Goal: Task Accomplishment & Management: Manage account settings

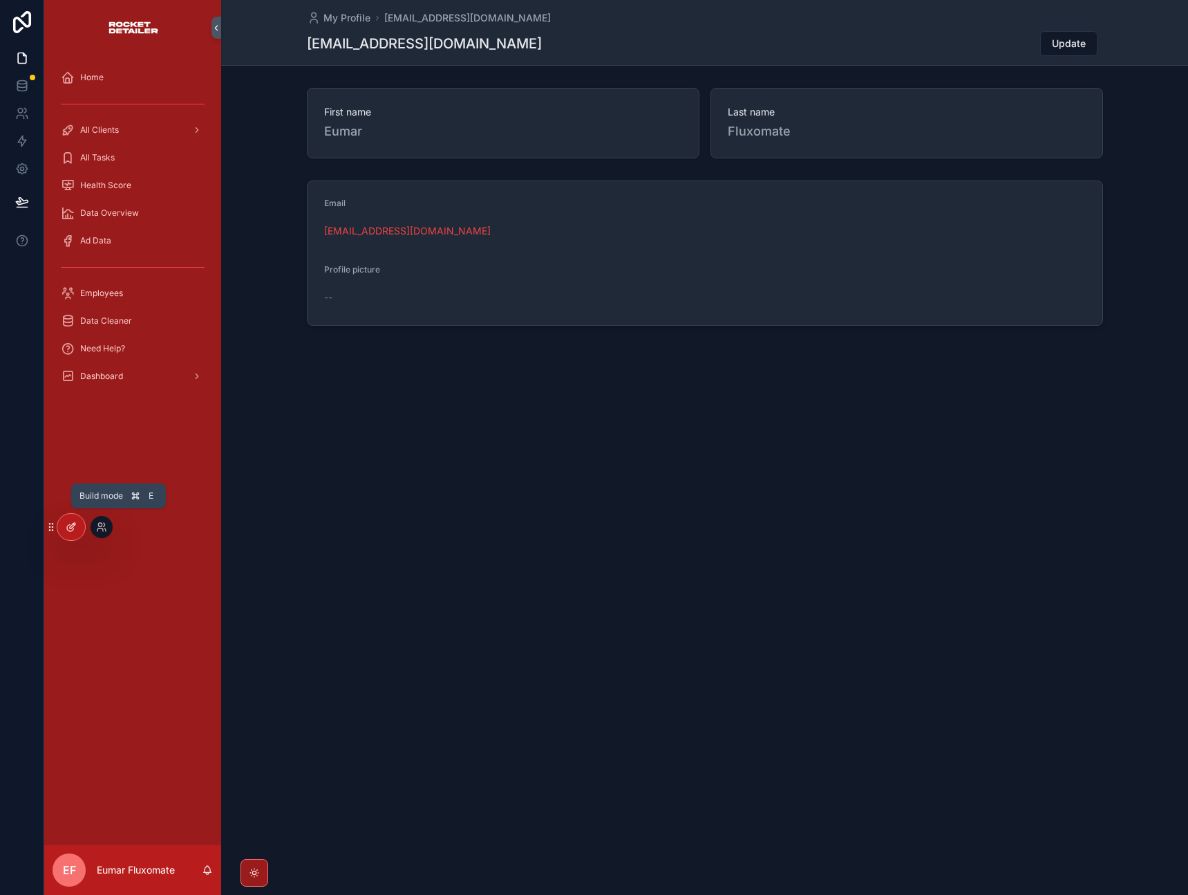
click at [81, 526] on div at bounding box center [71, 527] width 28 height 26
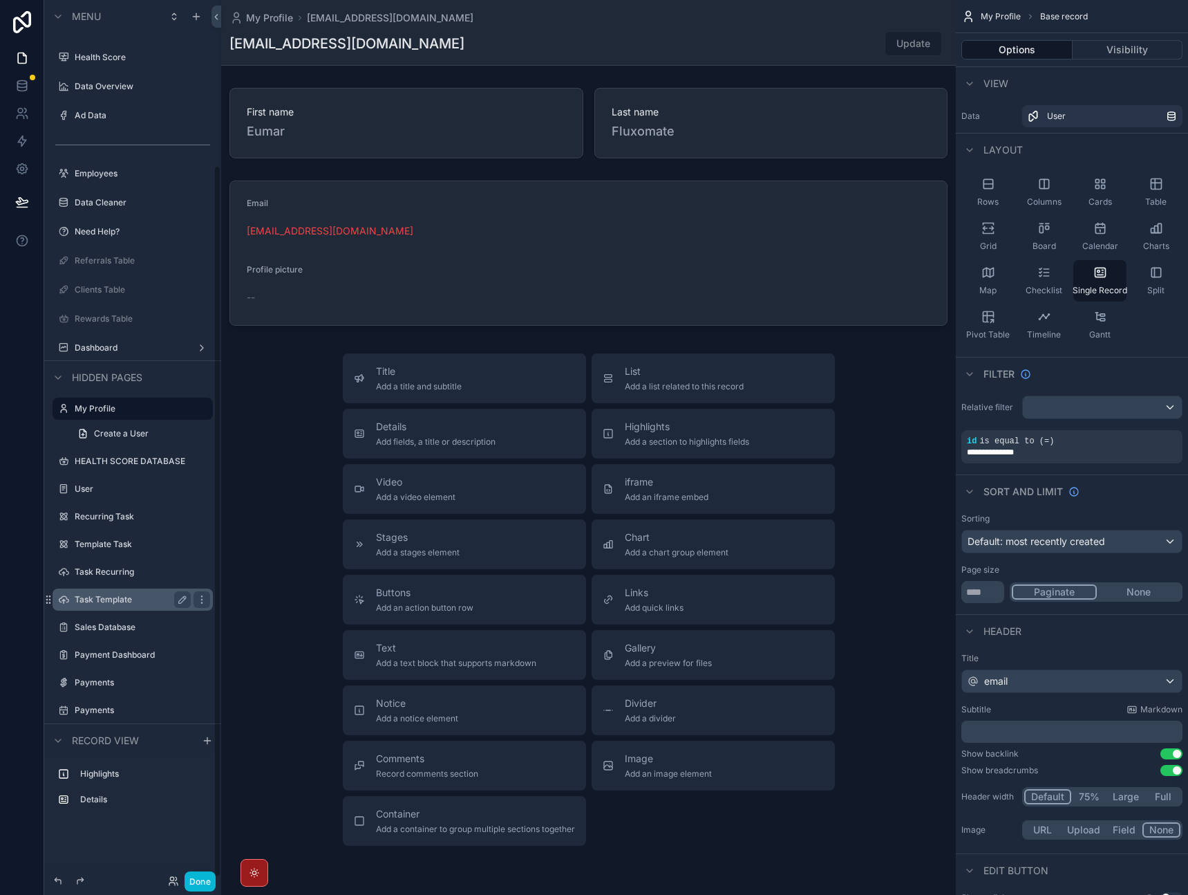
scroll to position [205, 0]
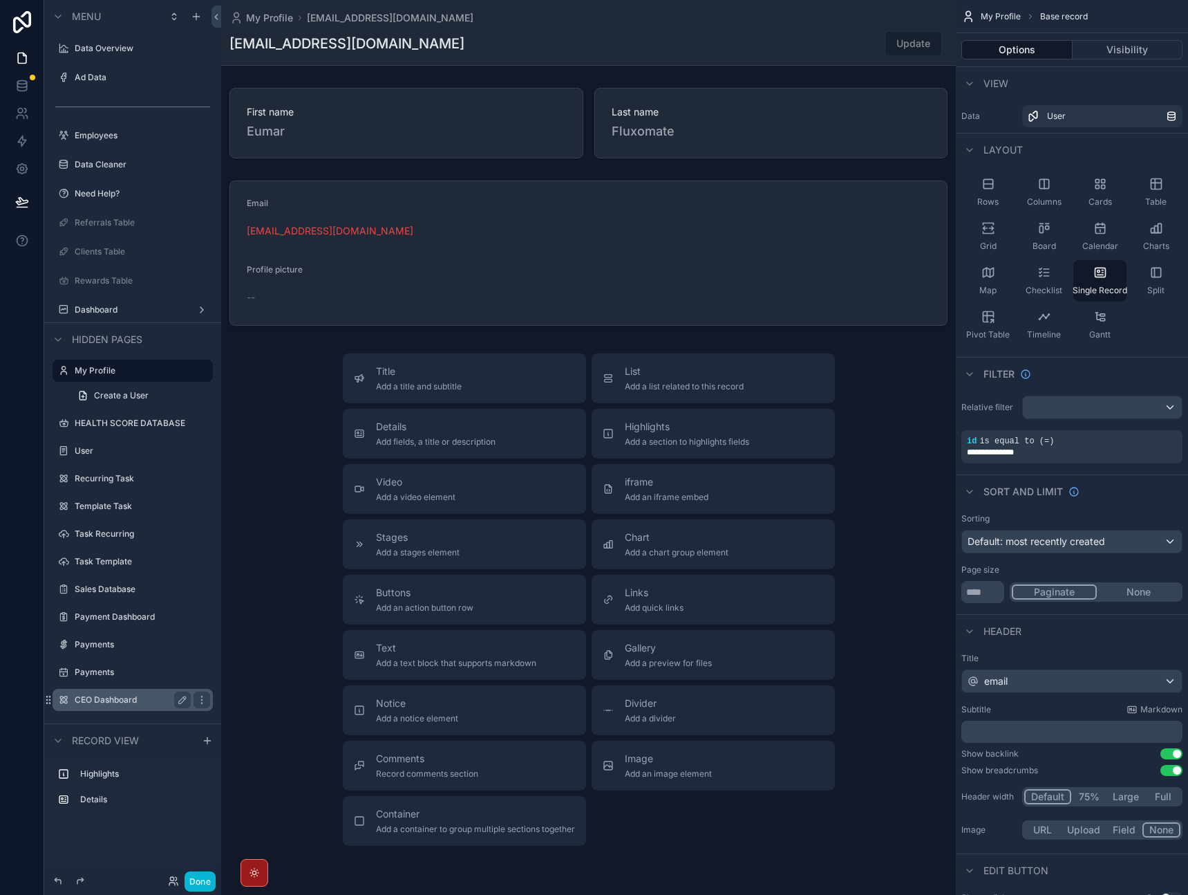
click at [132, 695] on label "CEO Dashboard" at bounding box center [130, 699] width 111 height 11
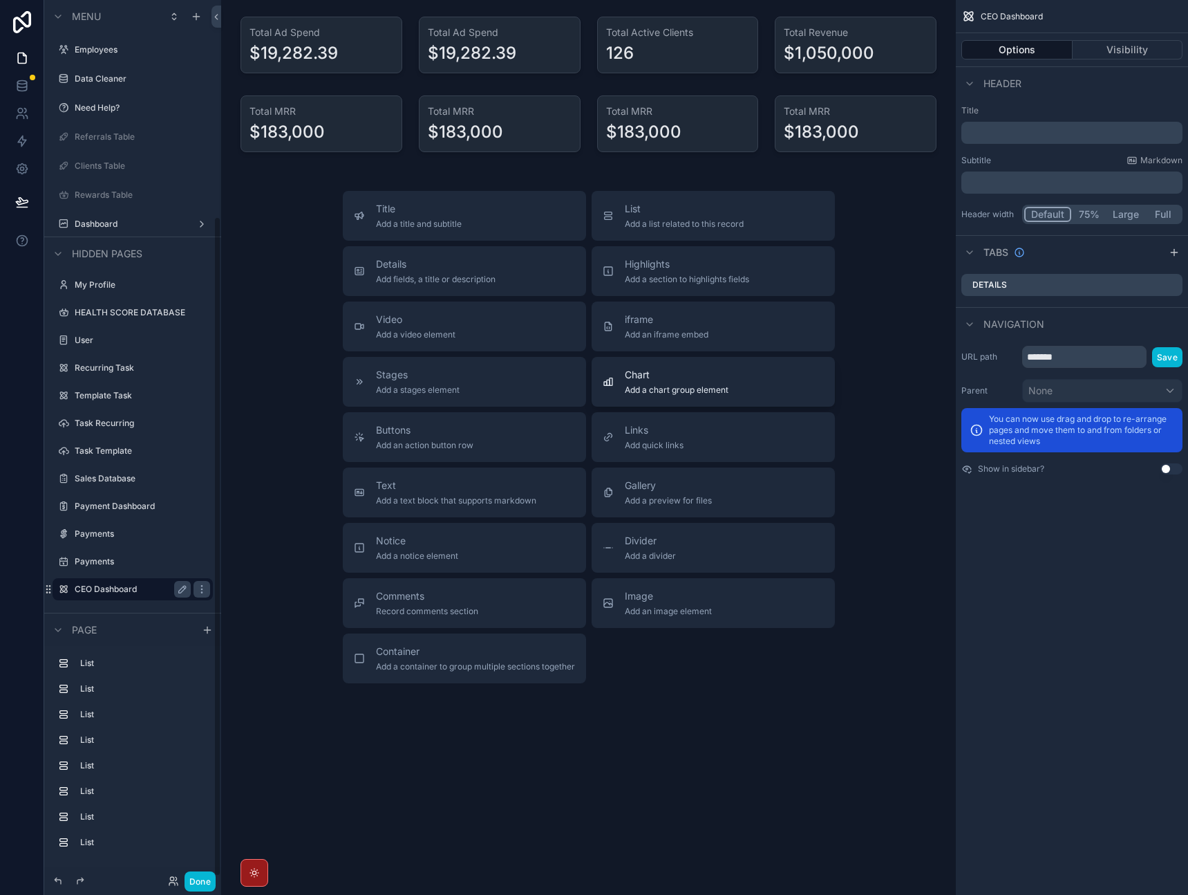
scroll to position [288, 0]
click at [122, 509] on label "Payment Dashboard" at bounding box center [130, 508] width 111 height 11
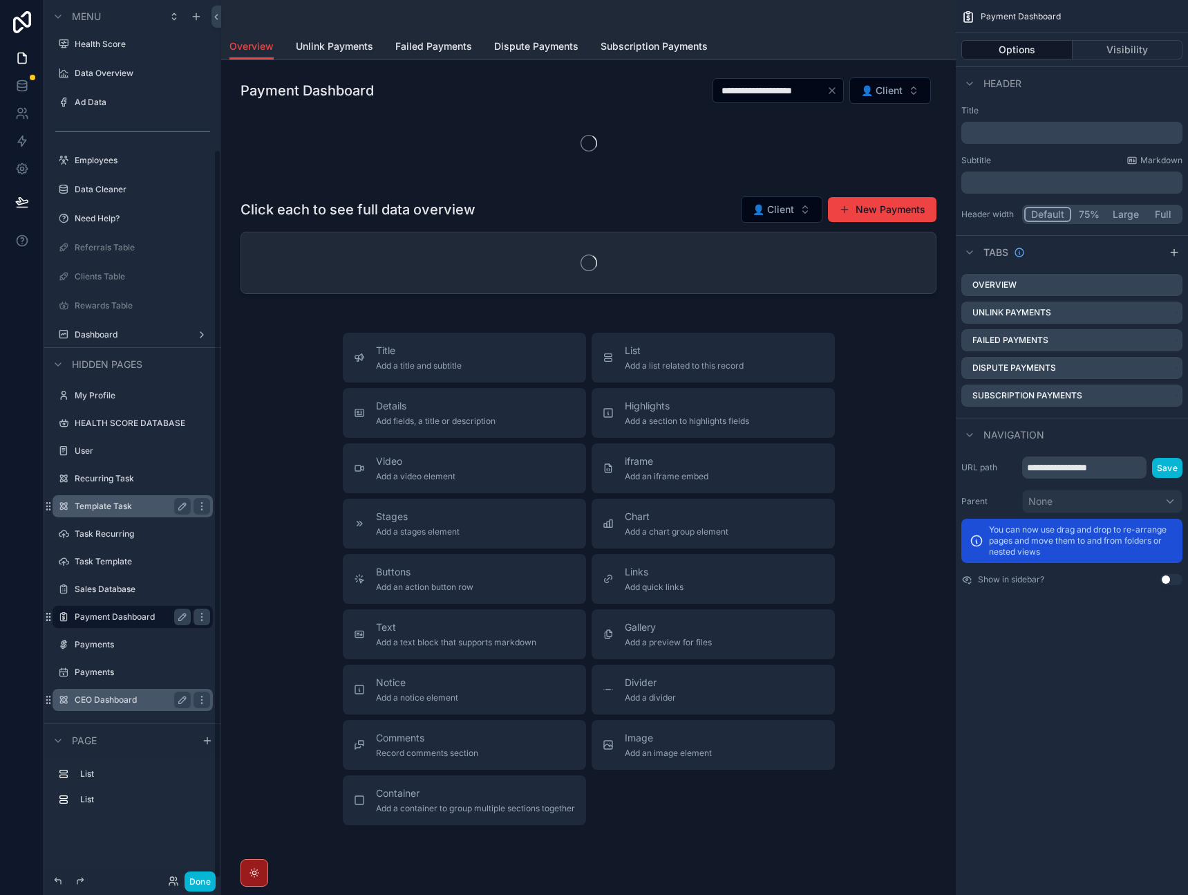
scroll to position [180, 0]
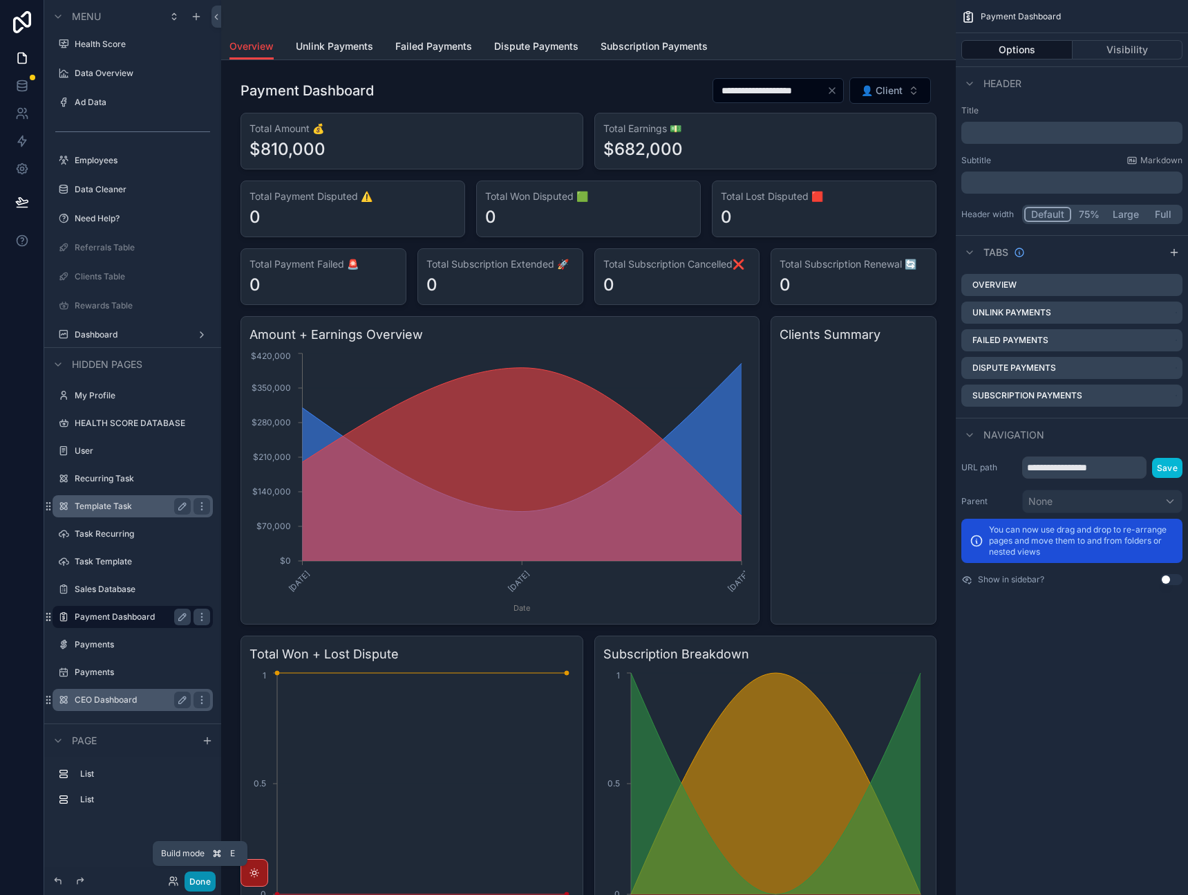
click at [204, 876] on button "Done" at bounding box center [200, 881] width 31 height 20
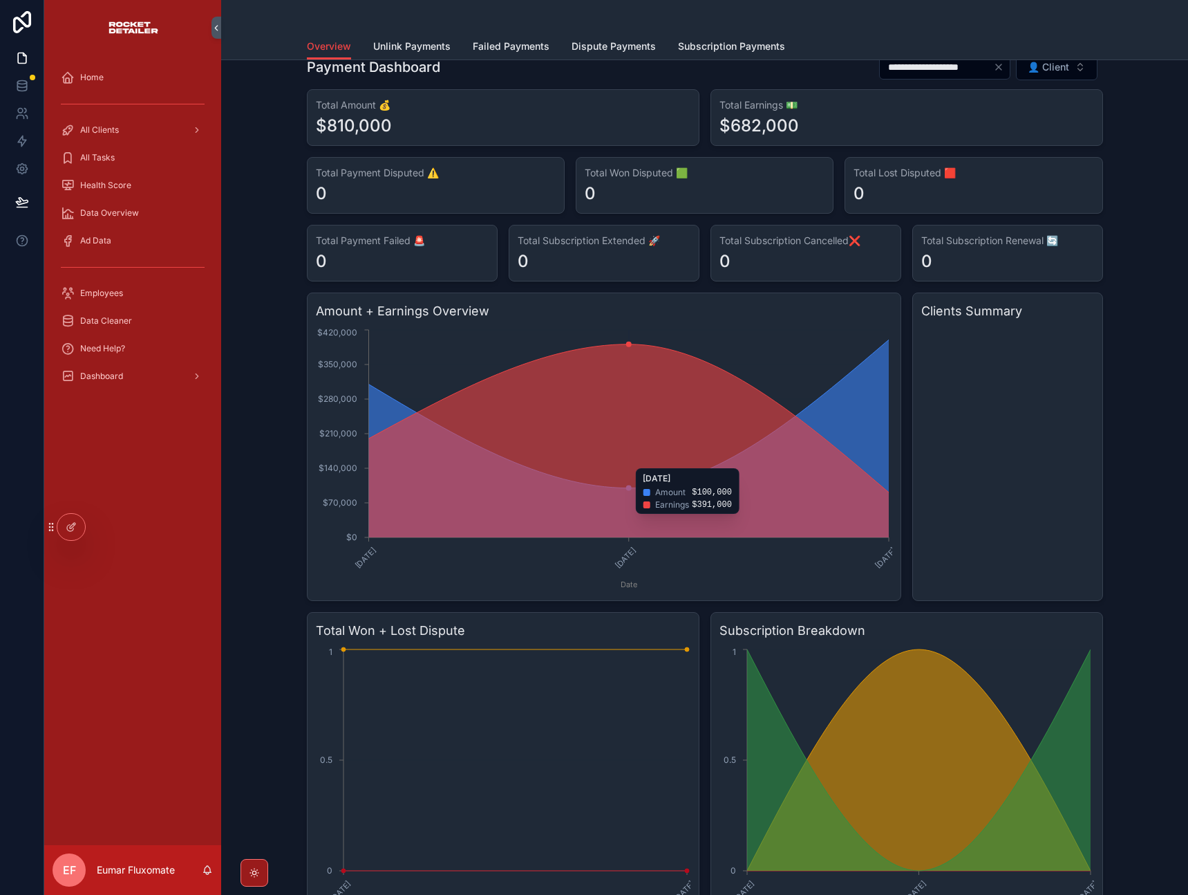
scroll to position [0, 0]
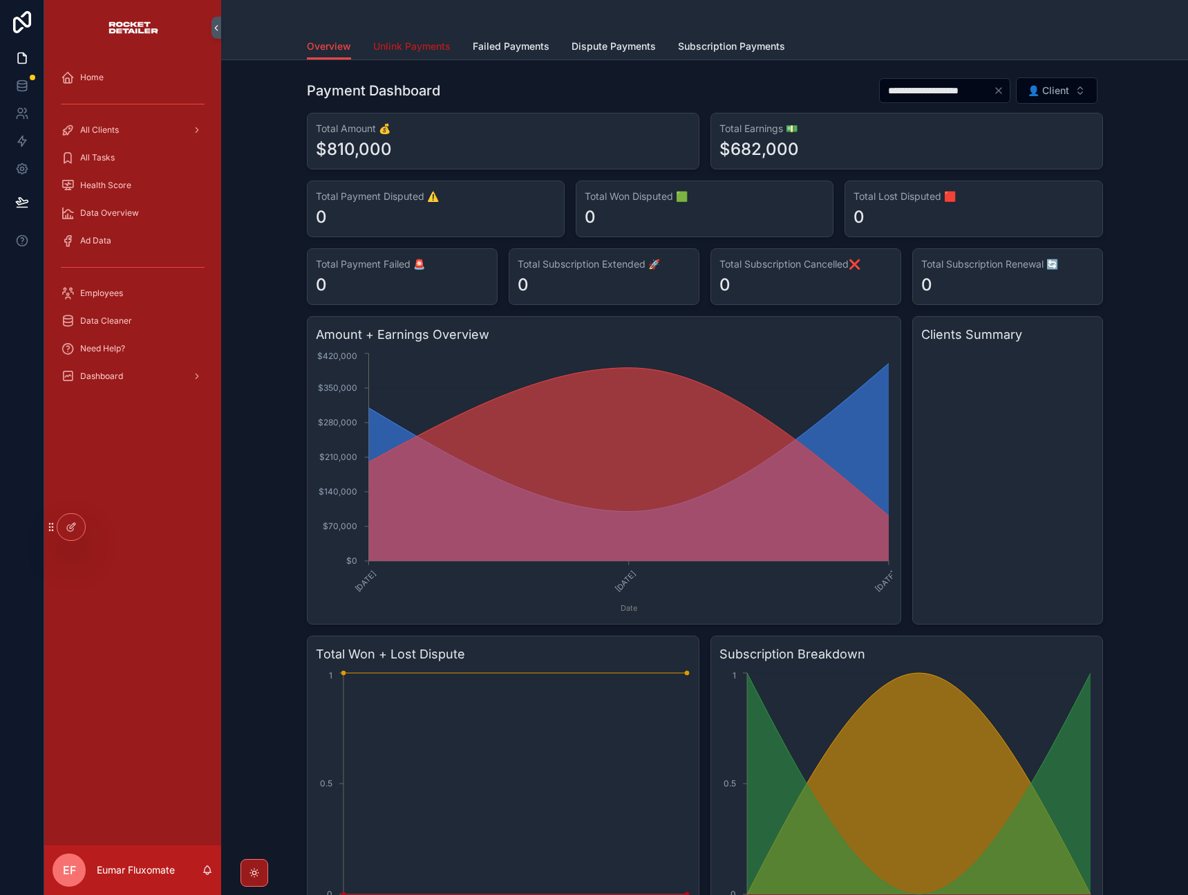
click at [413, 44] on span "Unlink Payments" at bounding box center [411, 46] width 77 height 14
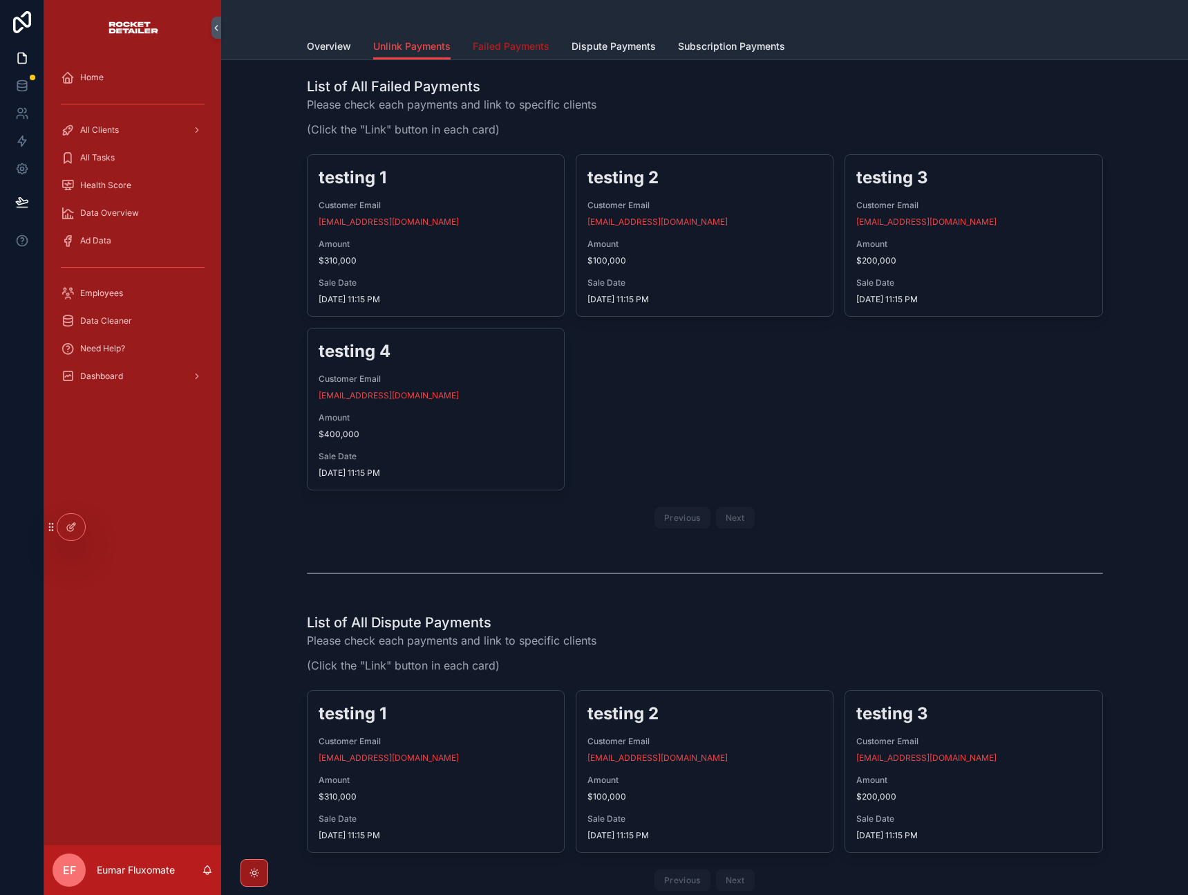
click at [498, 42] on span "Failed Payments" at bounding box center [511, 46] width 77 height 14
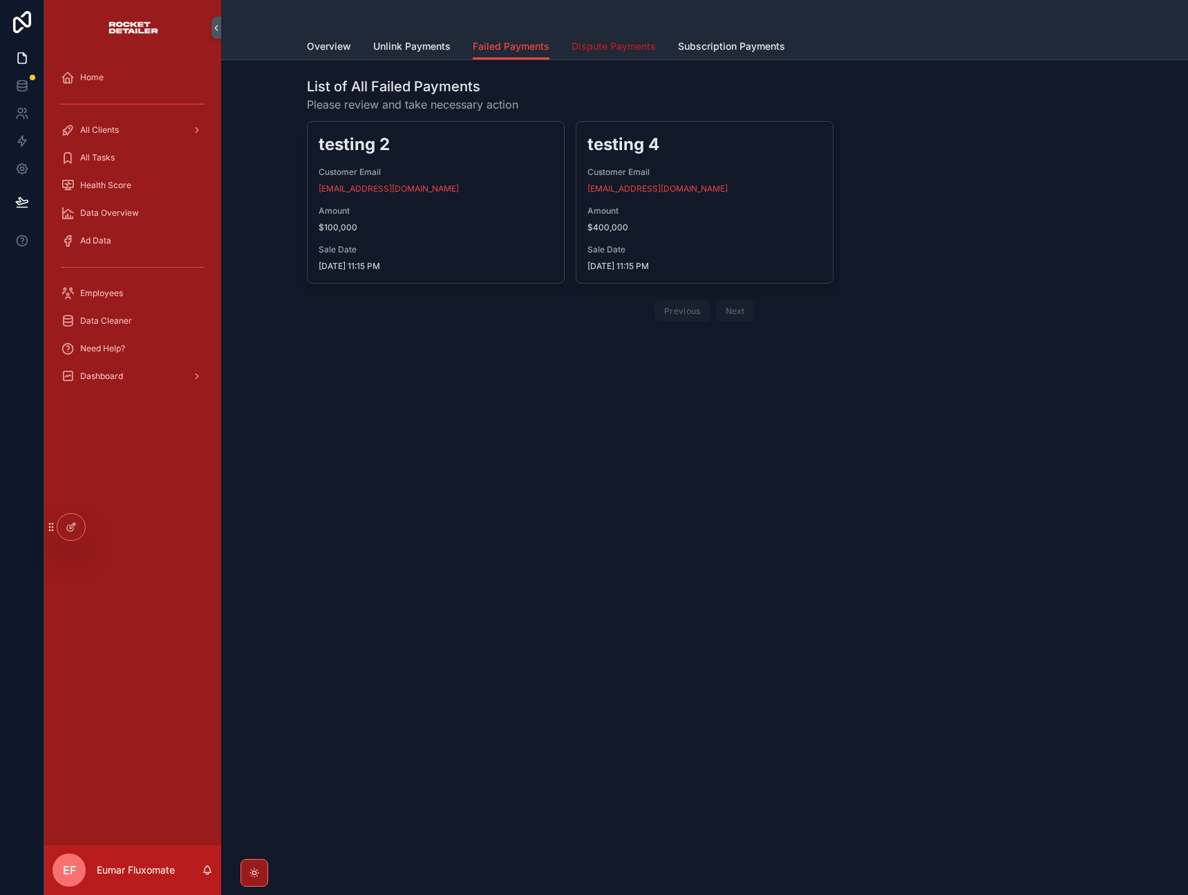
click at [609, 48] on span "Dispute Payments" at bounding box center [614, 46] width 84 height 14
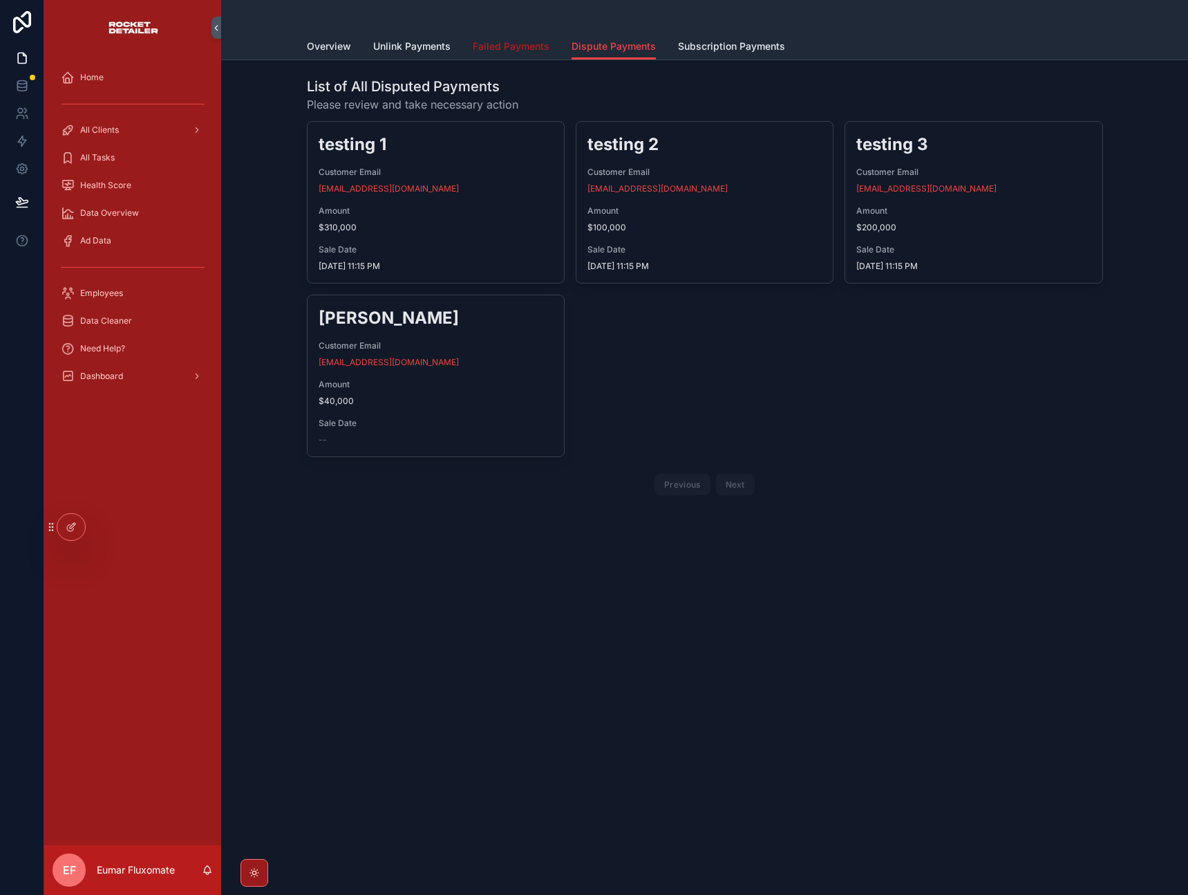
click at [514, 48] on span "Failed Payments" at bounding box center [511, 46] width 77 height 14
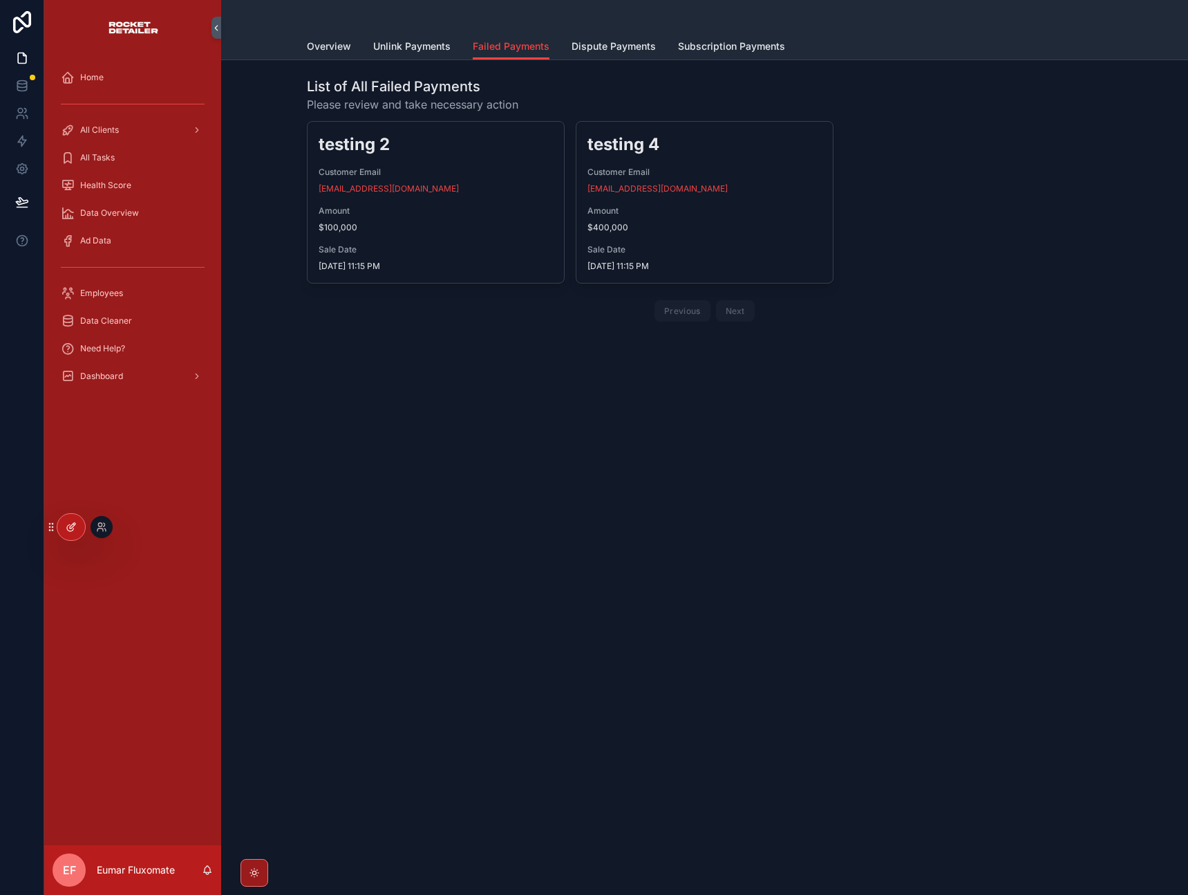
click at [82, 528] on div at bounding box center [71, 527] width 28 height 26
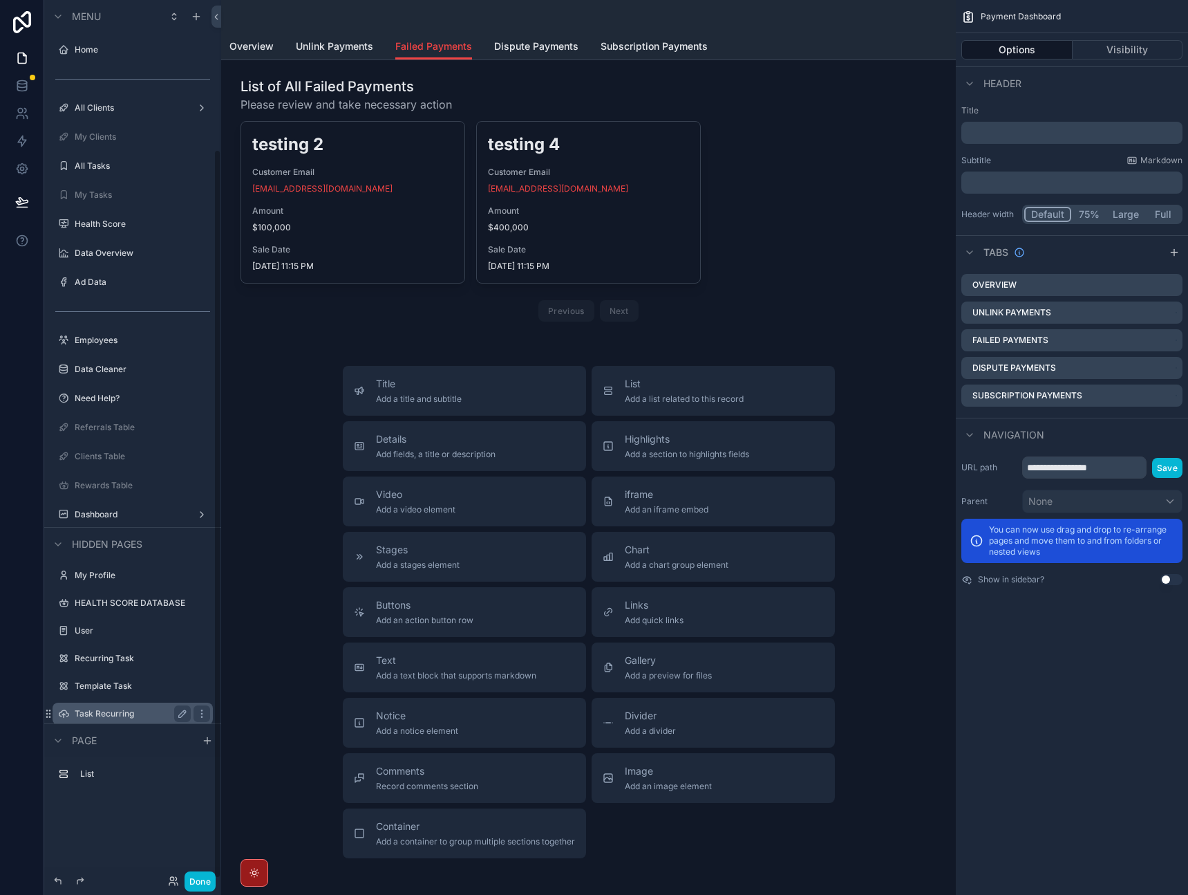
scroll to position [180, 0]
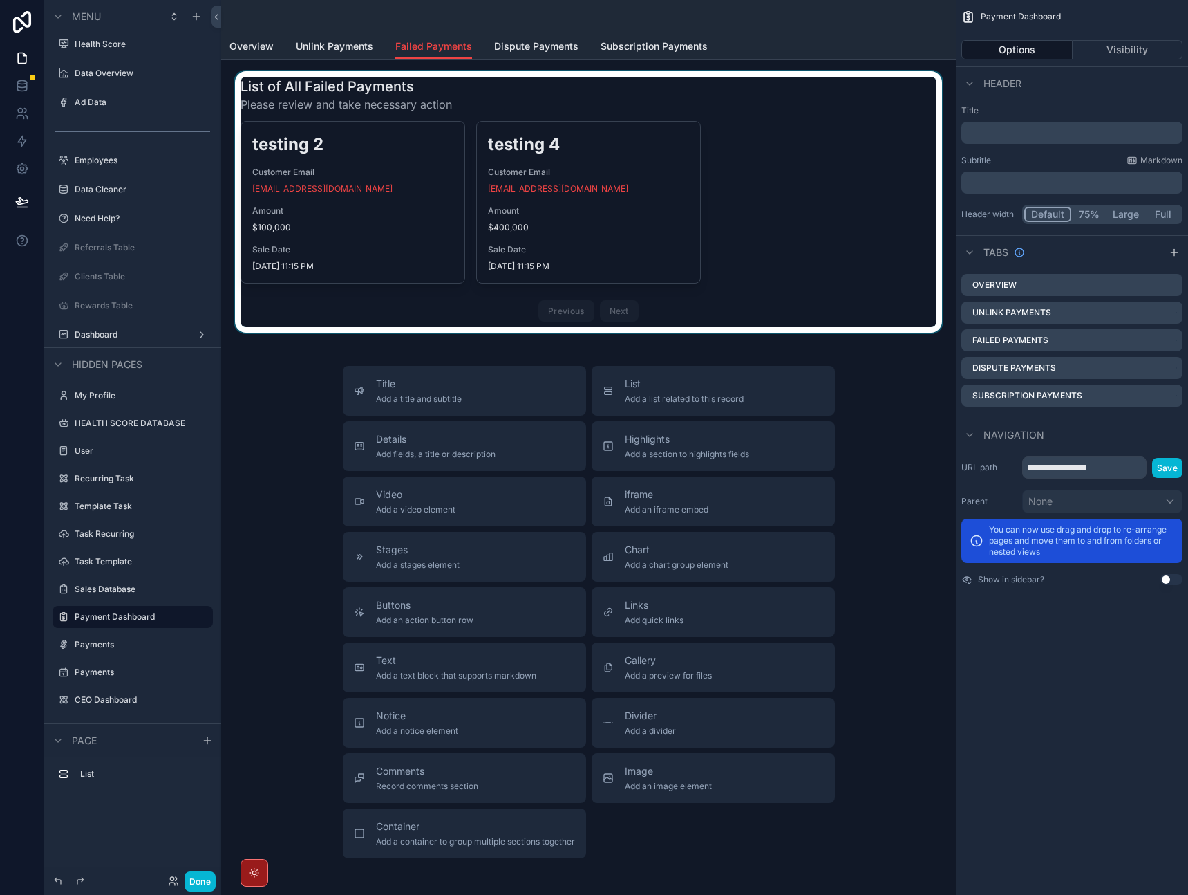
click at [785, 179] on div "scrollable content" at bounding box center [588, 201] width 713 height 261
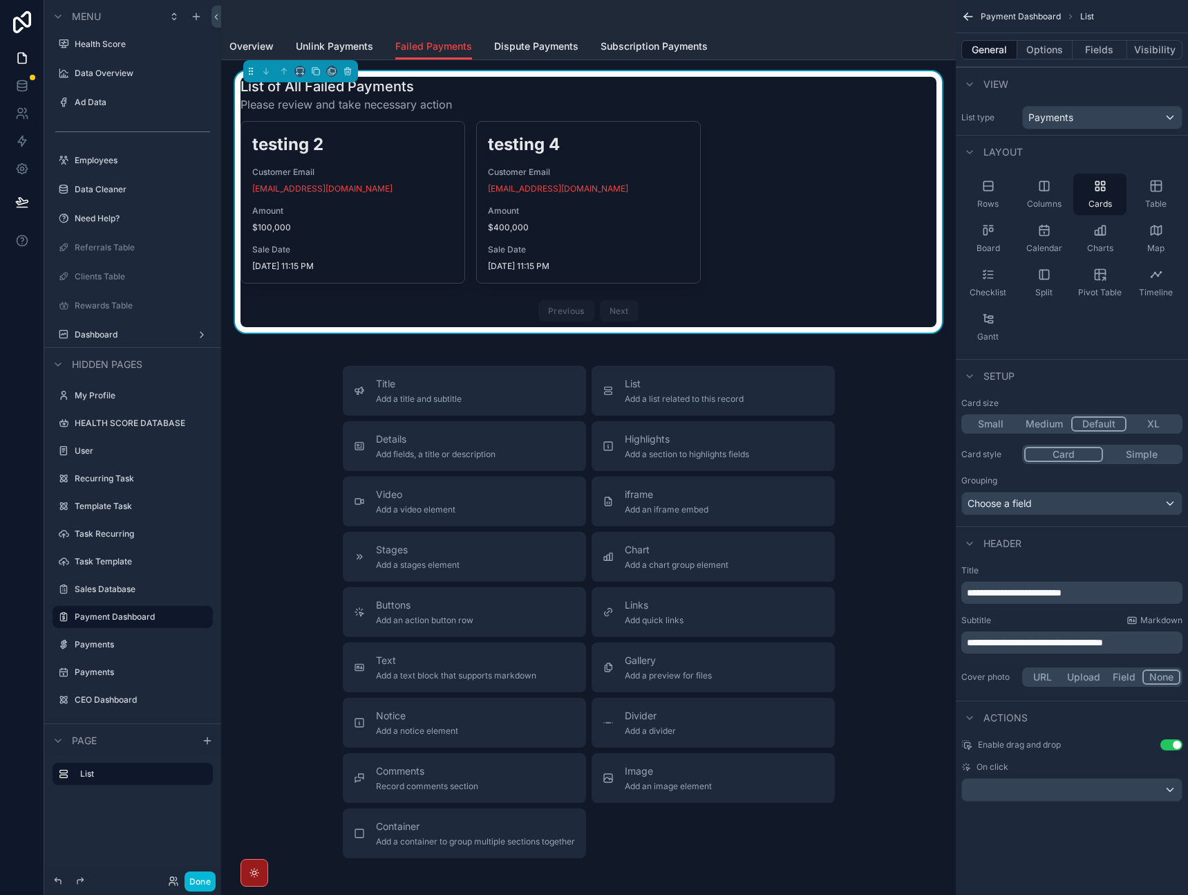
click at [1030, 59] on div "General Options Fields Visibility" at bounding box center [1072, 49] width 232 height 33
click at [1034, 55] on button "Options" at bounding box center [1045, 49] width 55 height 19
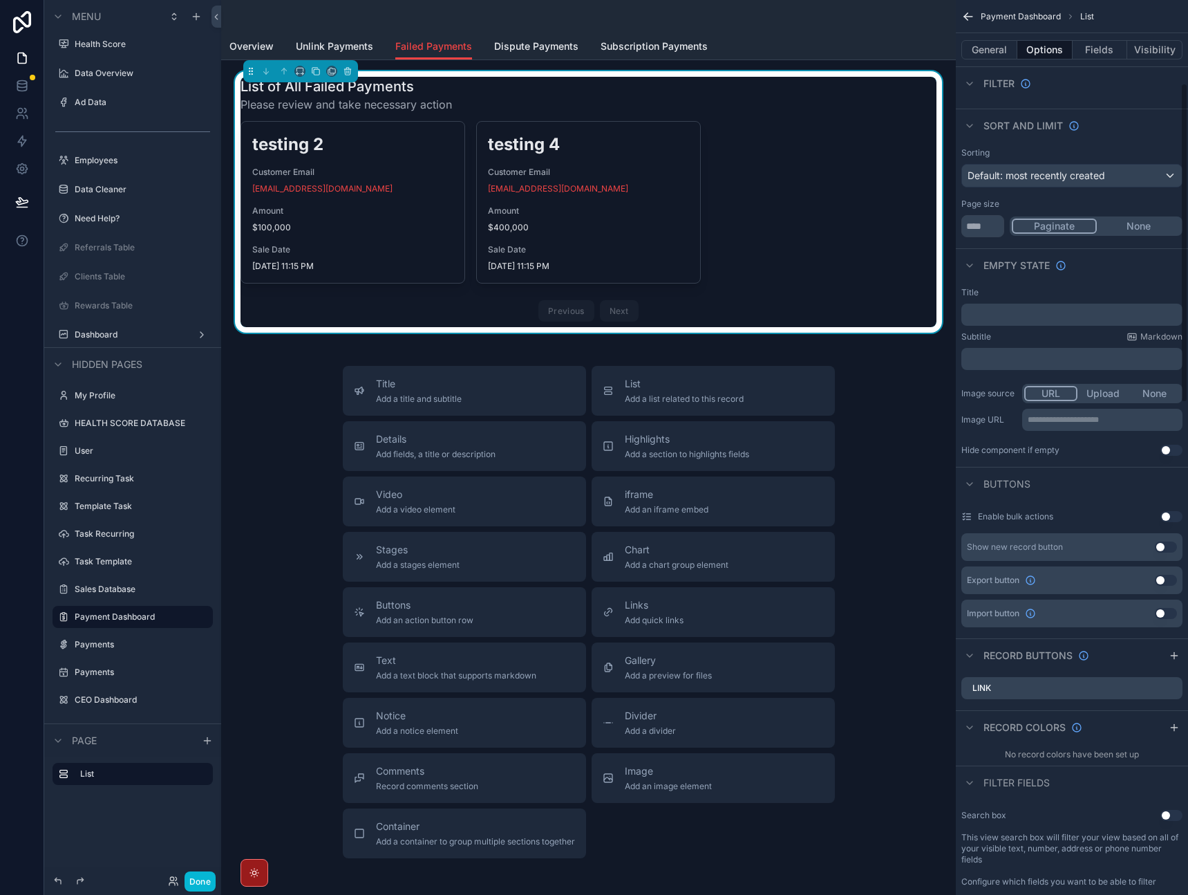
scroll to position [248, 0]
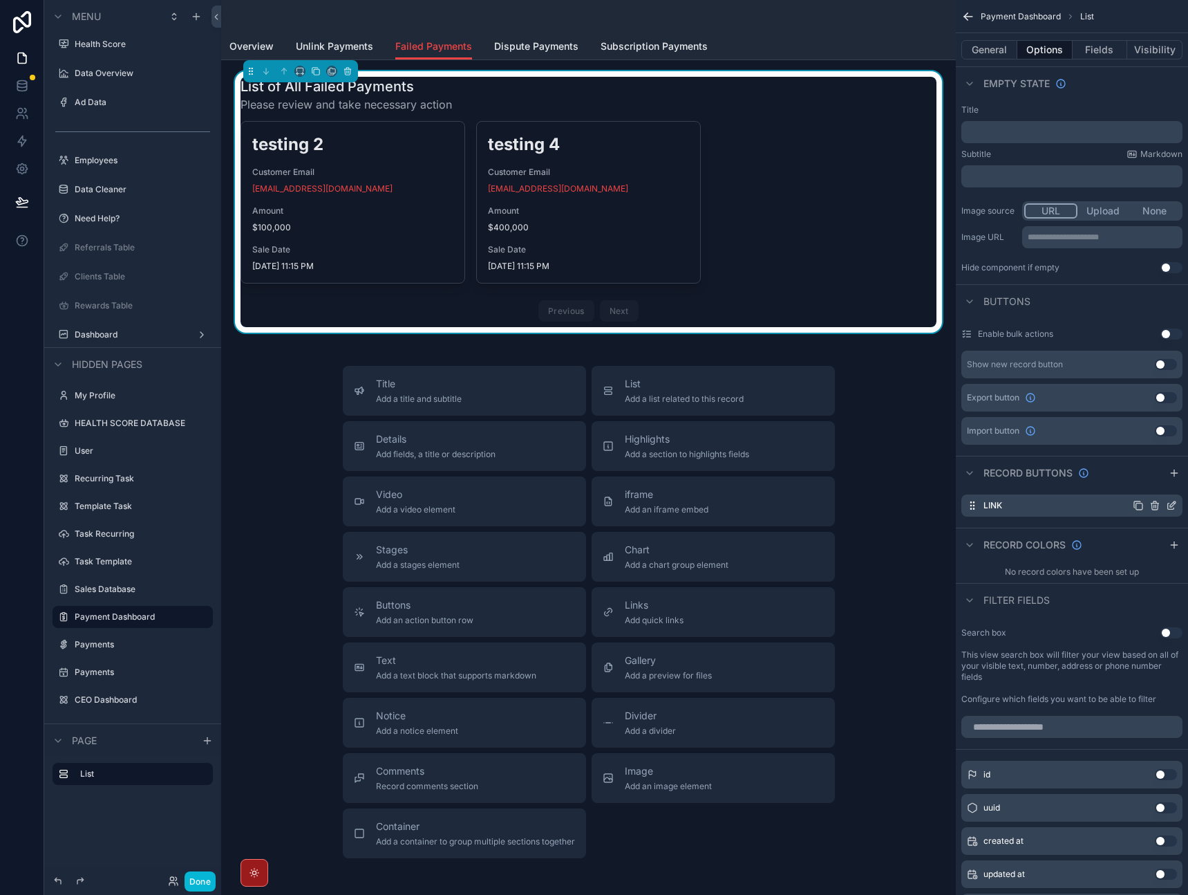
click at [1152, 503] on icon "scrollable content" at bounding box center [1156, 503] width 8 height 0
click at [1148, 486] on icon at bounding box center [1149, 483] width 11 height 11
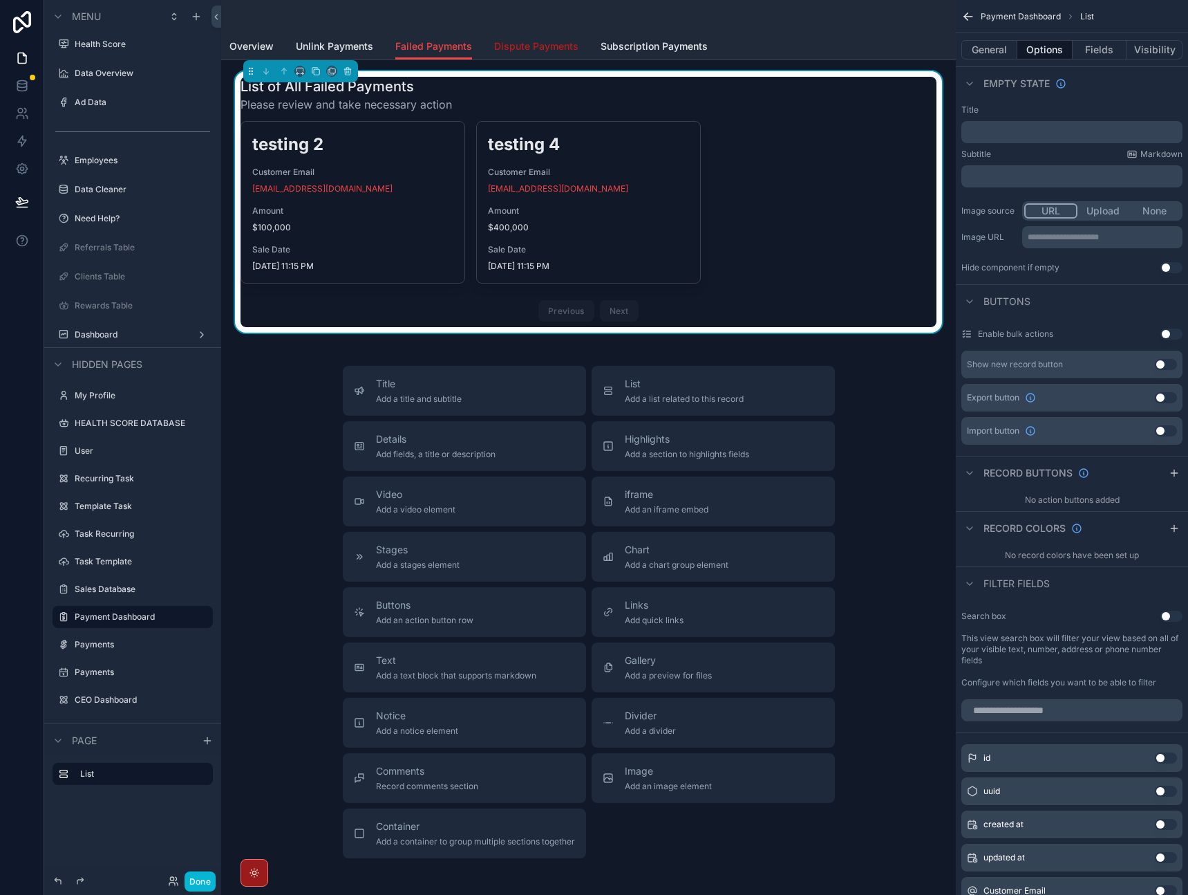
click at [536, 51] on span "Dispute Payments" at bounding box center [536, 46] width 84 height 14
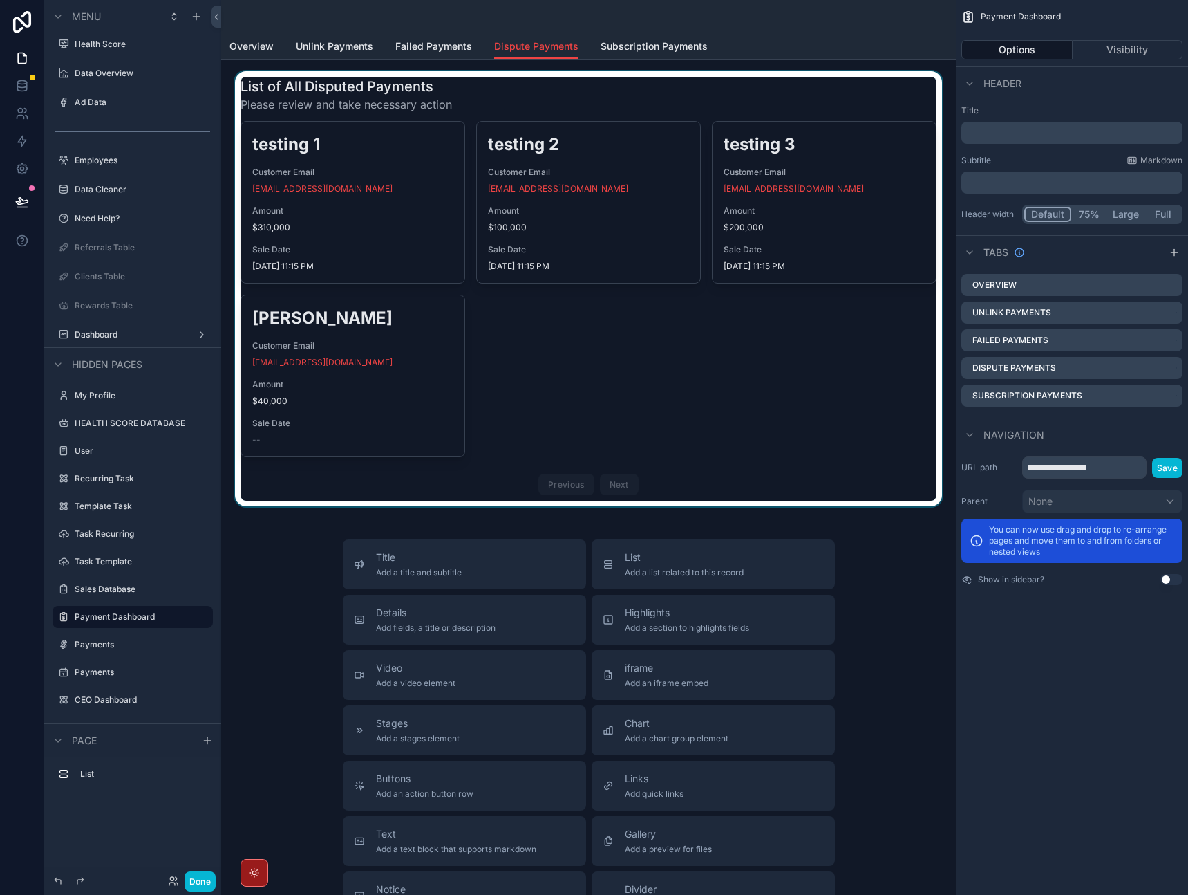
click at [691, 322] on div "scrollable content" at bounding box center [588, 288] width 713 height 435
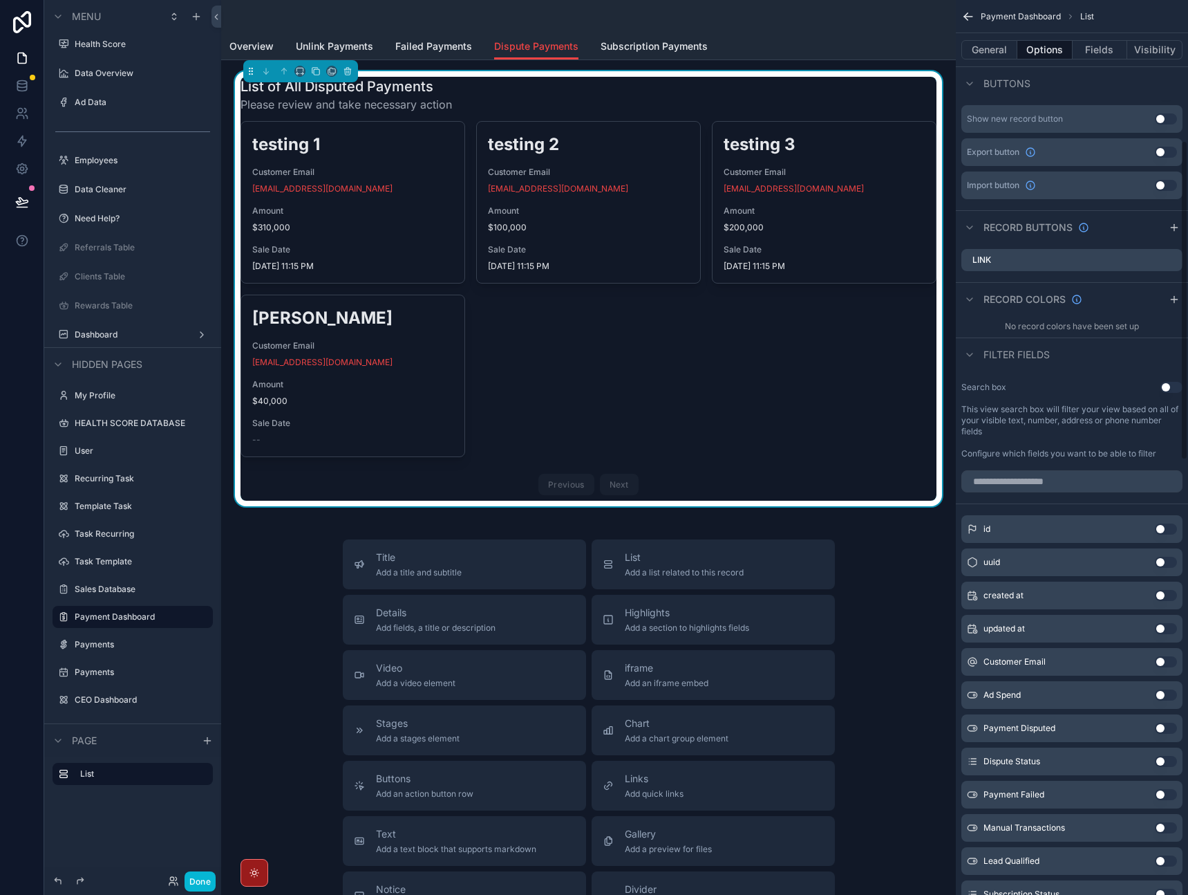
scroll to position [381, 0]
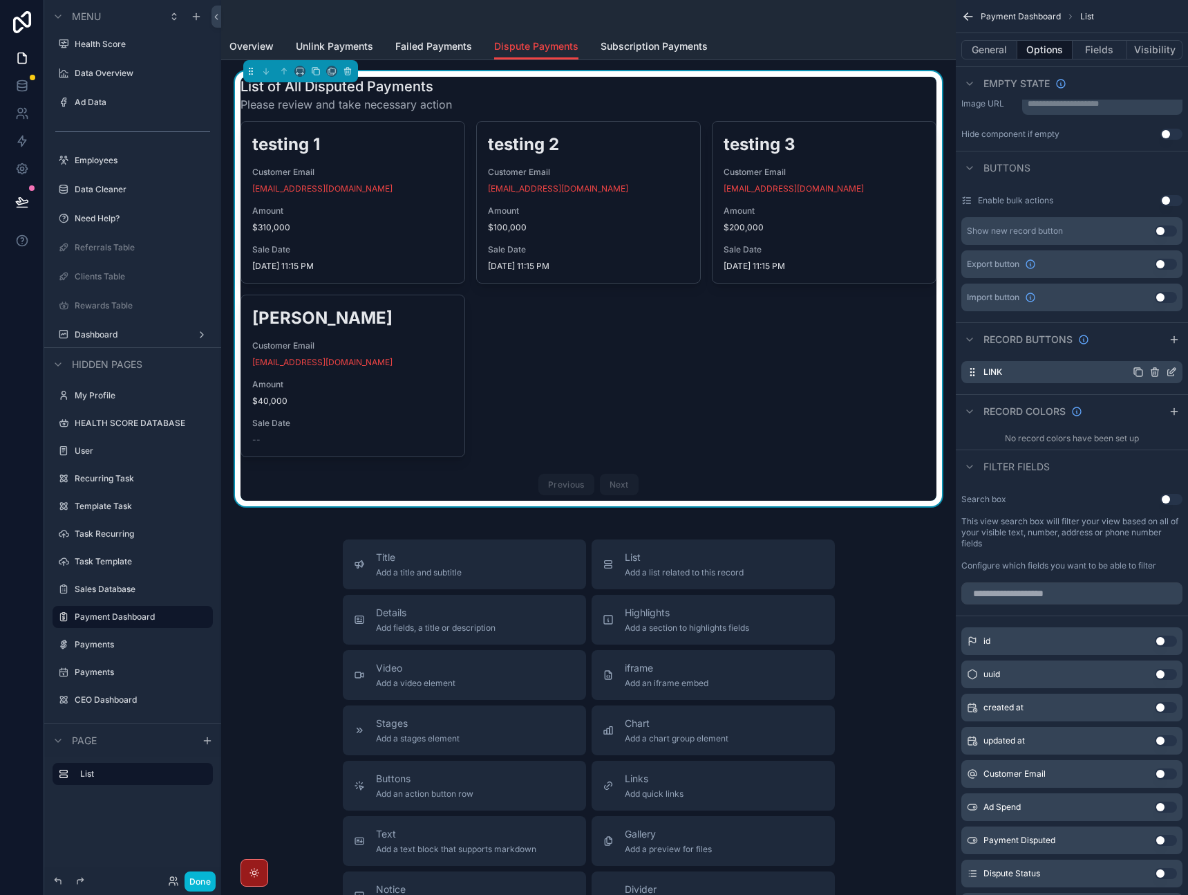
click at [1155, 368] on icon "scrollable content" at bounding box center [1155, 371] width 11 height 11
click at [1149, 352] on icon at bounding box center [1149, 350] width 0 height 3
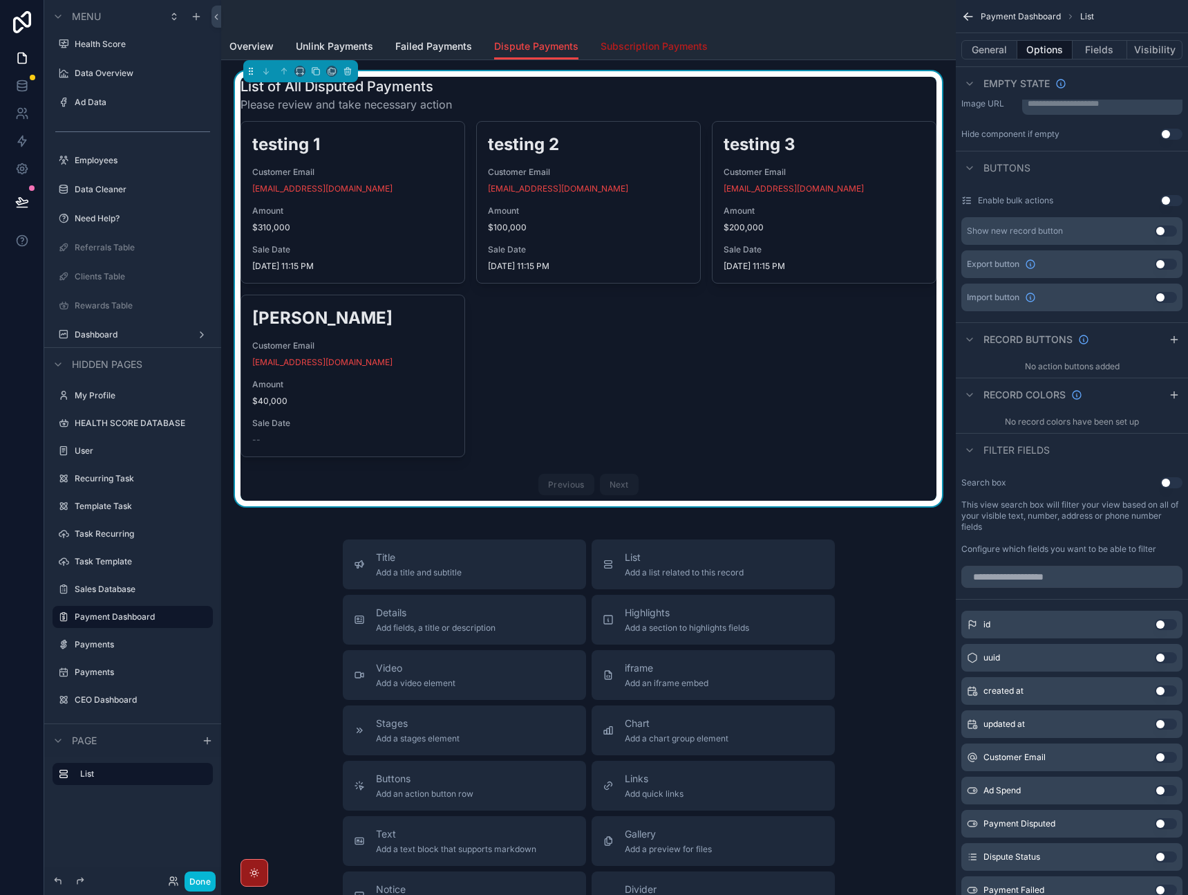
click at [649, 48] on span "Subscription Payments" at bounding box center [654, 46] width 107 height 14
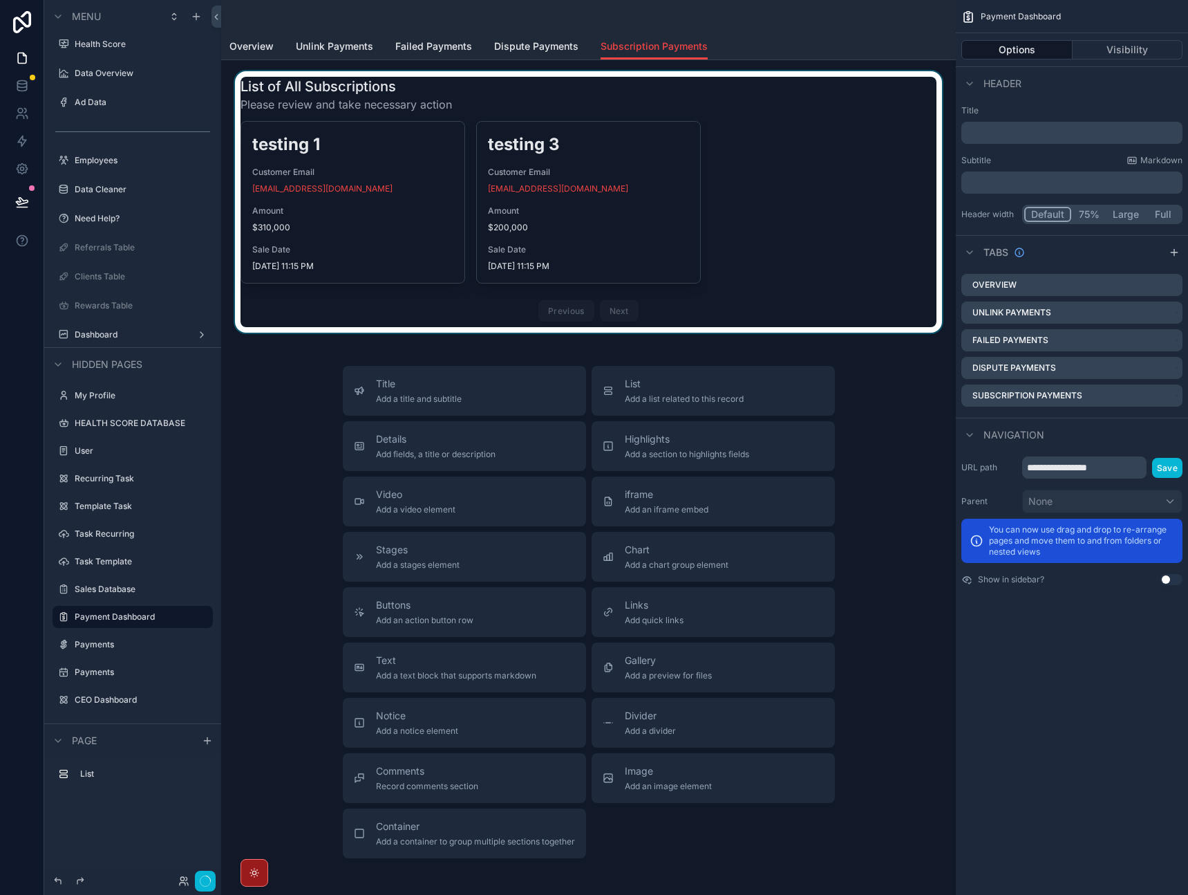
click at [784, 232] on div "scrollable content" at bounding box center [588, 201] width 713 height 261
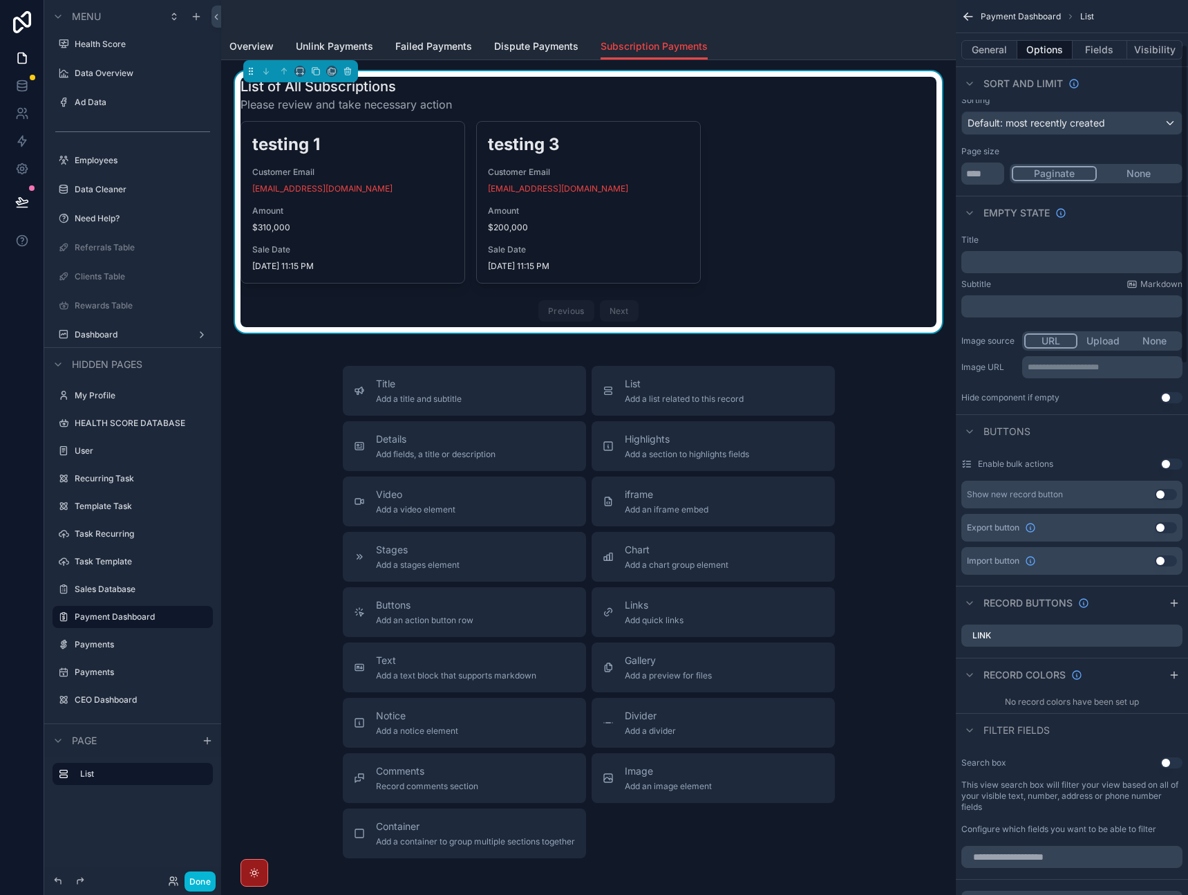
scroll to position [142, 0]
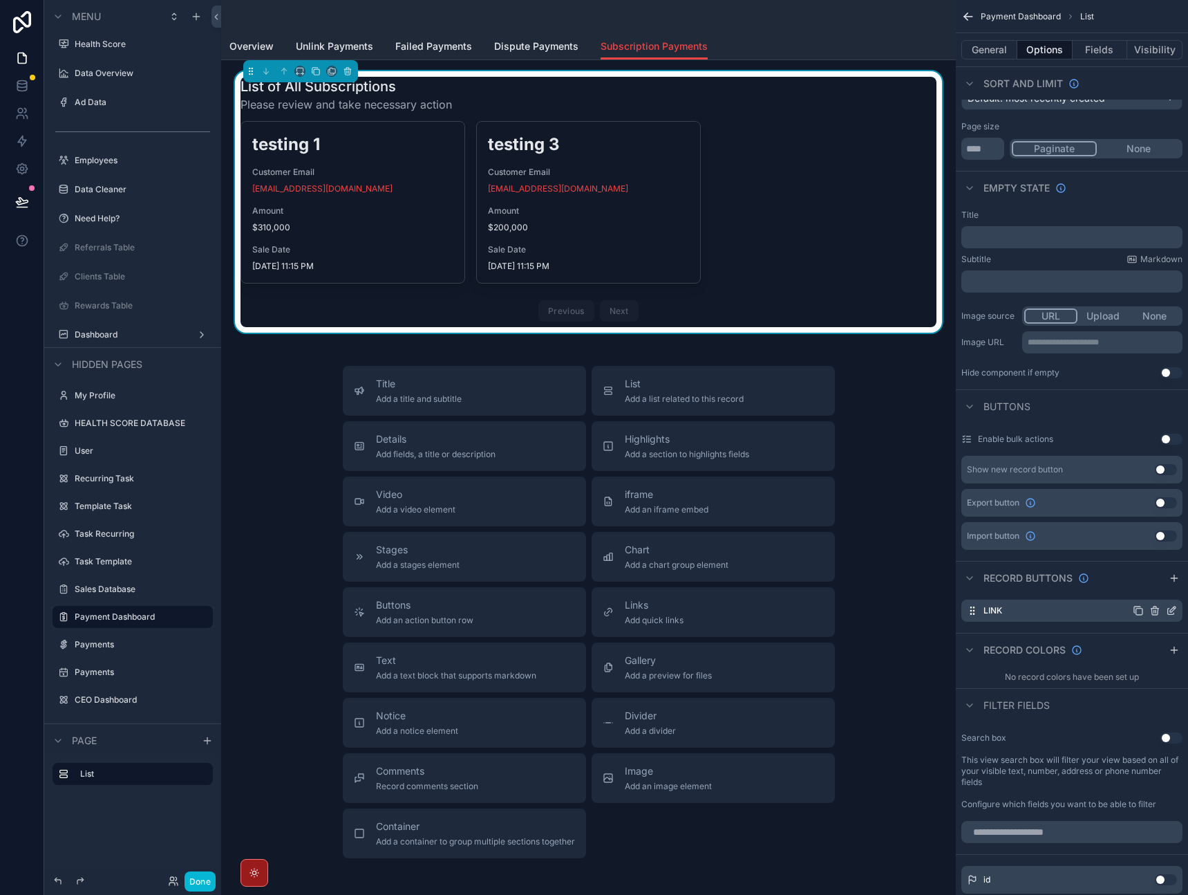
click at [1156, 609] on icon "scrollable content" at bounding box center [1155, 610] width 11 height 11
click at [1146, 590] on icon at bounding box center [1149, 588] width 11 height 11
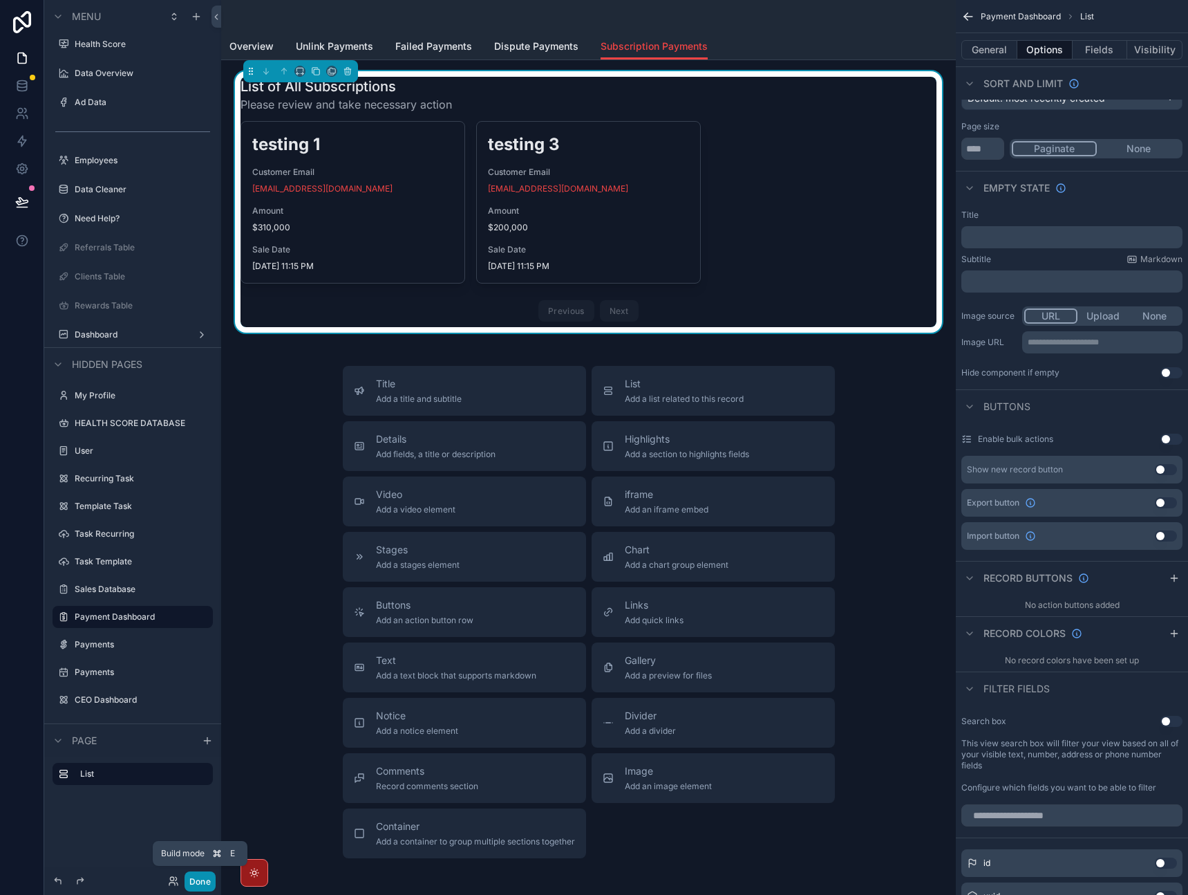
click at [201, 880] on button "Done" at bounding box center [200, 881] width 31 height 20
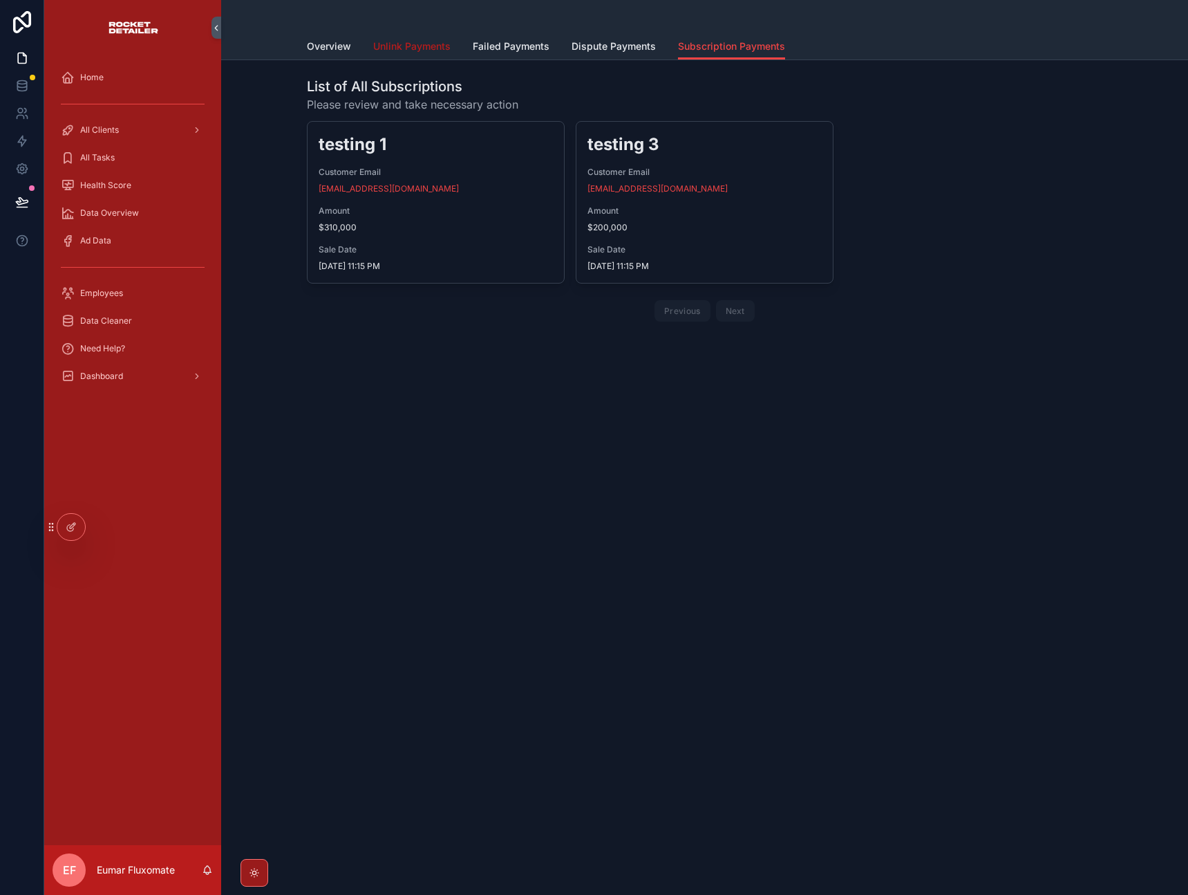
click at [411, 47] on span "Unlink Payments" at bounding box center [411, 46] width 77 height 14
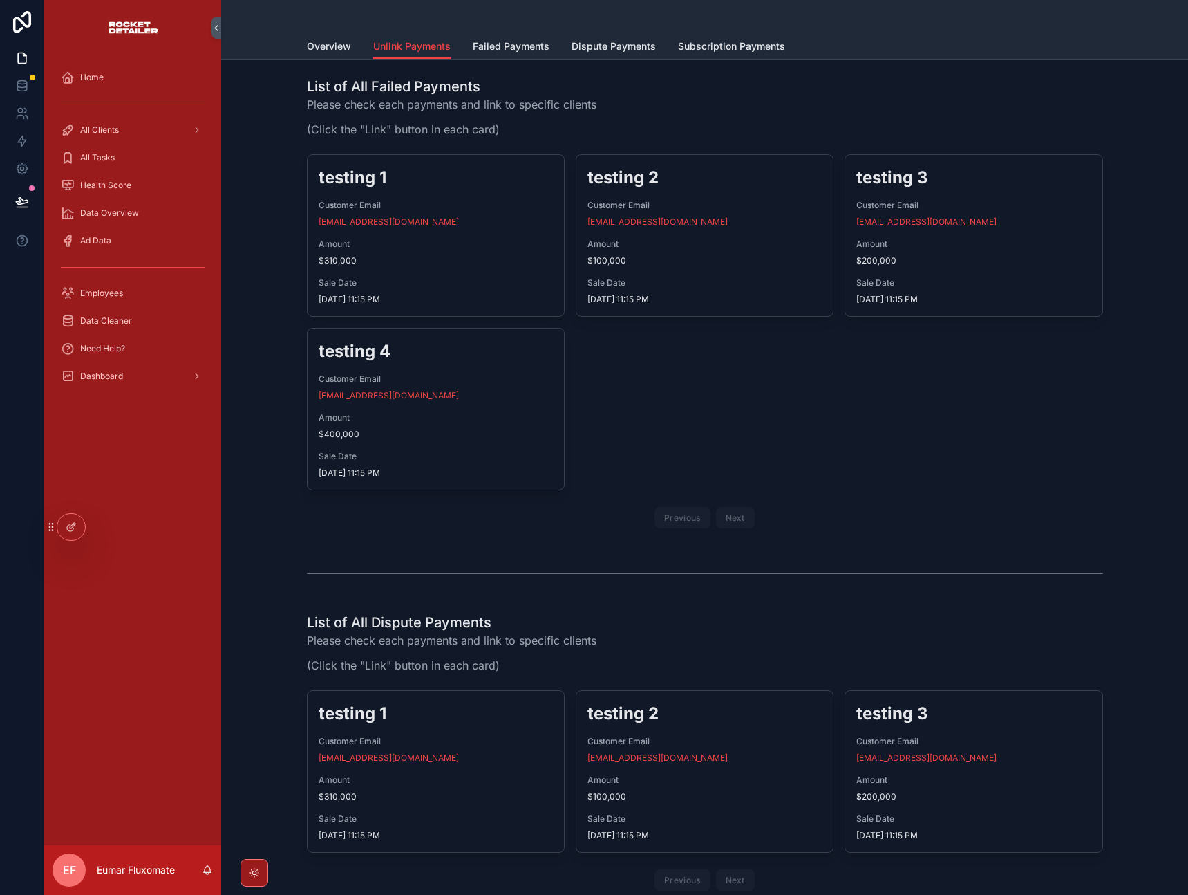
click at [638, 486] on div "testing 1 Customer Email [EMAIL_ADDRESS][DOMAIN_NAME] Amount $310,000 Sale Date…" at bounding box center [705, 344] width 796 height 380
click at [518, 46] on span "Failed Payments" at bounding box center [511, 46] width 77 height 14
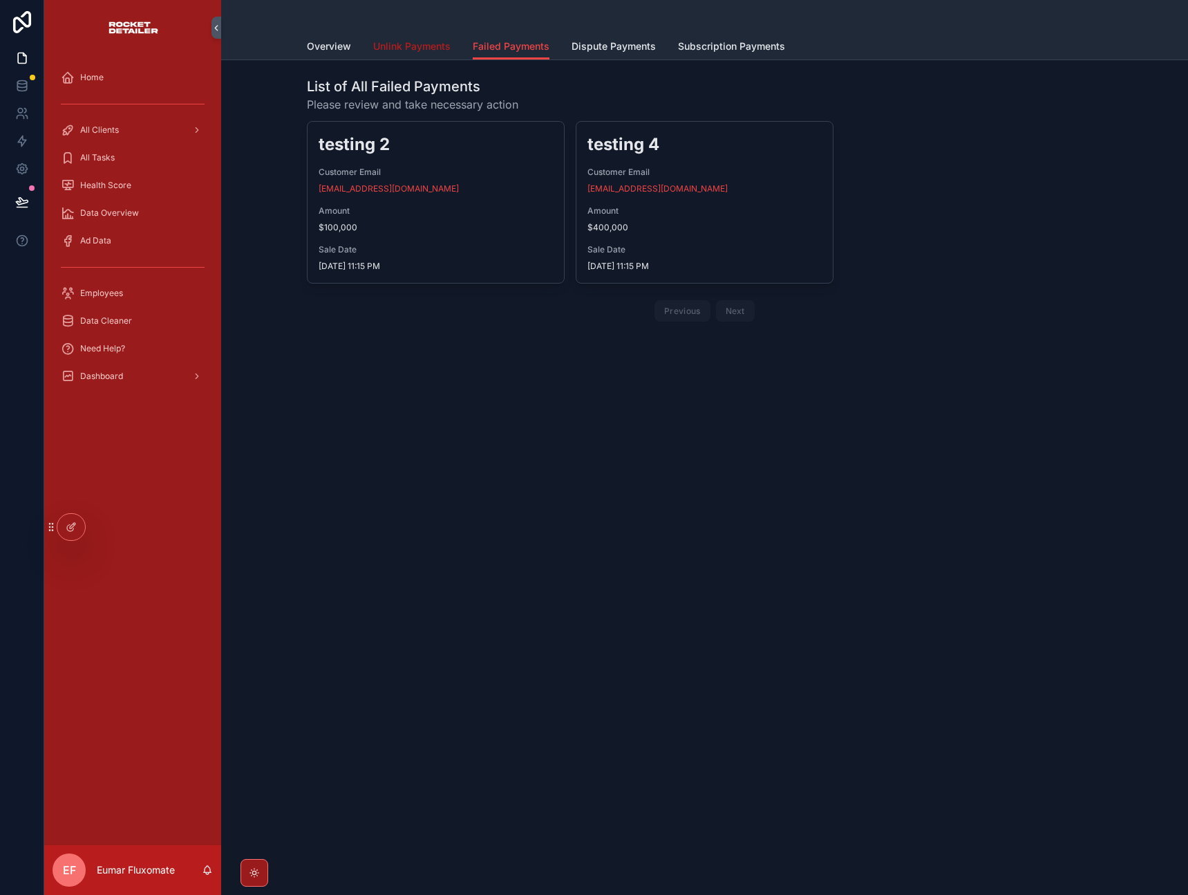
click at [429, 47] on span "Unlink Payments" at bounding box center [411, 46] width 77 height 14
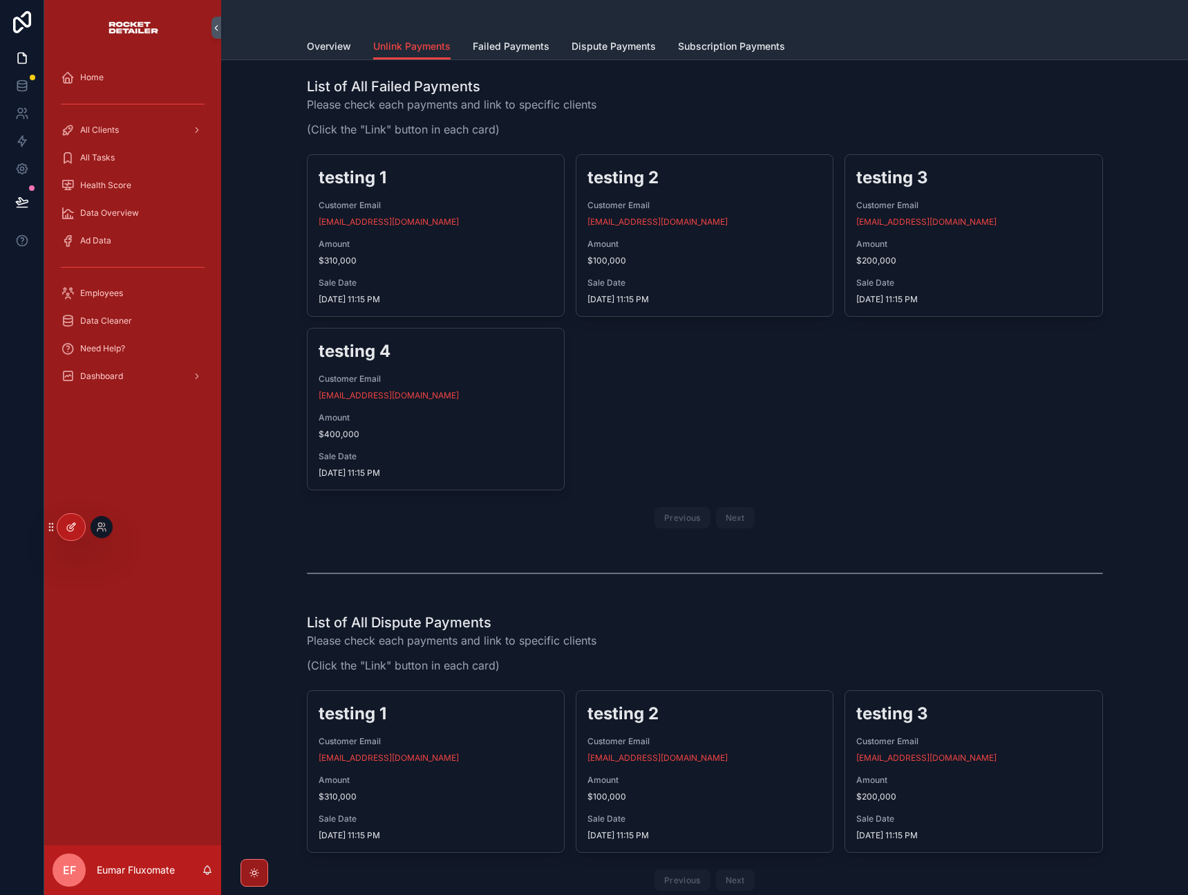
click at [71, 530] on icon at bounding box center [71, 526] width 11 height 11
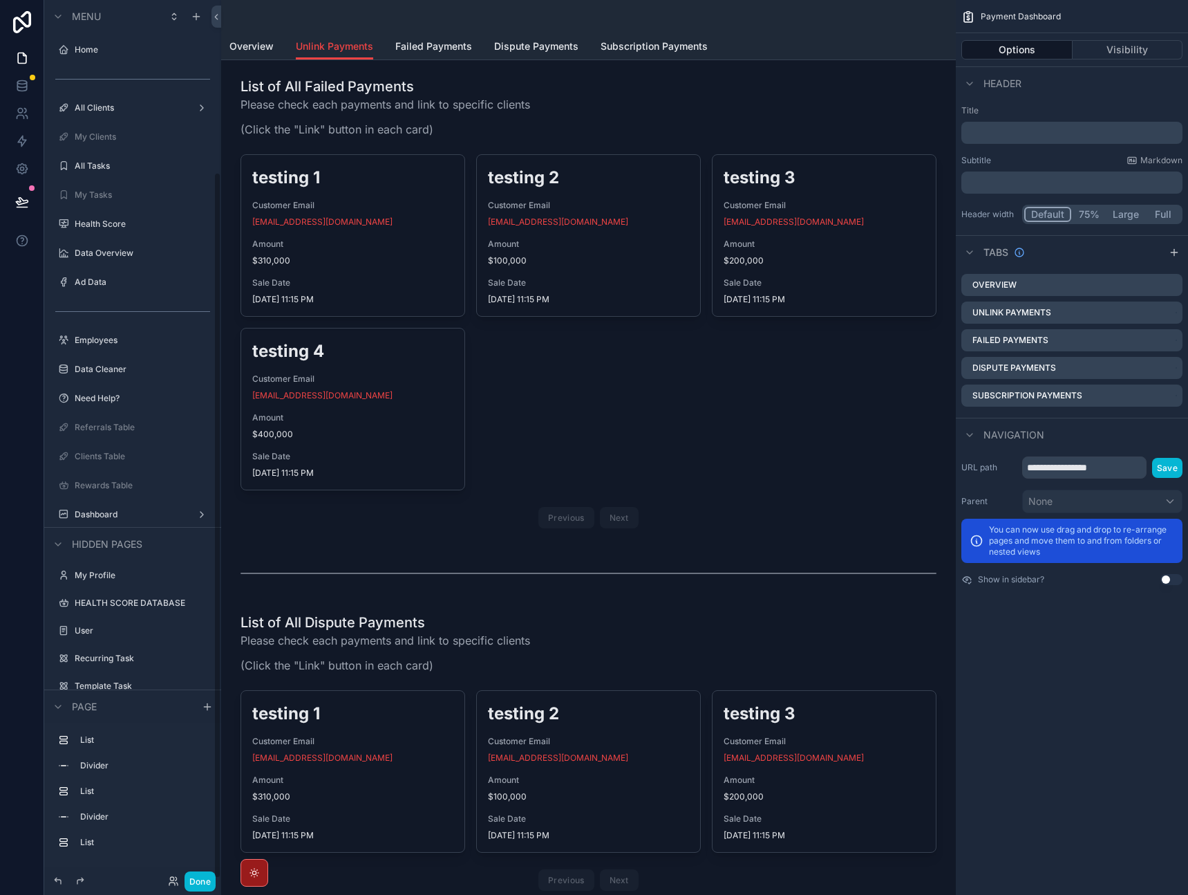
scroll to position [214, 0]
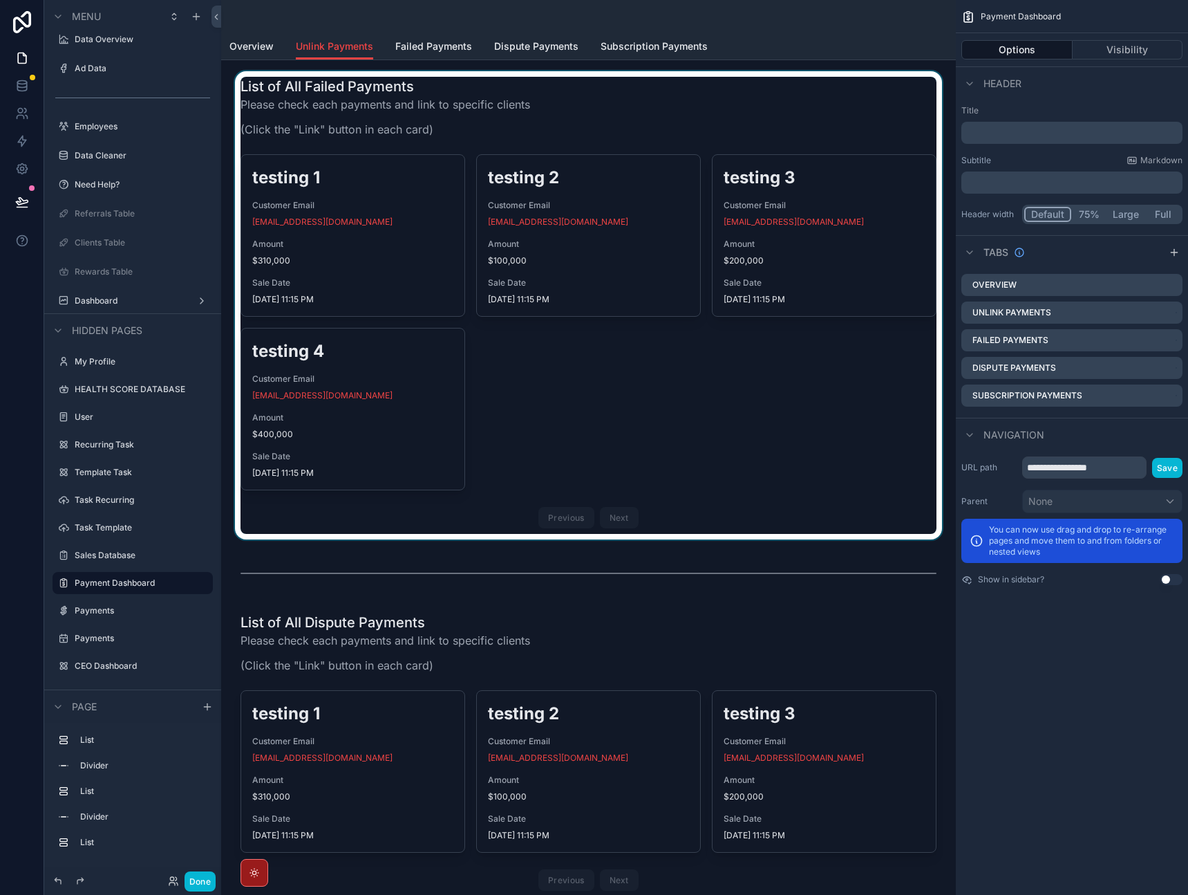
click at [676, 432] on div "scrollable content" at bounding box center [588, 305] width 713 height 468
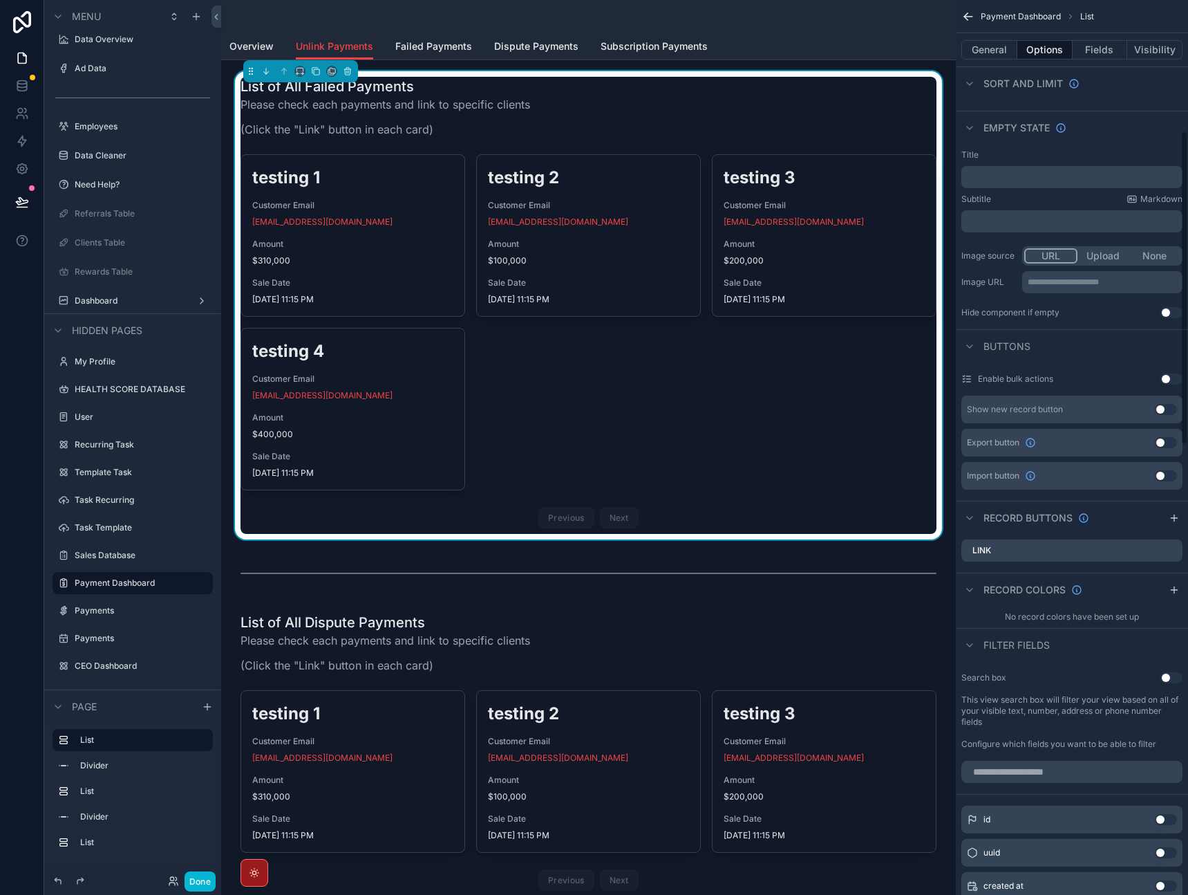
scroll to position [372, 0]
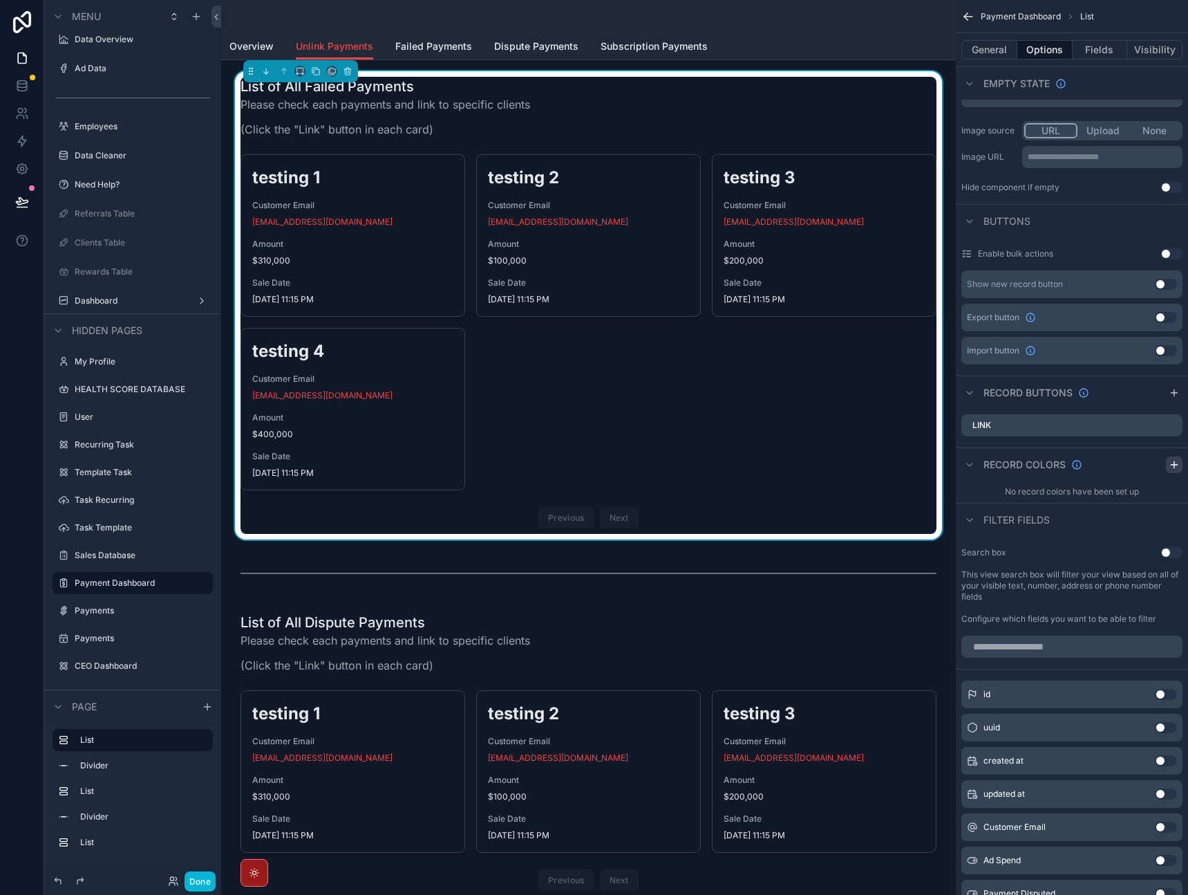
click at [1172, 467] on icon "scrollable content" at bounding box center [1174, 464] width 11 height 11
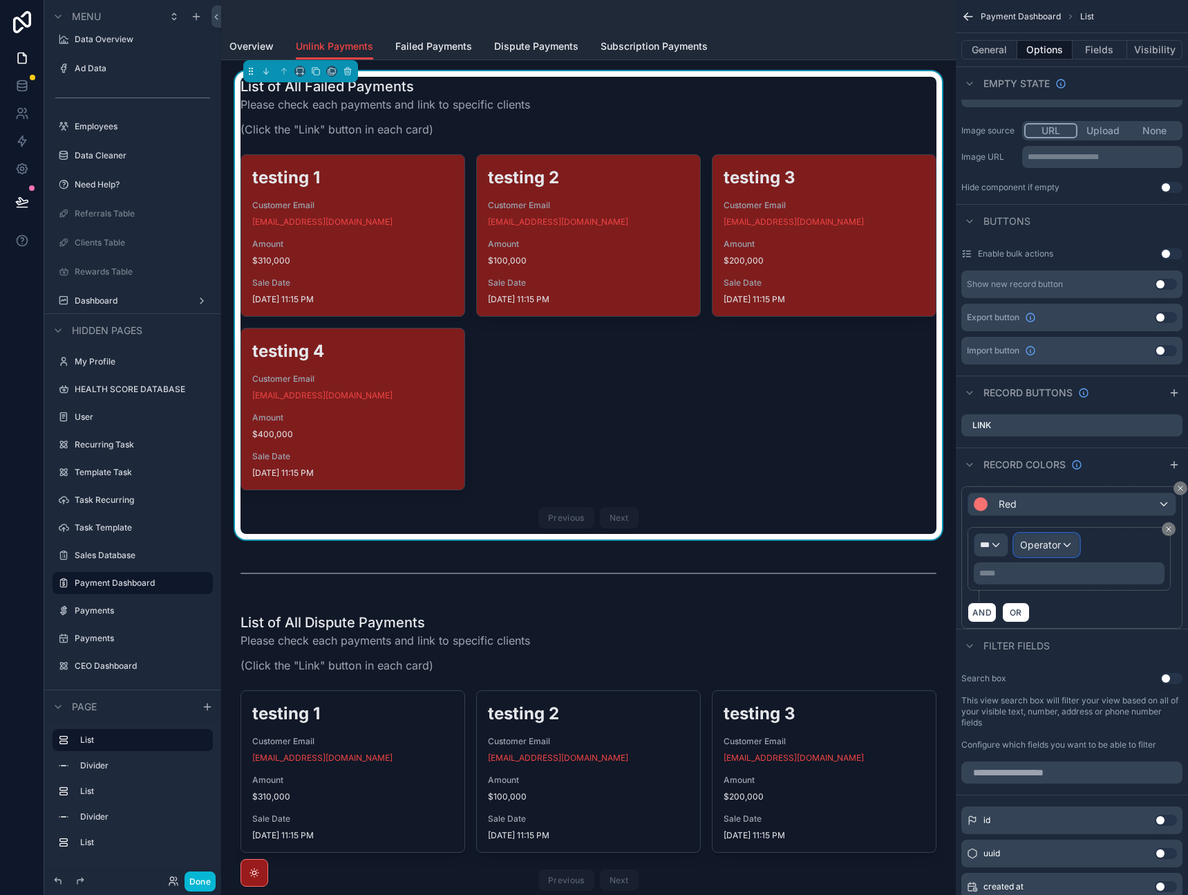
click at [1045, 547] on span "Operator" at bounding box center [1040, 545] width 41 height 12
click at [999, 543] on div "scrollable content" at bounding box center [594, 447] width 1188 height 895
click at [998, 544] on div "***" at bounding box center [991, 545] width 33 height 22
click at [1005, 627] on div "Row values Row values" at bounding box center [1011, 626] width 51 height 33
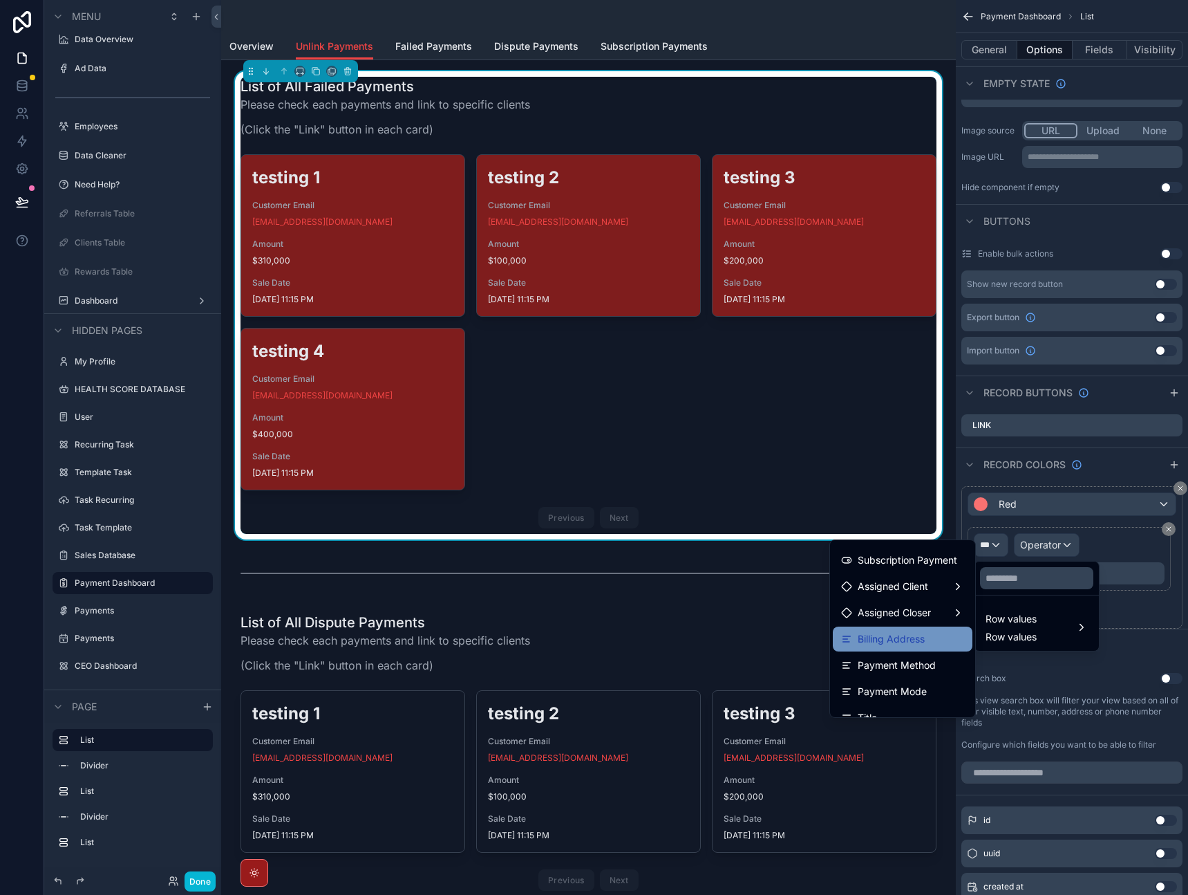
scroll to position [513, 0]
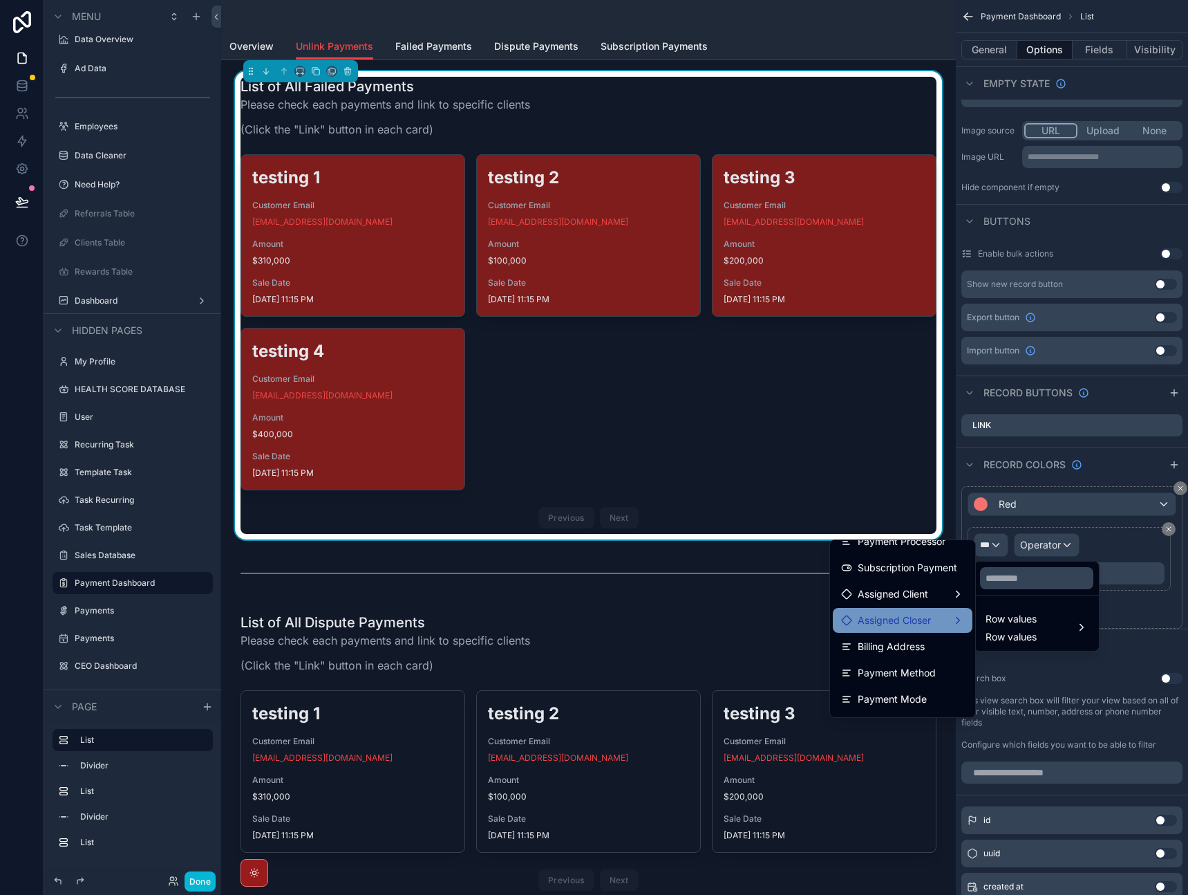
click at [905, 610] on div "Assigned Closer" at bounding box center [903, 620] width 140 height 25
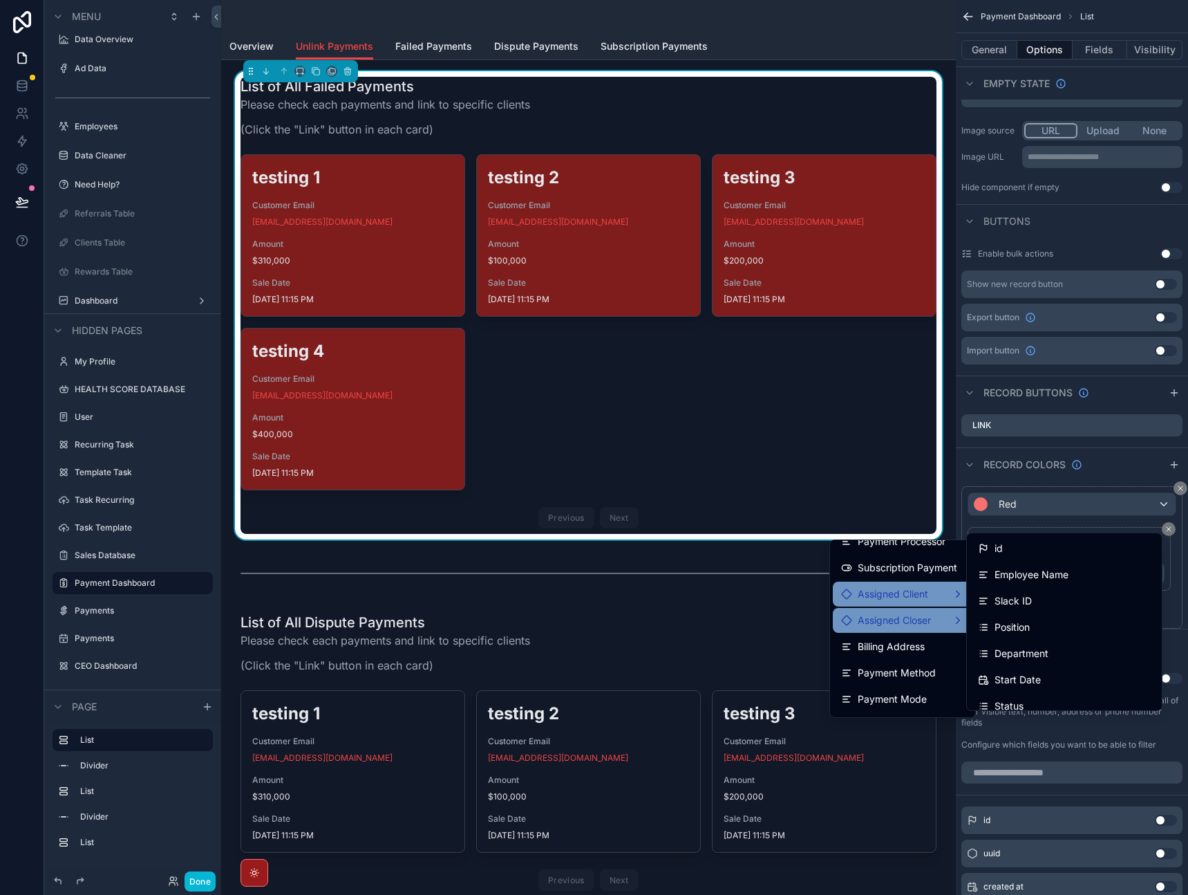
click at [906, 599] on span "Assigned Client" at bounding box center [893, 594] width 71 height 17
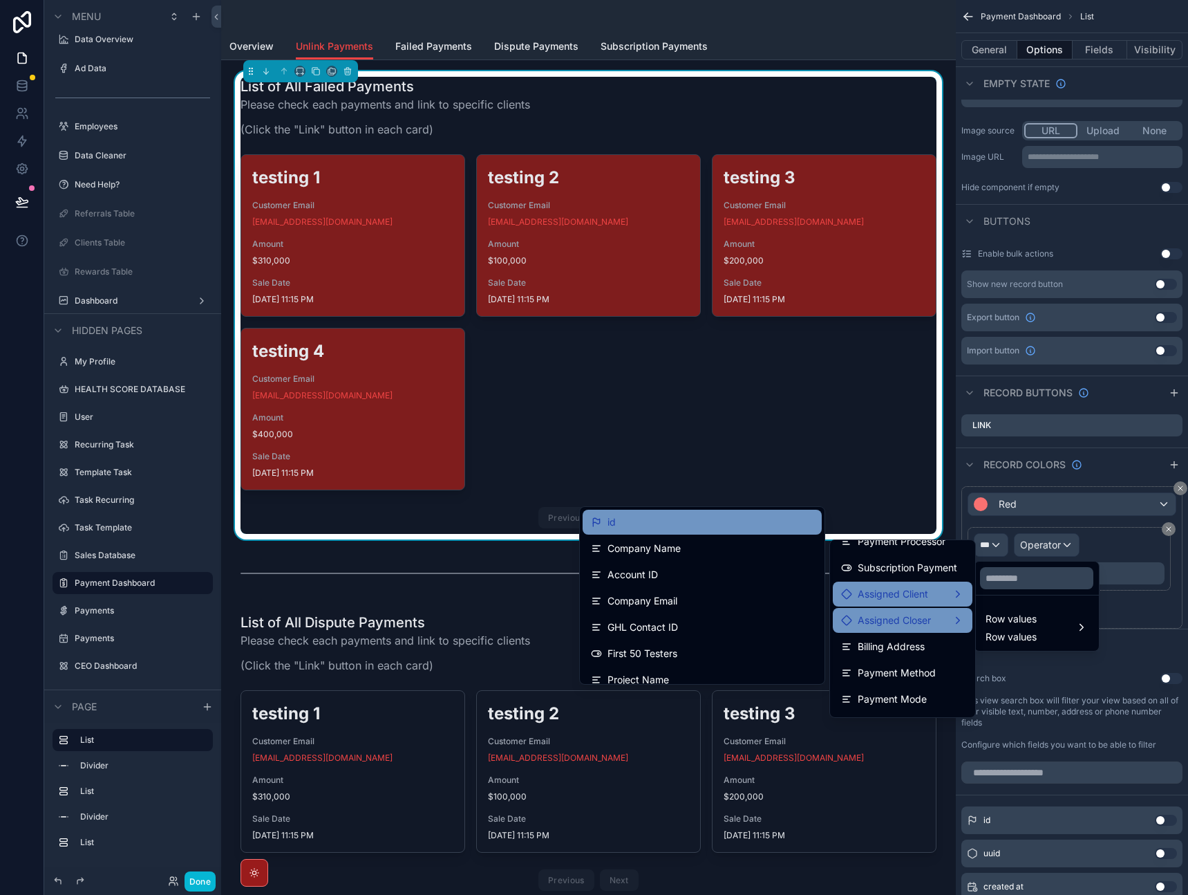
click at [728, 510] on div "id" at bounding box center [702, 522] width 239 height 25
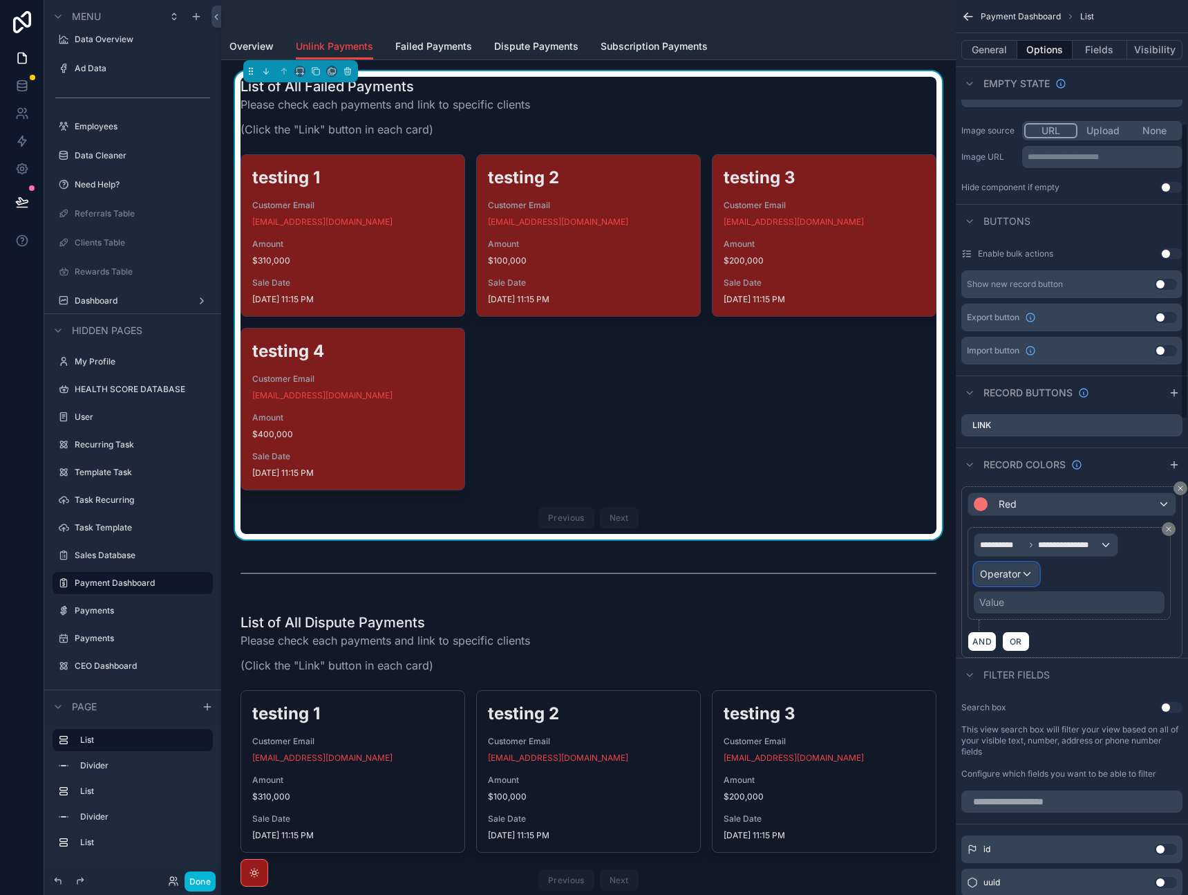
click at [1001, 575] on span "Operator" at bounding box center [1000, 574] width 41 height 12
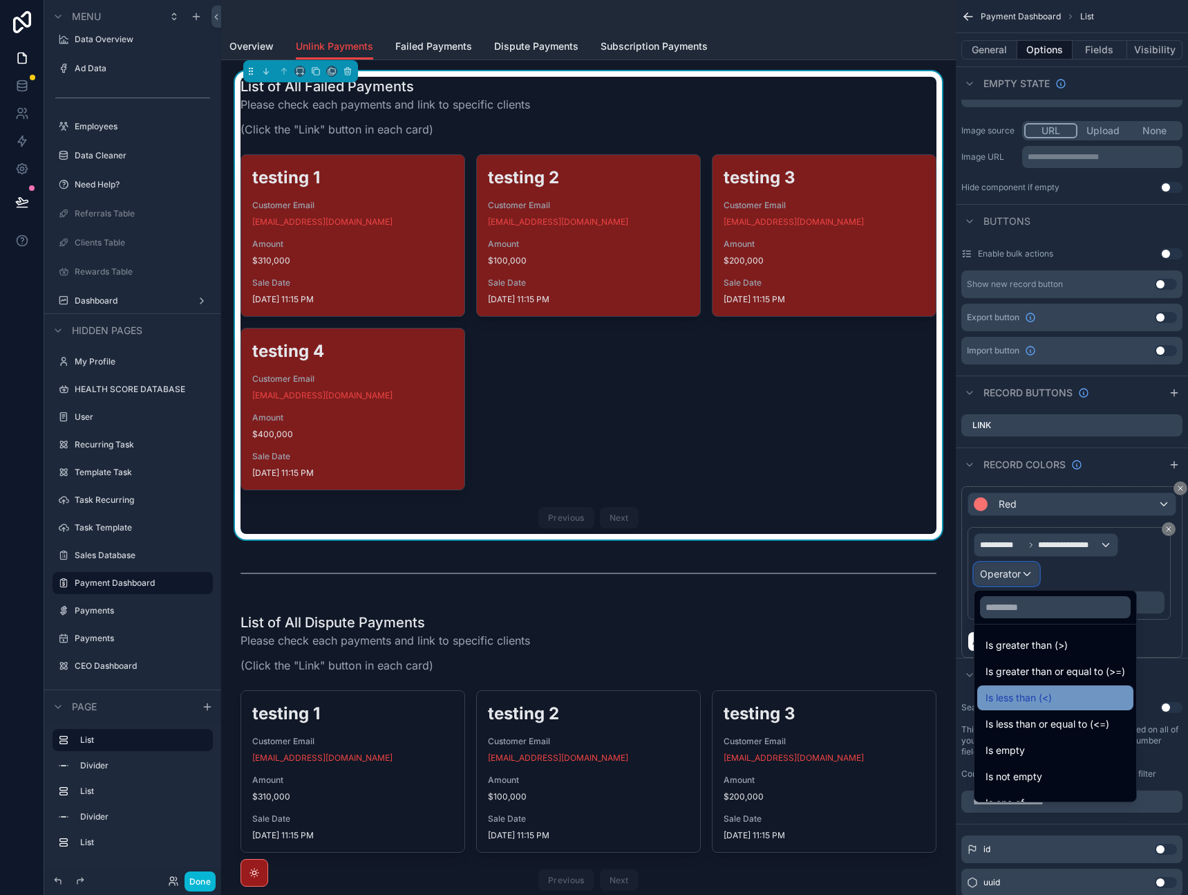
scroll to position [98, 0]
click at [1053, 711] on div "Is empty" at bounding box center [1056, 707] width 140 height 17
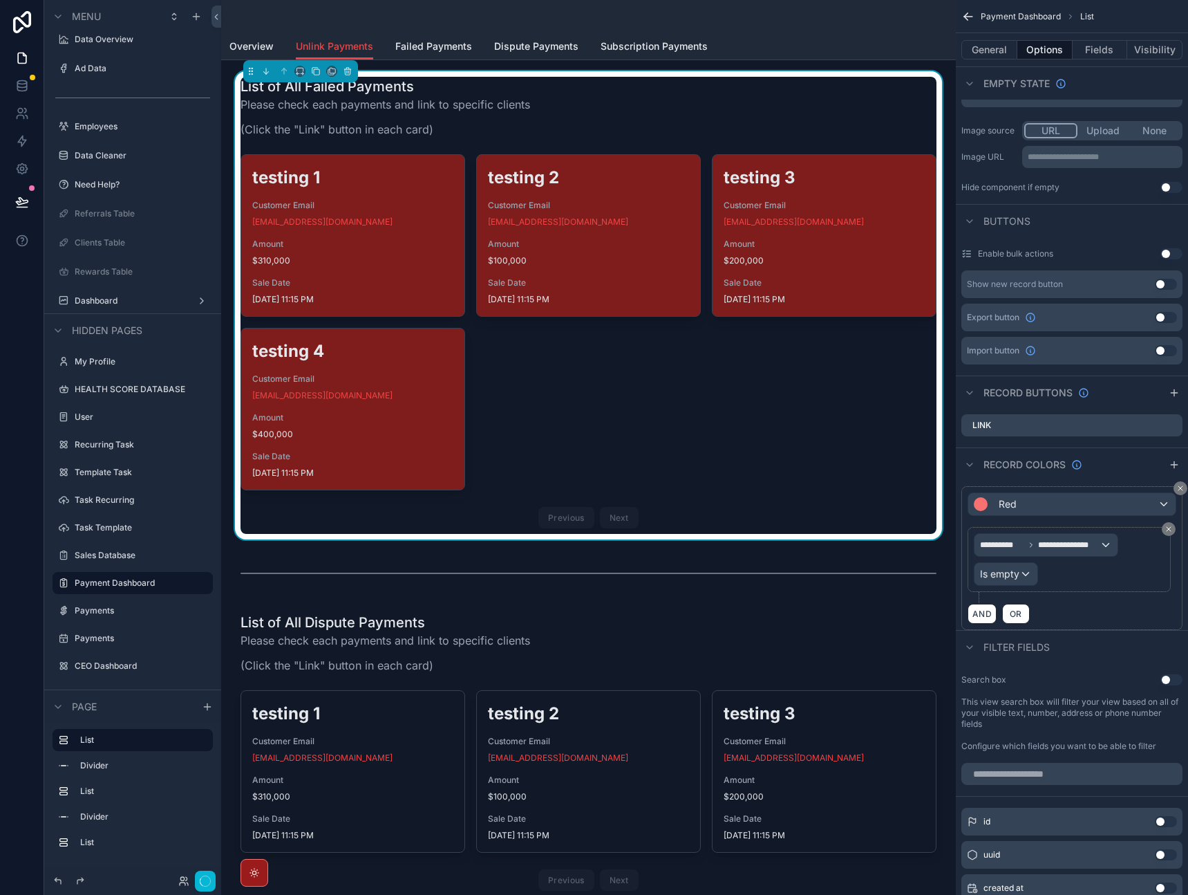
click at [1101, 619] on div "AND OR" at bounding box center [1072, 613] width 209 height 21
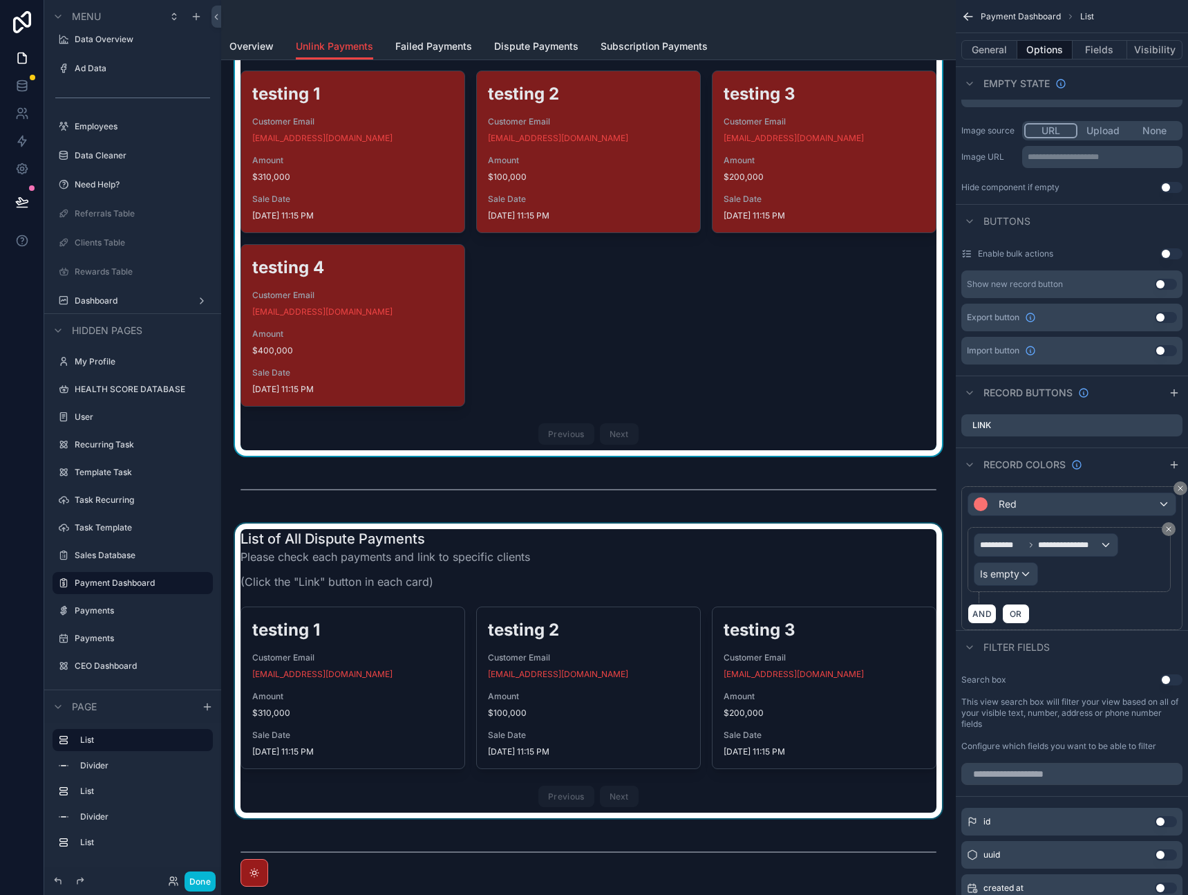
scroll to position [87, 0]
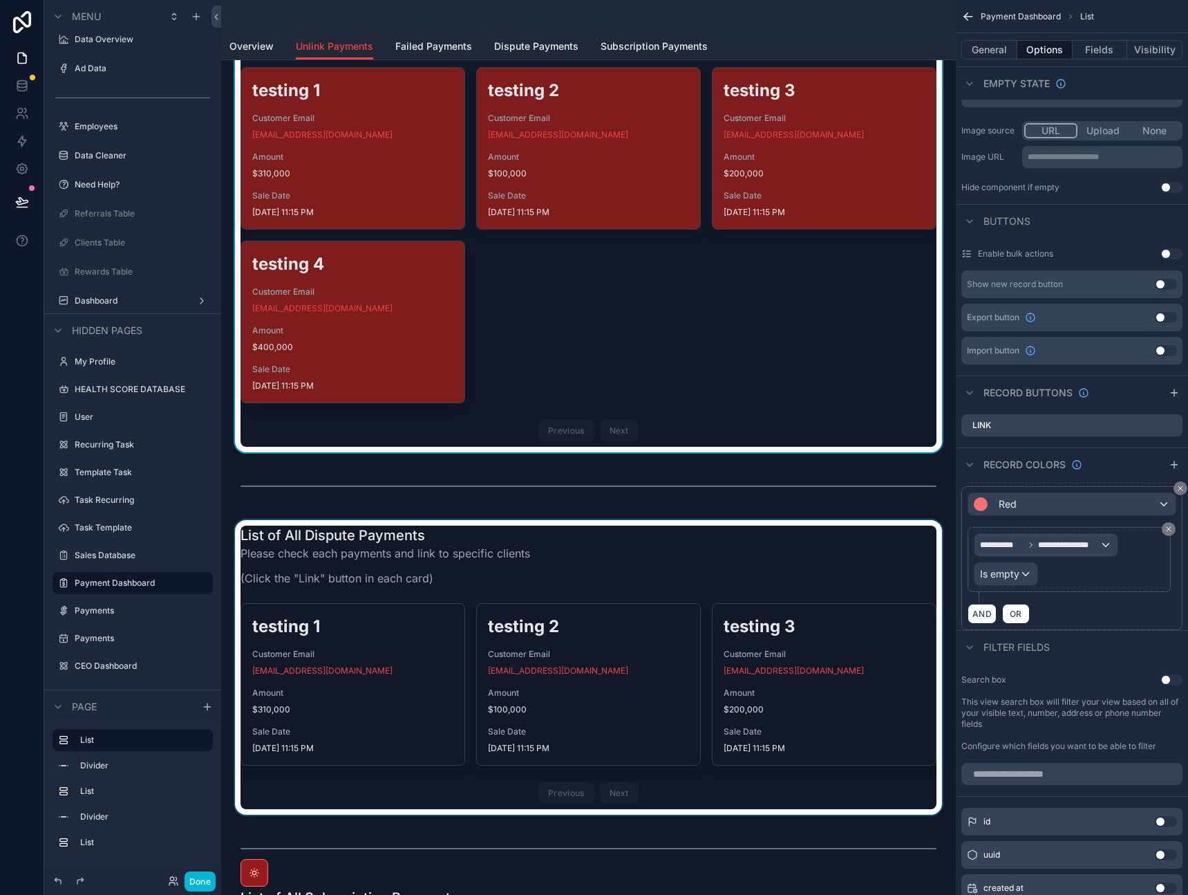
click at [885, 561] on div "scrollable content" at bounding box center [588, 667] width 713 height 295
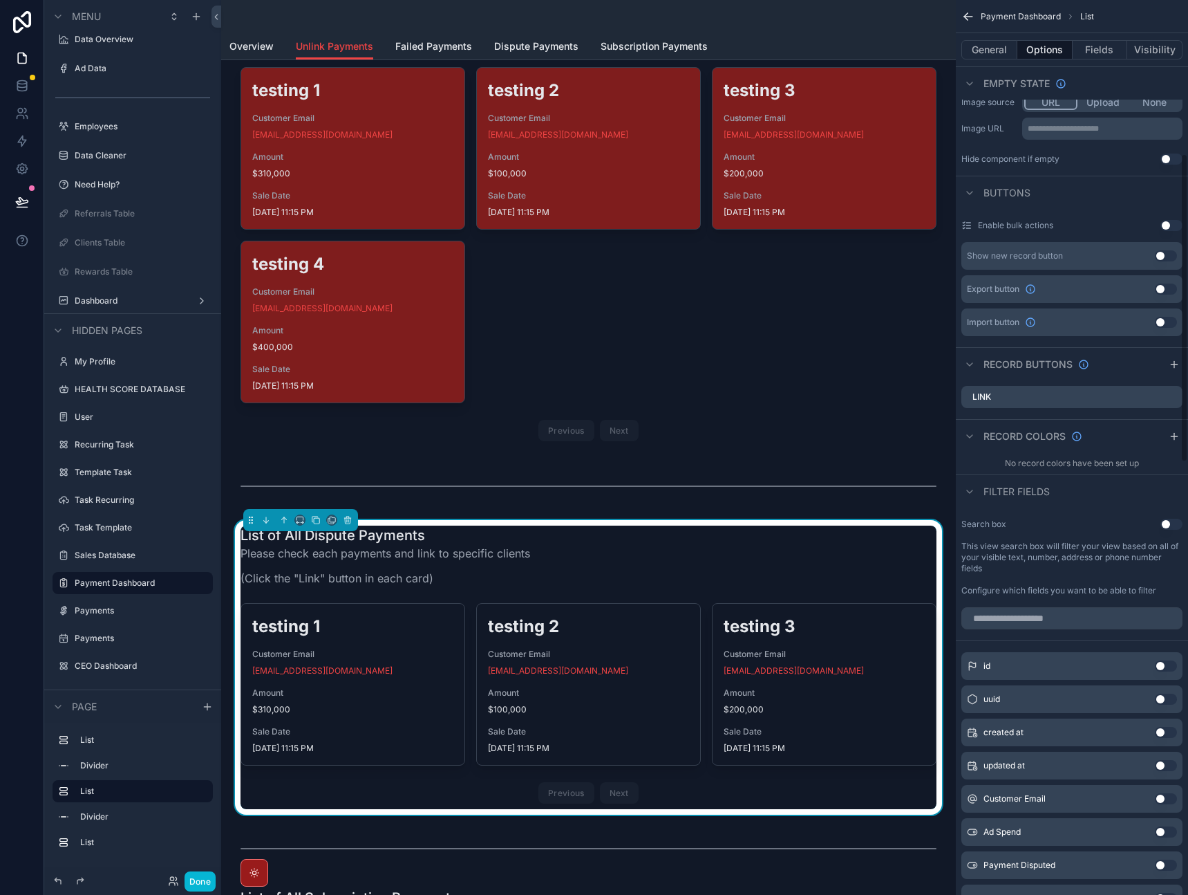
scroll to position [445, 0]
click at [1176, 436] on icon "scrollable content" at bounding box center [1174, 436] width 6 height 0
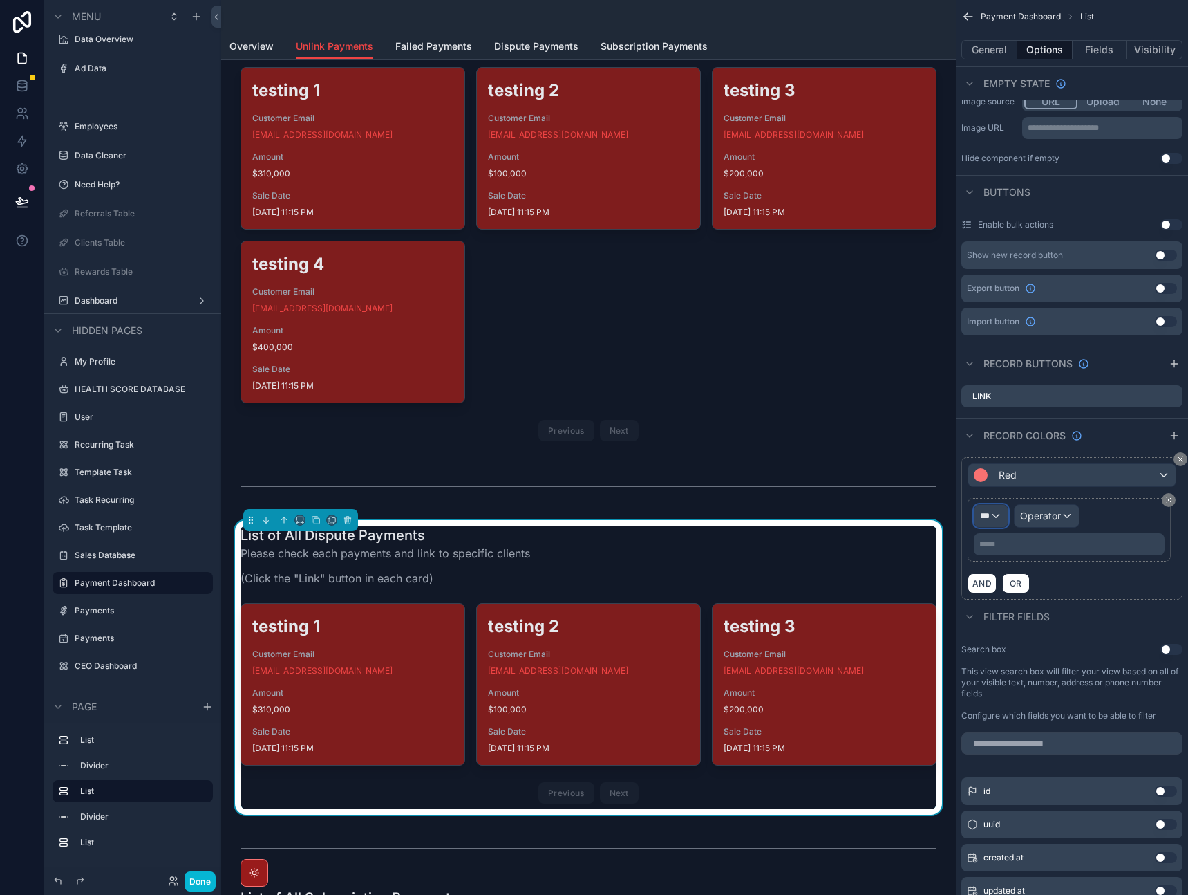
click at [990, 523] on div "***" at bounding box center [991, 516] width 33 height 22
click at [1008, 591] on span "Row values" at bounding box center [1011, 589] width 51 height 17
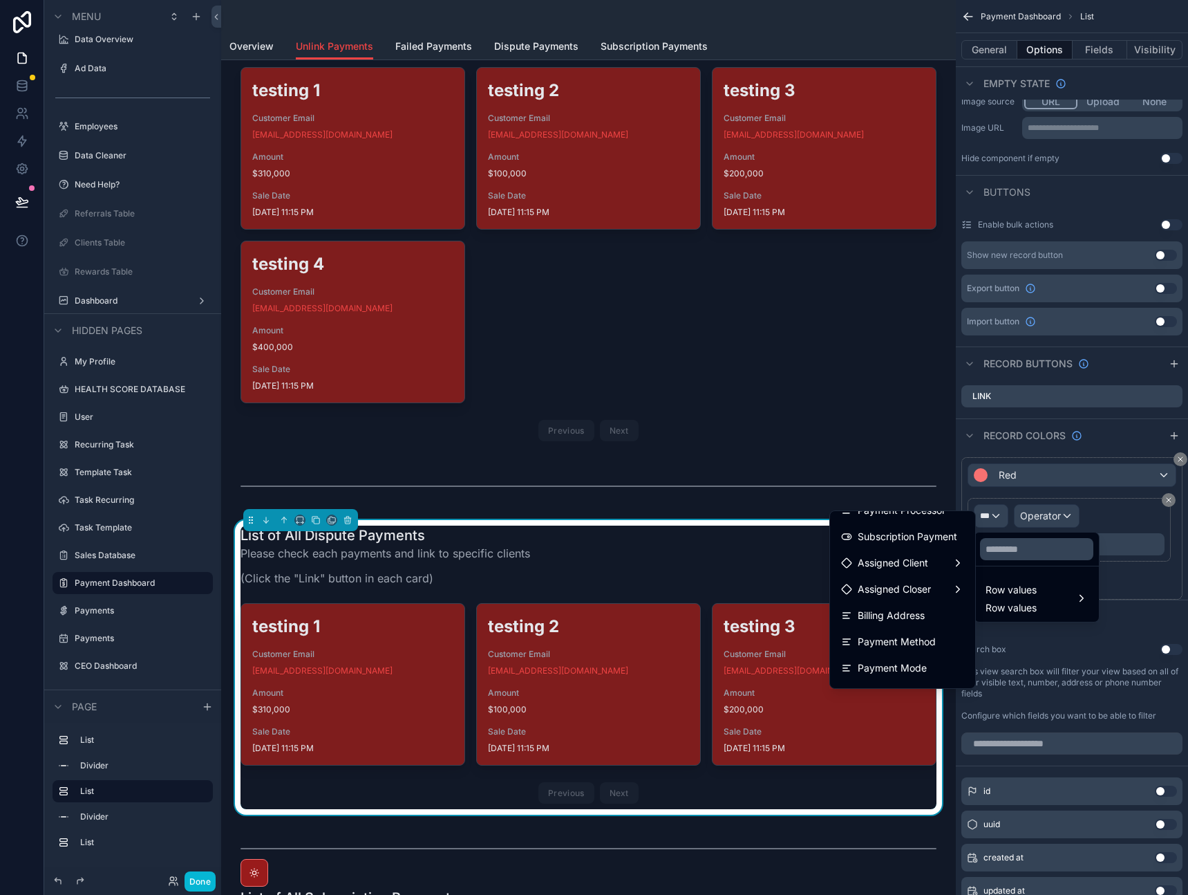
scroll to position [512, 0]
click at [923, 572] on div "Assigned Client" at bounding box center [902, 566] width 123 height 17
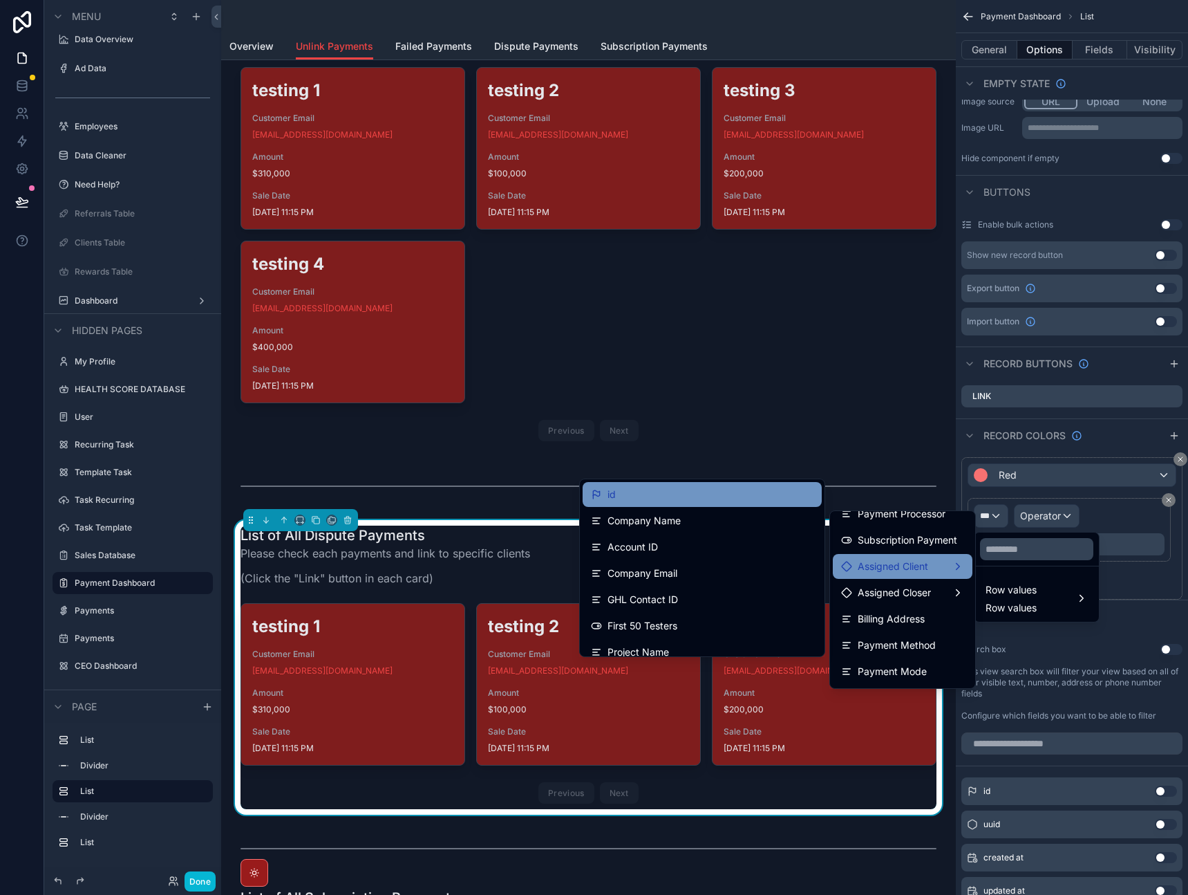
click at [631, 496] on div "id" at bounding box center [702, 494] width 223 height 17
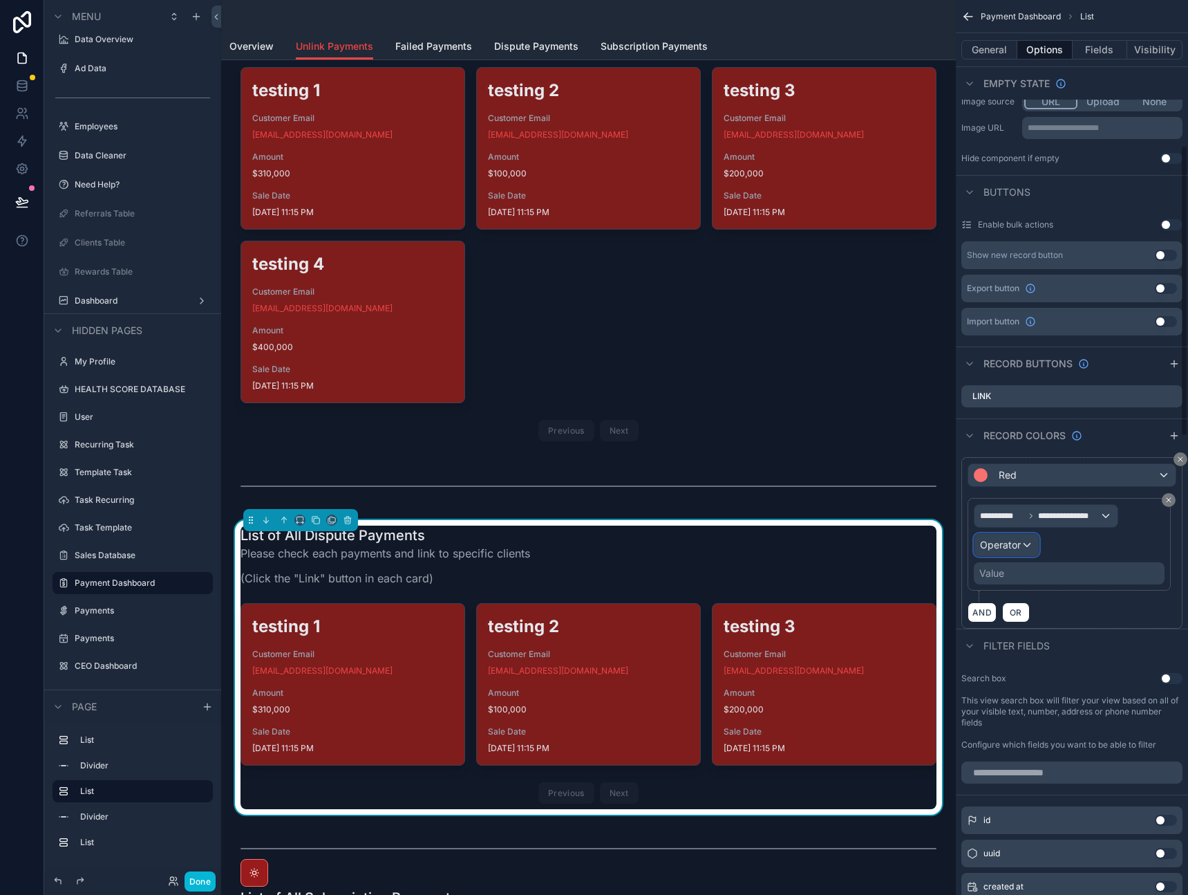
click at [1009, 551] on span "Operator" at bounding box center [1000, 545] width 41 height 14
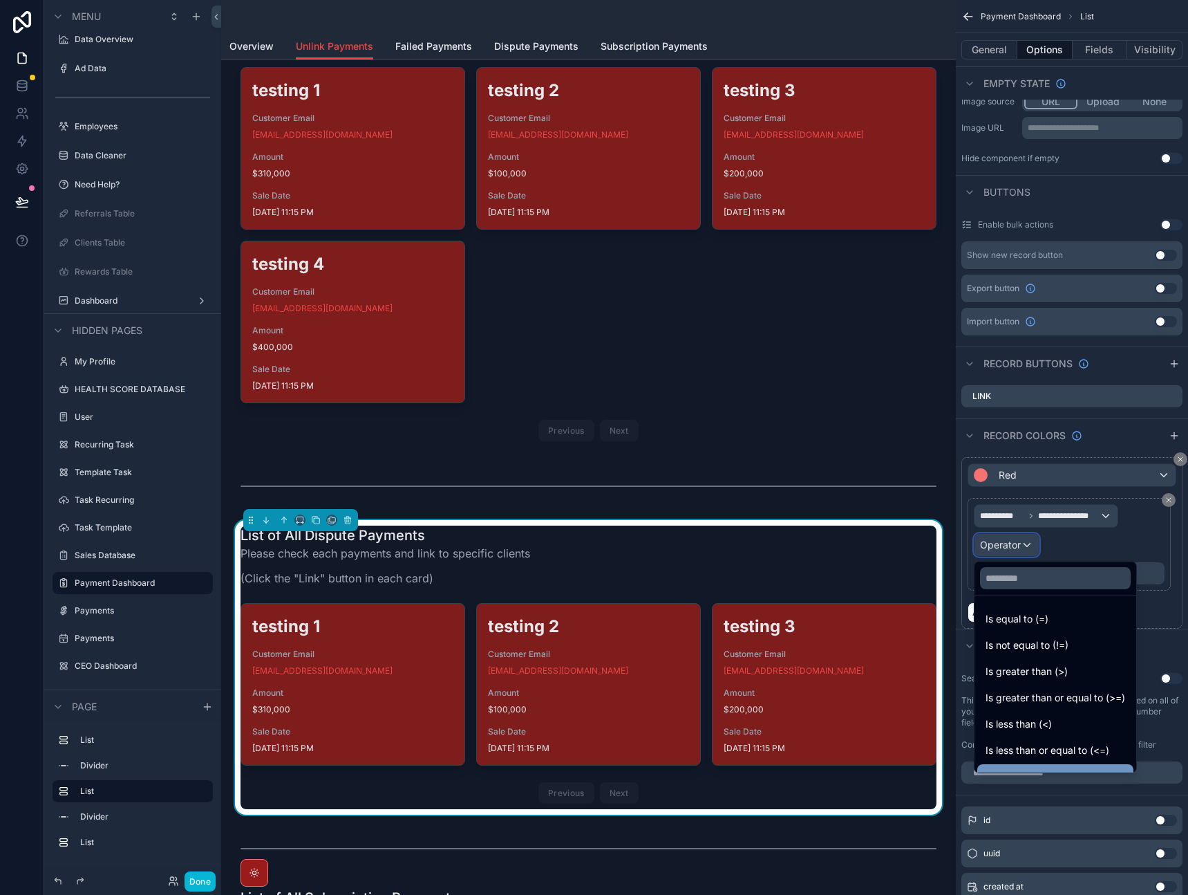
scroll to position [98, 0]
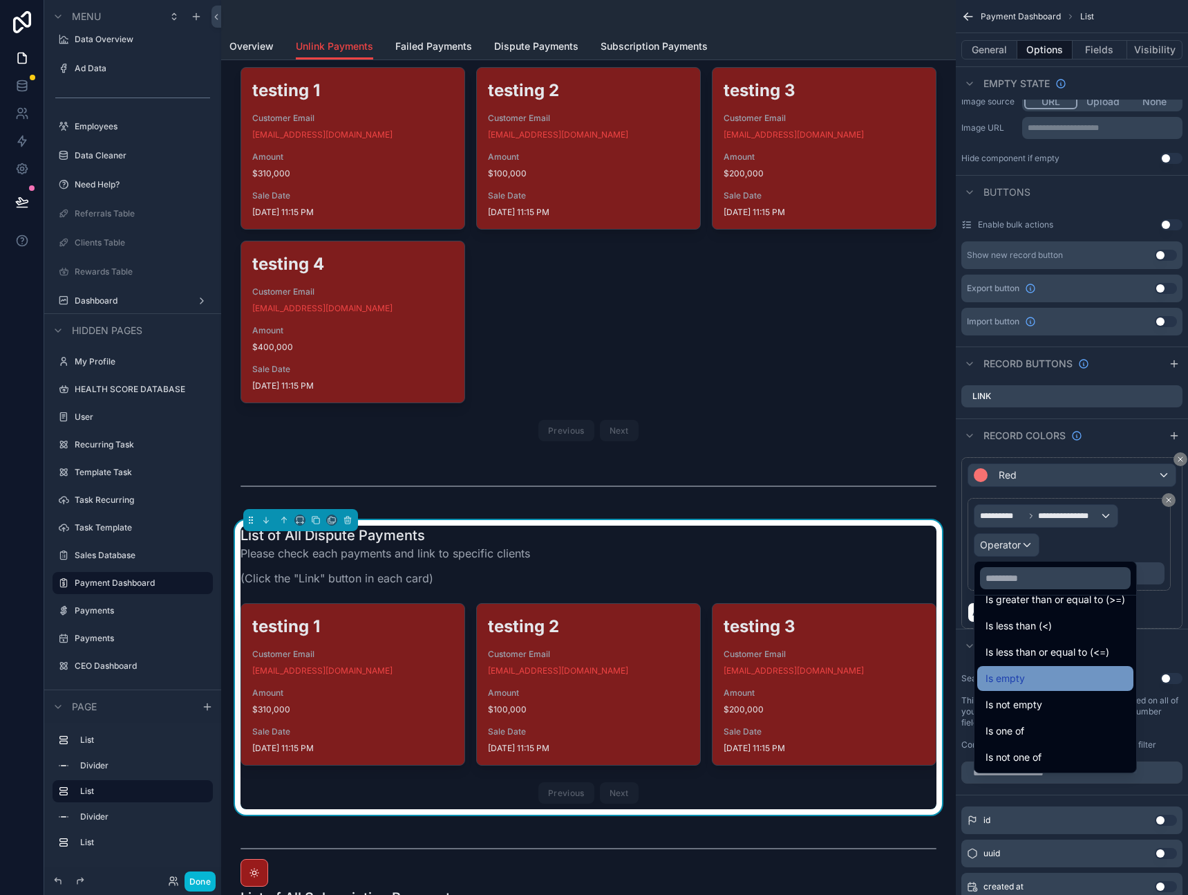
click at [1046, 680] on div "Is empty" at bounding box center [1056, 678] width 140 height 17
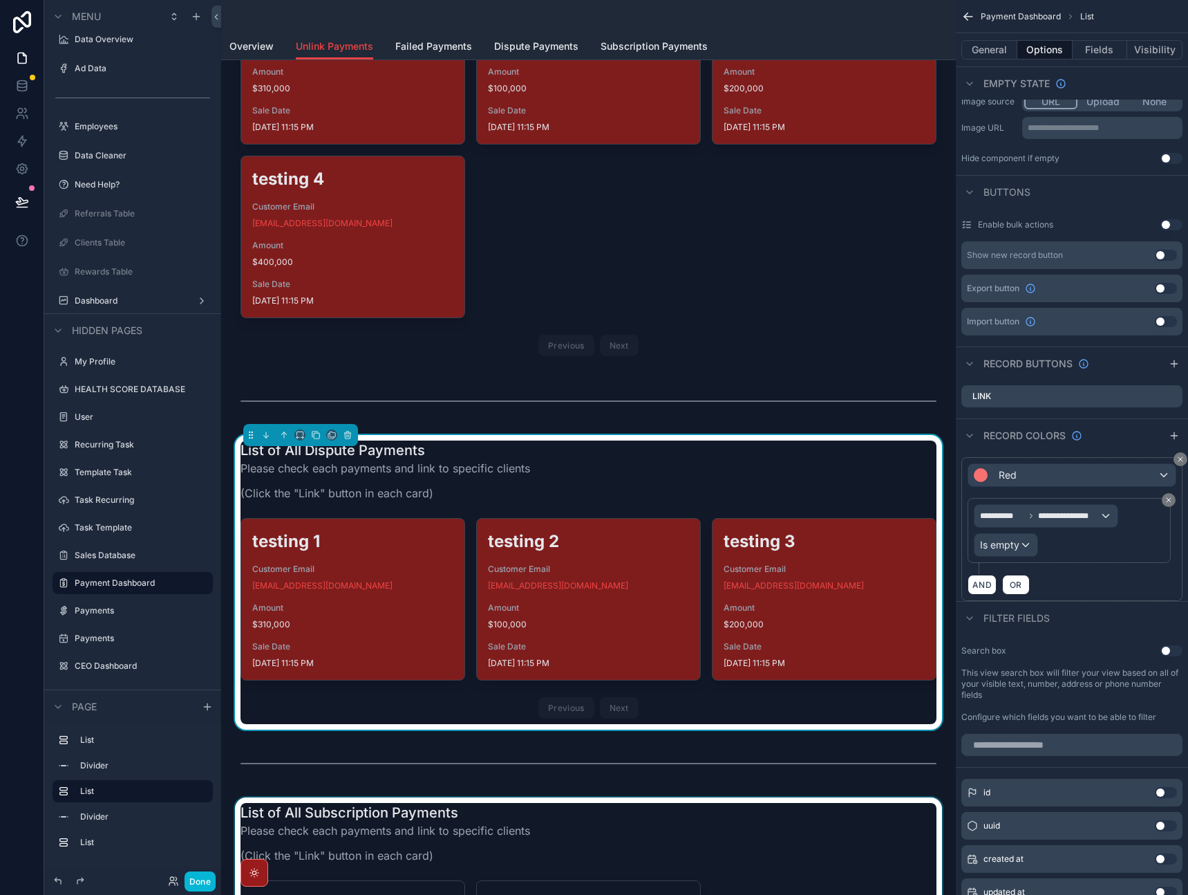
scroll to position [508, 0]
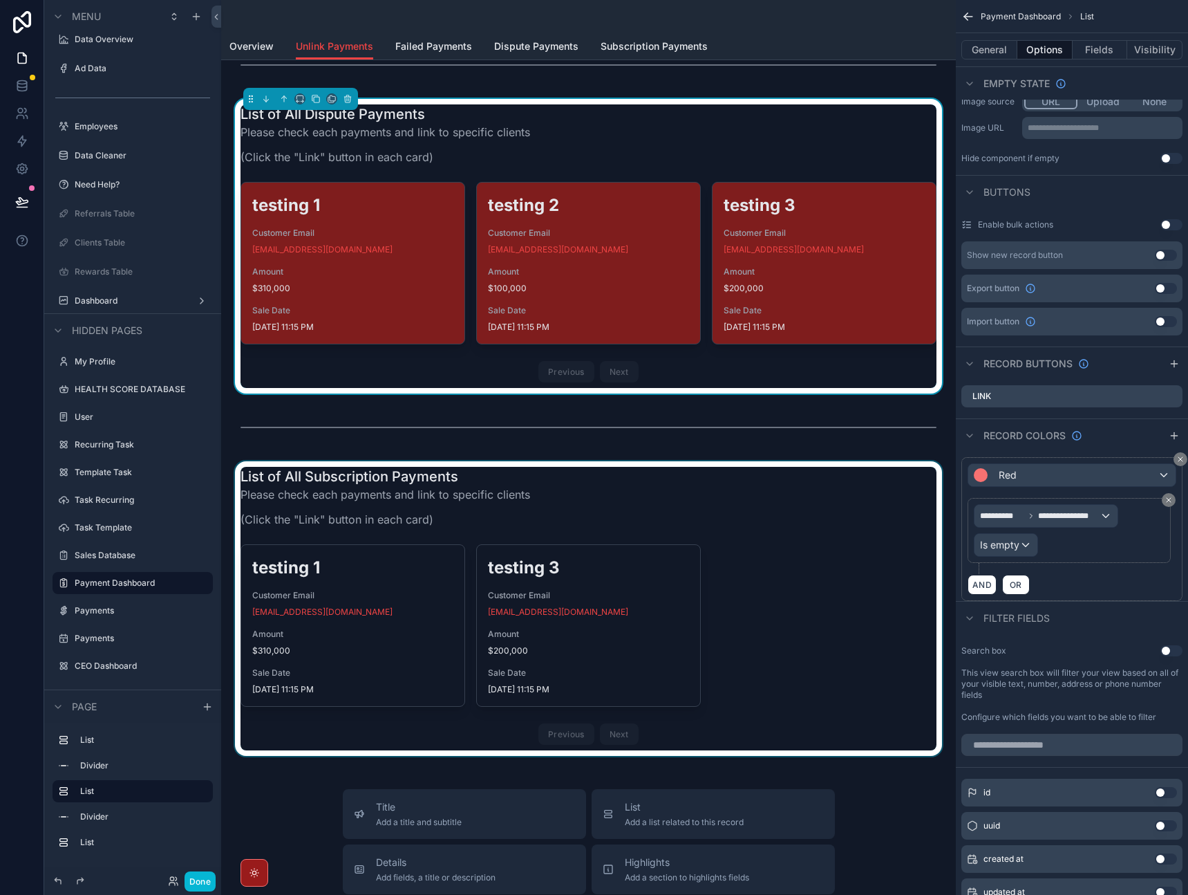
click at [865, 588] on div "scrollable content" at bounding box center [588, 608] width 713 height 295
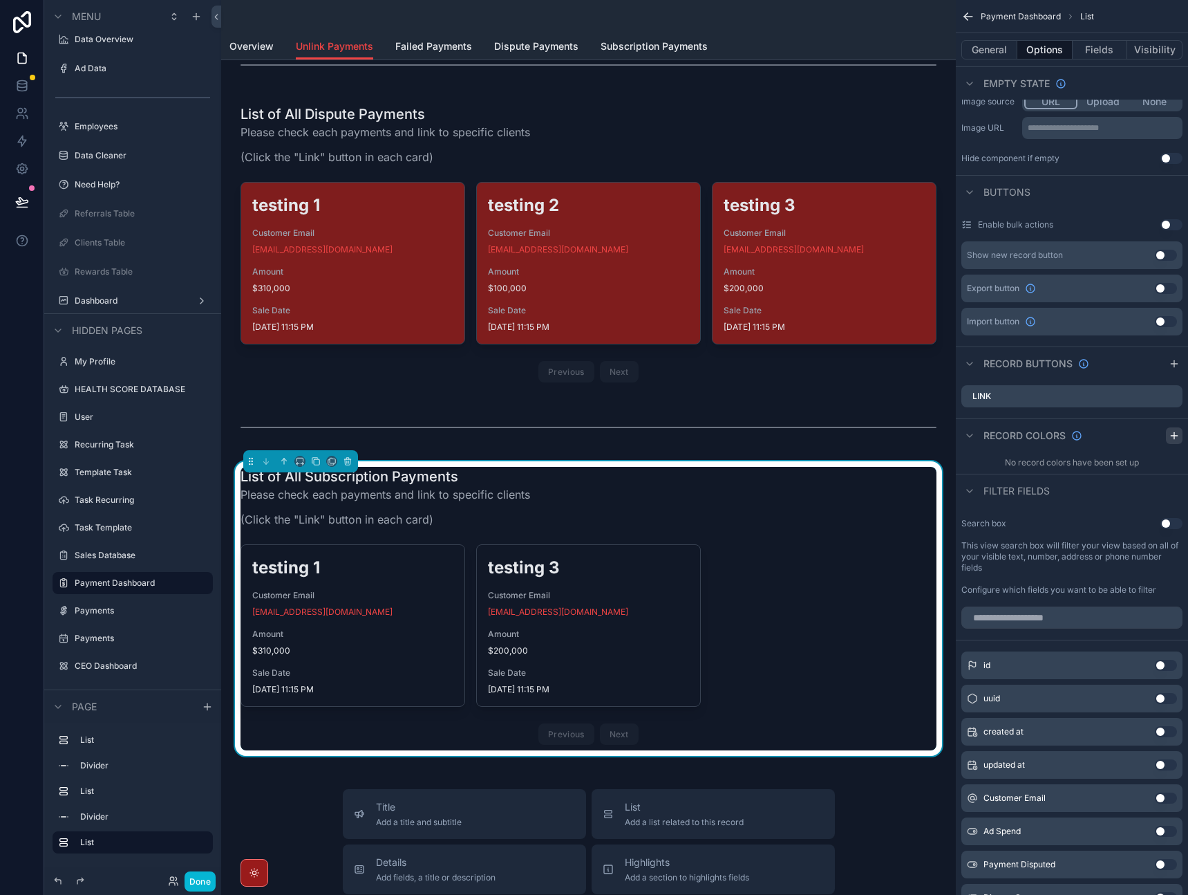
click at [1171, 438] on icon "scrollable content" at bounding box center [1174, 435] width 11 height 11
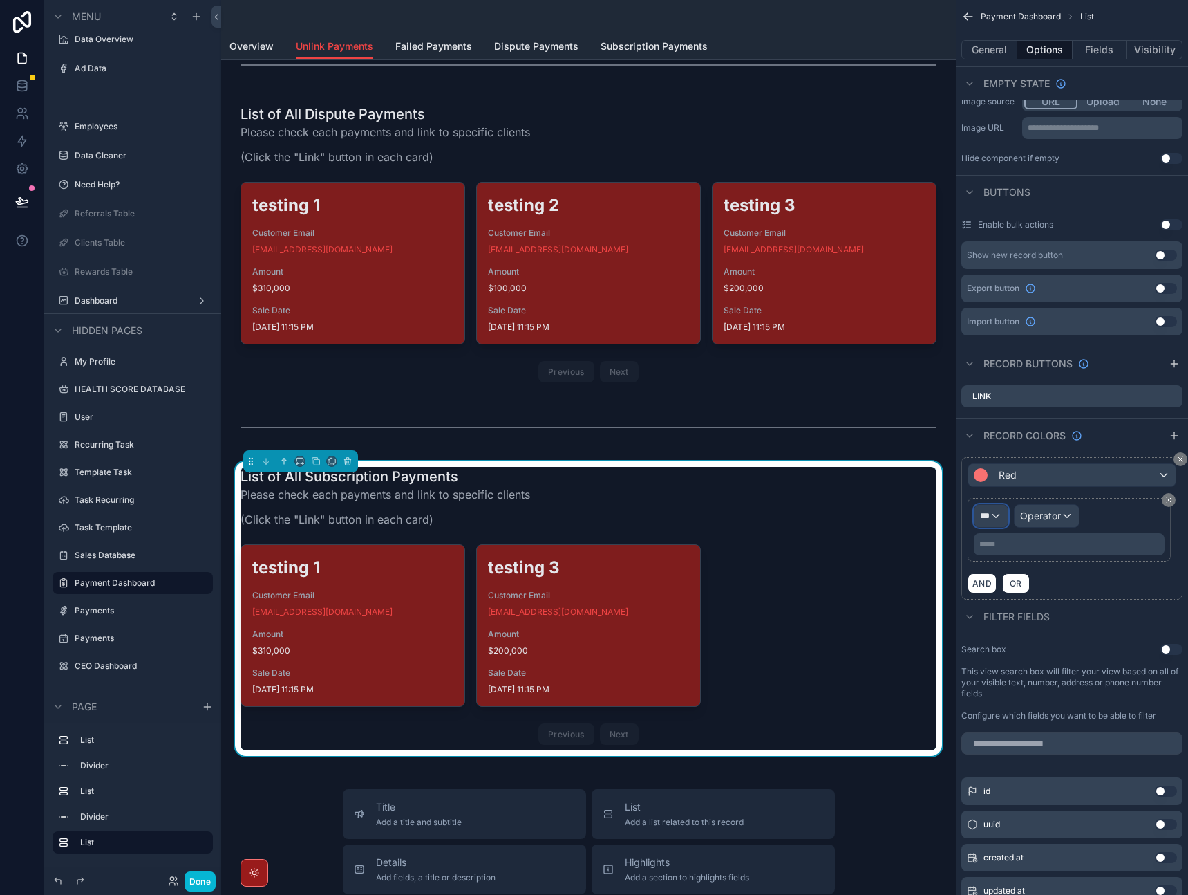
click at [994, 519] on div "***" at bounding box center [991, 516] width 33 height 22
click at [1008, 586] on span "Row values" at bounding box center [1011, 589] width 51 height 17
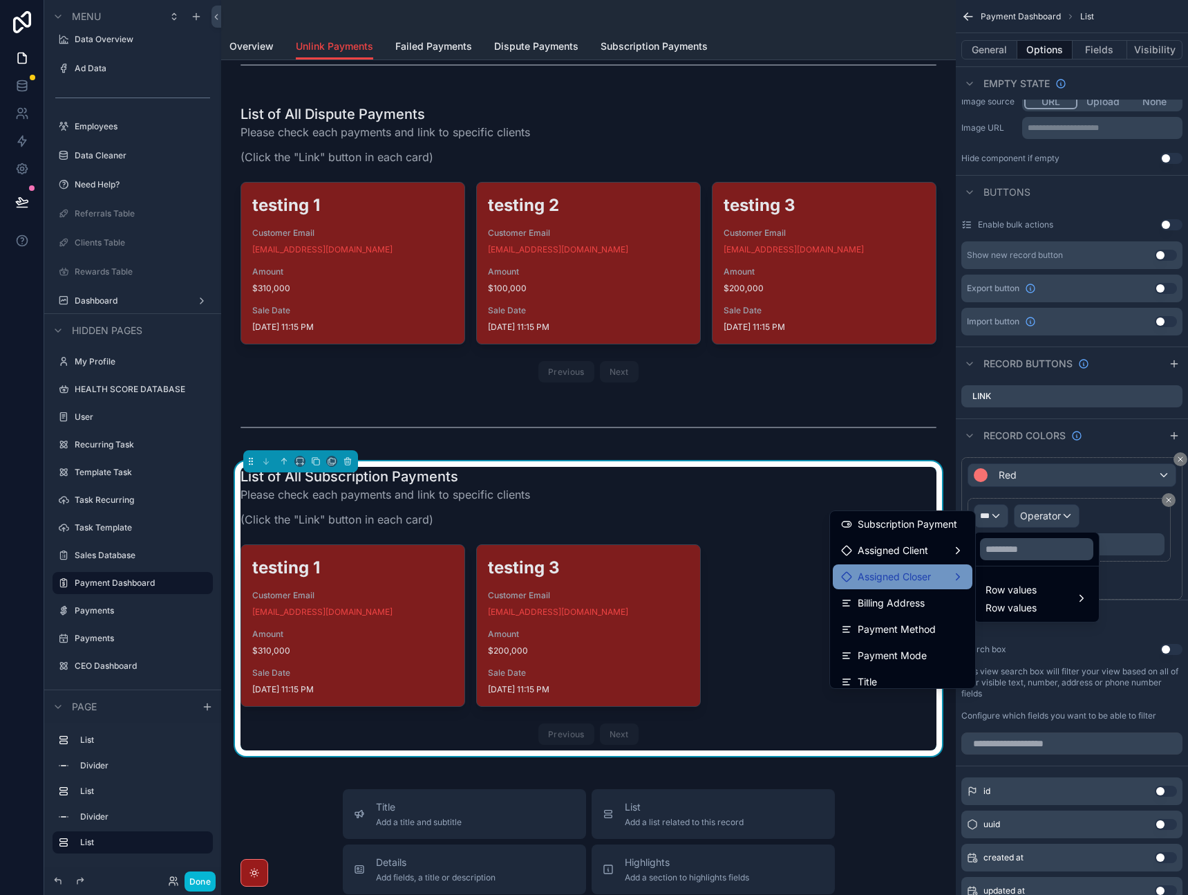
scroll to position [519, 0]
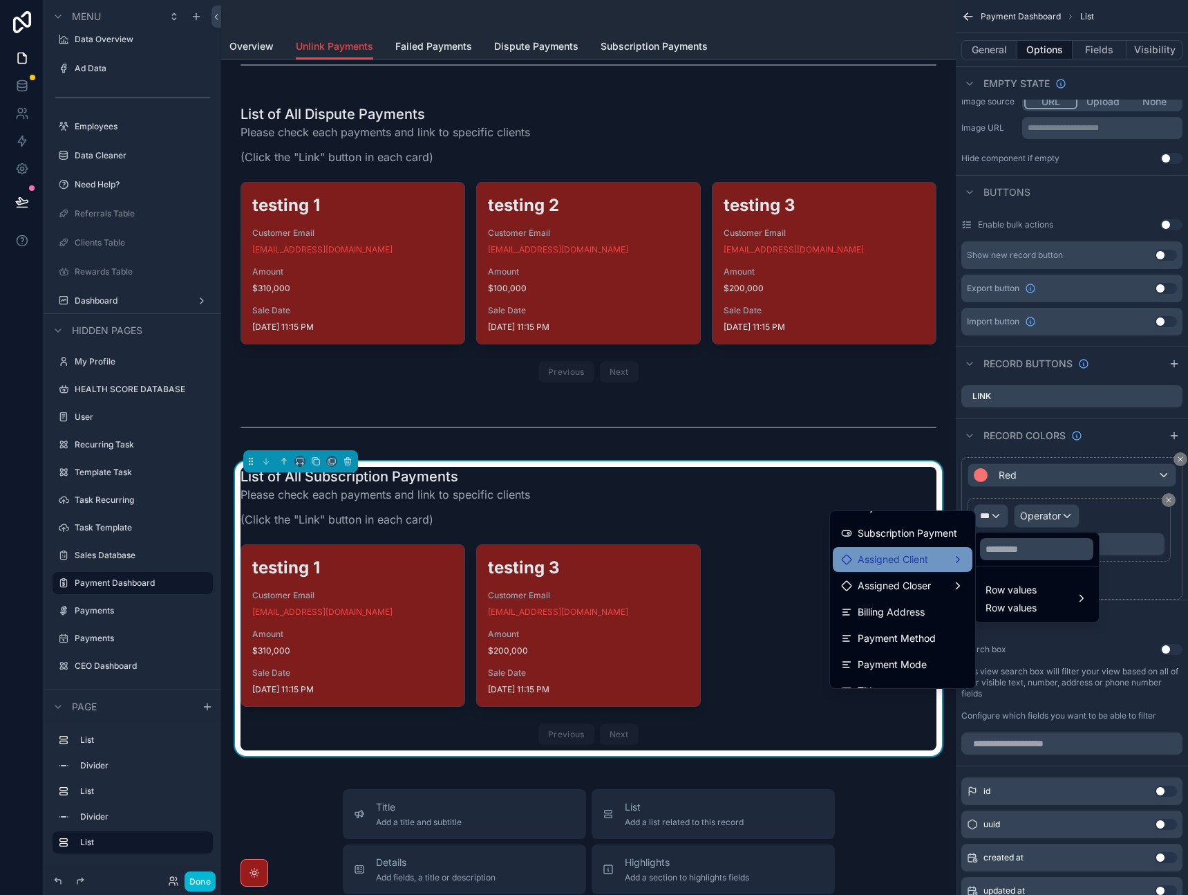
click at [924, 565] on div "Assigned Client" at bounding box center [902, 559] width 123 height 17
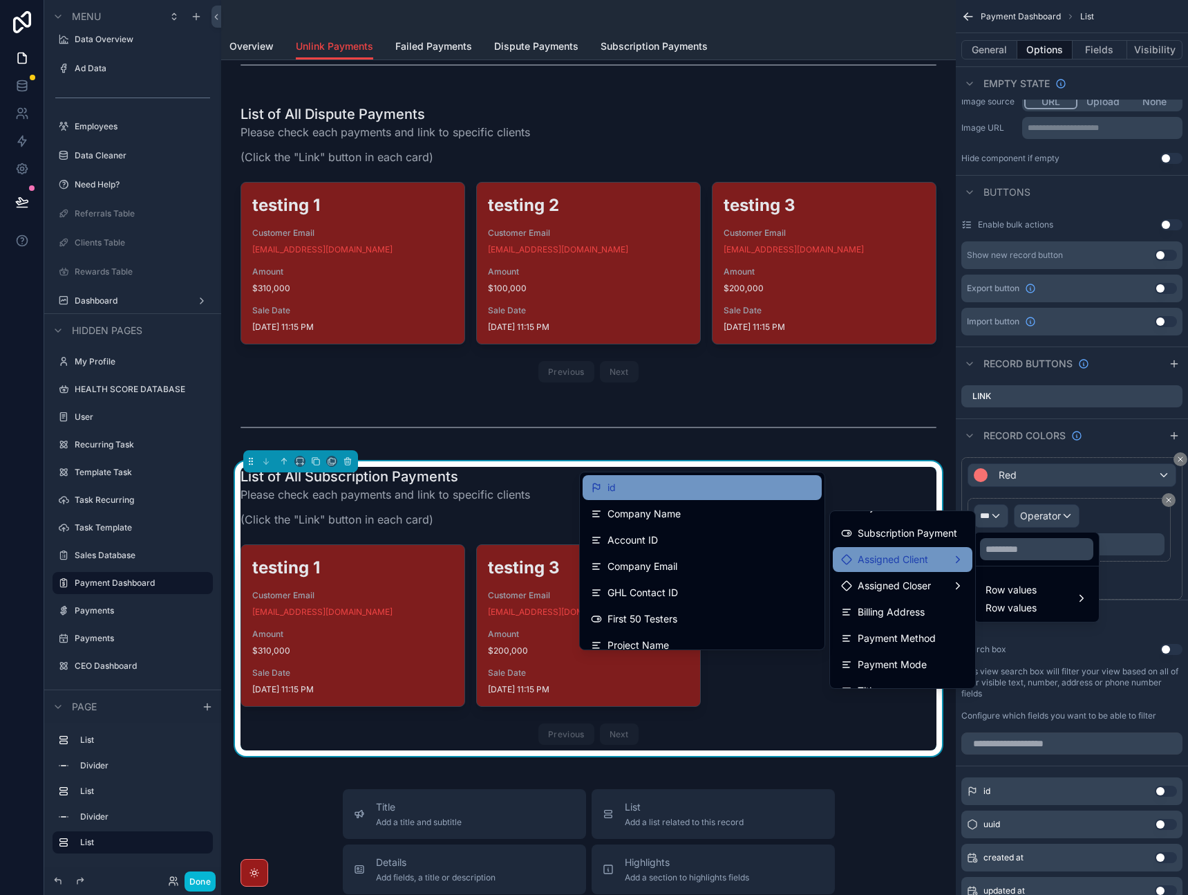
click at [670, 481] on div "id" at bounding box center [702, 487] width 223 height 17
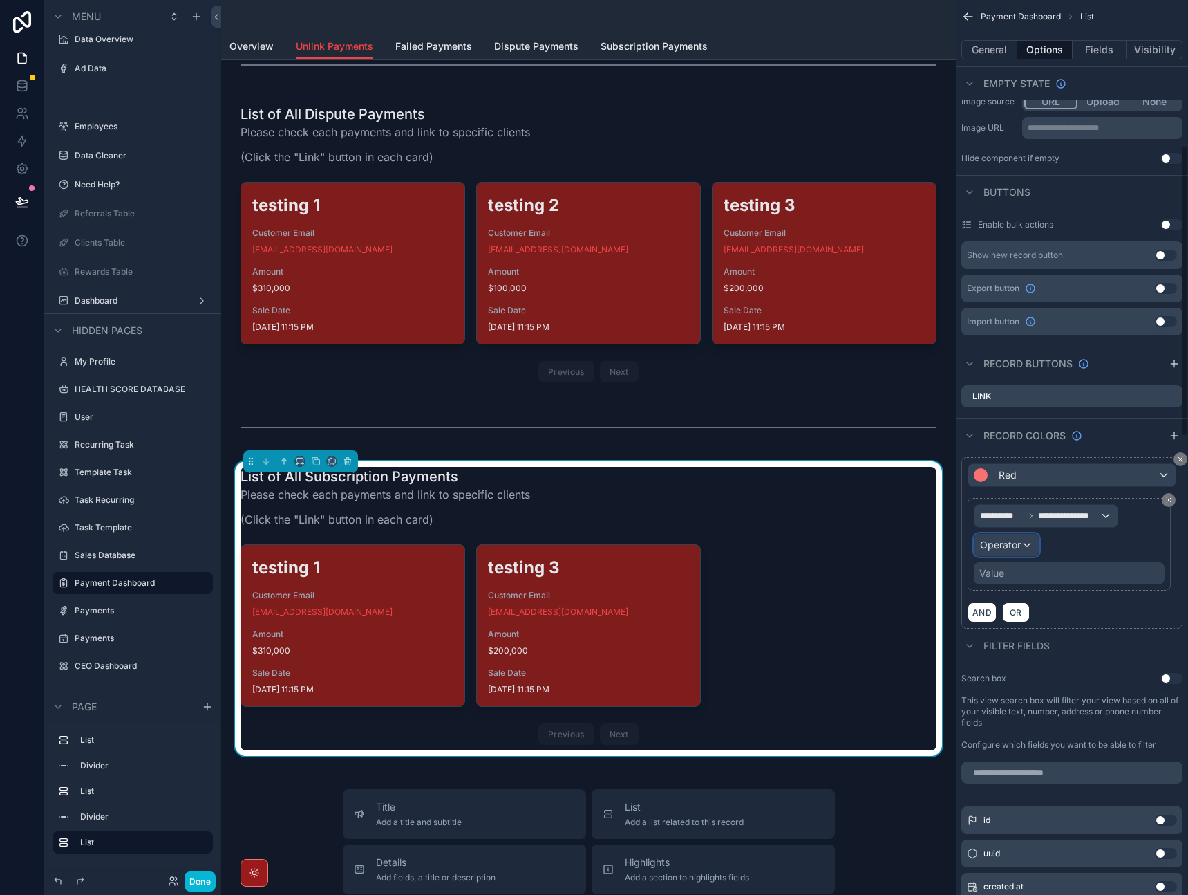
click at [1010, 543] on span "Operator" at bounding box center [1000, 545] width 41 height 12
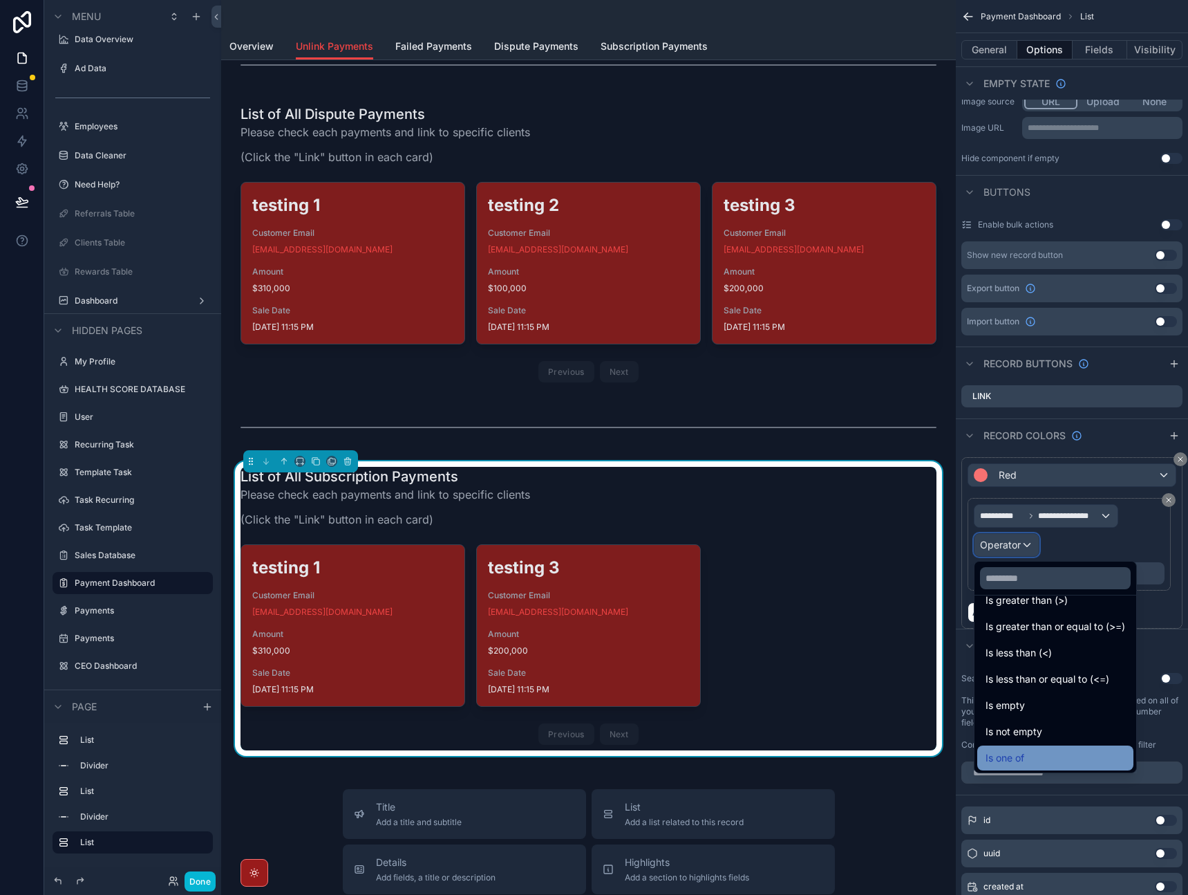
scroll to position [98, 0]
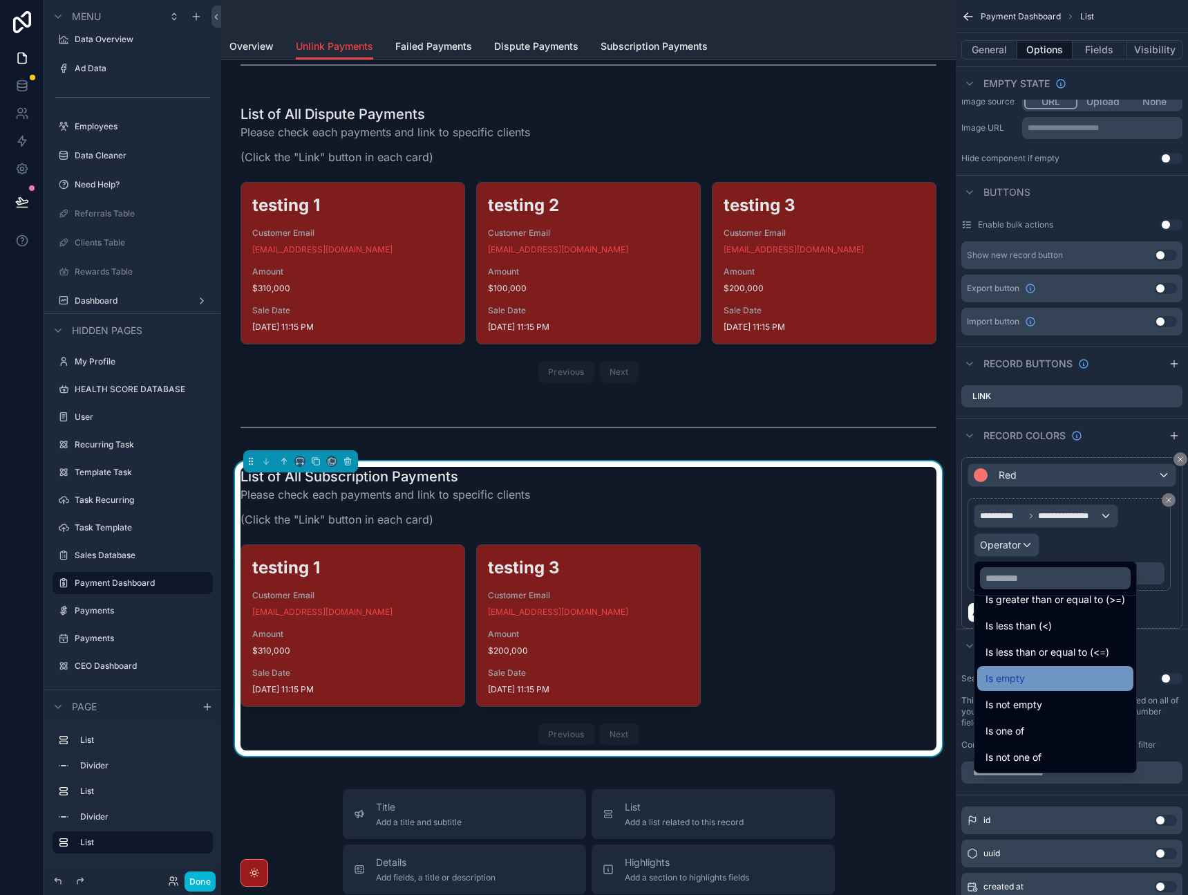
click at [1040, 679] on div "Is empty" at bounding box center [1056, 678] width 140 height 17
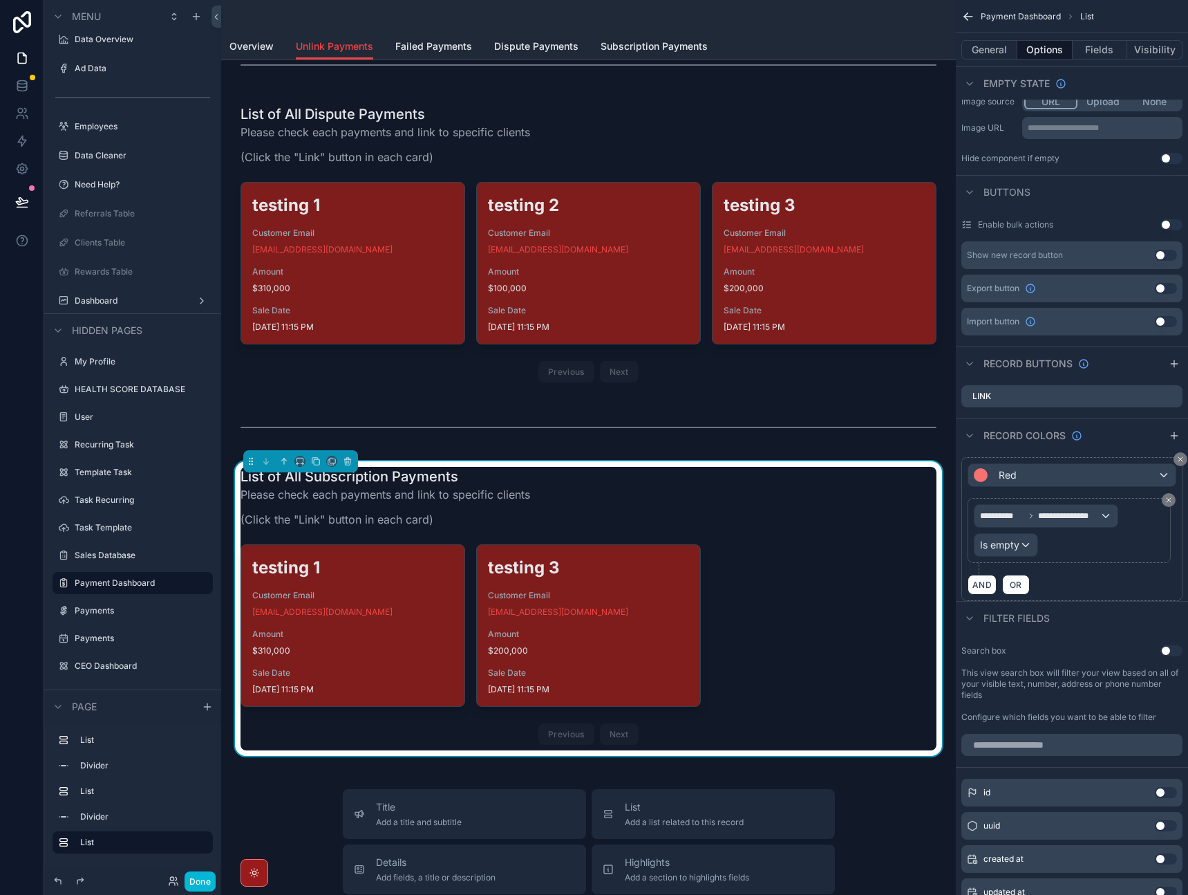
click at [1109, 586] on div "AND OR" at bounding box center [1072, 584] width 209 height 21
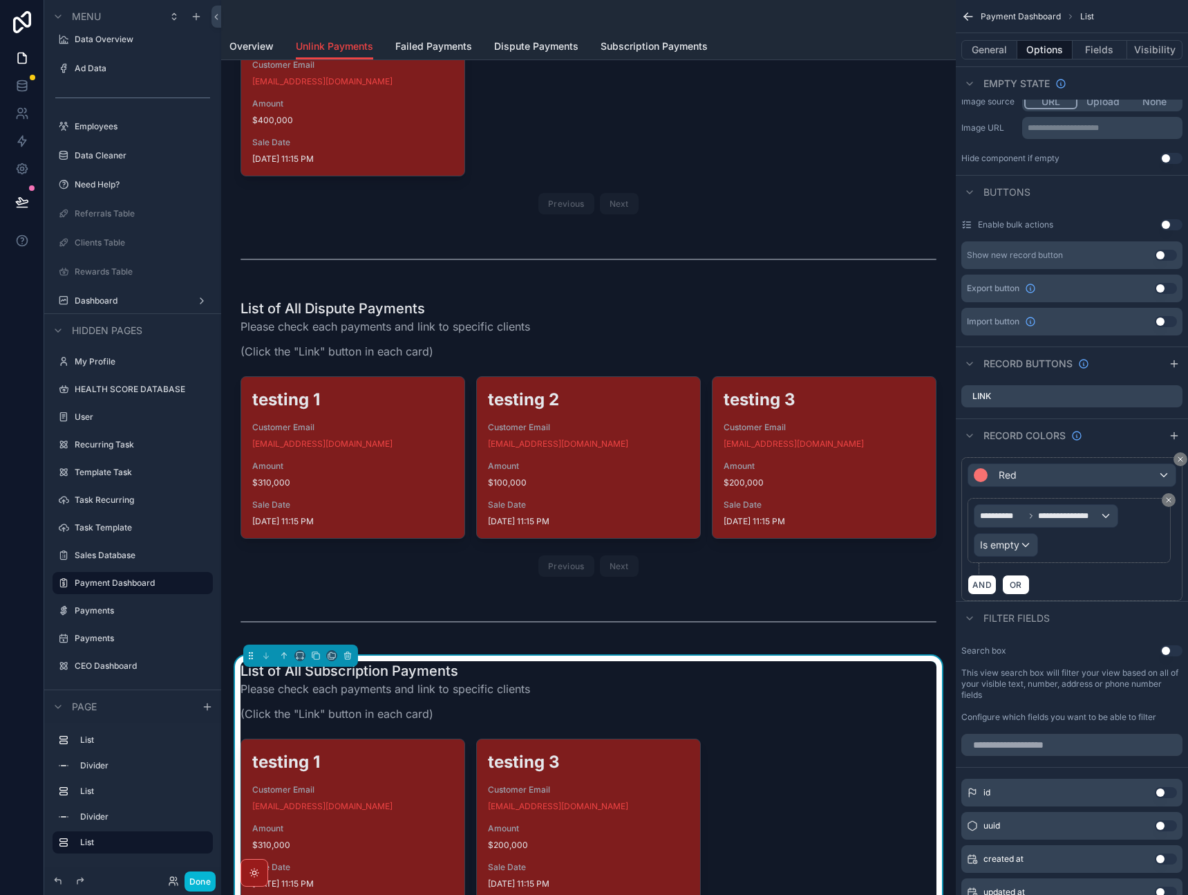
scroll to position [204, 0]
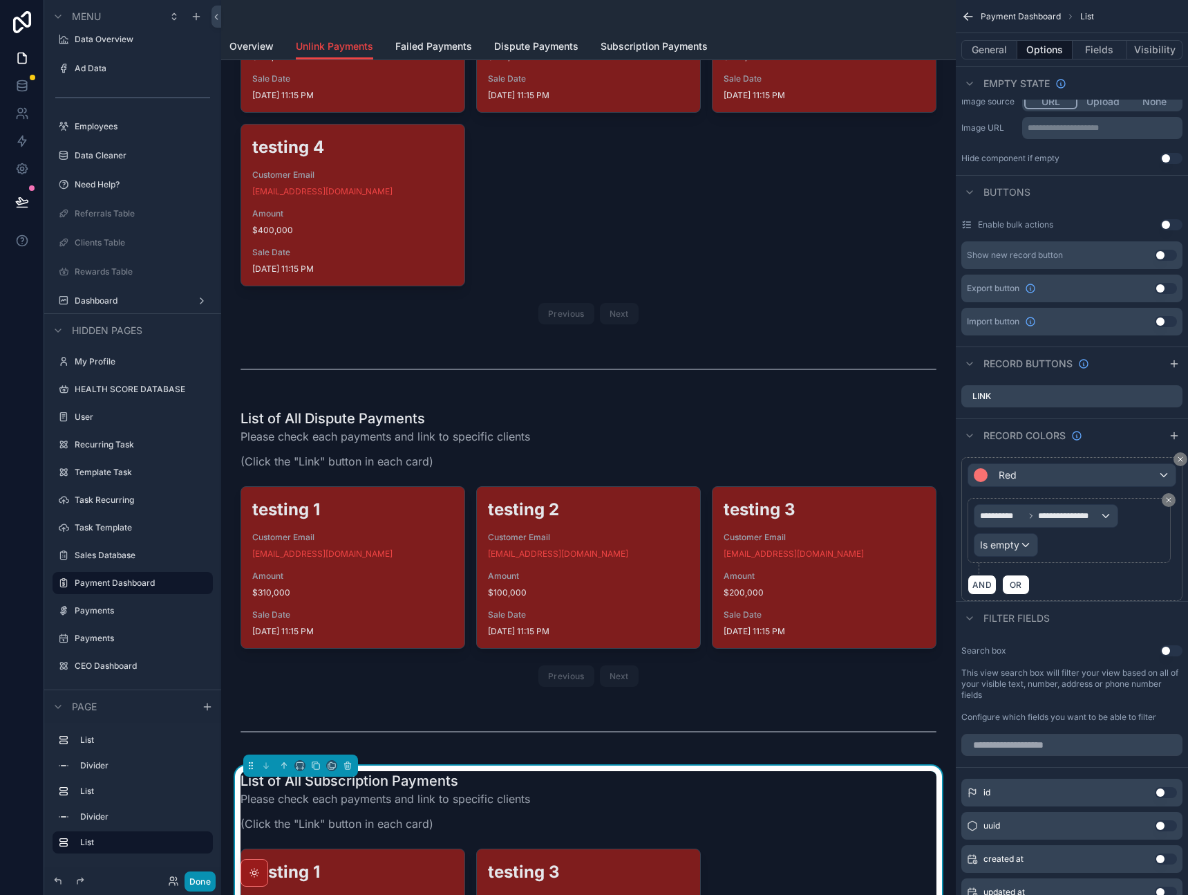
click at [196, 882] on button "Done" at bounding box center [200, 881] width 31 height 20
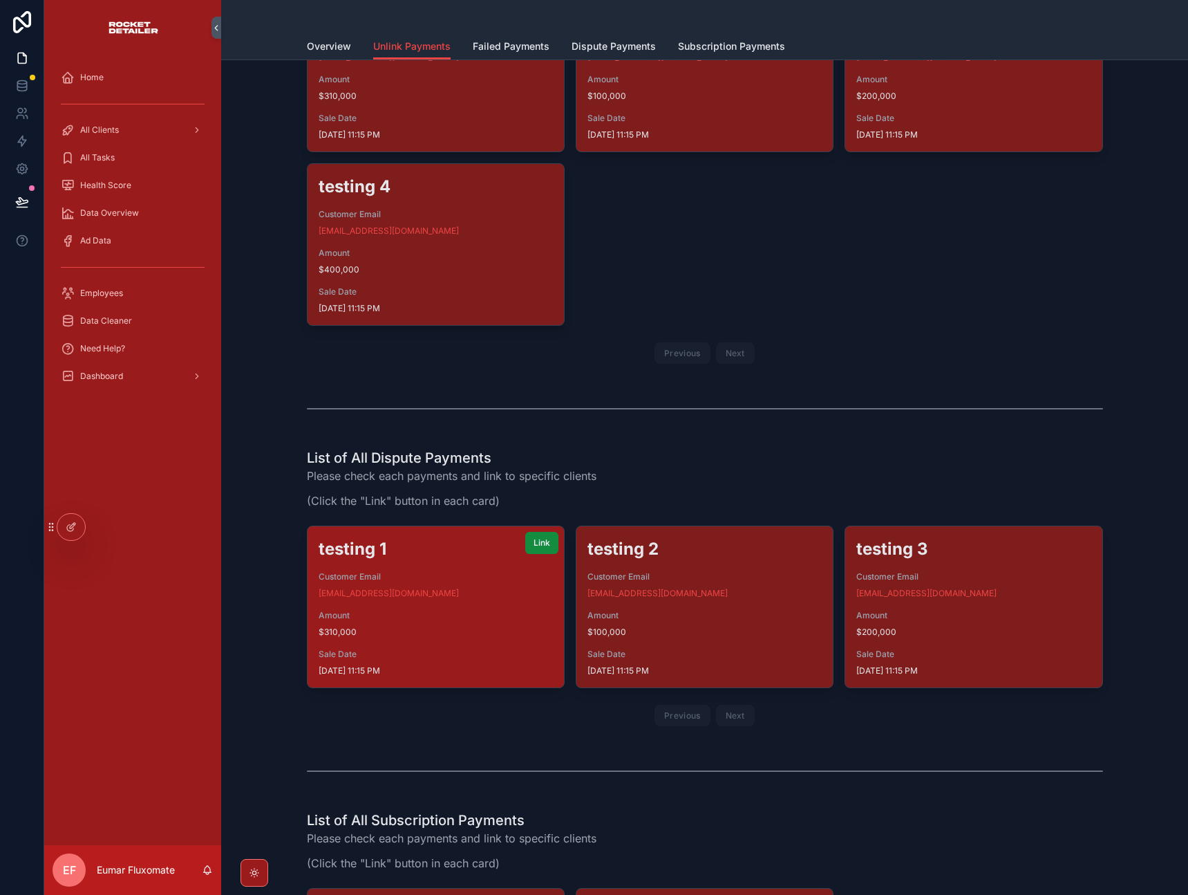
scroll to position [0, 0]
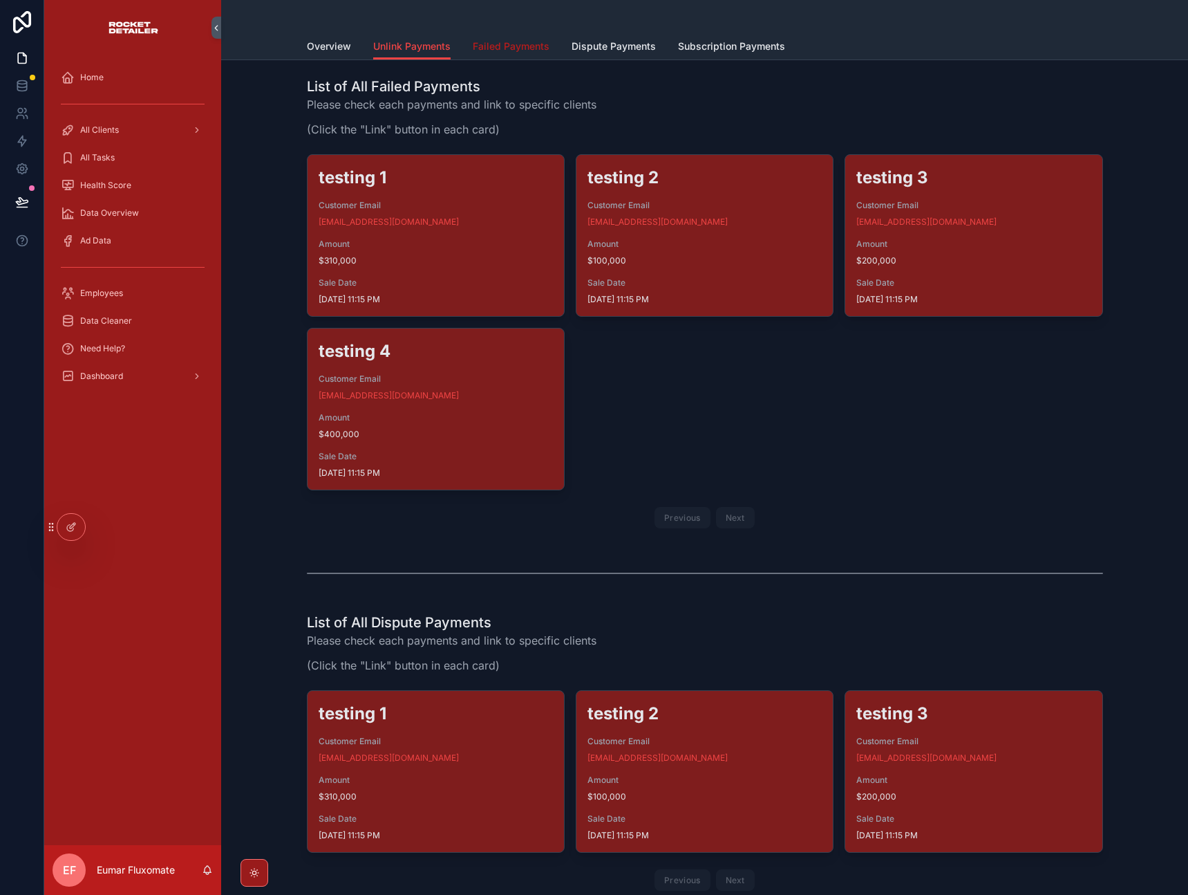
click at [515, 50] on span "Failed Payments" at bounding box center [511, 46] width 77 height 14
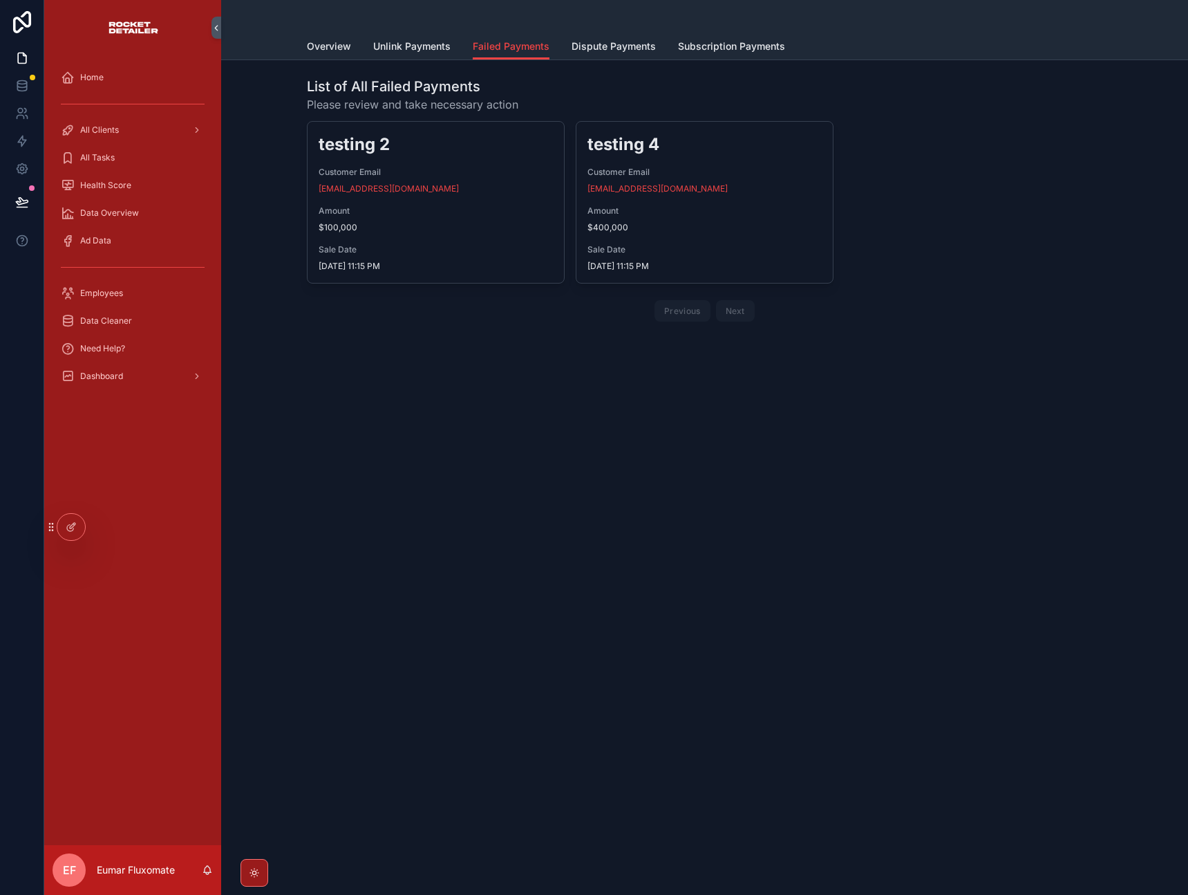
click at [572, 355] on div "List of All Failed Payments Please review and take necessary action testing 2 C…" at bounding box center [704, 240] width 967 height 361
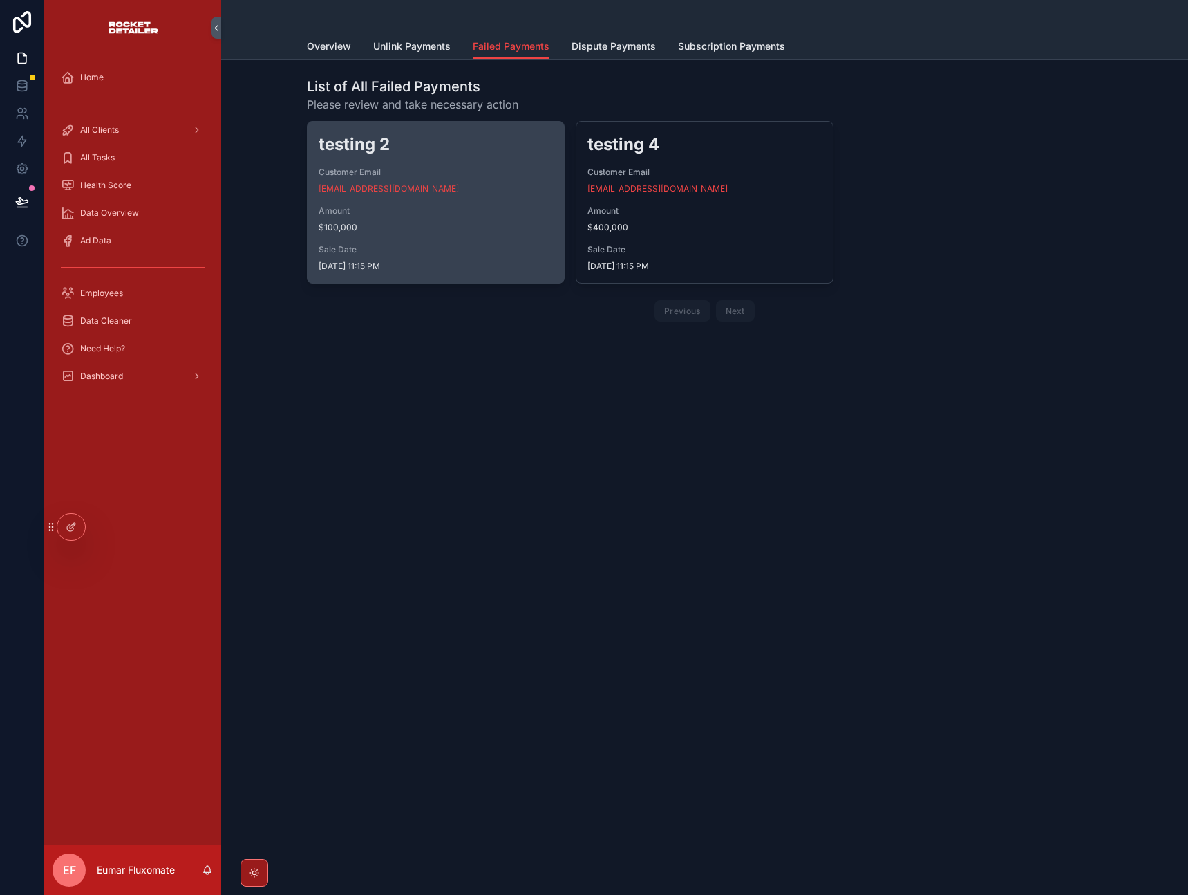
click at [517, 255] on div "Sale Date [DATE] 11:15 PM" at bounding box center [436, 258] width 234 height 28
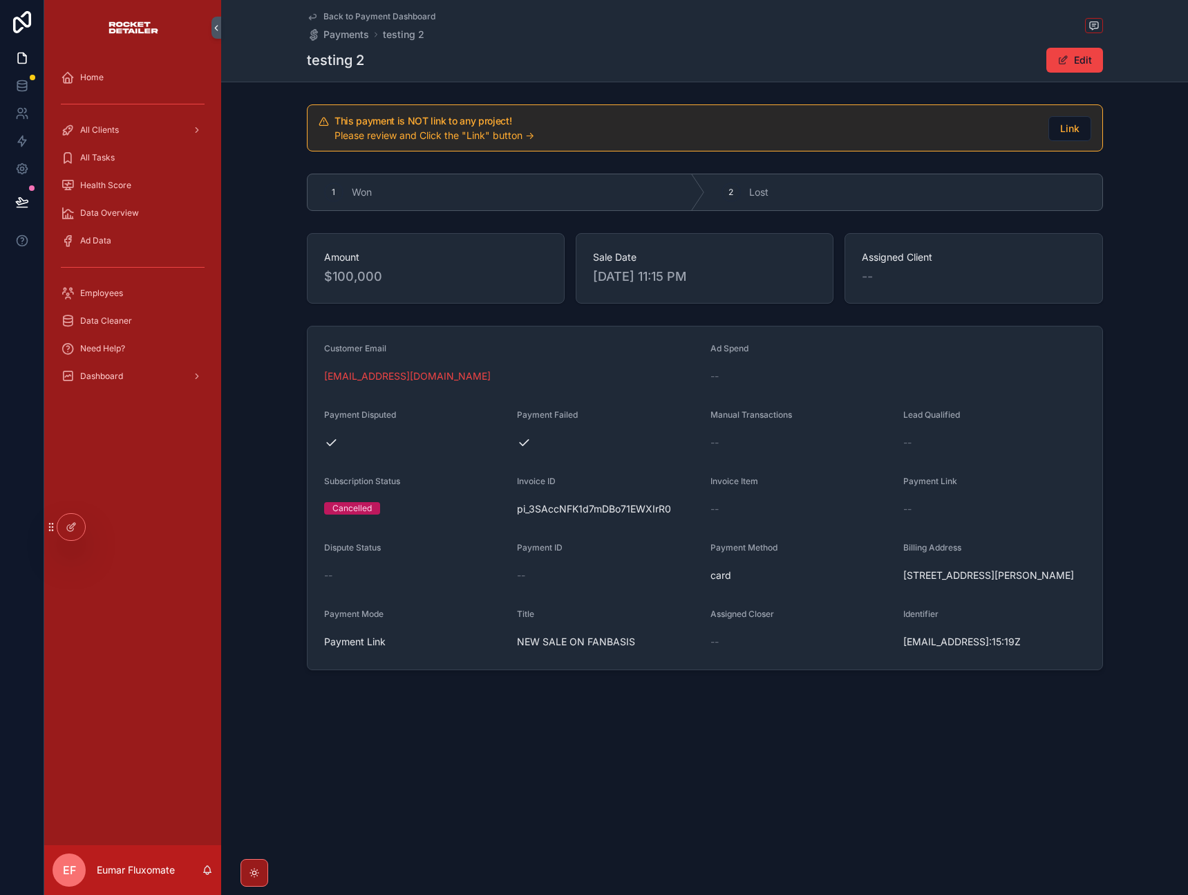
click at [541, 343] on div "Customer Email" at bounding box center [511, 351] width 375 height 17
click at [74, 532] on div at bounding box center [71, 527] width 28 height 26
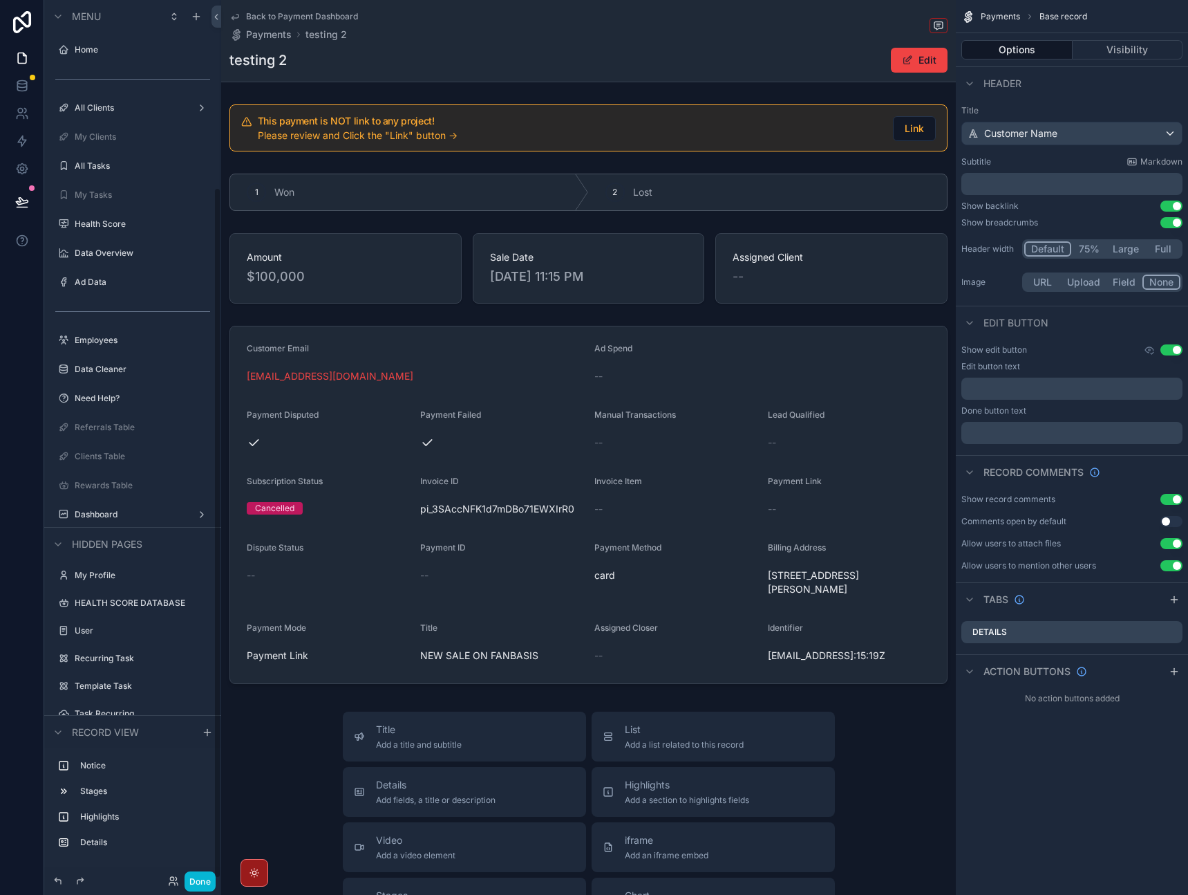
scroll to position [238, 0]
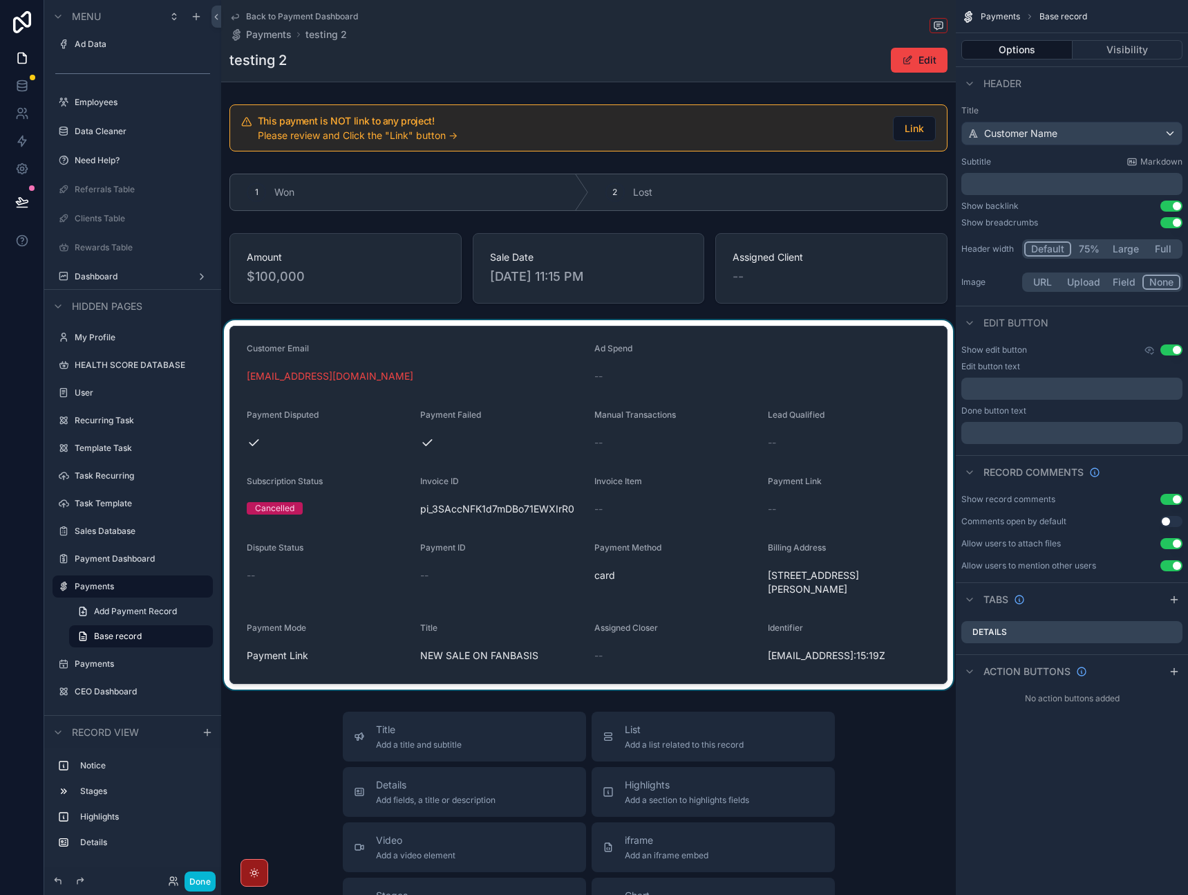
click at [389, 460] on div "scrollable content" at bounding box center [588, 504] width 735 height 369
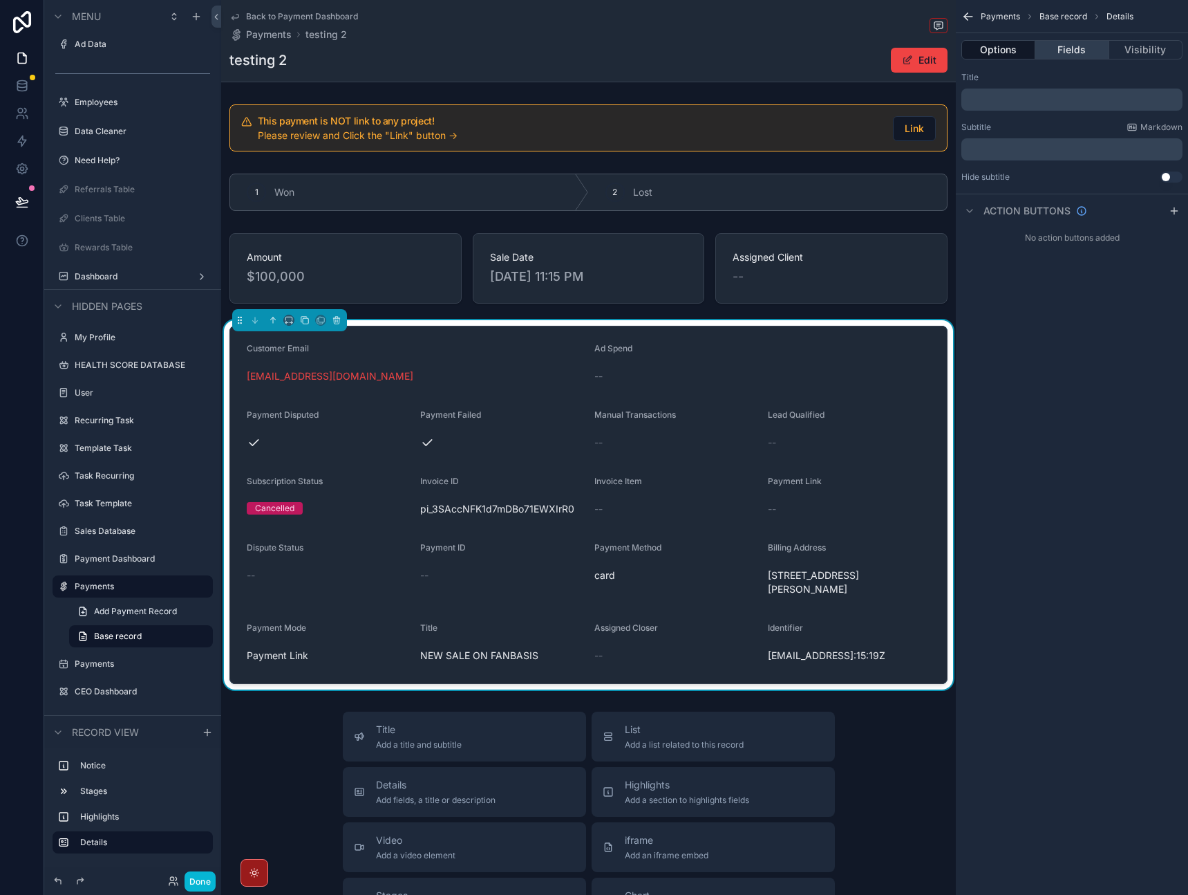
click at [1081, 48] on button "Fields" at bounding box center [1072, 49] width 73 height 19
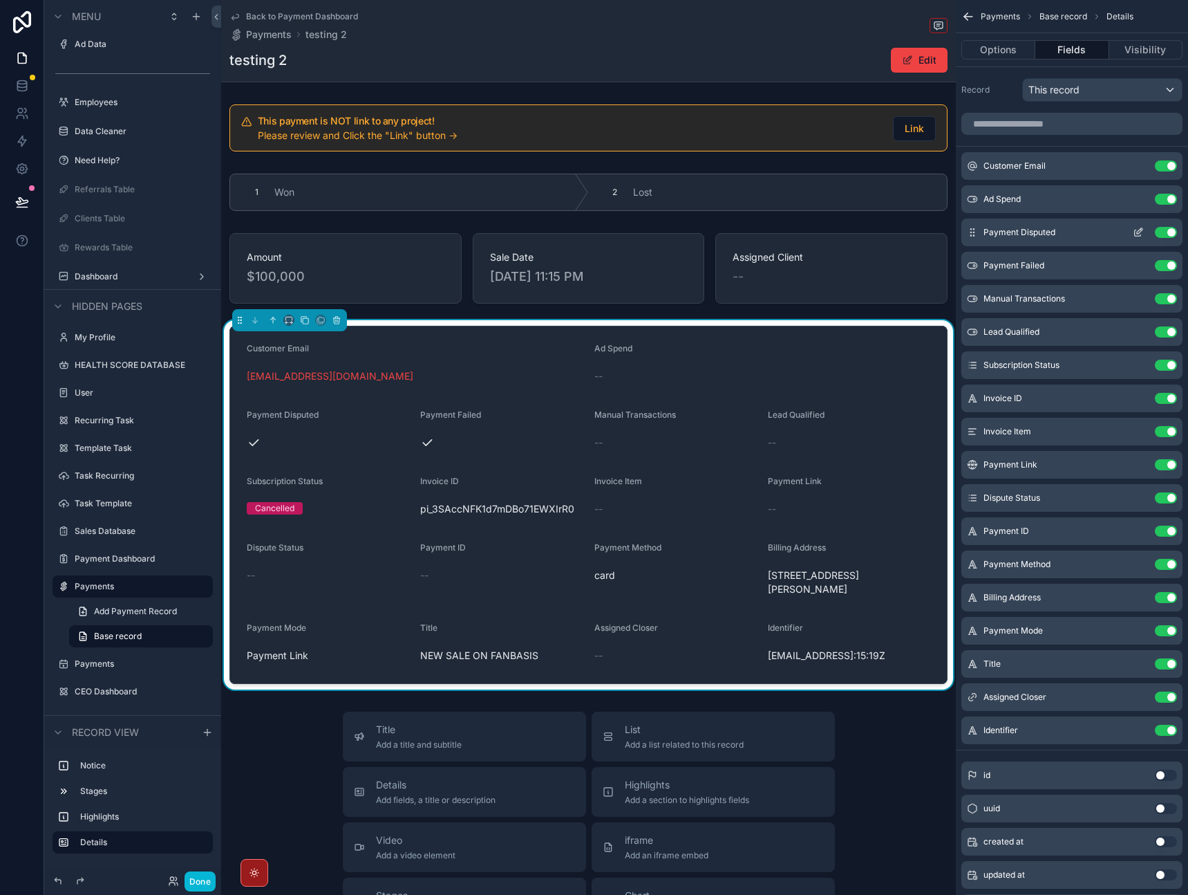
click at [1141, 234] on icon "scrollable content" at bounding box center [1138, 232] width 11 height 11
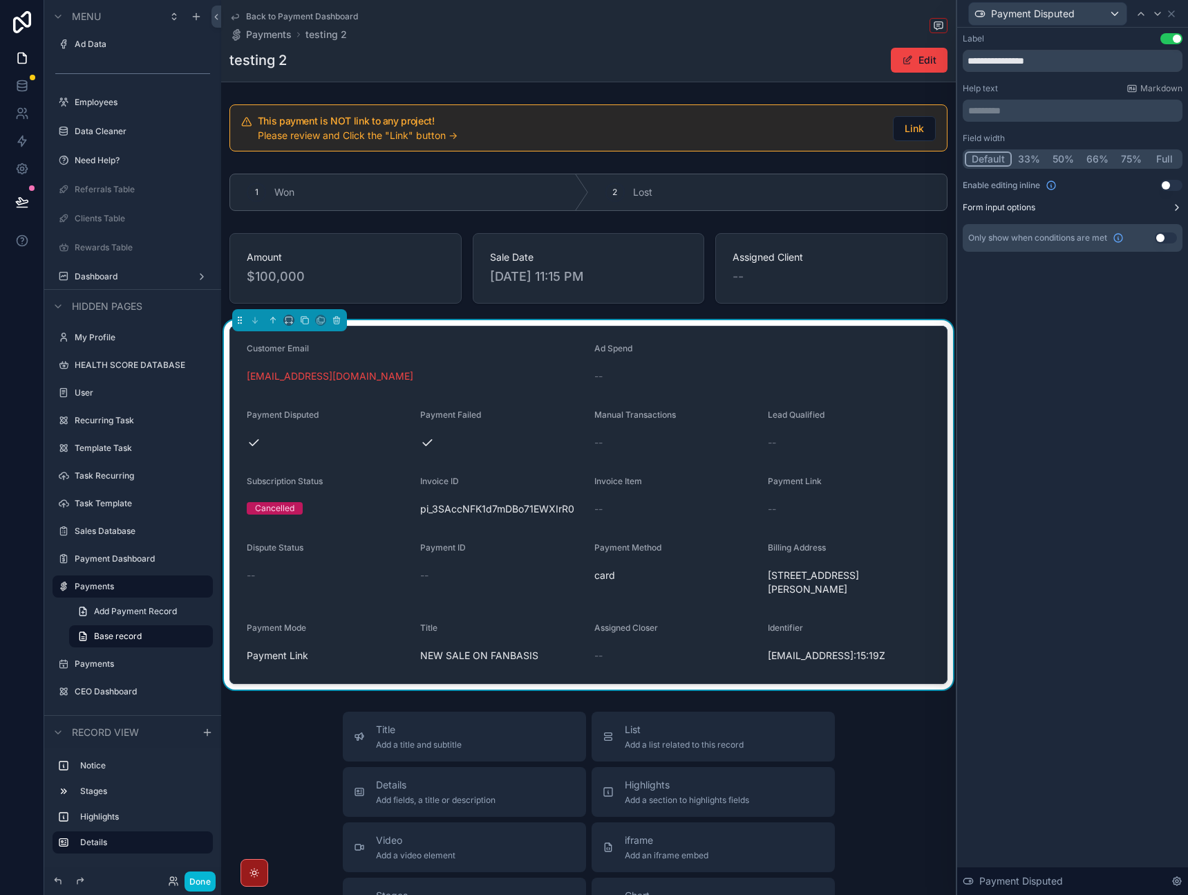
click at [1166, 206] on button "Form input options" at bounding box center [1073, 207] width 220 height 11
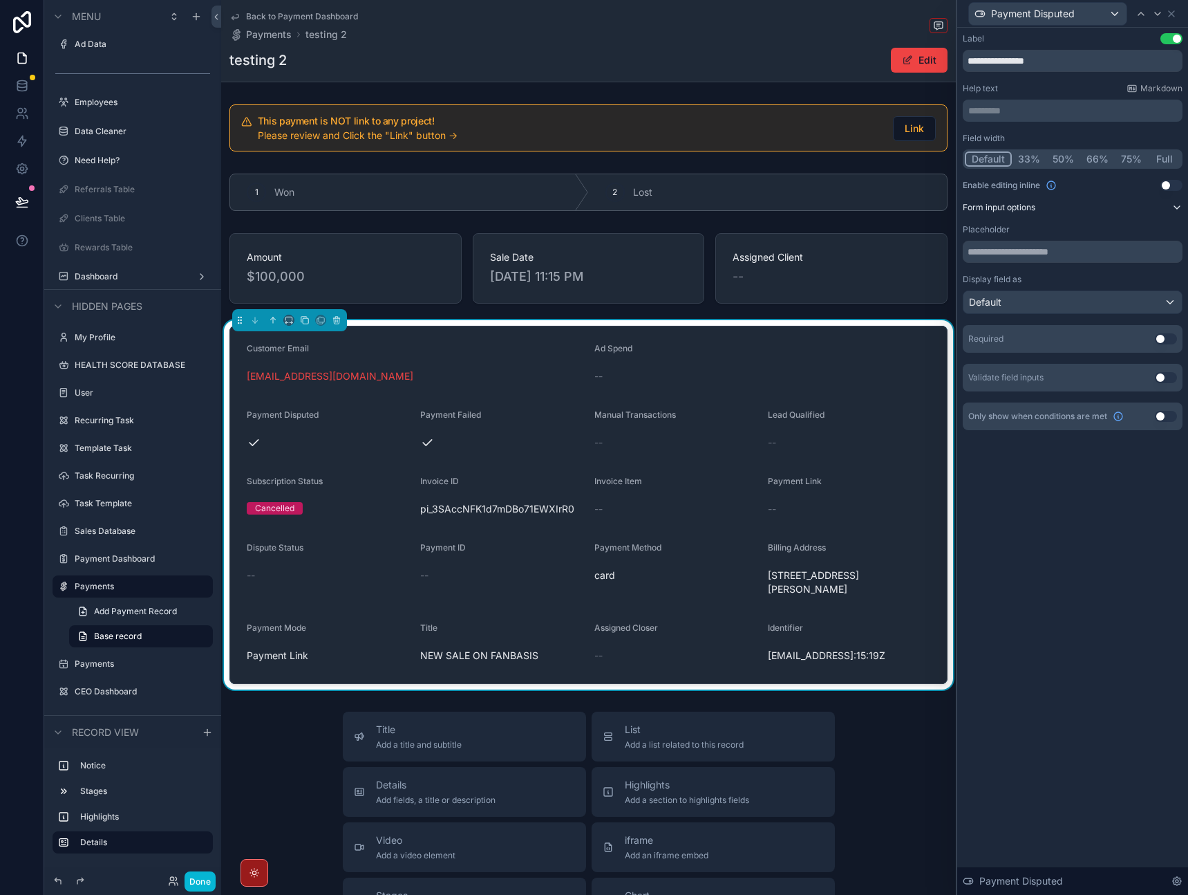
click at [1166, 206] on button "Form input options" at bounding box center [1073, 207] width 220 height 11
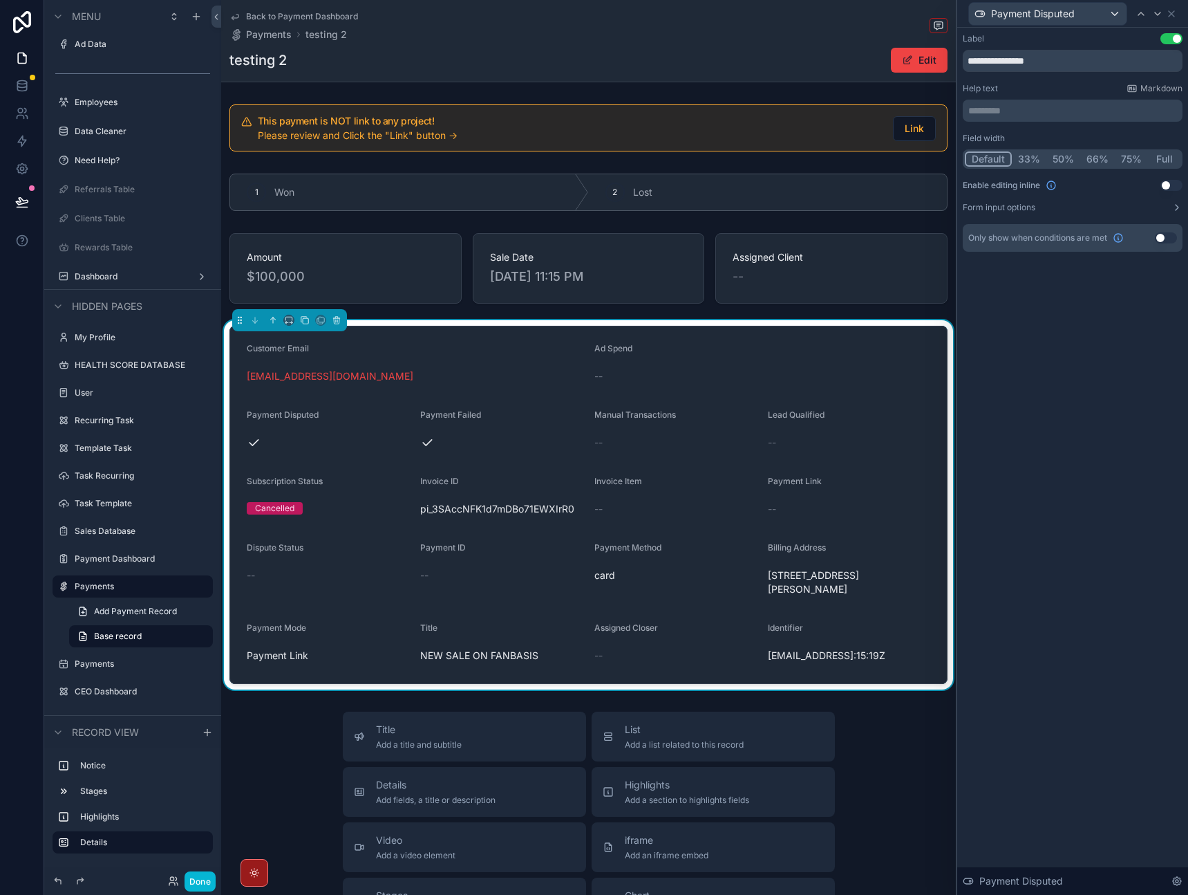
click at [1159, 238] on button "Use setting" at bounding box center [1166, 237] width 22 height 11
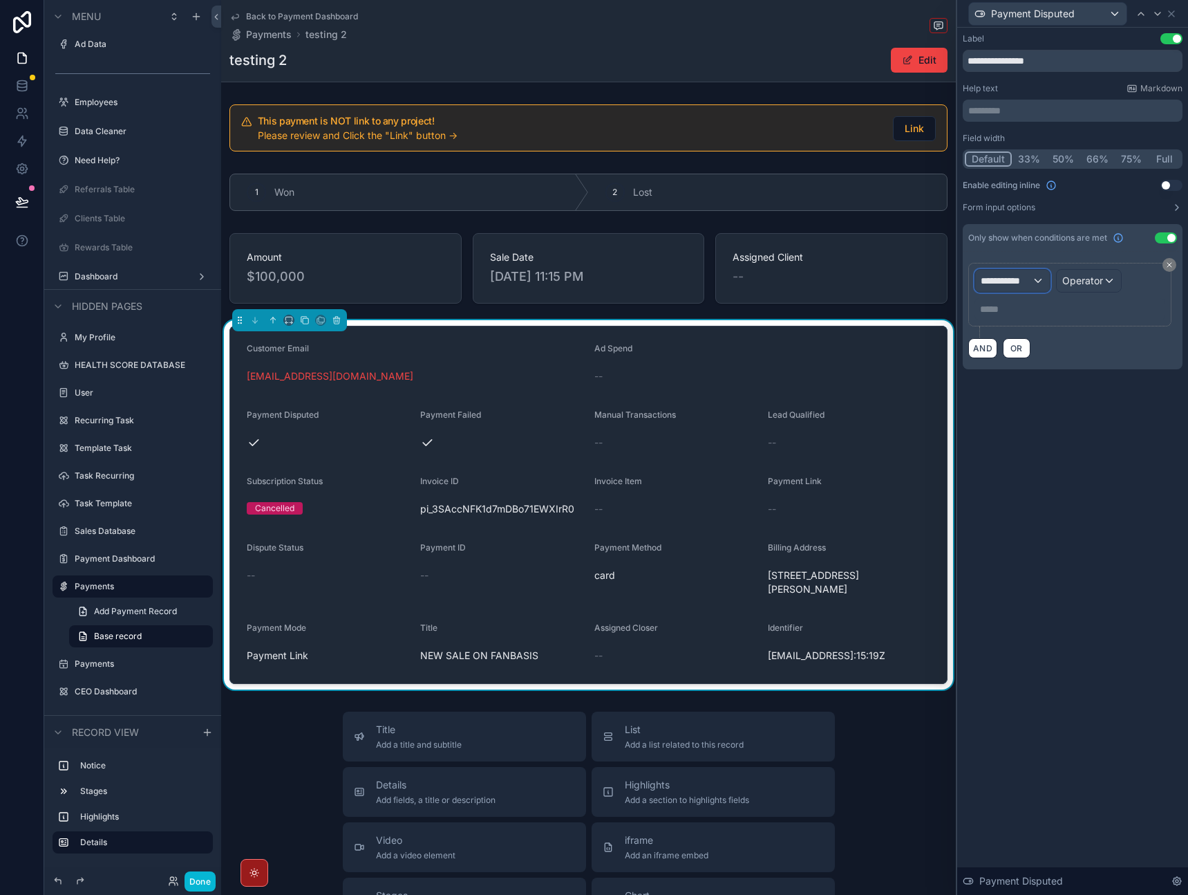
click at [1018, 288] on div "**********" at bounding box center [1012, 281] width 75 height 22
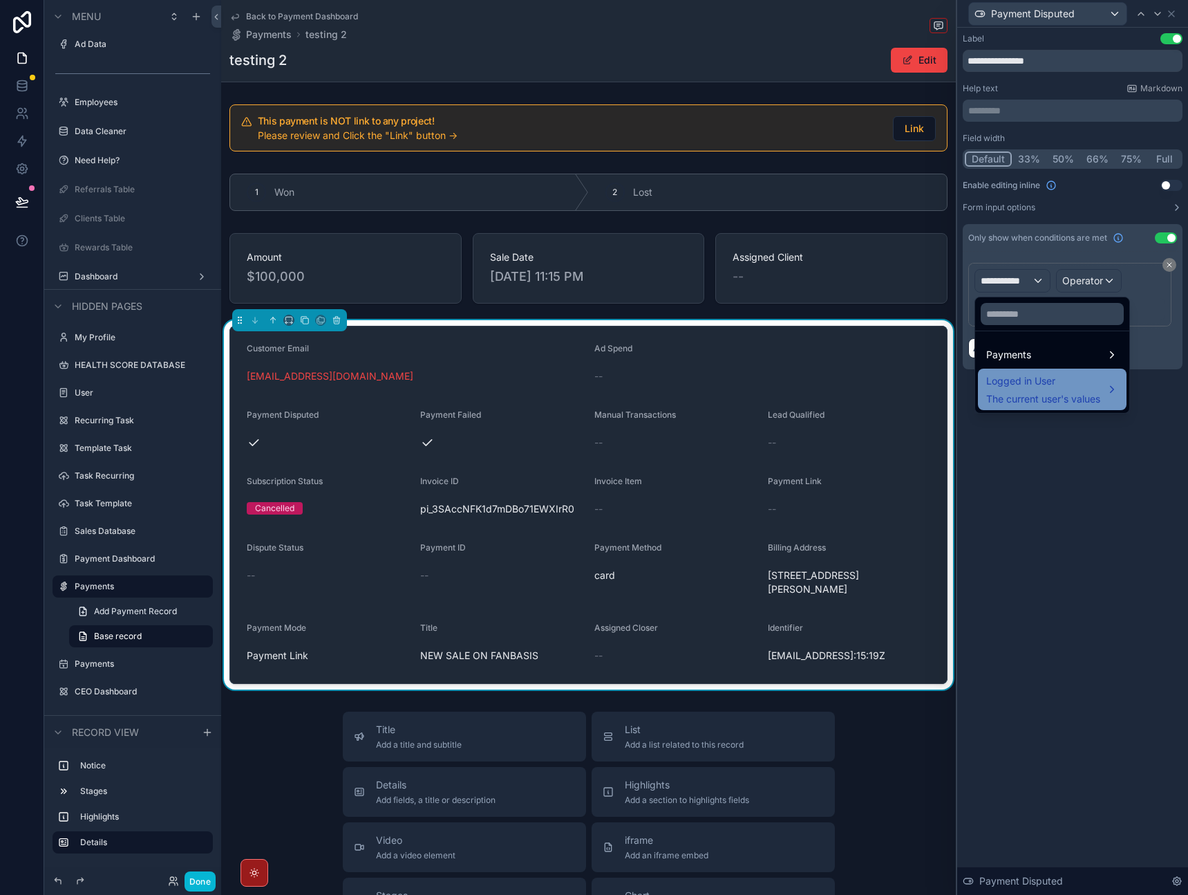
click at [1029, 379] on span "Logged in User" at bounding box center [1044, 381] width 114 height 17
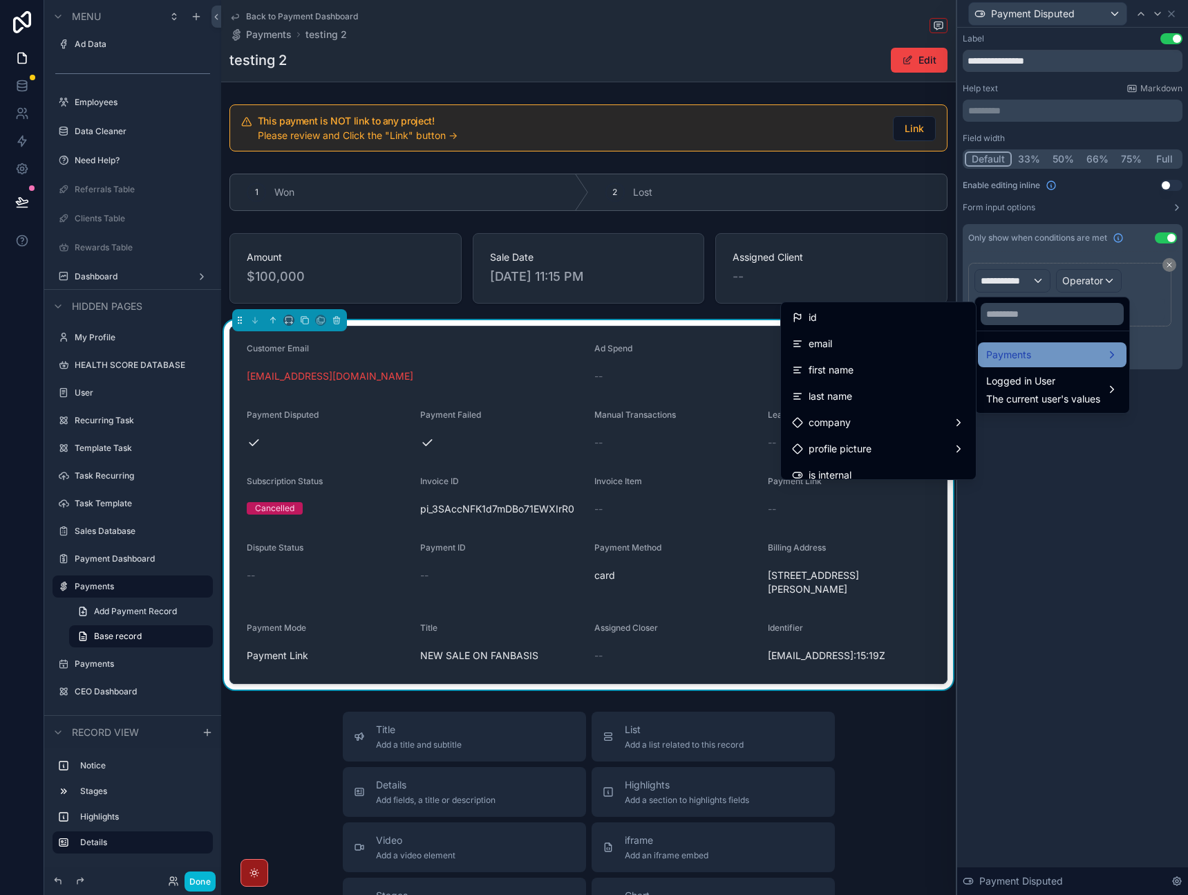
click at [1034, 359] on div "Payments" at bounding box center [1053, 354] width 132 height 17
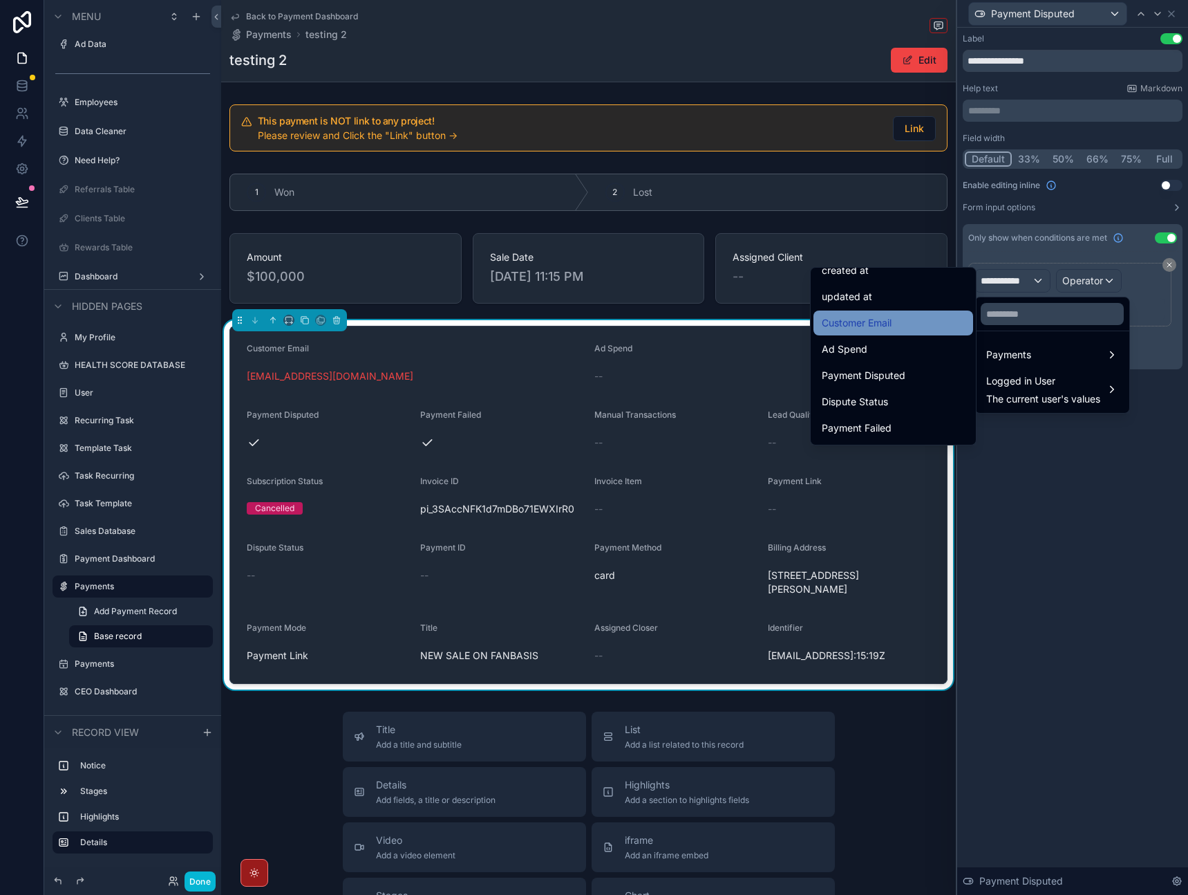
scroll to position [112, 0]
click at [899, 335] on div "Payment Disputed" at bounding box center [893, 328] width 143 height 17
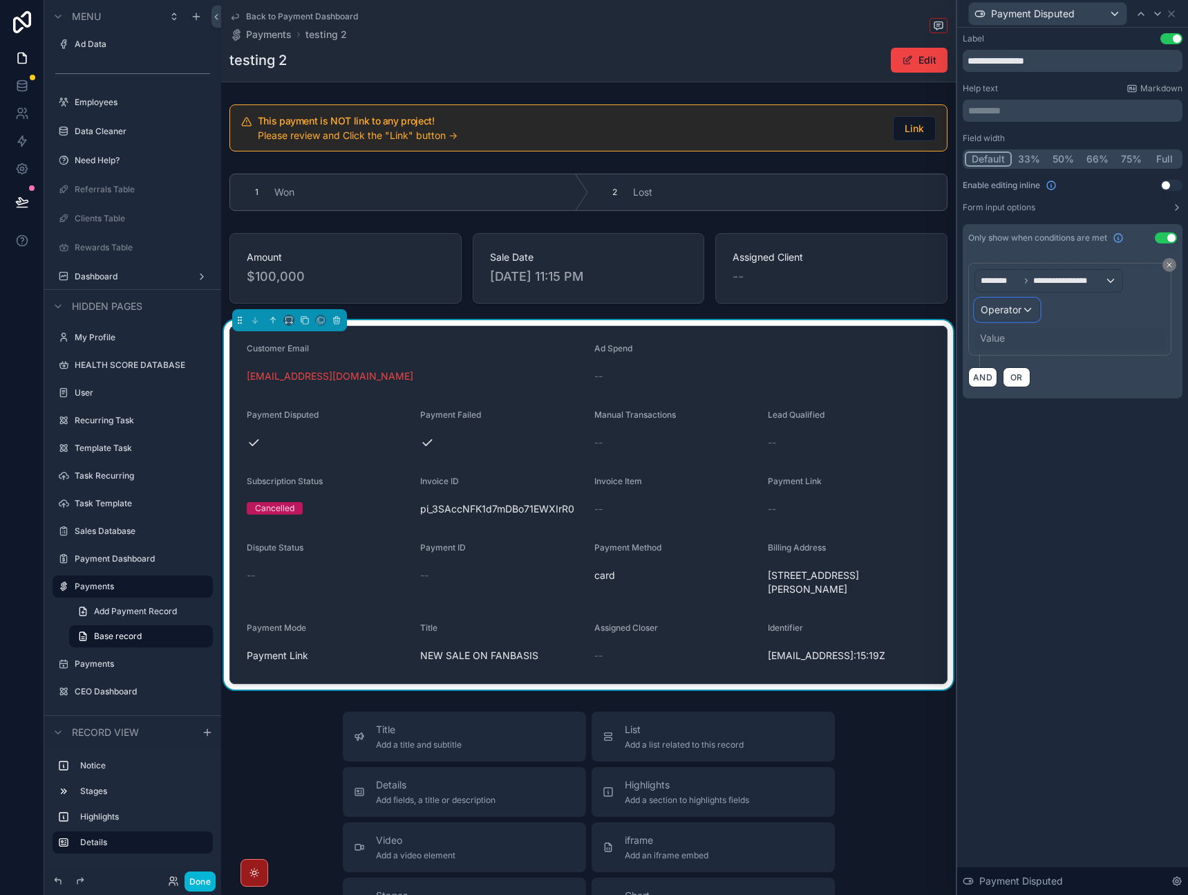
click at [1018, 317] on div "Operator" at bounding box center [1007, 310] width 64 height 22
click at [1024, 378] on div "Is true" at bounding box center [1038, 383] width 102 height 17
click at [1046, 445] on div "**********" at bounding box center [1073, 461] width 231 height 867
click at [1158, 18] on icon at bounding box center [1157, 13] width 11 height 11
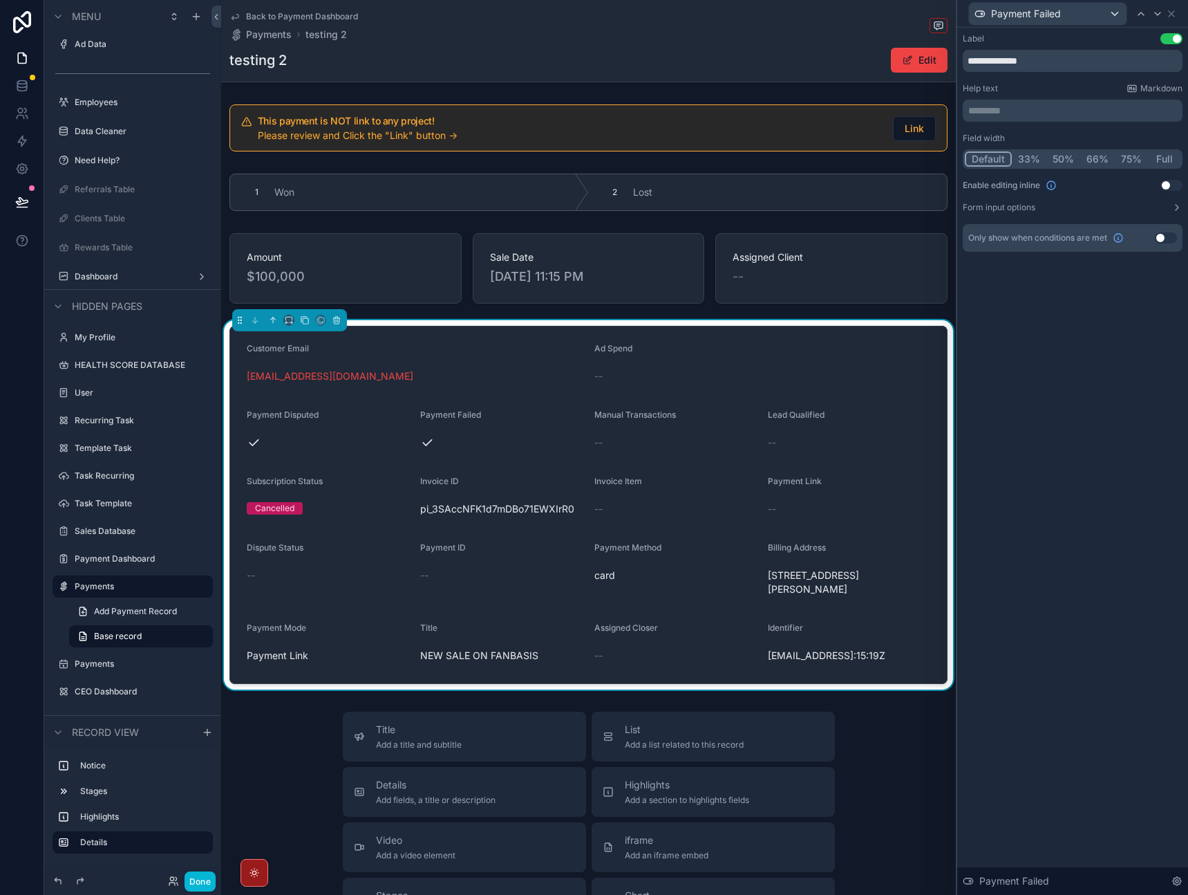
click at [1164, 240] on button "Use setting" at bounding box center [1166, 237] width 22 height 11
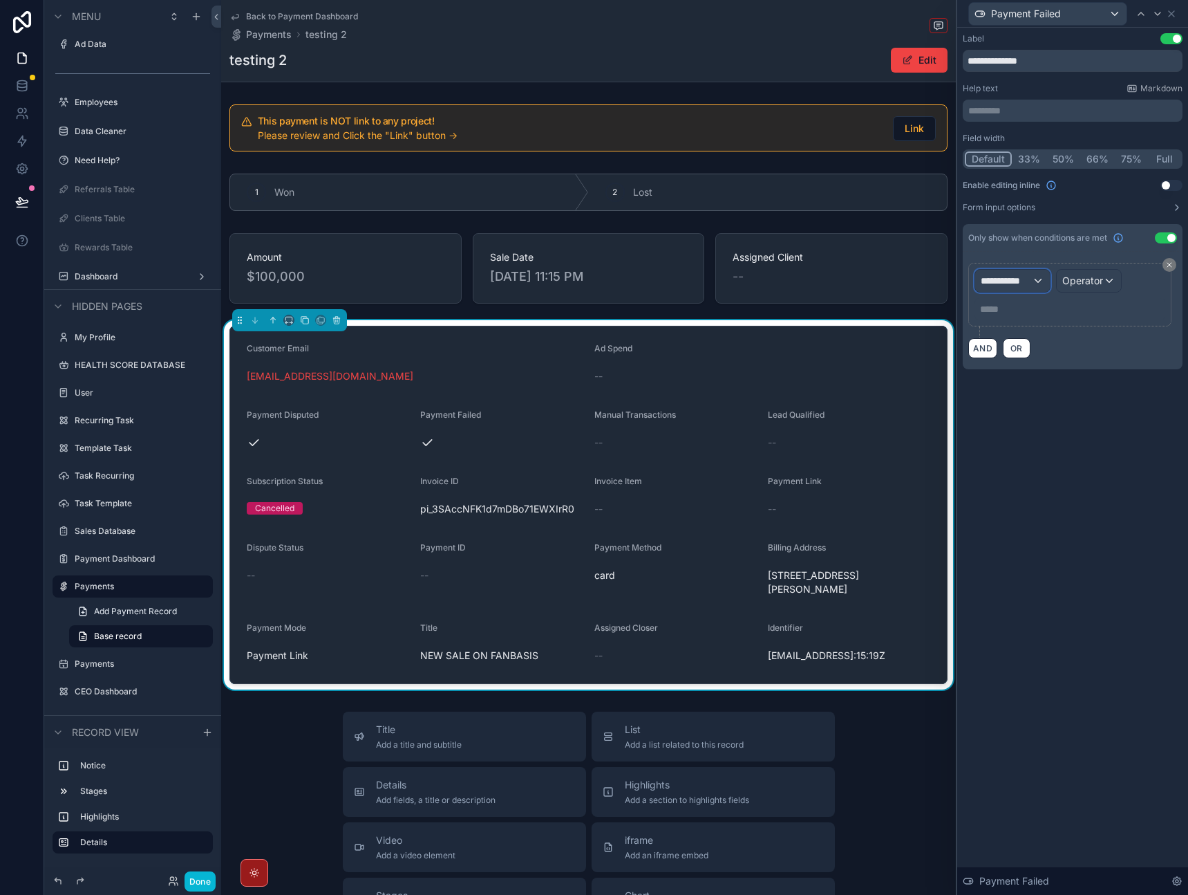
click at [1034, 288] on div "**********" at bounding box center [1012, 281] width 75 height 22
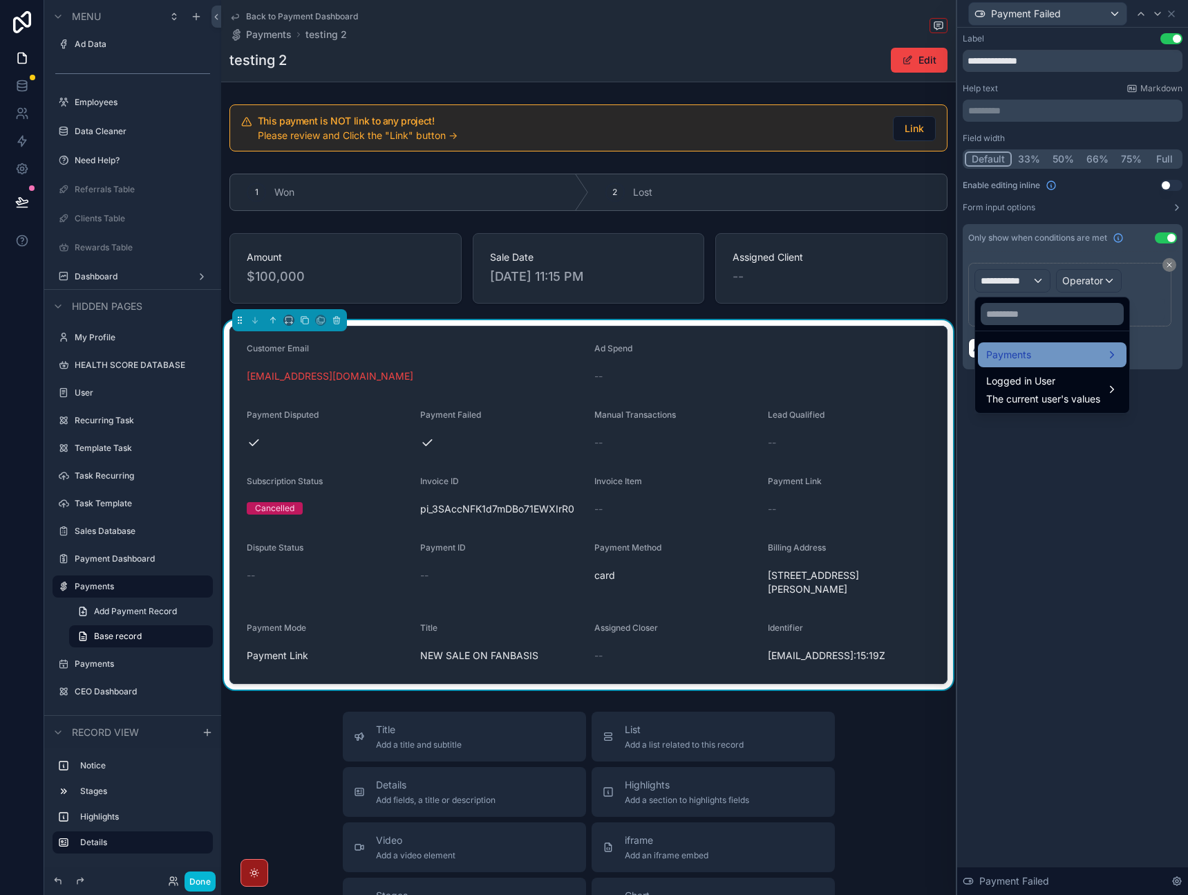
click at [1025, 347] on span "Payments" at bounding box center [1009, 354] width 45 height 17
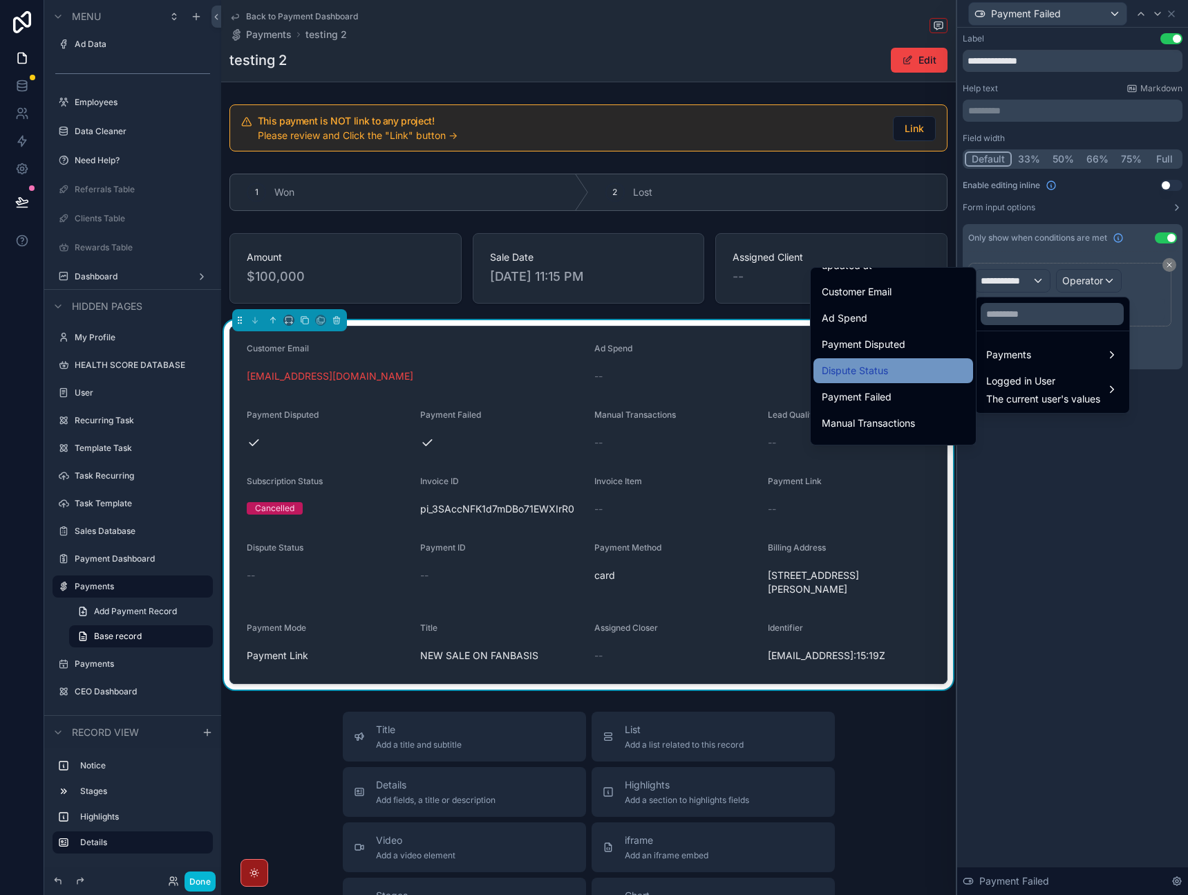
scroll to position [99, 0]
click at [906, 391] on div "Payment Failed" at bounding box center [893, 394] width 143 height 17
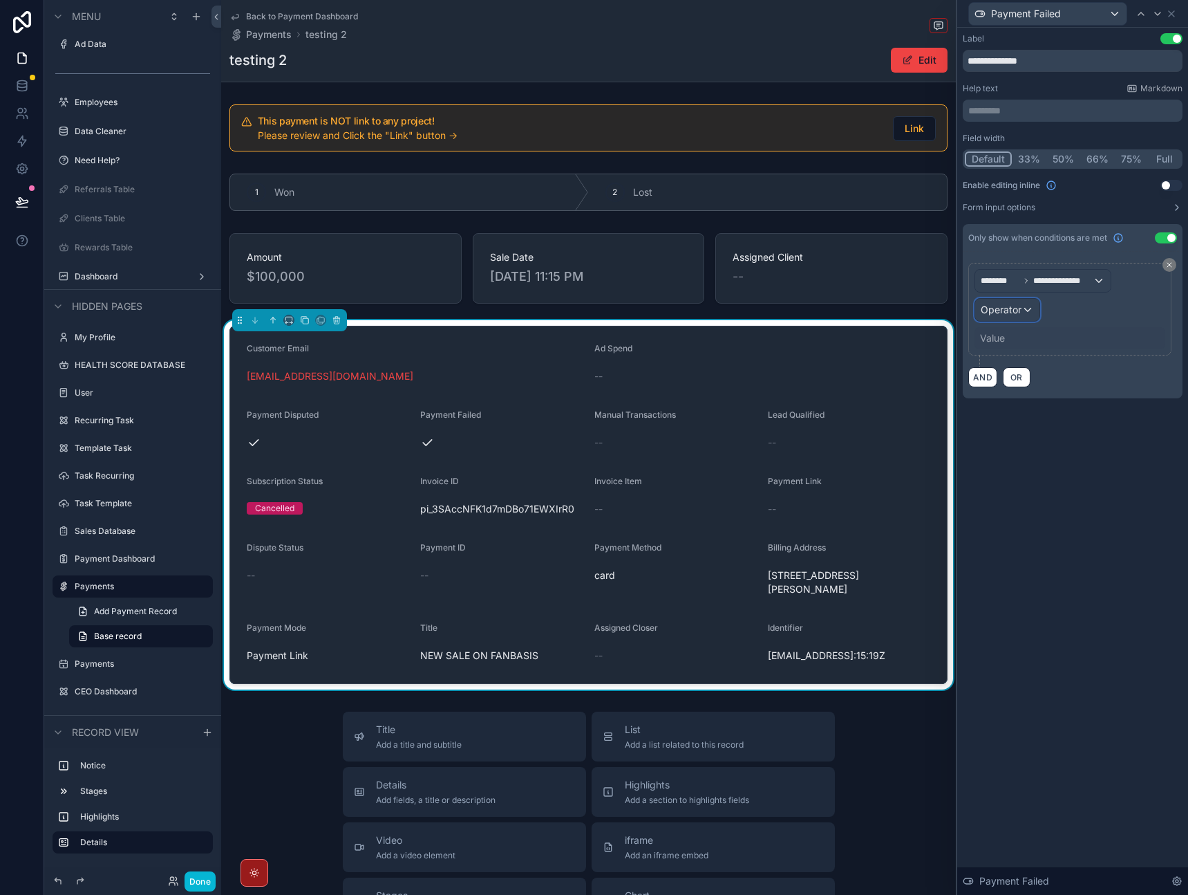
click at [1018, 310] on span "Operator" at bounding box center [1001, 310] width 41 height 12
click at [1011, 379] on span "Is true" at bounding box center [1001, 383] width 28 height 17
click at [1052, 393] on div "**********" at bounding box center [1073, 216] width 231 height 376
click at [1163, 17] on icon at bounding box center [1157, 13] width 11 height 11
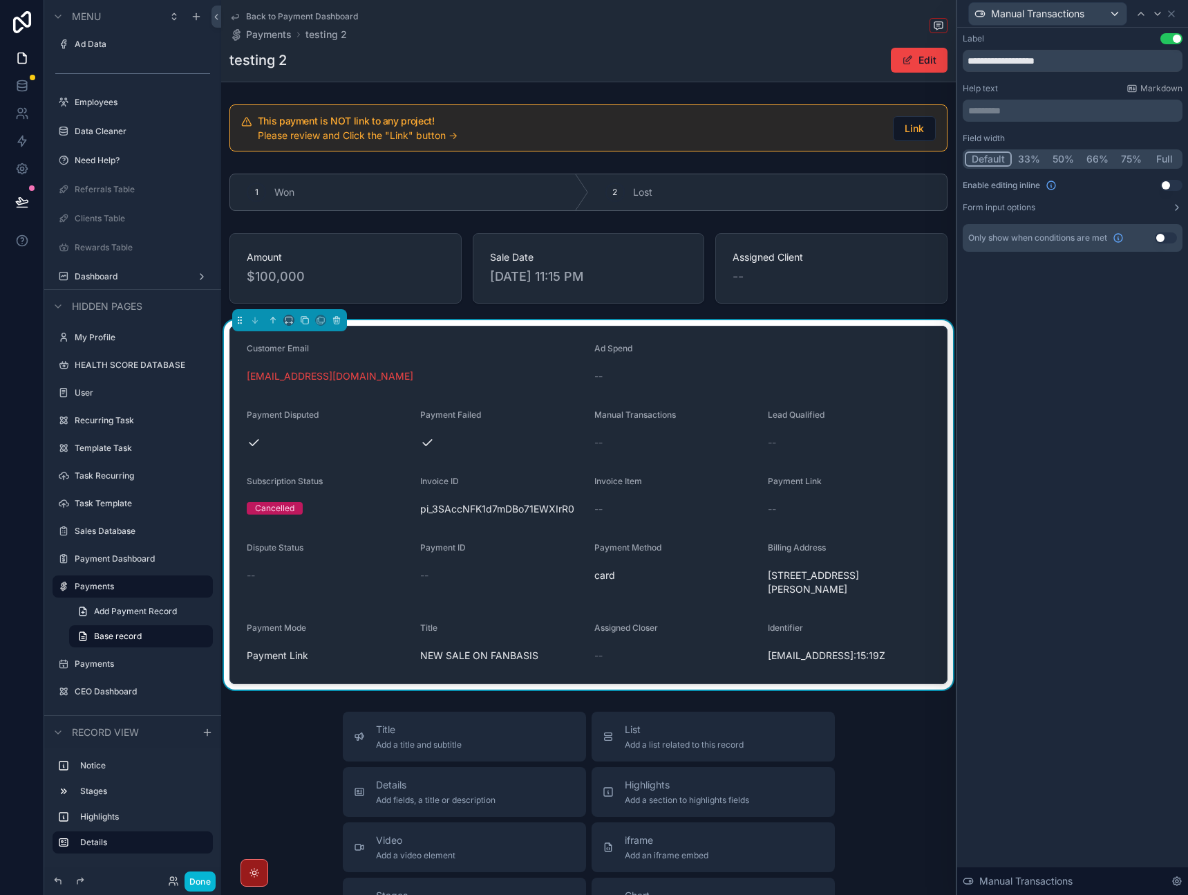
click at [1168, 239] on button "Use setting" at bounding box center [1166, 237] width 22 height 11
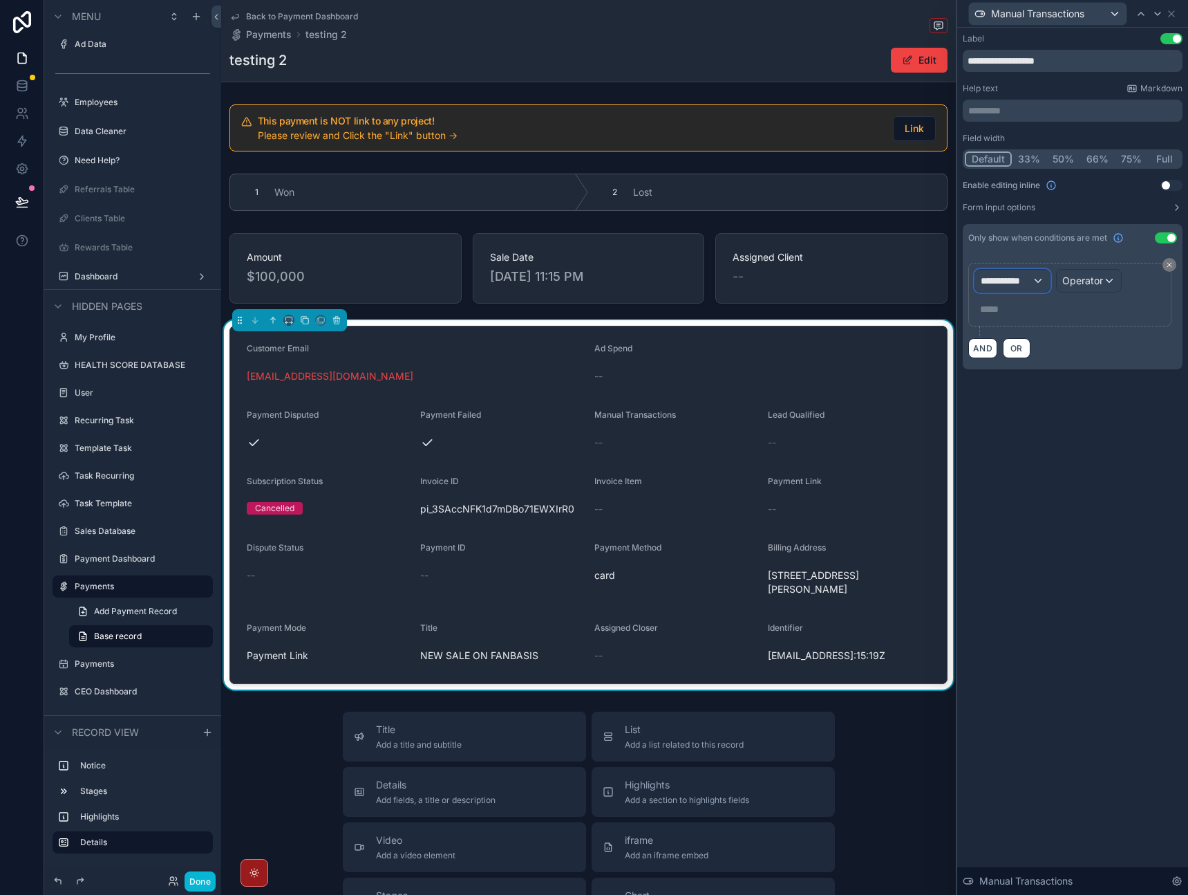
click at [1012, 286] on span "**********" at bounding box center [1006, 281] width 51 height 14
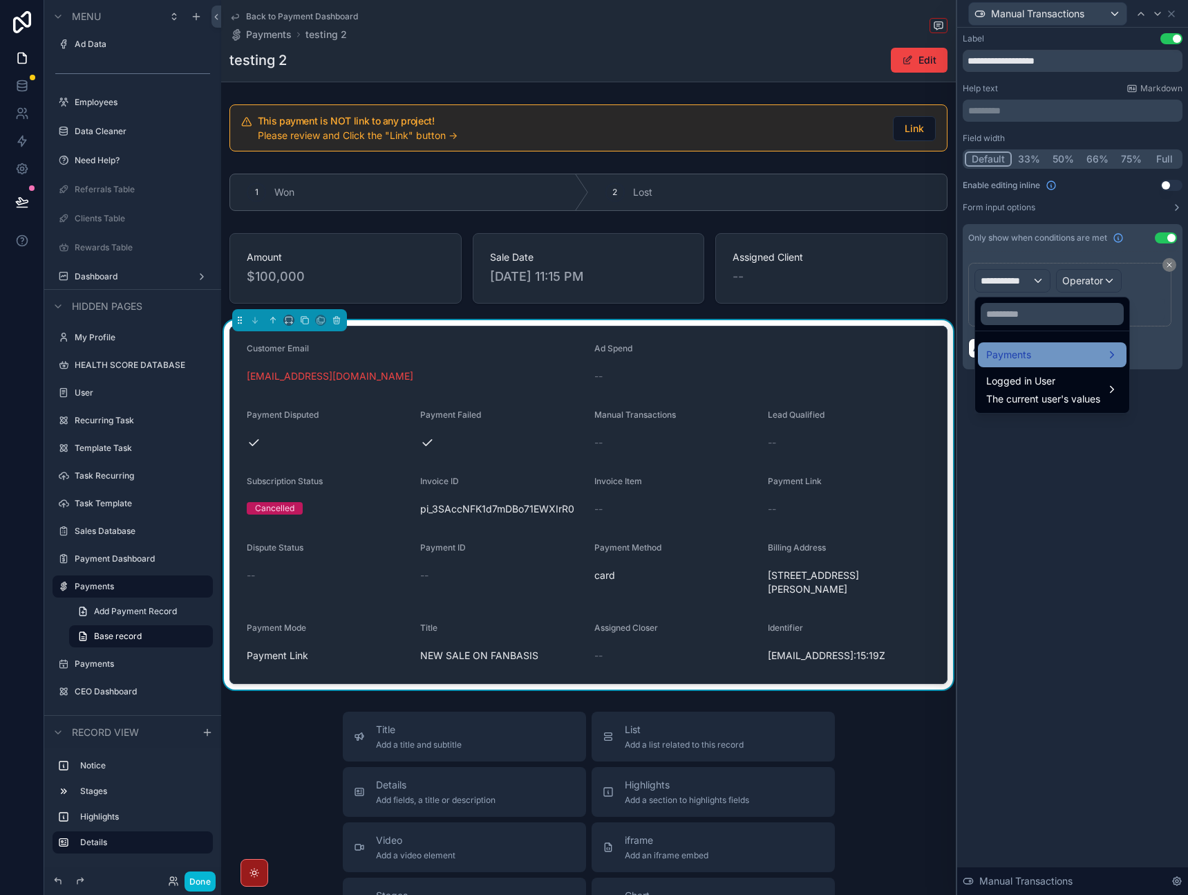
click at [1037, 353] on div "Payments" at bounding box center [1053, 354] width 132 height 17
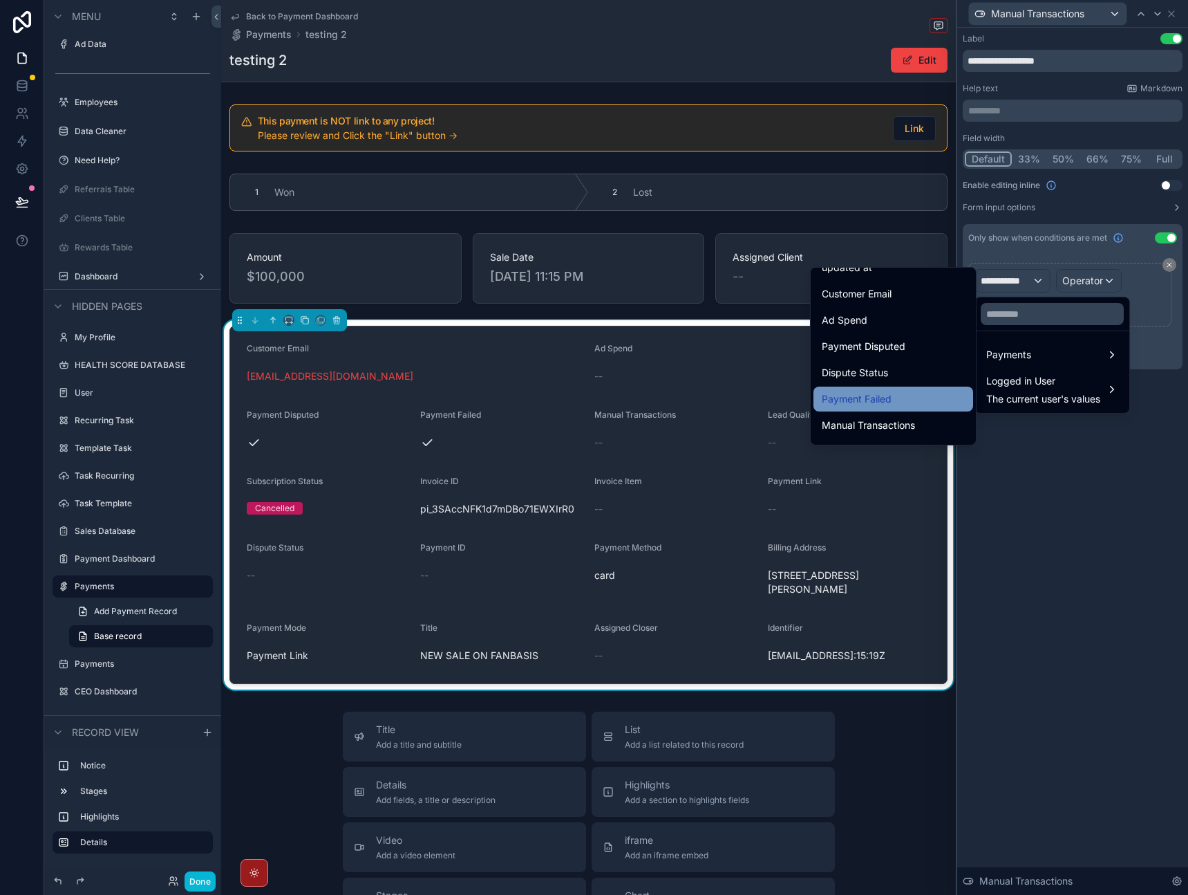
scroll to position [115, 0]
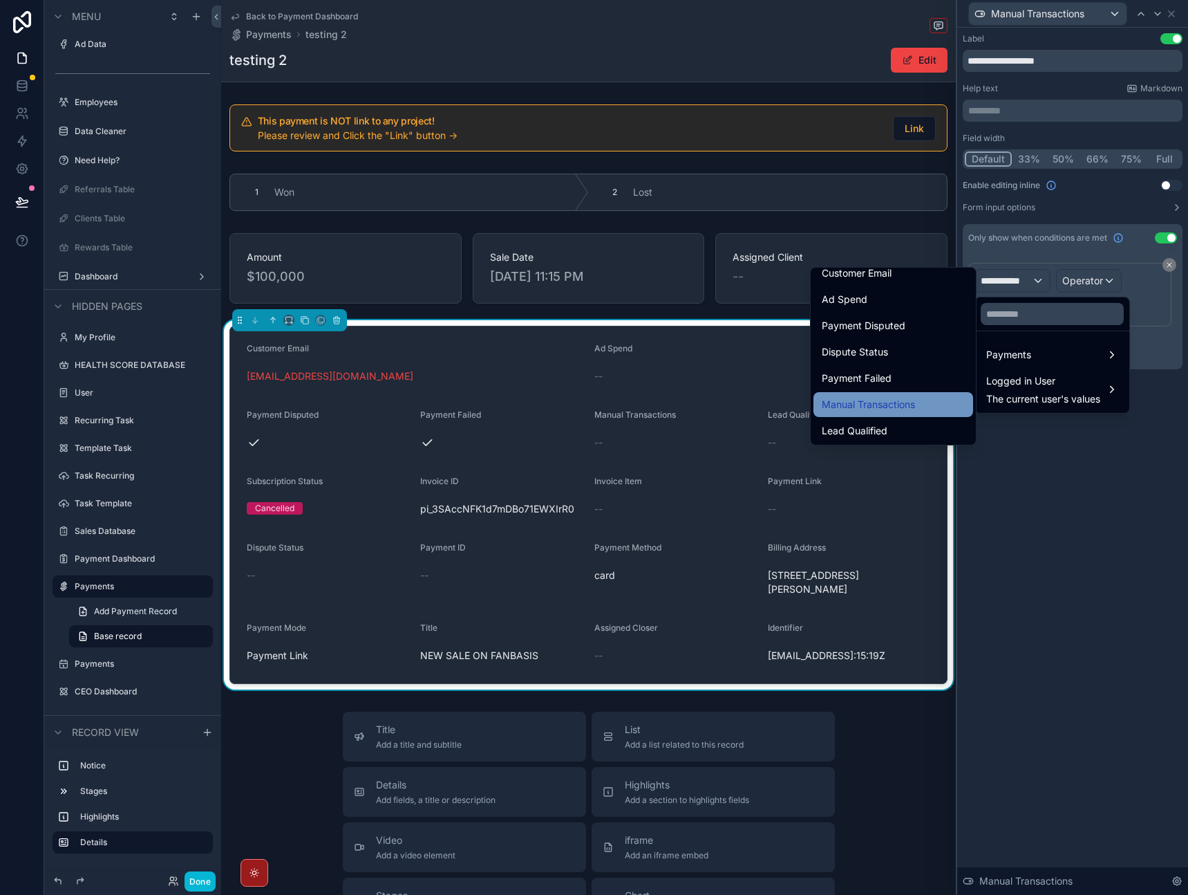
click at [898, 413] on div "Manual Transactions" at bounding box center [894, 404] width 160 height 25
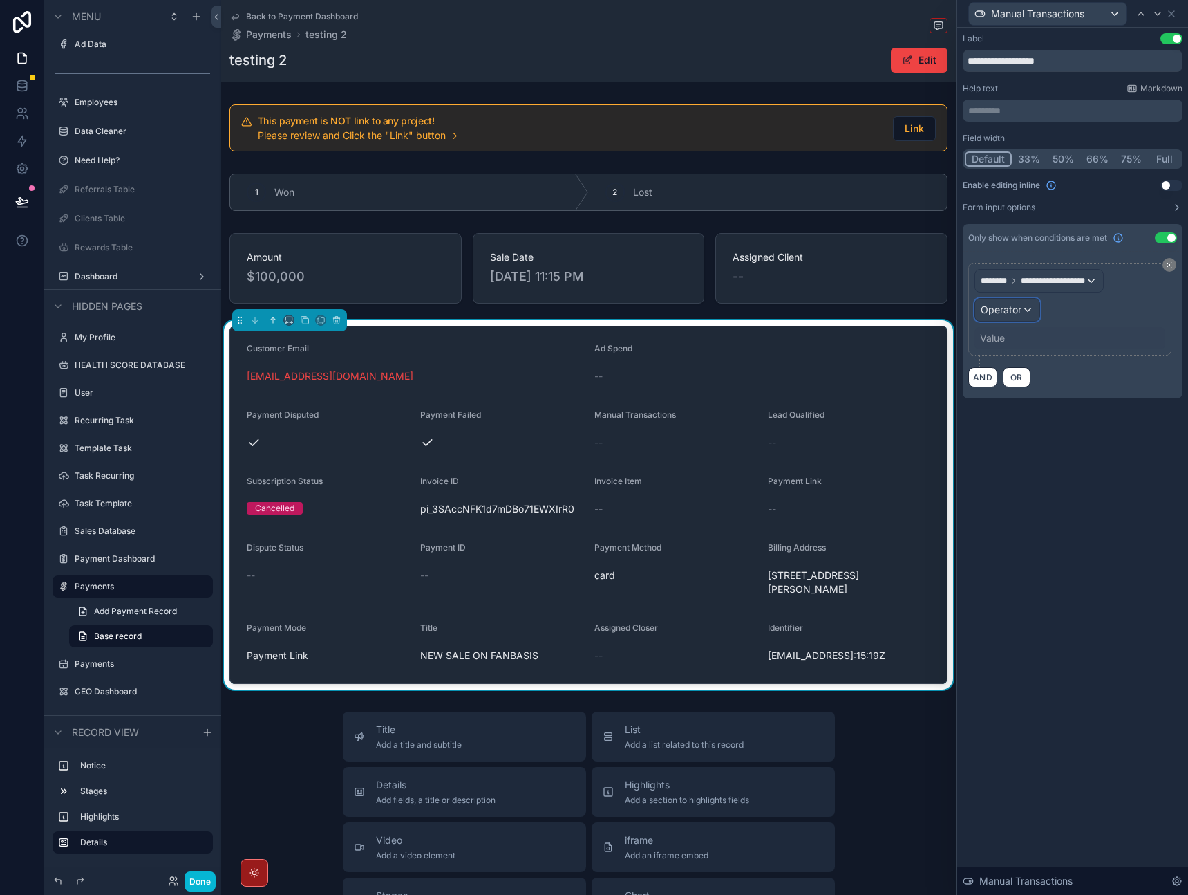
click at [1015, 308] on span "Operator" at bounding box center [1001, 310] width 41 height 12
click at [1018, 382] on div "Is true" at bounding box center [1038, 383] width 102 height 17
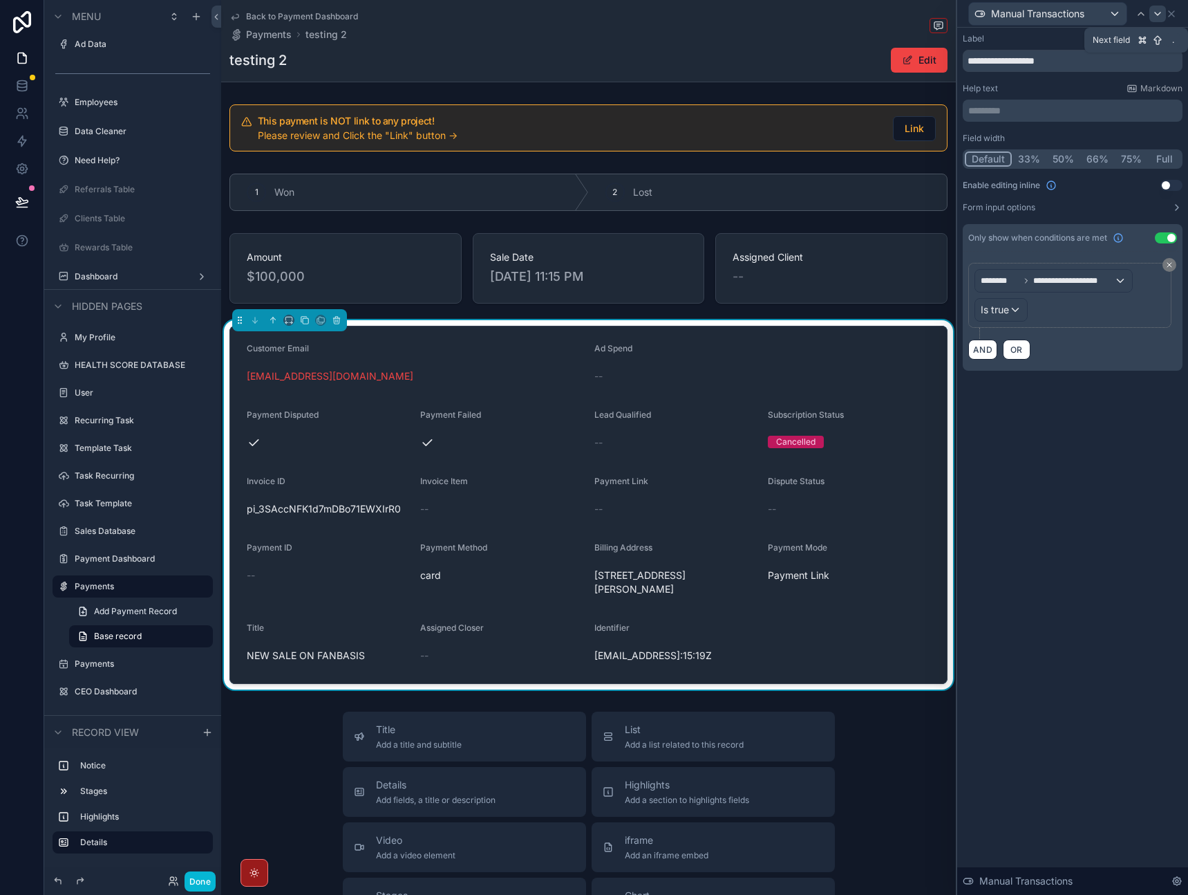
click at [1161, 18] on icon at bounding box center [1157, 13] width 11 height 11
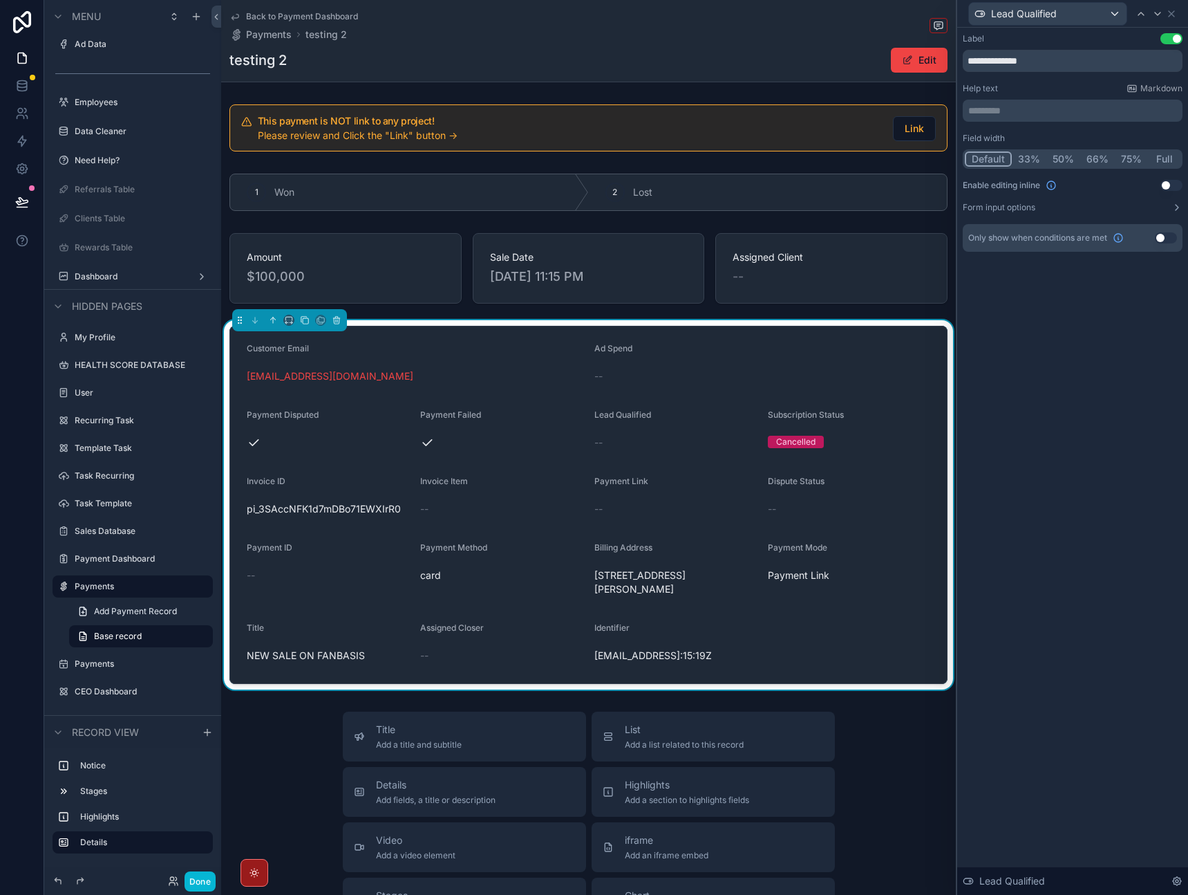
click at [1159, 238] on button "Use setting" at bounding box center [1166, 237] width 22 height 11
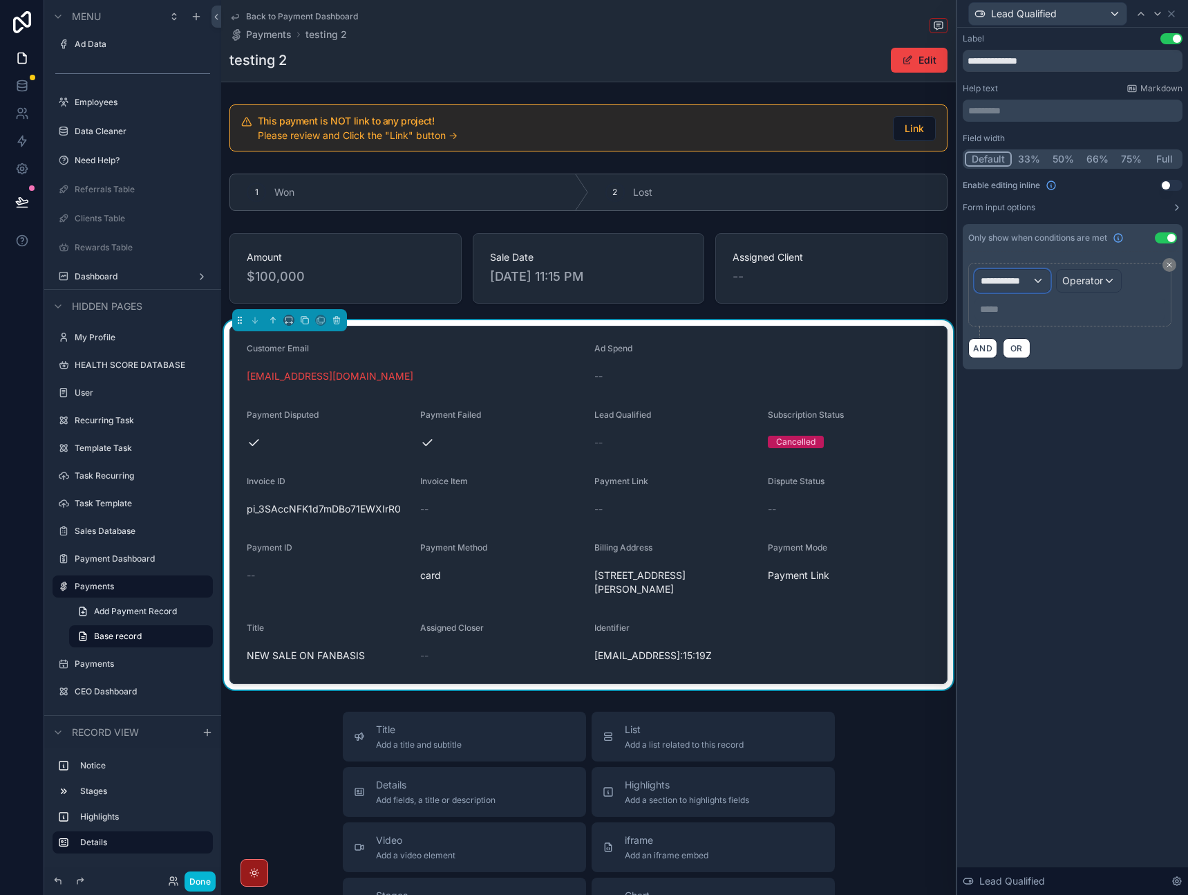
click at [1032, 286] on div "**********" at bounding box center [1012, 281] width 75 height 22
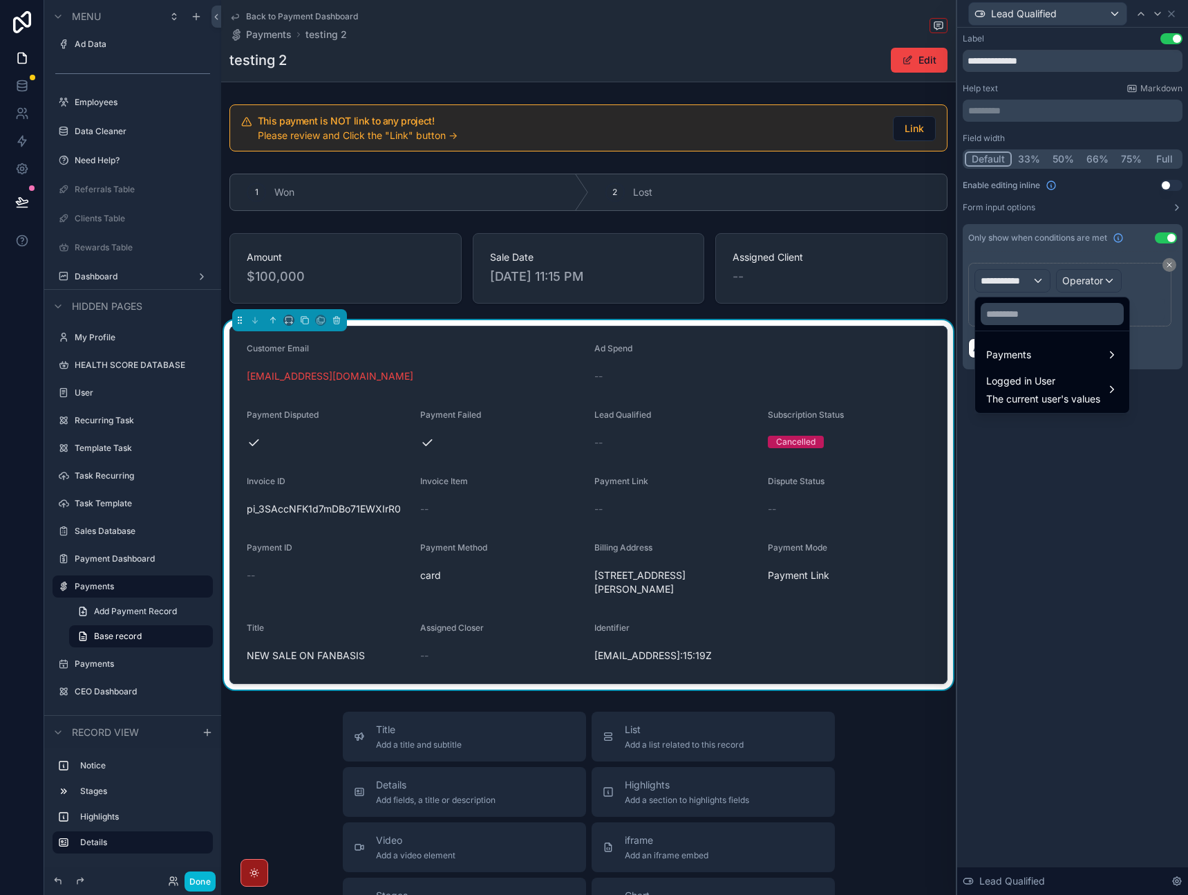
click at [1164, 245] on div at bounding box center [1073, 447] width 231 height 895
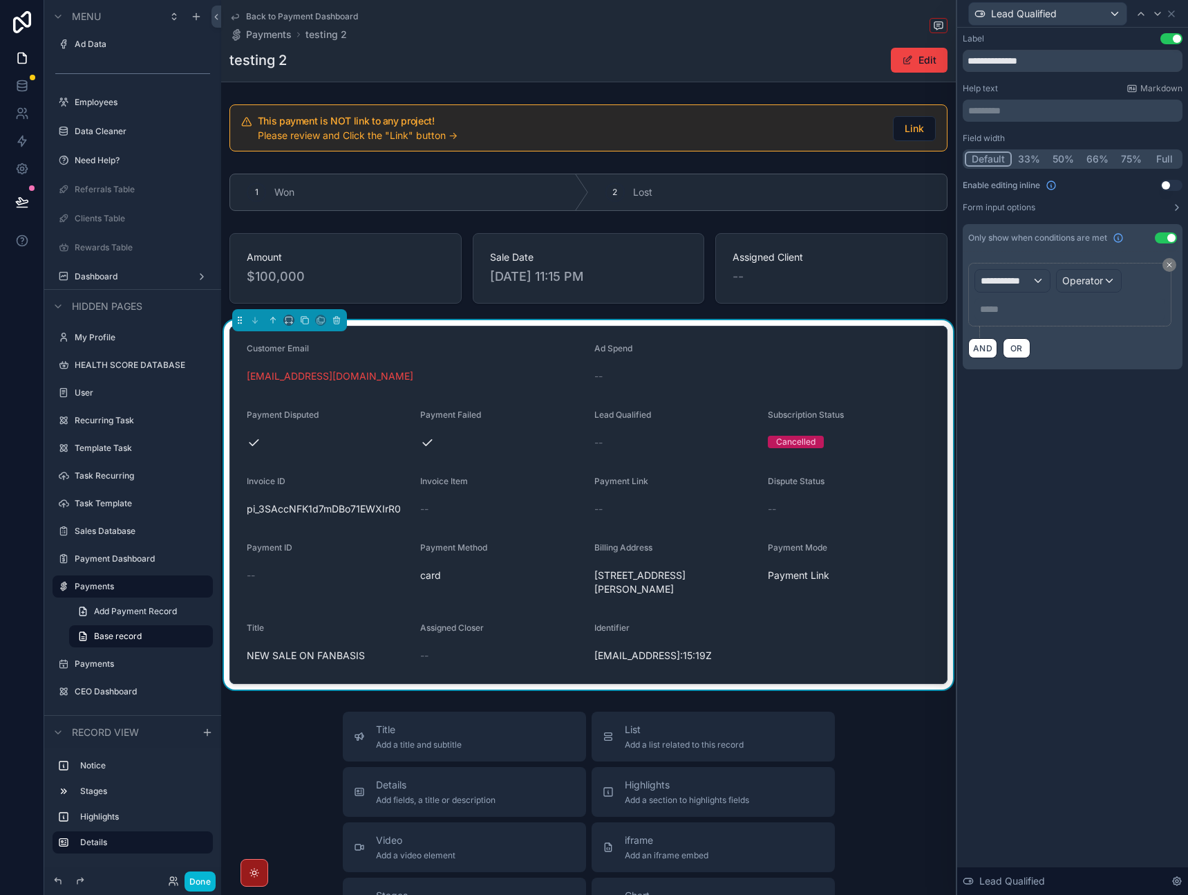
click at [1167, 240] on button "Use setting" at bounding box center [1166, 237] width 22 height 11
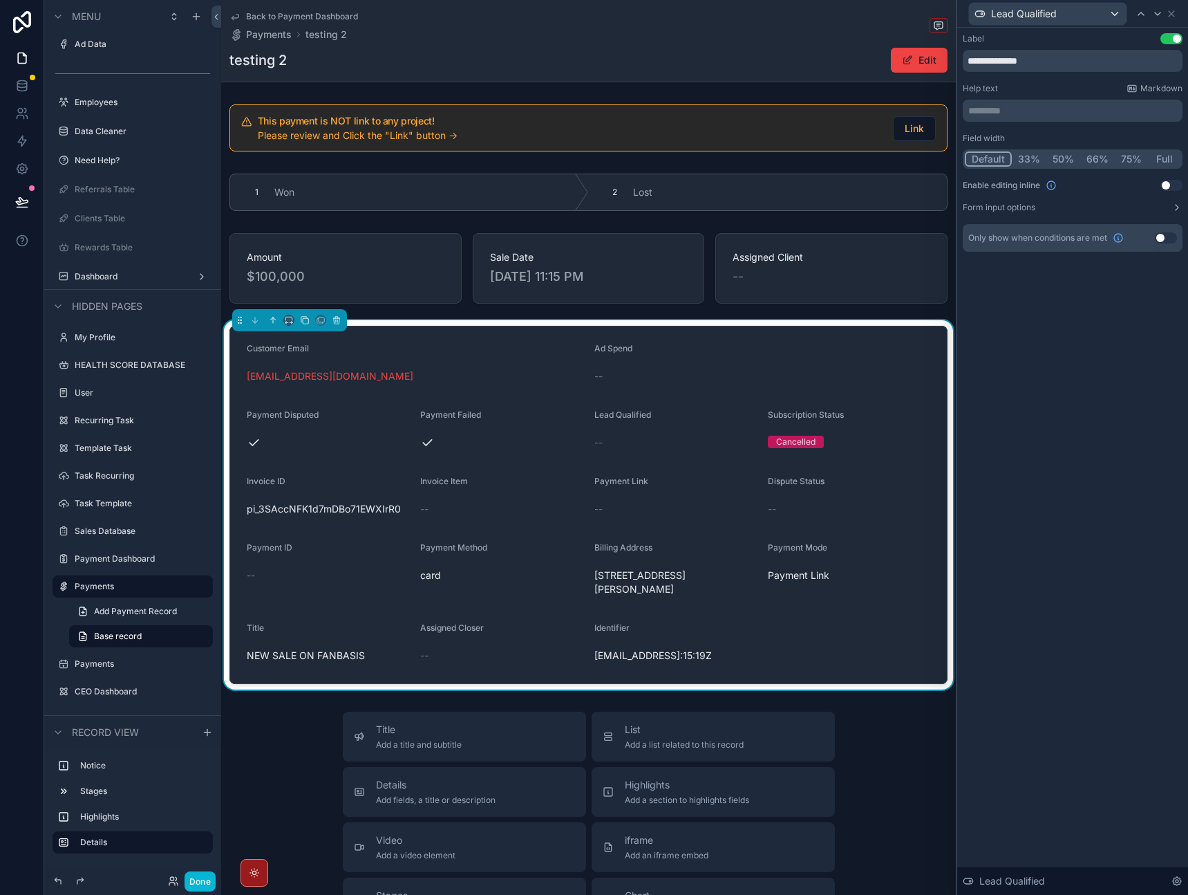
click at [1167, 35] on button "Use setting" at bounding box center [1172, 38] width 22 height 11
click at [1175, 16] on icon at bounding box center [1171, 13] width 11 height 11
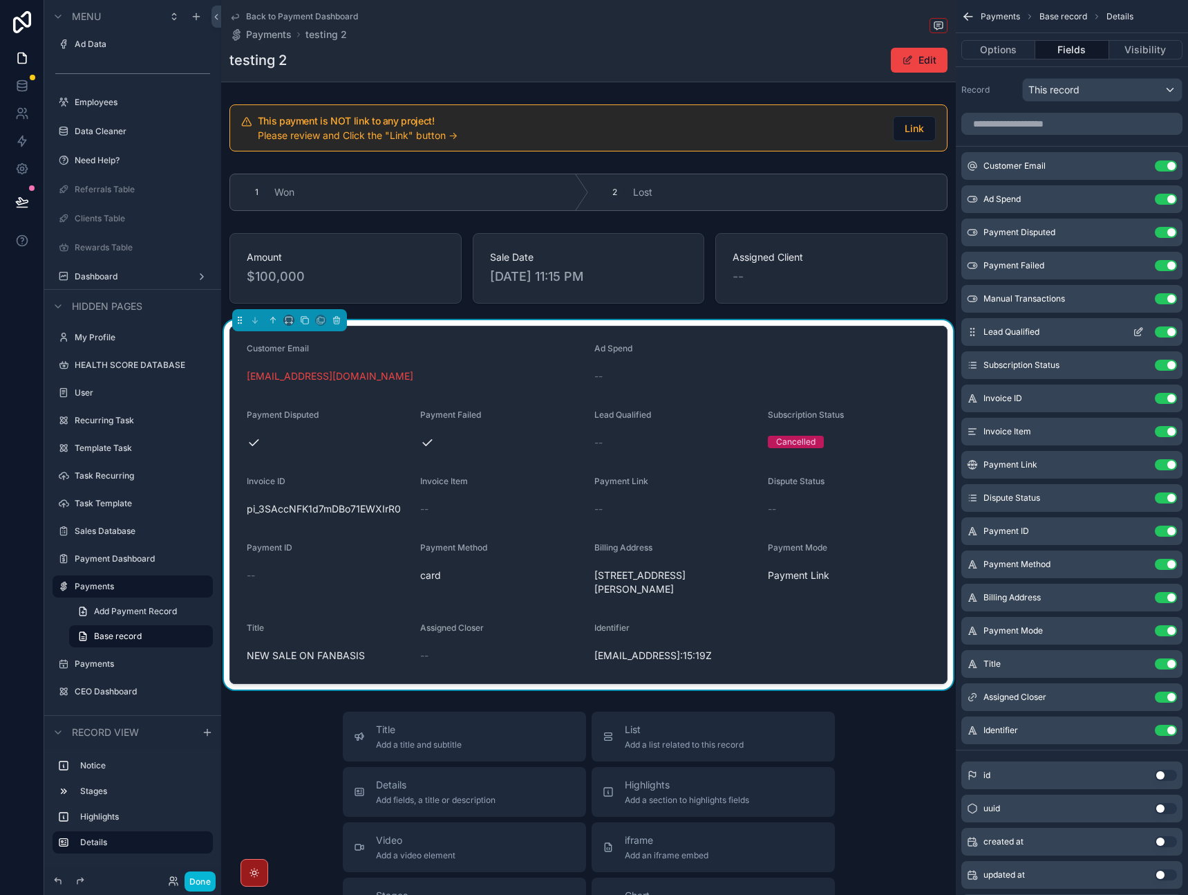
click at [1161, 328] on button "Use setting" at bounding box center [1166, 331] width 22 height 11
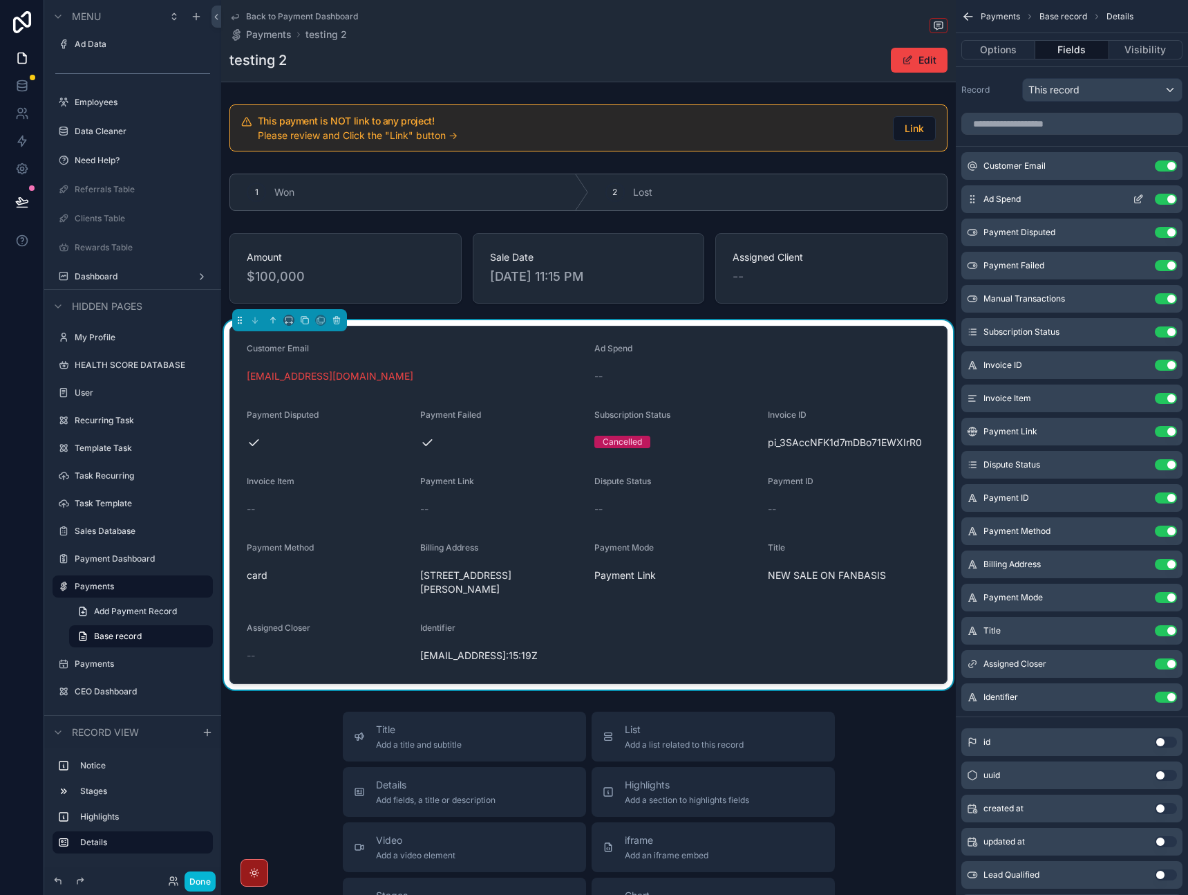
click at [1137, 198] on icon "scrollable content" at bounding box center [1140, 198] width 6 height 6
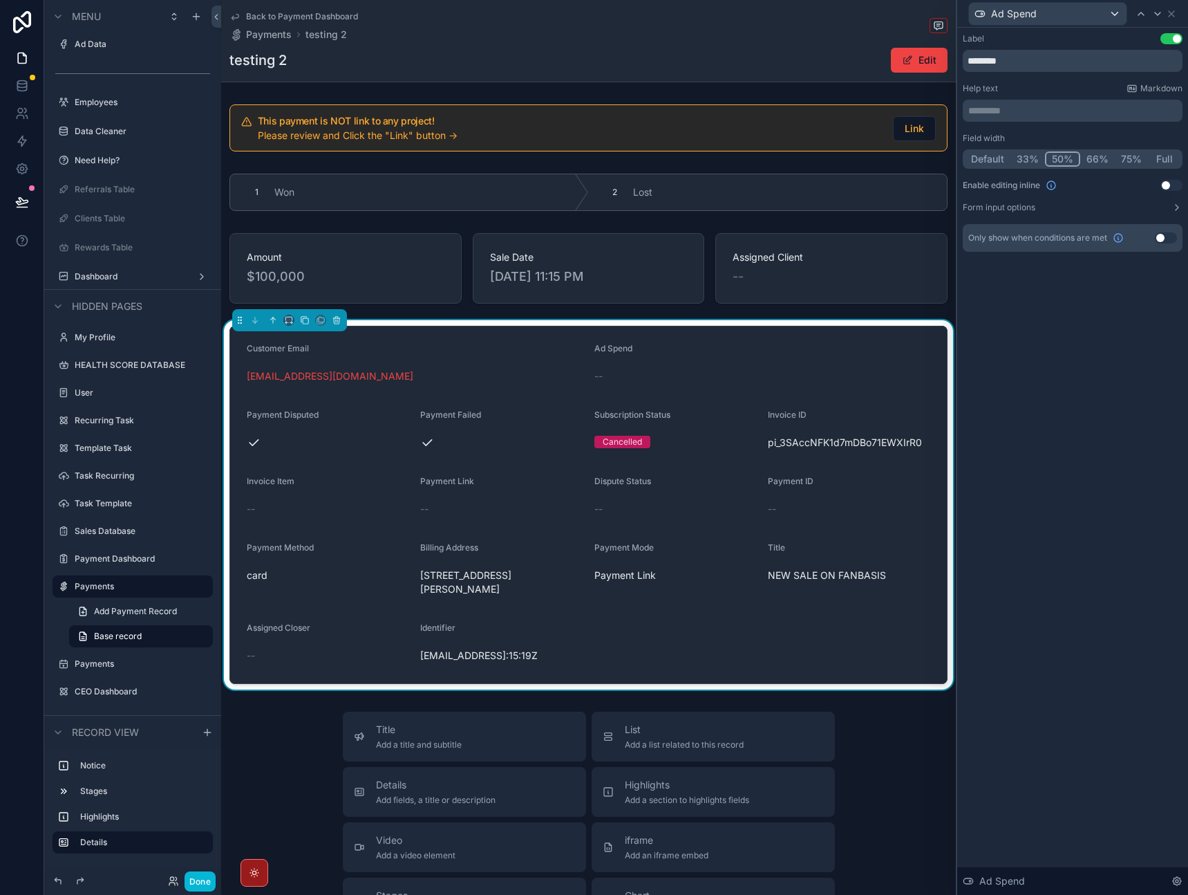
click at [1161, 237] on button "Use setting" at bounding box center [1166, 237] width 22 height 11
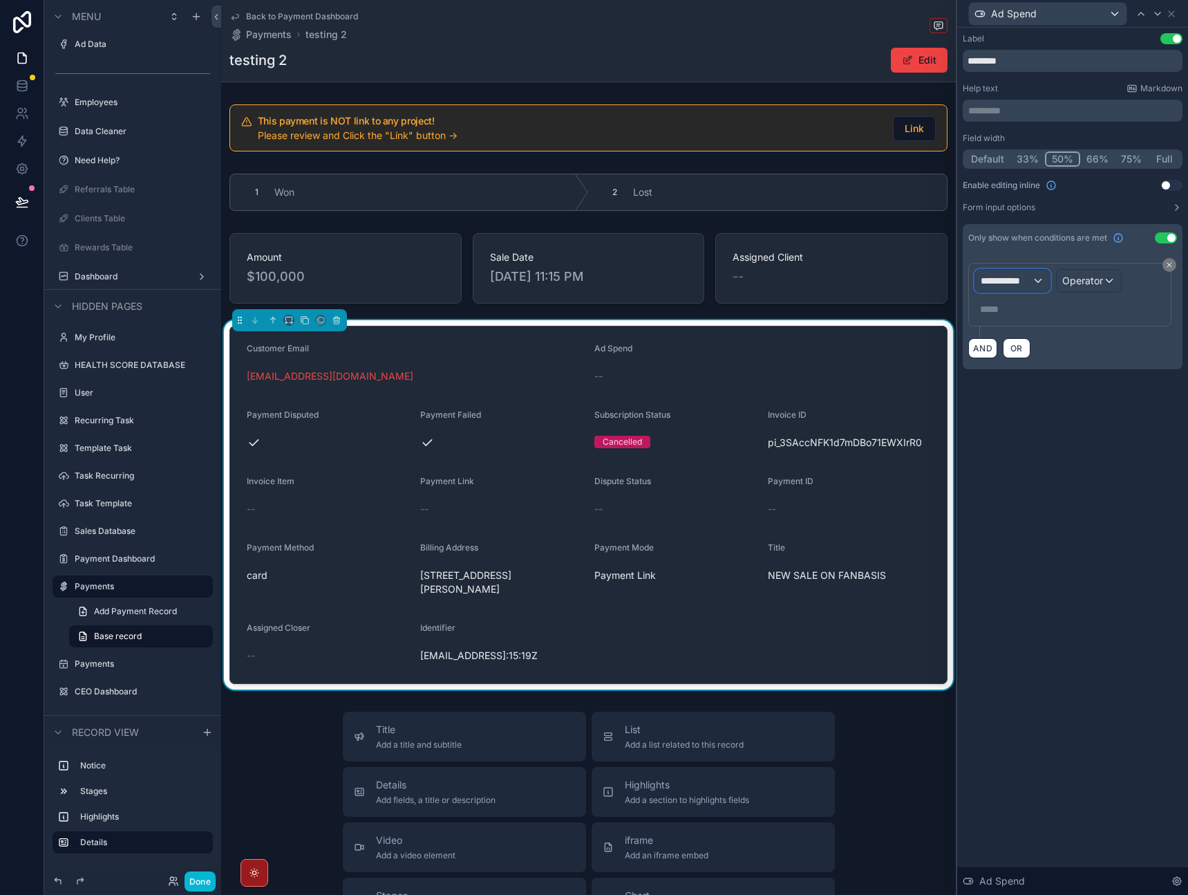
click at [1032, 286] on div "**********" at bounding box center [1012, 281] width 75 height 22
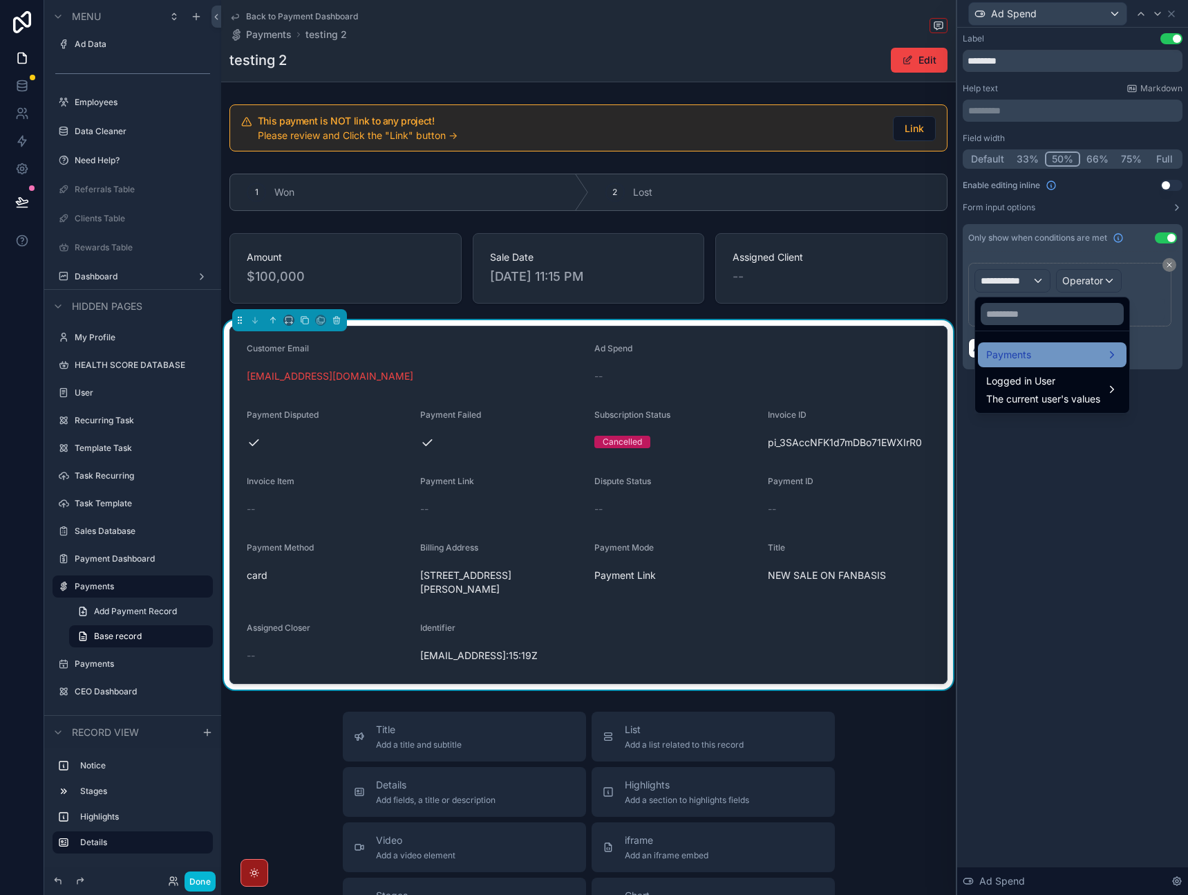
click at [1045, 360] on div "Payments" at bounding box center [1053, 354] width 132 height 17
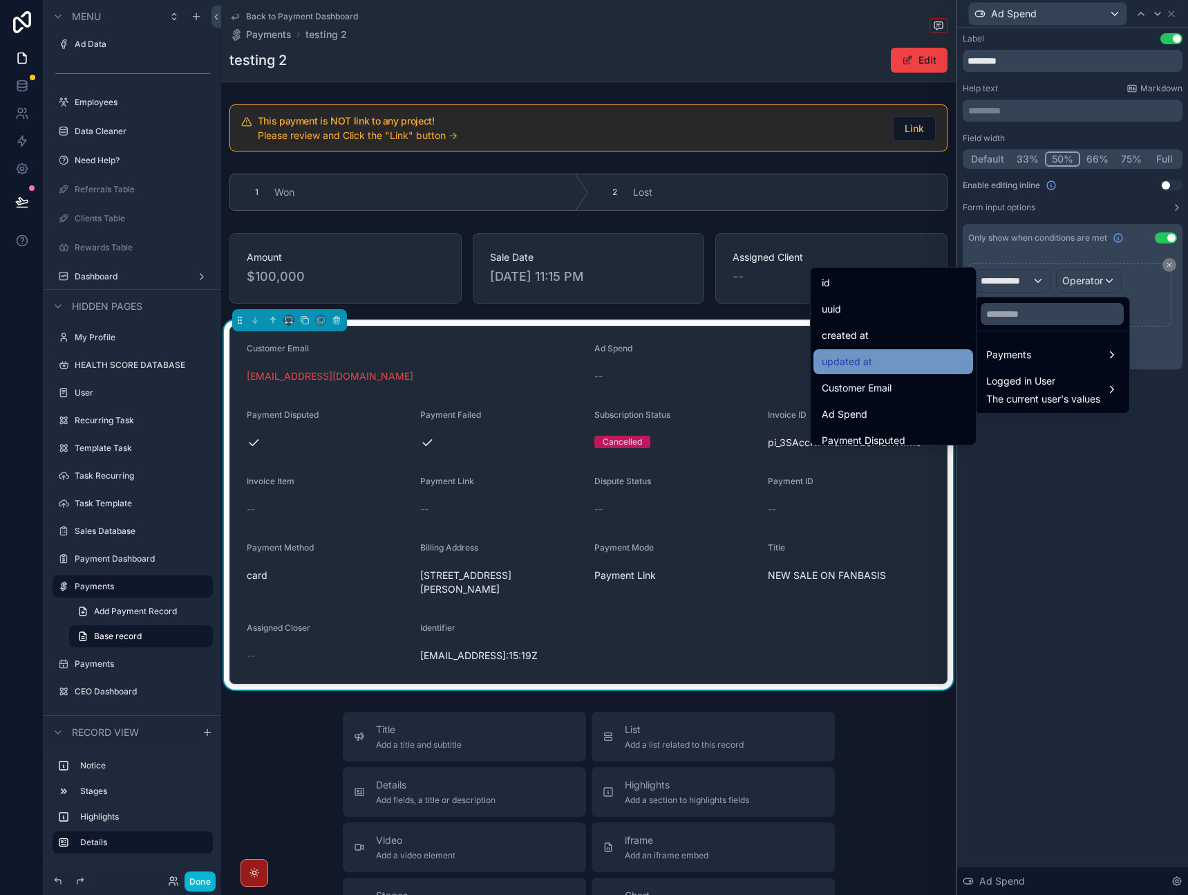
scroll to position [109, 0]
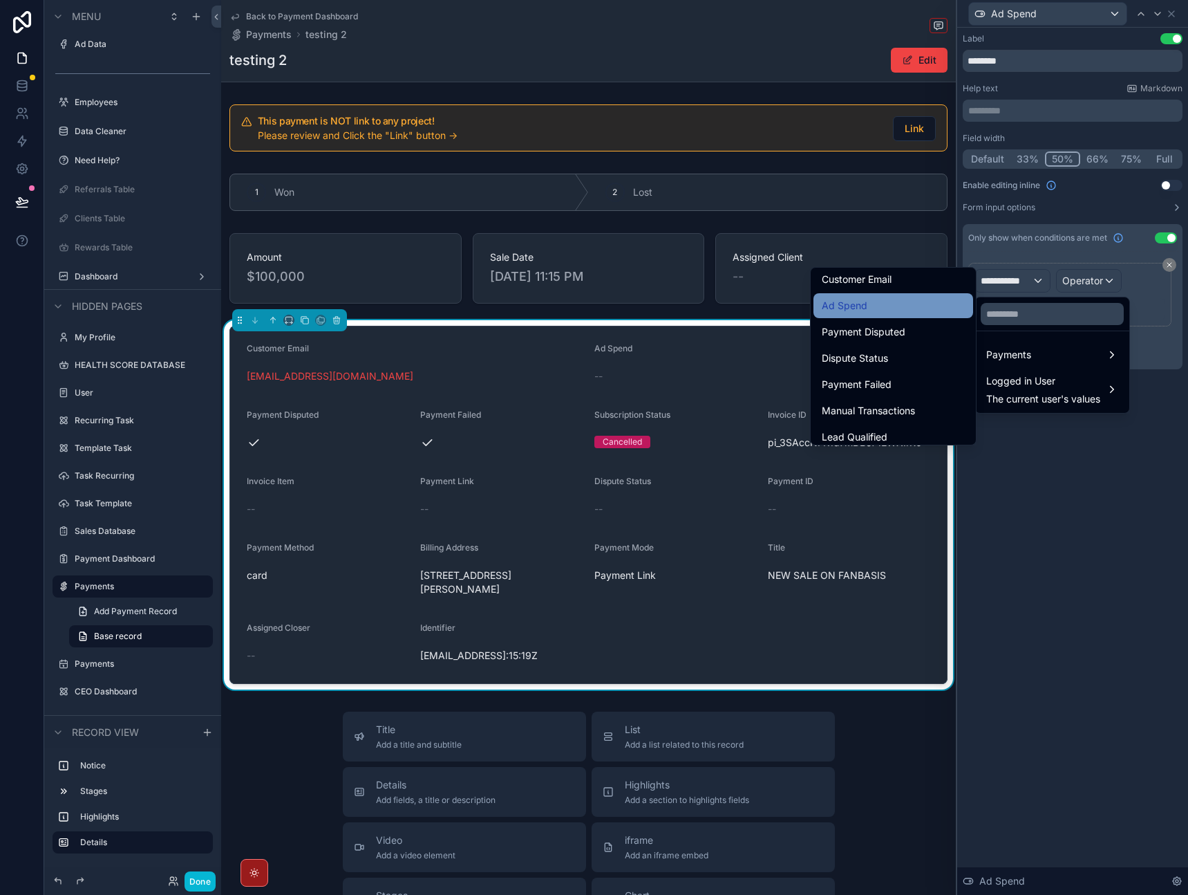
click at [875, 313] on div "Ad Spend" at bounding box center [893, 305] width 143 height 17
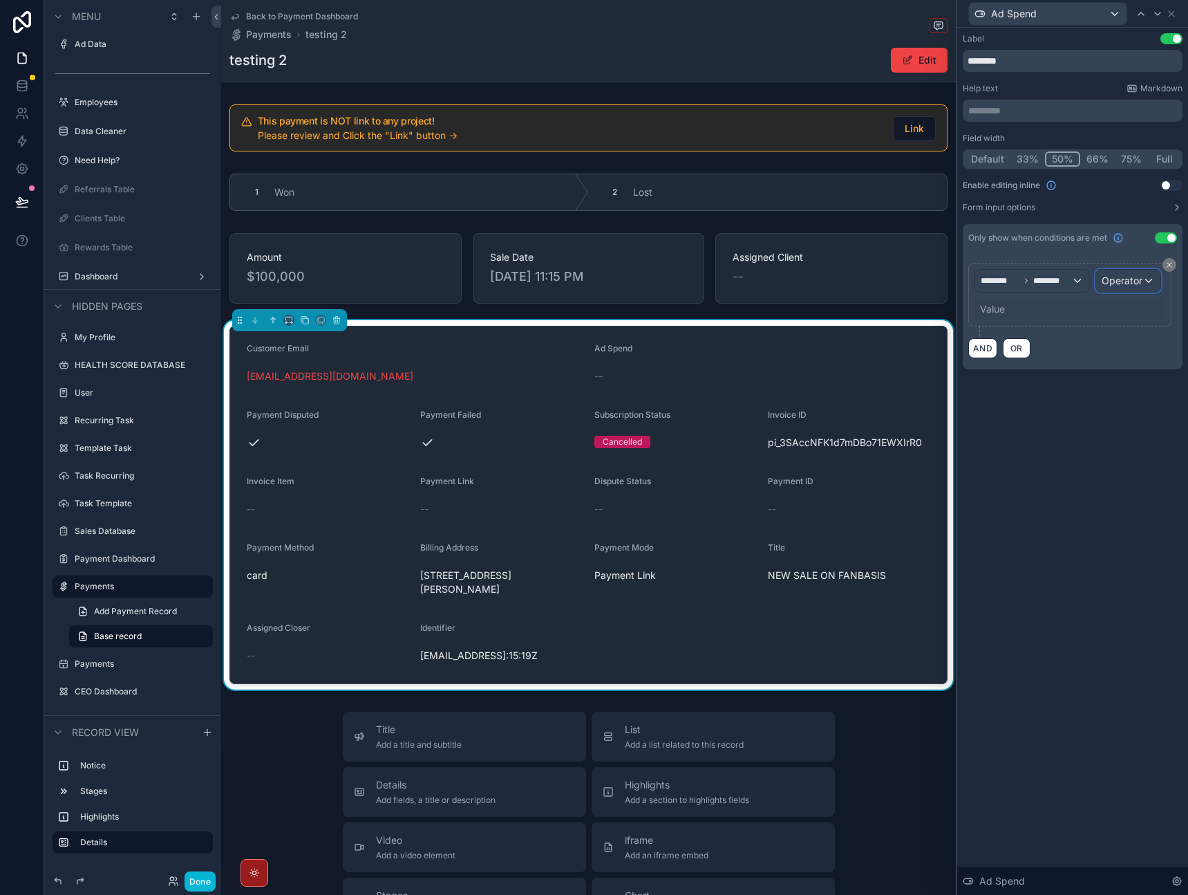
click at [1119, 290] on div "Operator" at bounding box center [1128, 281] width 64 height 22
click at [1083, 353] on div "Is true" at bounding box center [1098, 354] width 102 height 17
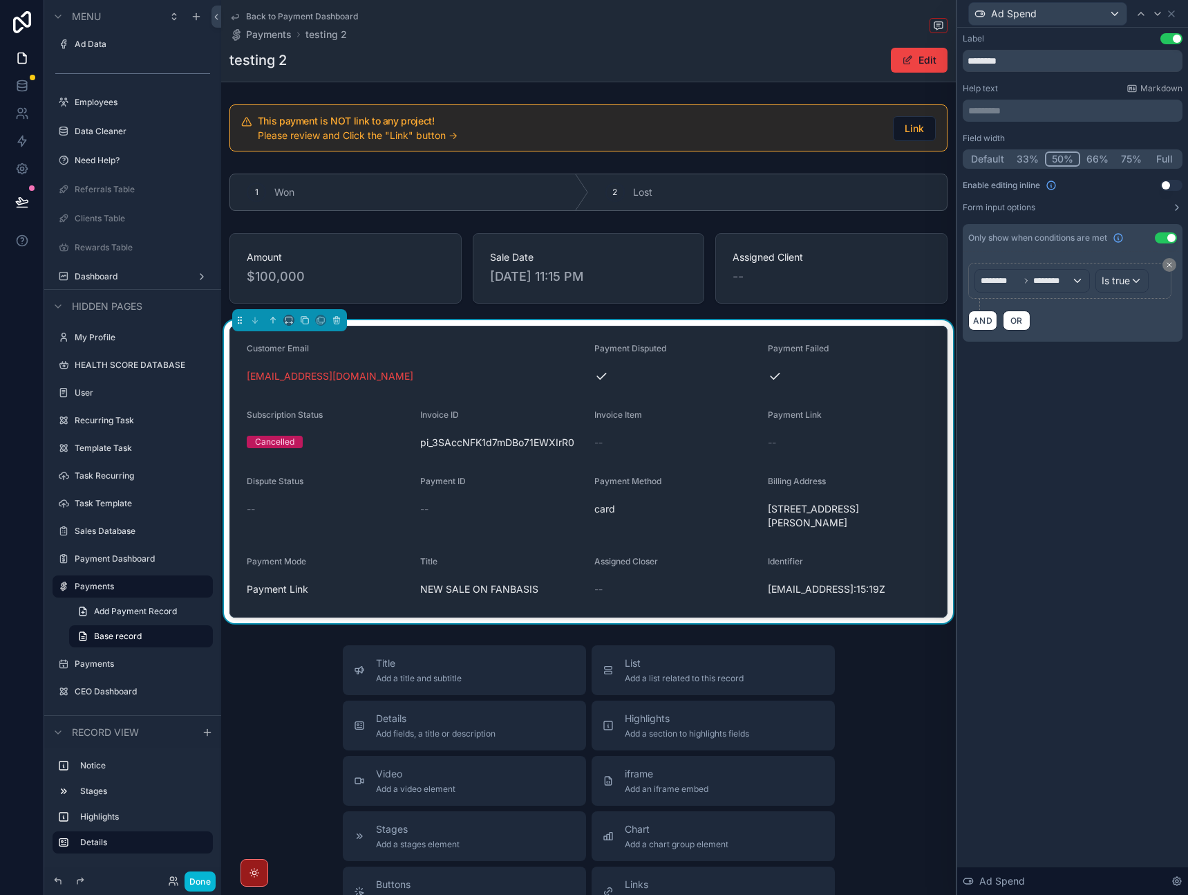
click at [1067, 446] on div "Label Use setting ******** Help text Markdown ********* ﻿ Field width Default 3…" at bounding box center [1073, 461] width 231 height 867
click at [1141, 18] on icon at bounding box center [1141, 13] width 11 height 11
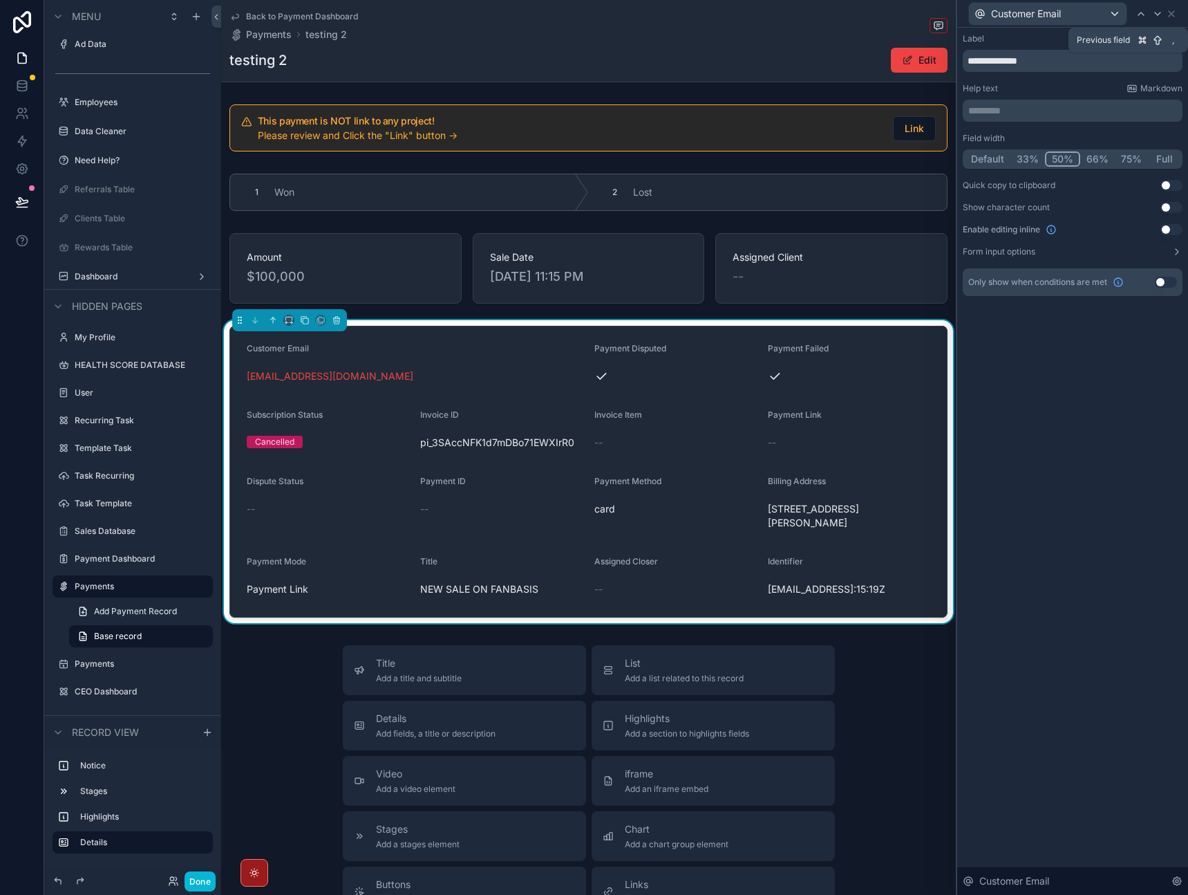
click at [1141, 18] on icon at bounding box center [1141, 13] width 11 height 11
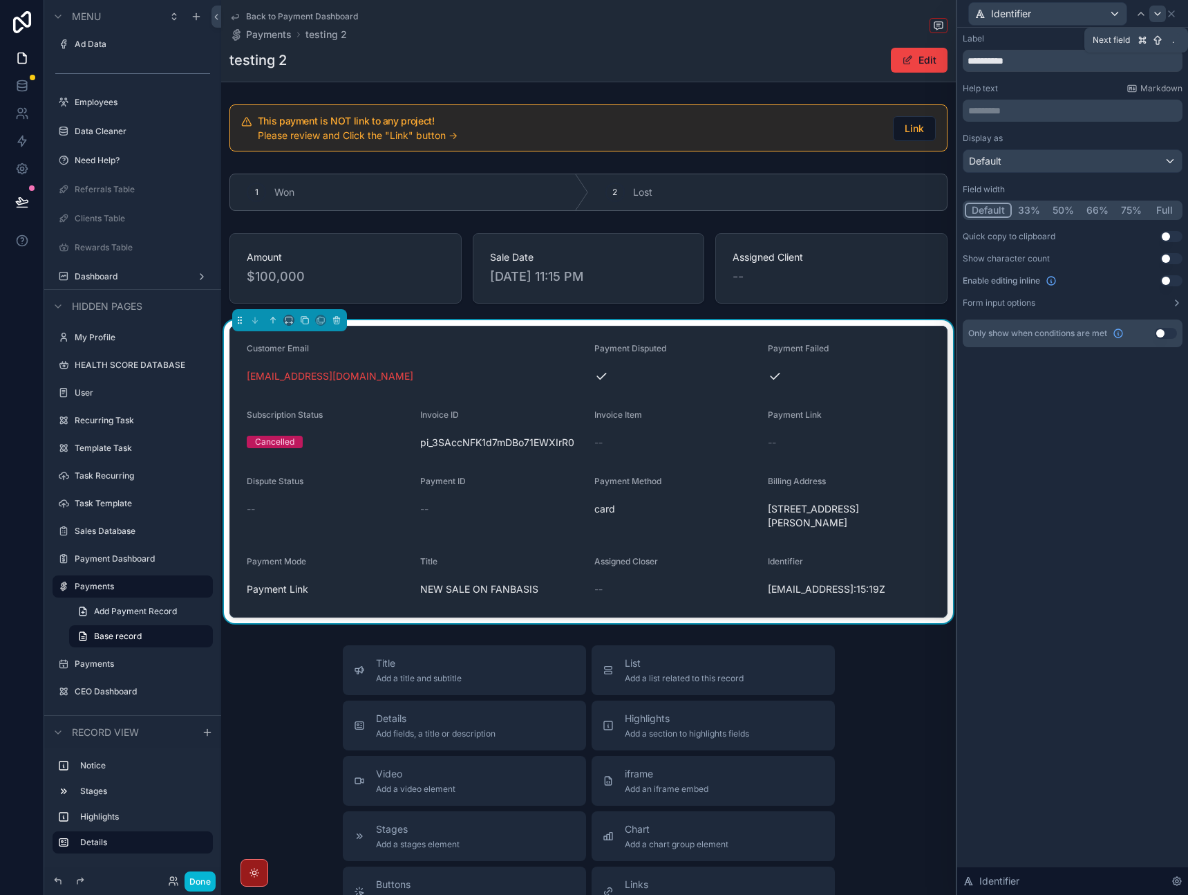
click at [1162, 17] on icon at bounding box center [1157, 13] width 11 height 11
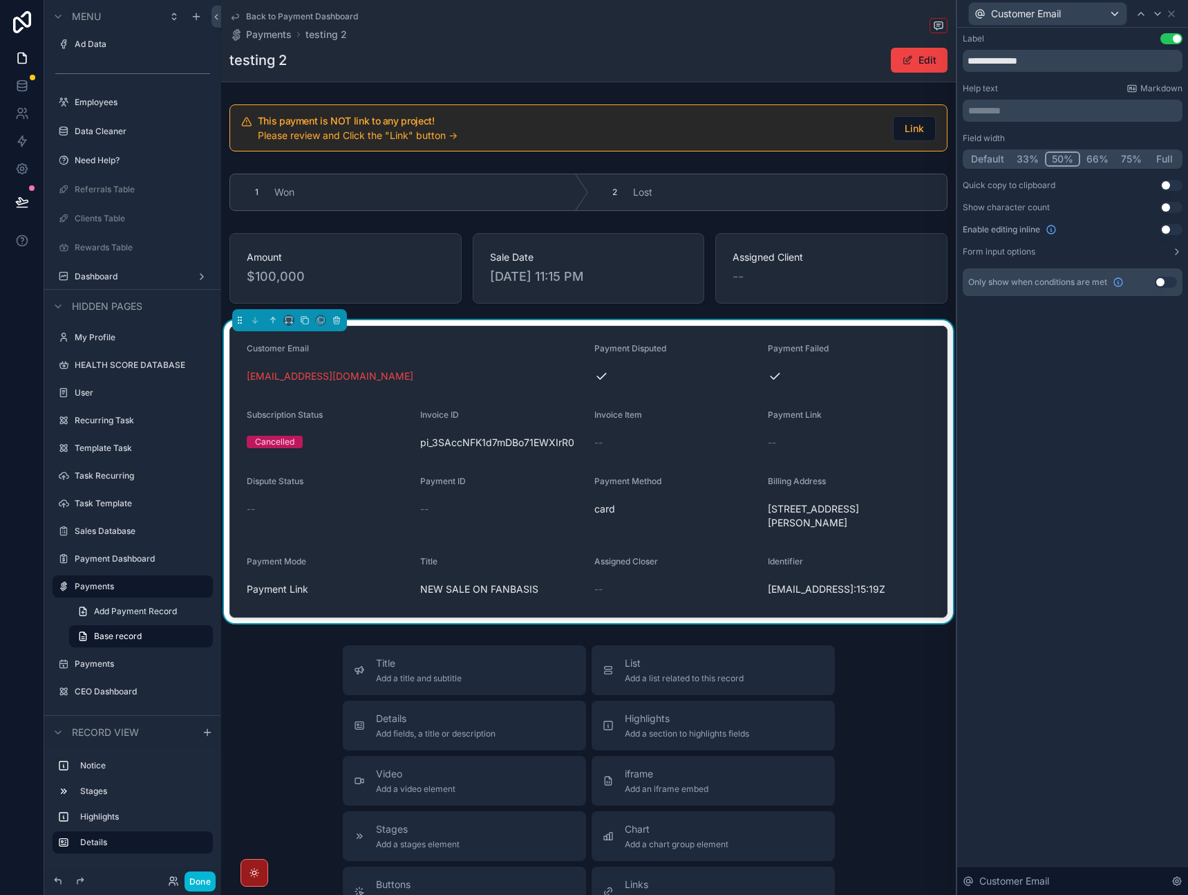
click at [1161, 156] on button "Full" at bounding box center [1164, 158] width 32 height 15
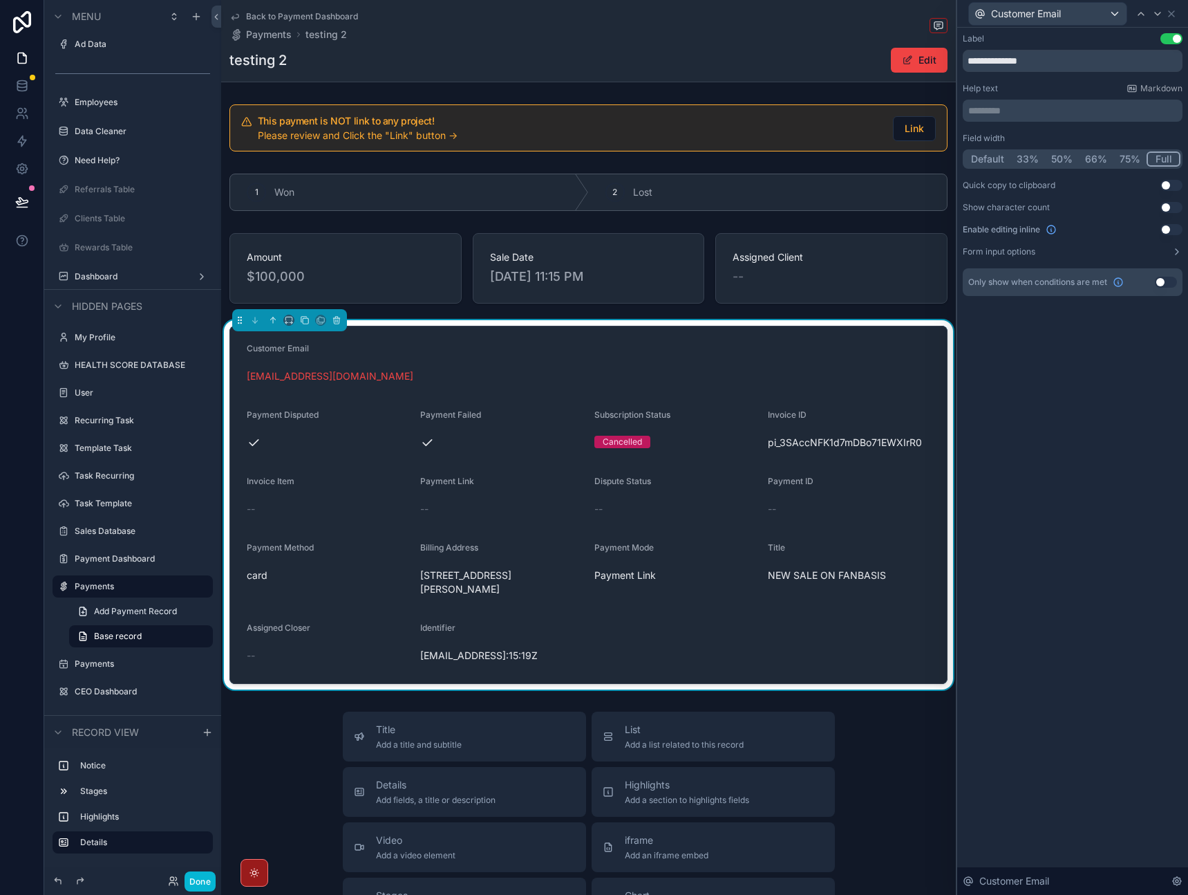
drag, startPoint x: 1043, startPoint y: 485, endPoint x: 1070, endPoint y: 368, distance: 119.9
click at [1043, 485] on div "**********" at bounding box center [1073, 461] width 231 height 867
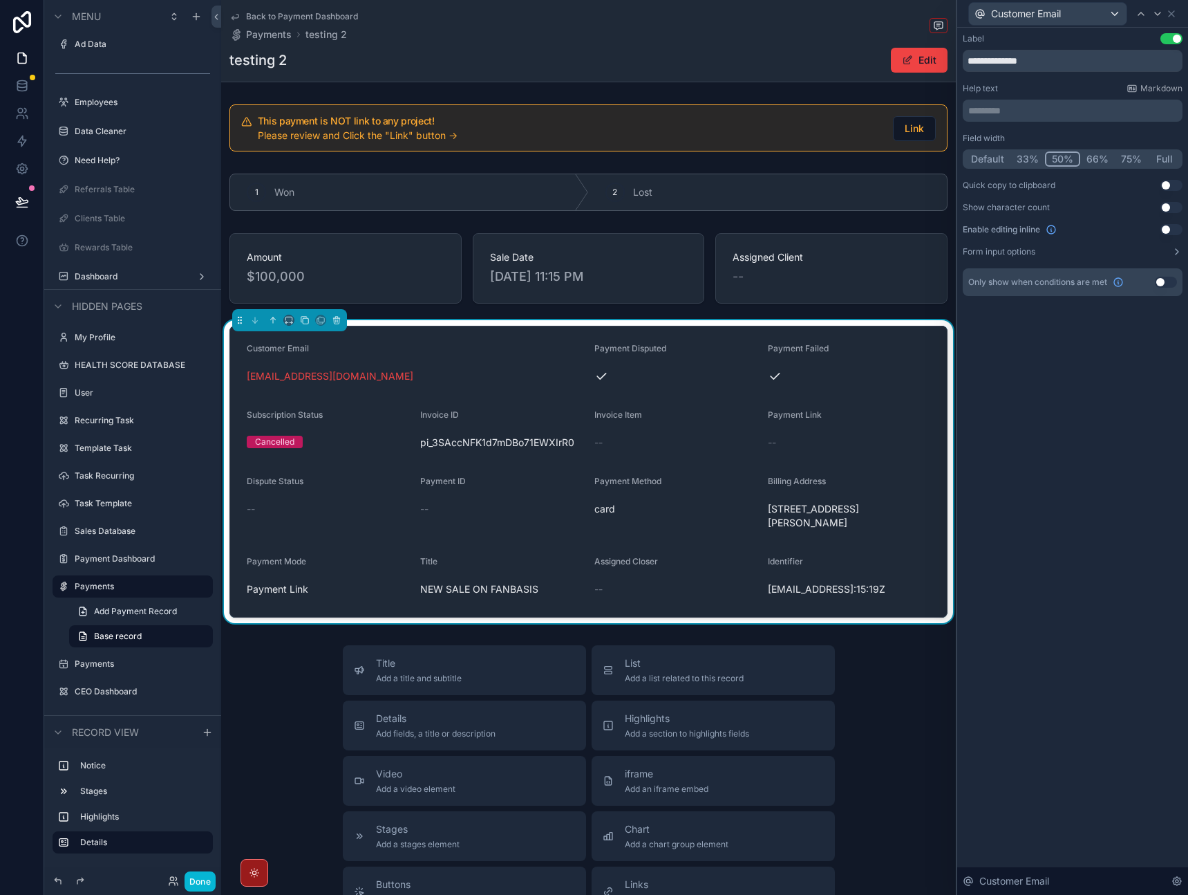
click at [1062, 159] on button "50%" at bounding box center [1062, 158] width 35 height 15
click at [1172, 12] on icon at bounding box center [1171, 13] width 11 height 11
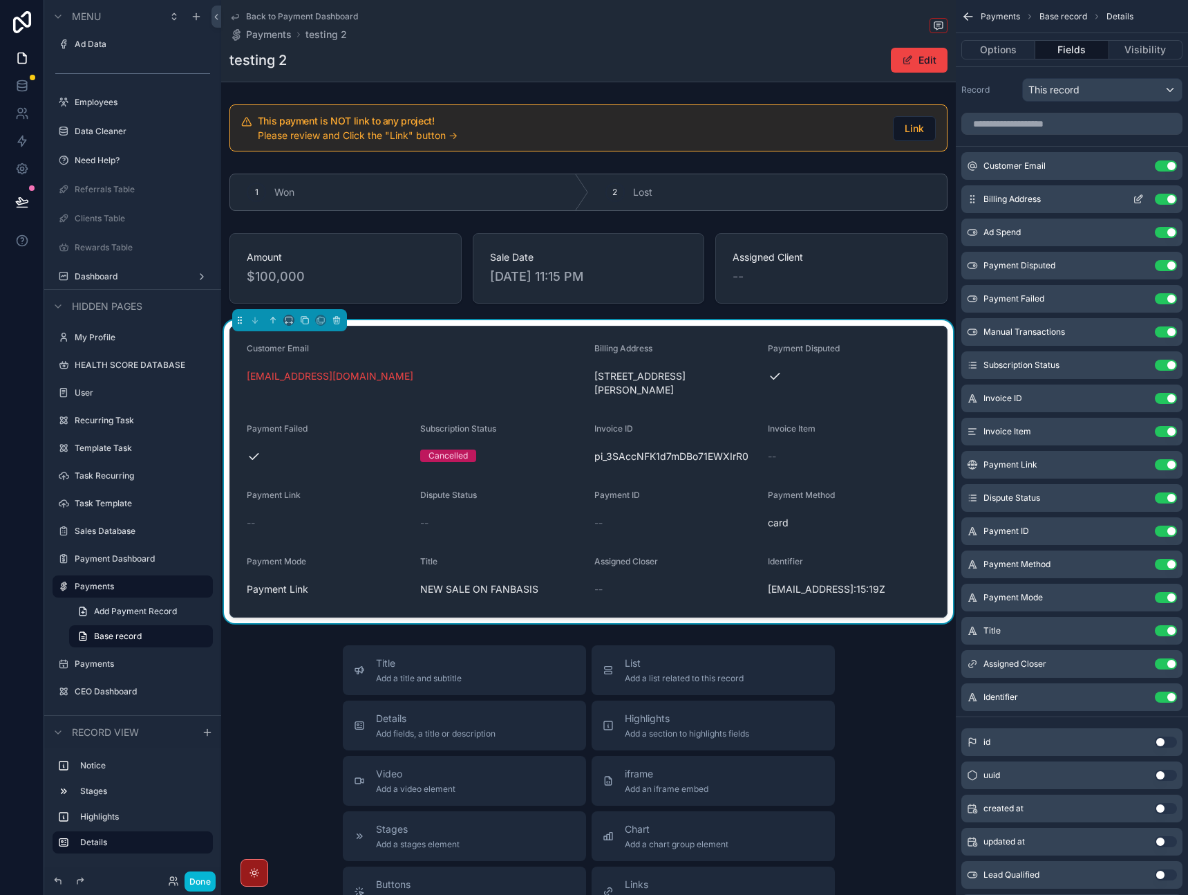
click at [1135, 200] on icon "scrollable content" at bounding box center [1138, 200] width 6 height 6
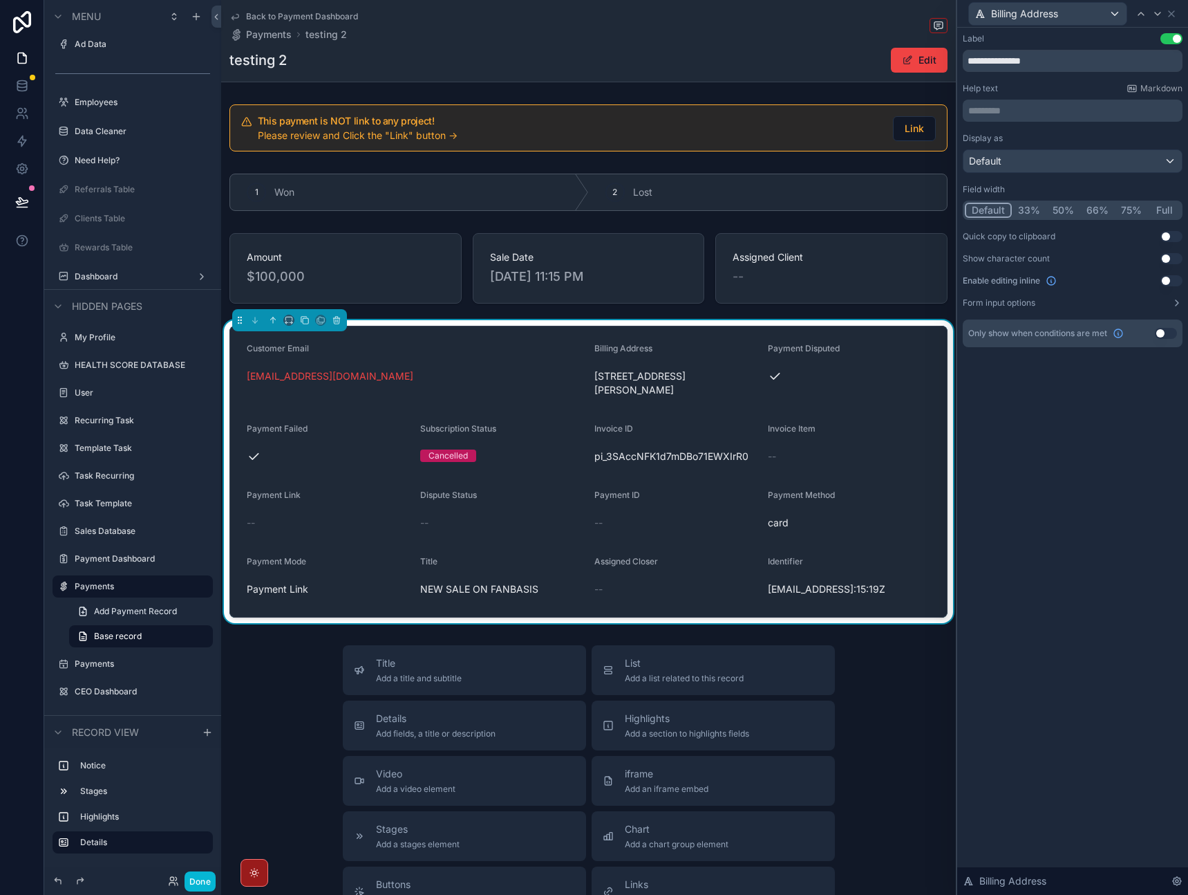
click at [1050, 209] on button "50%" at bounding box center [1064, 210] width 34 height 15
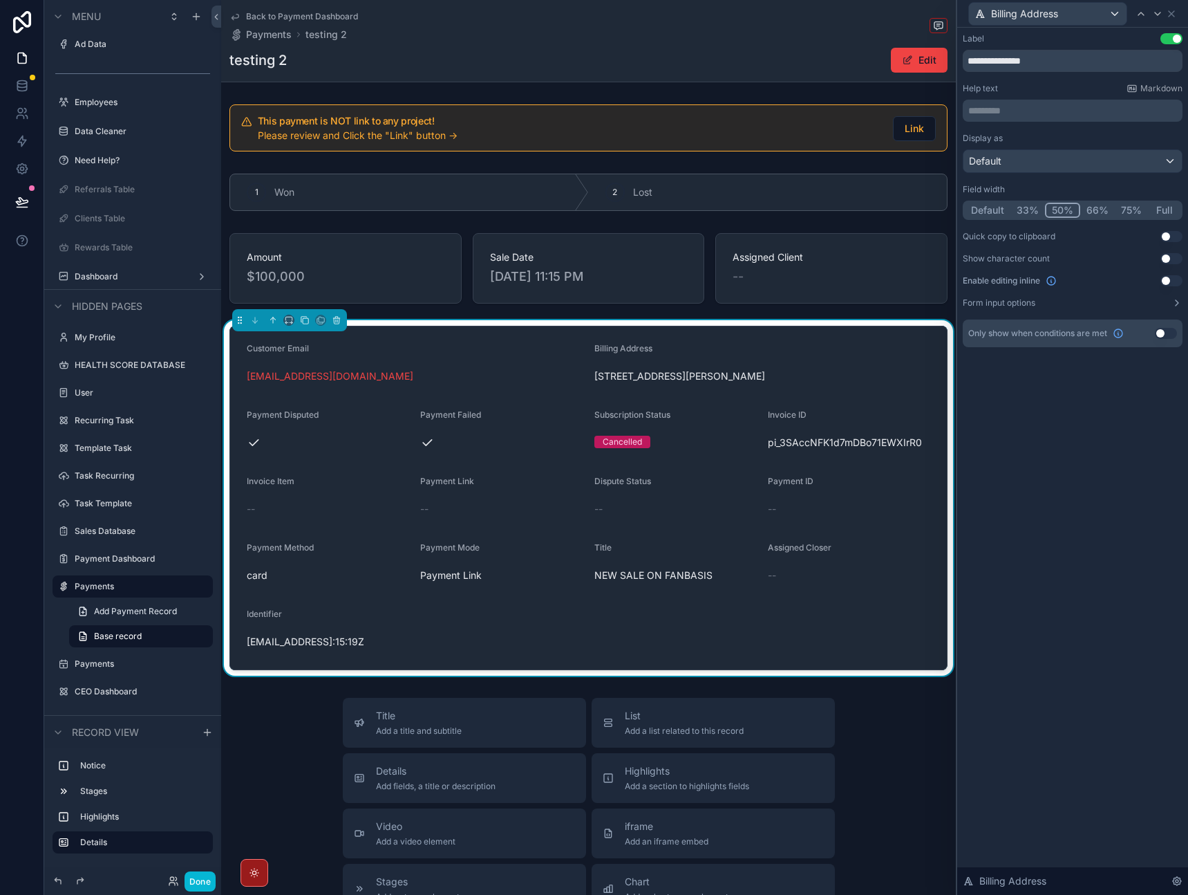
click at [1070, 506] on div "**********" at bounding box center [1073, 461] width 231 height 867
click at [1174, 17] on icon at bounding box center [1171, 13] width 11 height 11
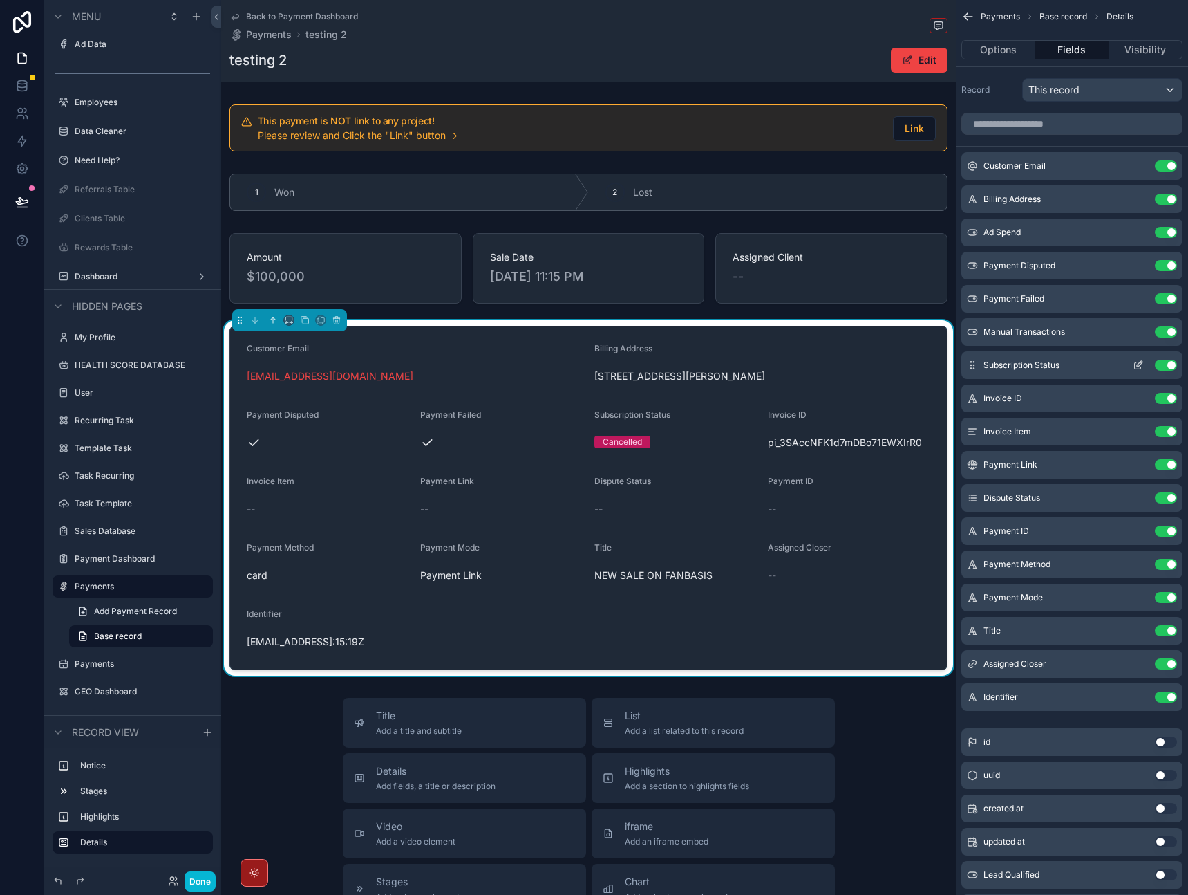
click at [1166, 366] on button "Use setting" at bounding box center [1166, 364] width 22 height 11
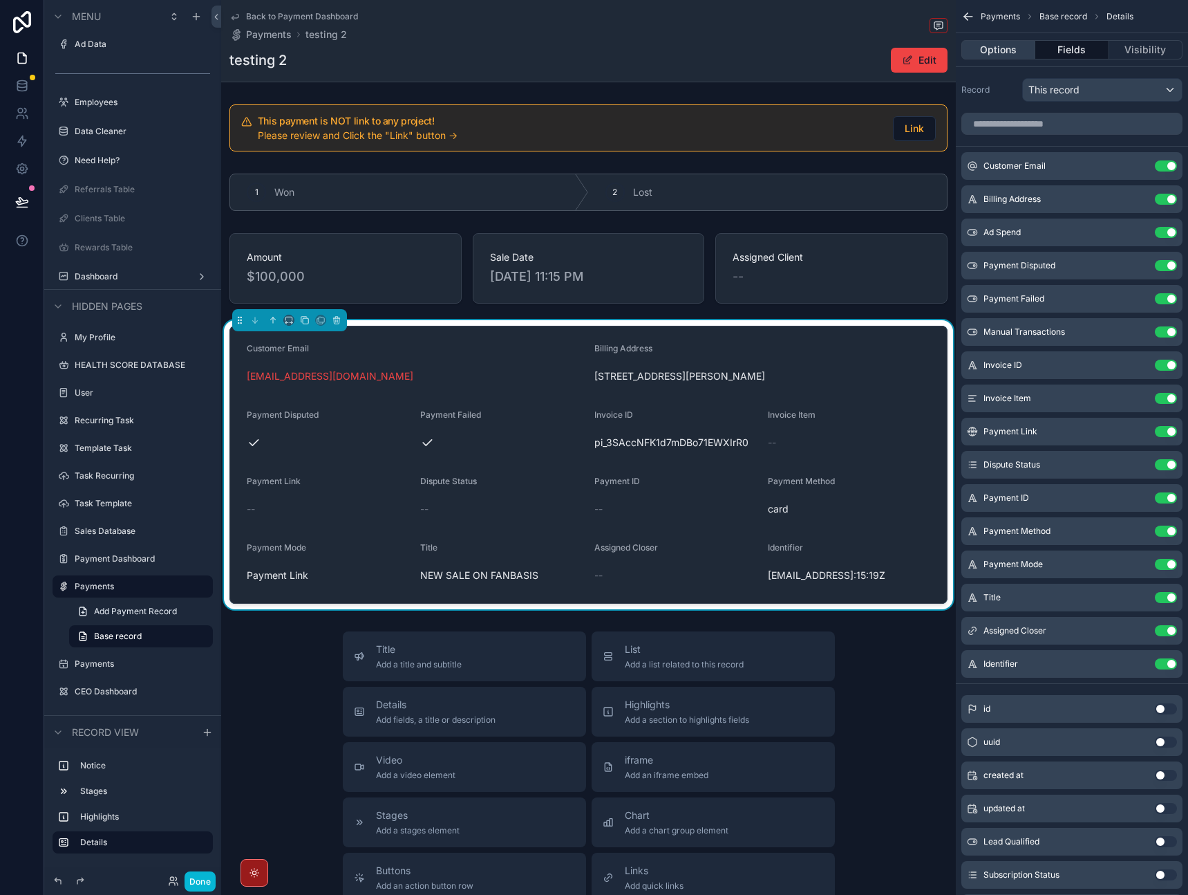
click at [1021, 53] on button "Options" at bounding box center [999, 49] width 74 height 19
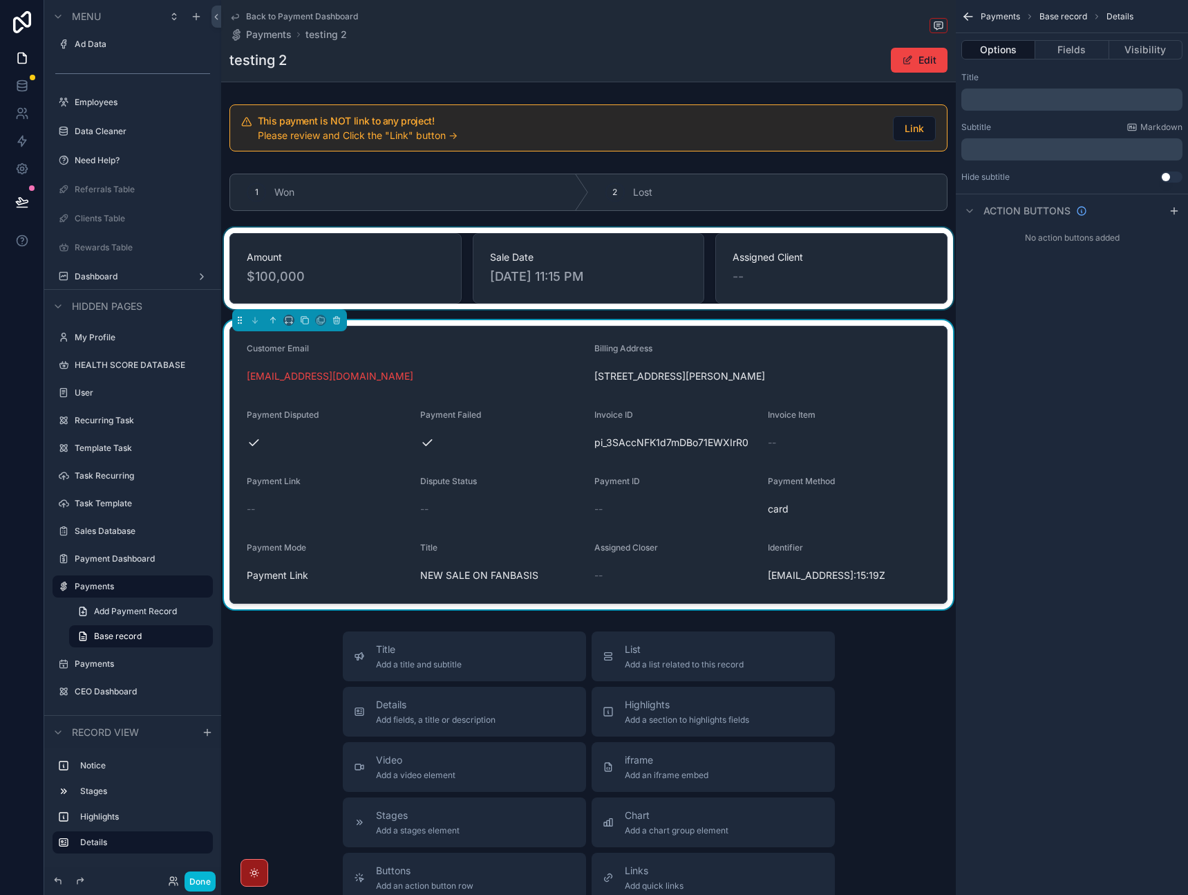
drag, startPoint x: 884, startPoint y: 247, endPoint x: 900, endPoint y: 248, distance: 16.0
click at [884, 247] on div "scrollable content" at bounding box center [588, 268] width 735 height 82
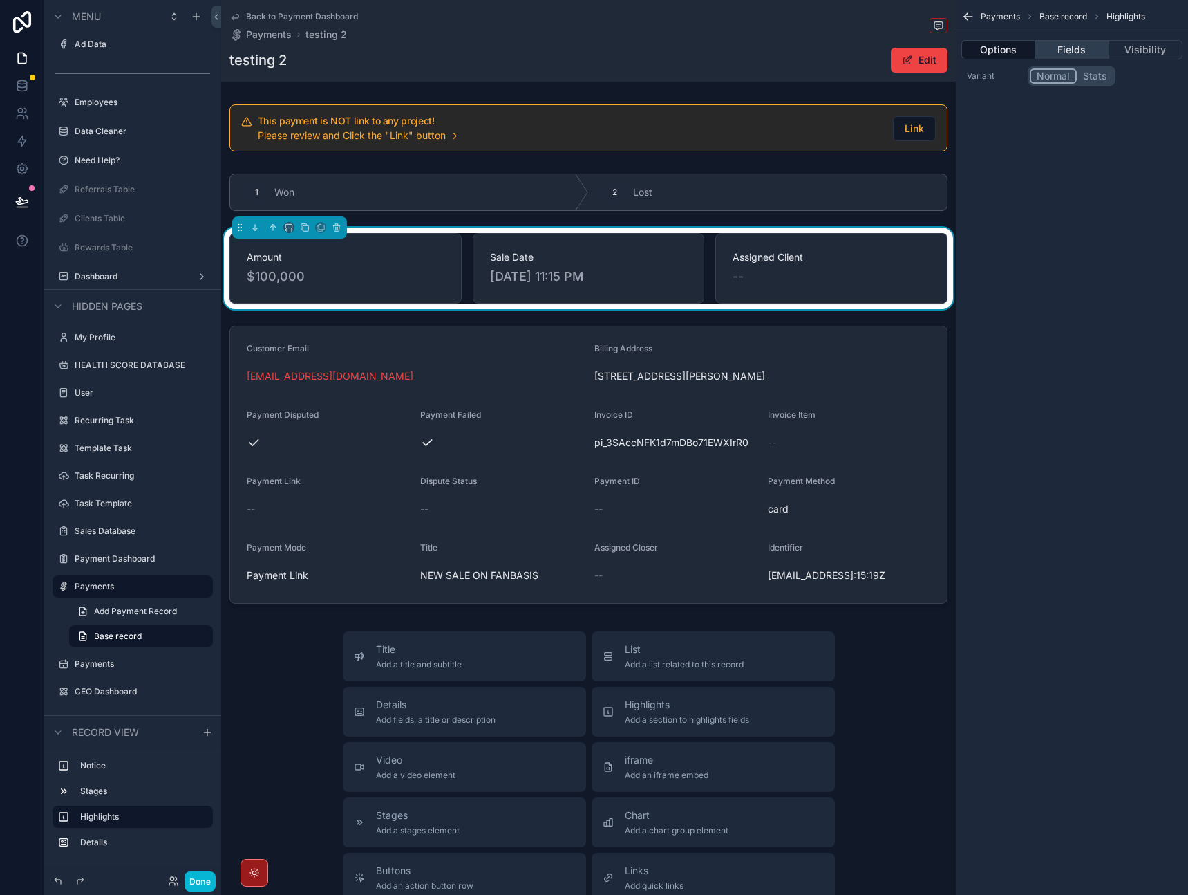
click at [1072, 43] on button "Fields" at bounding box center [1072, 49] width 73 height 19
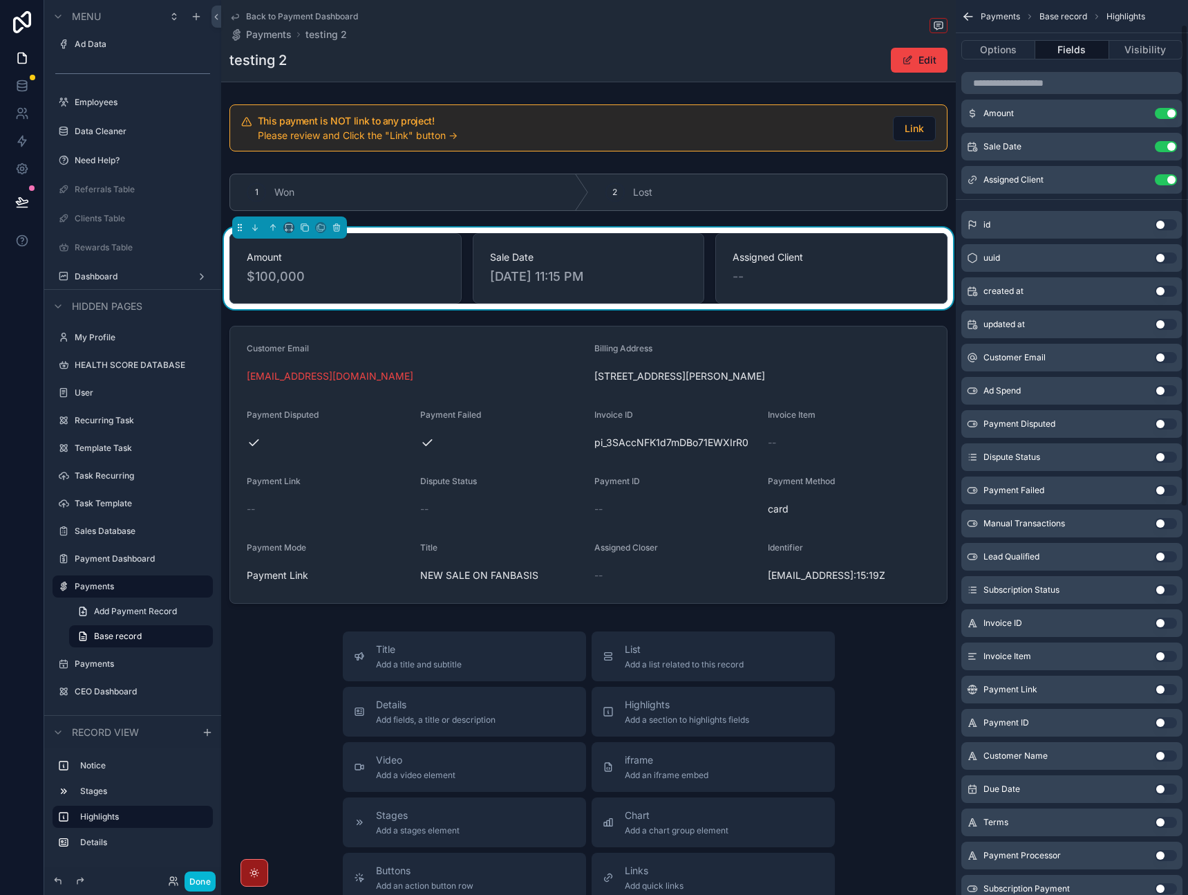
scroll to position [63, 0]
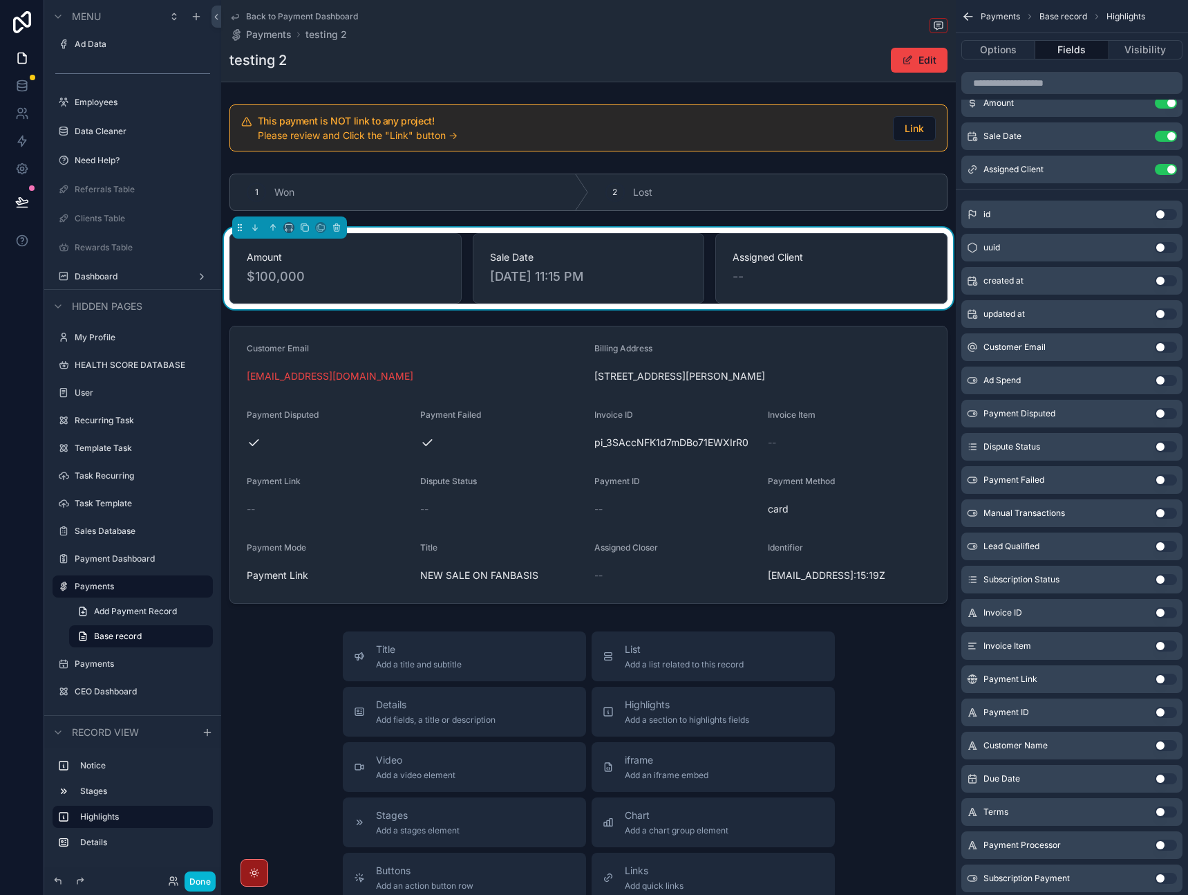
click at [1157, 578] on button "Use setting" at bounding box center [1166, 579] width 22 height 11
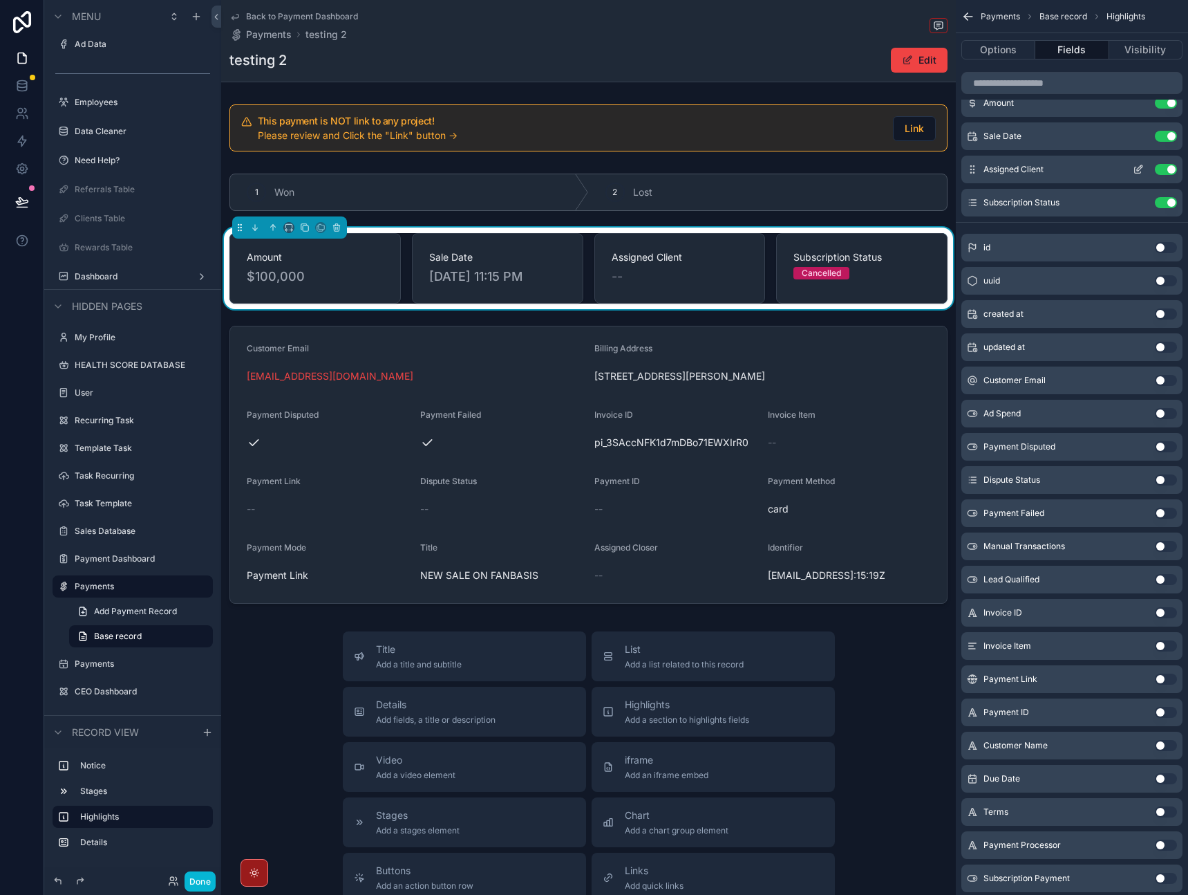
click at [1138, 167] on icon "scrollable content" at bounding box center [1138, 169] width 11 height 11
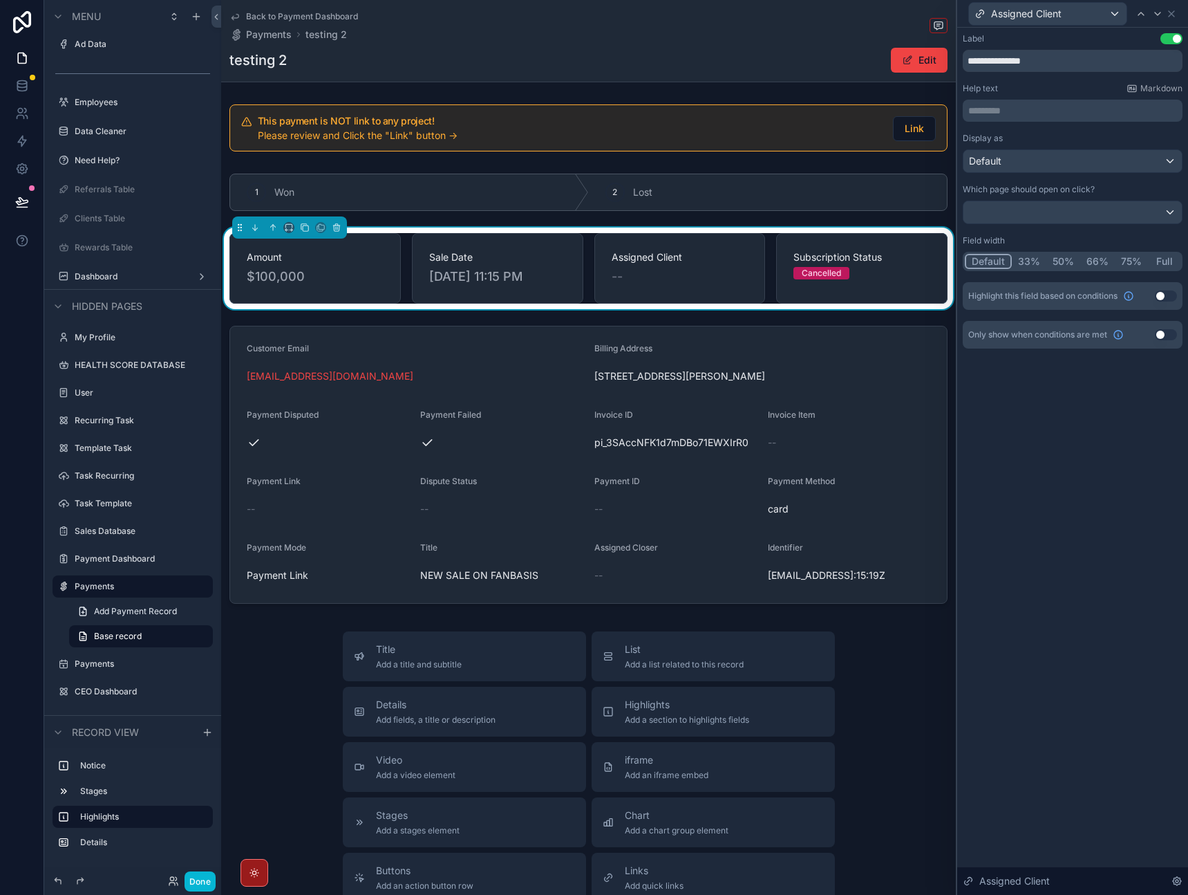
click at [1160, 335] on button "Use setting" at bounding box center [1166, 334] width 22 height 11
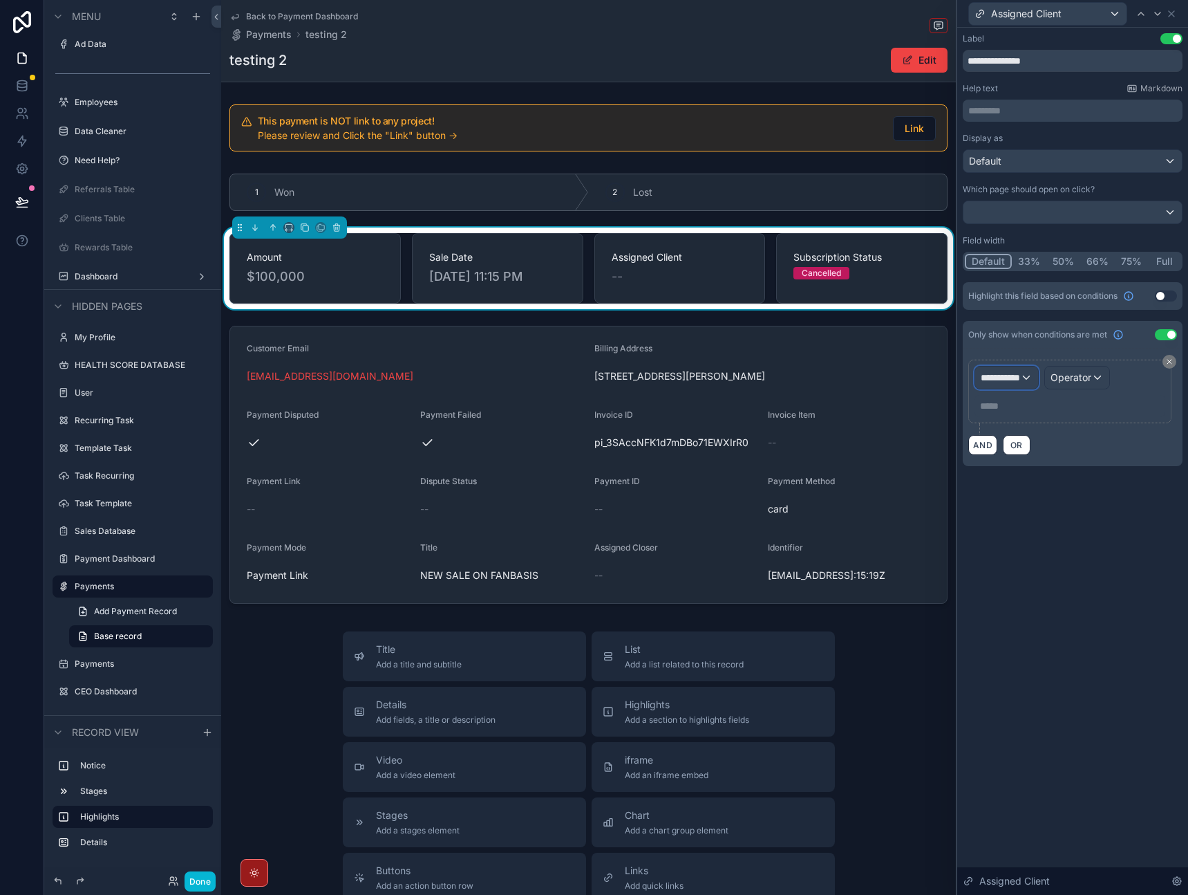
click at [1038, 374] on div "**********" at bounding box center [1006, 377] width 63 height 22
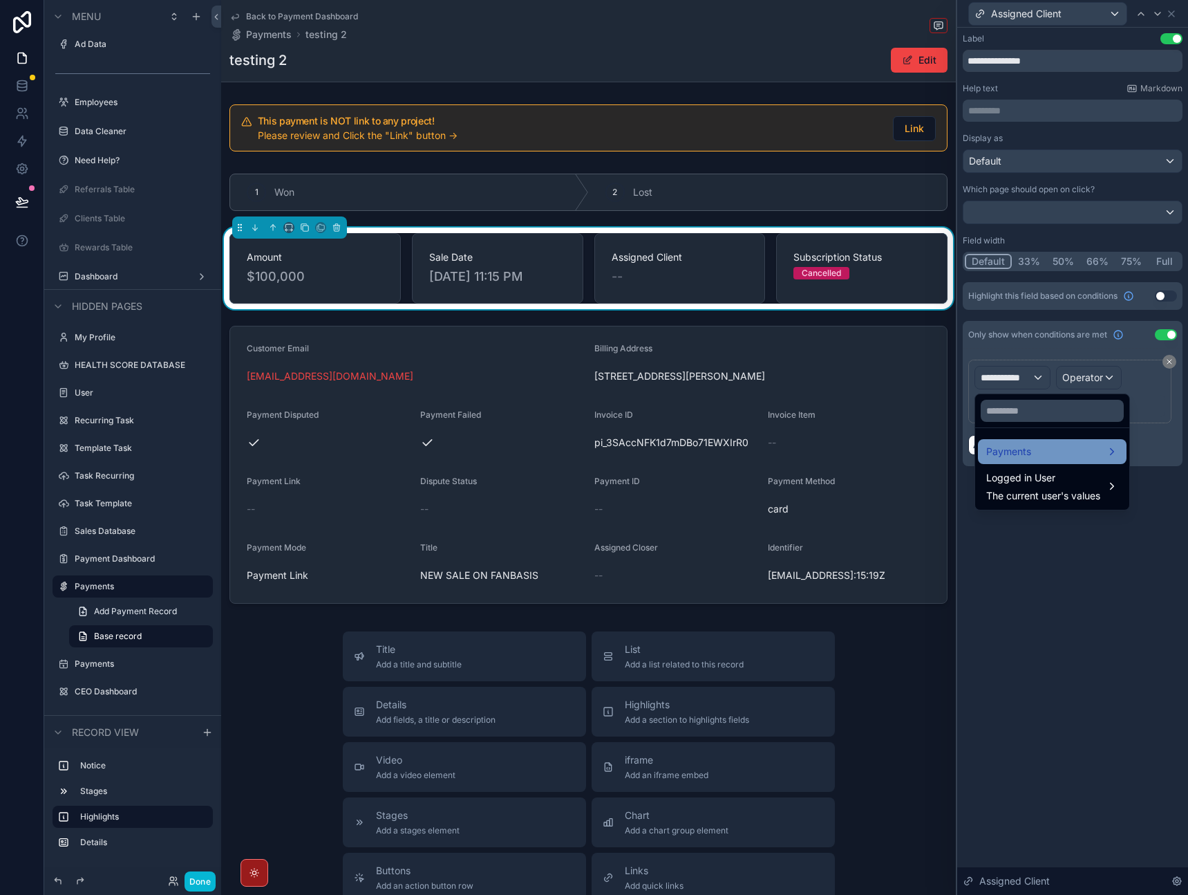
click at [1037, 453] on div "Payments" at bounding box center [1053, 451] width 132 height 17
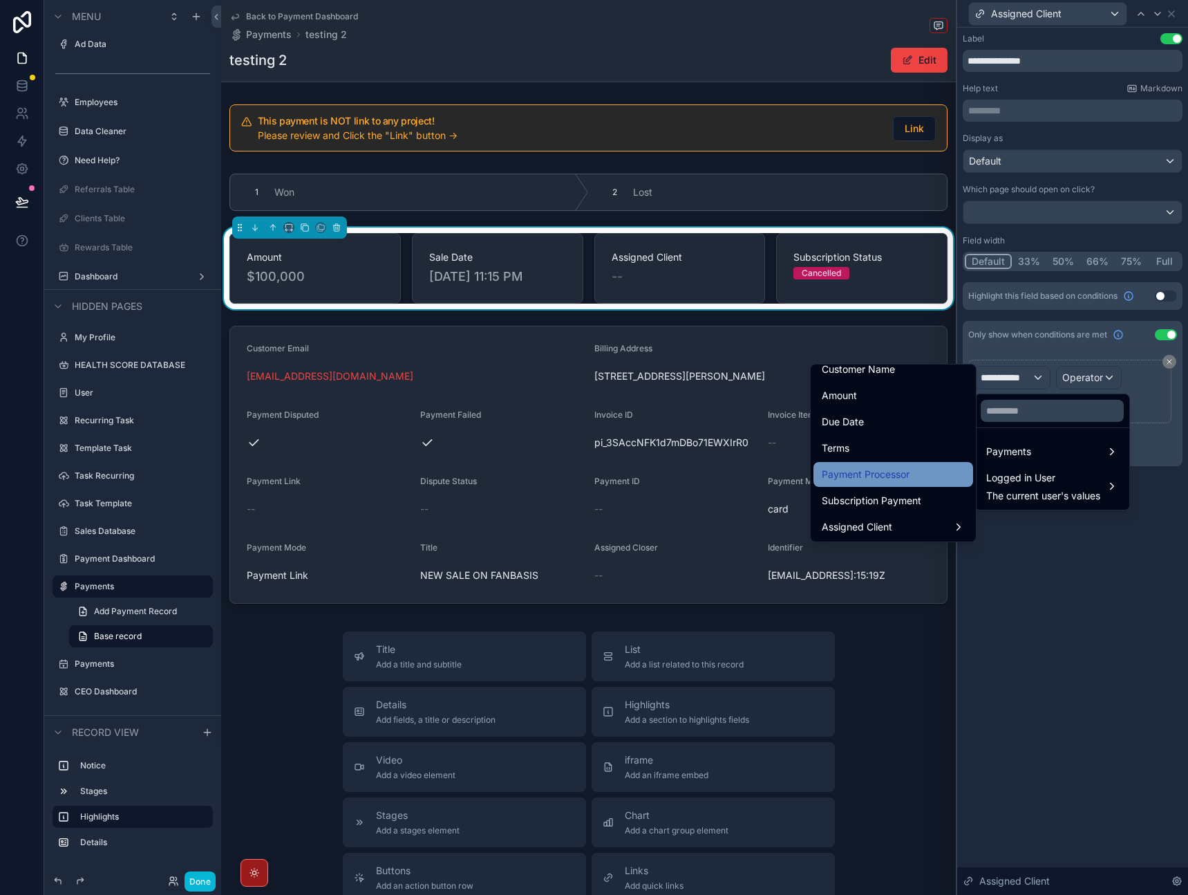
scroll to position [444, 0]
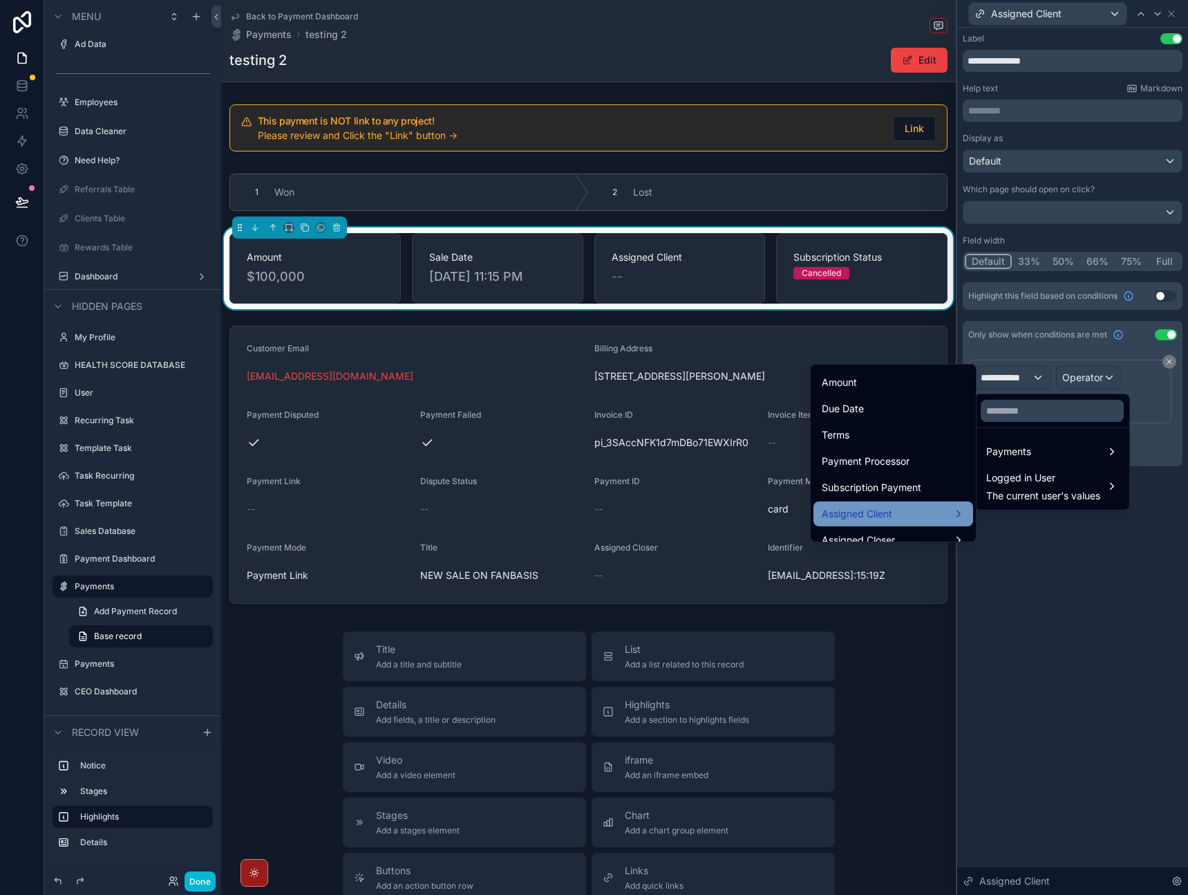
click at [880, 511] on span "Assigned Client" at bounding box center [857, 513] width 71 height 17
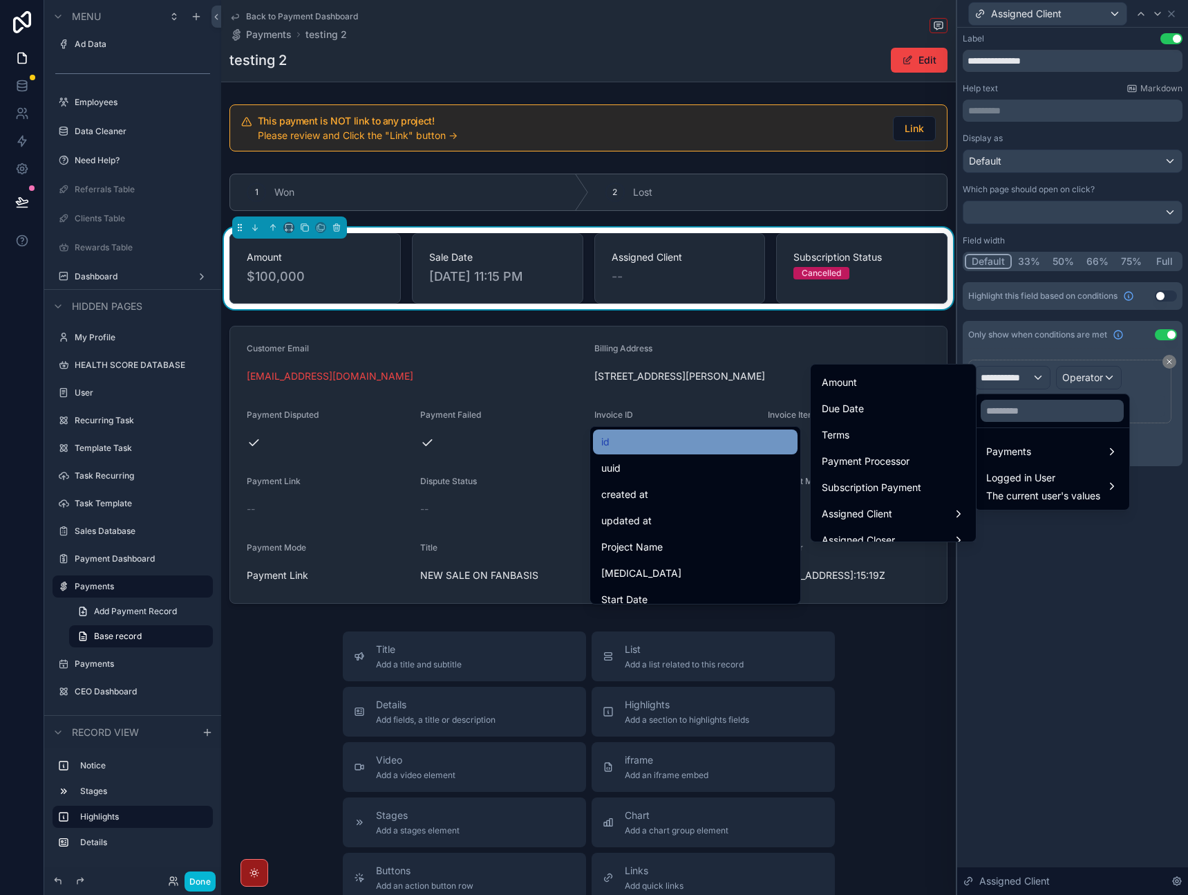
click at [713, 429] on div "id" at bounding box center [695, 441] width 205 height 25
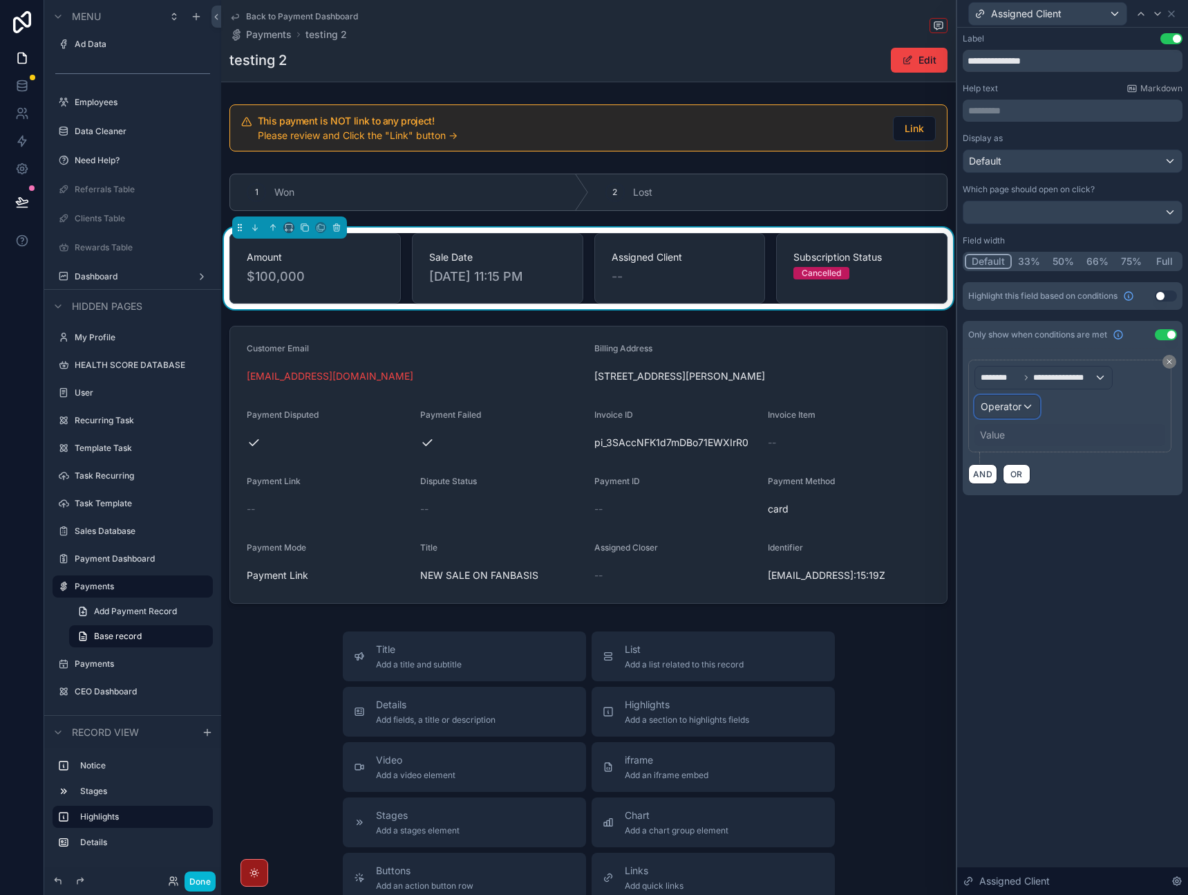
click at [1009, 406] on span "Operator" at bounding box center [1001, 406] width 41 height 12
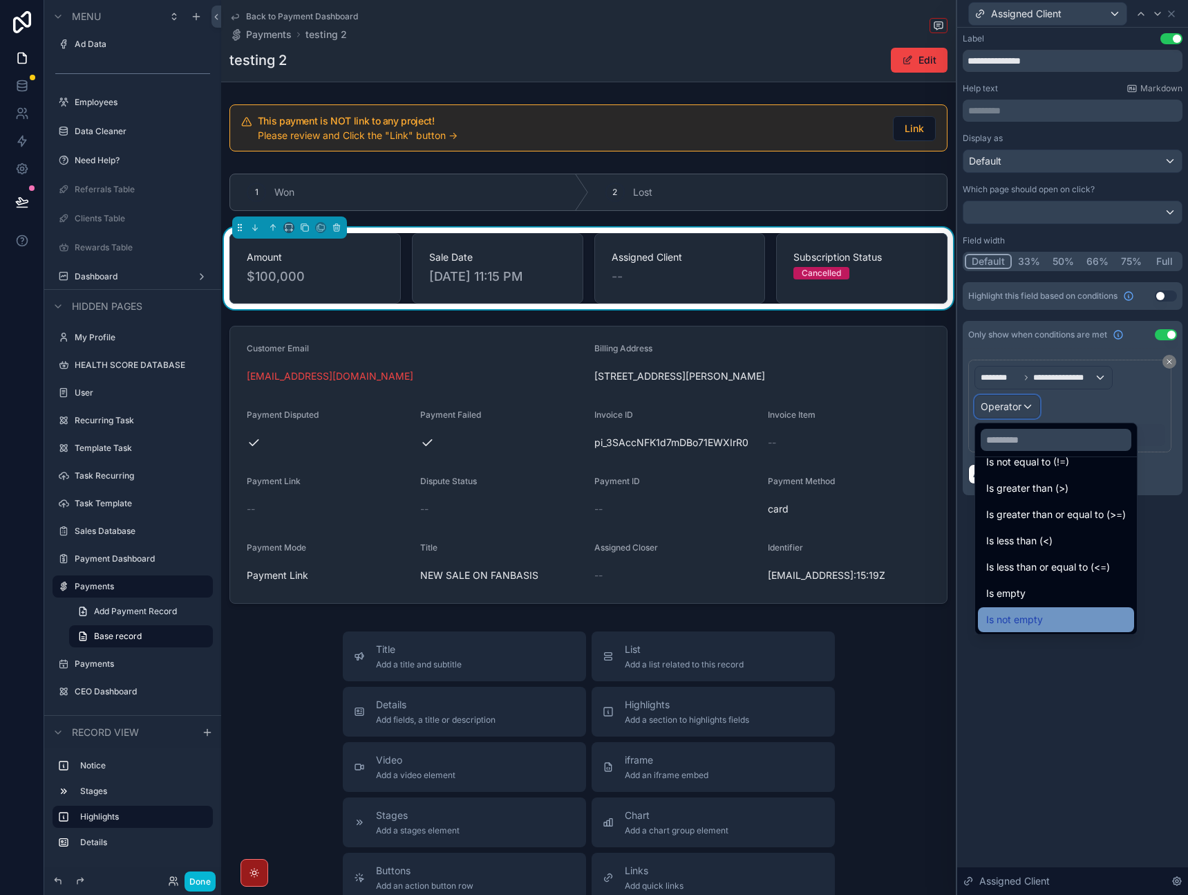
scroll to position [98, 0]
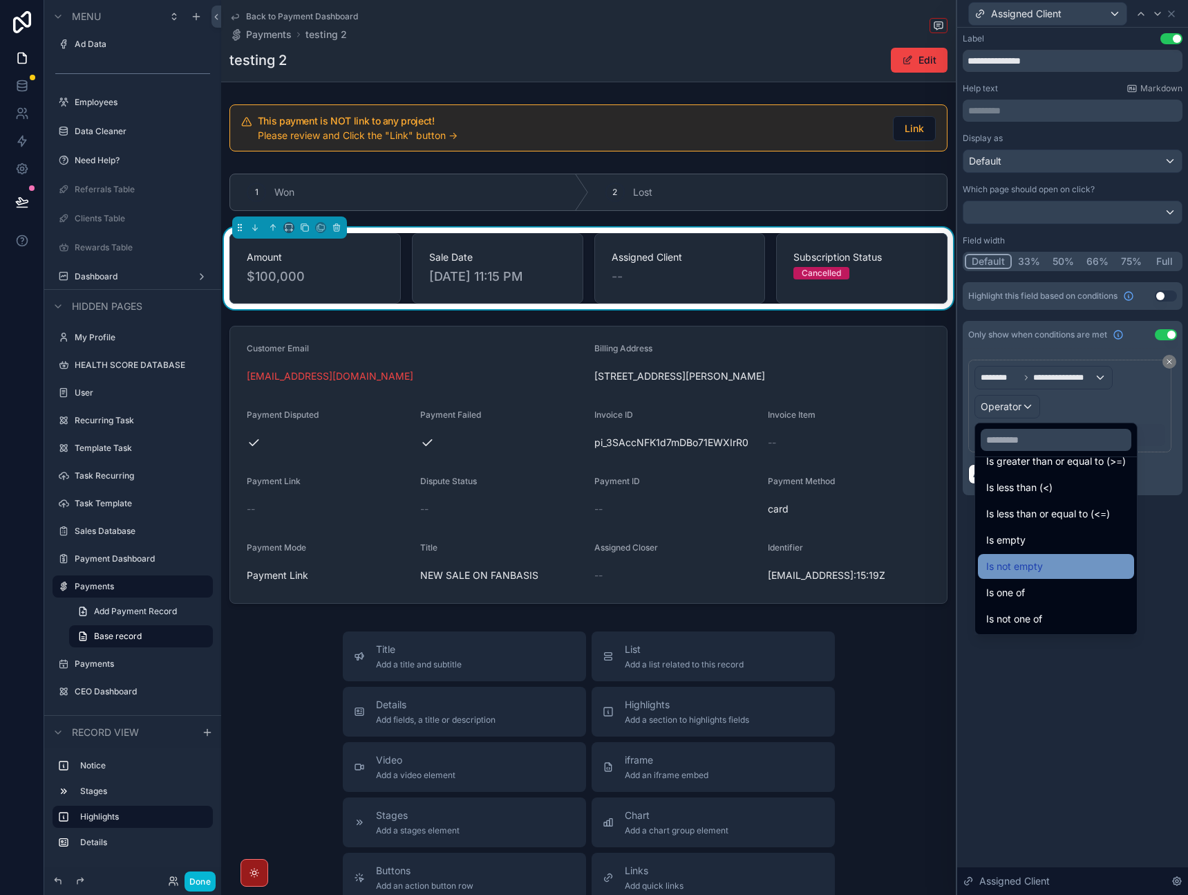
click at [1034, 572] on span "Is not empty" at bounding box center [1015, 566] width 57 height 17
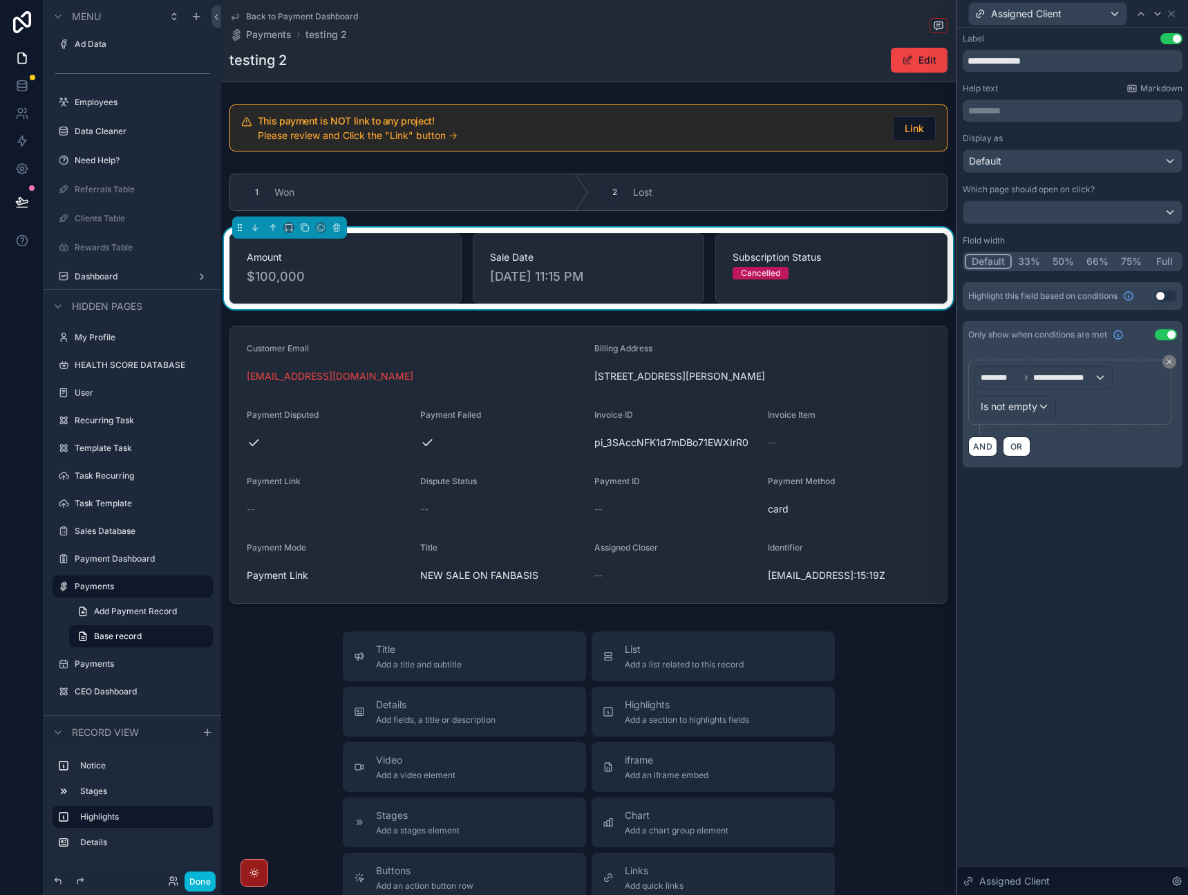
click at [1034, 572] on div "**********" at bounding box center [1073, 461] width 231 height 867
click at [1171, 14] on icon at bounding box center [1172, 14] width 6 height 6
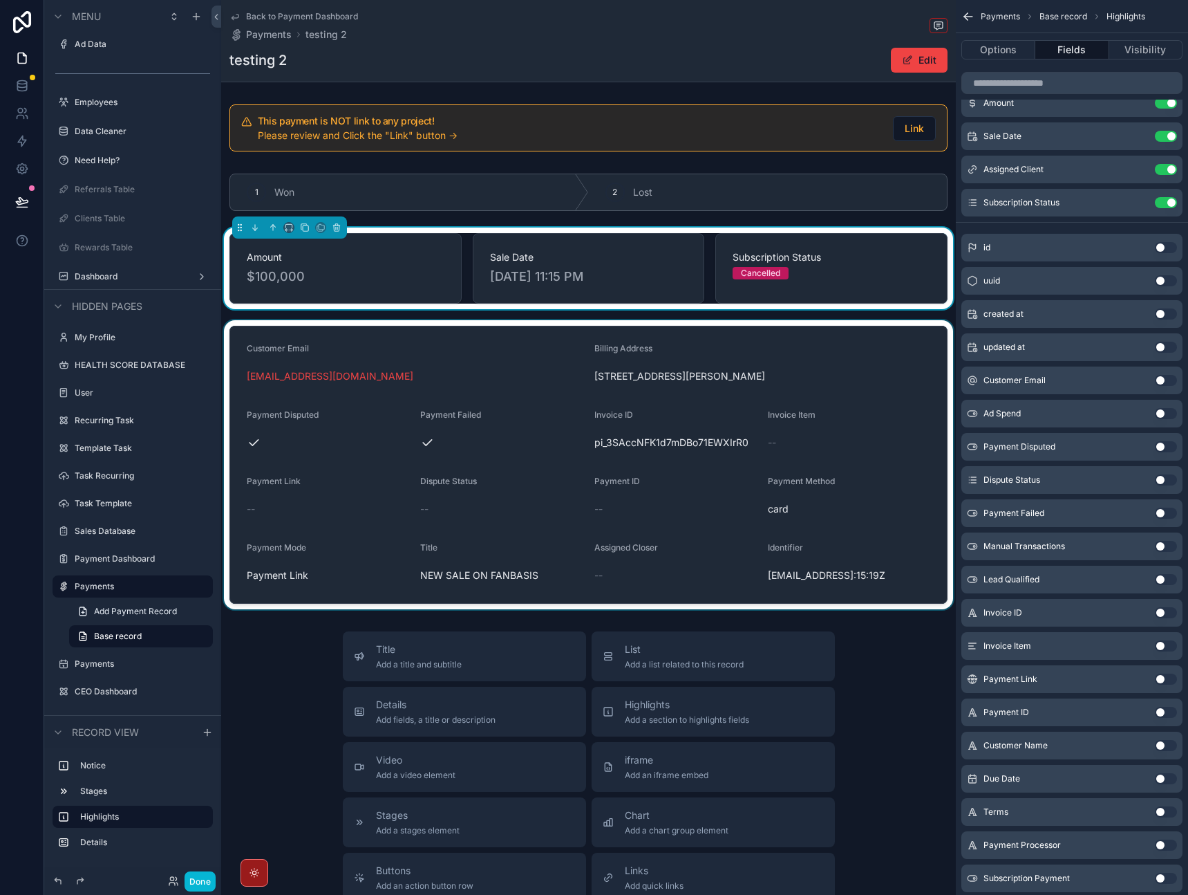
click at [851, 366] on div "scrollable content" at bounding box center [588, 464] width 735 height 289
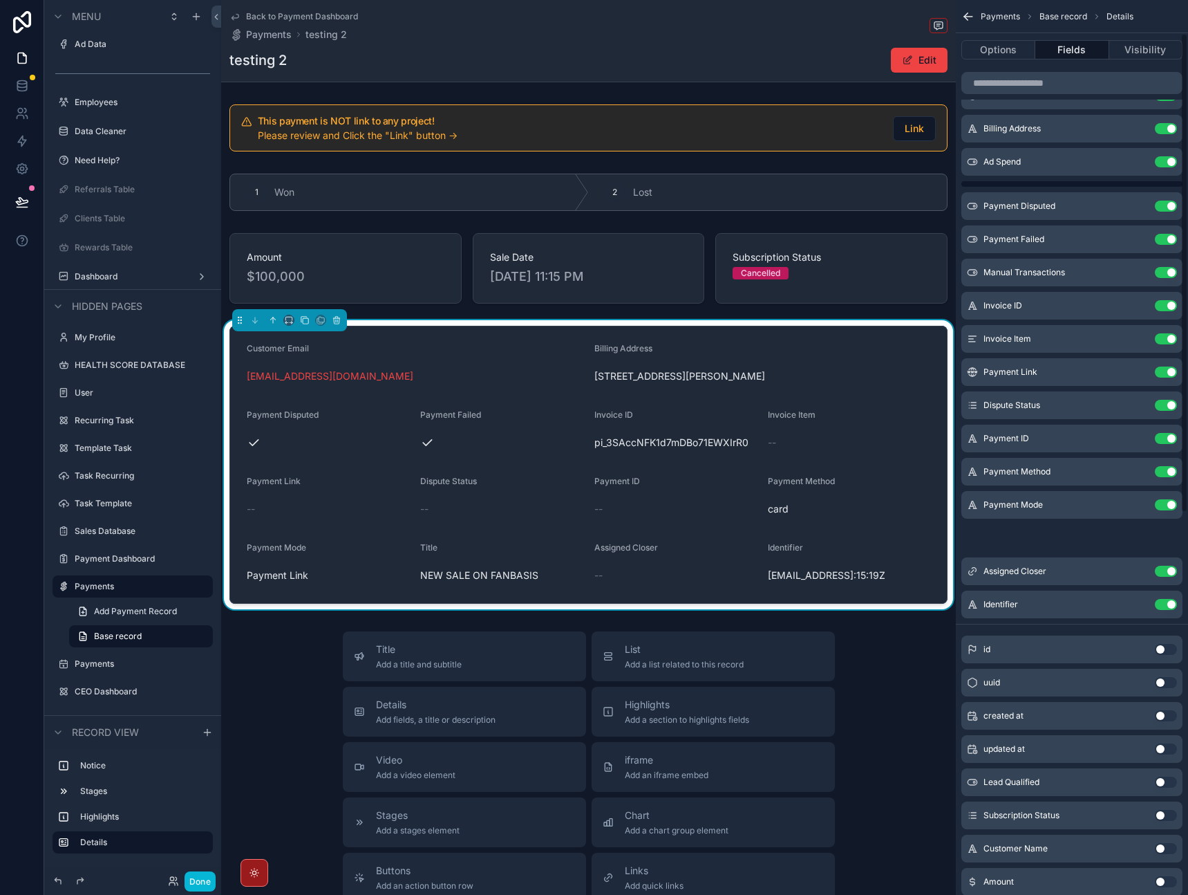
scroll to position [0, 0]
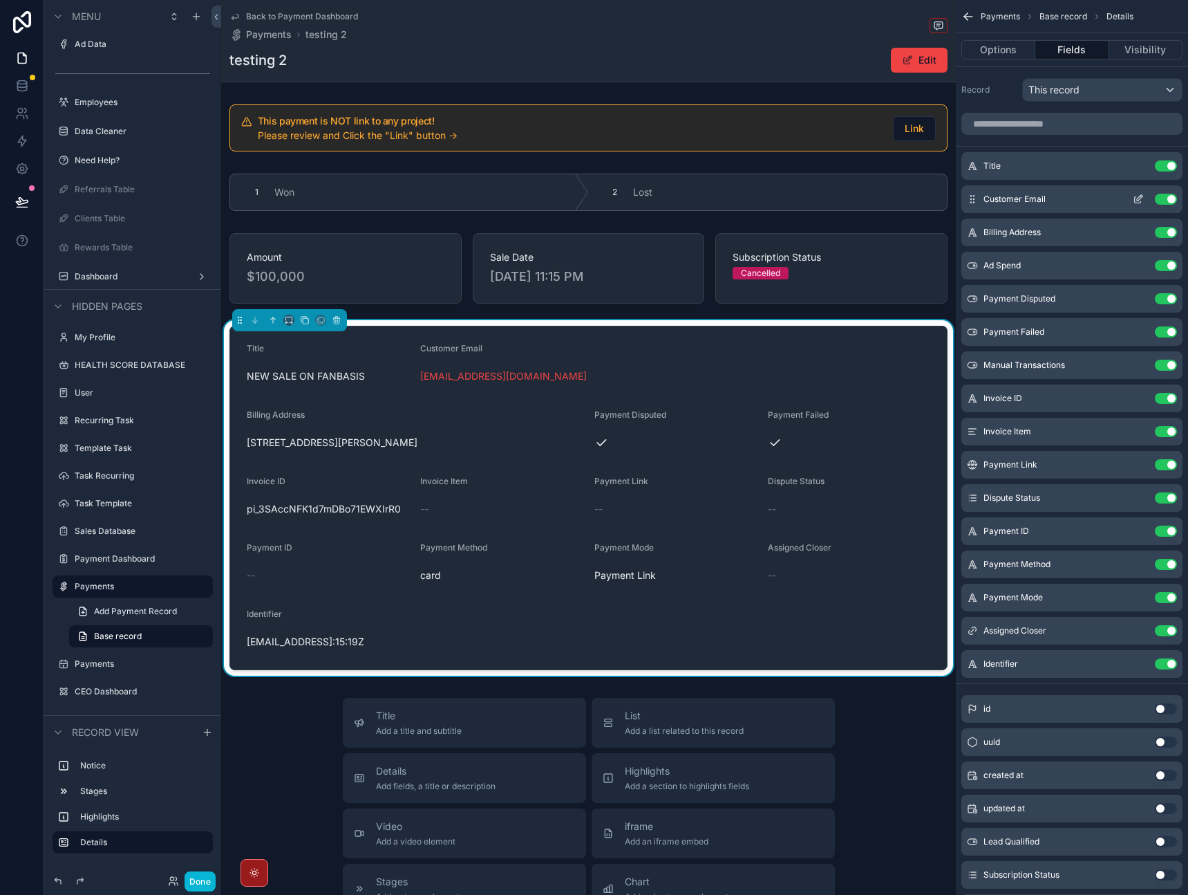
click at [1140, 198] on icon "scrollable content" at bounding box center [1140, 198] width 6 height 6
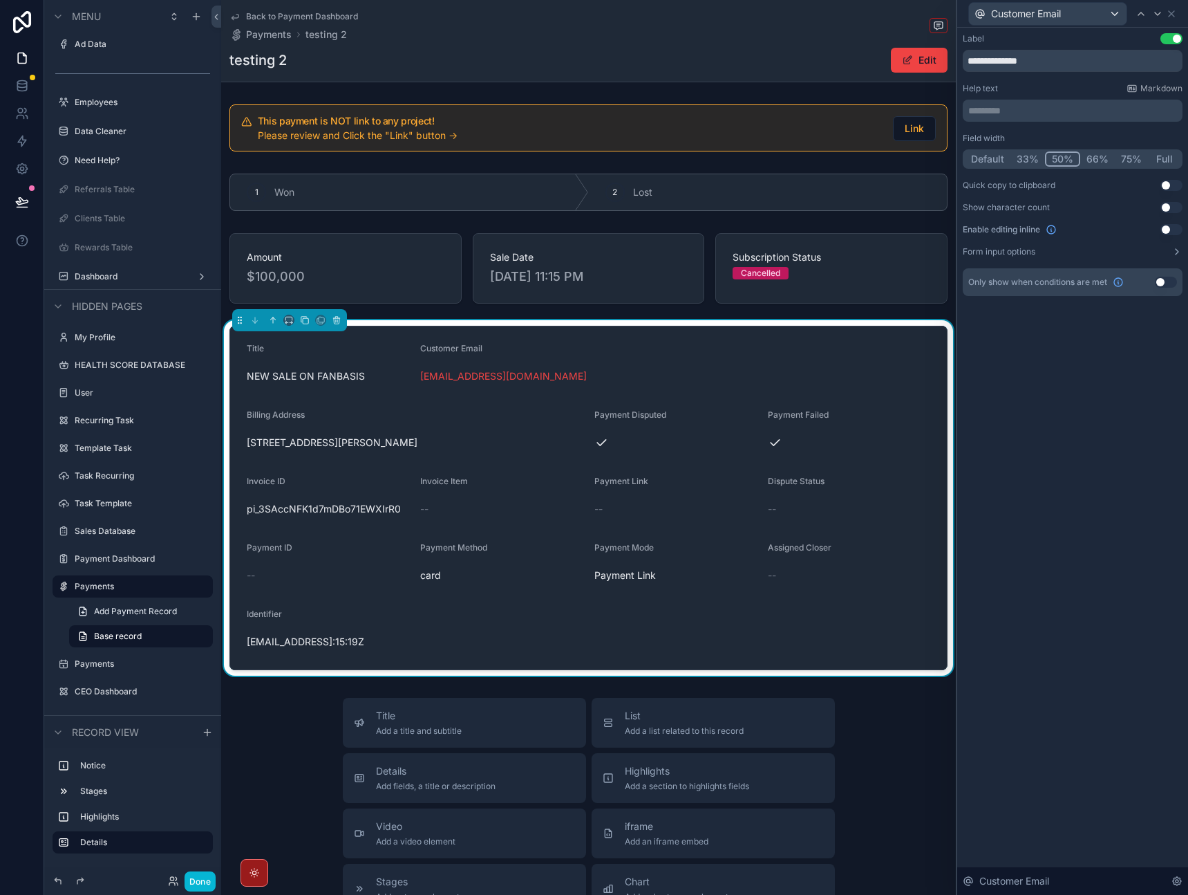
click at [998, 161] on button "Default" at bounding box center [988, 158] width 46 height 15
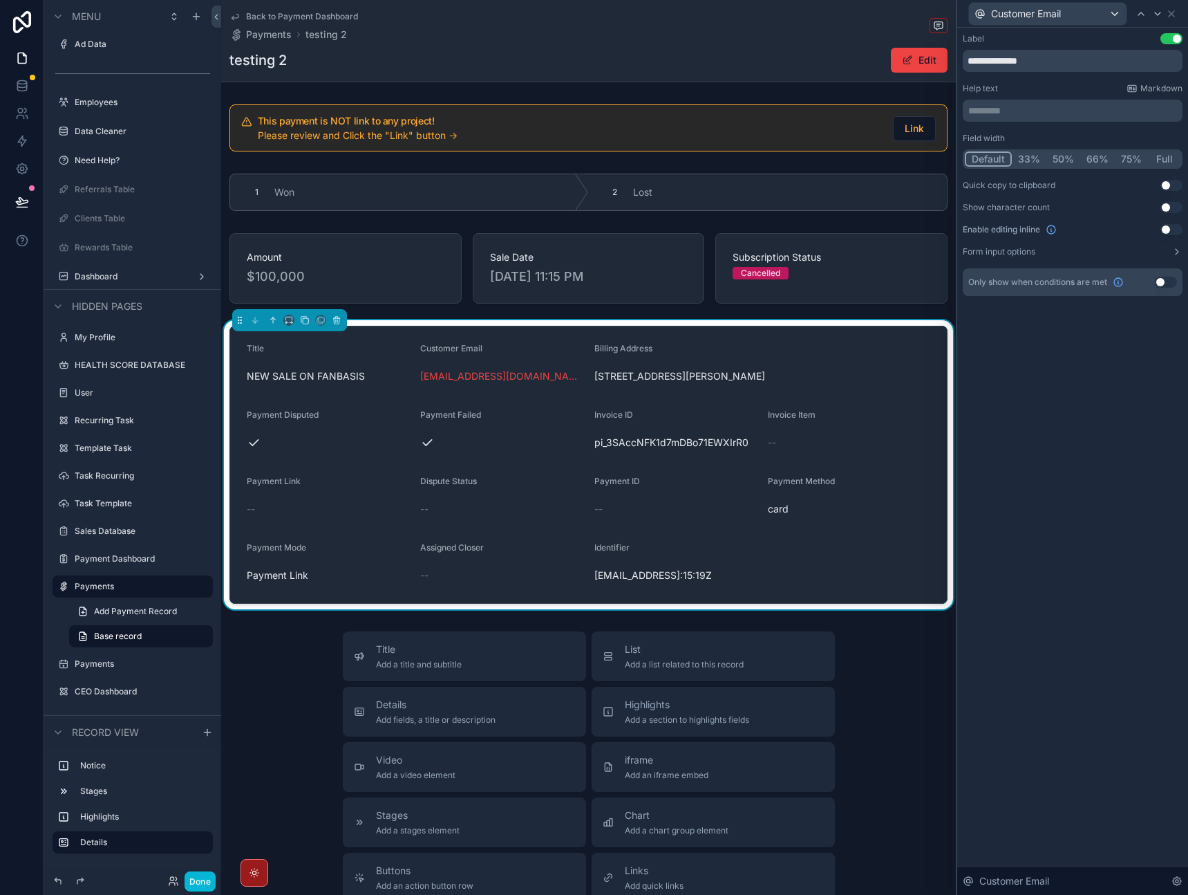
click at [1177, 15] on div "Customer Email" at bounding box center [1073, 13] width 220 height 27
click at [1174, 12] on icon at bounding box center [1171, 13] width 11 height 11
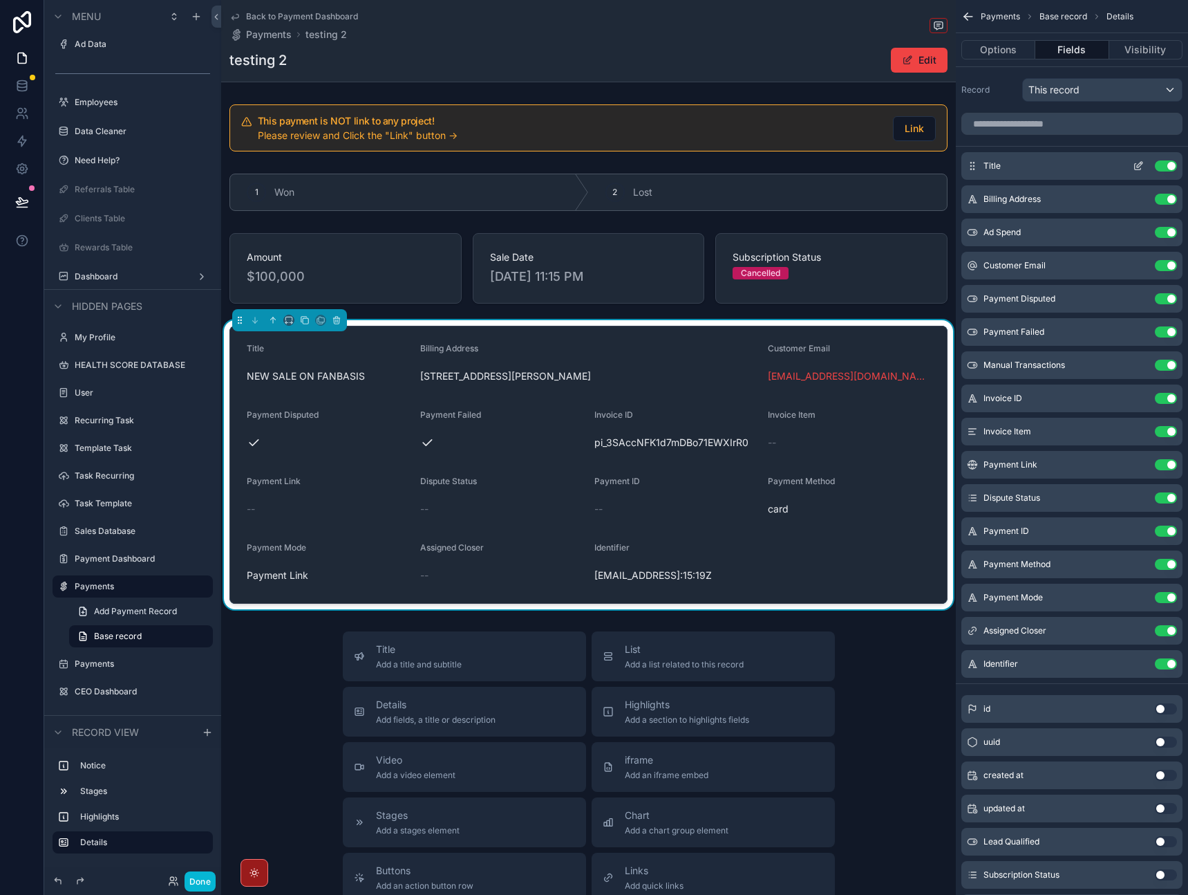
click at [1134, 162] on icon "scrollable content" at bounding box center [1138, 165] width 11 height 11
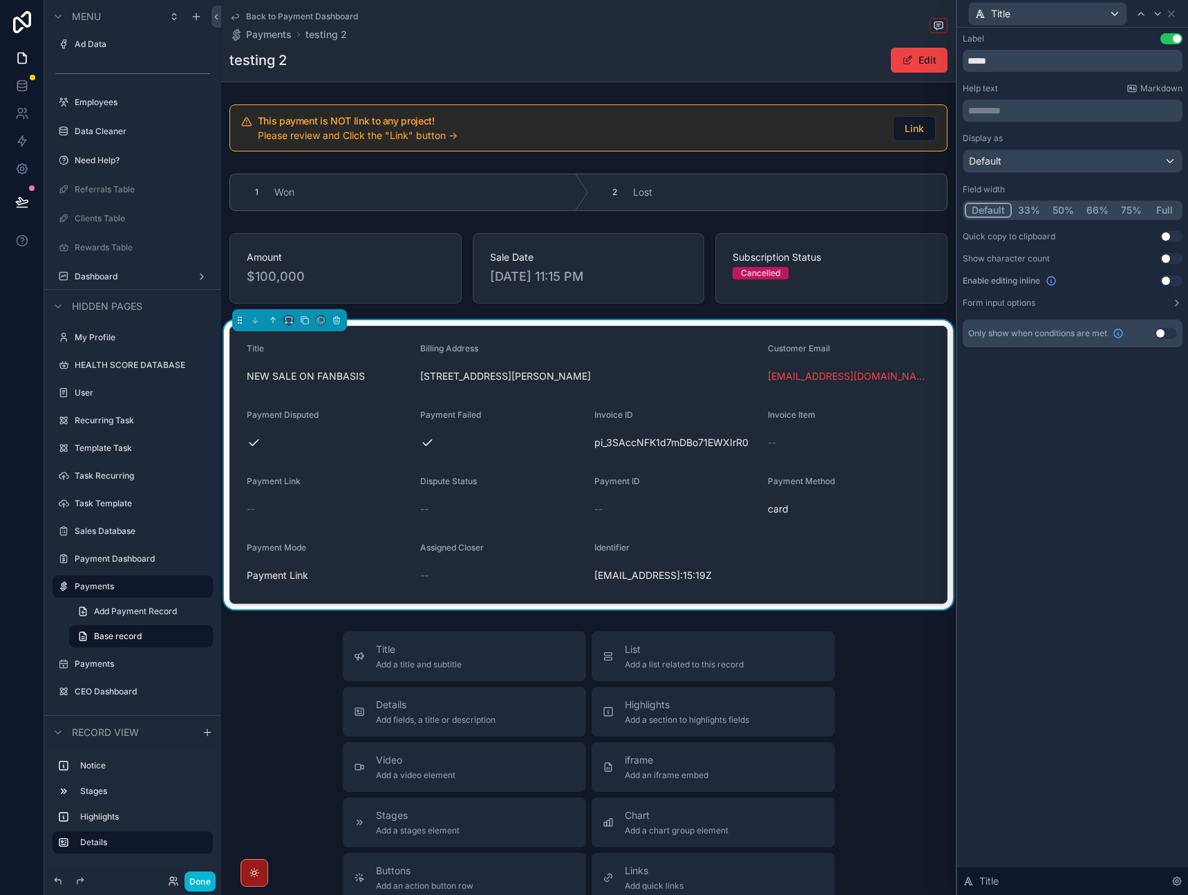
click at [1071, 212] on button "50%" at bounding box center [1064, 210] width 34 height 15
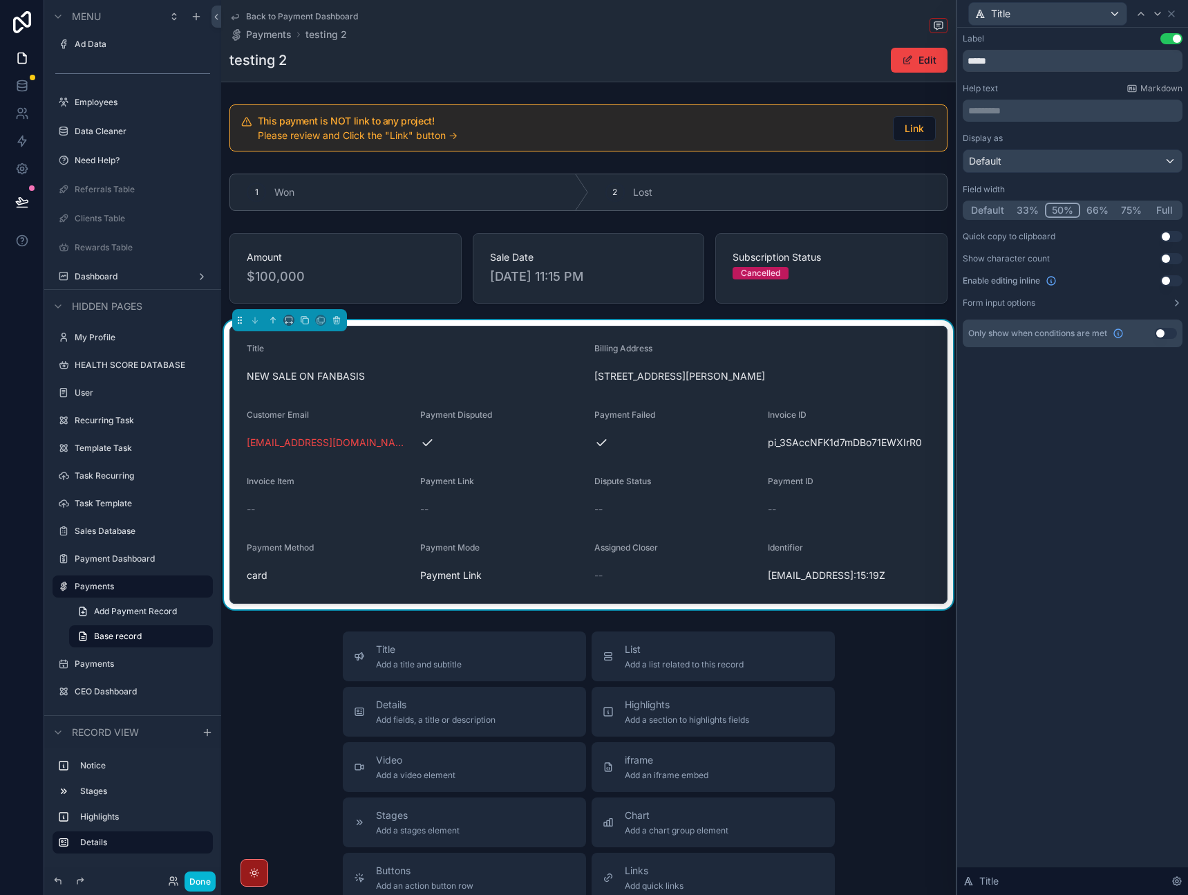
click at [1085, 408] on div "Label Use setting ***** Help text Markdown ********* ﻿ Display as Default Field…" at bounding box center [1073, 461] width 231 height 867
click at [1095, 165] on div "Default" at bounding box center [1073, 161] width 218 height 22
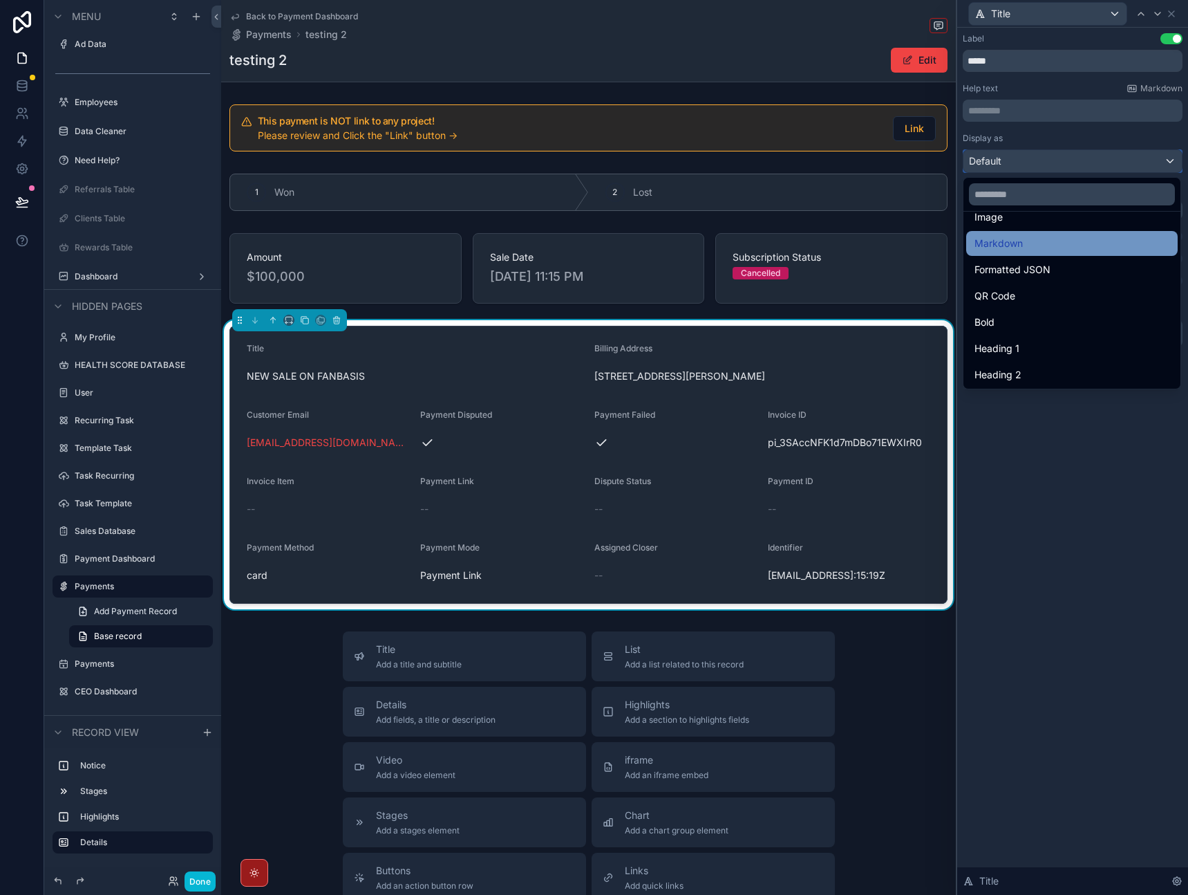
scroll to position [151, 0]
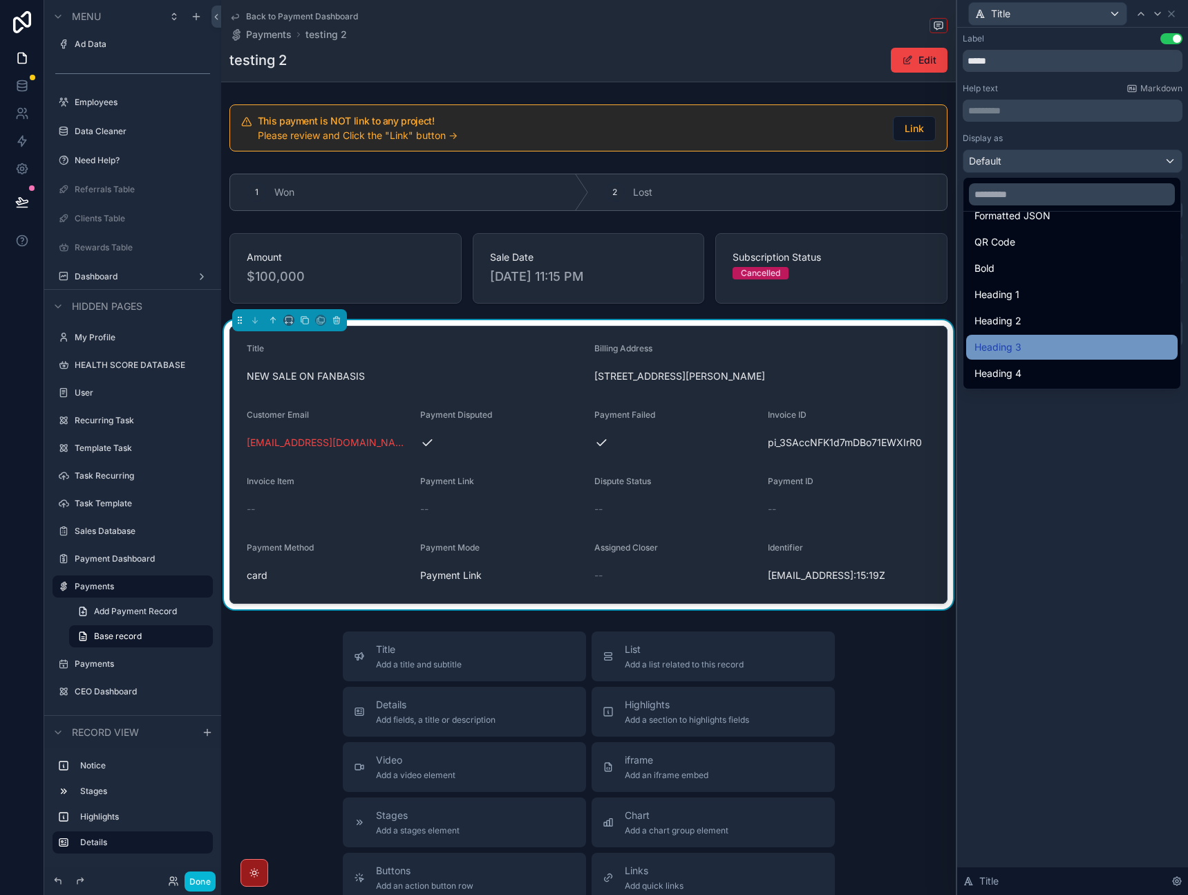
click at [1075, 353] on div "Heading 3" at bounding box center [1072, 347] width 195 height 17
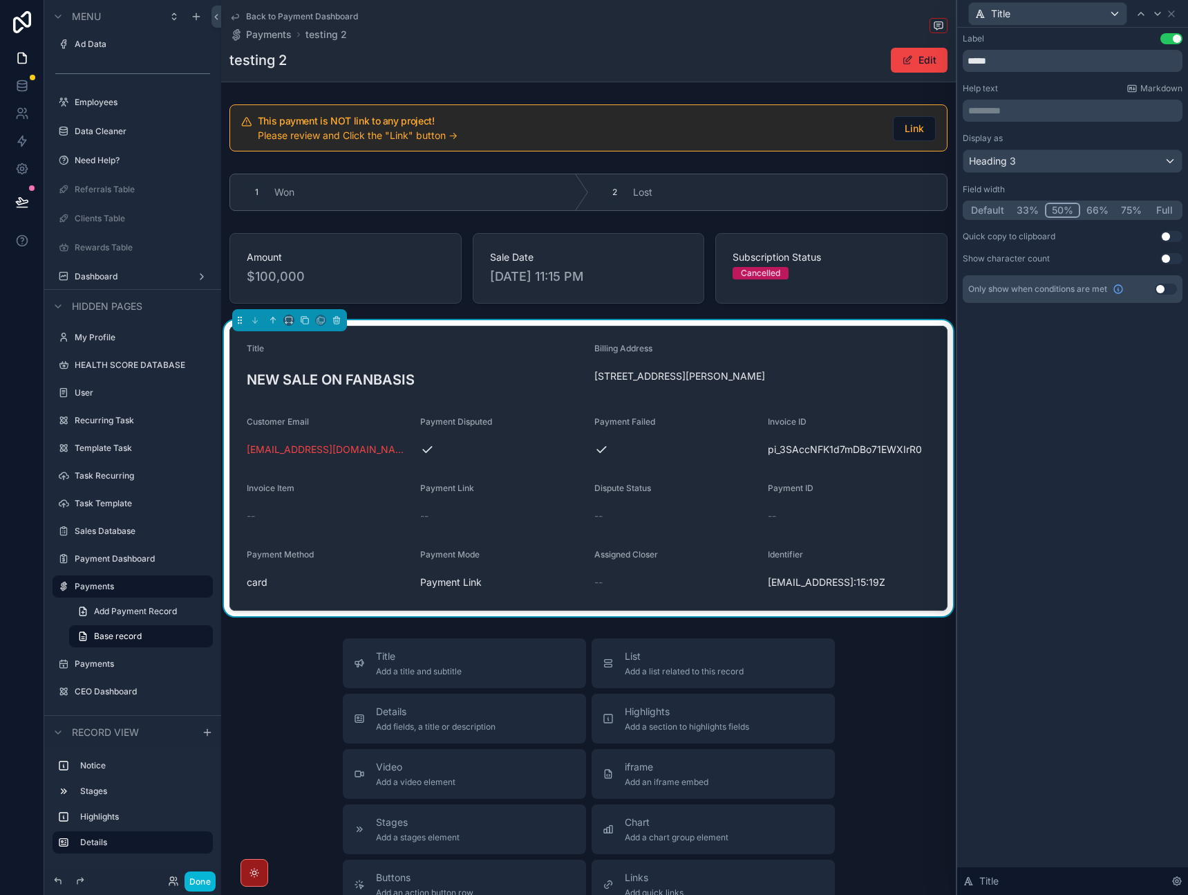
click at [1169, 37] on button "Use setting" at bounding box center [1172, 38] width 22 height 11
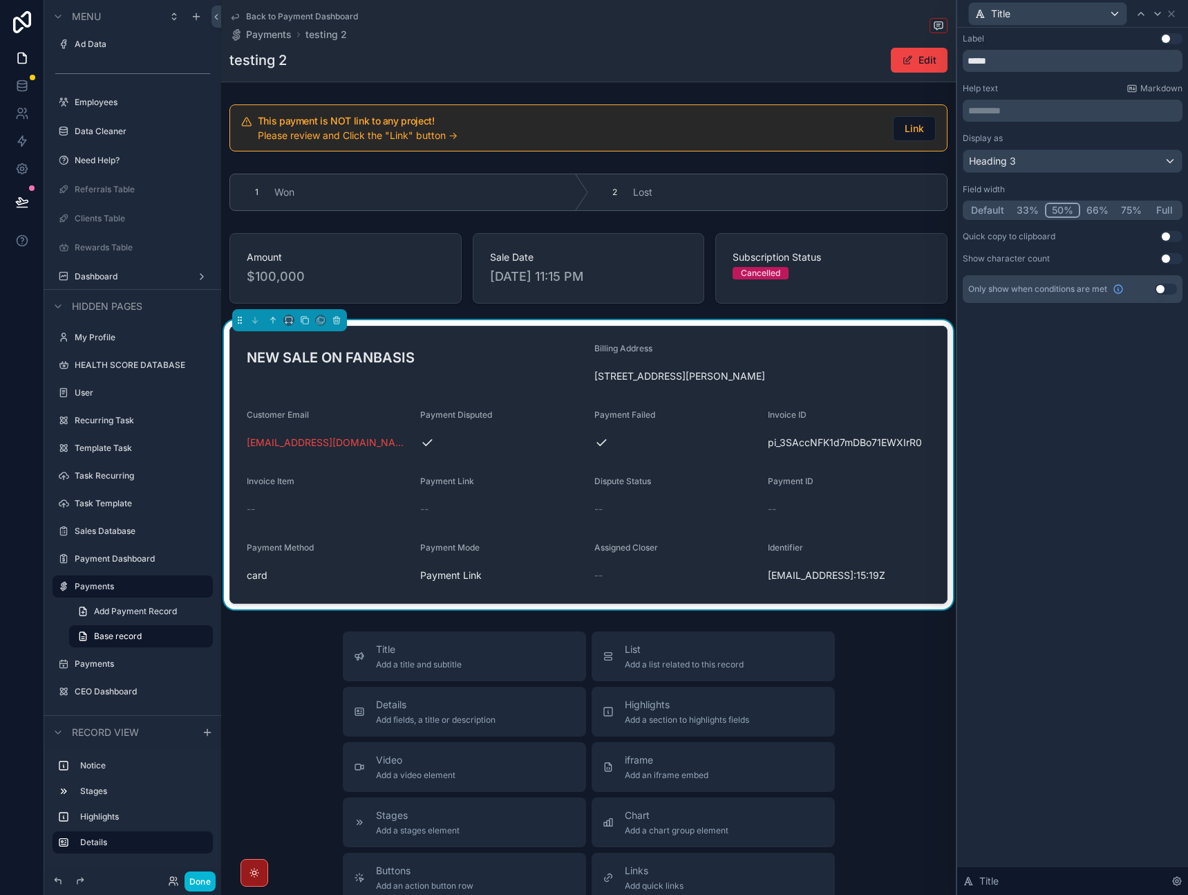
click at [1094, 345] on div "Label Use setting ***** Help text Markdown ********* ﻿ Display as Heading 3 Fie…" at bounding box center [1073, 461] width 231 height 867
click at [1154, 15] on icon at bounding box center [1157, 13] width 11 height 11
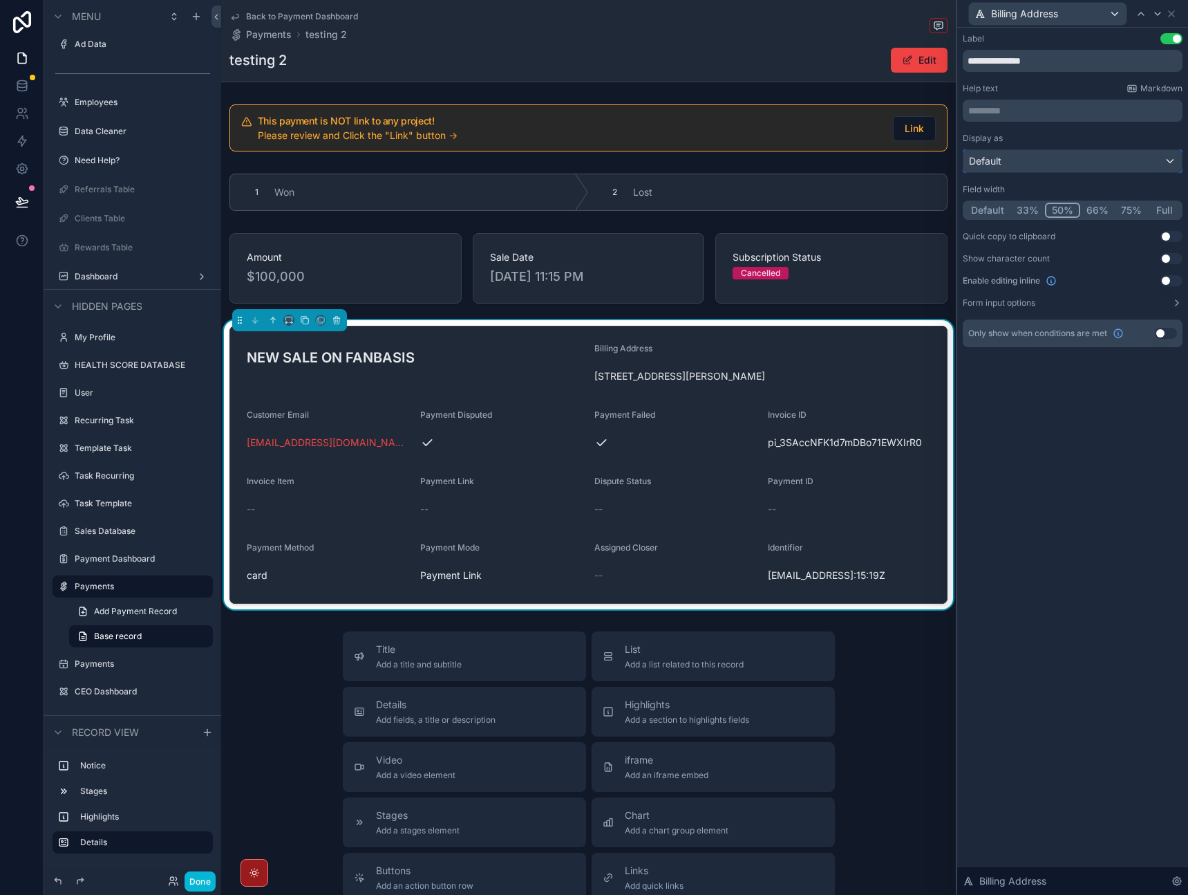
click at [1080, 165] on div "Default" at bounding box center [1073, 161] width 218 height 22
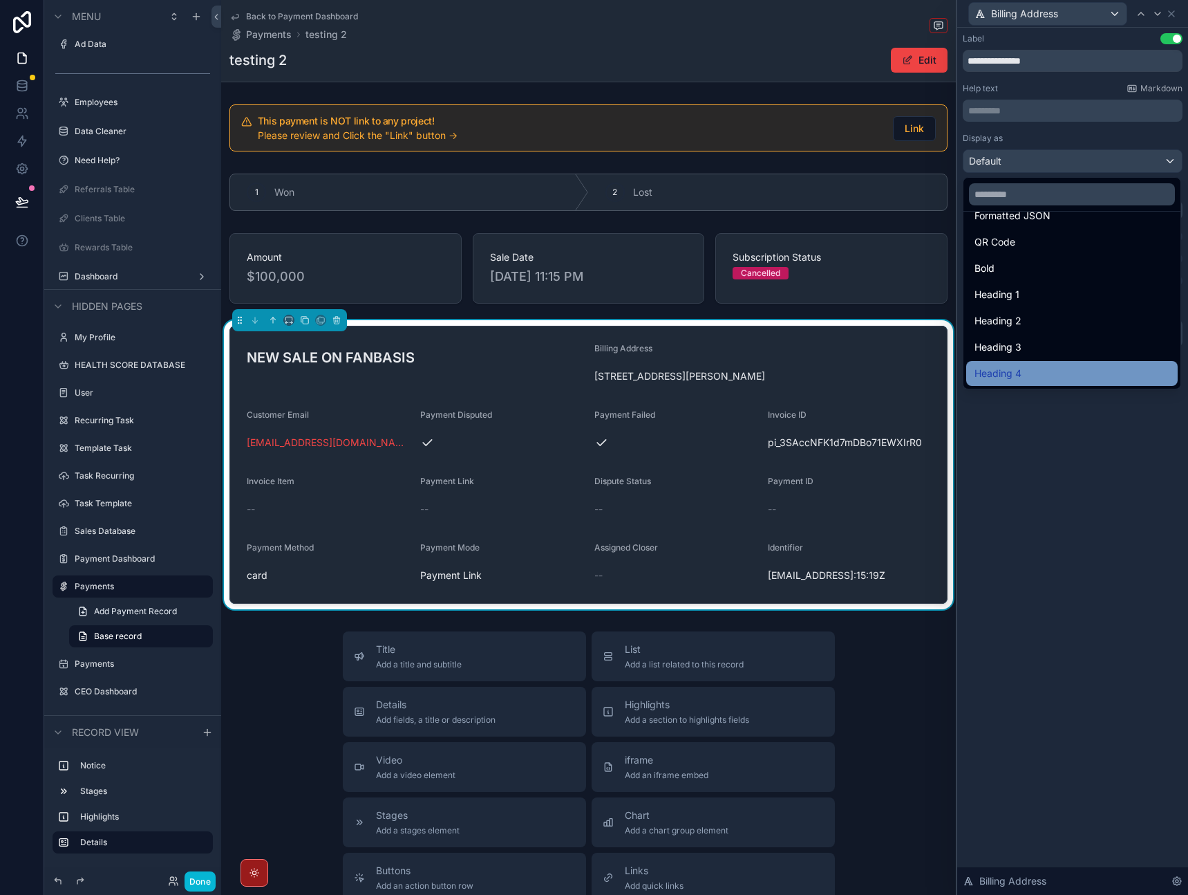
click at [1050, 369] on div "Heading 4" at bounding box center [1072, 373] width 195 height 17
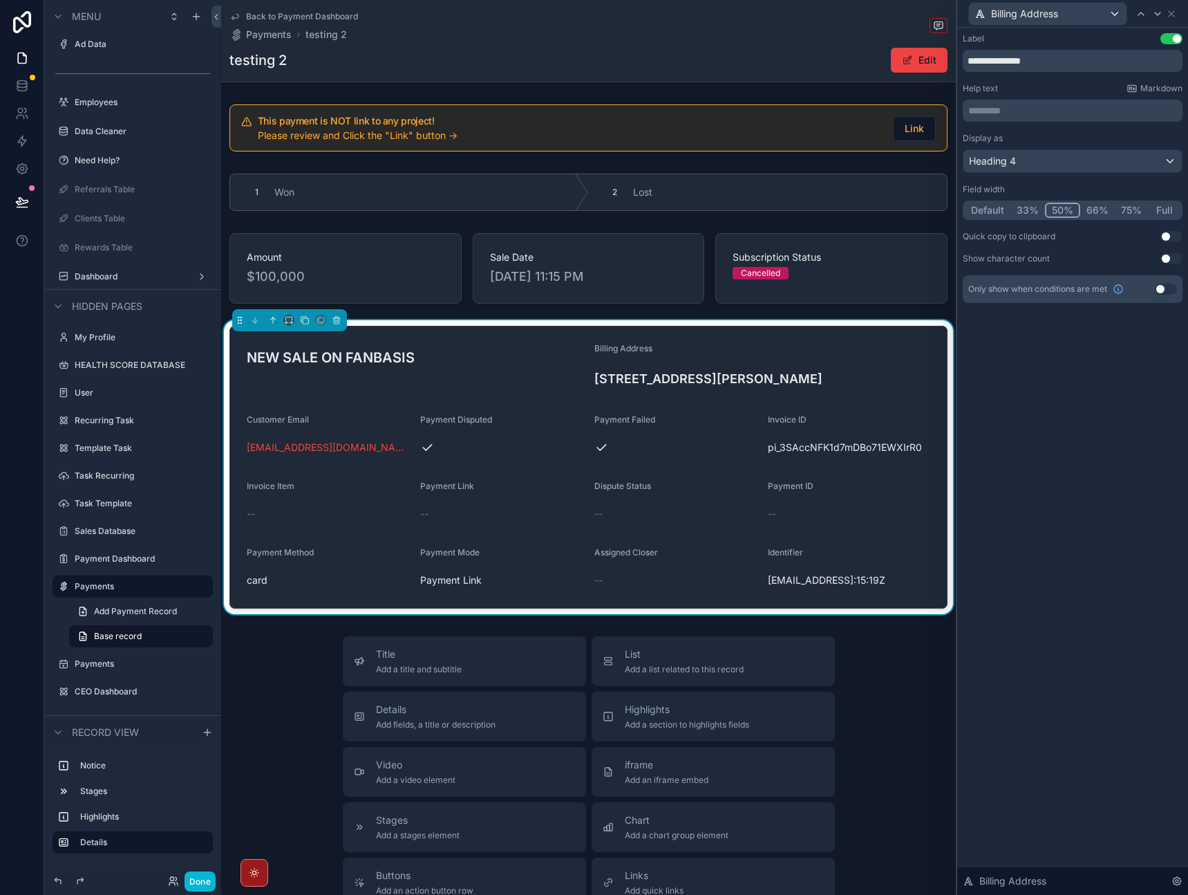
click at [1177, 41] on button "Use setting" at bounding box center [1172, 38] width 22 height 11
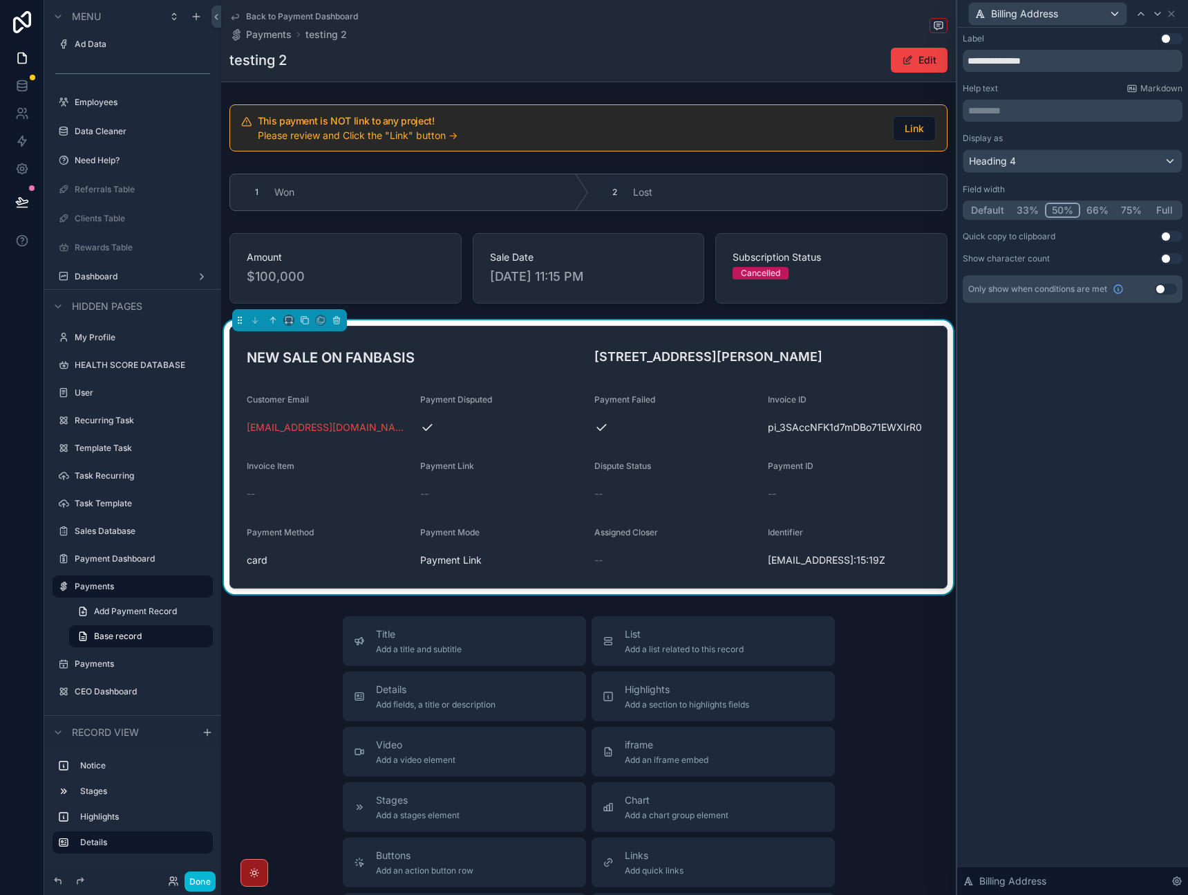
click at [1092, 333] on div "**********" at bounding box center [1073, 182] width 231 height 308
drag, startPoint x: 1000, startPoint y: 59, endPoint x: 945, endPoint y: 57, distance: 54.7
click at [945, 57] on div "**********" at bounding box center [594, 447] width 1188 height 895
click at [1083, 82] on div "**********" at bounding box center [1073, 168] width 220 height 270
click at [1174, 16] on icon at bounding box center [1172, 14] width 6 height 6
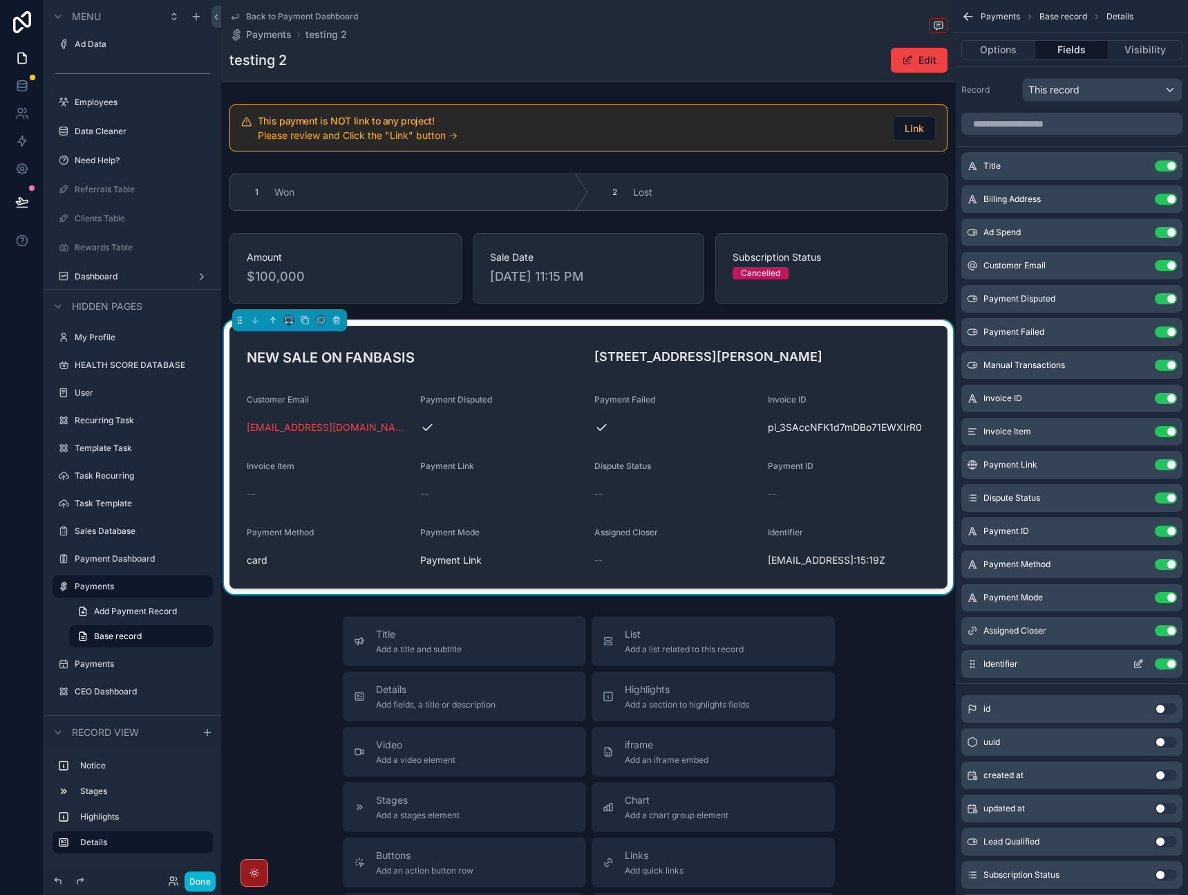
click at [1165, 661] on button "Use setting" at bounding box center [1166, 663] width 22 height 11
click at [1134, 429] on icon "scrollable content" at bounding box center [1138, 431] width 11 height 11
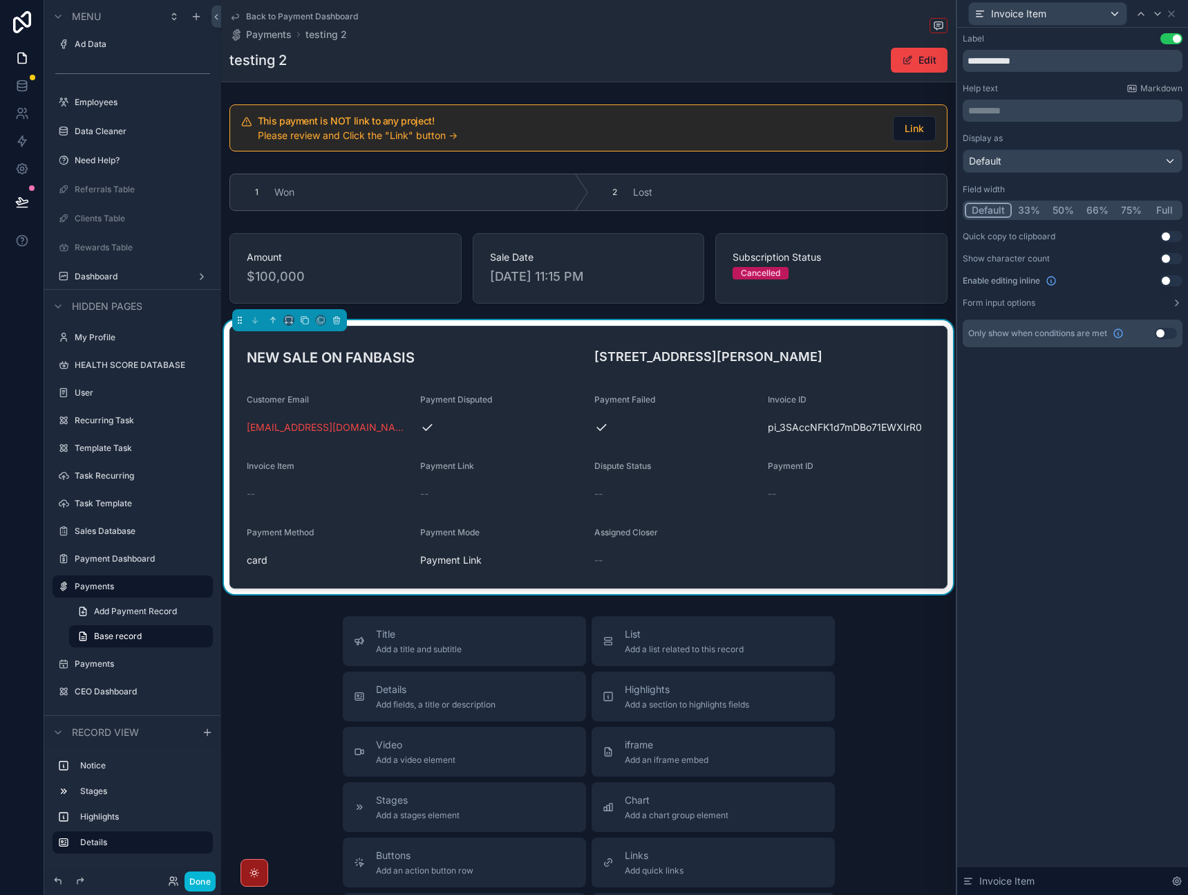
click at [1163, 337] on button "Use setting" at bounding box center [1166, 333] width 22 height 11
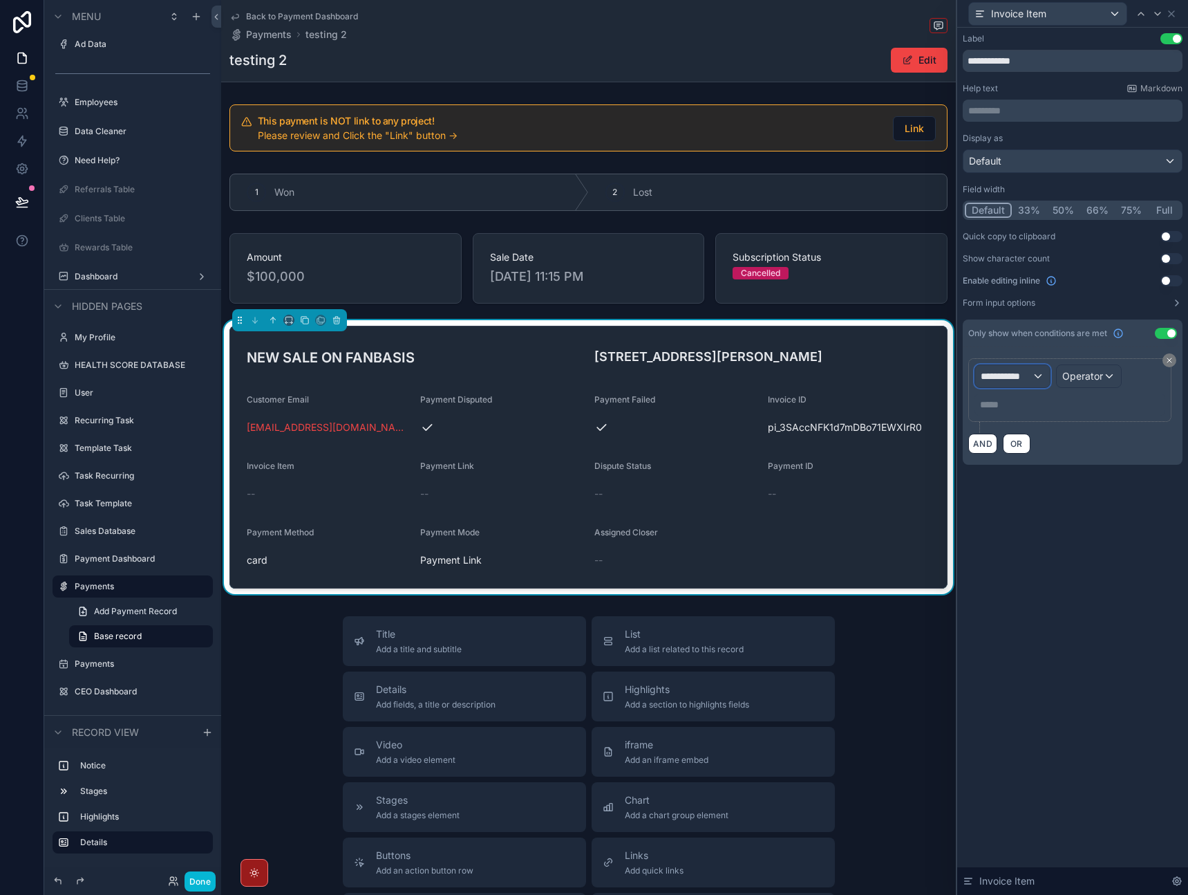
click at [1027, 375] on span "**********" at bounding box center [1006, 376] width 51 height 14
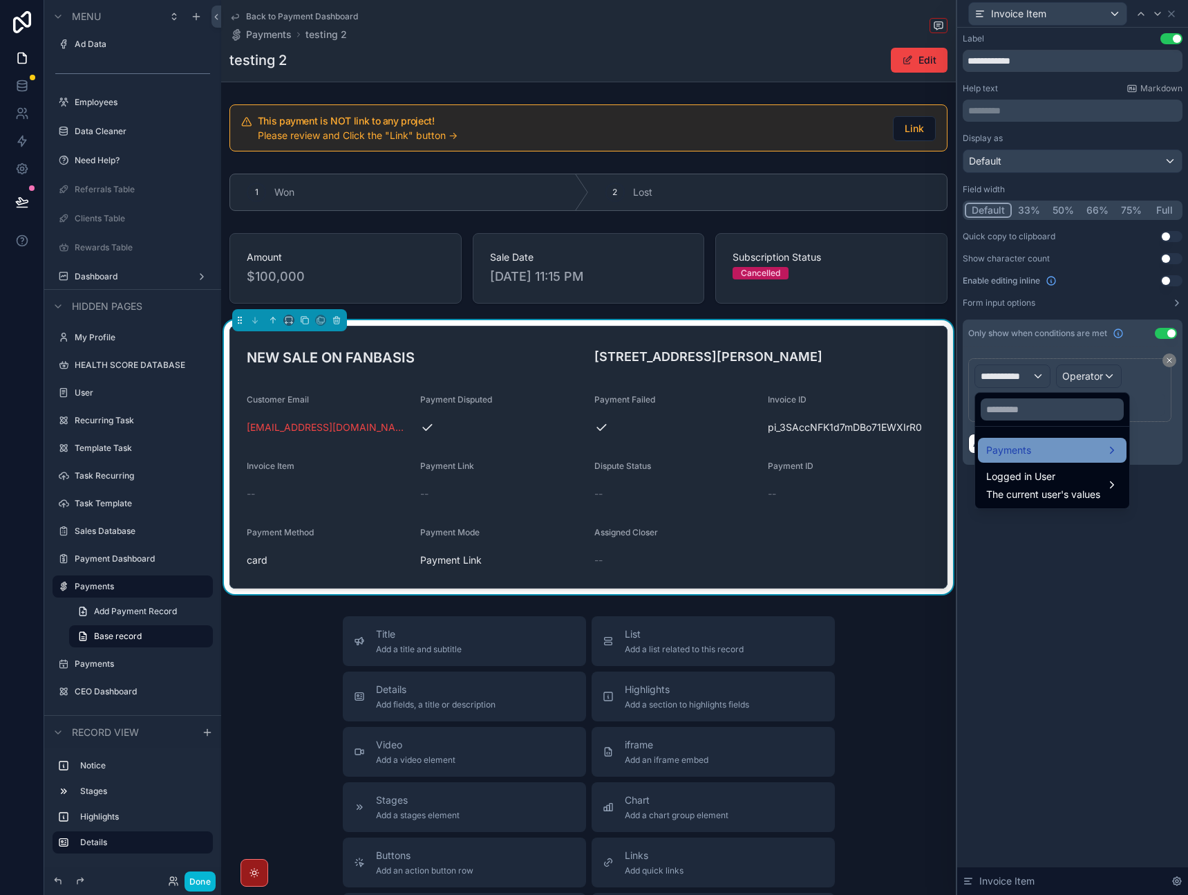
click at [1031, 439] on div "Payments" at bounding box center [1052, 450] width 149 height 25
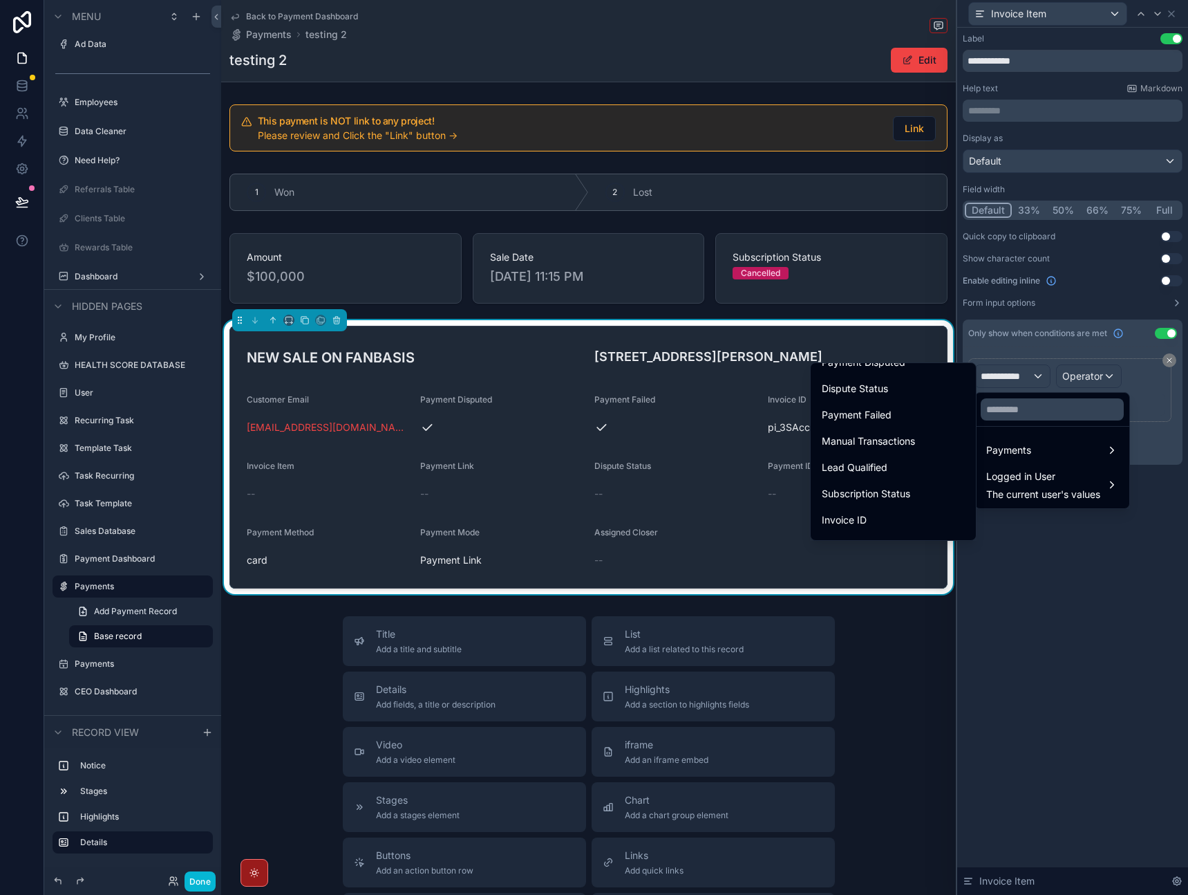
scroll to position [286, 0]
click at [909, 442] on div "Invoice Item" at bounding box center [893, 434] width 143 height 17
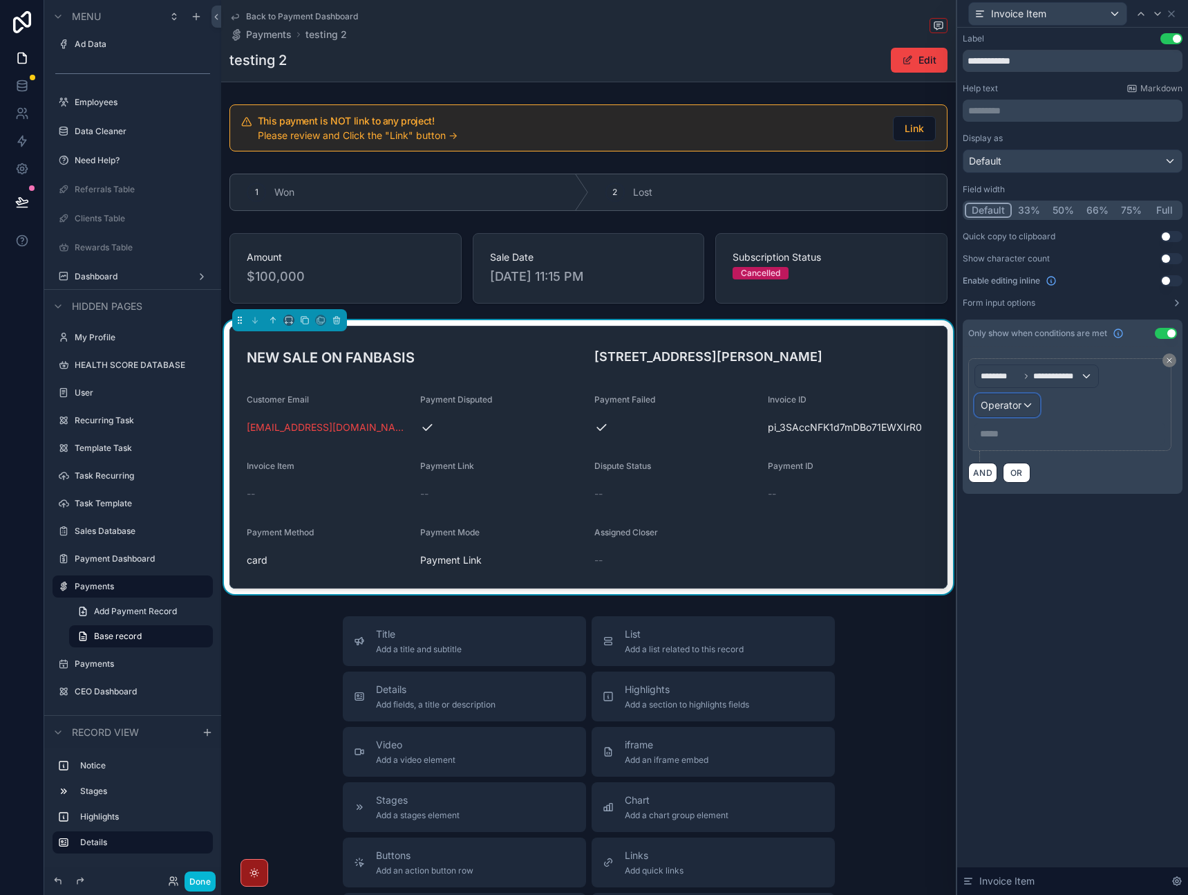
click at [1017, 409] on span "Operator" at bounding box center [1001, 405] width 41 height 12
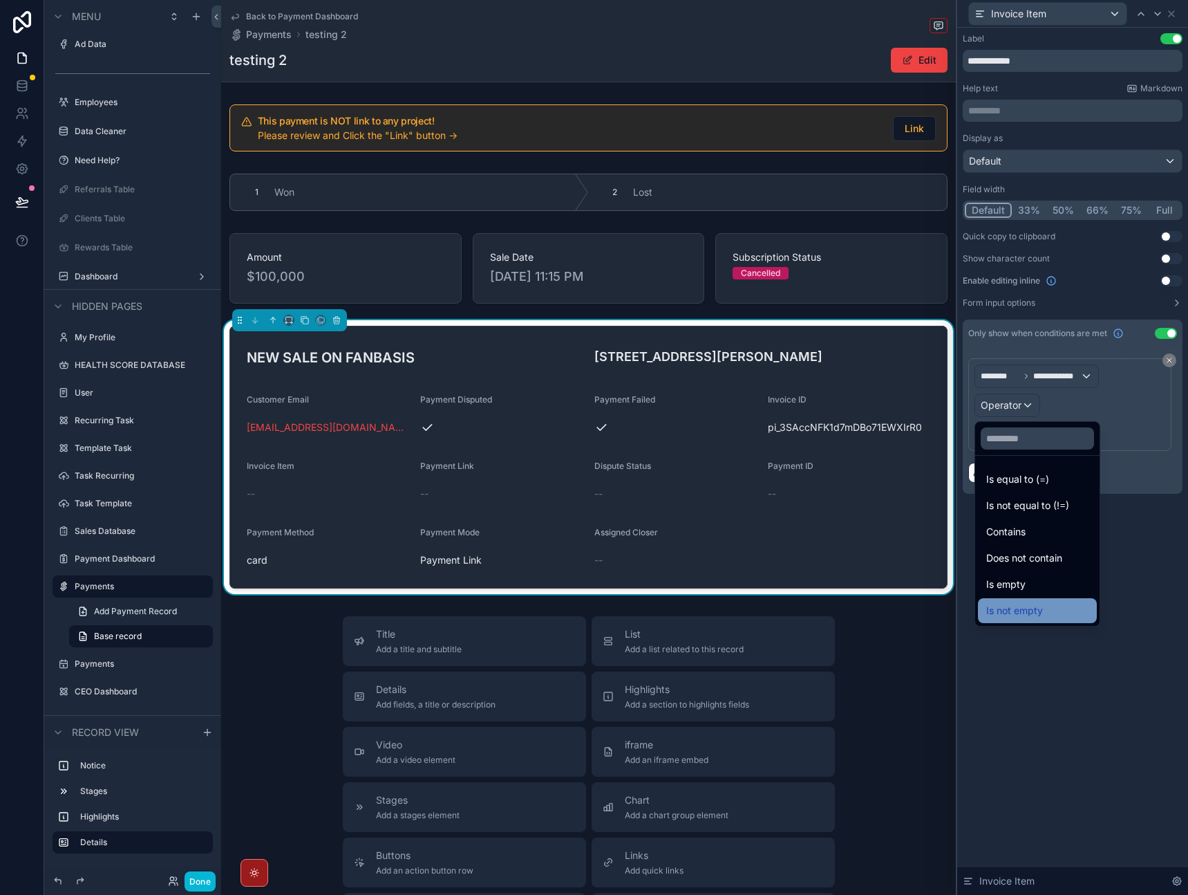
click at [1026, 613] on span "Is not empty" at bounding box center [1015, 610] width 57 height 17
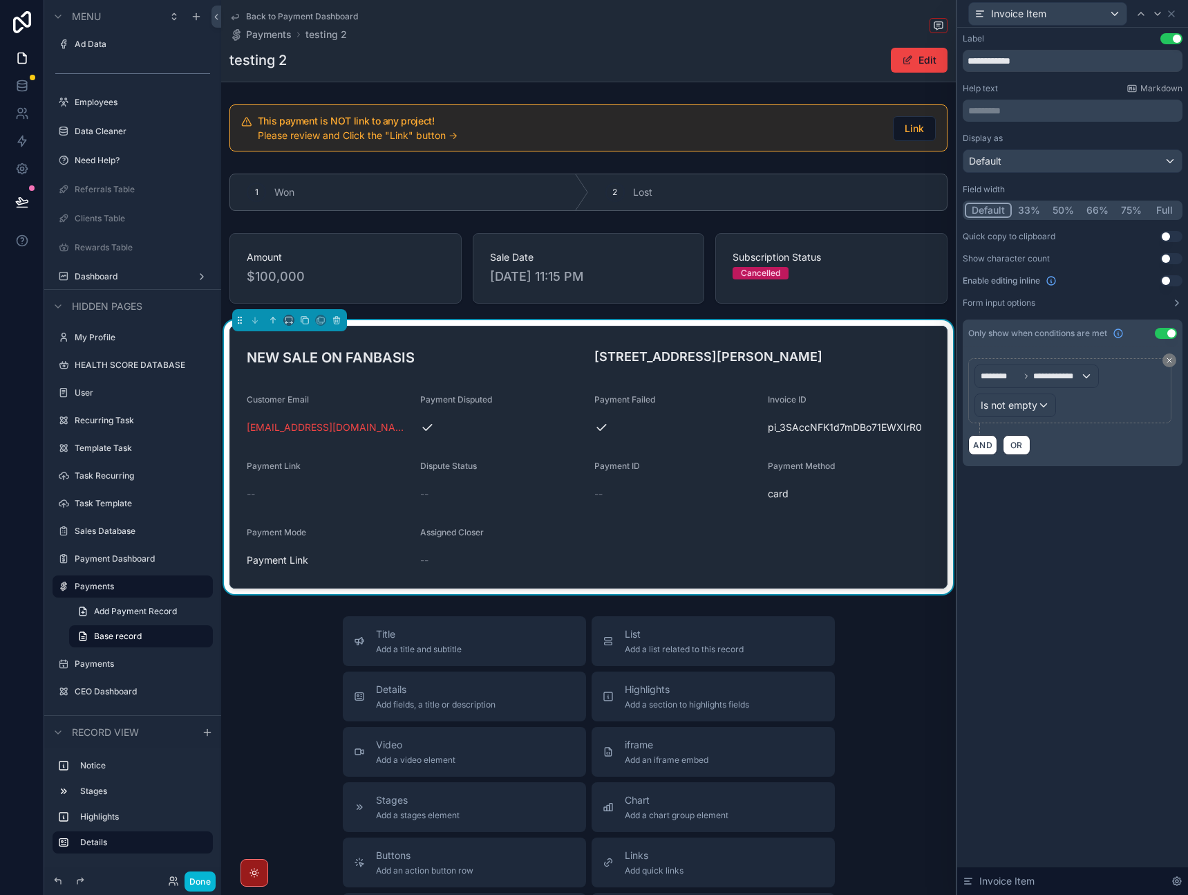
click at [1028, 614] on div "**********" at bounding box center [1073, 461] width 231 height 867
click at [1158, 19] on div at bounding box center [1158, 14] width 17 height 17
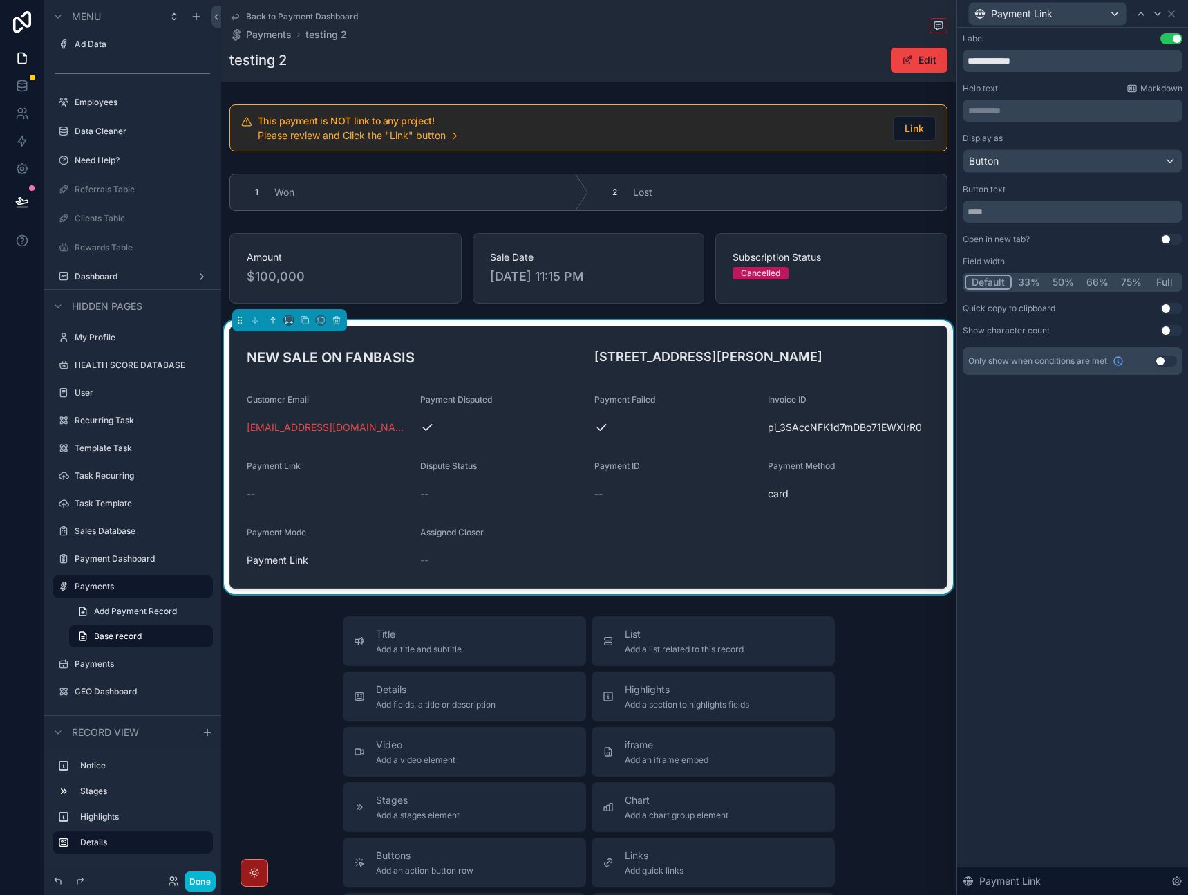
click at [1161, 363] on button "Use setting" at bounding box center [1166, 360] width 22 height 11
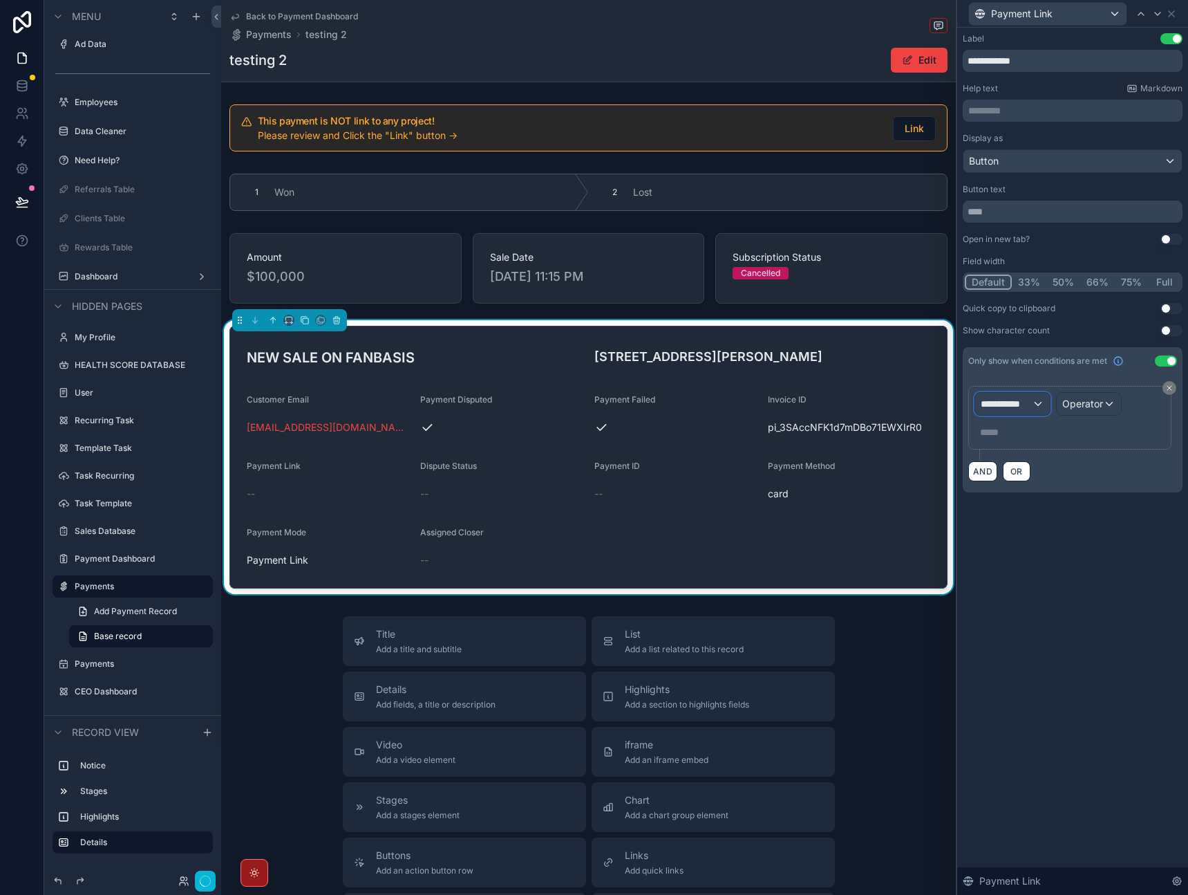
click at [1029, 402] on span "**********" at bounding box center [1006, 404] width 51 height 14
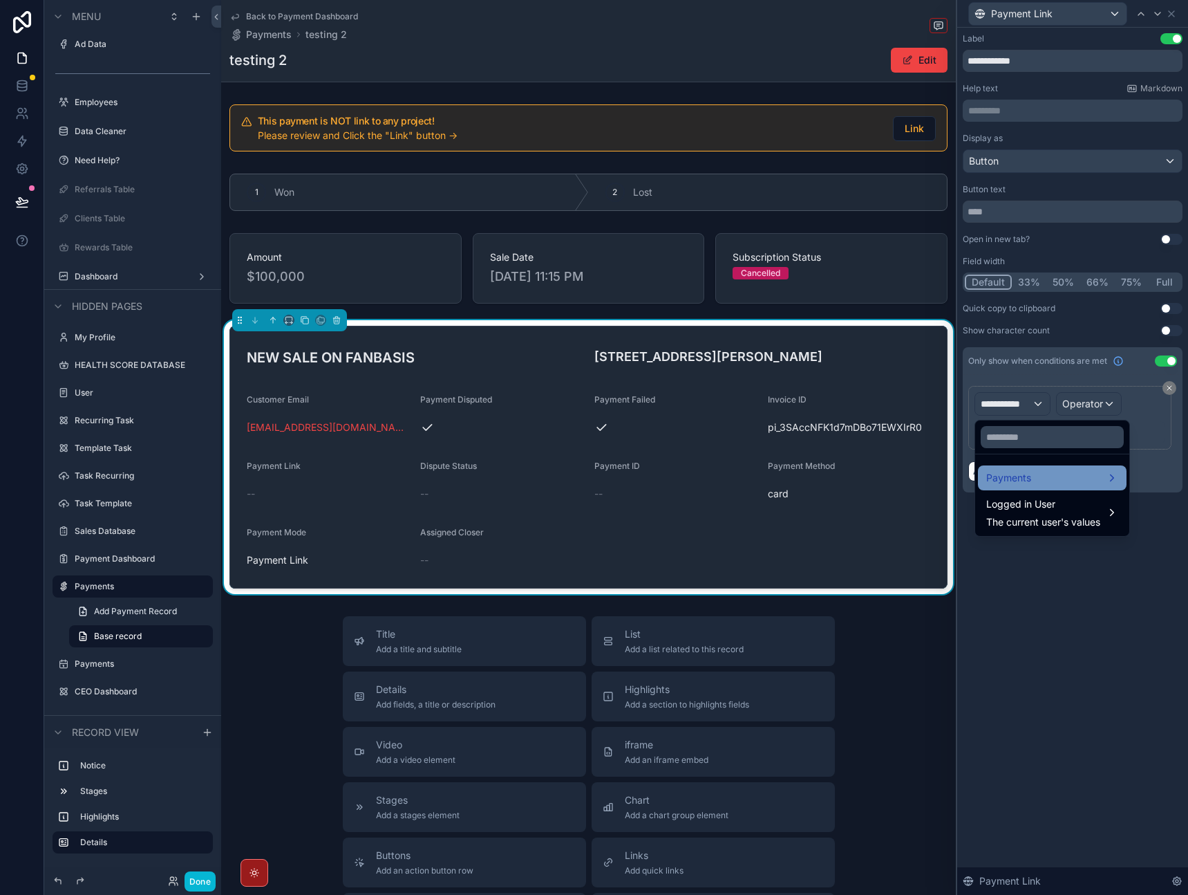
click at [1043, 484] on div "Payments" at bounding box center [1053, 477] width 132 height 17
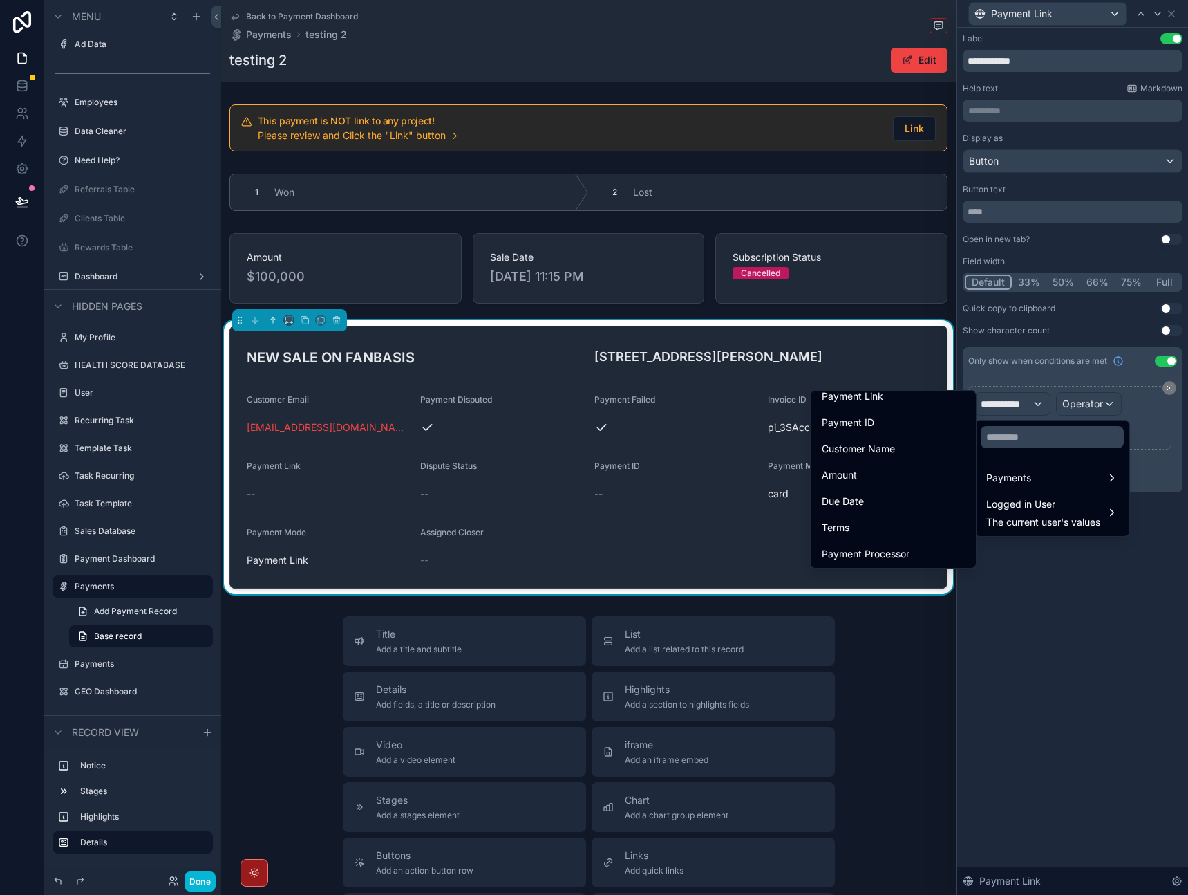
scroll to position [366, 0]
click at [893, 403] on div "Payment Link" at bounding box center [893, 407] width 143 height 17
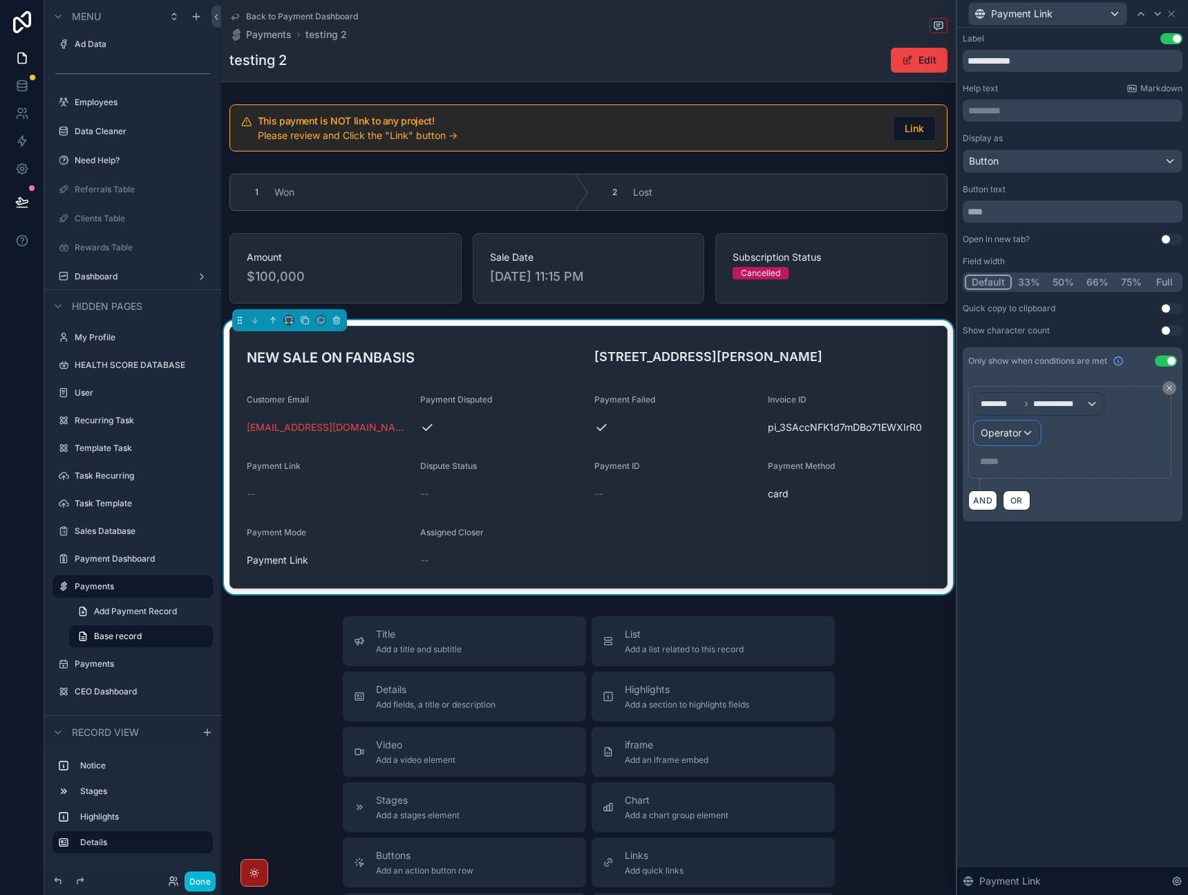
click at [1003, 438] on span "Operator" at bounding box center [1001, 433] width 41 height 14
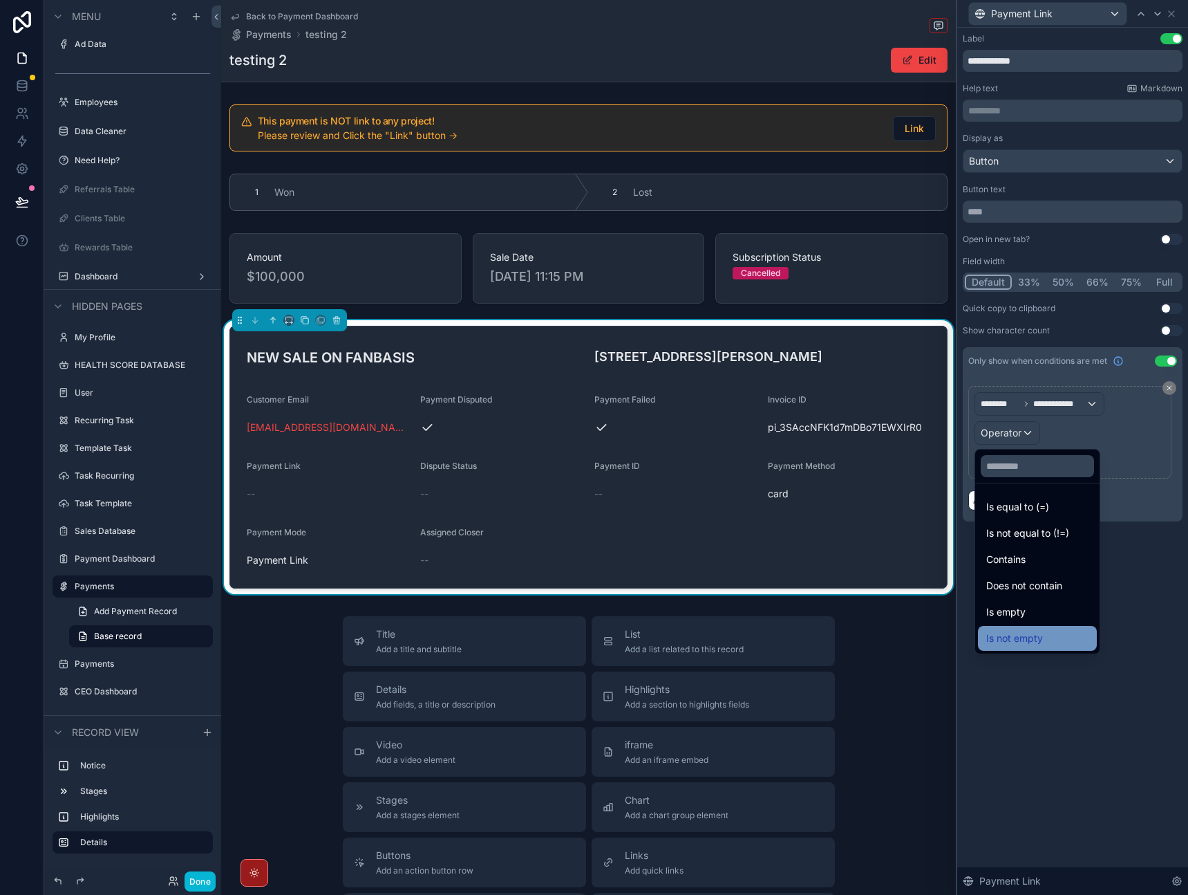
click at [1035, 646] on div "Is not empty" at bounding box center [1037, 638] width 119 height 25
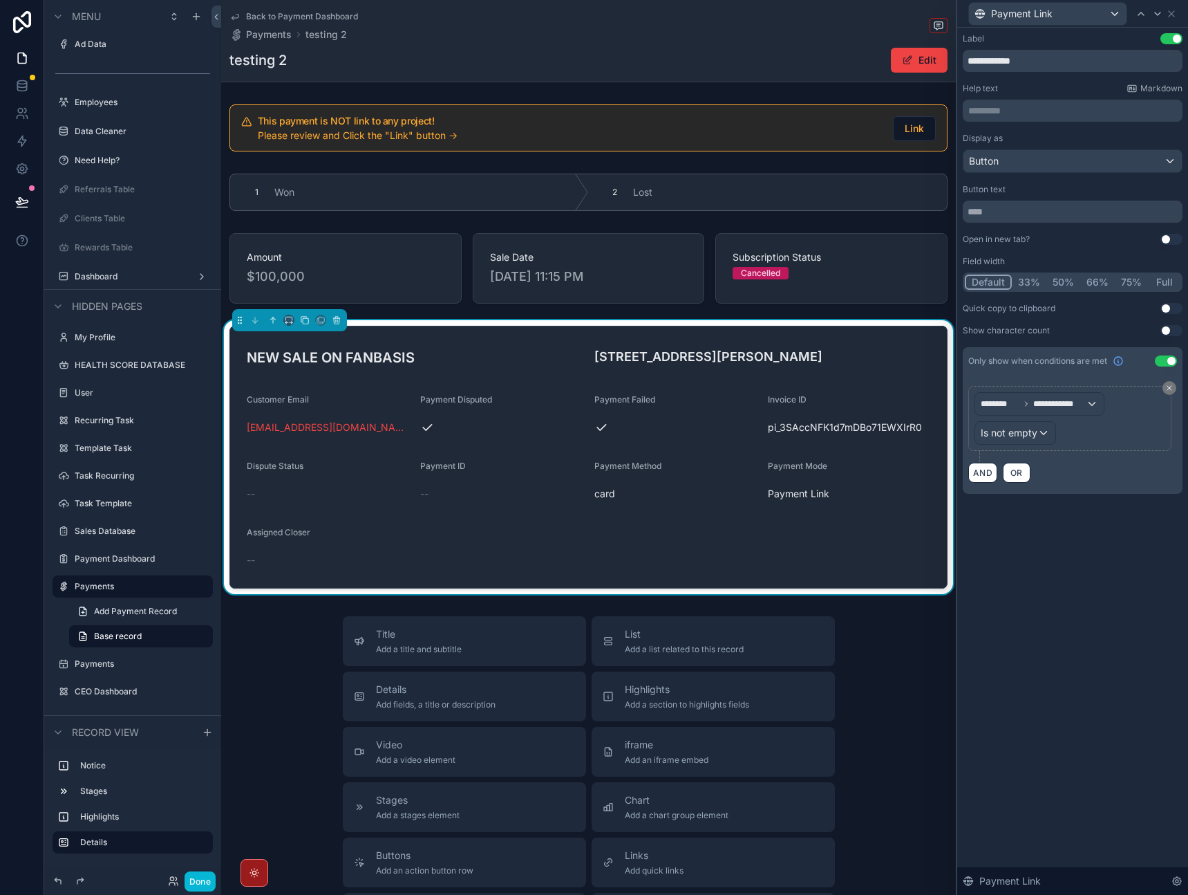
click at [1037, 666] on div "**********" at bounding box center [1073, 461] width 231 height 867
click at [1157, 17] on icon at bounding box center [1157, 13] width 11 height 11
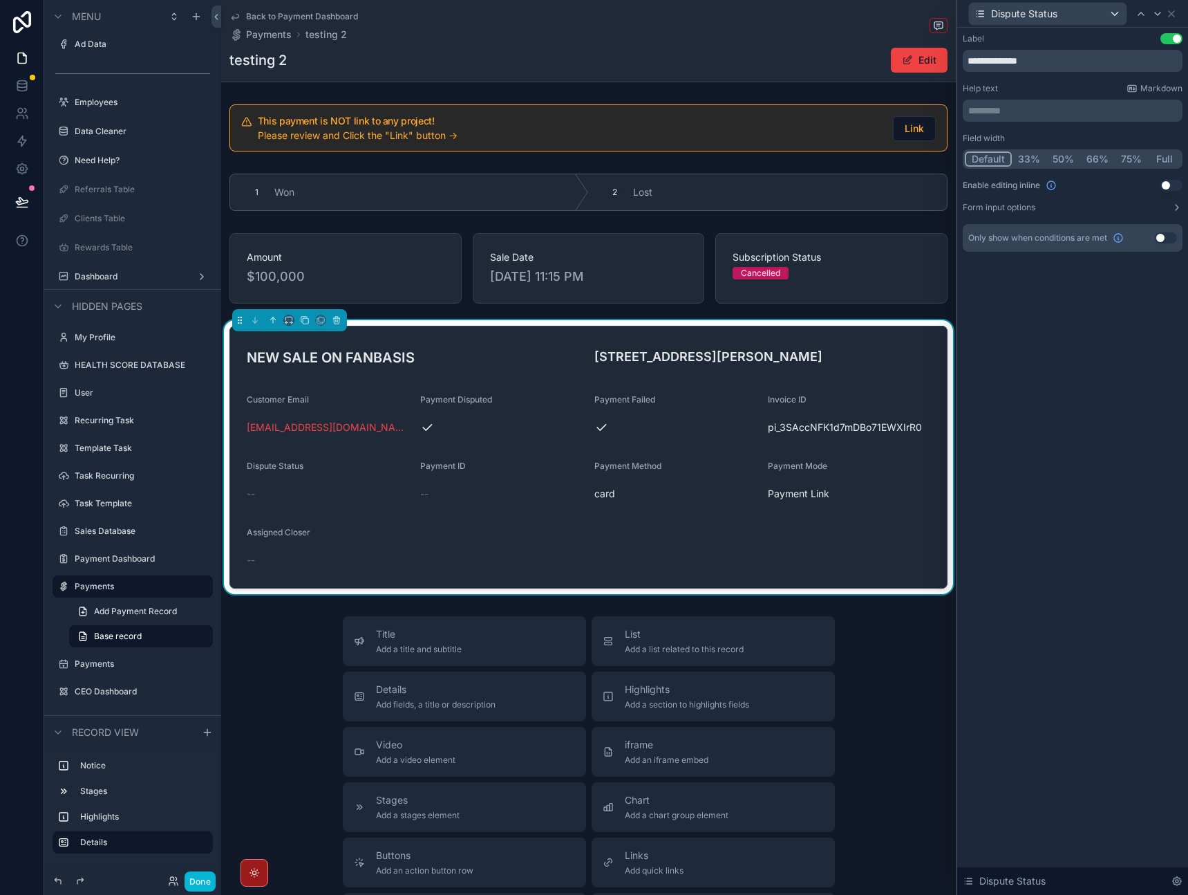
click at [1161, 238] on button "Use setting" at bounding box center [1166, 237] width 22 height 11
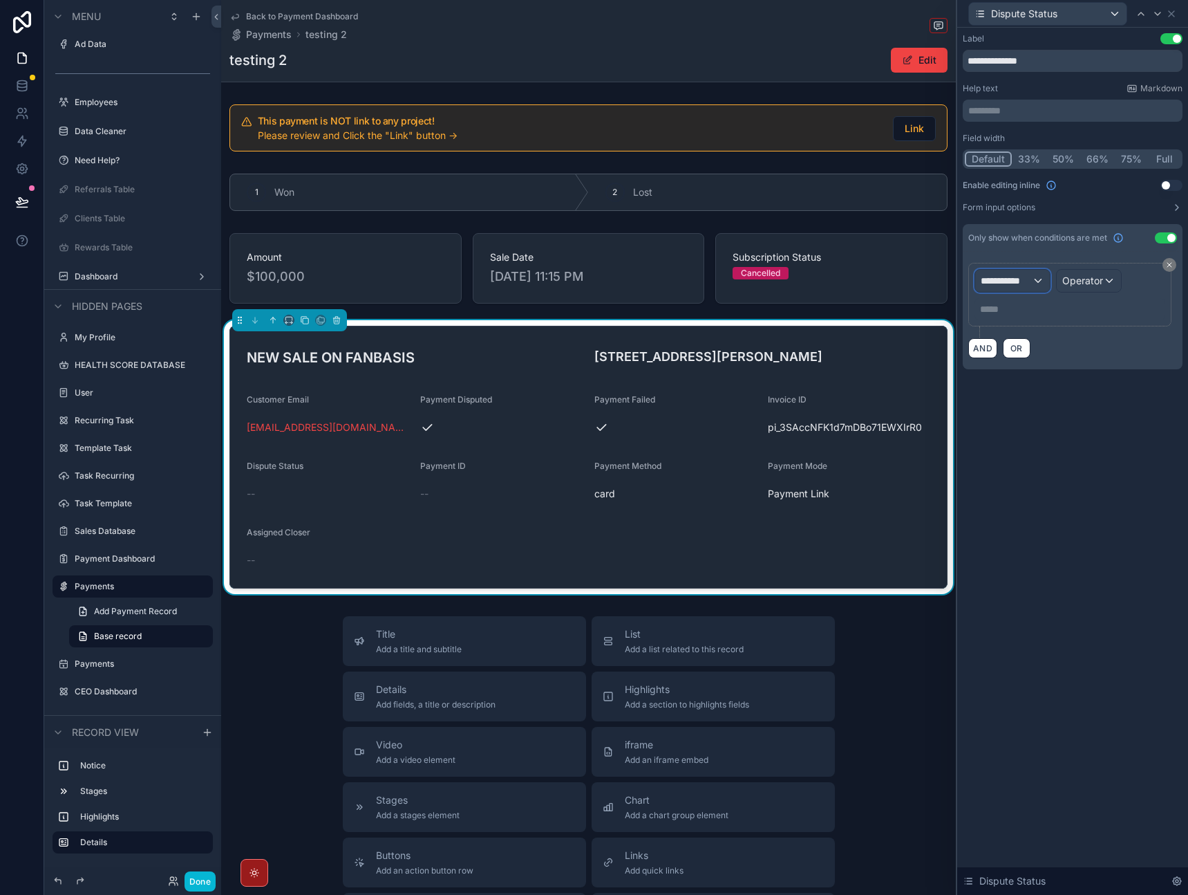
click at [1016, 284] on span "**********" at bounding box center [1006, 281] width 51 height 14
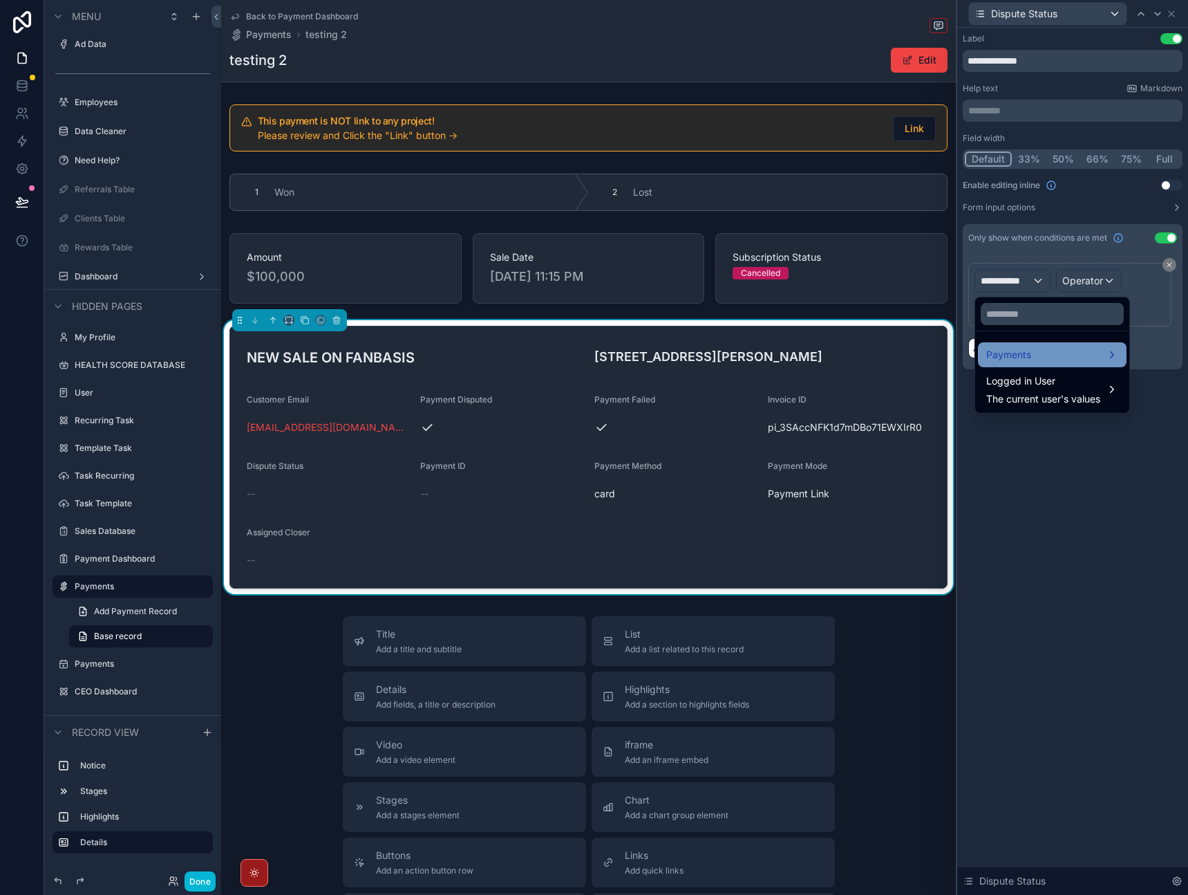
click at [1033, 363] on div "Payments" at bounding box center [1052, 354] width 149 height 25
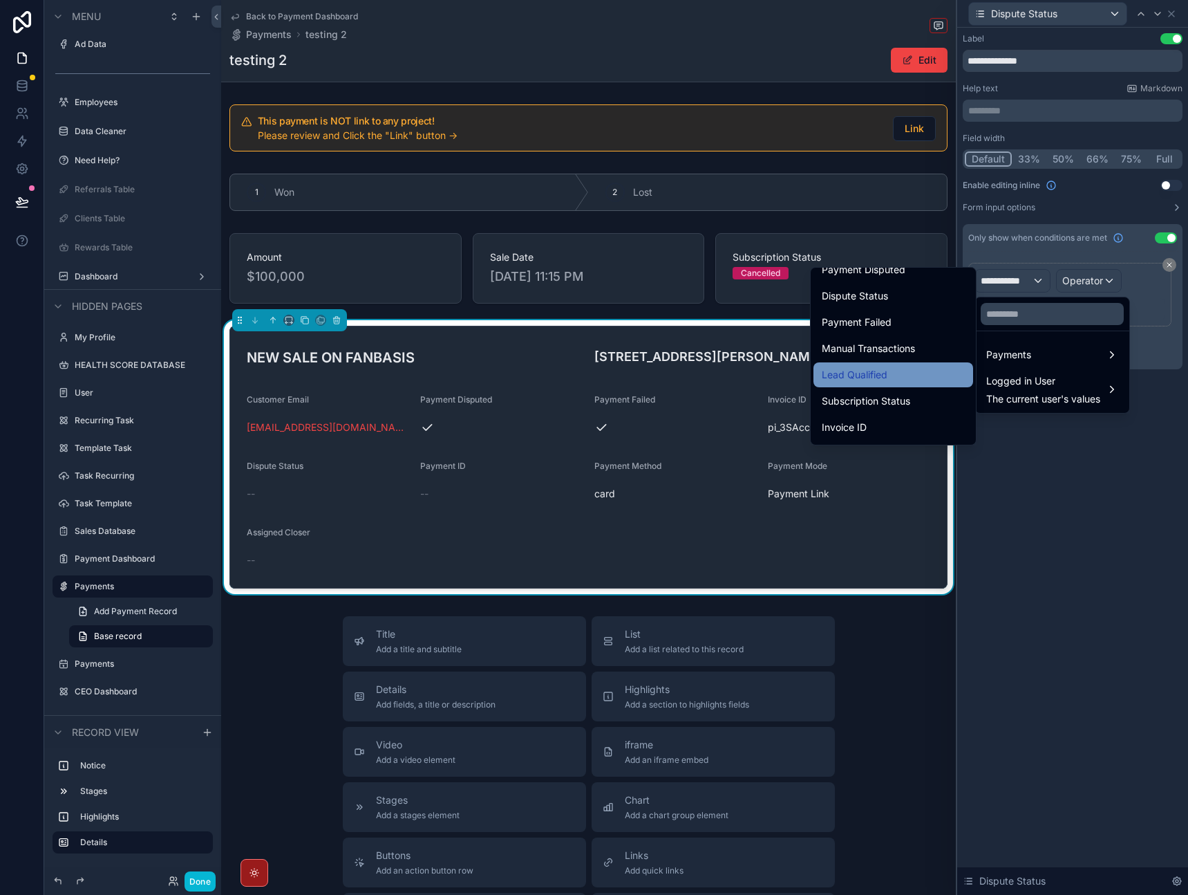
scroll to position [169, 0]
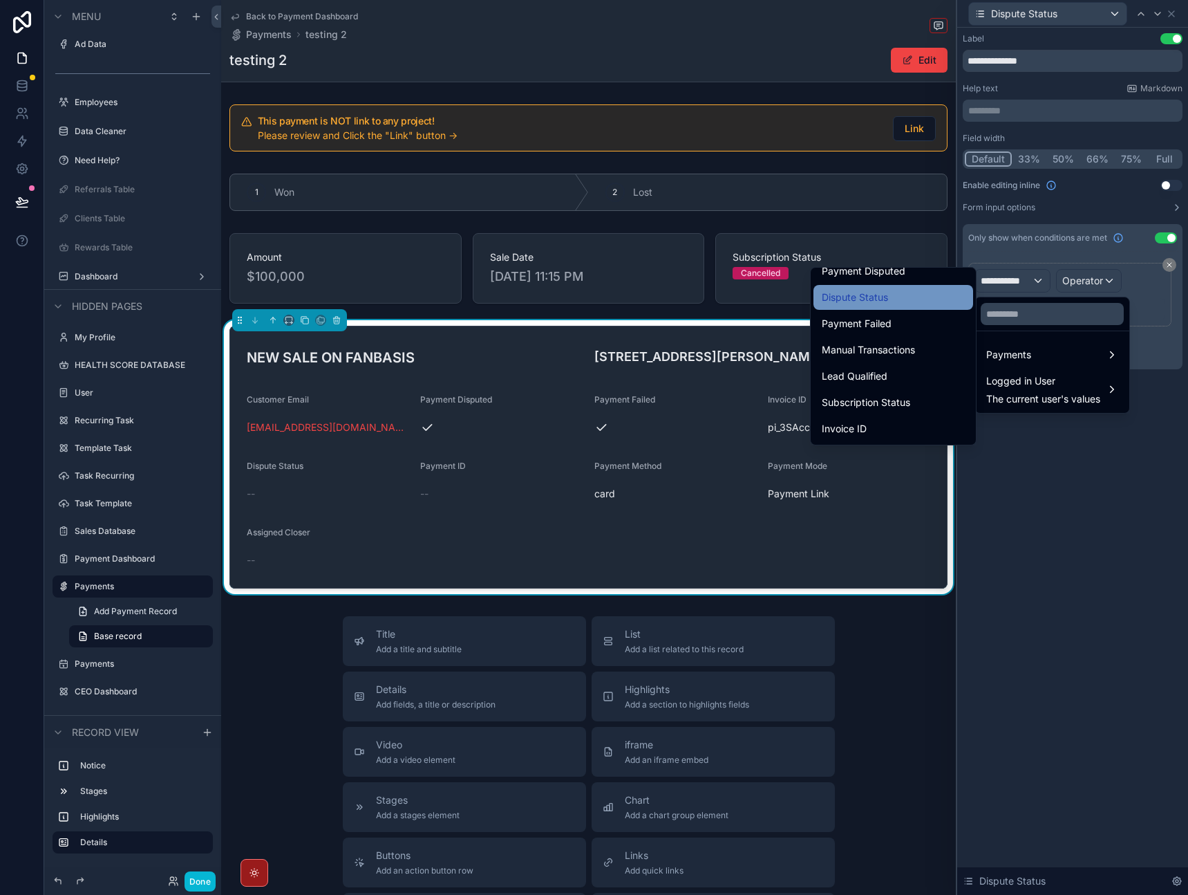
click at [895, 296] on div "Dispute Status" at bounding box center [893, 297] width 143 height 17
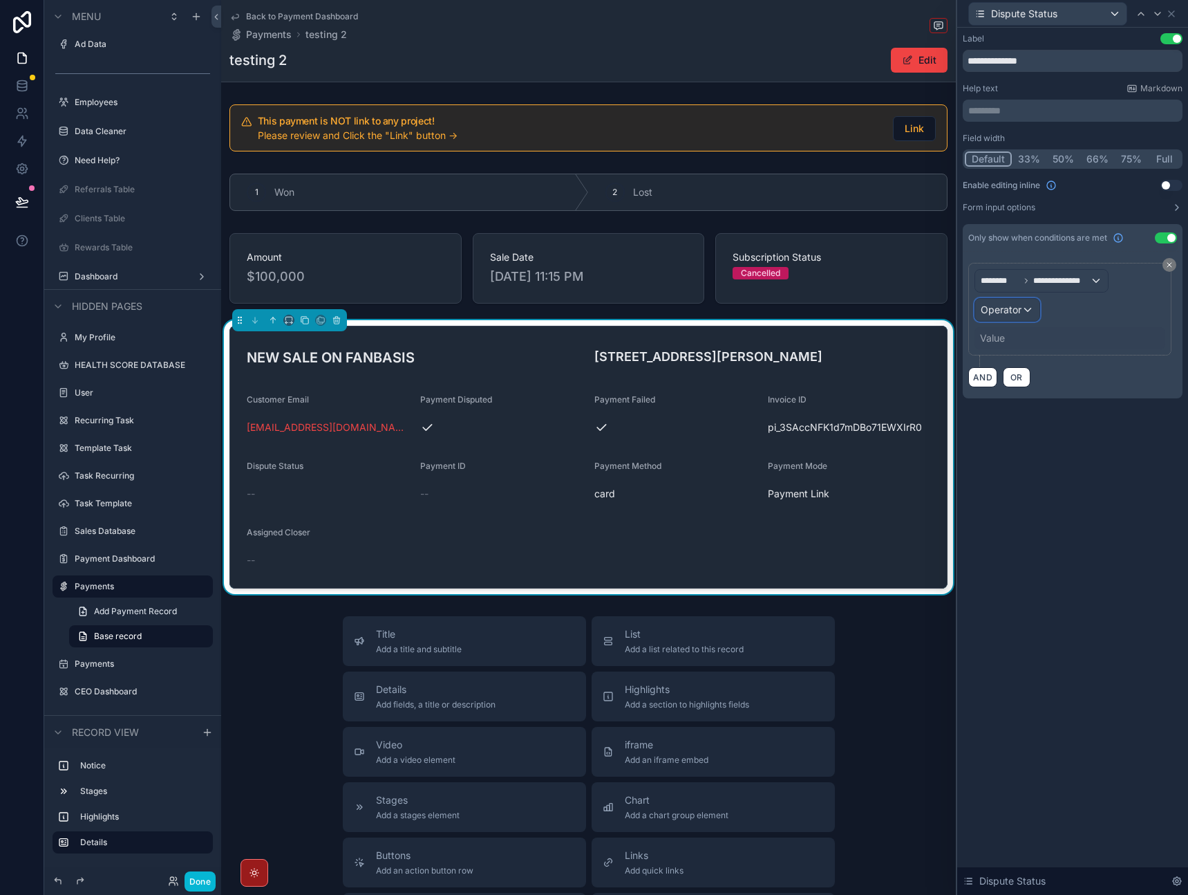
click at [1029, 315] on div "Operator" at bounding box center [1007, 310] width 64 height 22
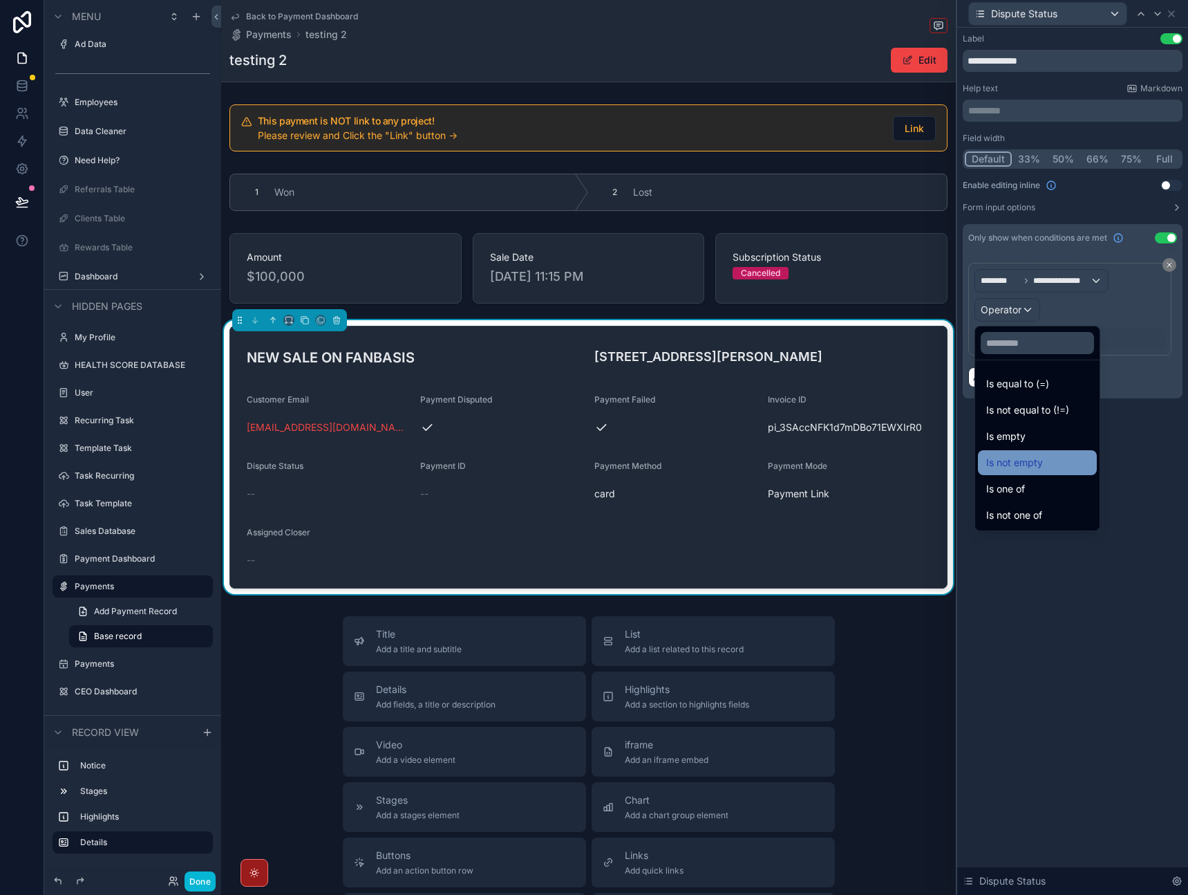
click at [1034, 469] on span "Is not empty" at bounding box center [1015, 462] width 57 height 17
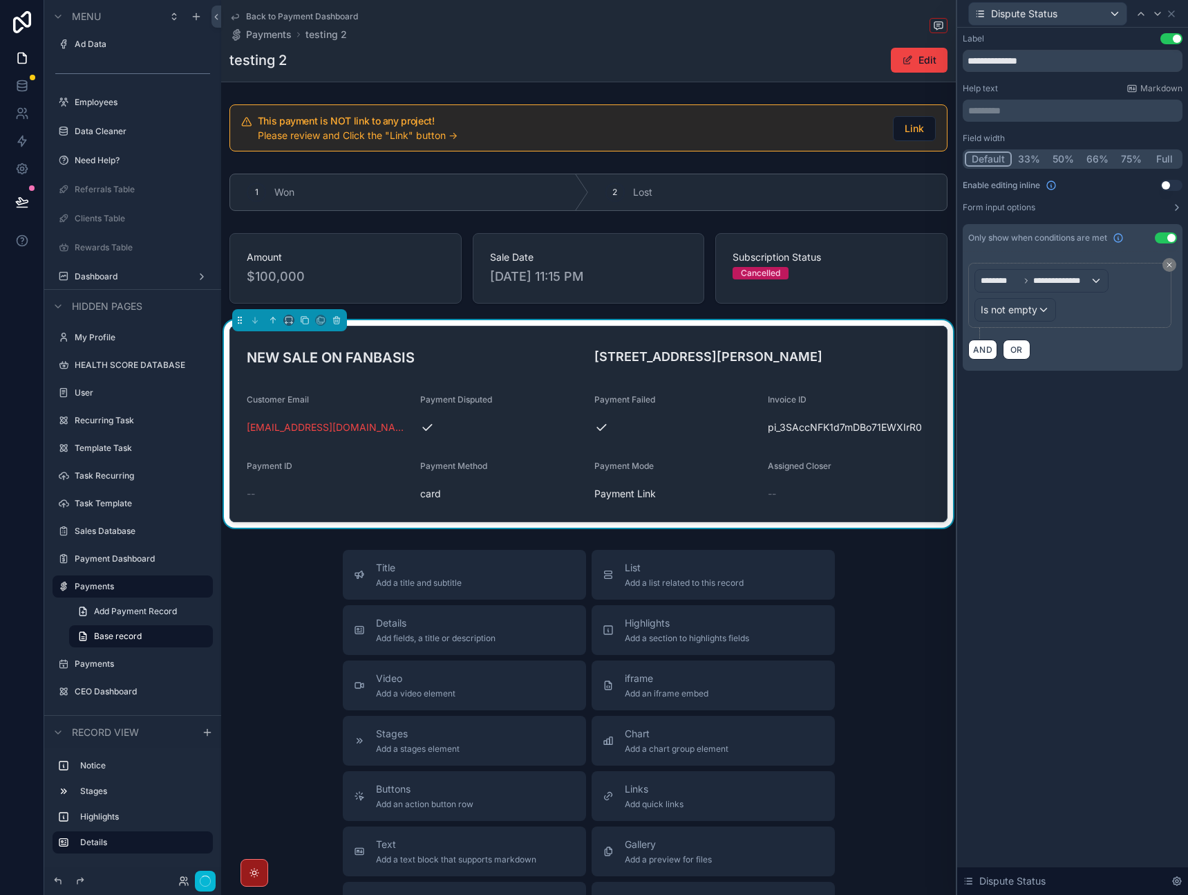
click at [1037, 534] on div "**********" at bounding box center [1073, 461] width 231 height 867
click at [1162, 11] on icon at bounding box center [1157, 13] width 11 height 11
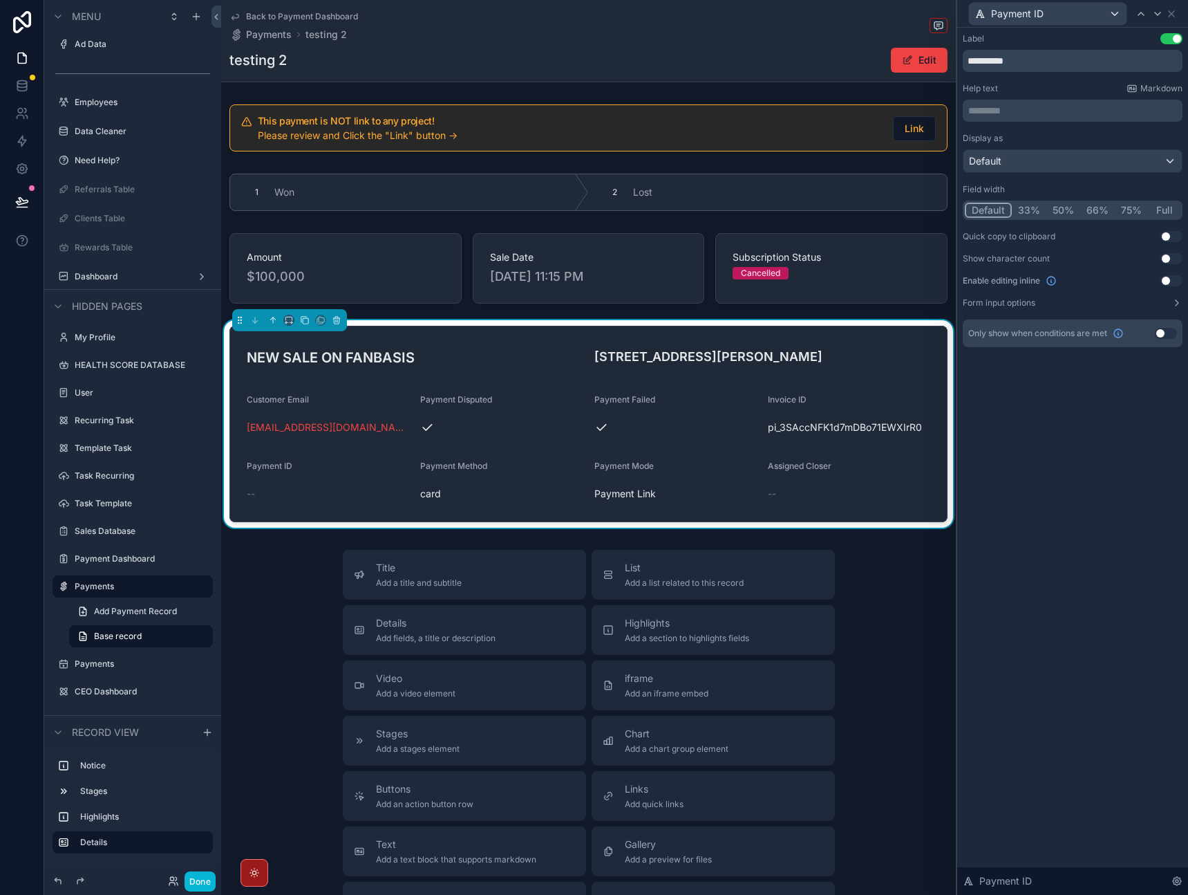
click at [1175, 339] on div "Only show when conditions are met Use setting" at bounding box center [1073, 333] width 220 height 28
click at [1168, 337] on button "Use setting" at bounding box center [1166, 333] width 22 height 11
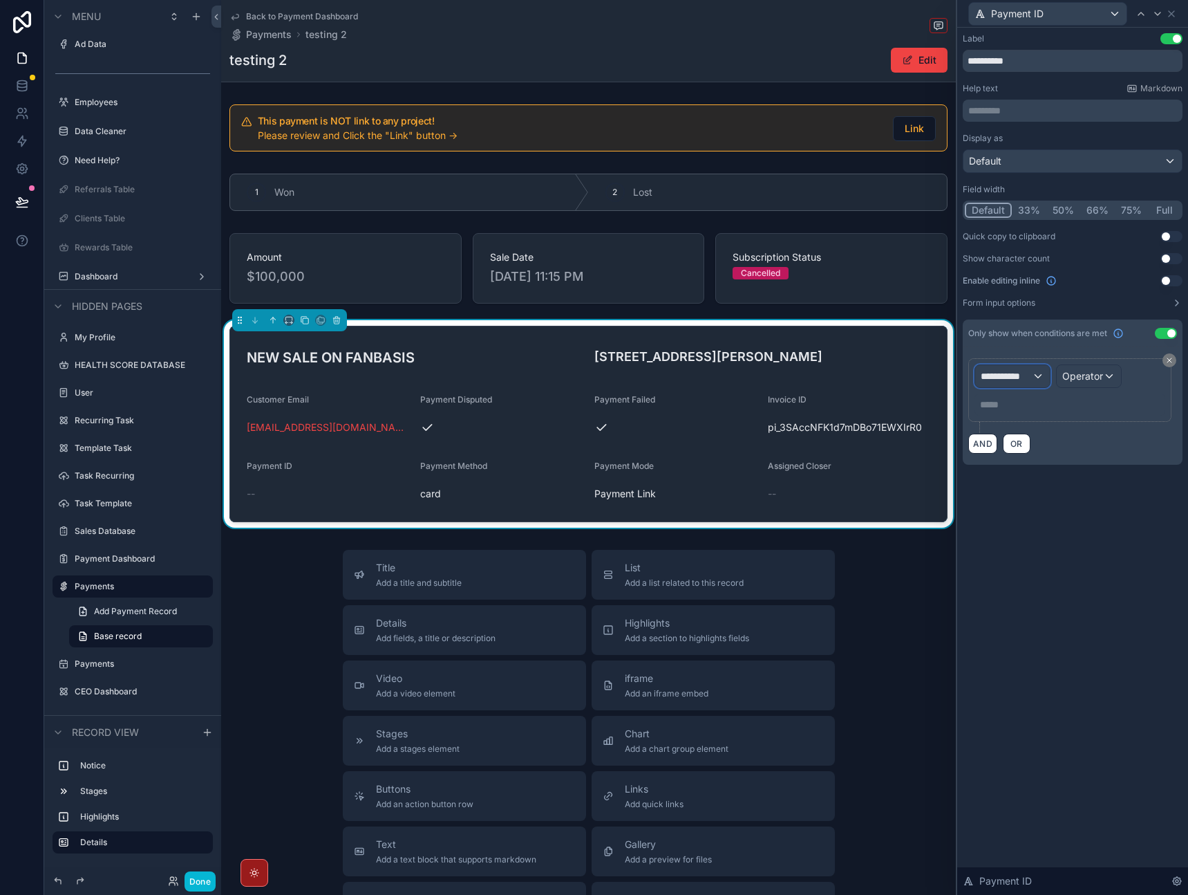
drag, startPoint x: 1016, startPoint y: 373, endPoint x: 1005, endPoint y: 380, distance: 12.5
click at [1005, 380] on span "**********" at bounding box center [1006, 376] width 51 height 14
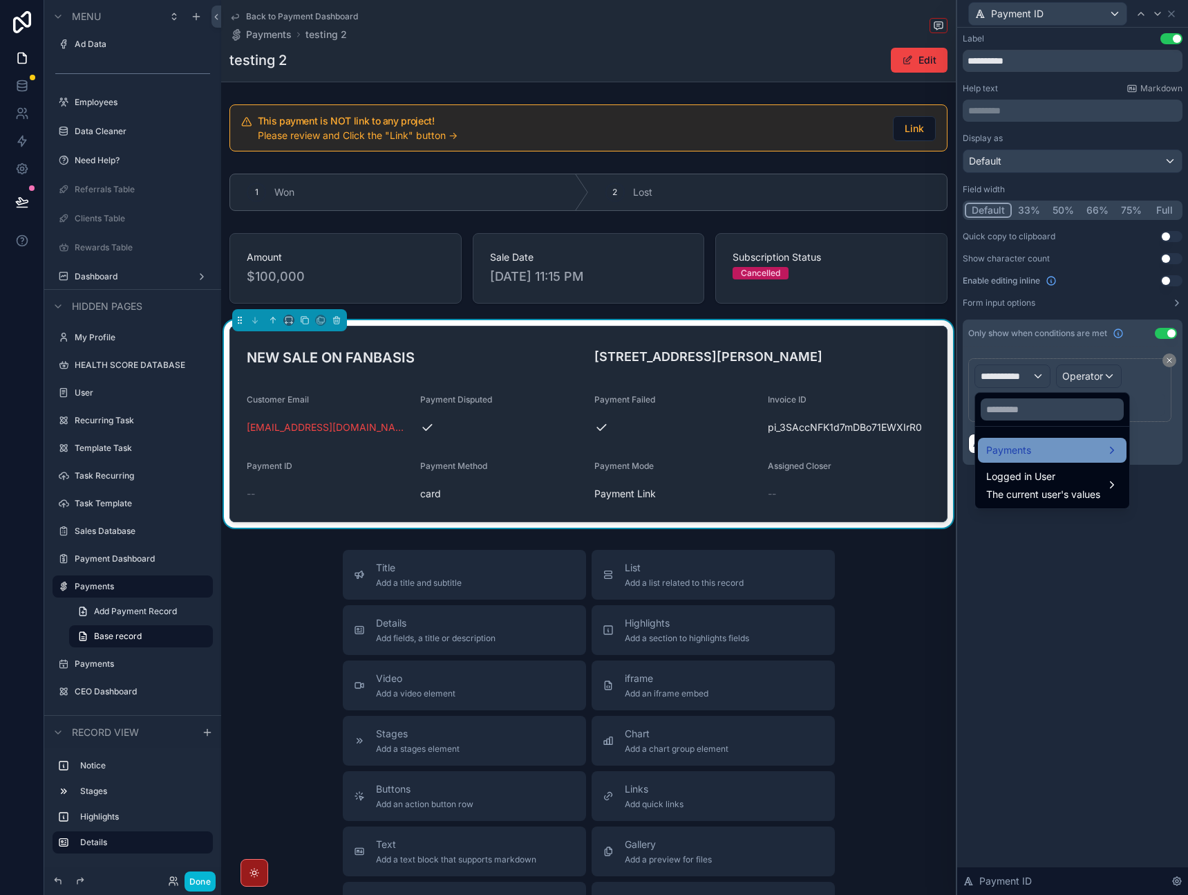
click at [1022, 444] on span "Payments" at bounding box center [1009, 450] width 45 height 17
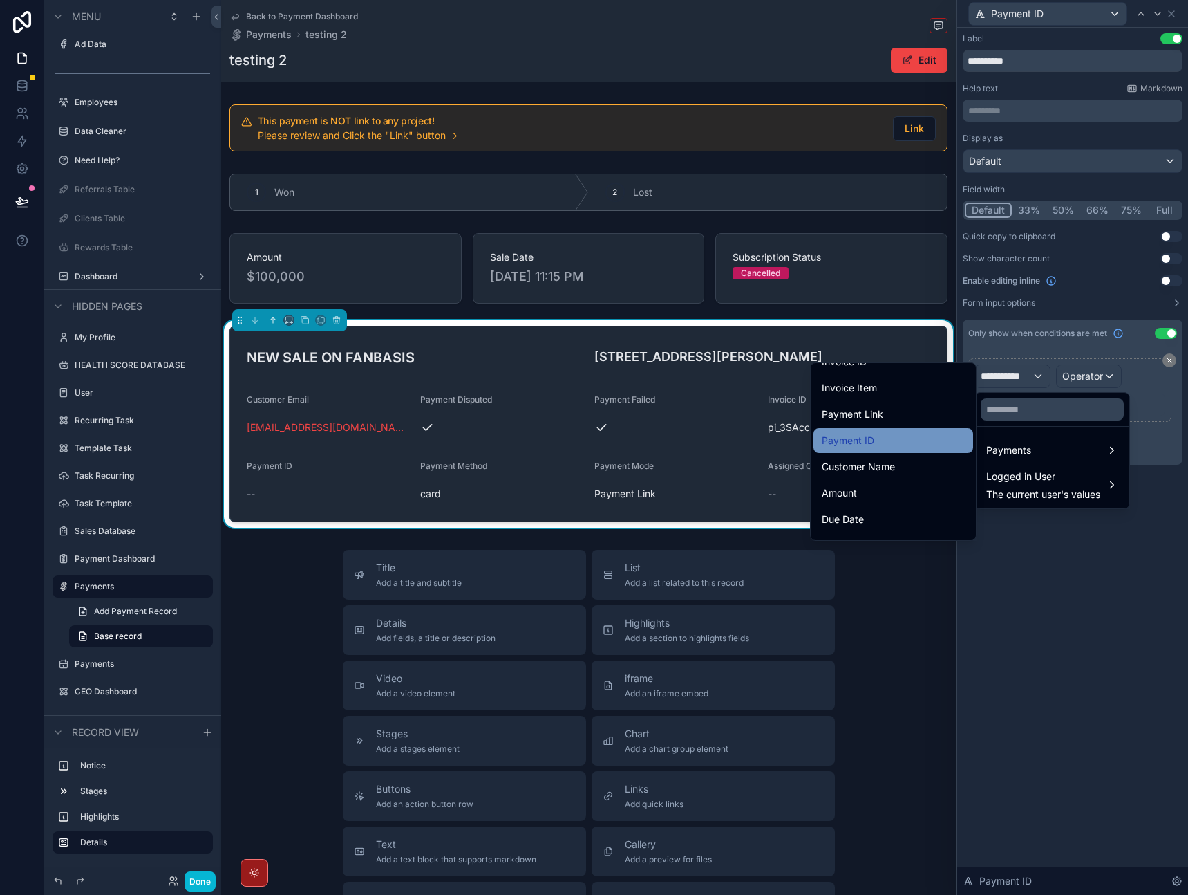
scroll to position [329, 0]
click at [909, 441] on div "Payment ID" at bounding box center [893, 443] width 143 height 17
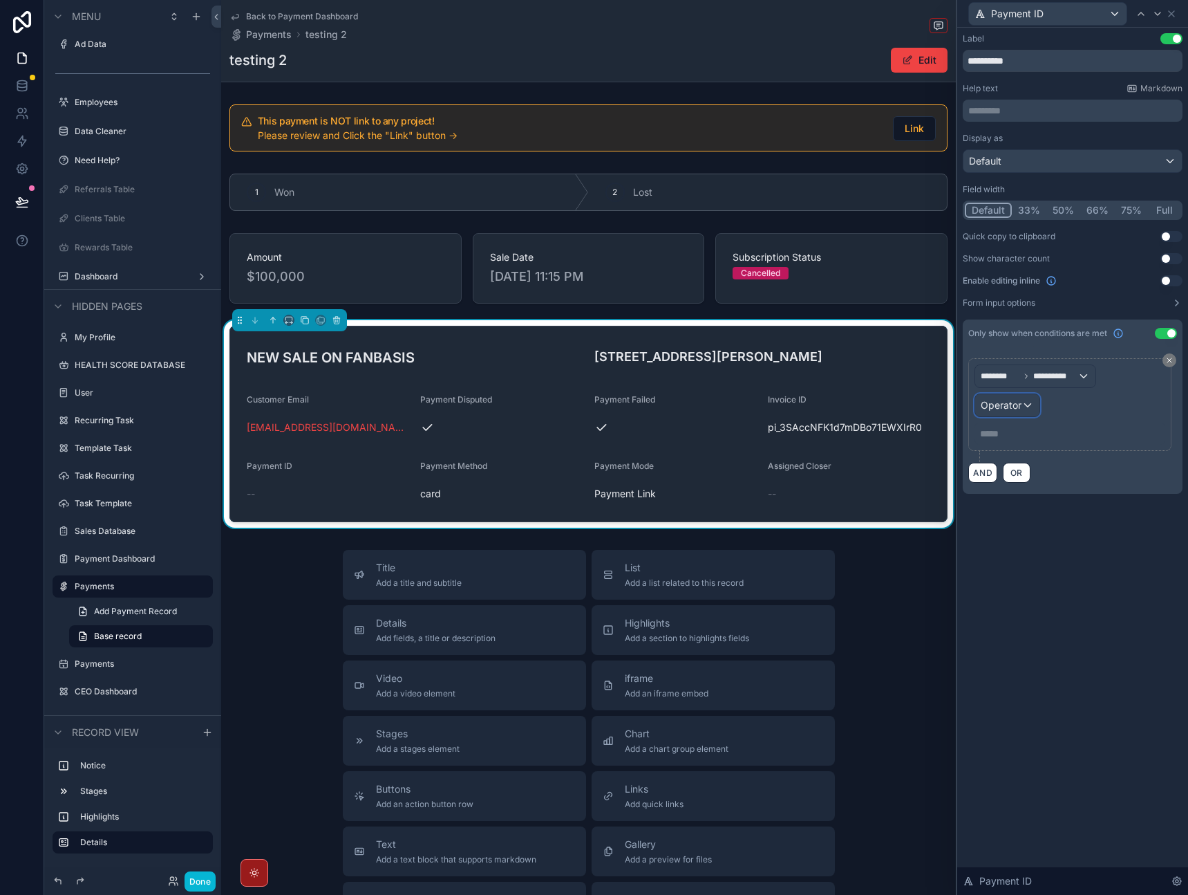
click at [1031, 405] on div "Operator" at bounding box center [1007, 405] width 64 height 22
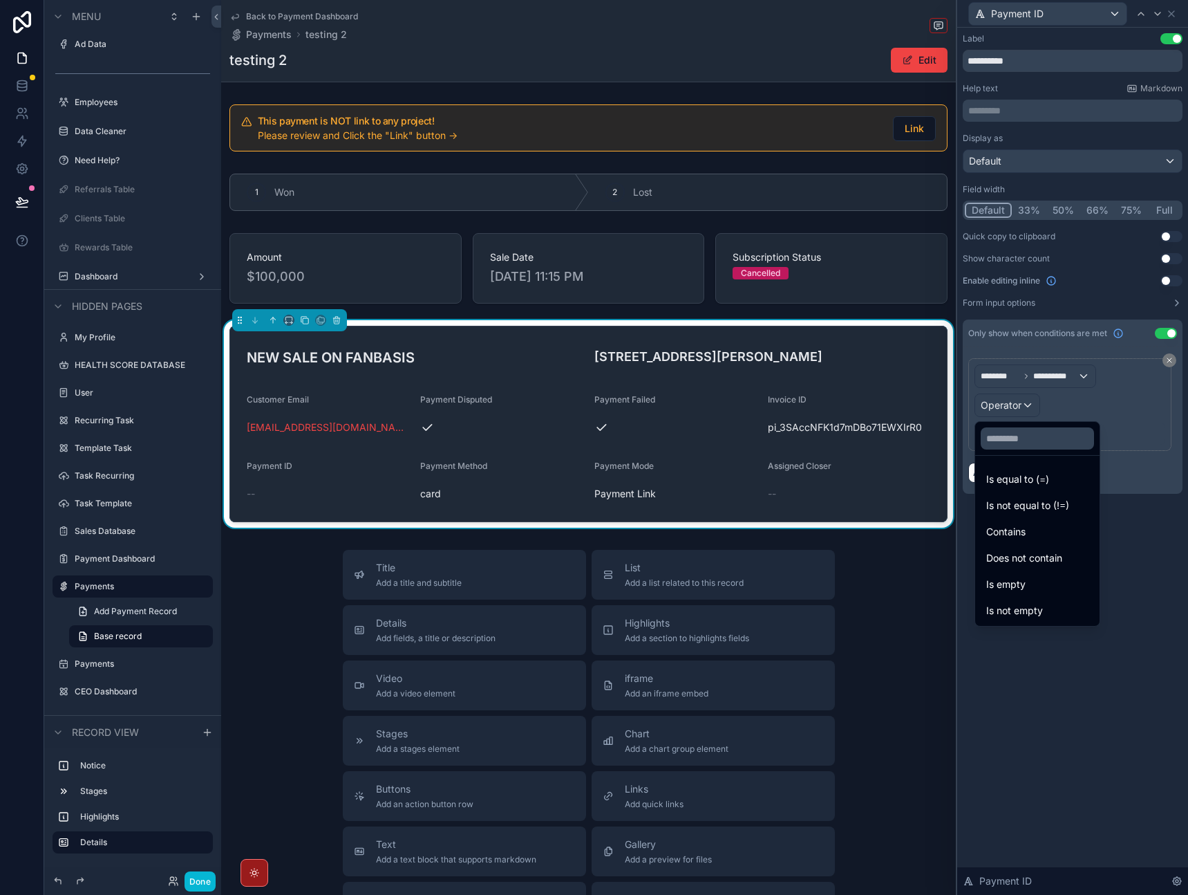
click at [1029, 606] on span "Is not empty" at bounding box center [1015, 610] width 57 height 17
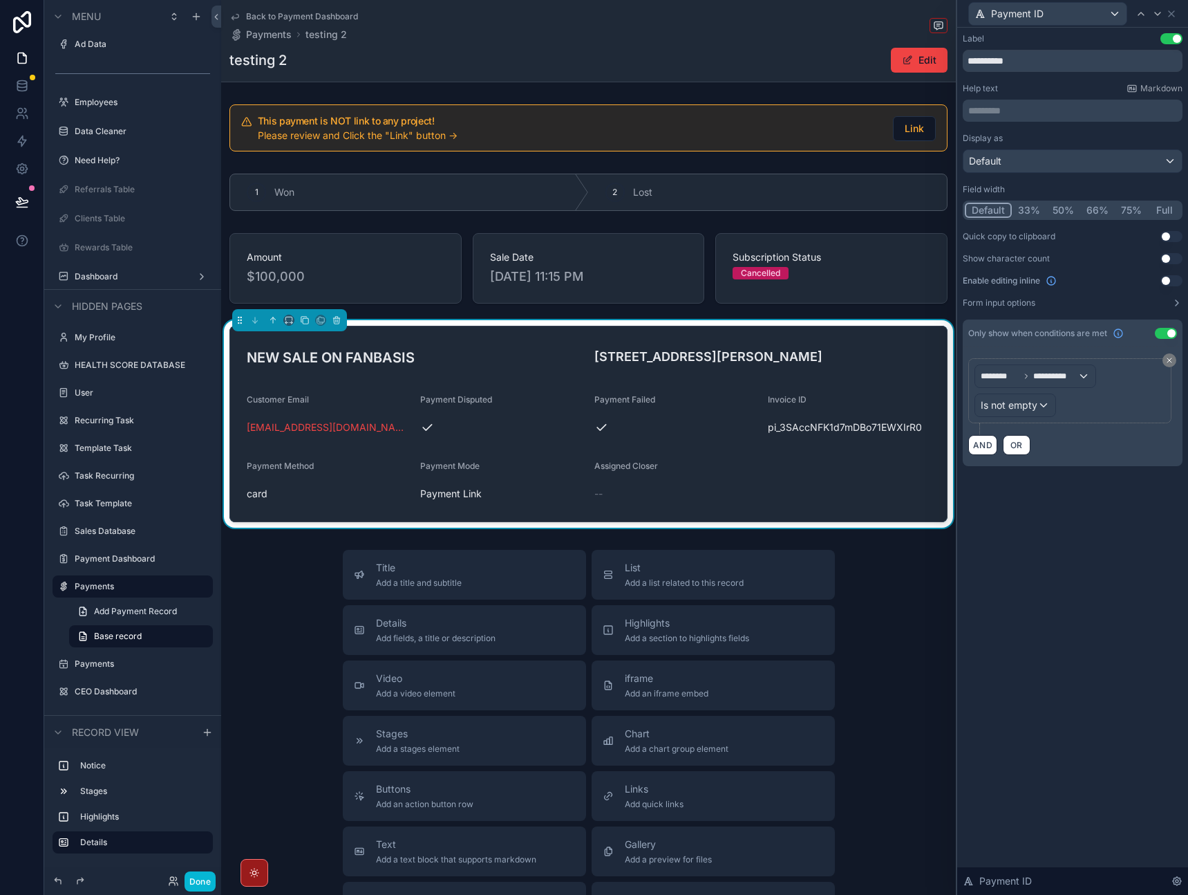
click at [1040, 591] on div "**********" at bounding box center [1073, 461] width 231 height 867
click at [1159, 15] on icon at bounding box center [1157, 13] width 11 height 11
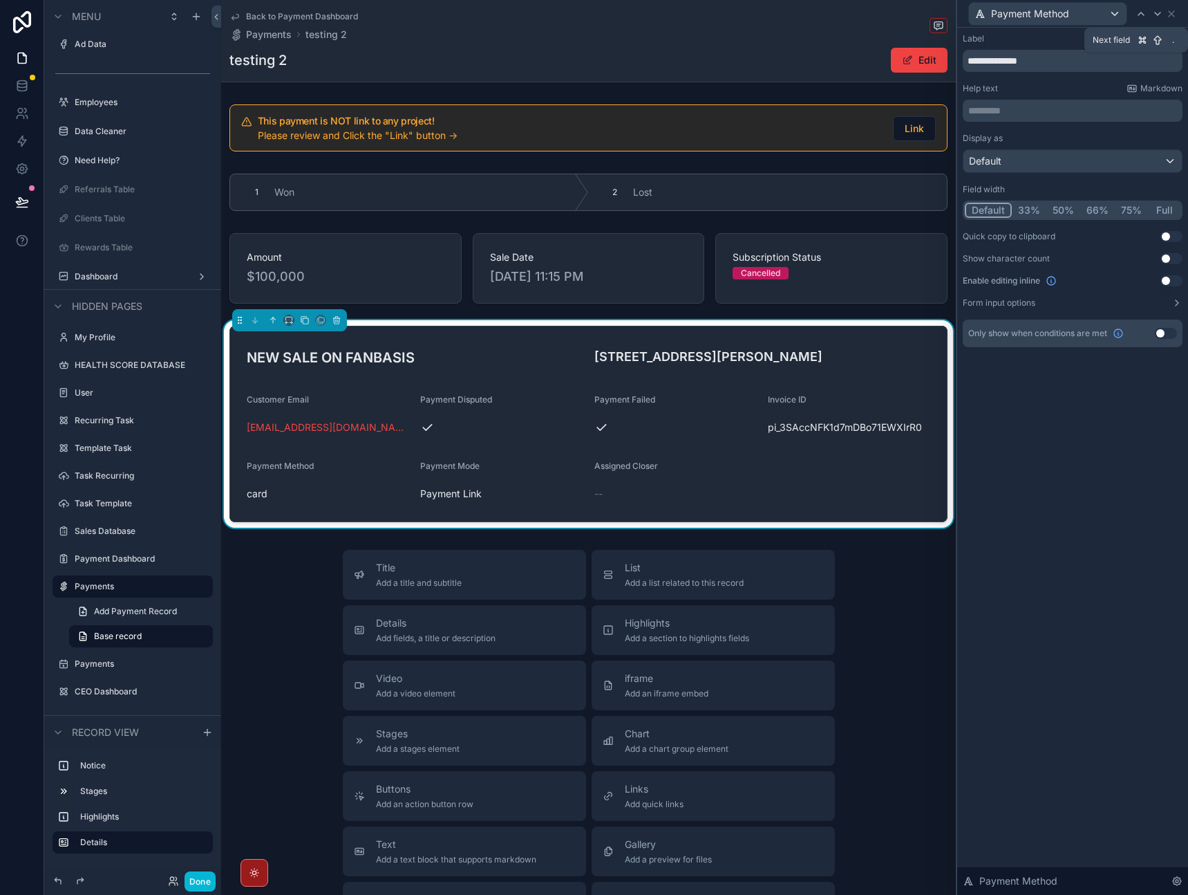
click at [1159, 15] on icon at bounding box center [1157, 13] width 11 height 11
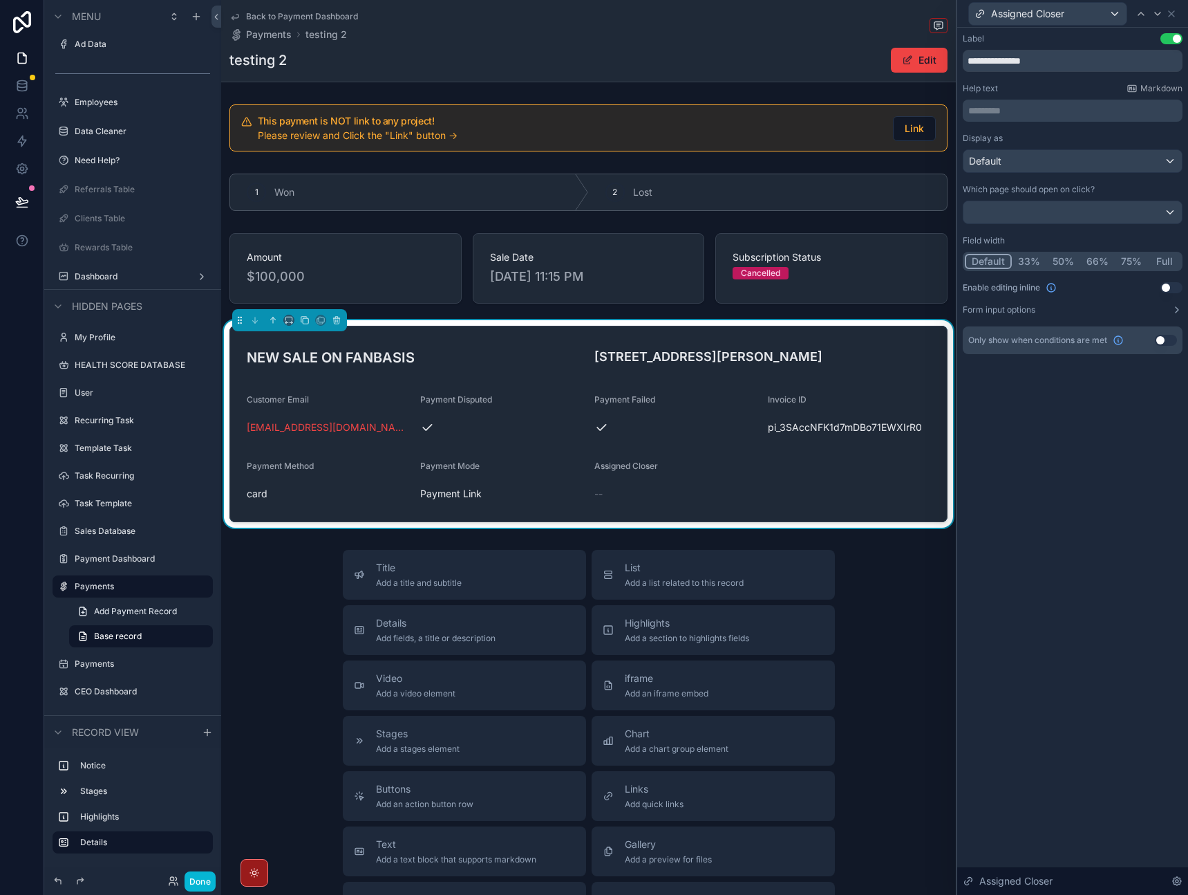
click at [1159, 341] on button "Use setting" at bounding box center [1166, 340] width 22 height 11
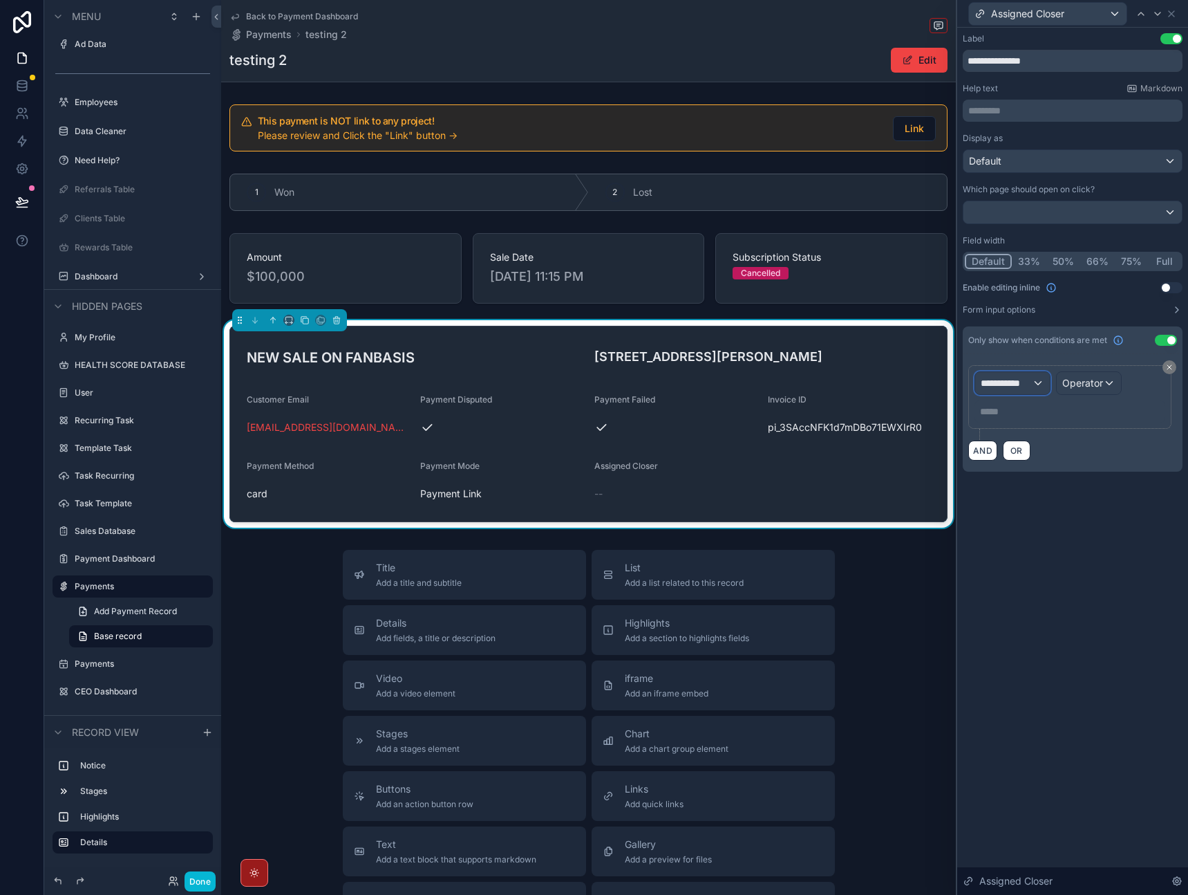
click at [1019, 382] on span "**********" at bounding box center [1006, 383] width 51 height 14
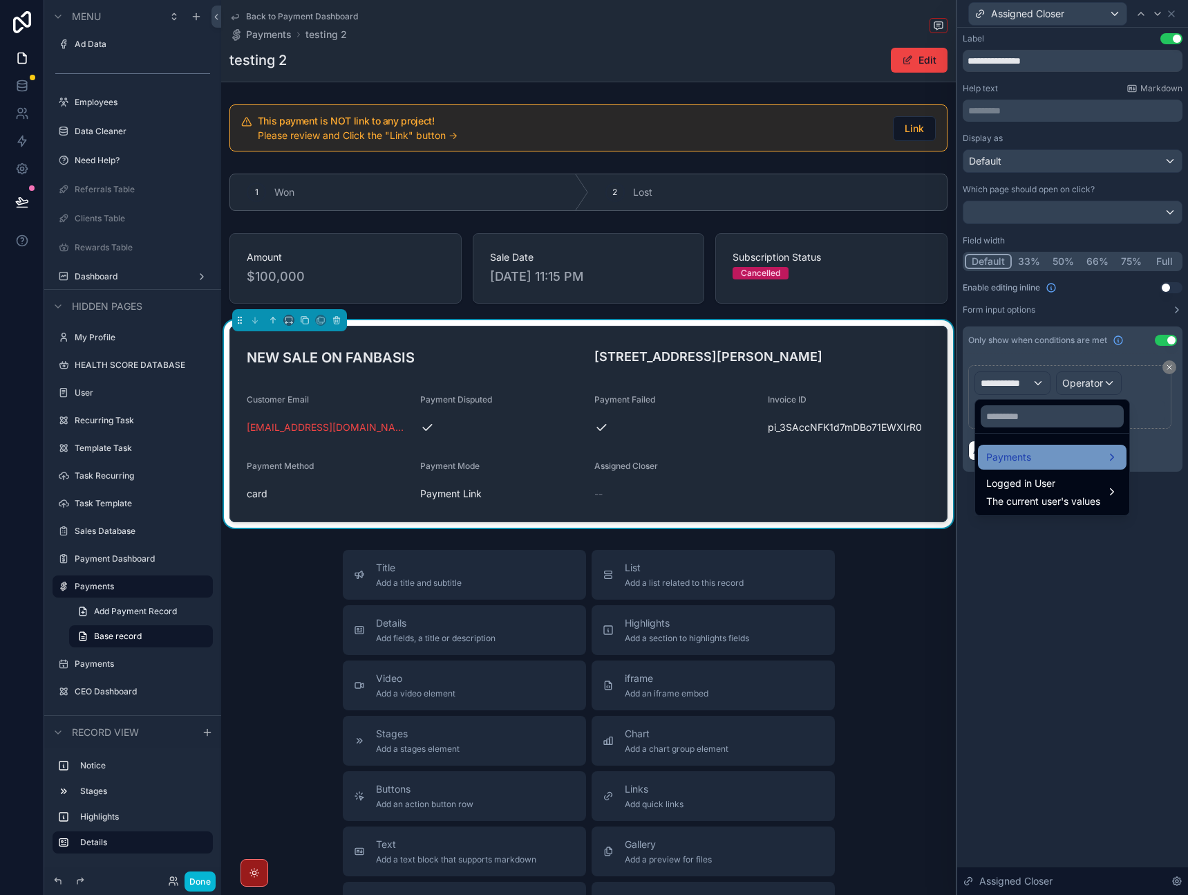
click at [1047, 454] on div "Payments" at bounding box center [1053, 457] width 132 height 17
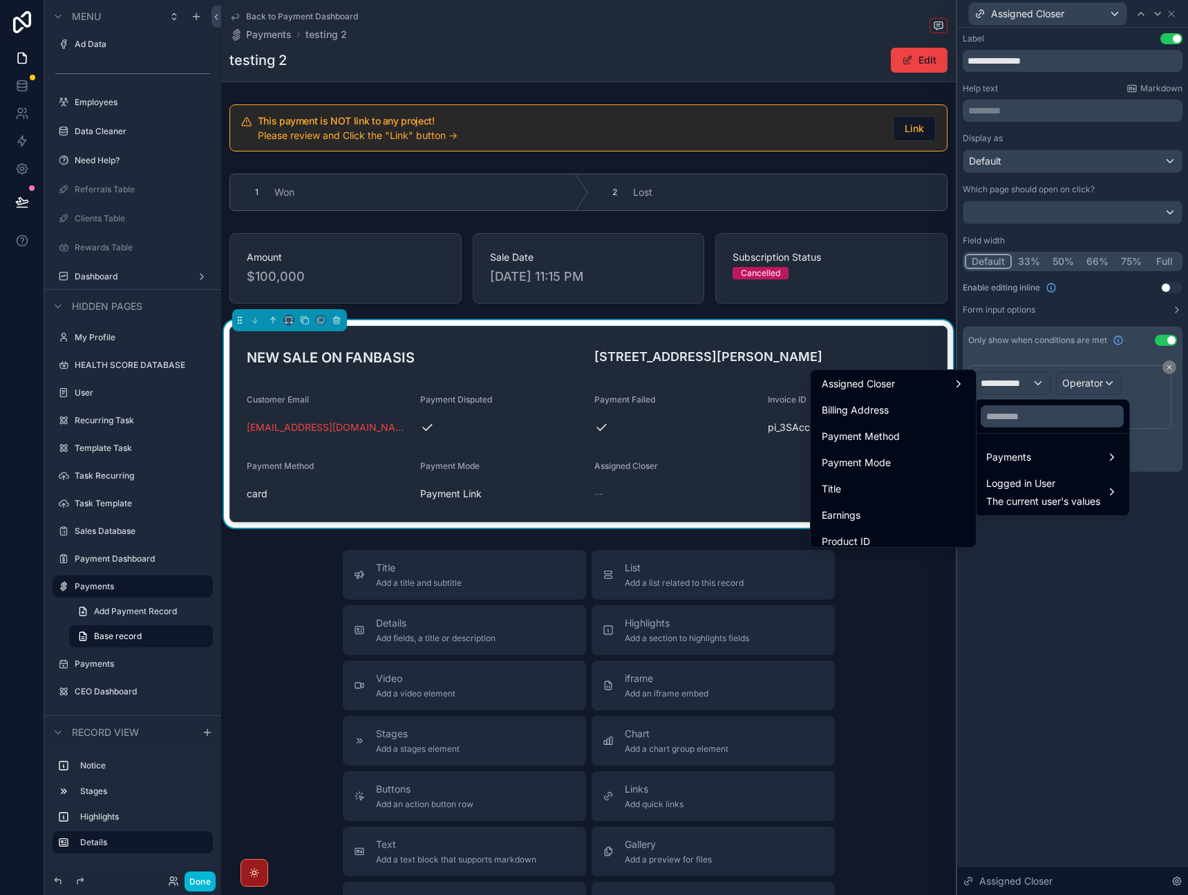
scroll to position [487, 0]
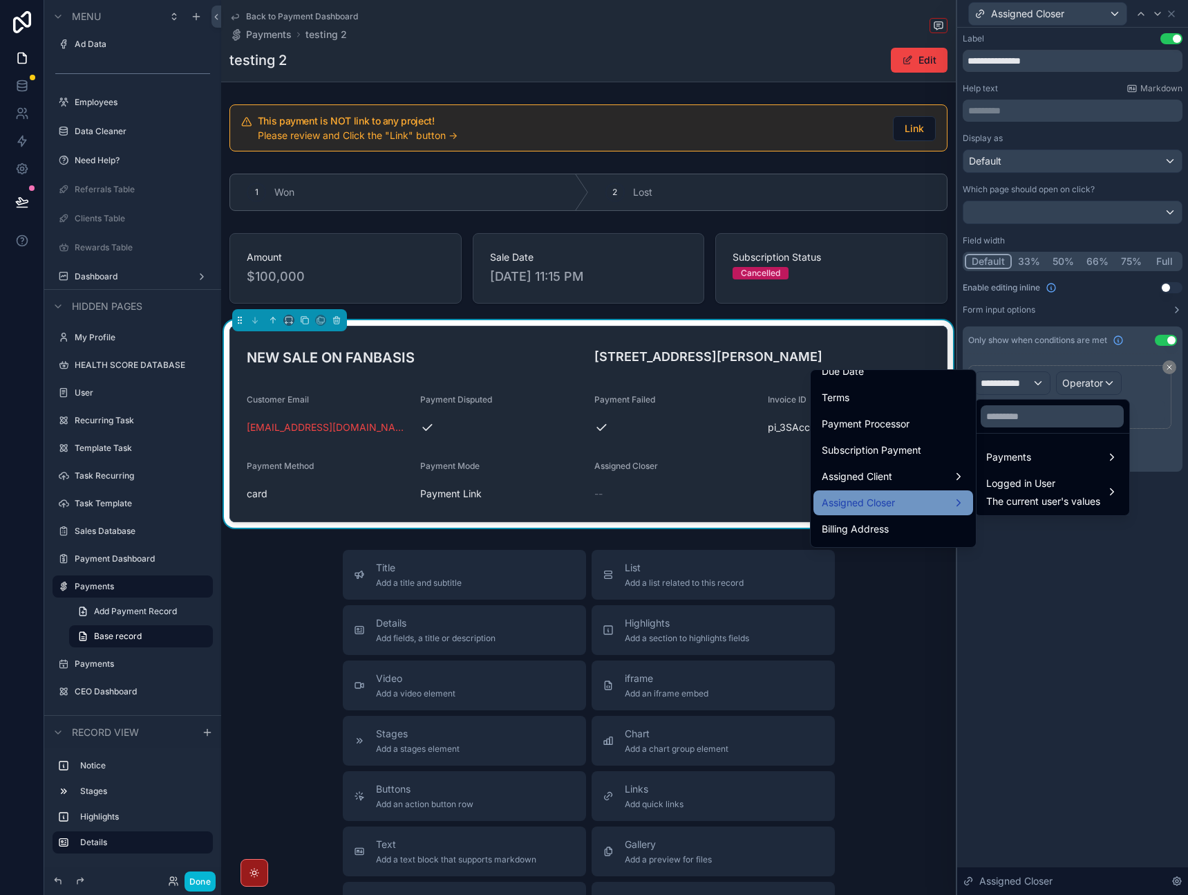
click at [902, 494] on div "Assigned Closer" at bounding box center [893, 502] width 143 height 17
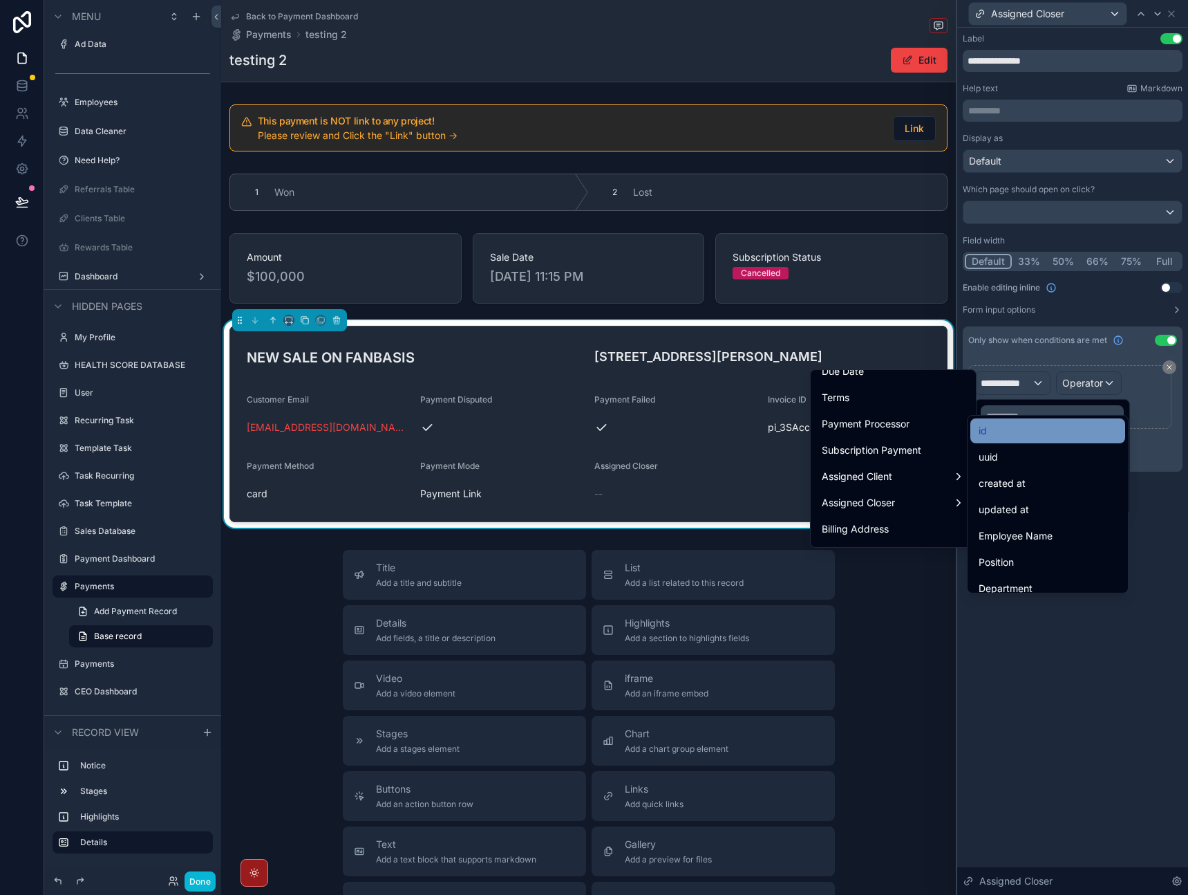
click at [1023, 438] on div "id" at bounding box center [1048, 430] width 138 height 17
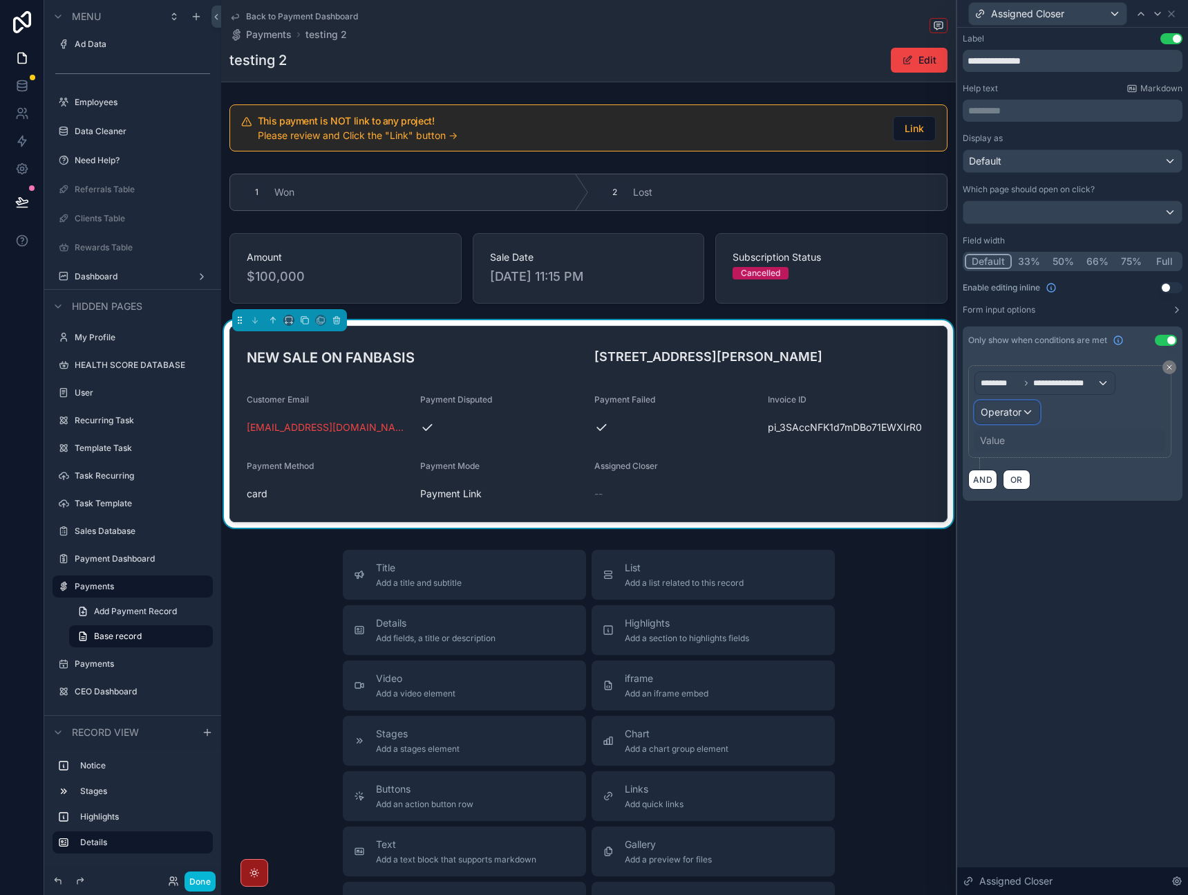
click at [1017, 415] on span "Operator" at bounding box center [1001, 412] width 41 height 12
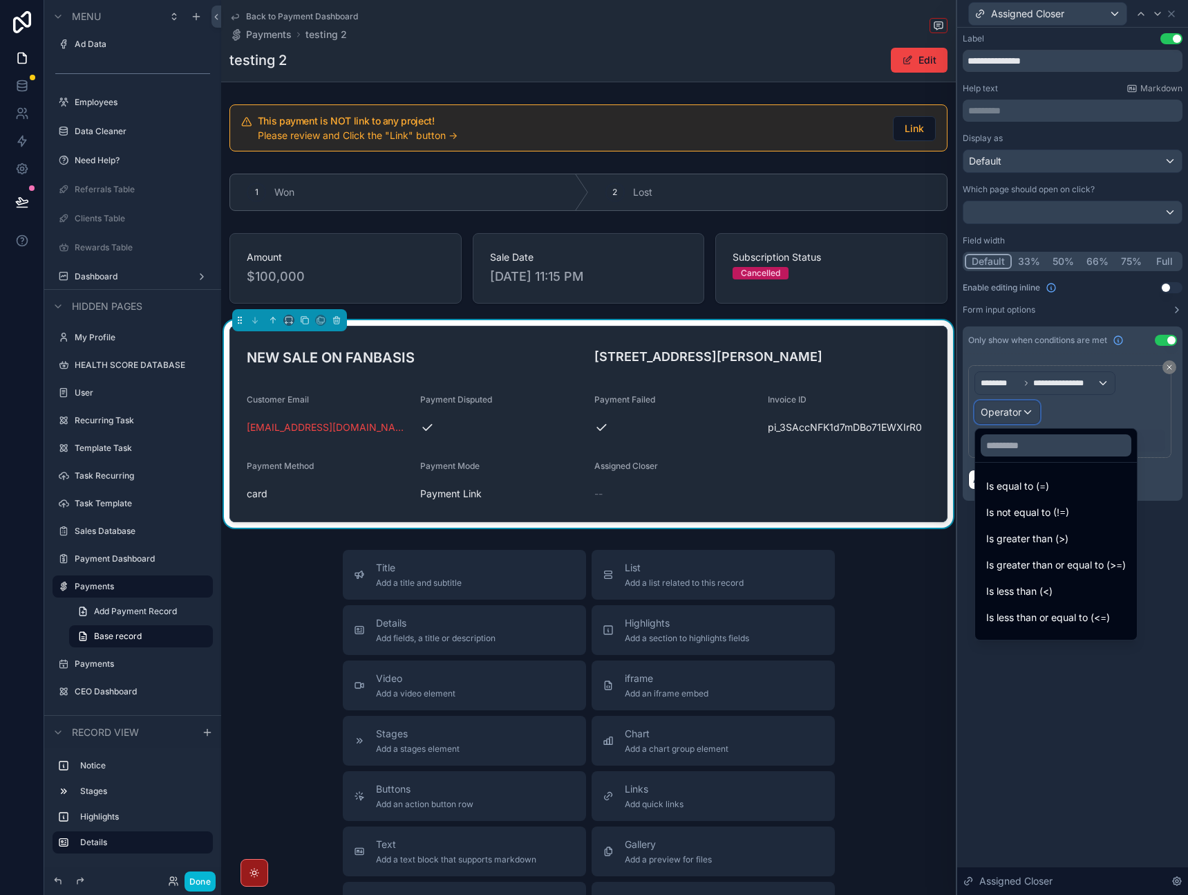
scroll to position [98, 0]
click at [1034, 576] on span "Is not empty" at bounding box center [1015, 571] width 57 height 17
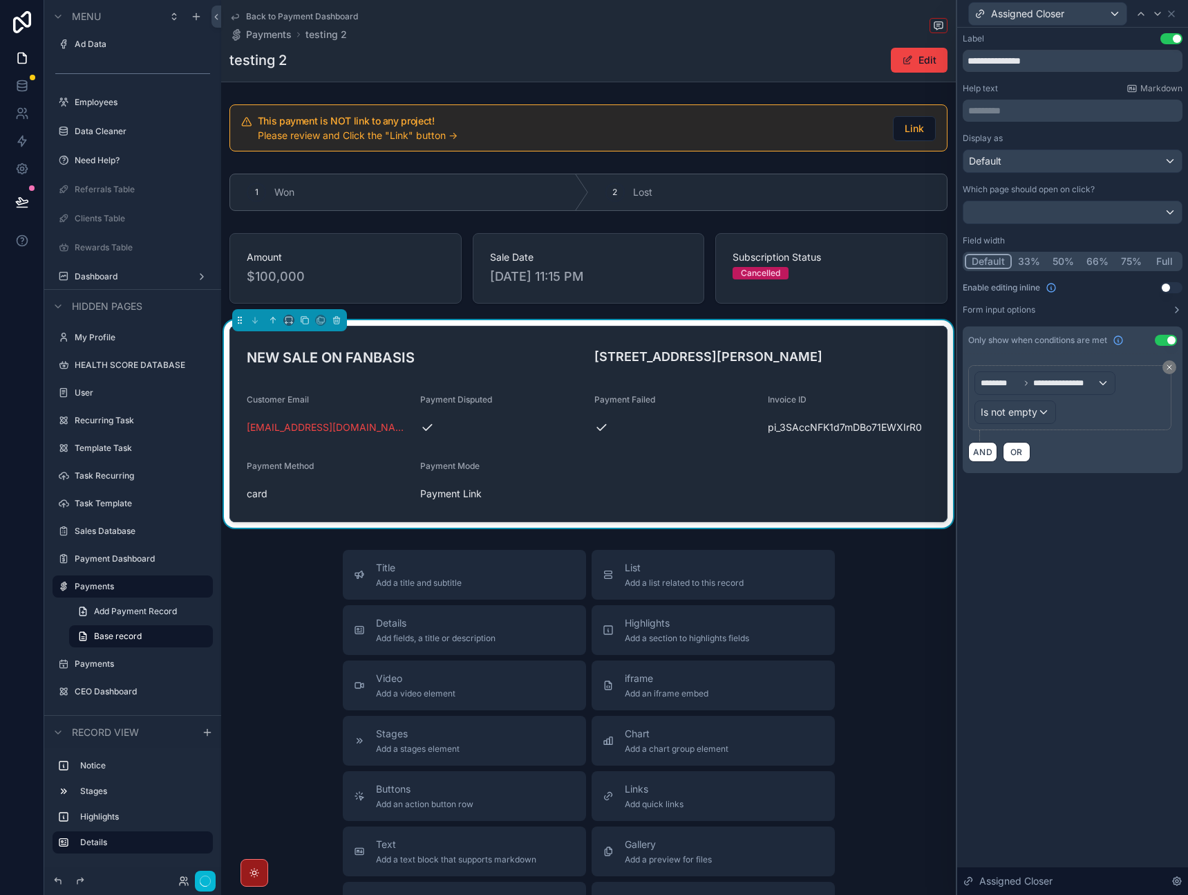
click at [1006, 677] on div "**********" at bounding box center [1073, 461] width 231 height 867
click at [1173, 19] on icon at bounding box center [1171, 13] width 11 height 11
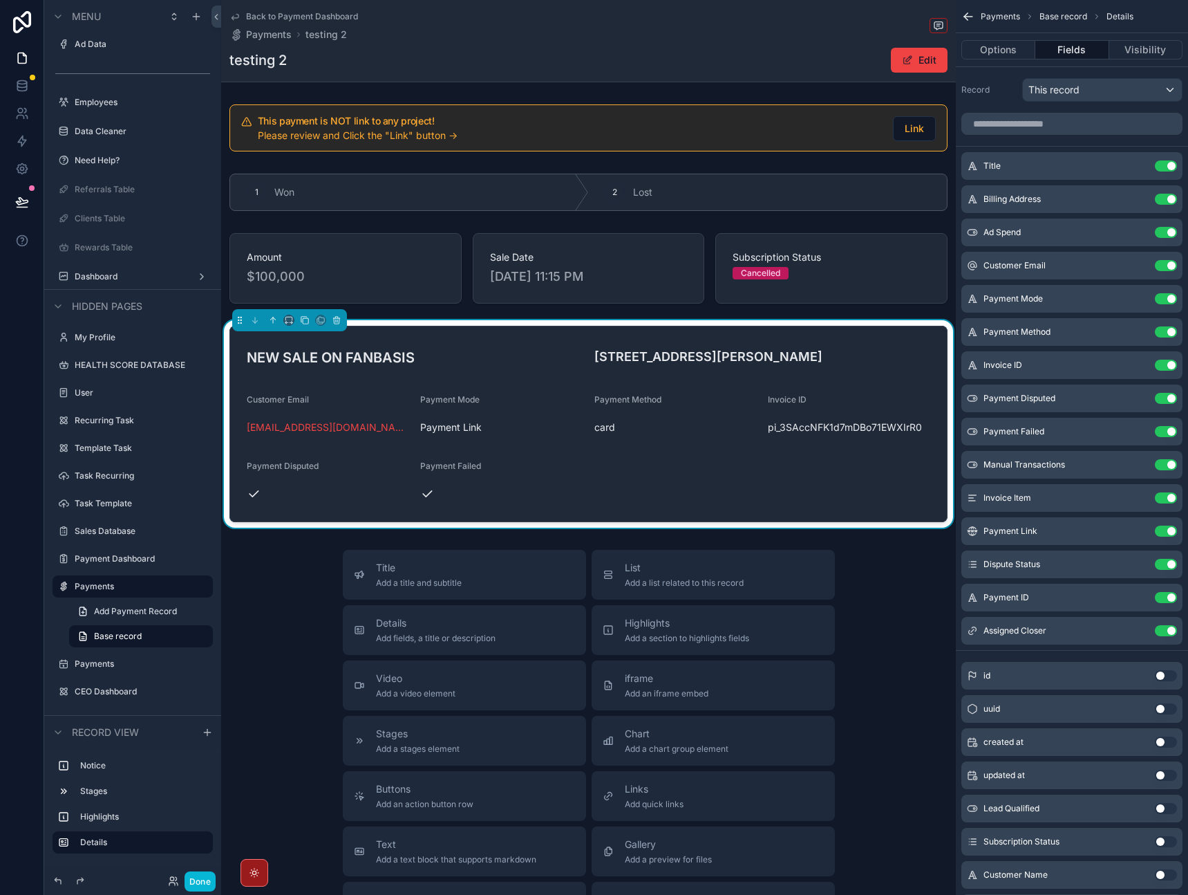
click at [900, 636] on div "Title Add a title and subtitle List Add a list related to this record Details A…" at bounding box center [588, 796] width 735 height 492
click at [294, 661] on div "Title Add a title and subtitle List Add a list related to this record Details A…" at bounding box center [588, 796] width 735 height 492
click at [291, 653] on div "Title Add a title and subtitle List Add a list related to this record Details A…" at bounding box center [588, 796] width 735 height 492
click at [881, 622] on div "Title Add a title and subtitle List Add a list related to this record Details A…" at bounding box center [588, 796] width 735 height 492
click at [203, 877] on button "Done" at bounding box center [200, 881] width 31 height 20
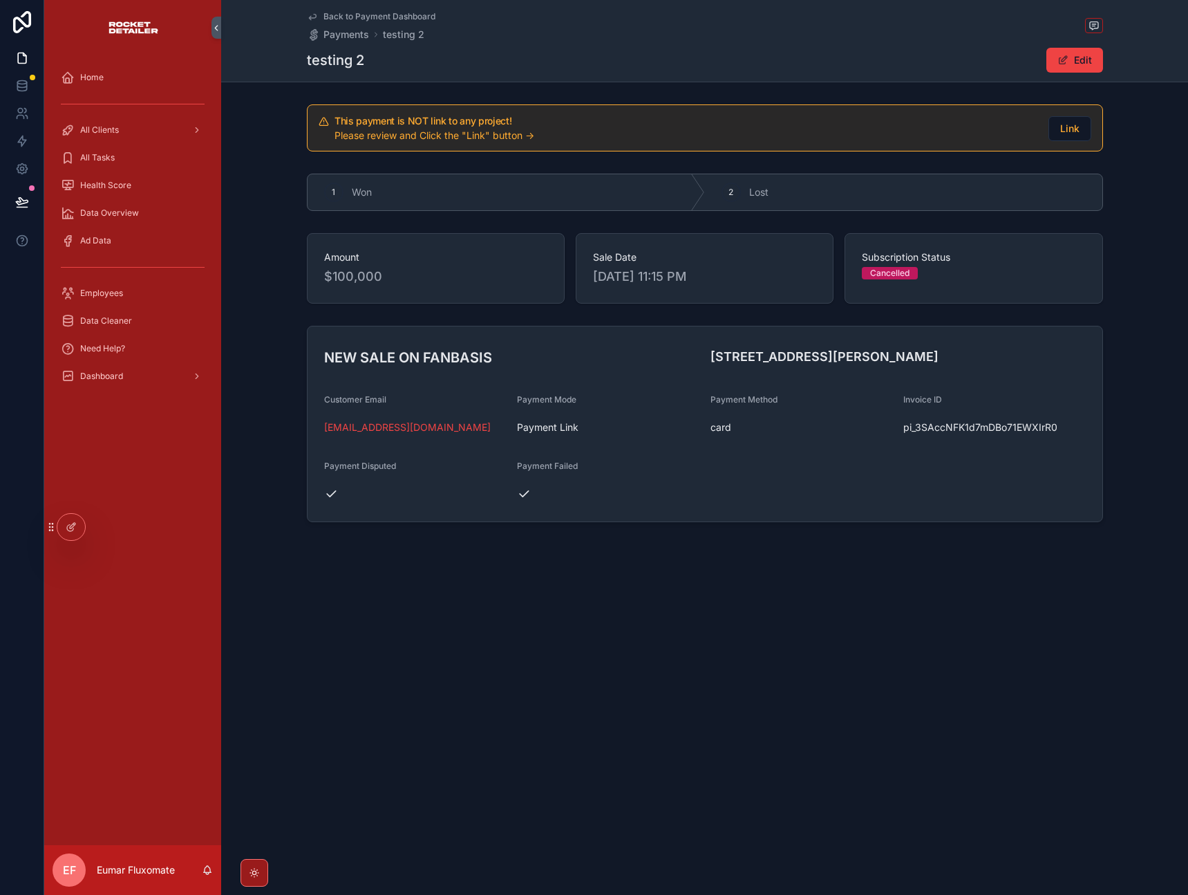
click at [333, 18] on span "Back to Payment Dashboard" at bounding box center [380, 16] width 112 height 11
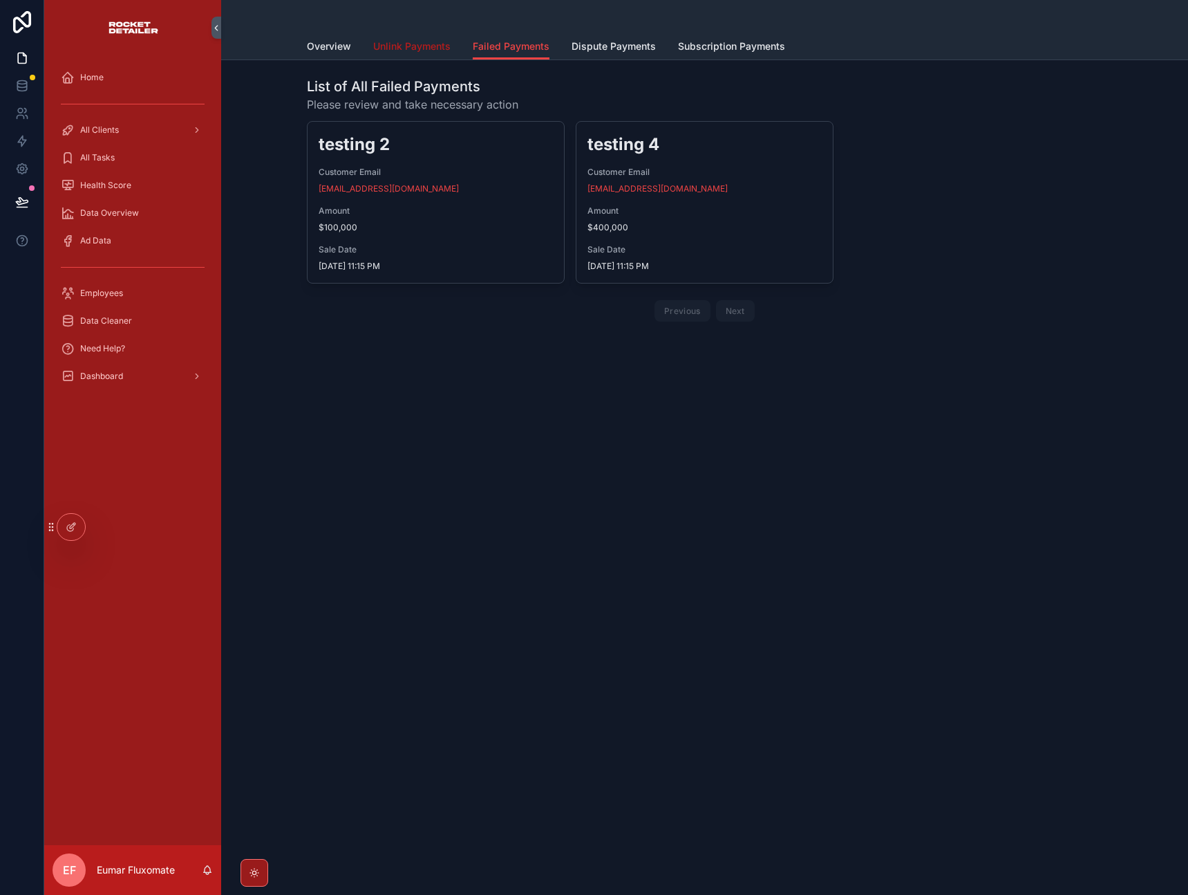
click at [407, 45] on span "Unlink Payments" at bounding box center [411, 46] width 77 height 14
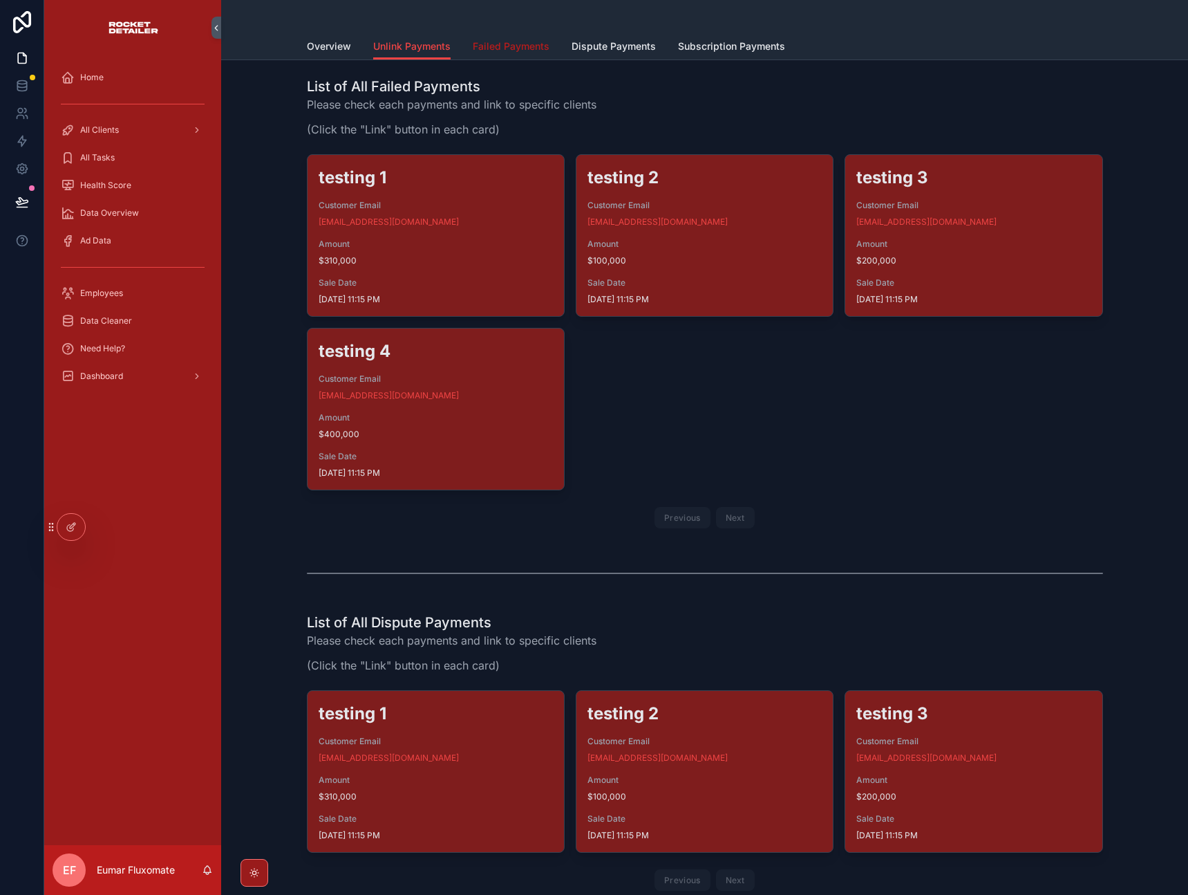
click at [499, 51] on span "Failed Payments" at bounding box center [511, 46] width 77 height 14
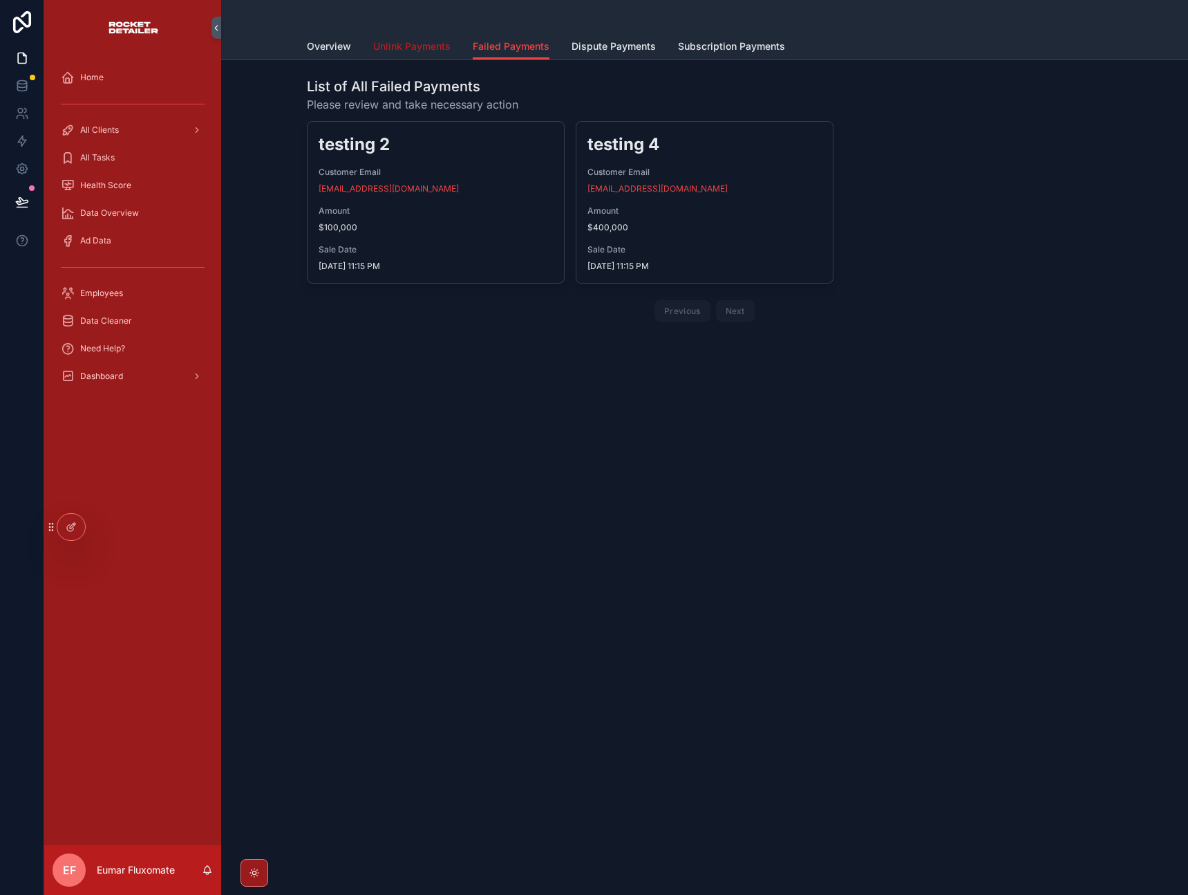
click at [412, 50] on span "Unlink Payments" at bounding box center [411, 46] width 77 height 14
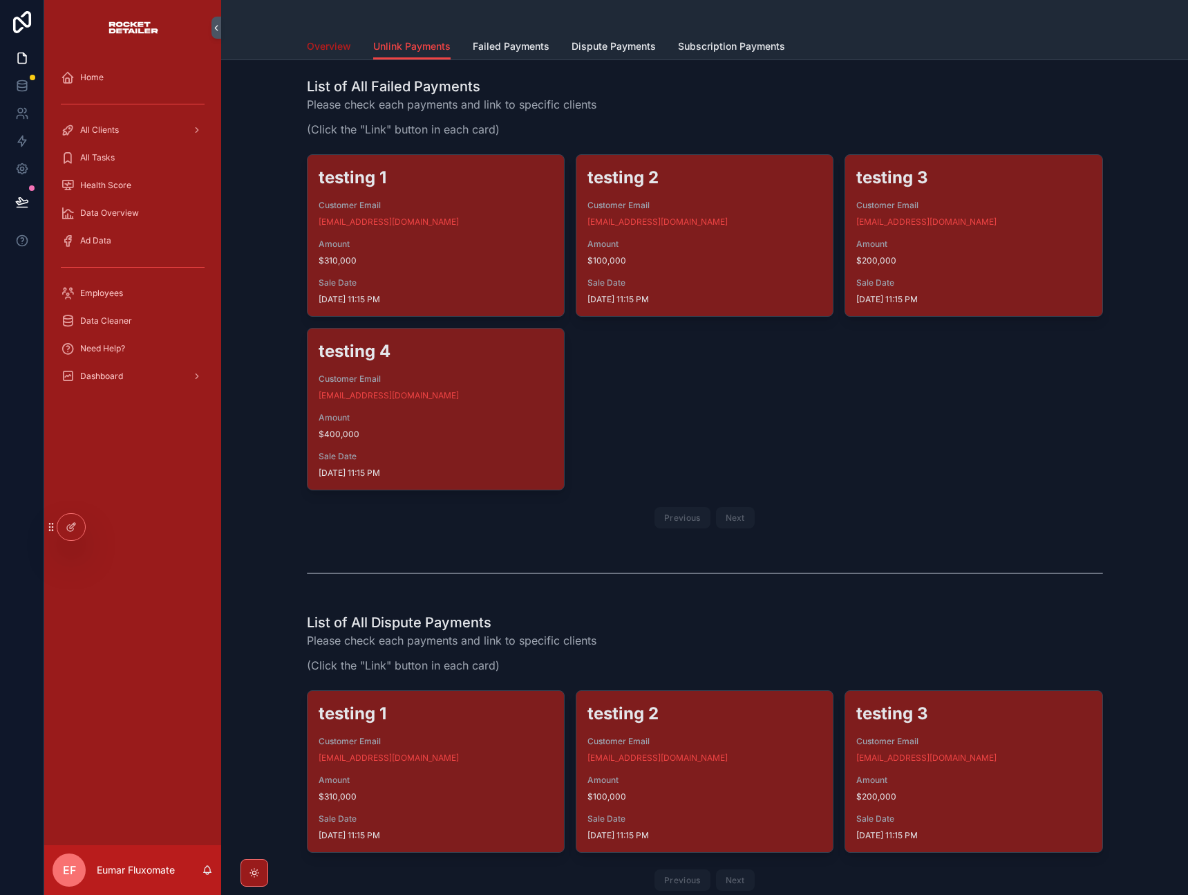
click at [342, 48] on span "Overview" at bounding box center [329, 46] width 44 height 14
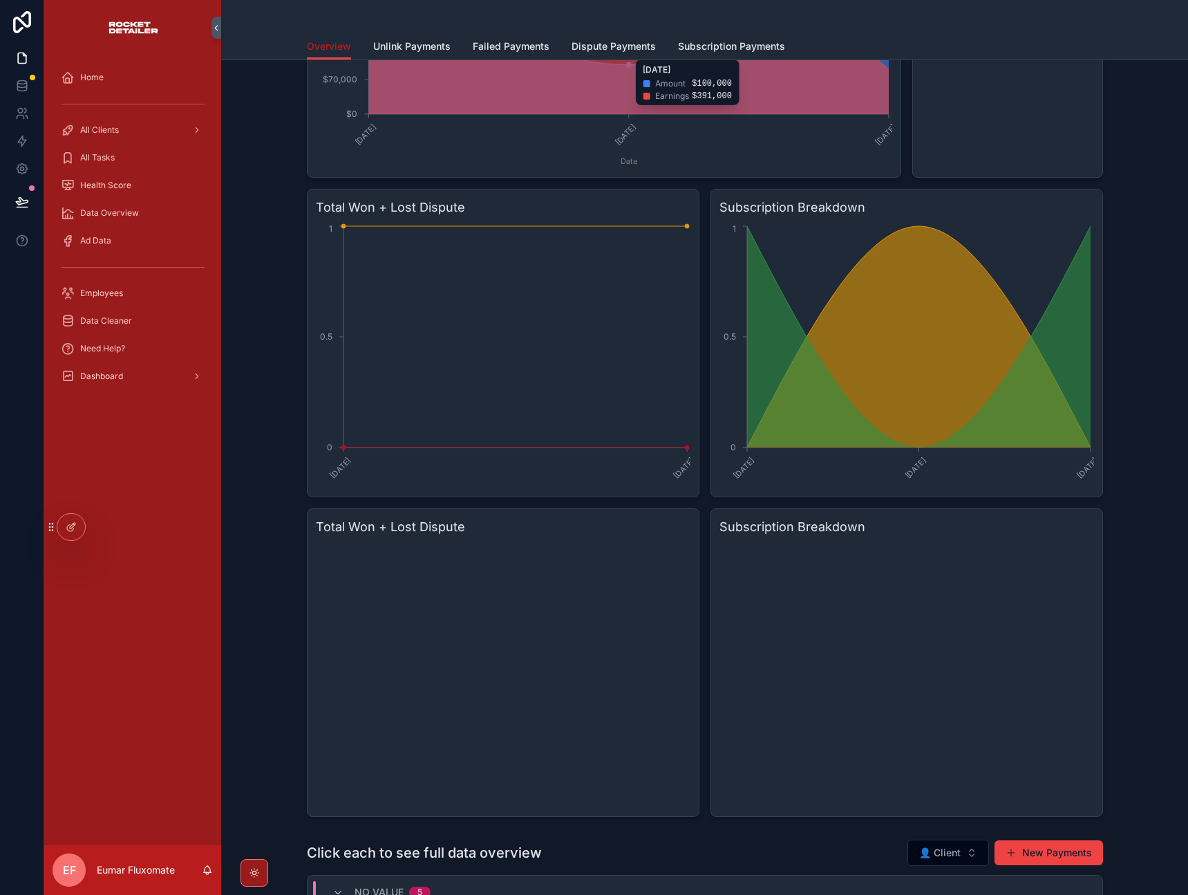
scroll to position [631, 0]
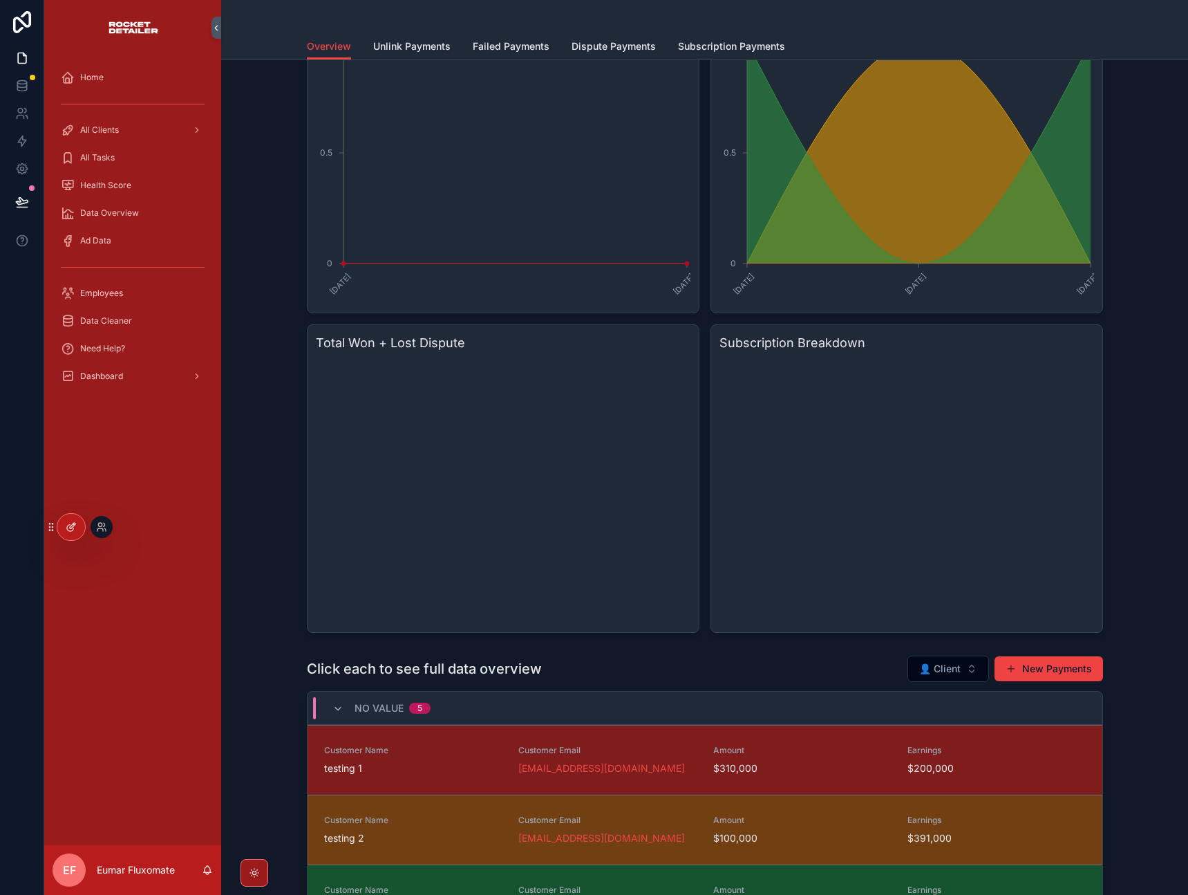
click at [78, 530] on div at bounding box center [71, 527] width 28 height 26
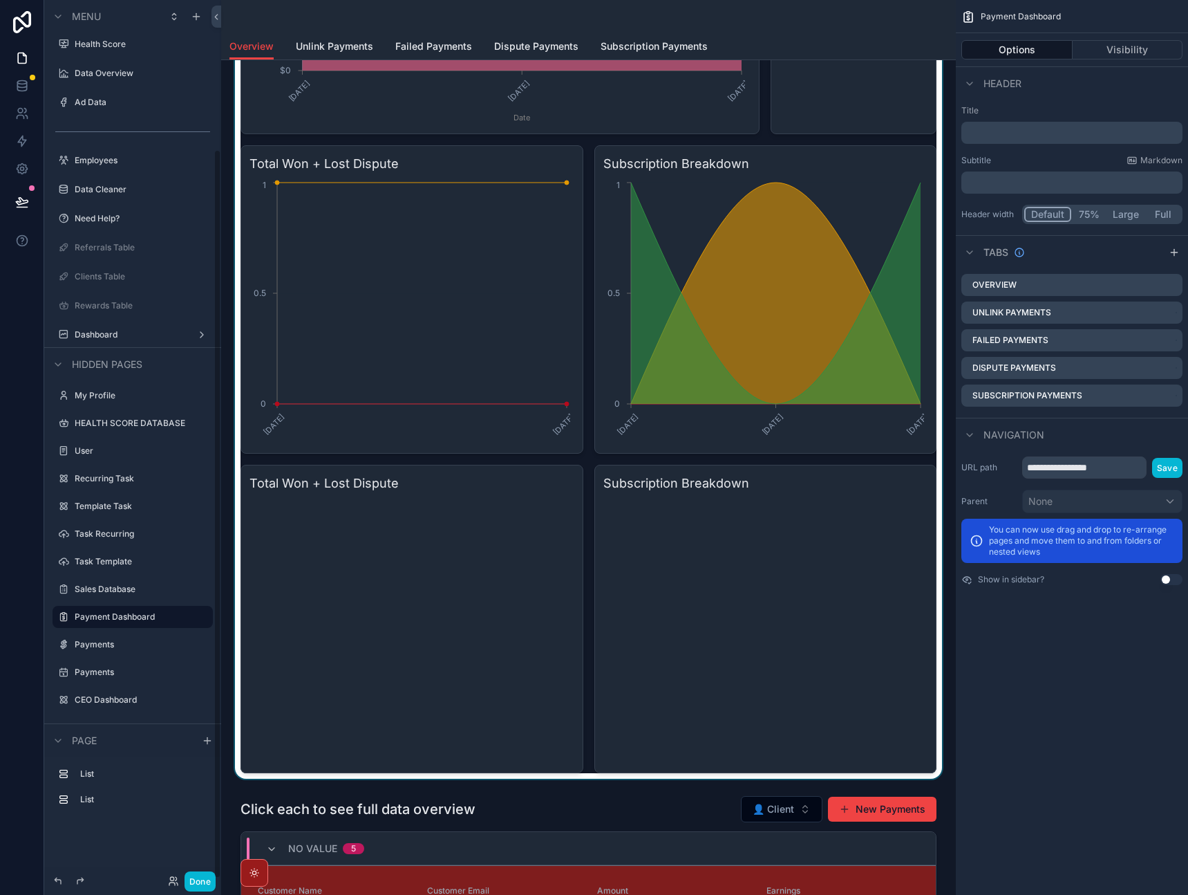
scroll to position [395, 0]
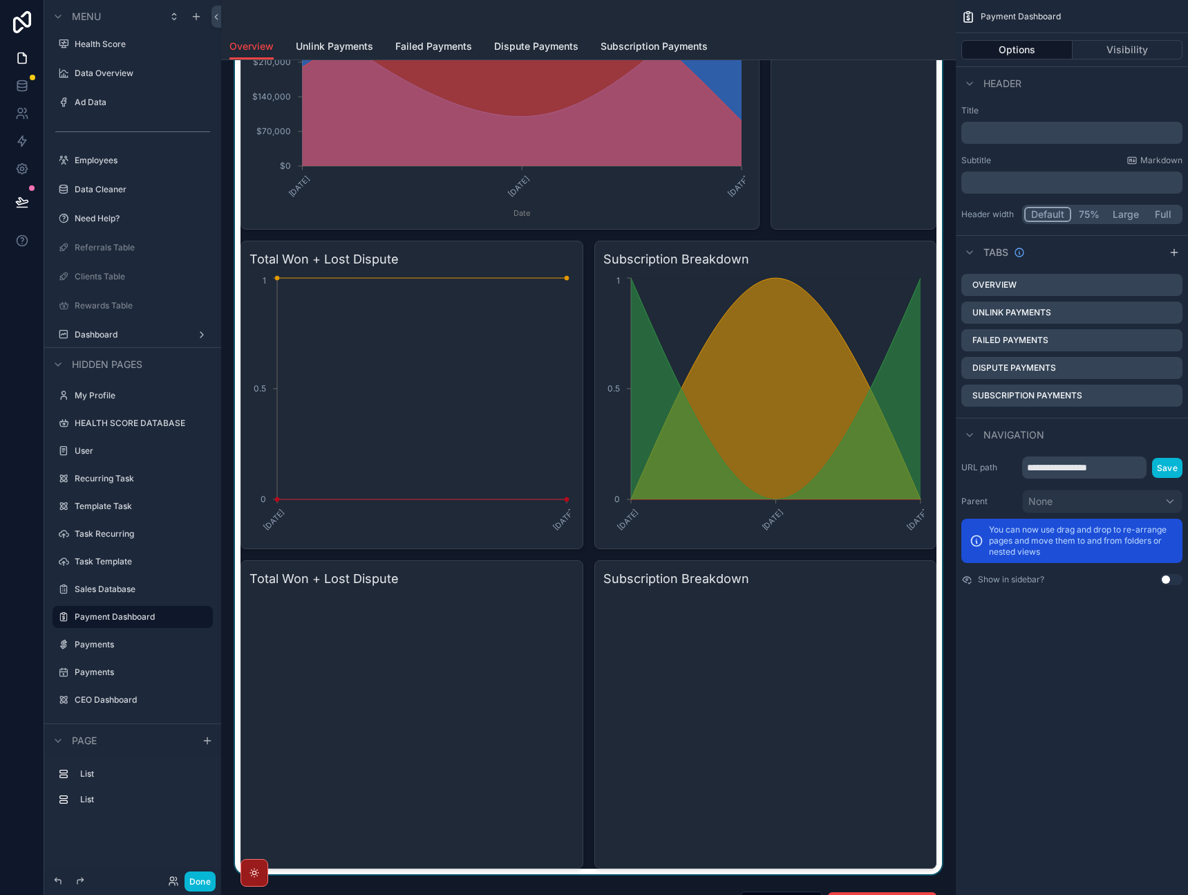
click at [400, 651] on div "scrollable content" at bounding box center [588, 274] width 713 height 1197
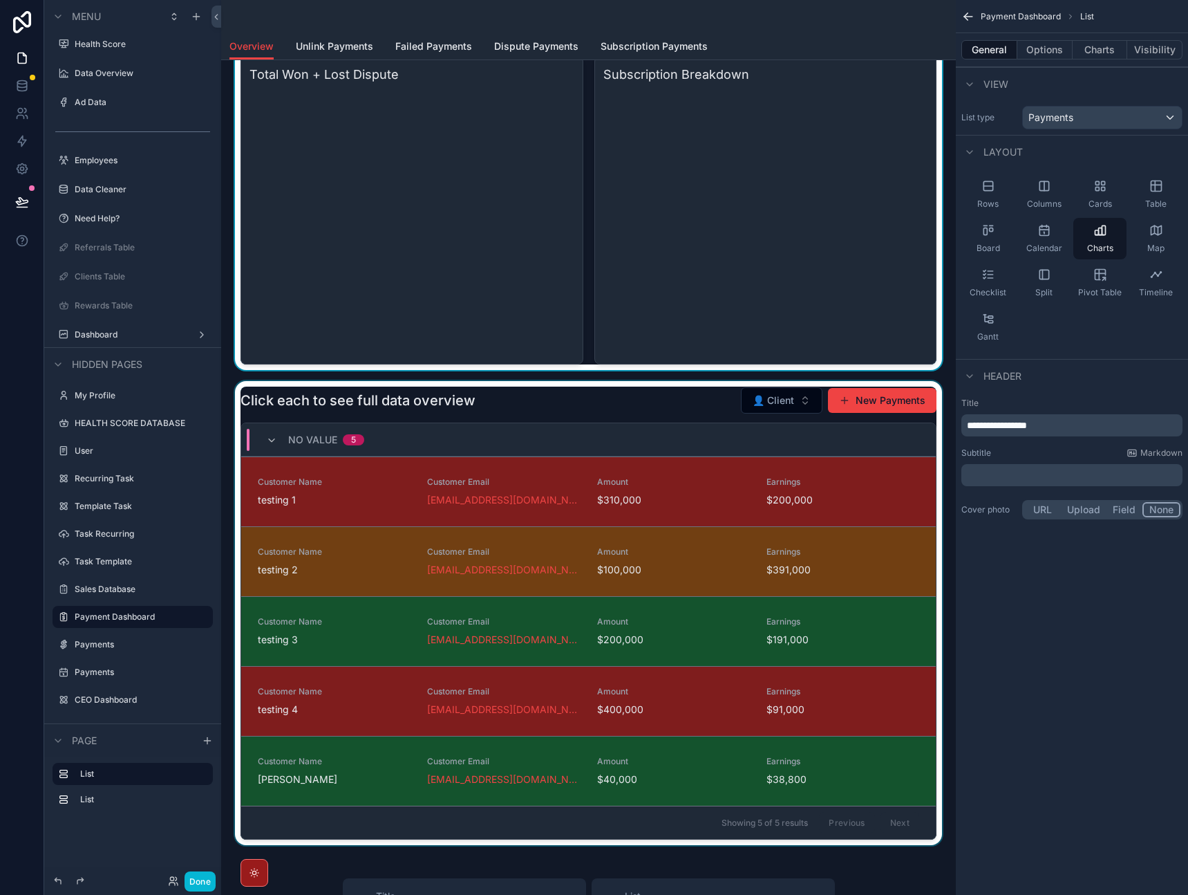
scroll to position [790, 0]
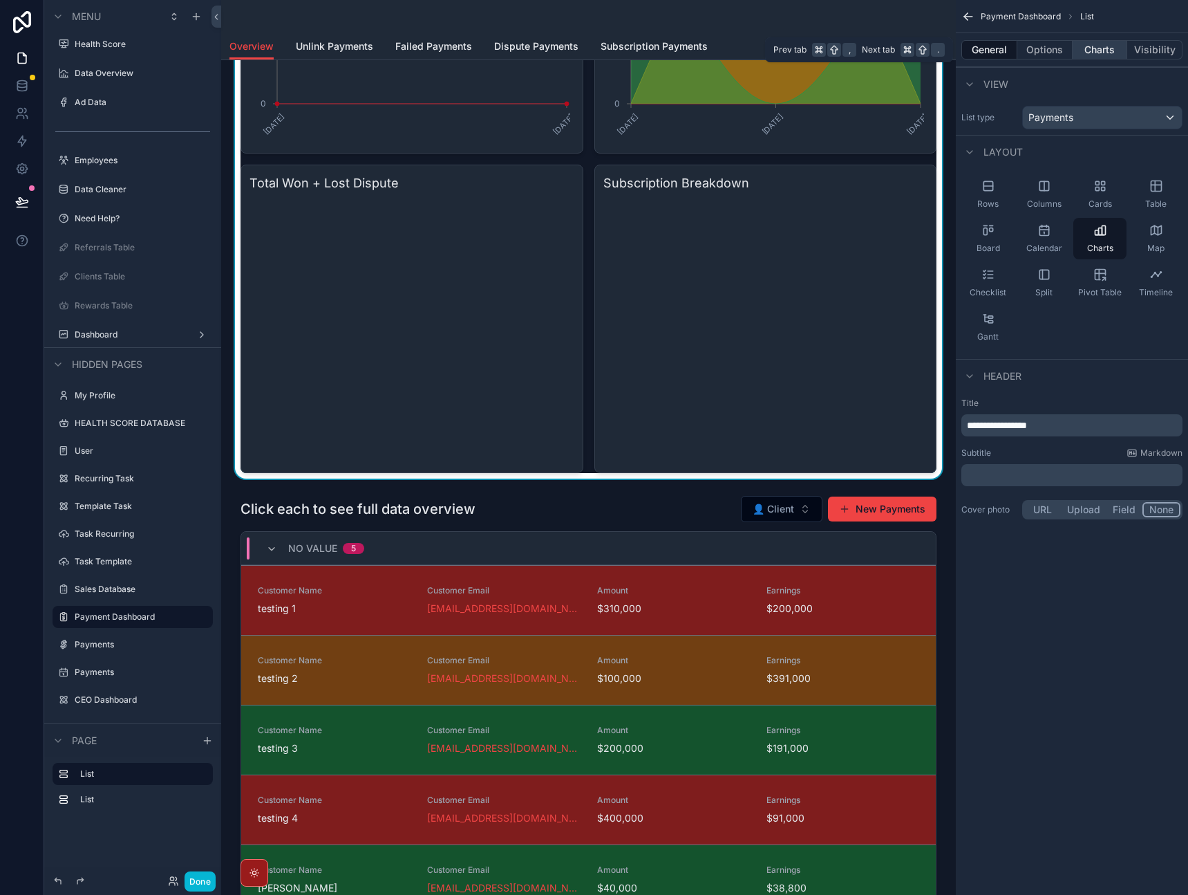
click at [1089, 53] on button "Charts" at bounding box center [1100, 49] width 55 height 19
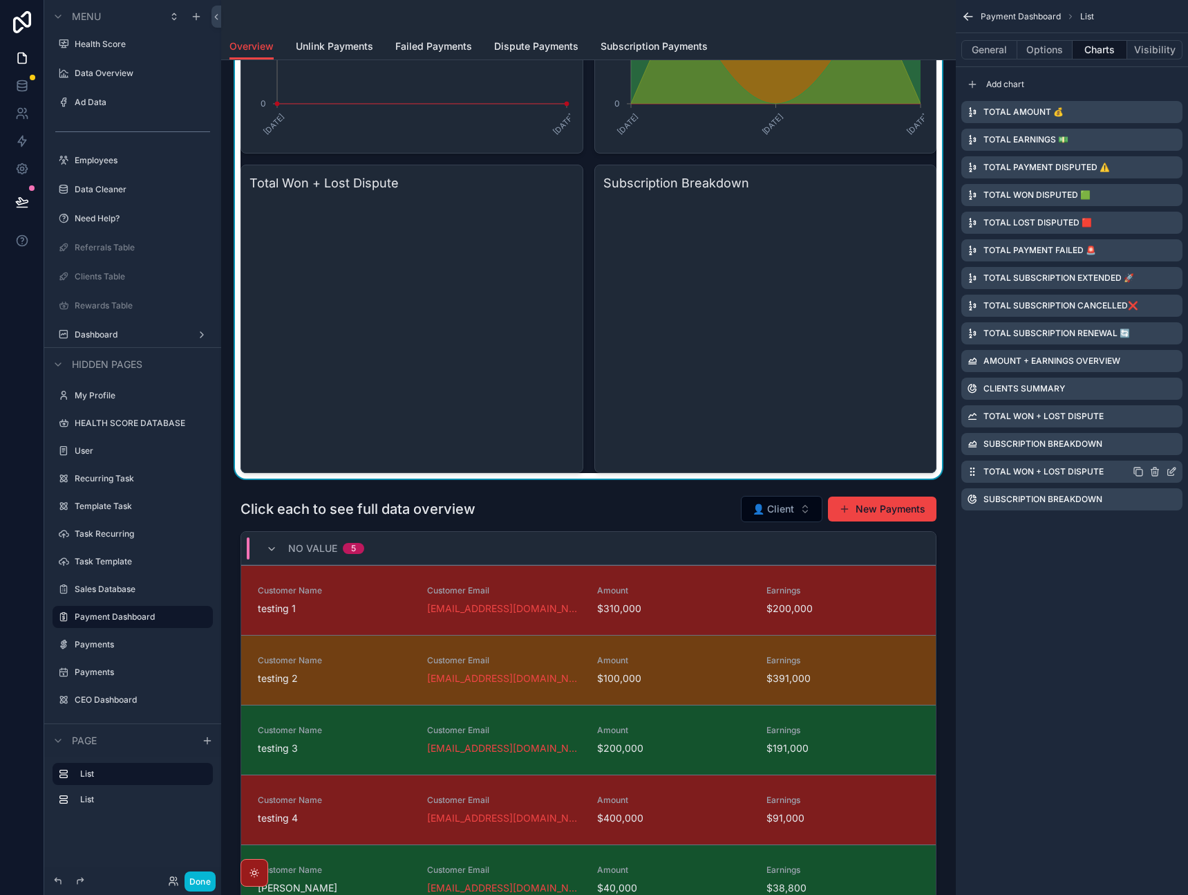
click at [1170, 471] on icon "scrollable content" at bounding box center [1173, 470] width 6 height 6
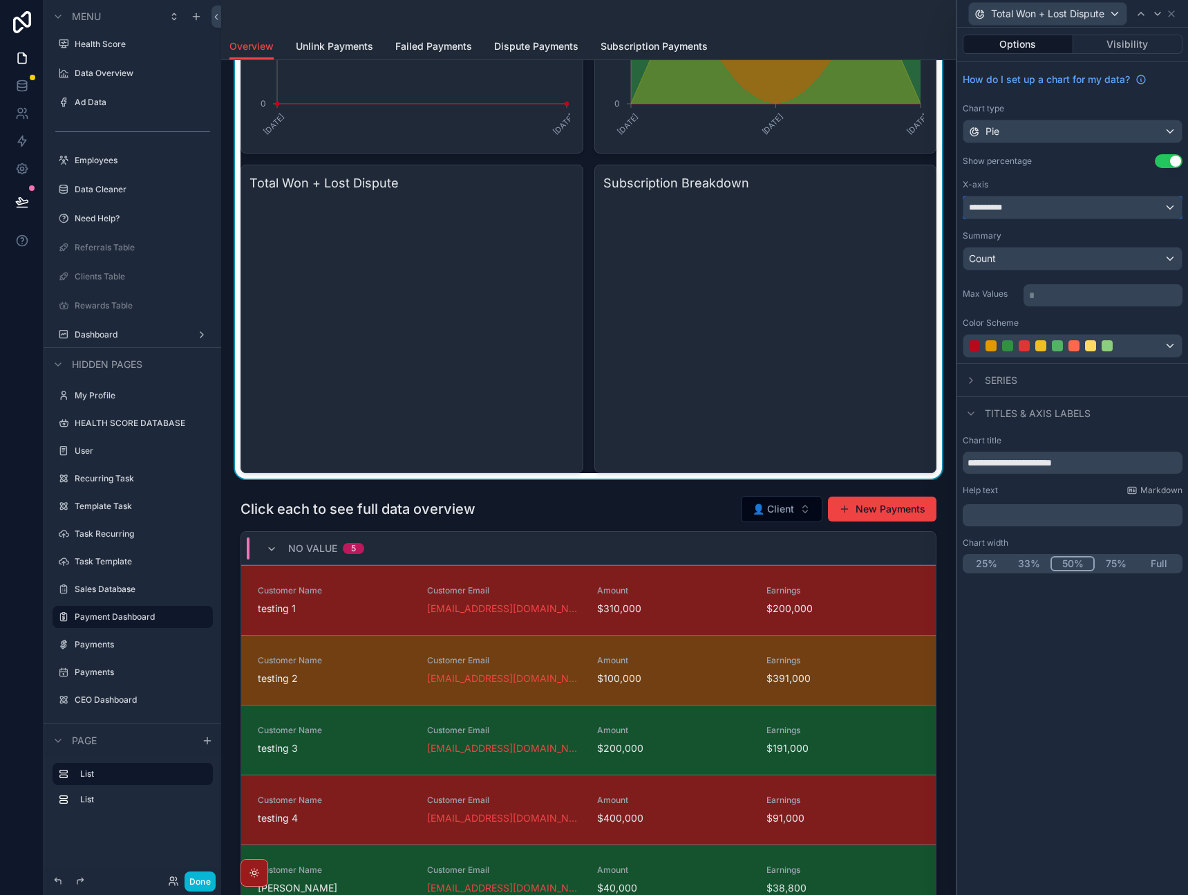
click at [1059, 207] on div "**********" at bounding box center [1073, 207] width 218 height 22
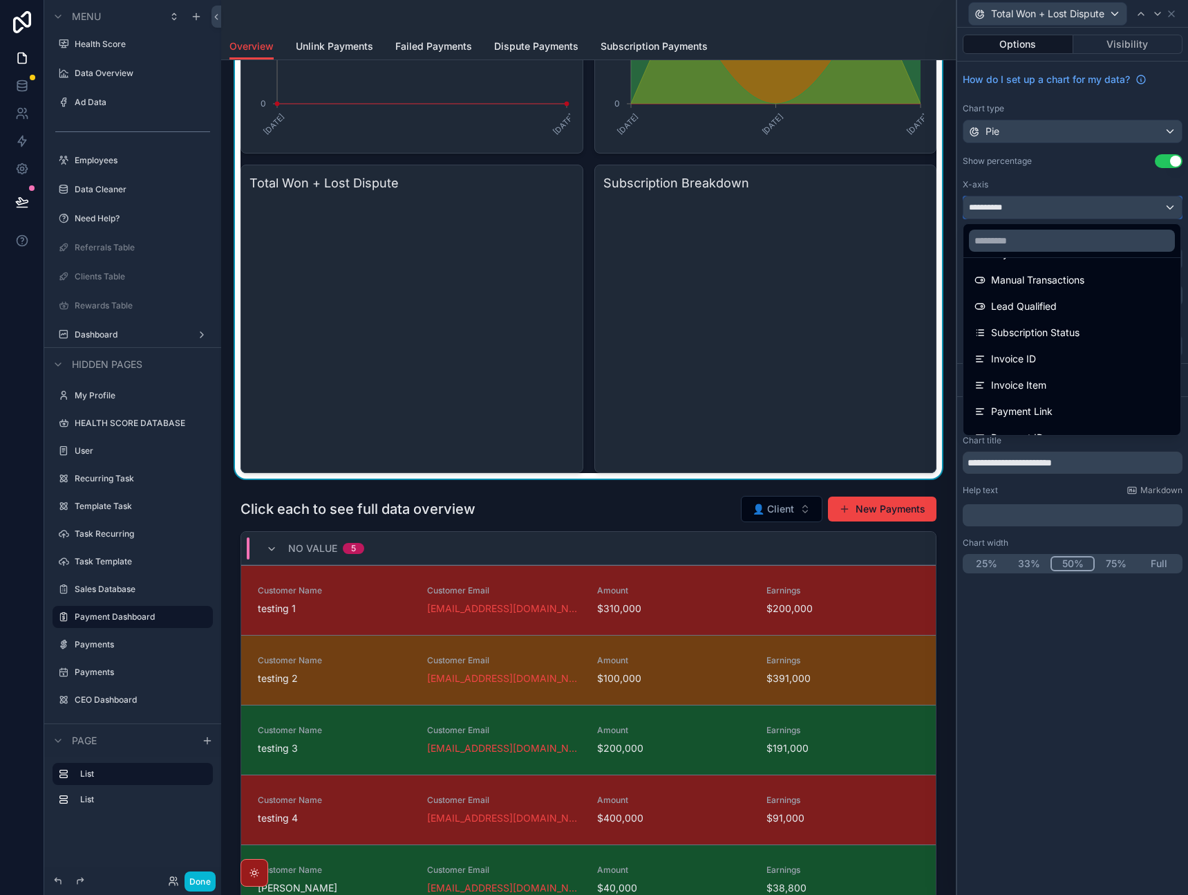
scroll to position [217, 0]
click at [1081, 549] on div at bounding box center [1073, 447] width 231 height 895
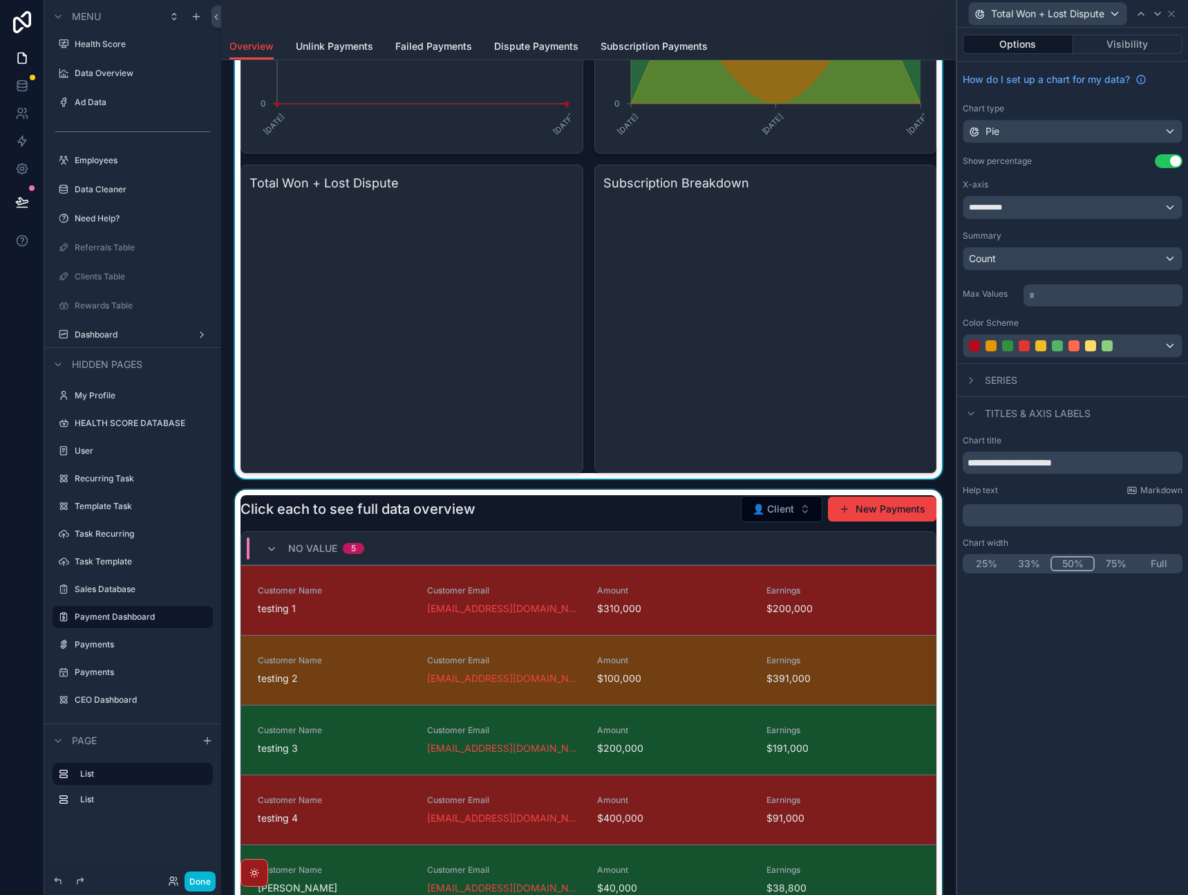
click at [701, 514] on div "scrollable content" at bounding box center [588, 721] width 713 height 464
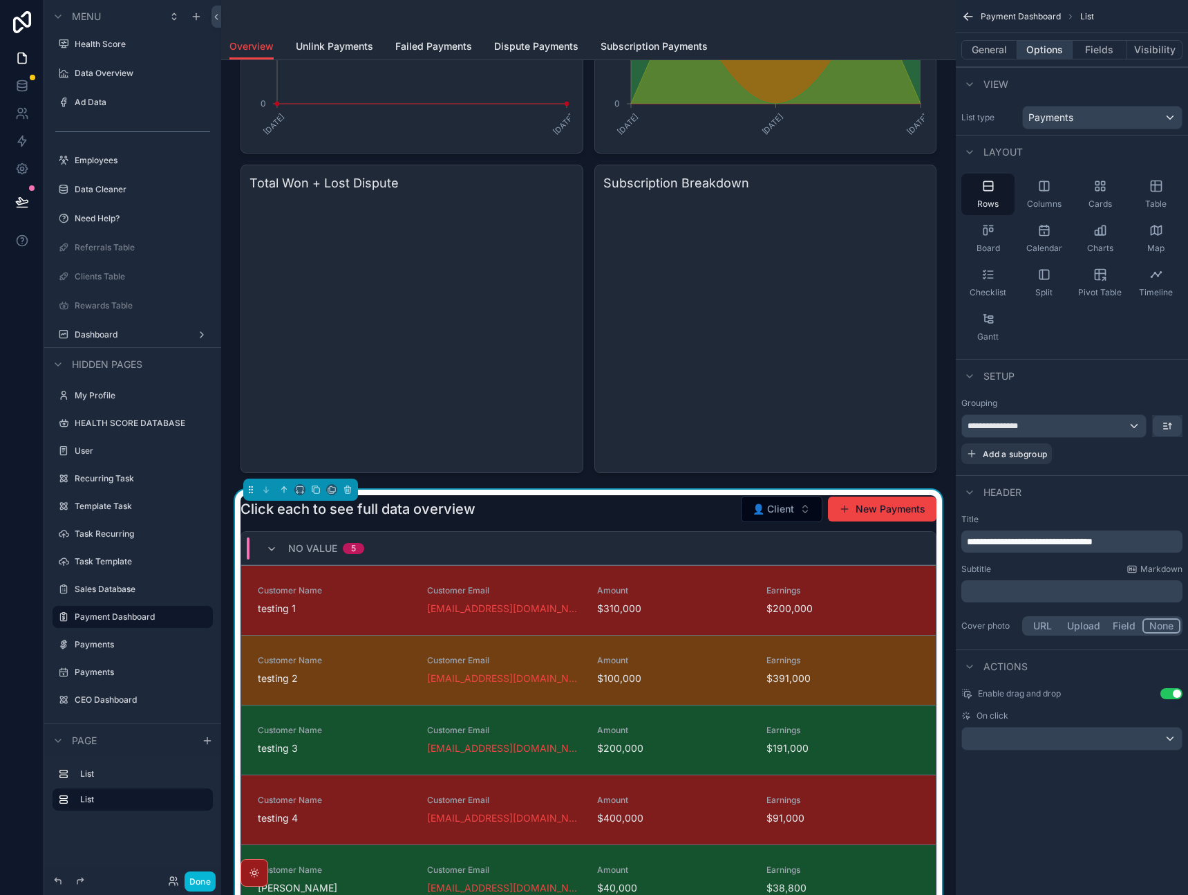
click at [1042, 47] on button "Options" at bounding box center [1045, 49] width 55 height 19
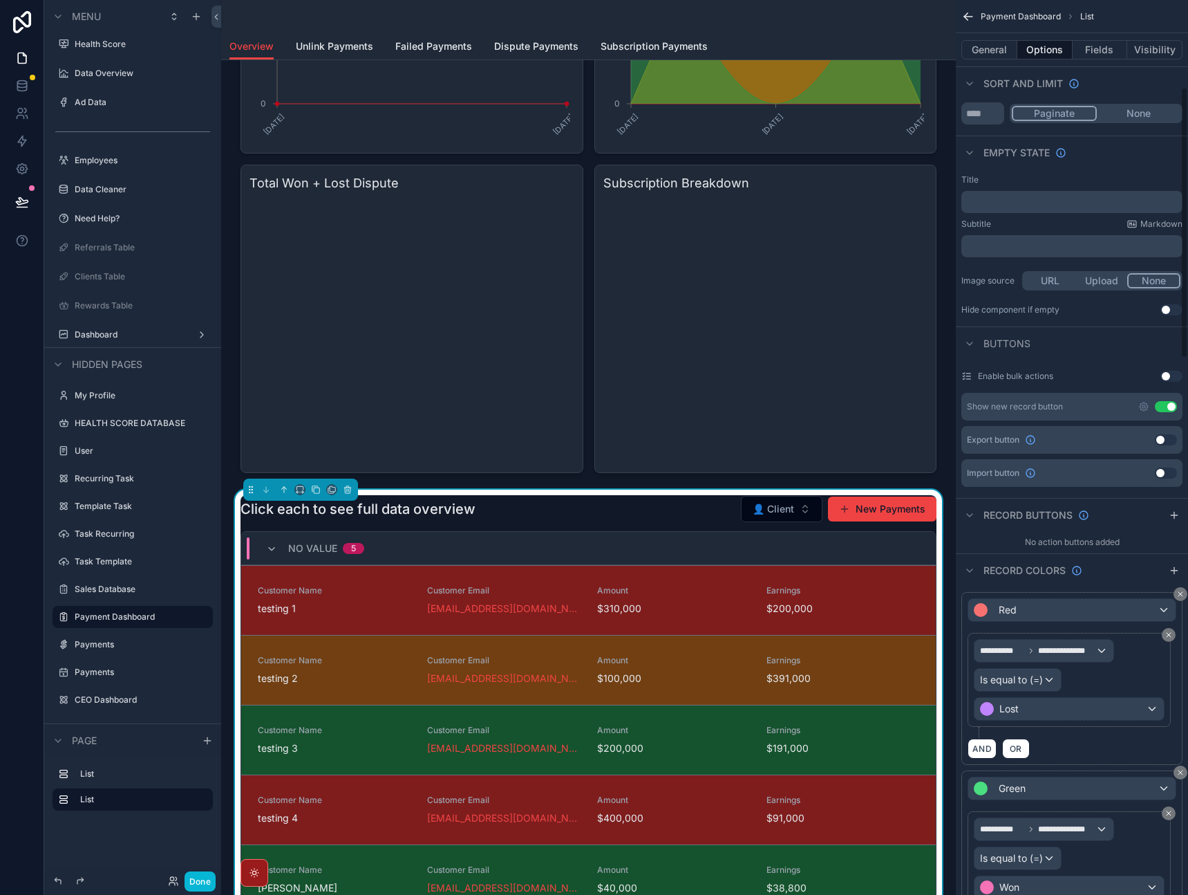
scroll to position [309, 0]
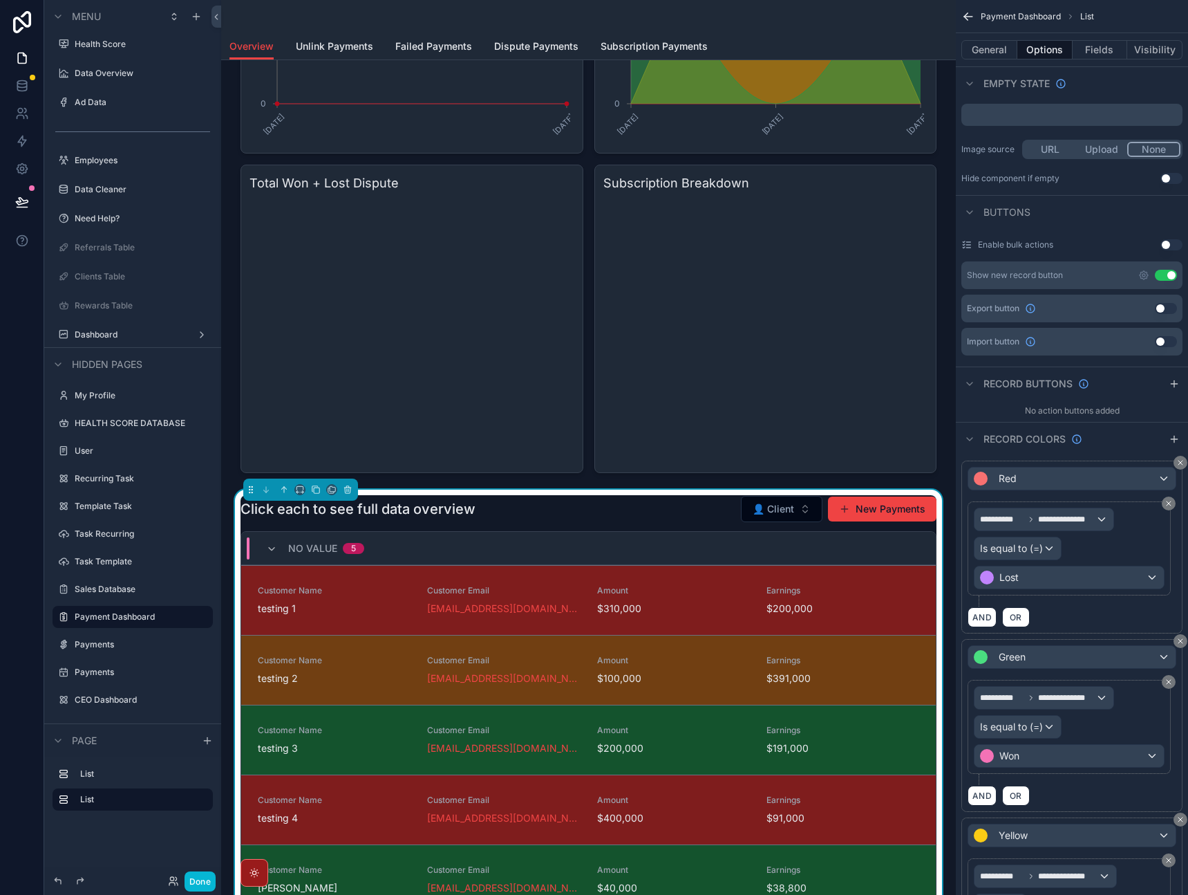
click at [672, 506] on div "Click each to see full data overview 👤 Client New Payments" at bounding box center [589, 509] width 696 height 28
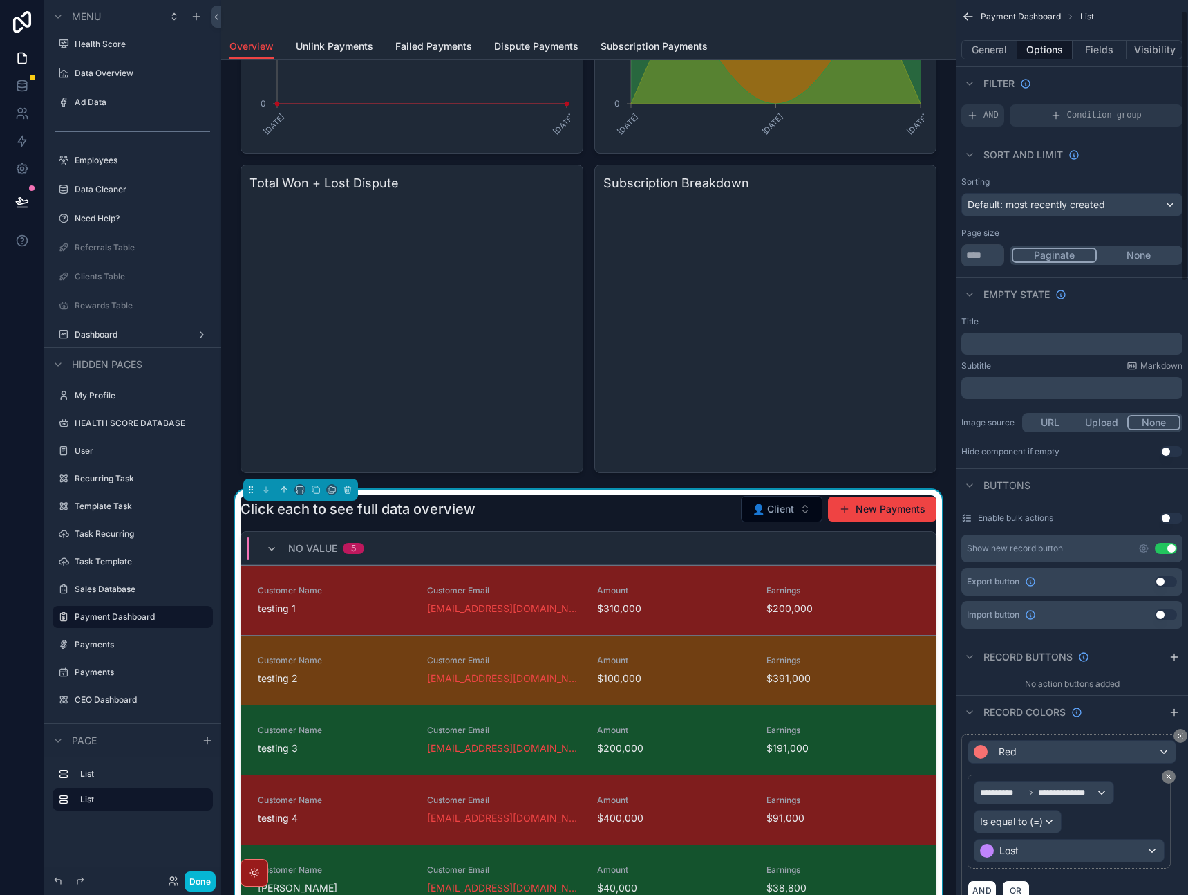
scroll to position [0, 0]
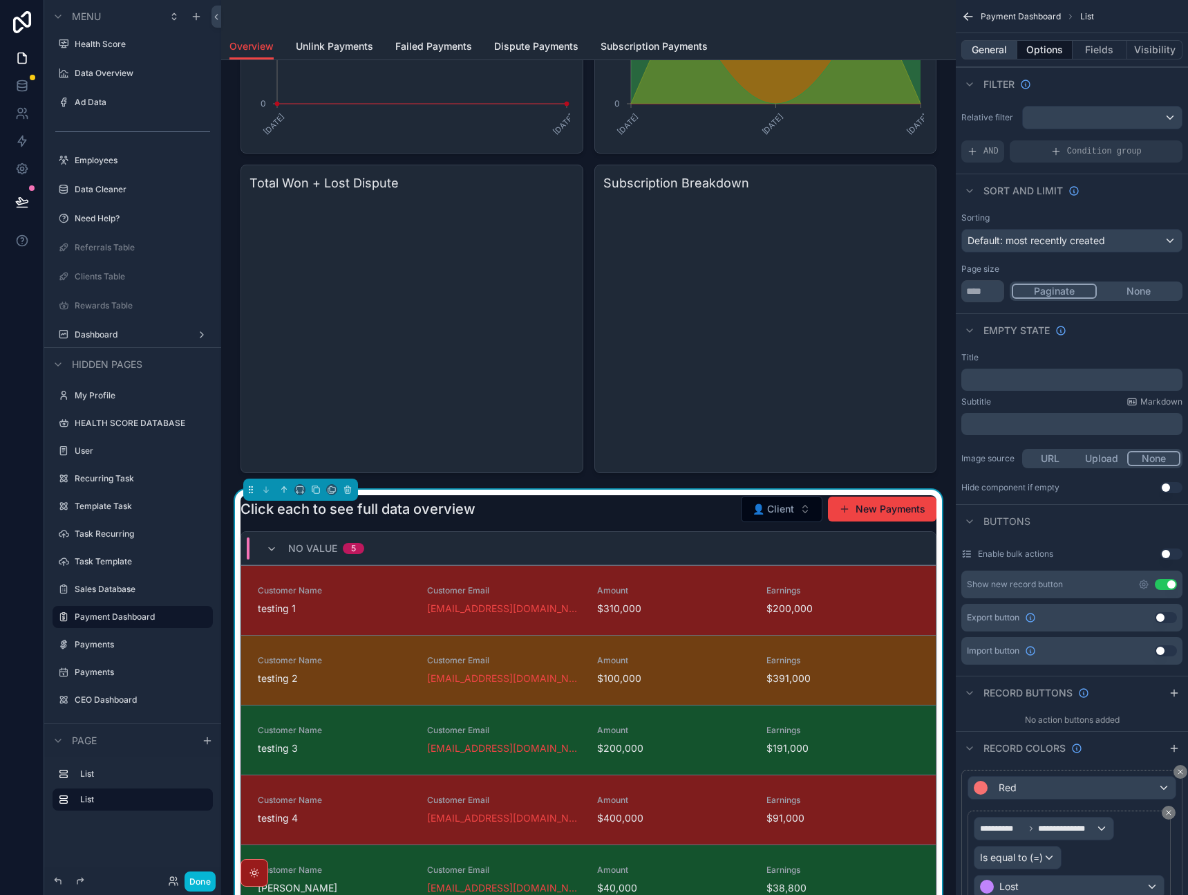
click at [997, 54] on button "General" at bounding box center [990, 49] width 56 height 19
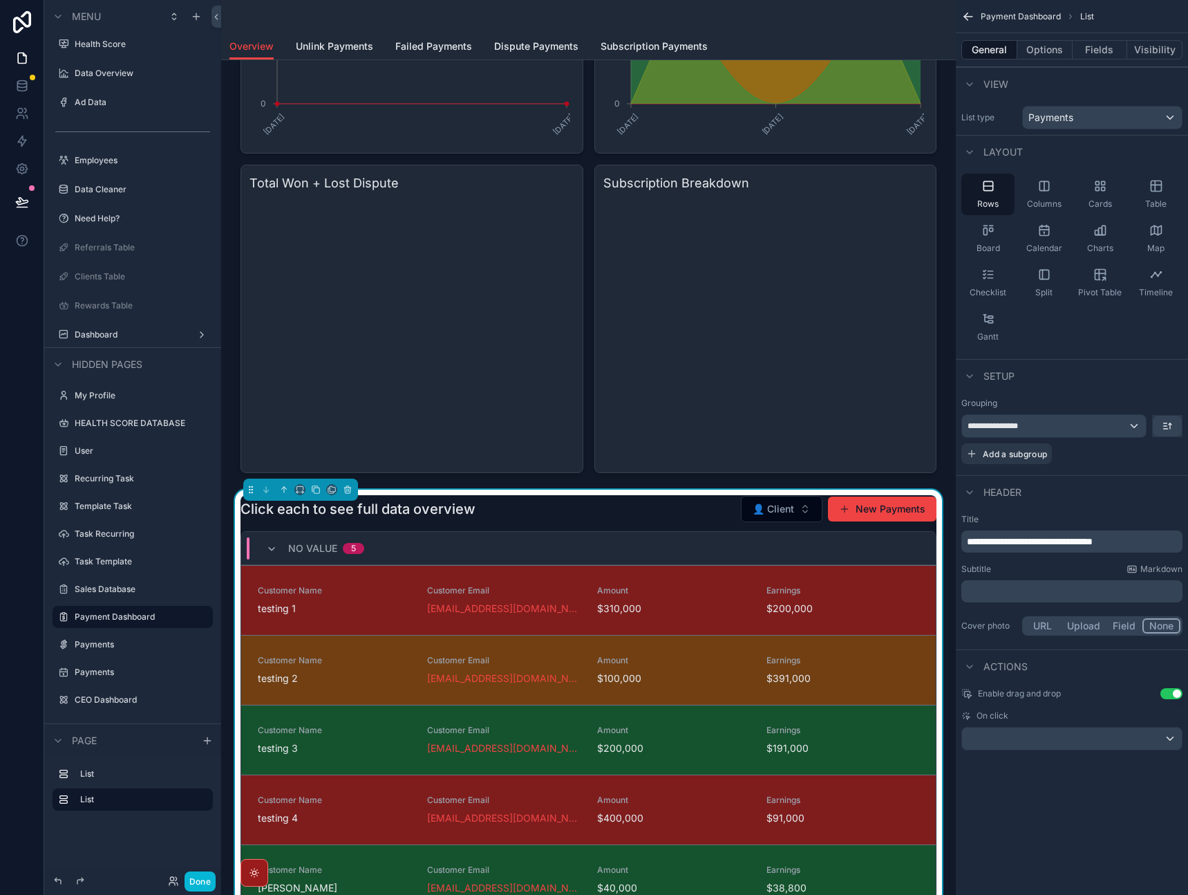
click at [1003, 601] on div "﻿" at bounding box center [1072, 591] width 221 height 22
click at [1005, 594] on p "﻿" at bounding box center [1073, 591] width 213 height 14
click at [996, 606] on div "**********" at bounding box center [1072, 576] width 232 height 136
click at [1002, 595] on p "﻿" at bounding box center [1073, 591] width 213 height 14
click at [1005, 592] on p "﻿" at bounding box center [1073, 591] width 213 height 14
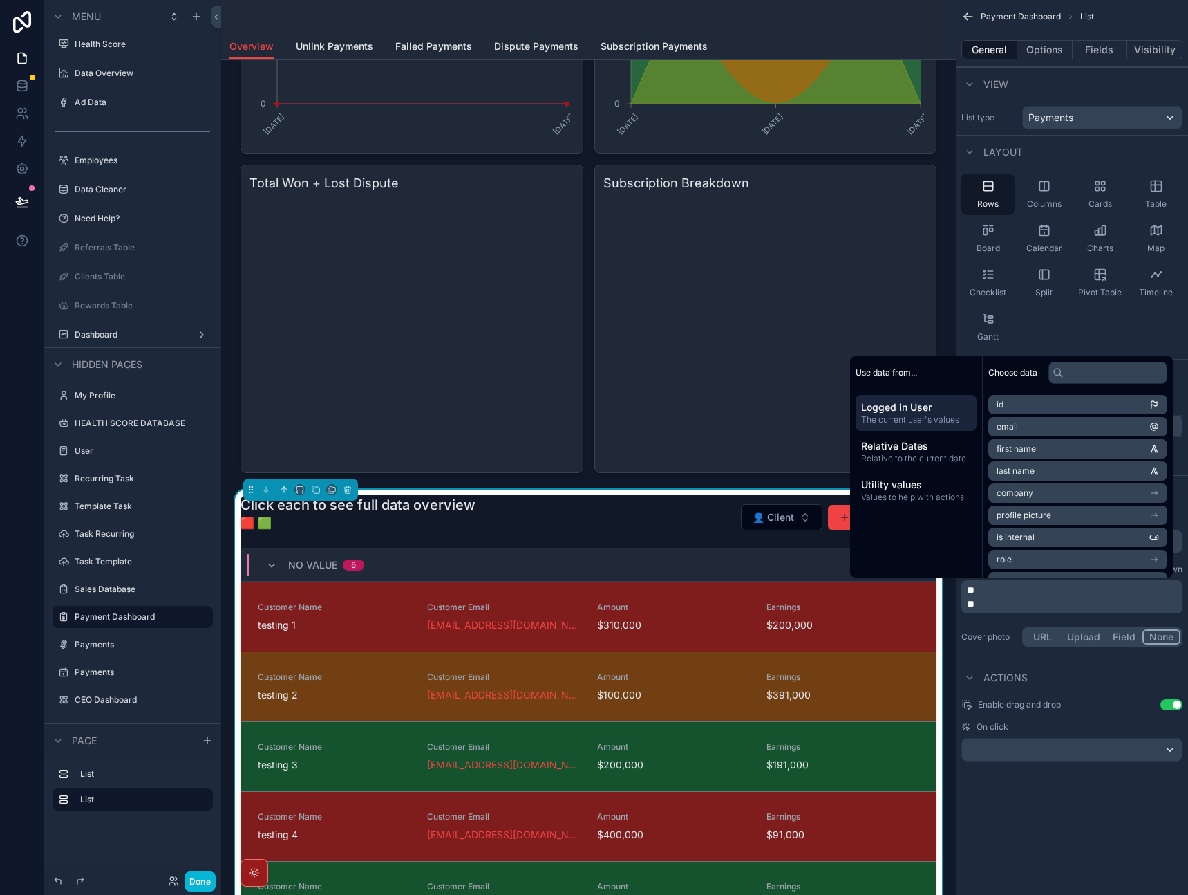
click at [1002, 586] on p "**" at bounding box center [1073, 590] width 213 height 14
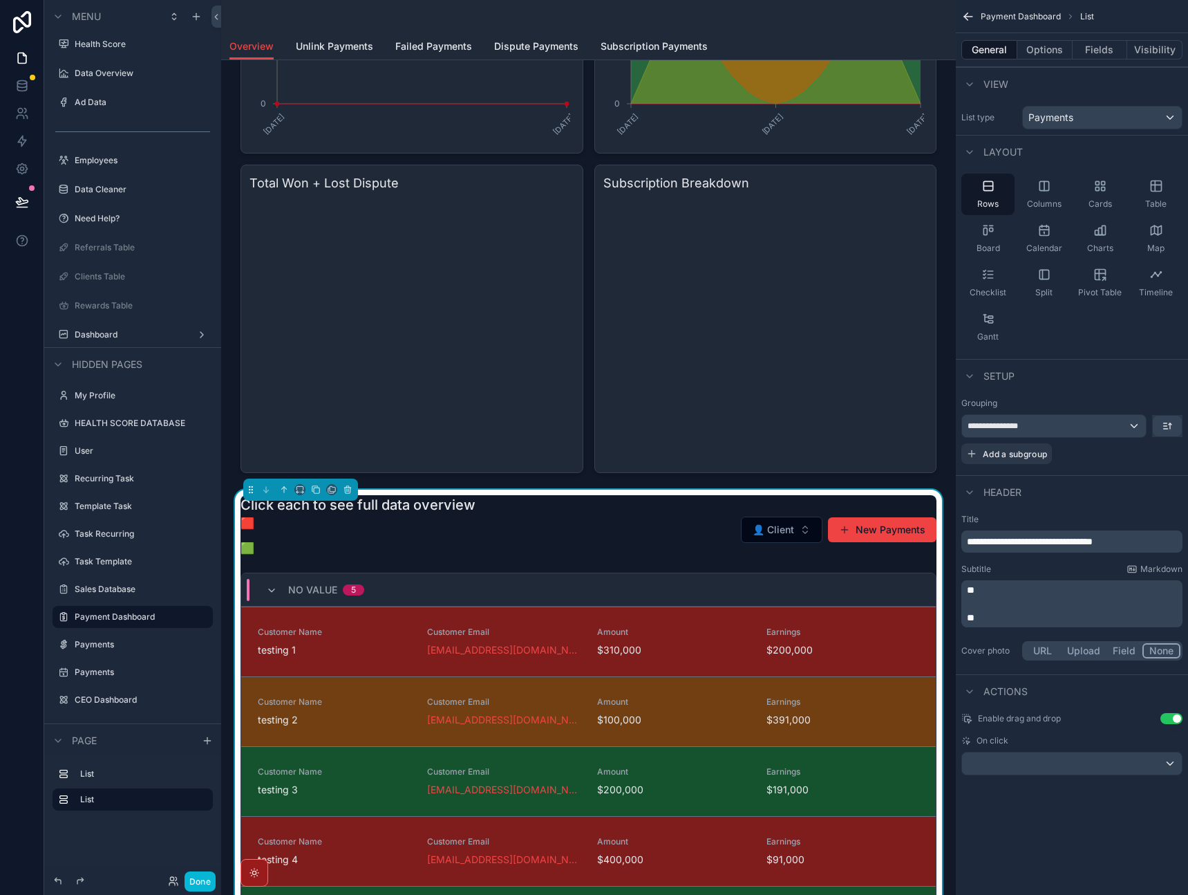
click at [1029, 618] on p "**" at bounding box center [1073, 617] width 213 height 14
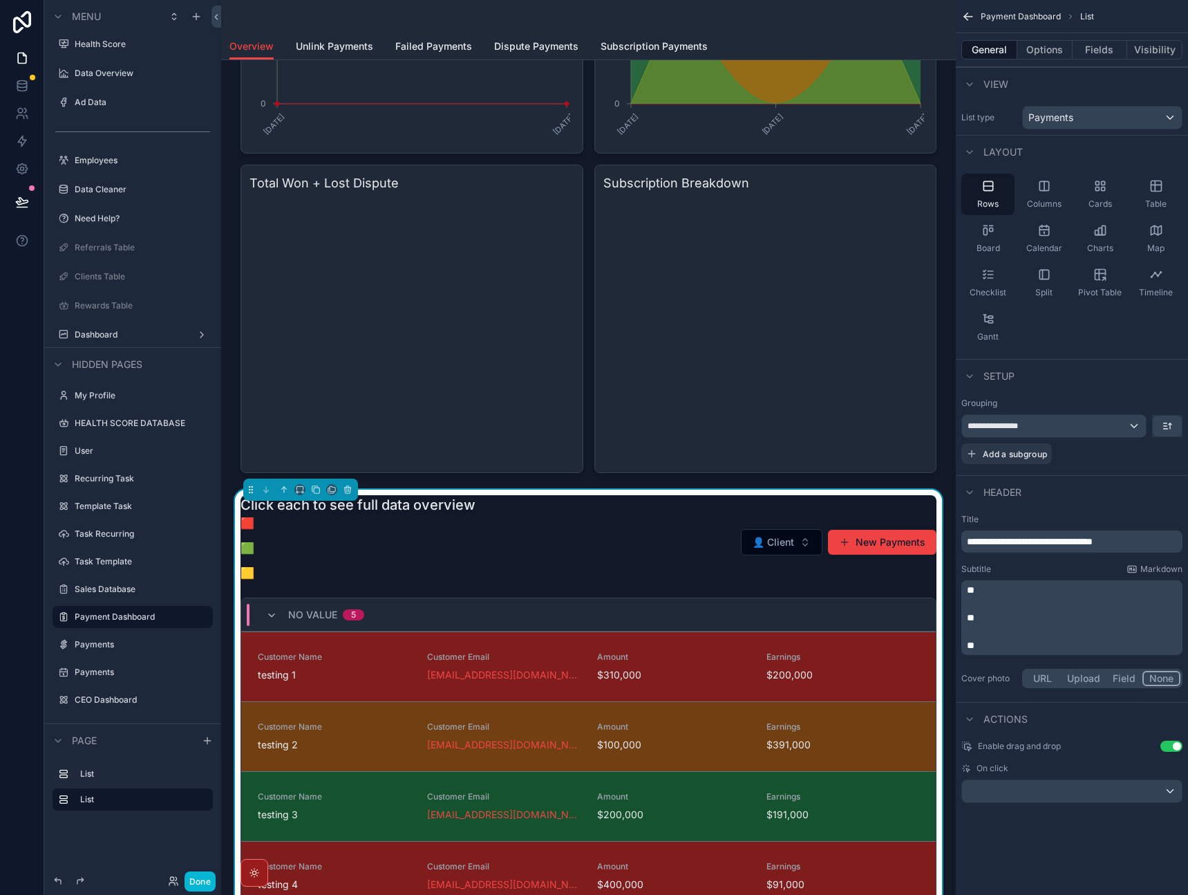
click at [1026, 588] on p "**" at bounding box center [1073, 590] width 213 height 14
click at [1038, 53] on button "Options" at bounding box center [1045, 49] width 55 height 19
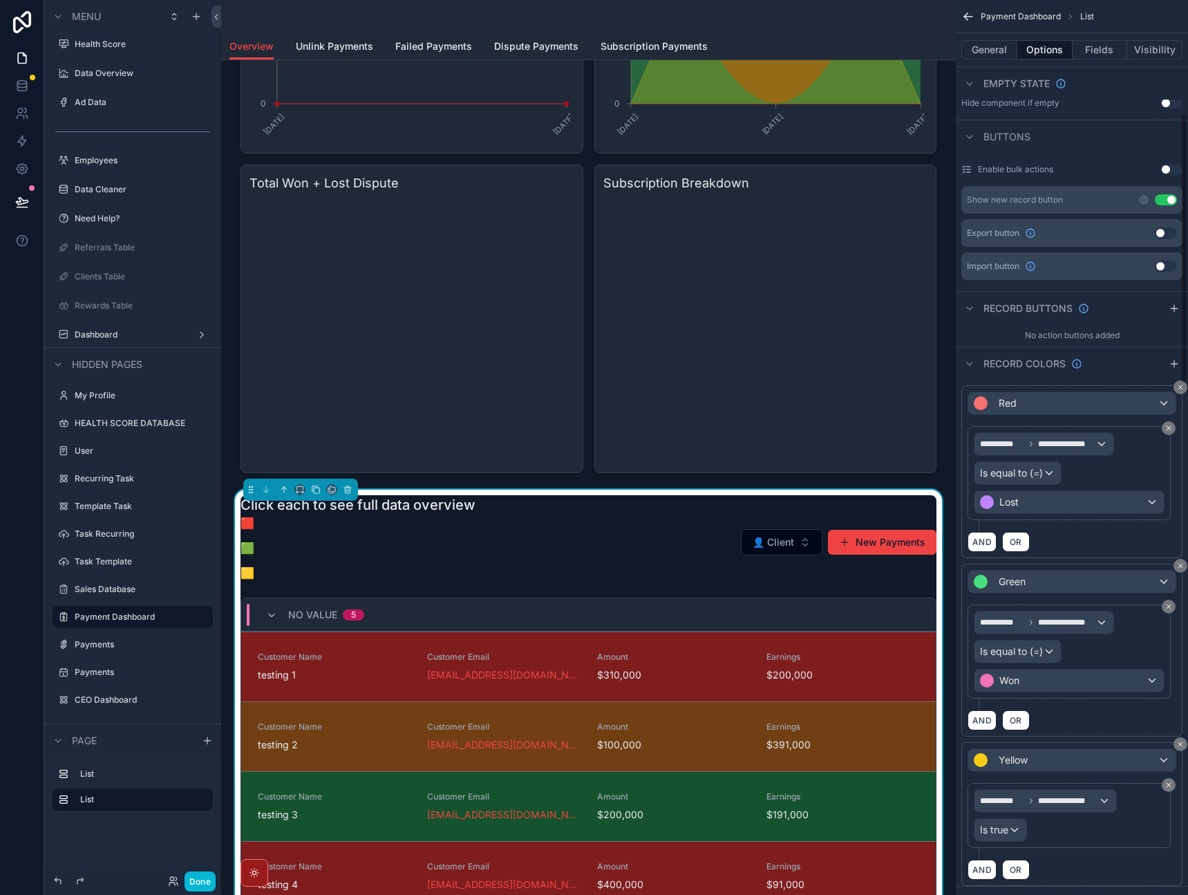
scroll to position [394, 0]
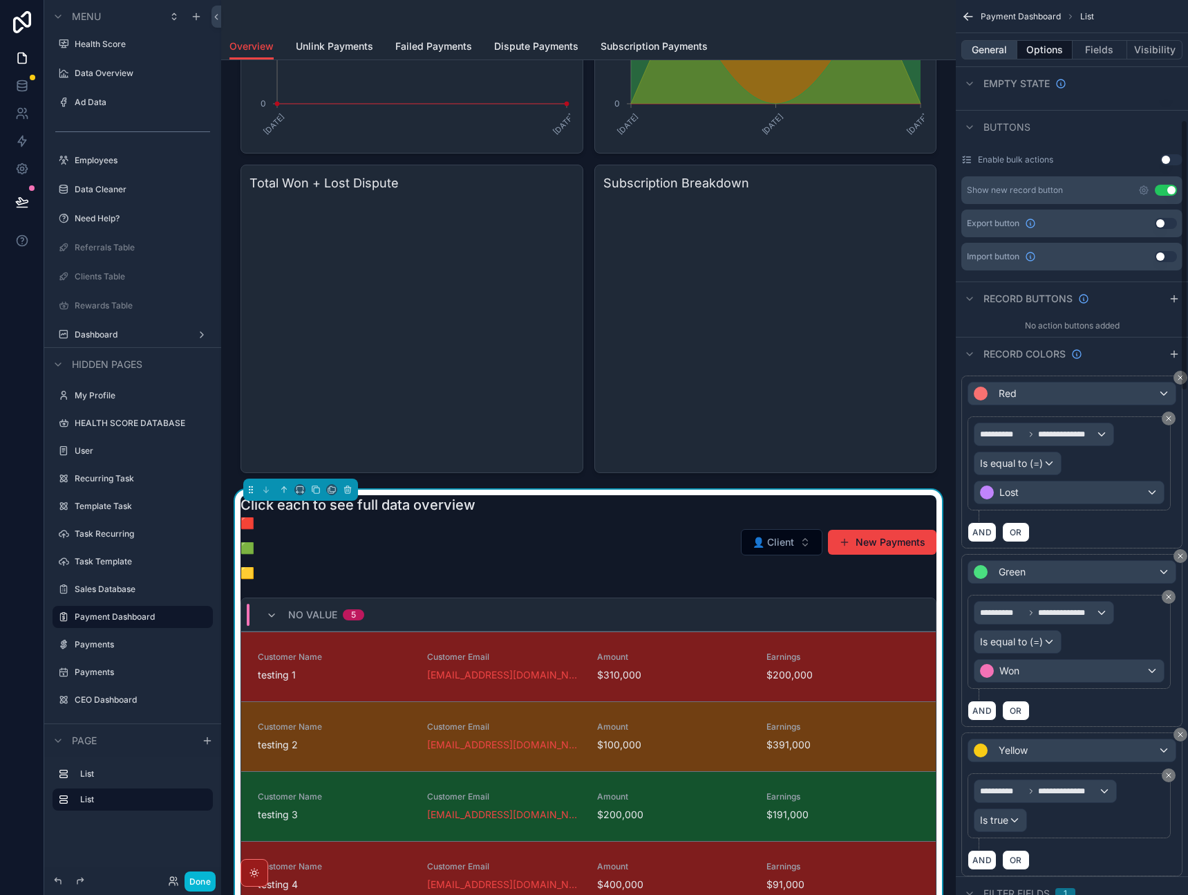
click at [978, 43] on button "General" at bounding box center [990, 49] width 56 height 19
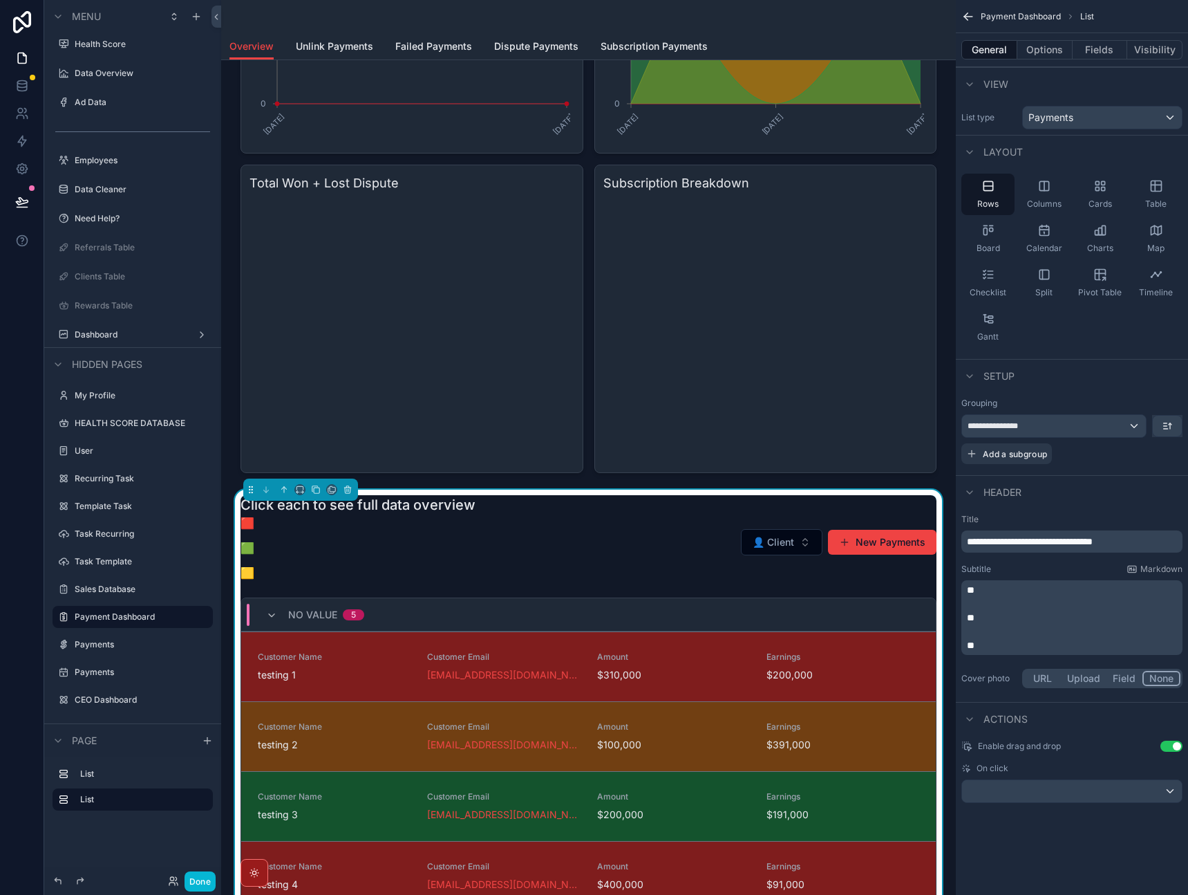
scroll to position [0, 0]
click at [1044, 586] on p "**" at bounding box center [1073, 590] width 213 height 14
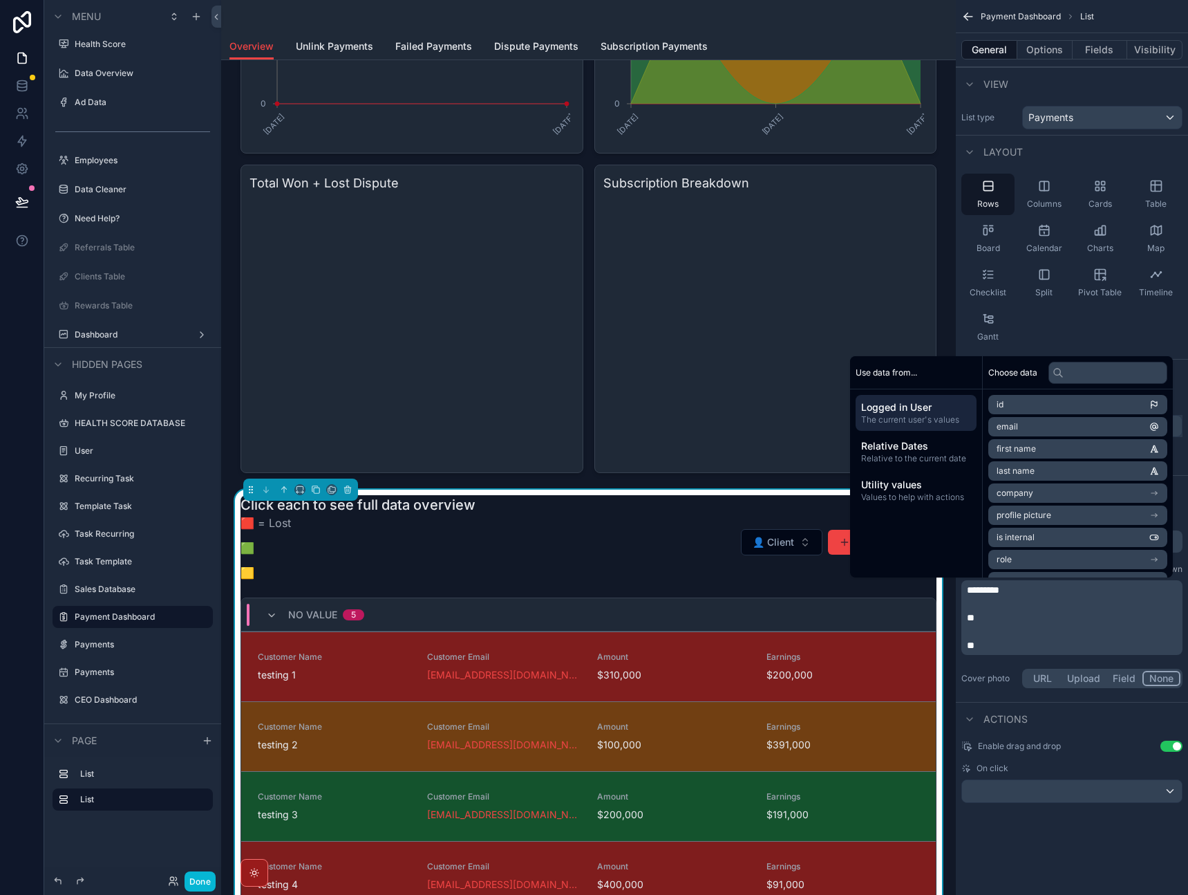
click at [1047, 616] on p "**" at bounding box center [1073, 617] width 213 height 14
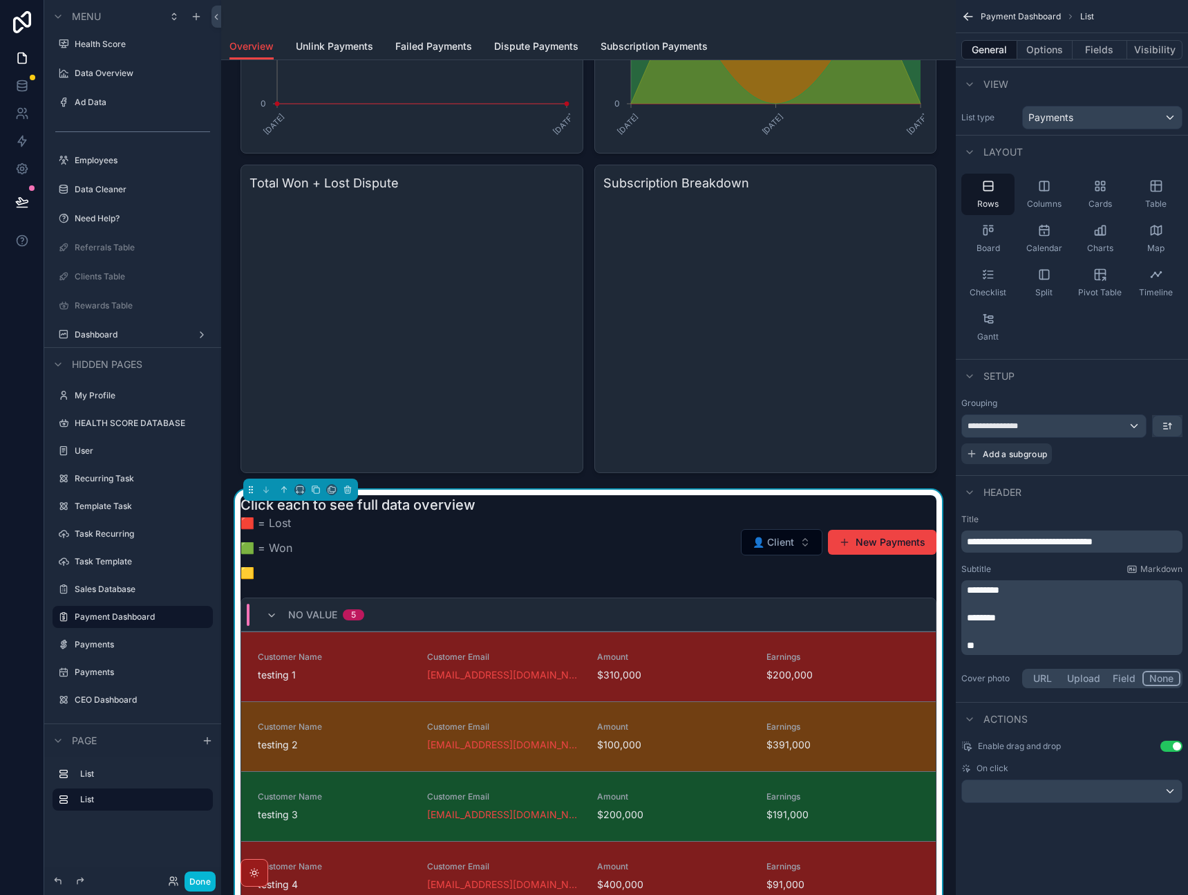
click at [1046, 648] on p "**" at bounding box center [1073, 645] width 213 height 14
drag, startPoint x: 1052, startPoint y: 825, endPoint x: 1055, endPoint y: 814, distance: 11.6
click at [1052, 825] on div "**********" at bounding box center [1072, 418] width 232 height 836
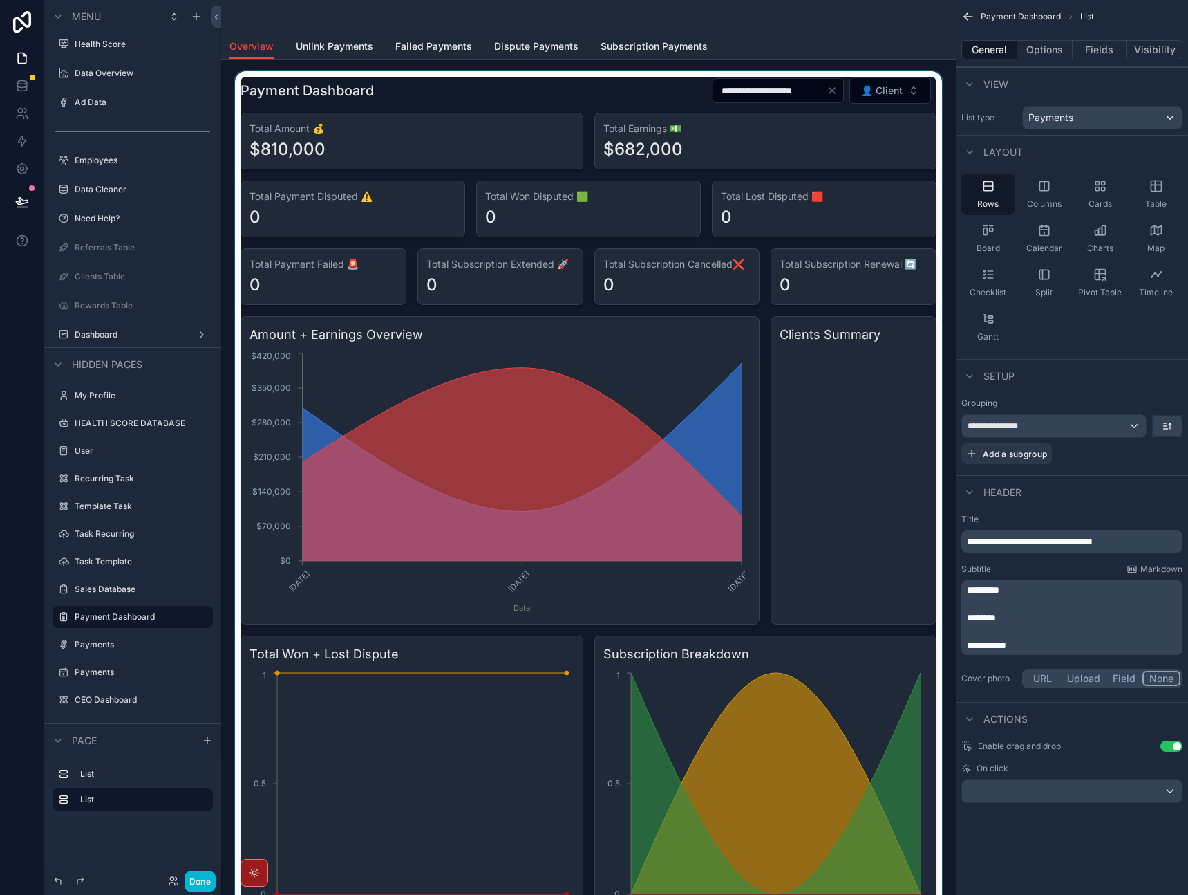
click at [594, 457] on div "scrollable content" at bounding box center [588, 669] width 713 height 1197
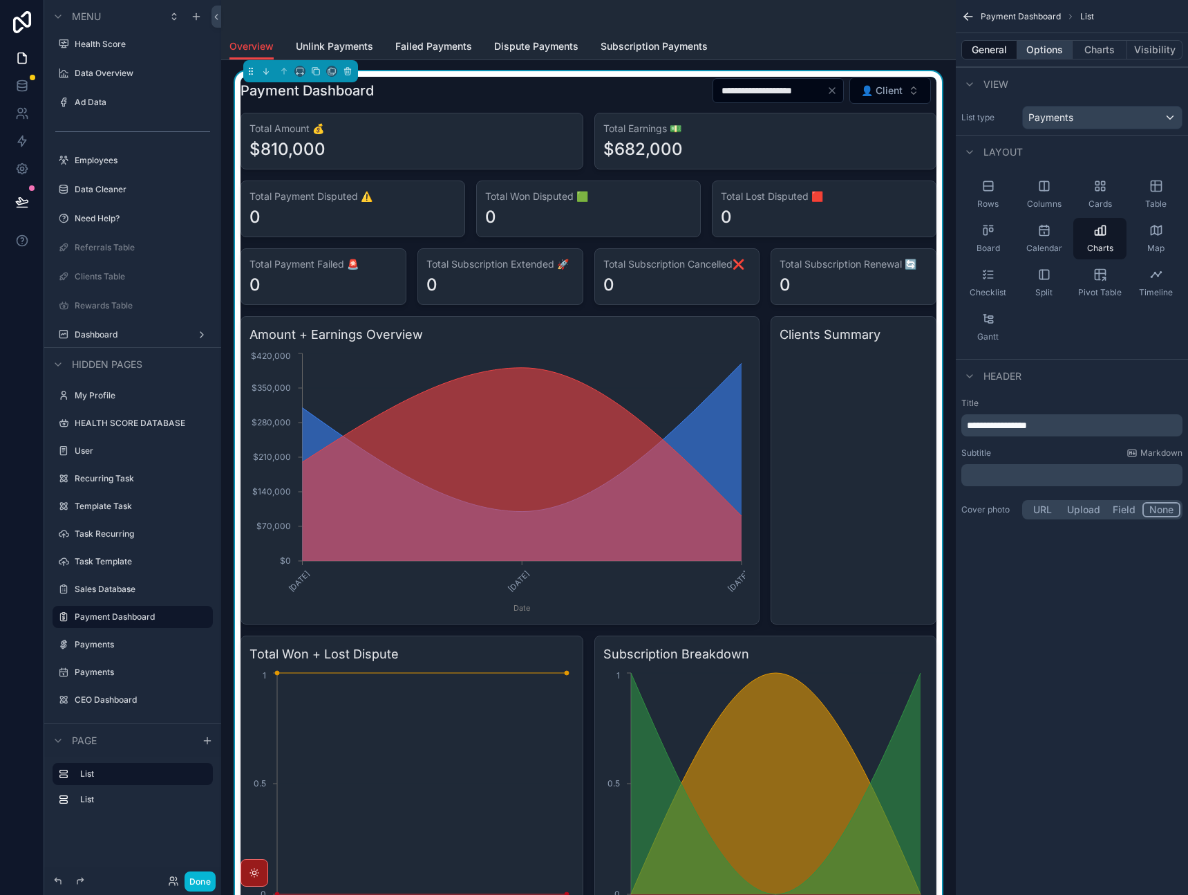
click at [1038, 54] on button "Options" at bounding box center [1045, 49] width 55 height 19
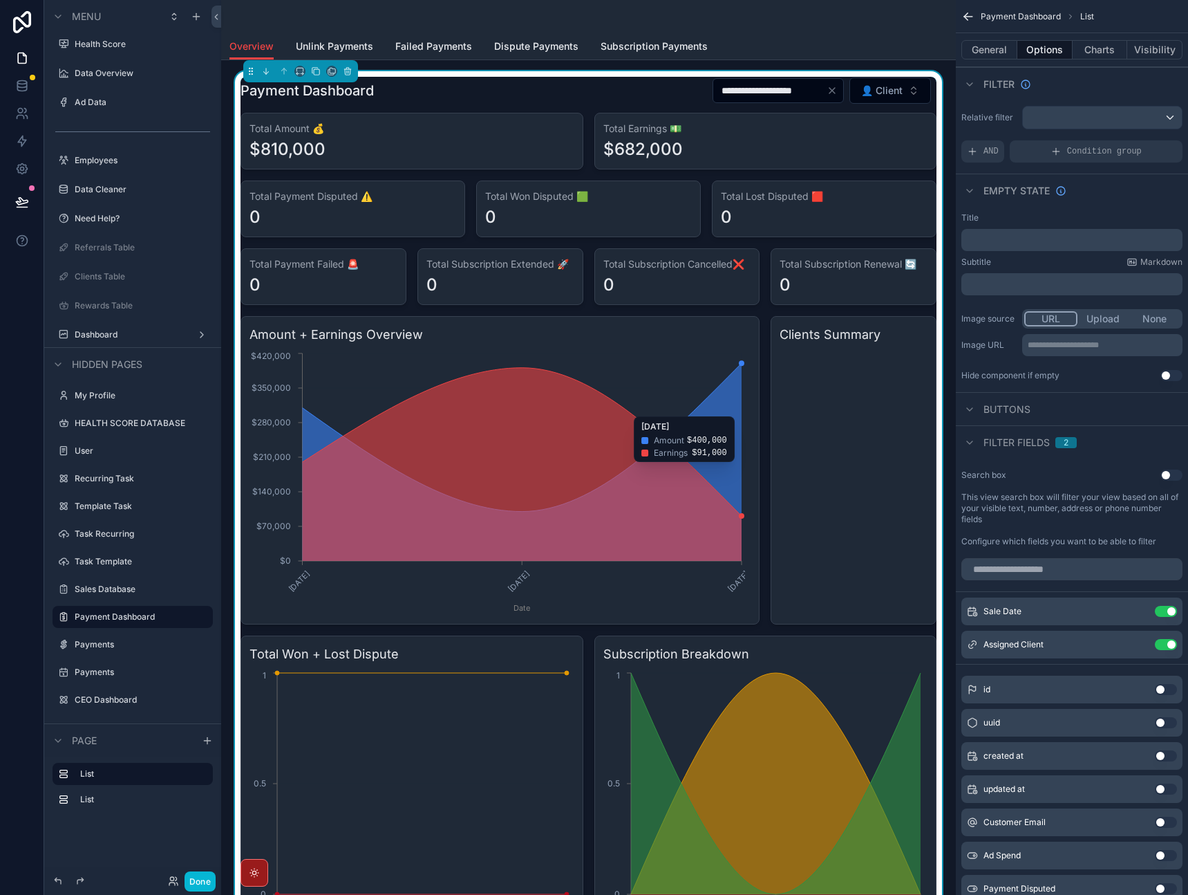
drag, startPoint x: 702, startPoint y: 409, endPoint x: 712, endPoint y: 411, distance: 9.8
click at [702, 409] on icon "chart" at bounding box center [522, 462] width 440 height 198
click at [1094, 51] on button "Charts" at bounding box center [1100, 49] width 55 height 19
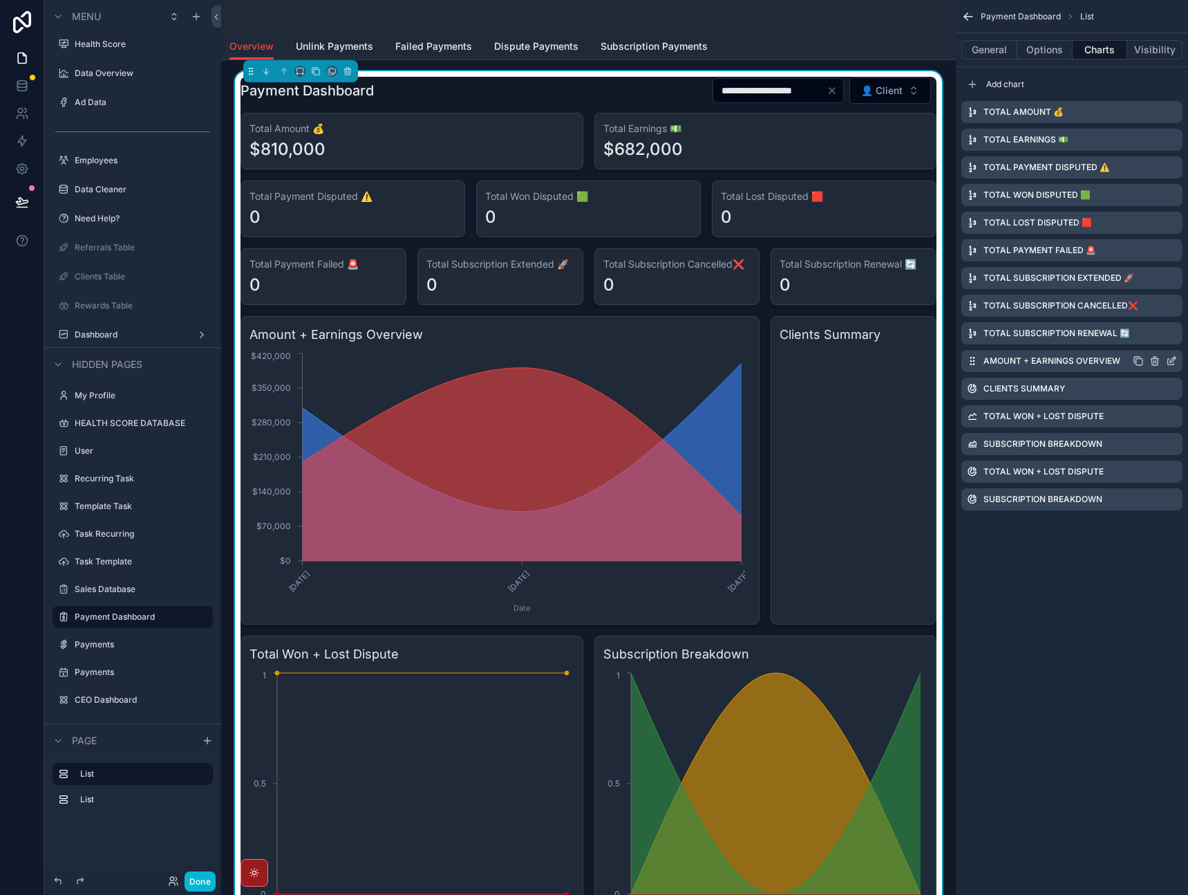
click at [1169, 361] on icon "scrollable content" at bounding box center [1171, 360] width 11 height 11
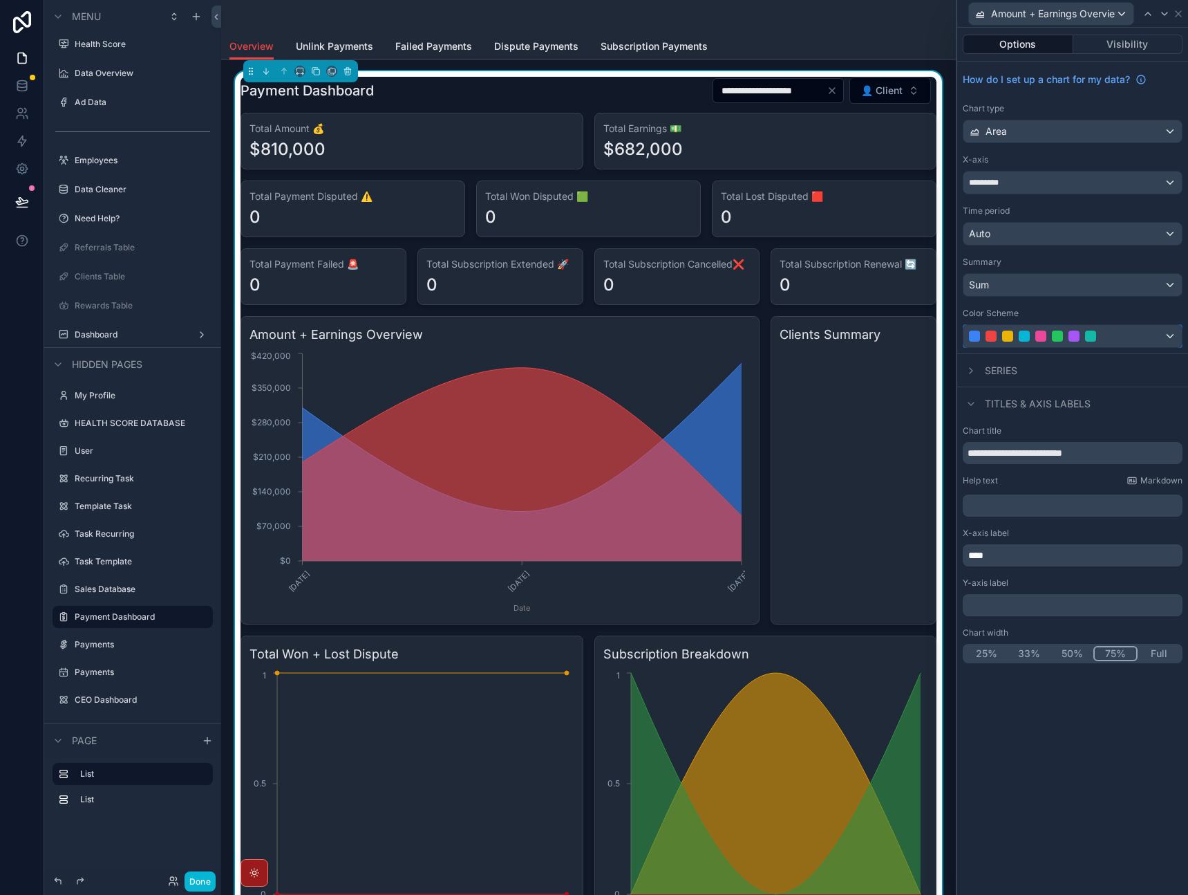
click at [1106, 338] on div at bounding box center [1057, 335] width 177 height 11
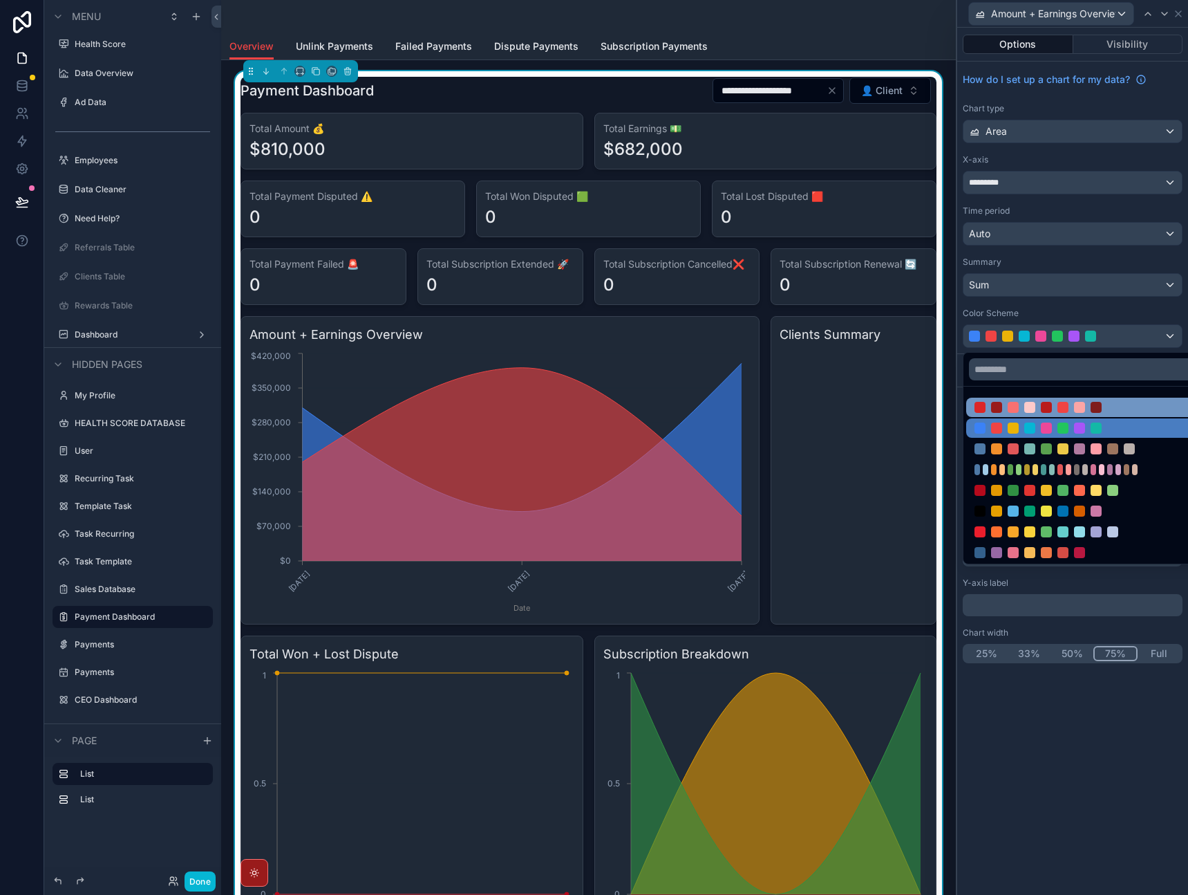
click at [1083, 407] on div at bounding box center [1079, 407] width 11 height 11
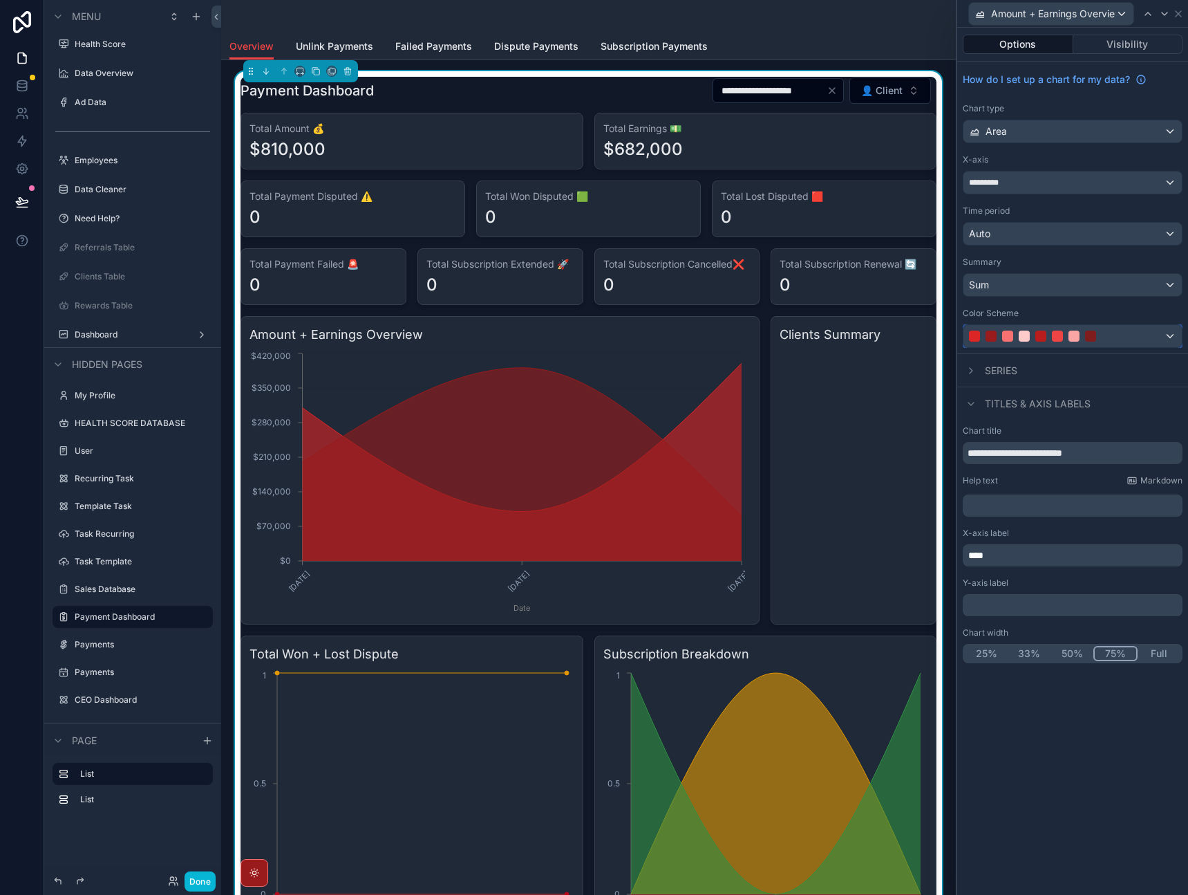
click at [1085, 341] on div at bounding box center [1057, 335] width 177 height 11
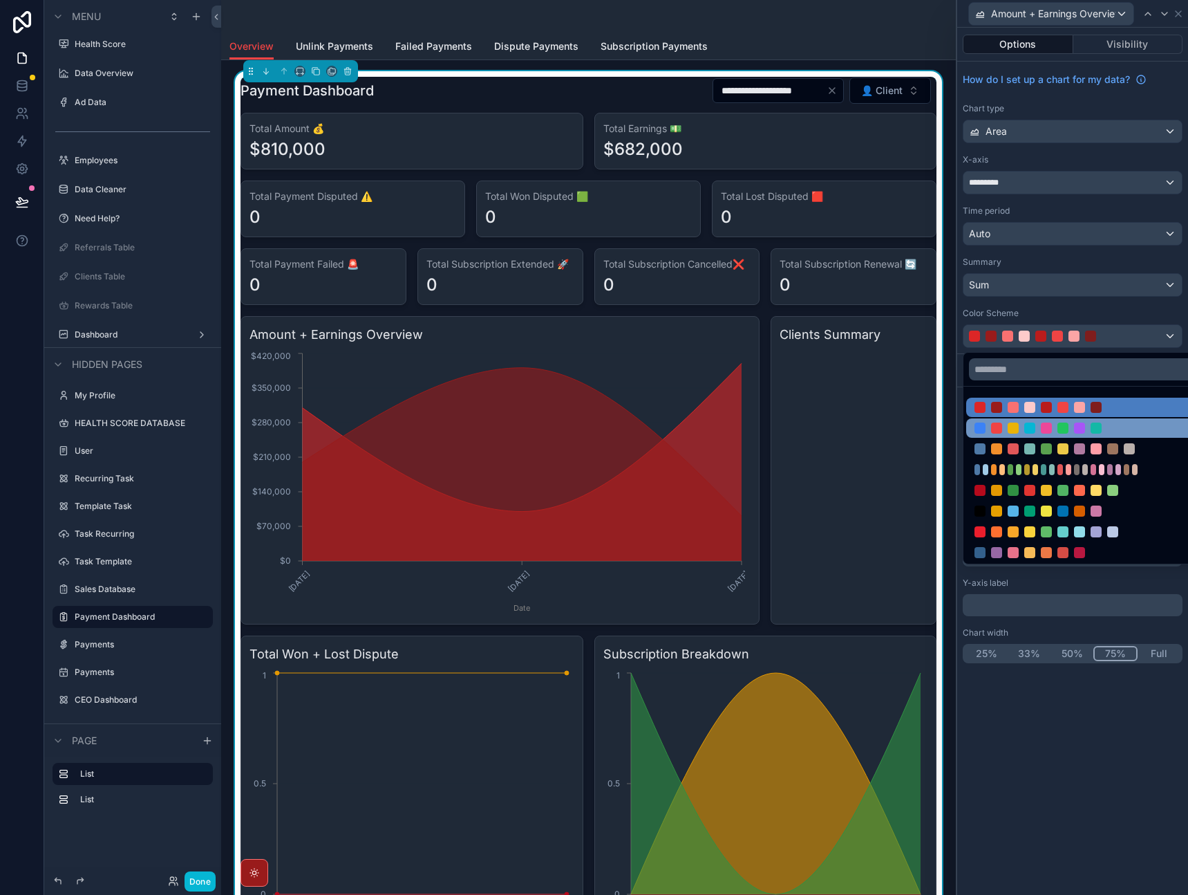
click at [1061, 436] on div at bounding box center [1089, 427] width 245 height 19
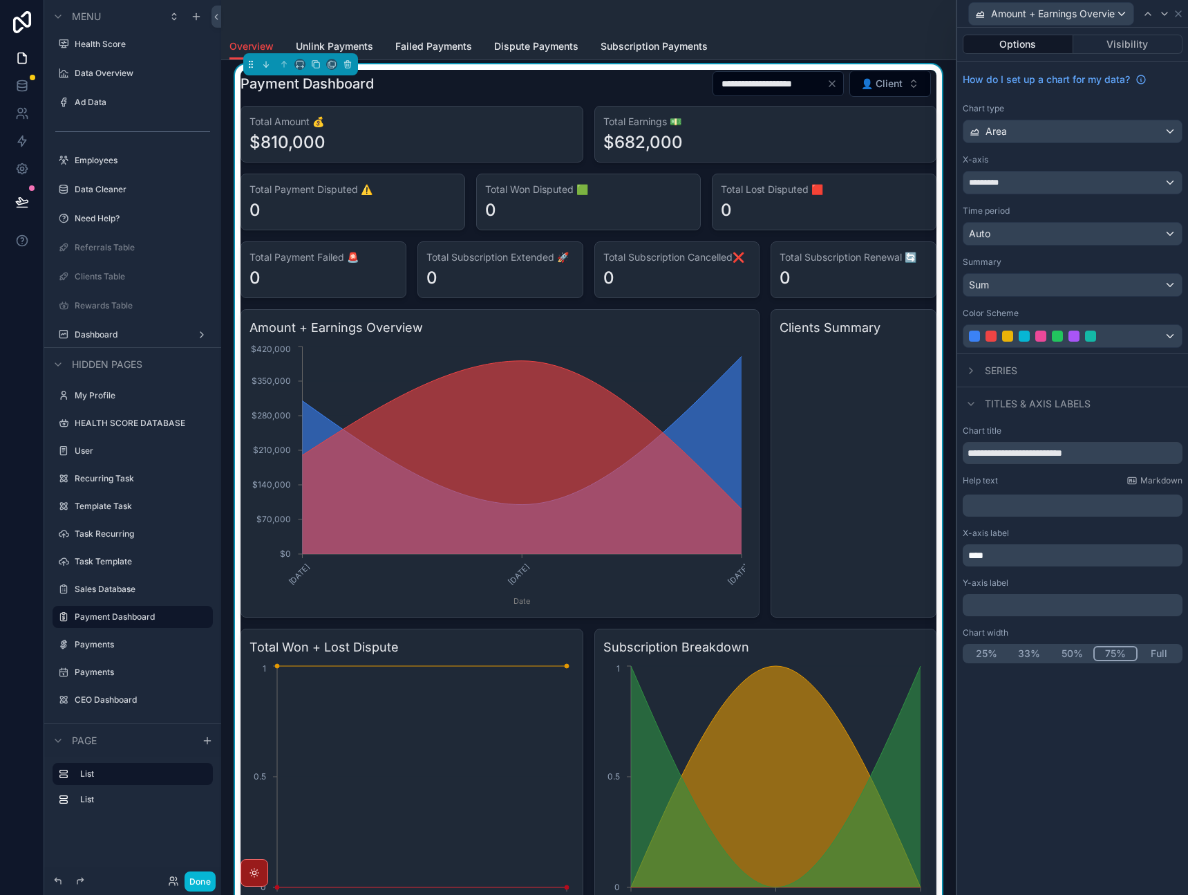
scroll to position [16, 0]
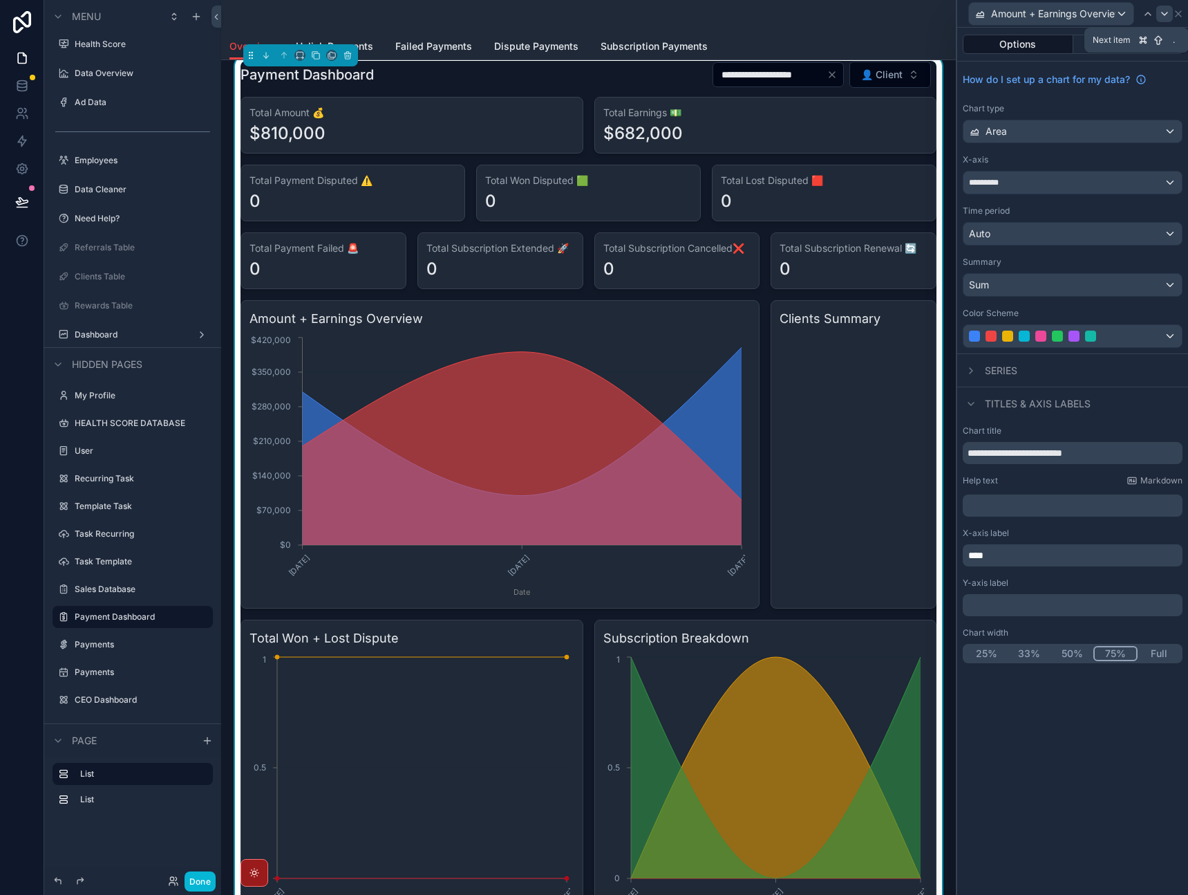
click at [1159, 10] on icon at bounding box center [1164, 13] width 11 height 11
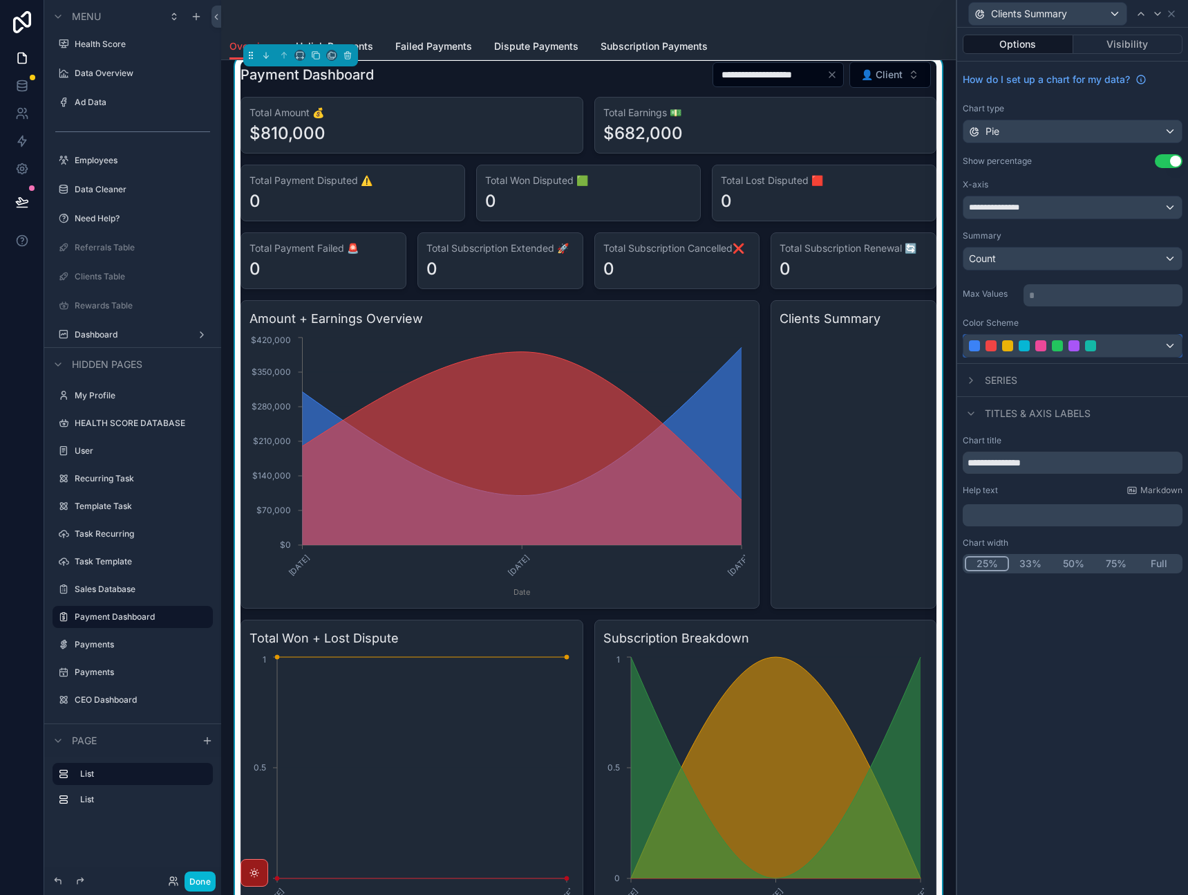
click at [1073, 348] on div at bounding box center [1074, 345] width 11 height 11
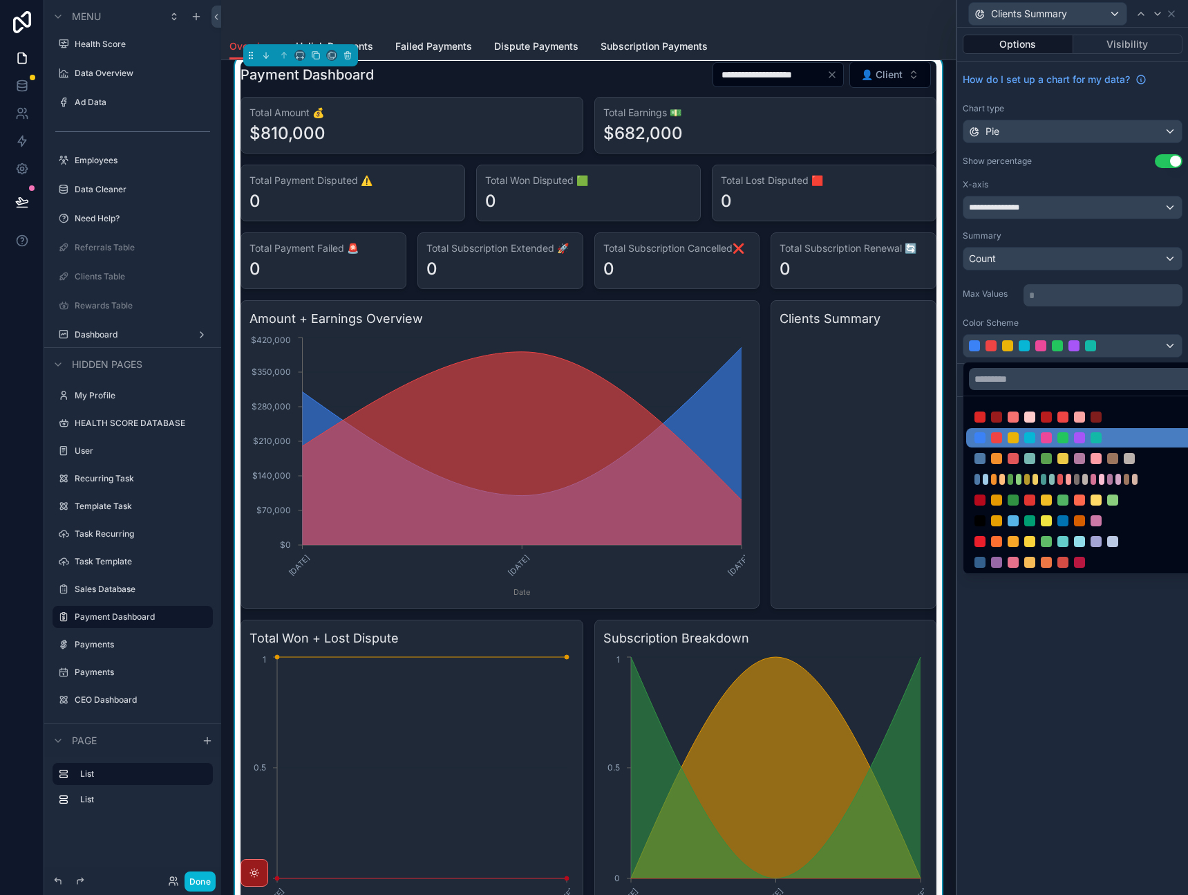
click at [1165, 17] on div at bounding box center [1073, 447] width 231 height 895
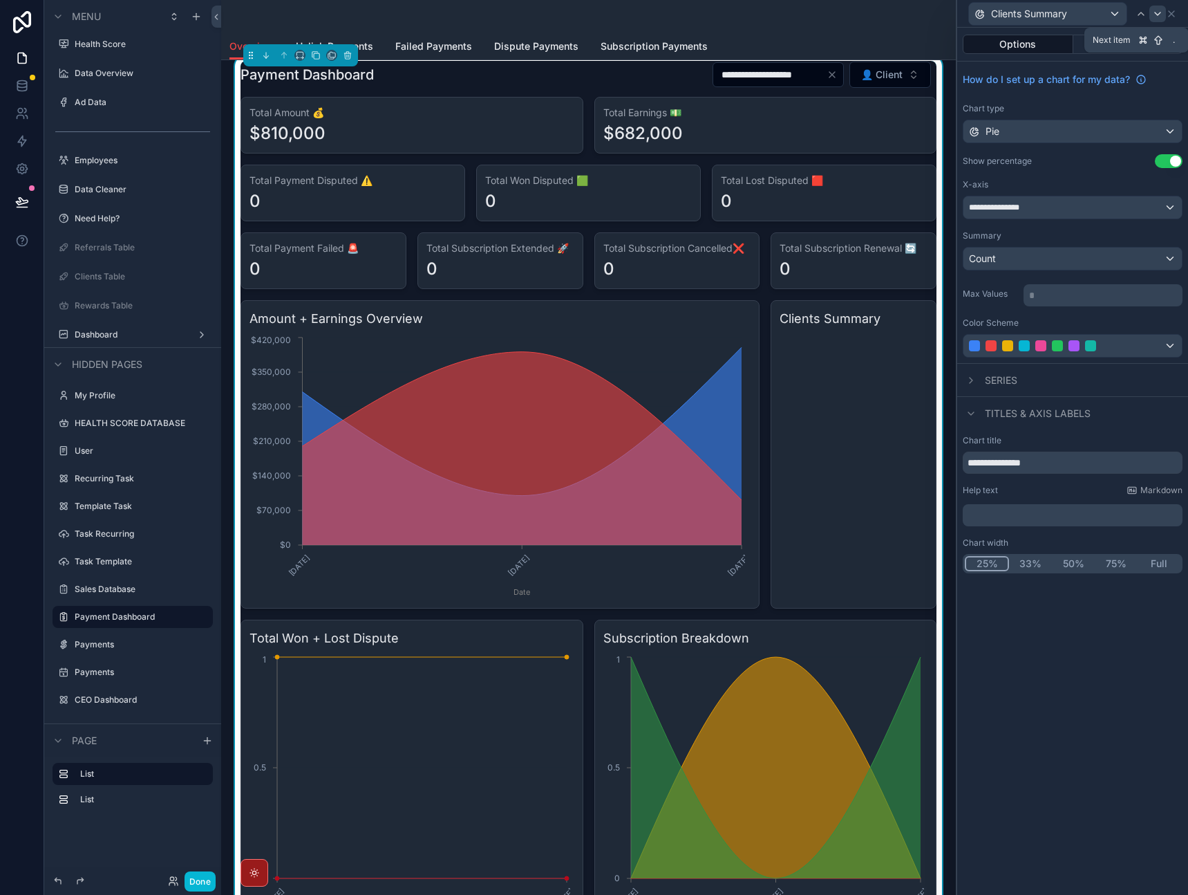
click at [1160, 17] on icon at bounding box center [1157, 13] width 11 height 11
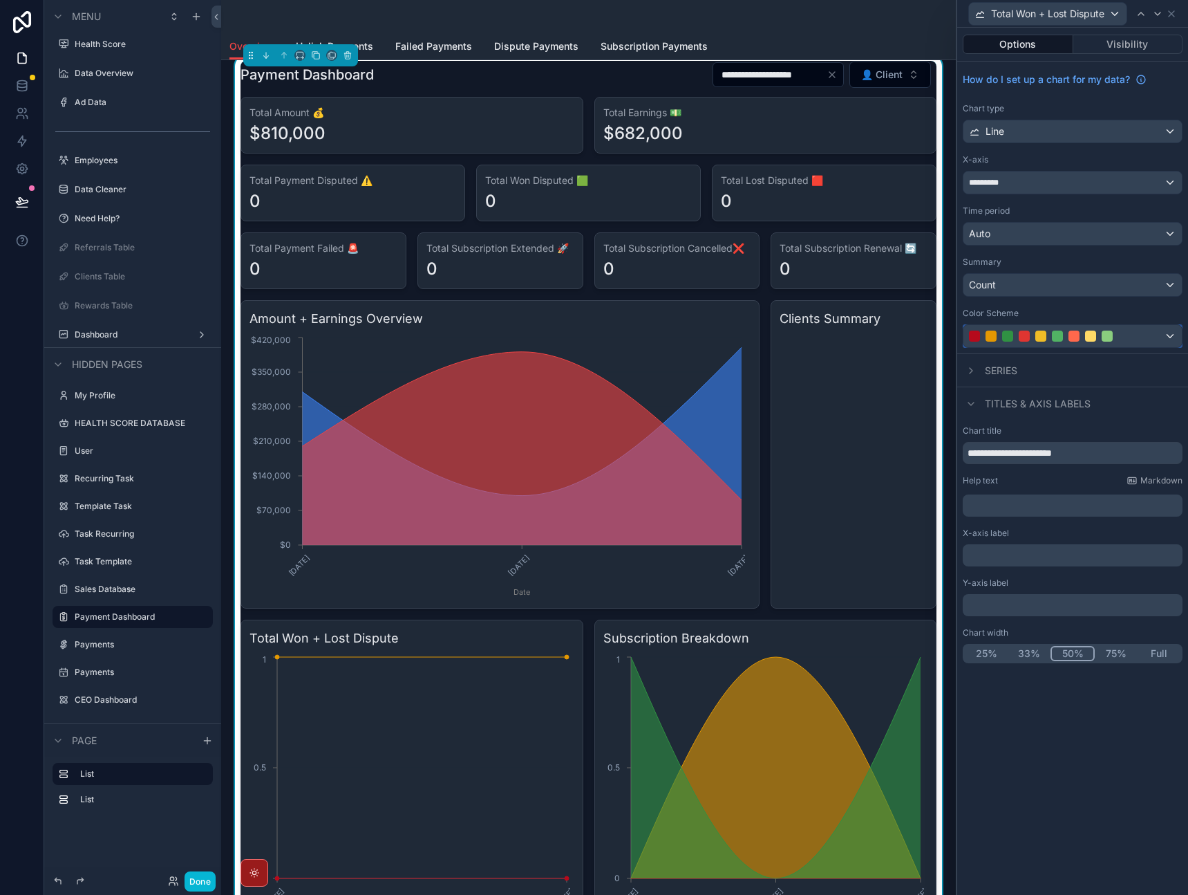
click at [1077, 337] on div at bounding box center [1074, 335] width 11 height 11
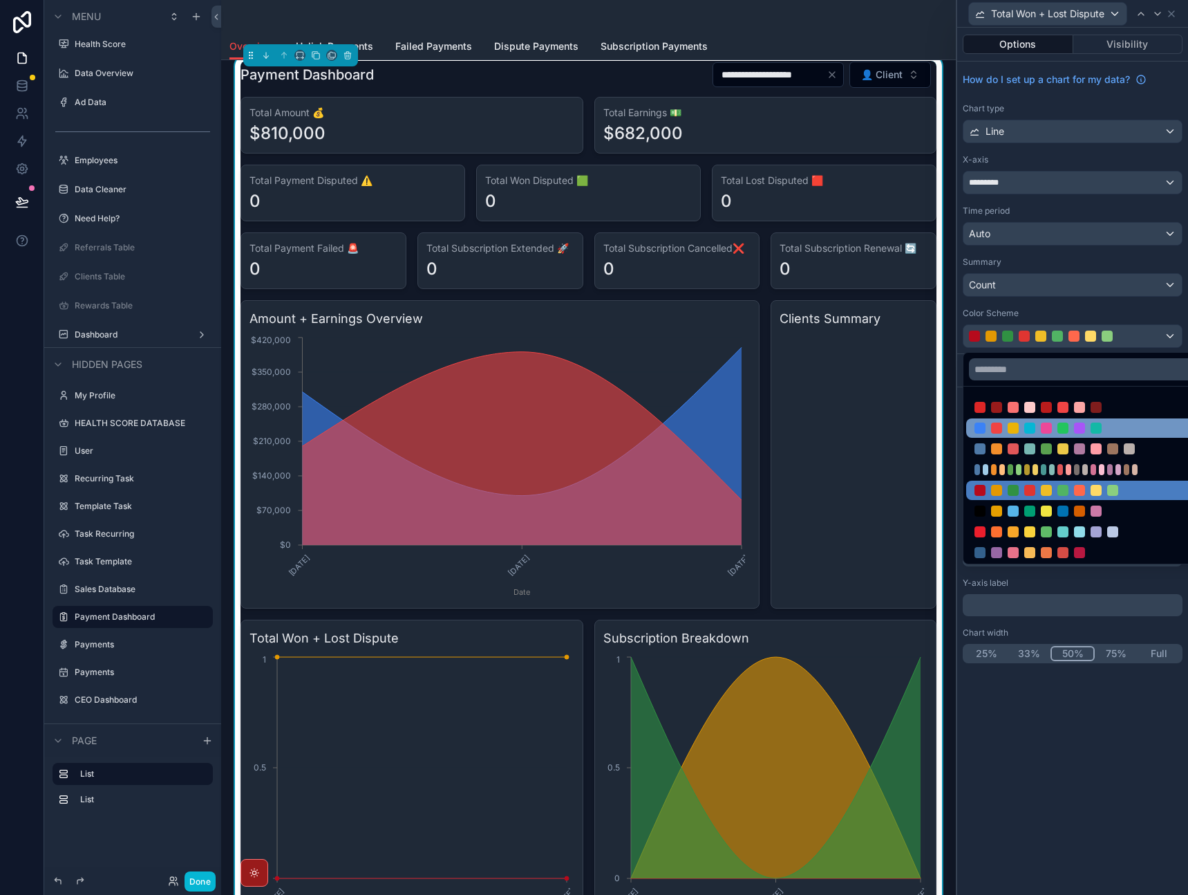
click at [1052, 424] on div at bounding box center [1063, 427] width 177 height 11
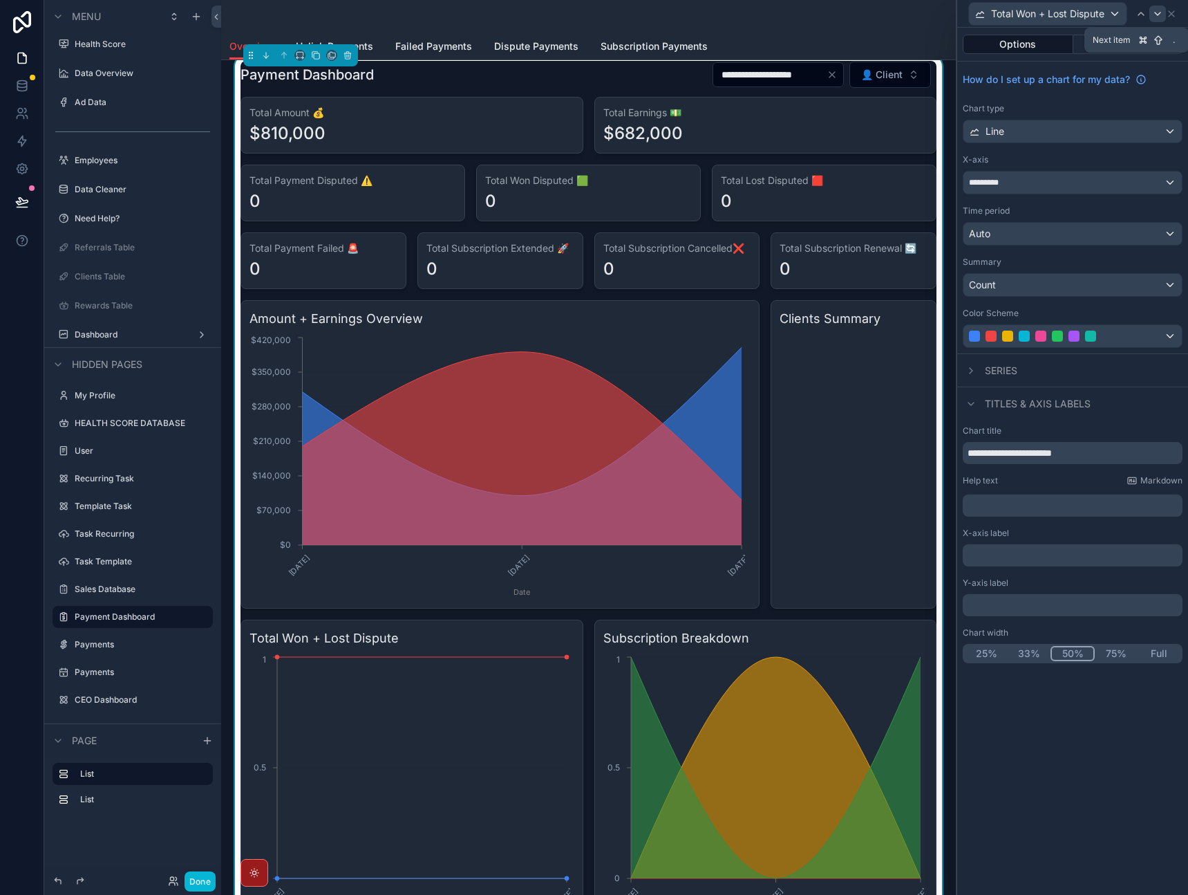
click at [1152, 17] on icon at bounding box center [1157, 13] width 11 height 11
click at [1065, 339] on div at bounding box center [1057, 335] width 177 height 11
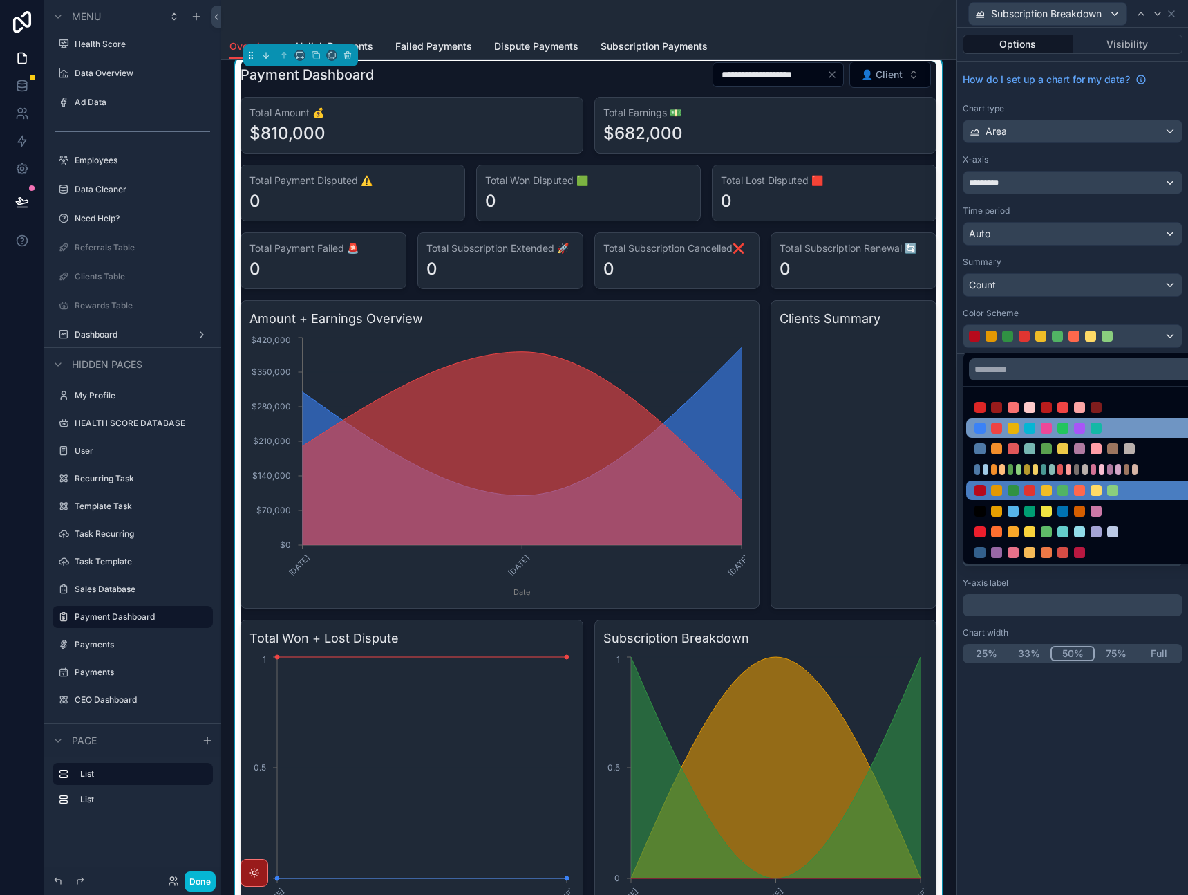
click at [1058, 434] on div at bounding box center [1089, 427] width 245 height 19
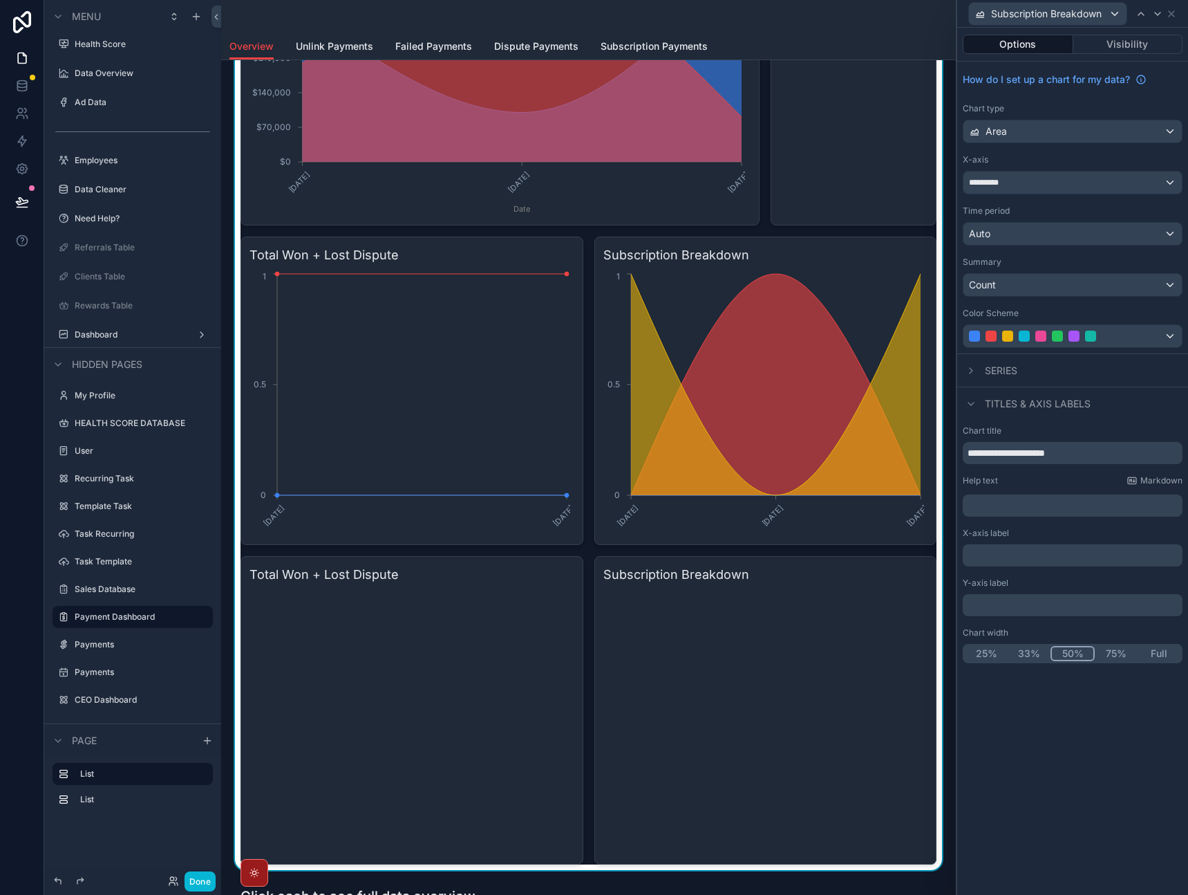
scroll to position [521, 0]
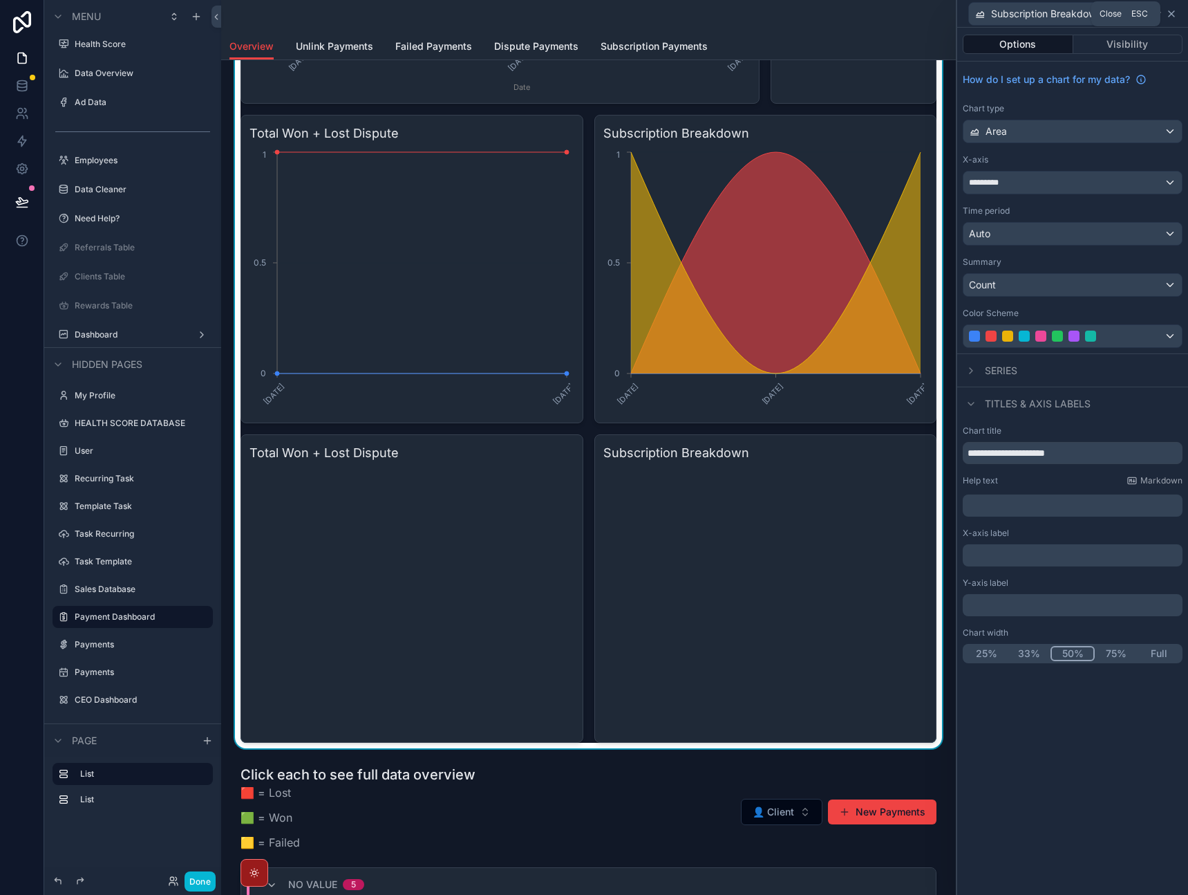
click at [1175, 17] on icon at bounding box center [1171, 13] width 11 height 11
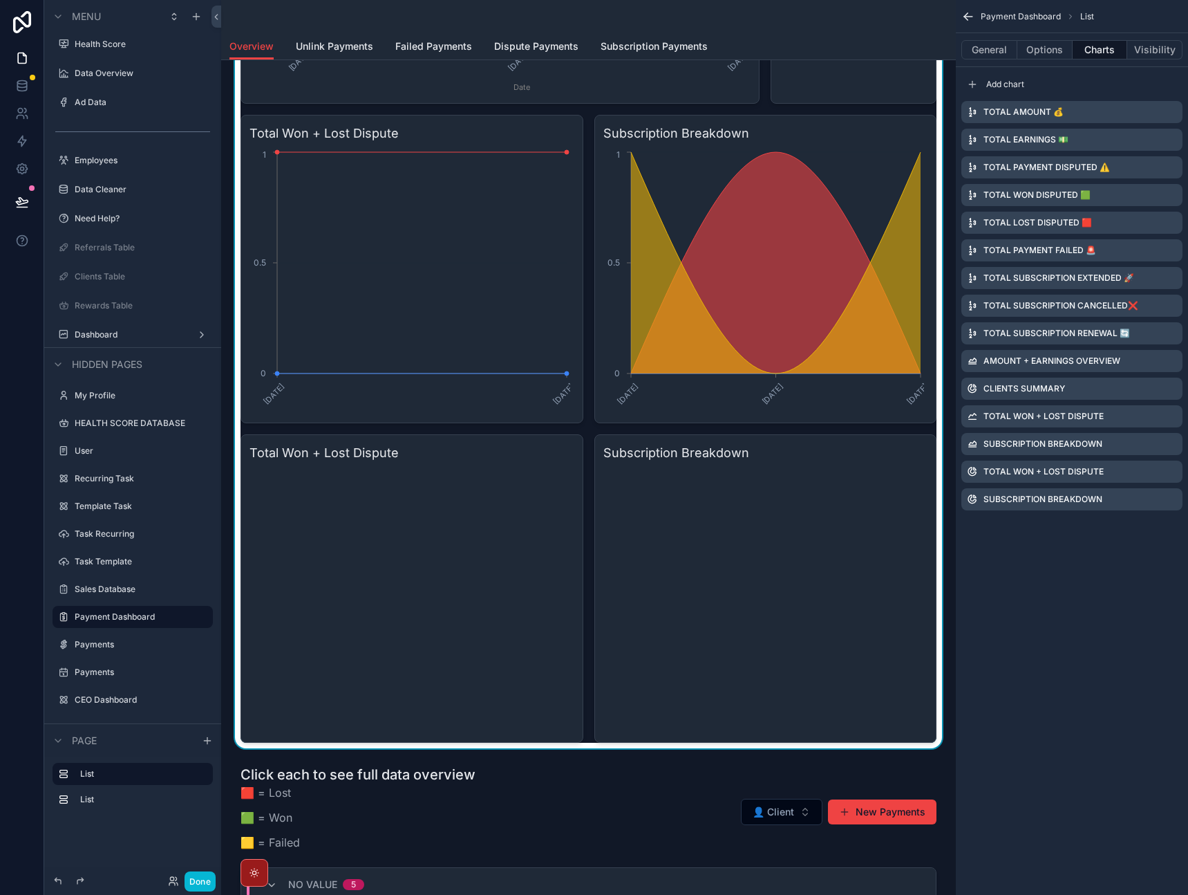
click at [967, 18] on icon "scrollable content" at bounding box center [965, 18] width 3 height 3
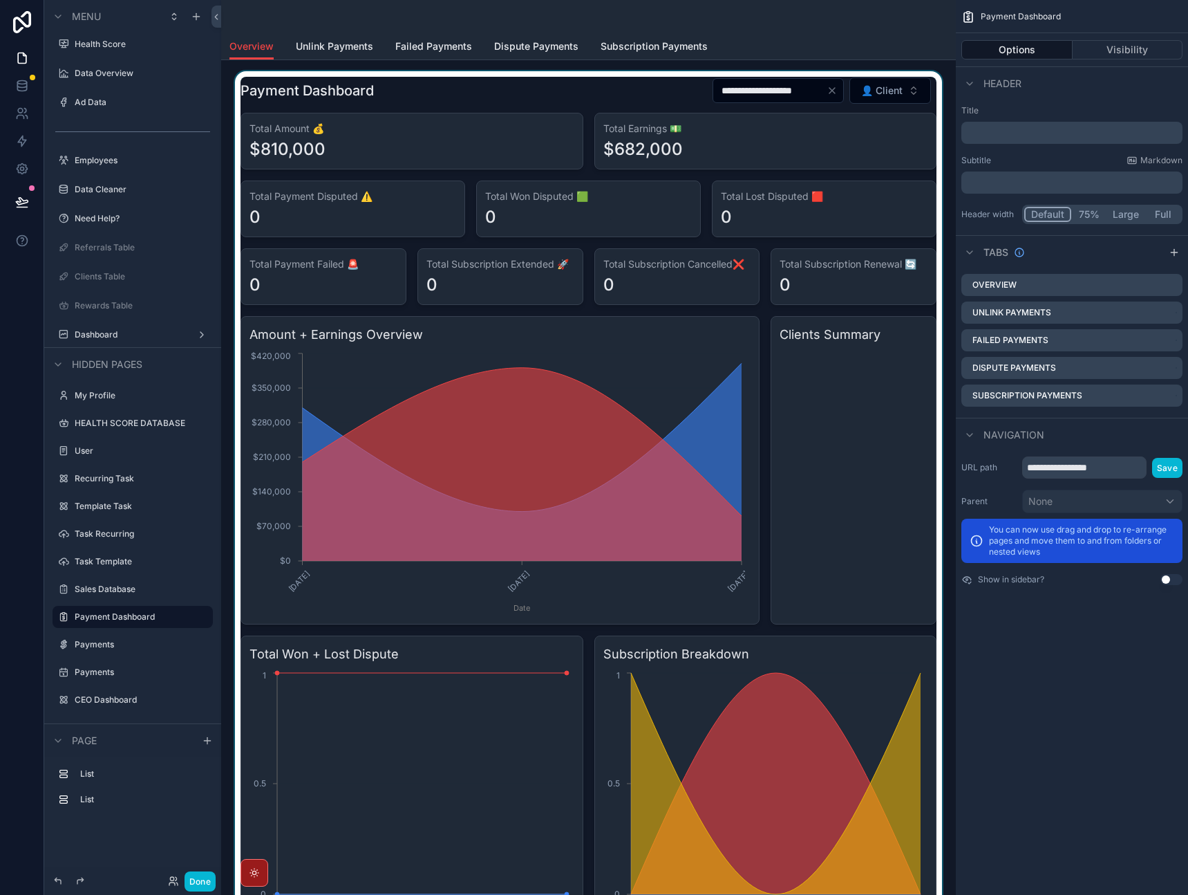
scroll to position [3, 0]
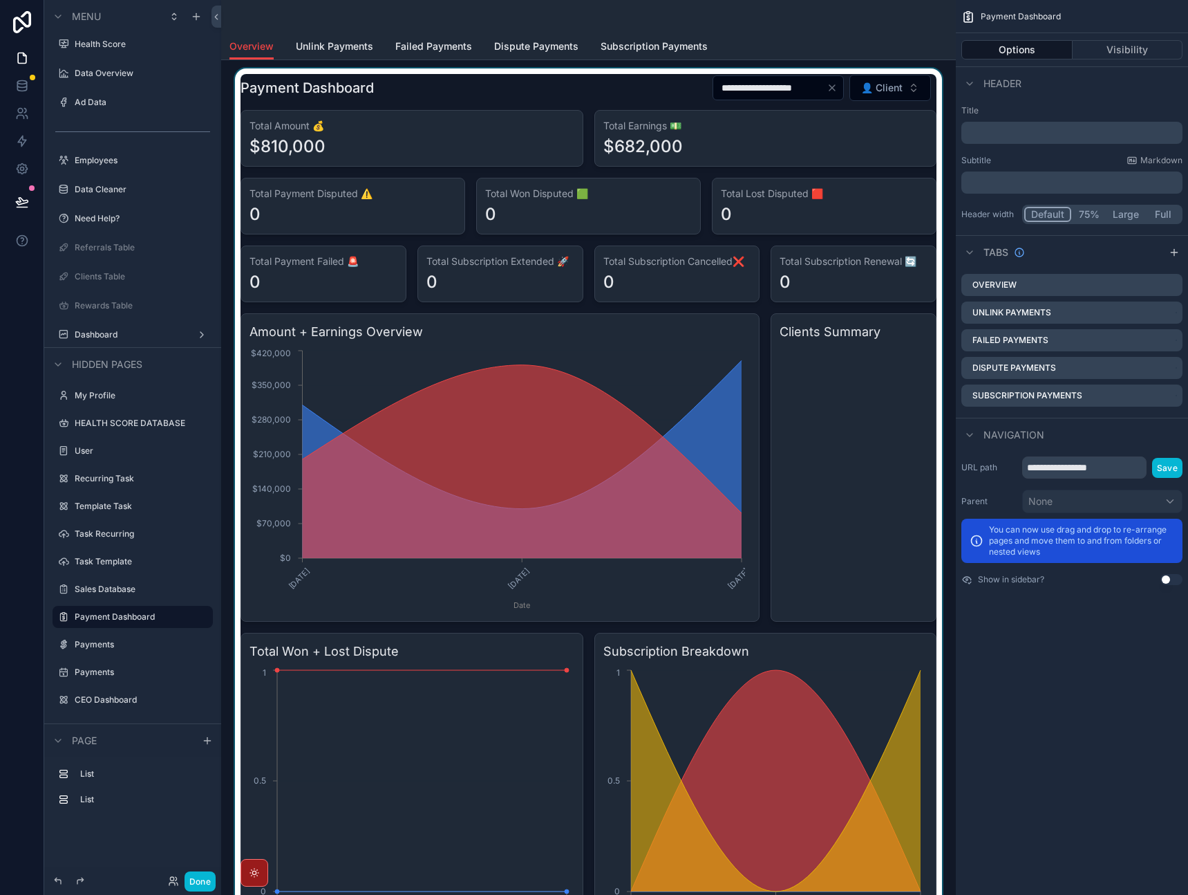
click at [855, 376] on div "scrollable content" at bounding box center [588, 666] width 713 height 1197
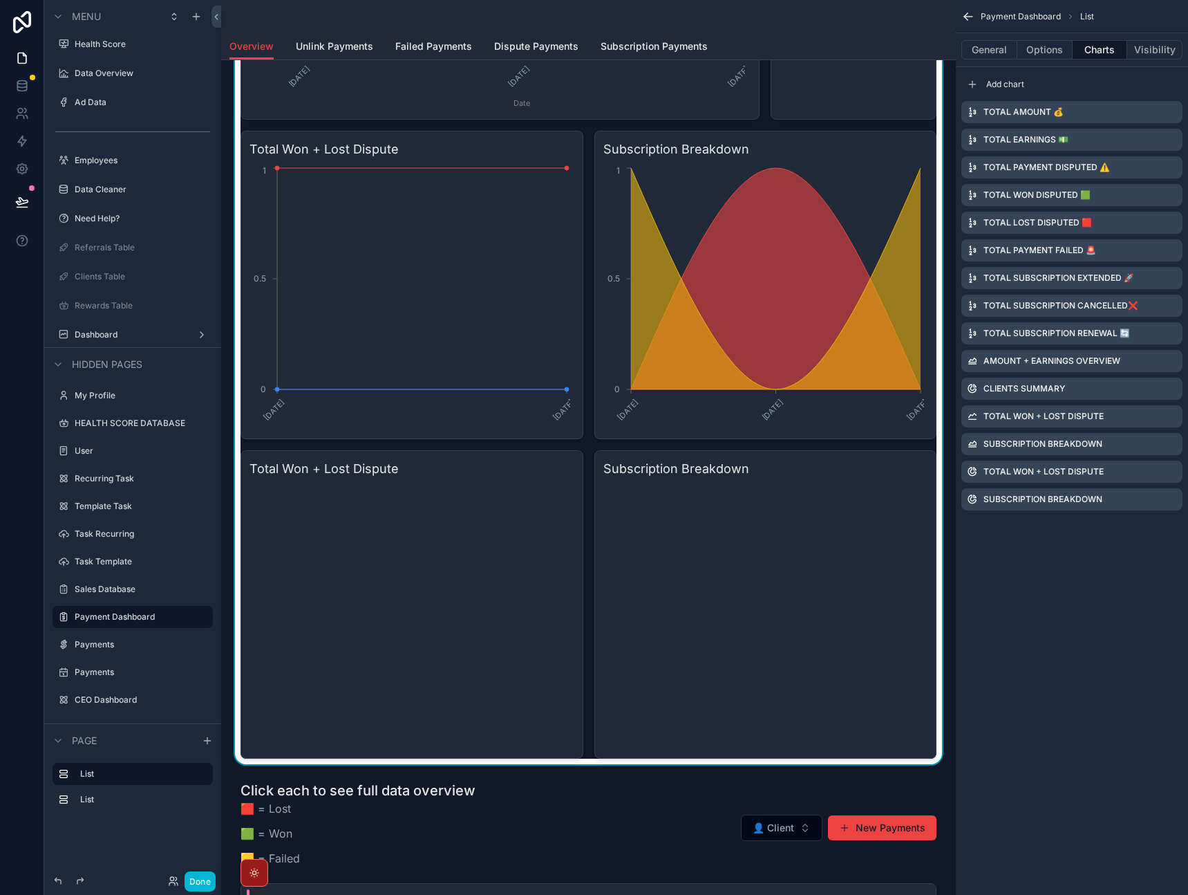
scroll to position [749, 0]
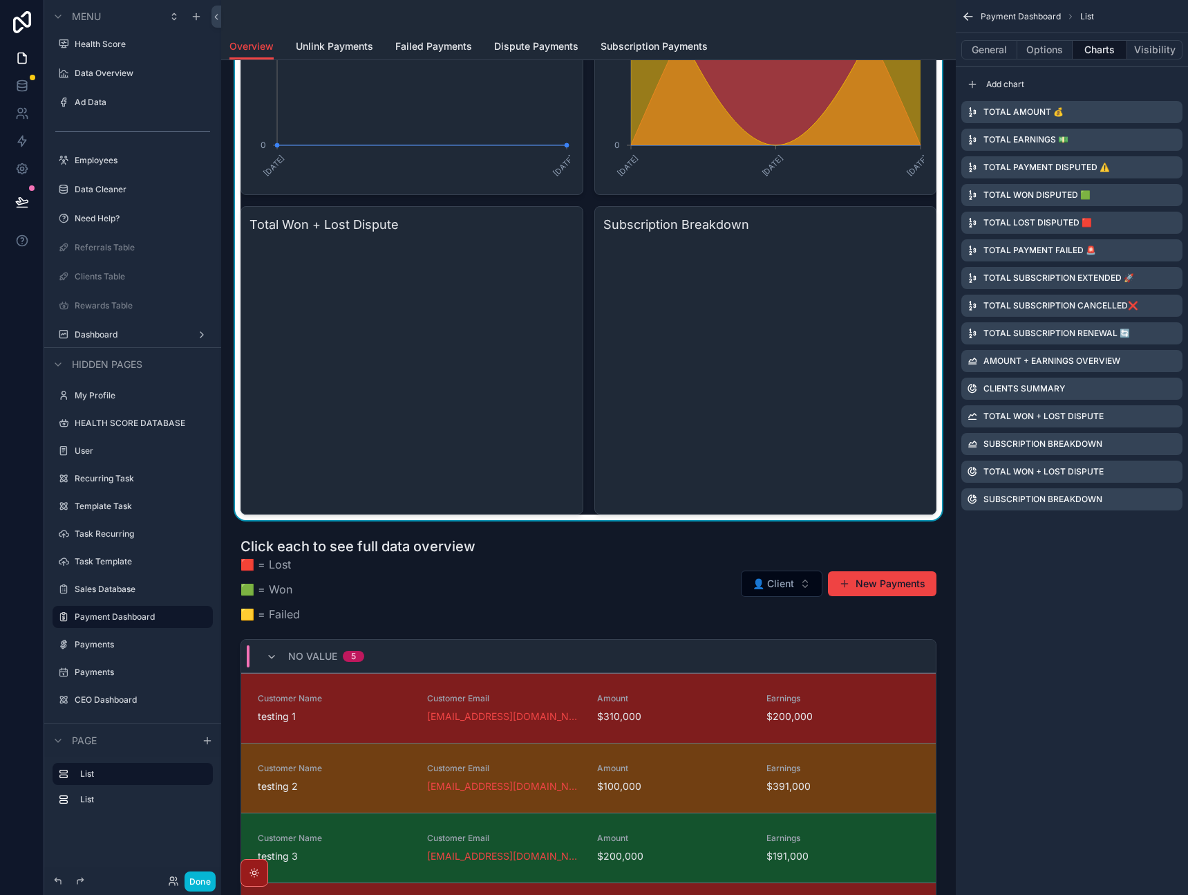
click at [844, 375] on icon "chart" at bounding box center [764, 372] width 321 height 265
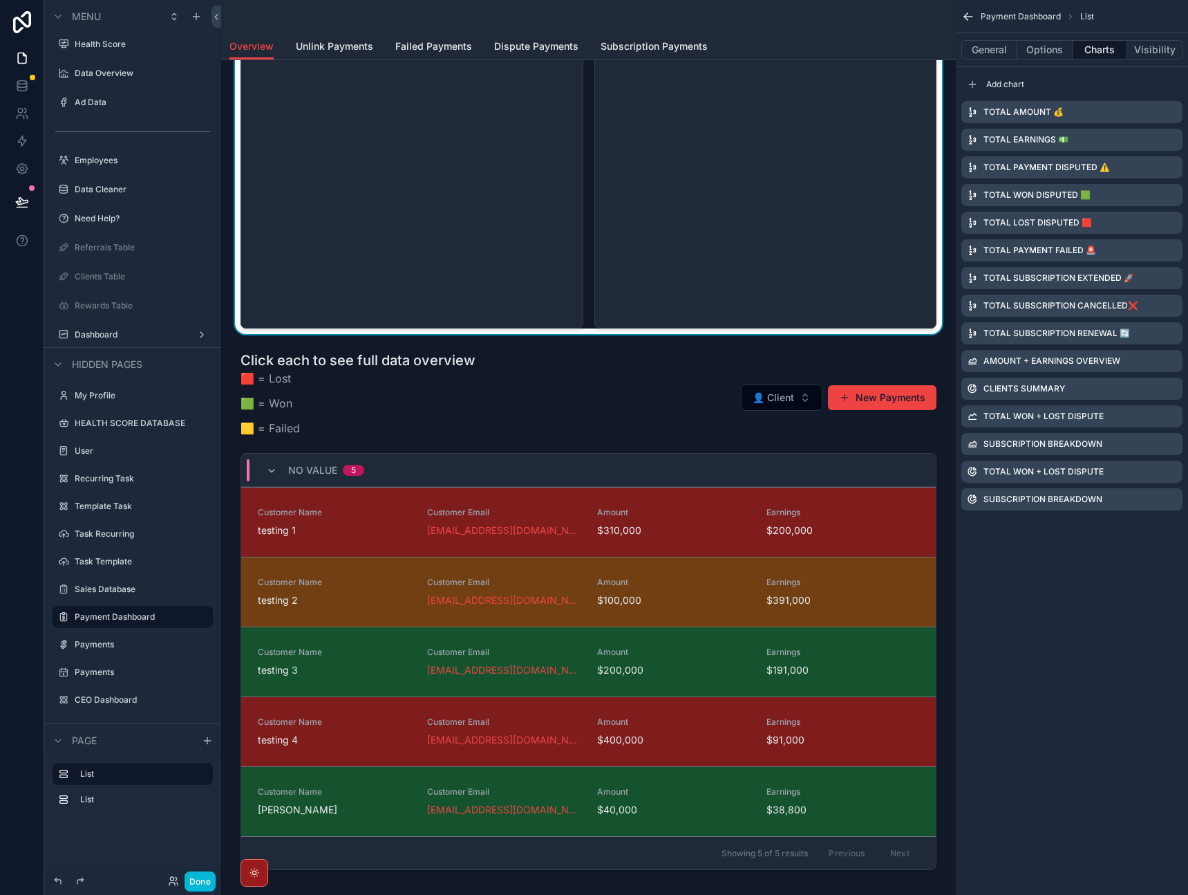
scroll to position [792, 0]
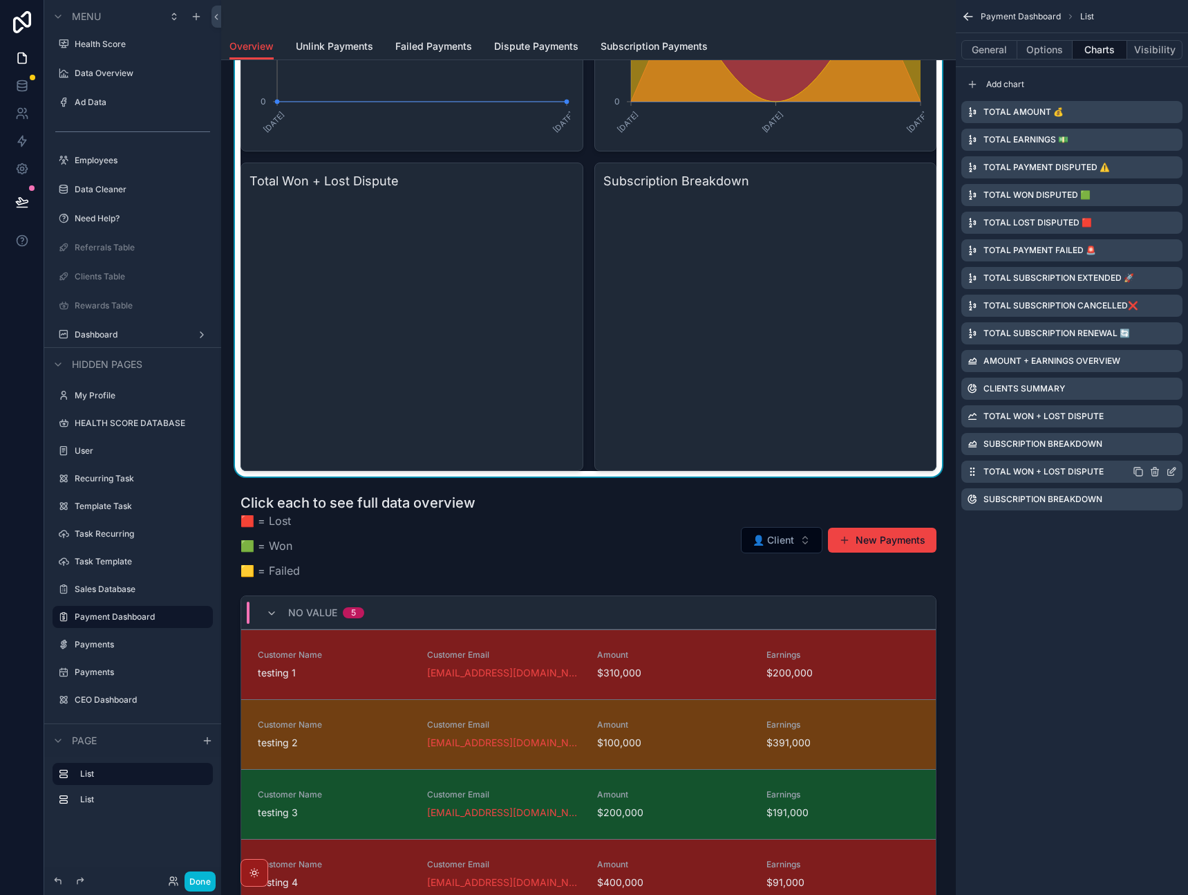
click at [1168, 469] on icon "scrollable content" at bounding box center [1171, 472] width 6 height 6
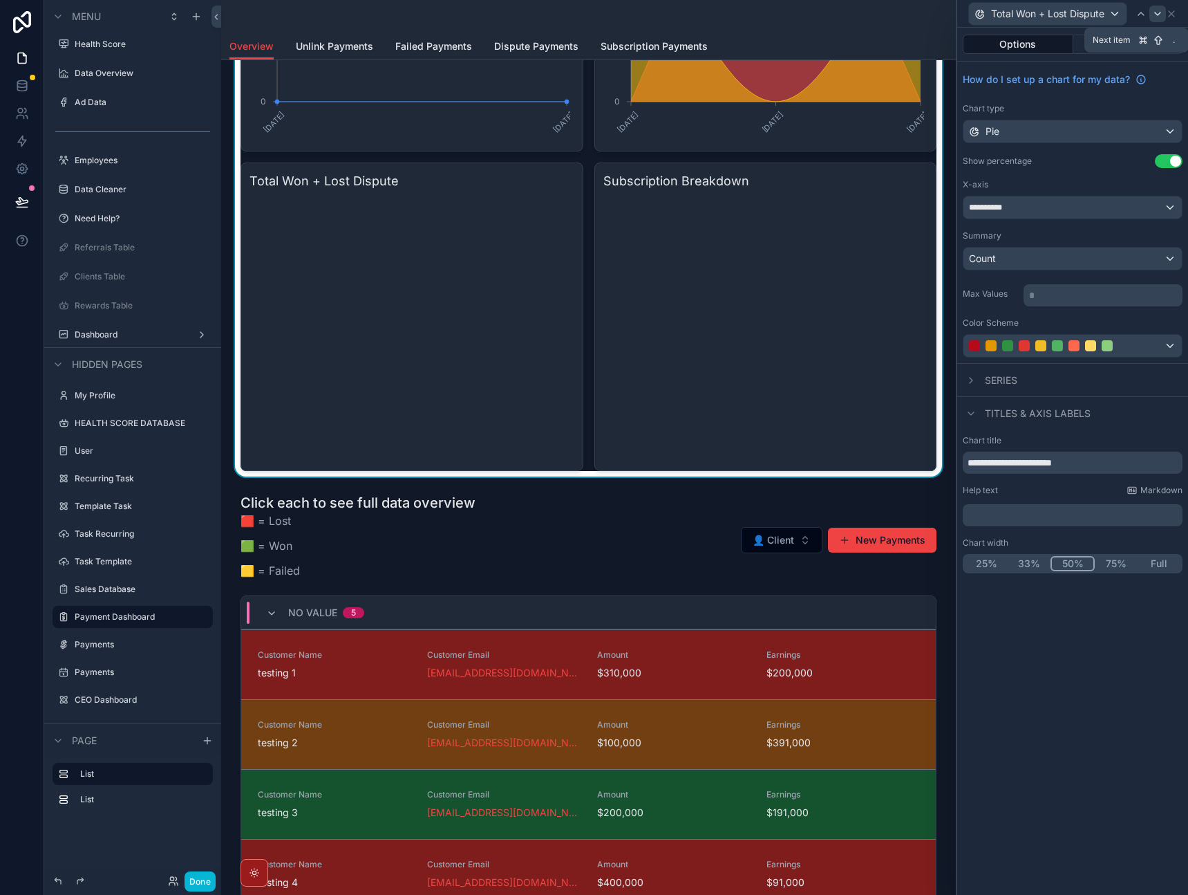
click at [1161, 17] on icon at bounding box center [1157, 13] width 11 height 11
drag, startPoint x: 1146, startPoint y: 17, endPoint x: 1143, endPoint y: 52, distance: 34.6
click at [1146, 37] on div "**********" at bounding box center [1072, 447] width 232 height 895
click at [974, 385] on icon at bounding box center [971, 380] width 11 height 11
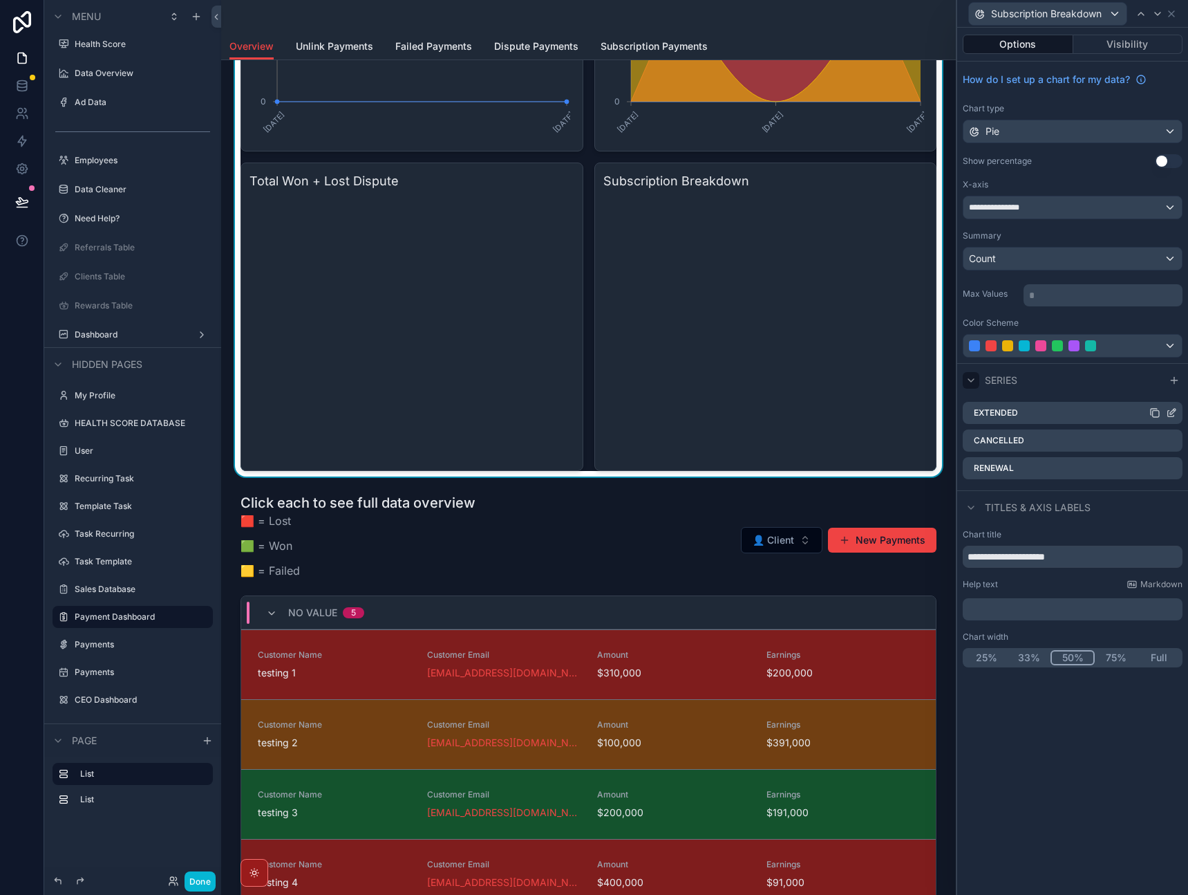
click at [1174, 413] on icon at bounding box center [1171, 412] width 11 height 11
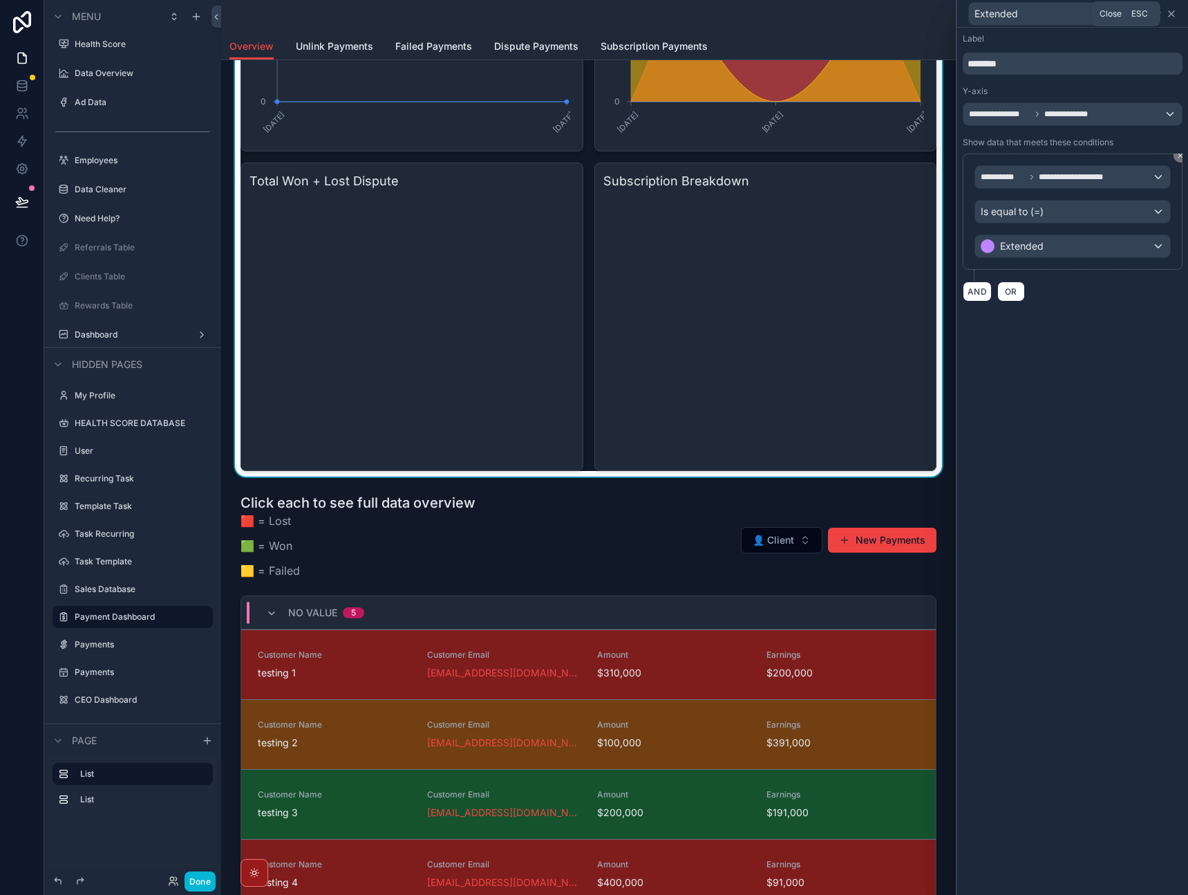
click at [1170, 13] on icon at bounding box center [1171, 13] width 11 height 11
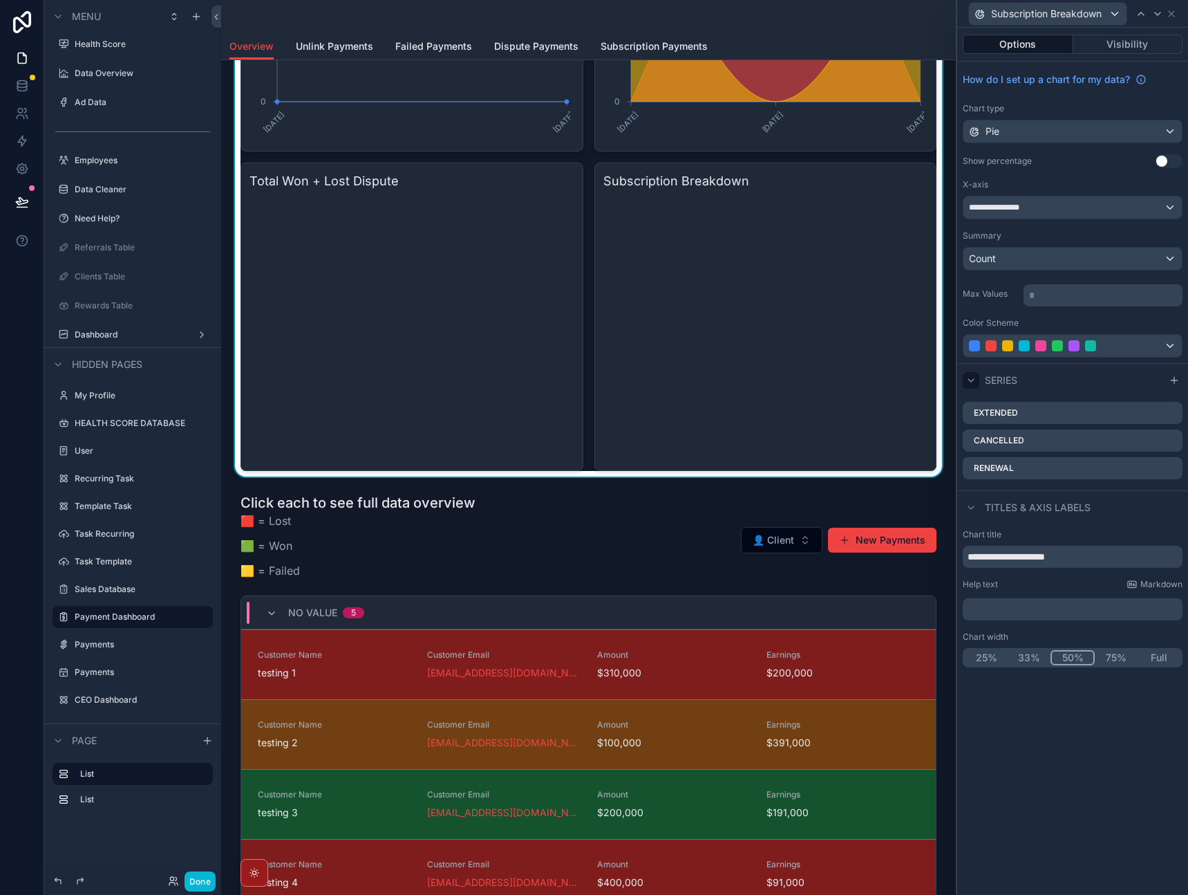
click at [1099, 117] on div "Chart type Pie" at bounding box center [1073, 123] width 220 height 40
click at [1095, 127] on div "Pie" at bounding box center [1073, 131] width 218 height 22
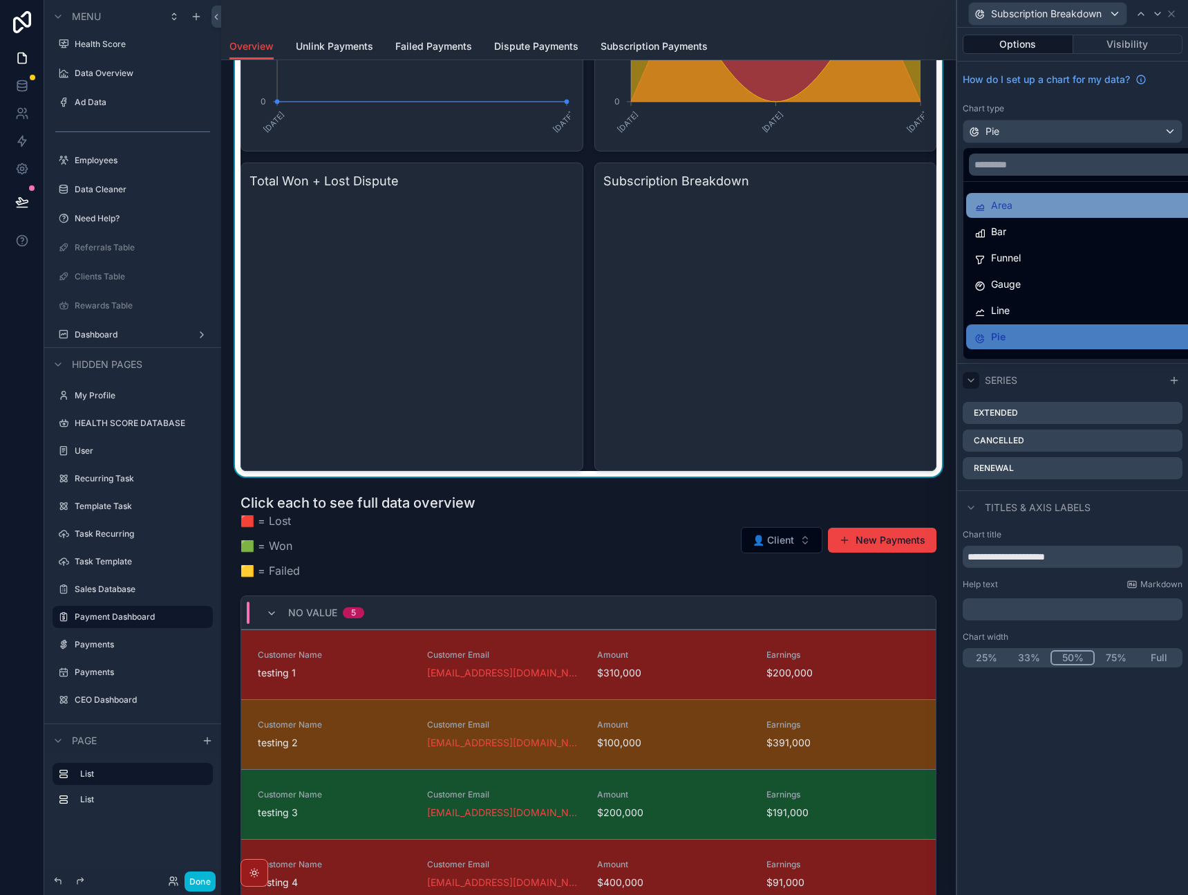
click at [1056, 200] on div "Area" at bounding box center [1089, 205] width 228 height 17
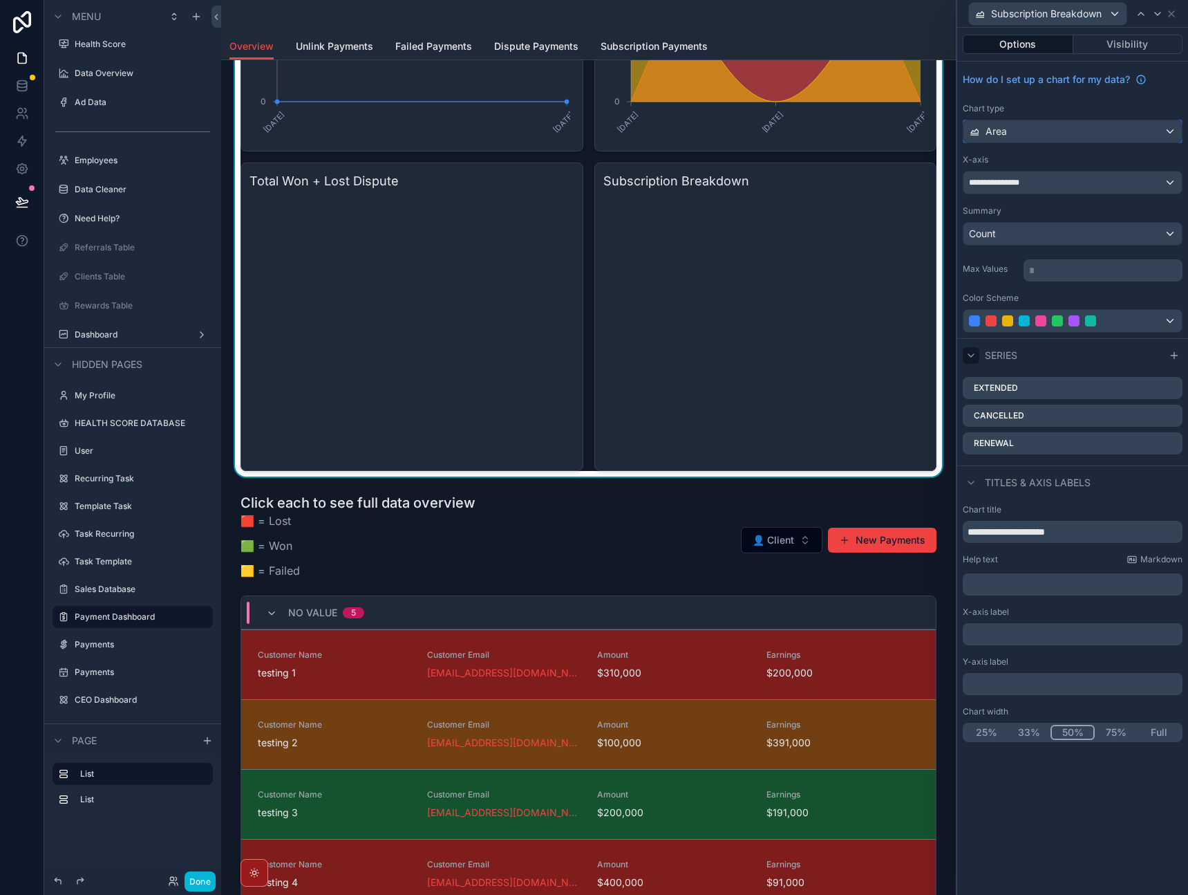
click at [1088, 138] on div "Area" at bounding box center [1073, 131] width 218 height 22
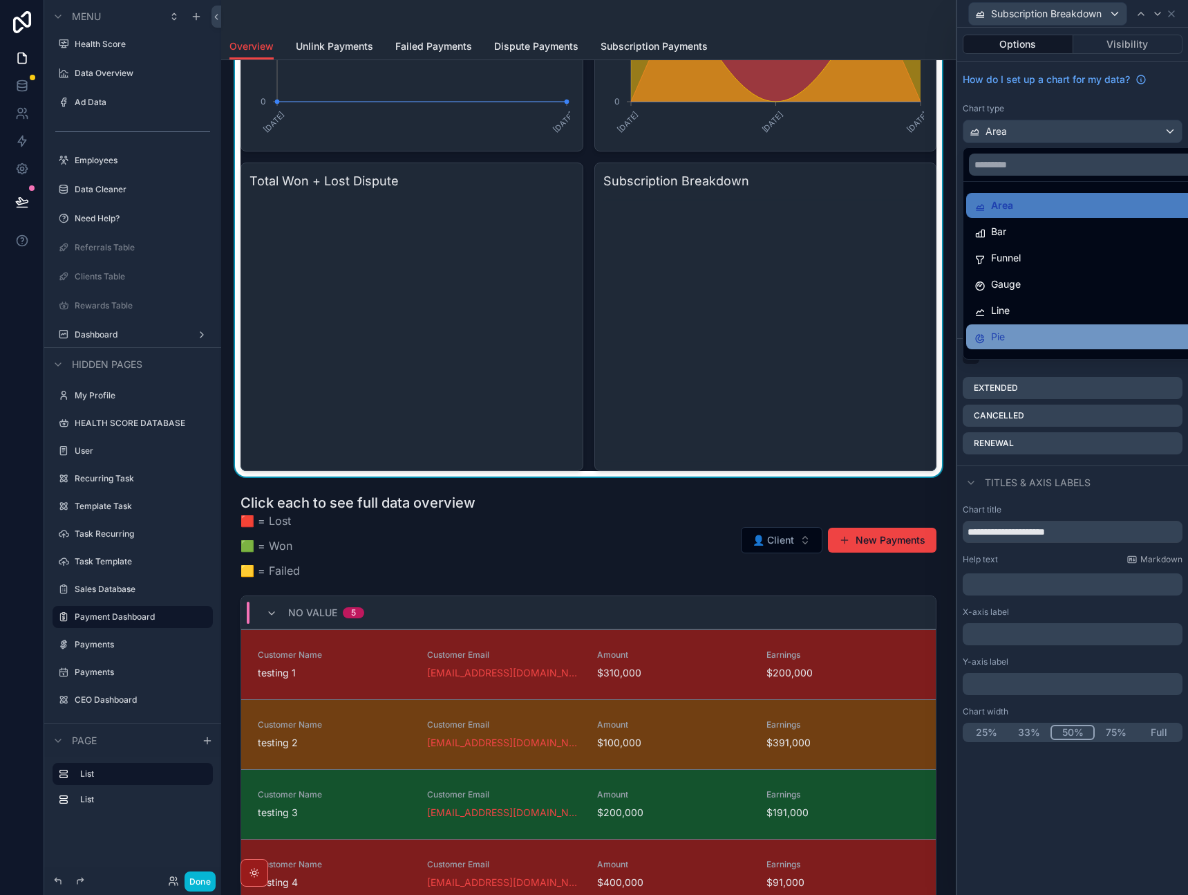
click at [1032, 333] on div "Pie" at bounding box center [1089, 336] width 228 height 17
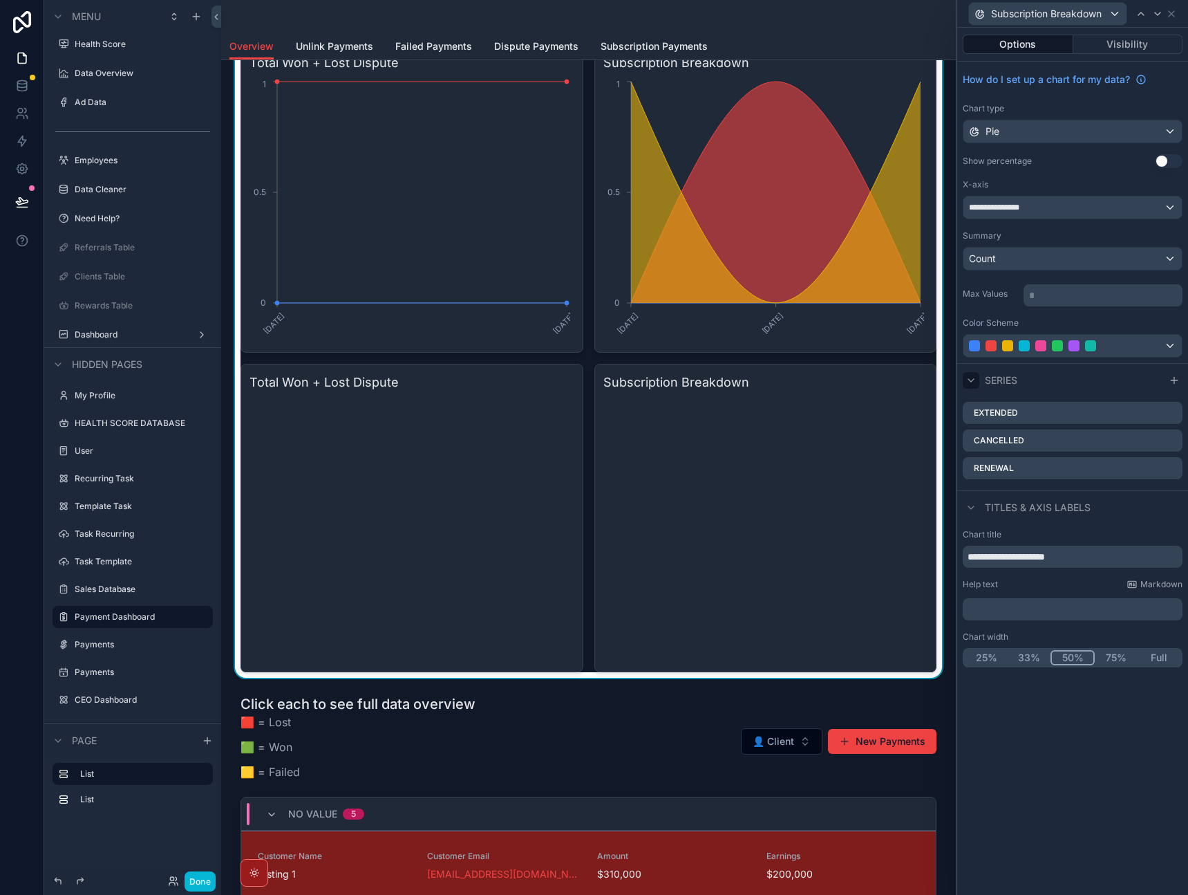
scroll to position [588, 0]
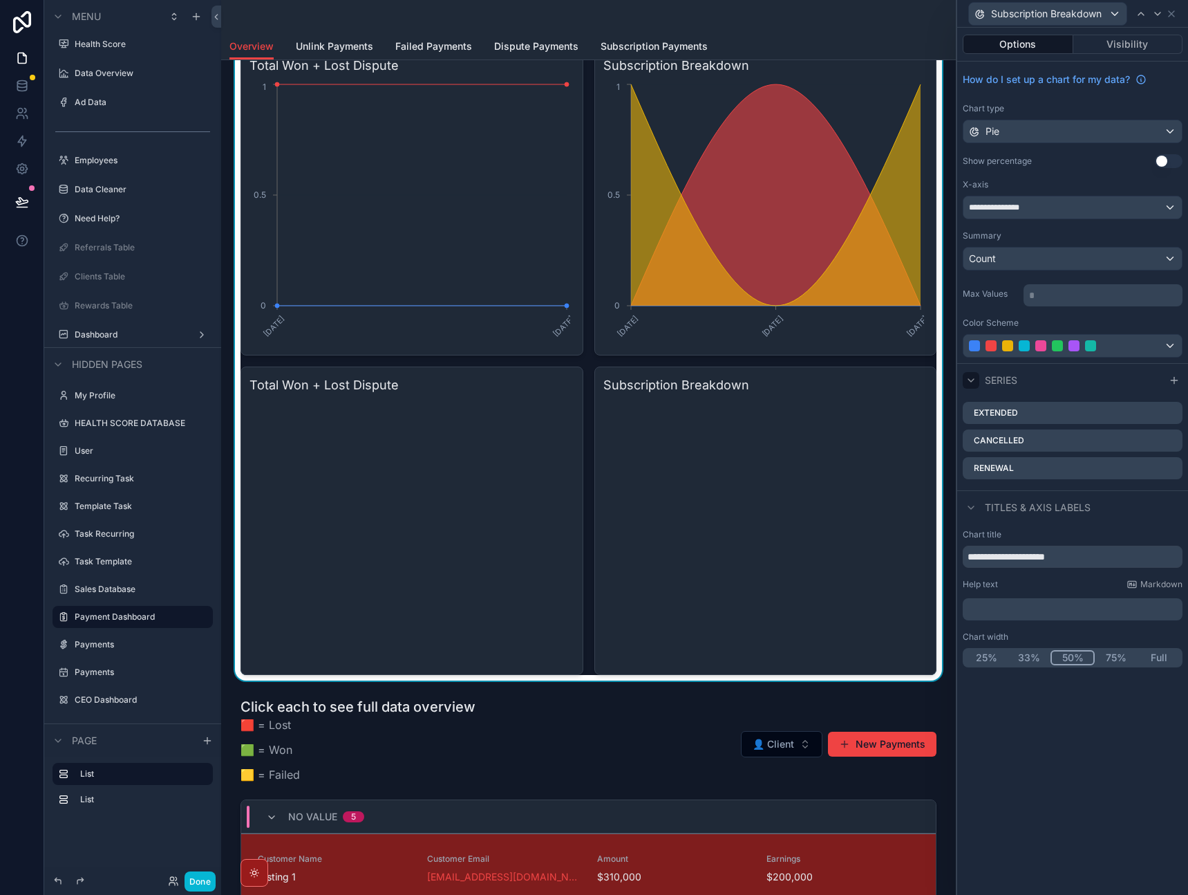
drag, startPoint x: 830, startPoint y: 423, endPoint x: 893, endPoint y: 400, distance: 67.8
click at [830, 423] on icon "chart" at bounding box center [764, 532] width 321 height 265
click at [1033, 264] on div "Count" at bounding box center [1073, 259] width 218 height 22
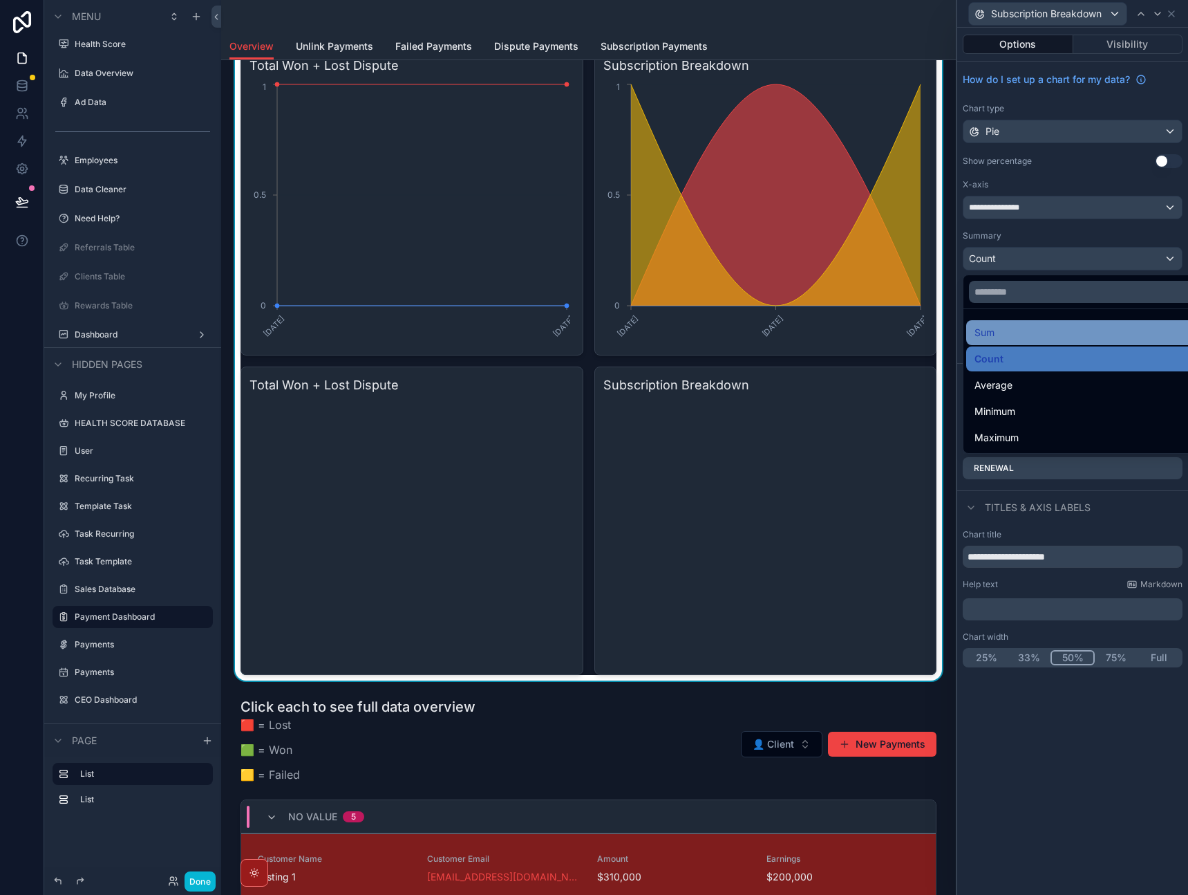
click at [1012, 342] on div "Sum" at bounding box center [1089, 332] width 245 height 25
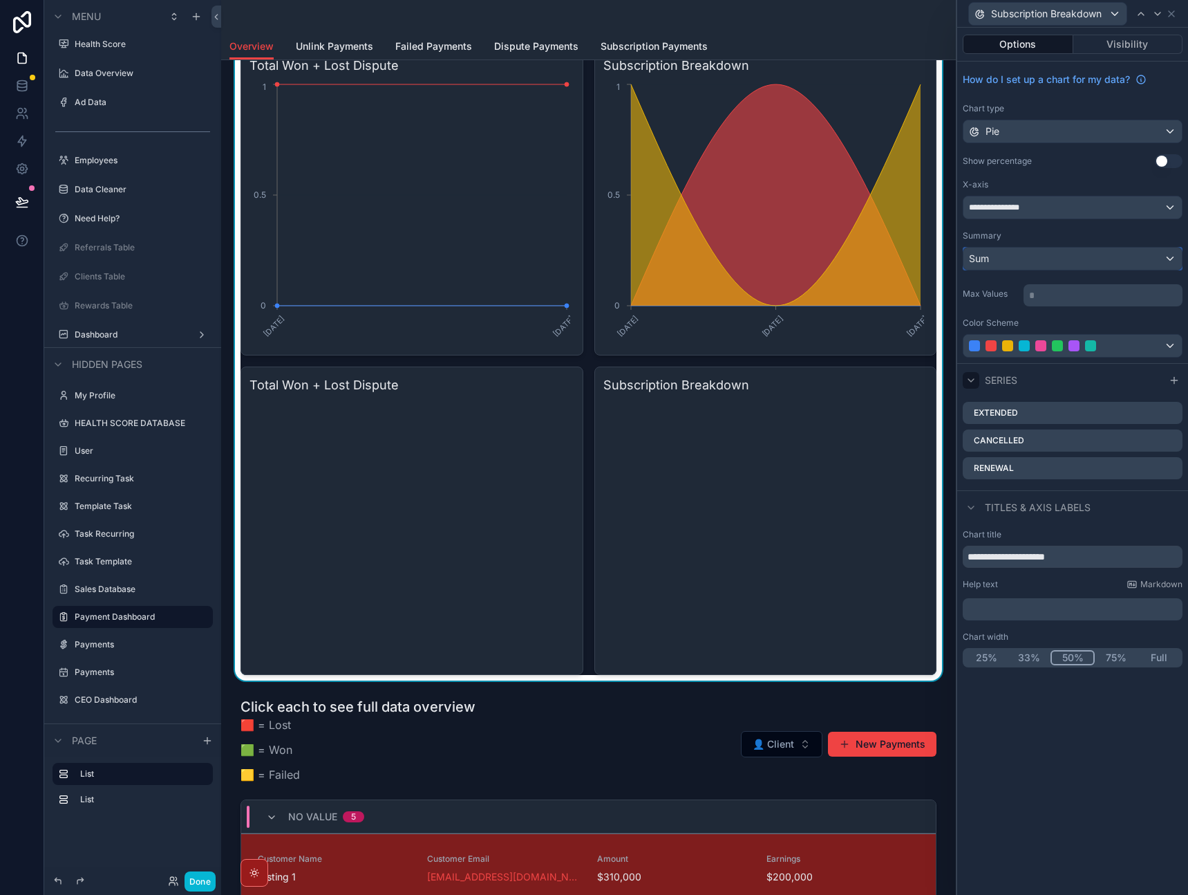
click at [1039, 264] on div "Sum" at bounding box center [1073, 259] width 218 height 22
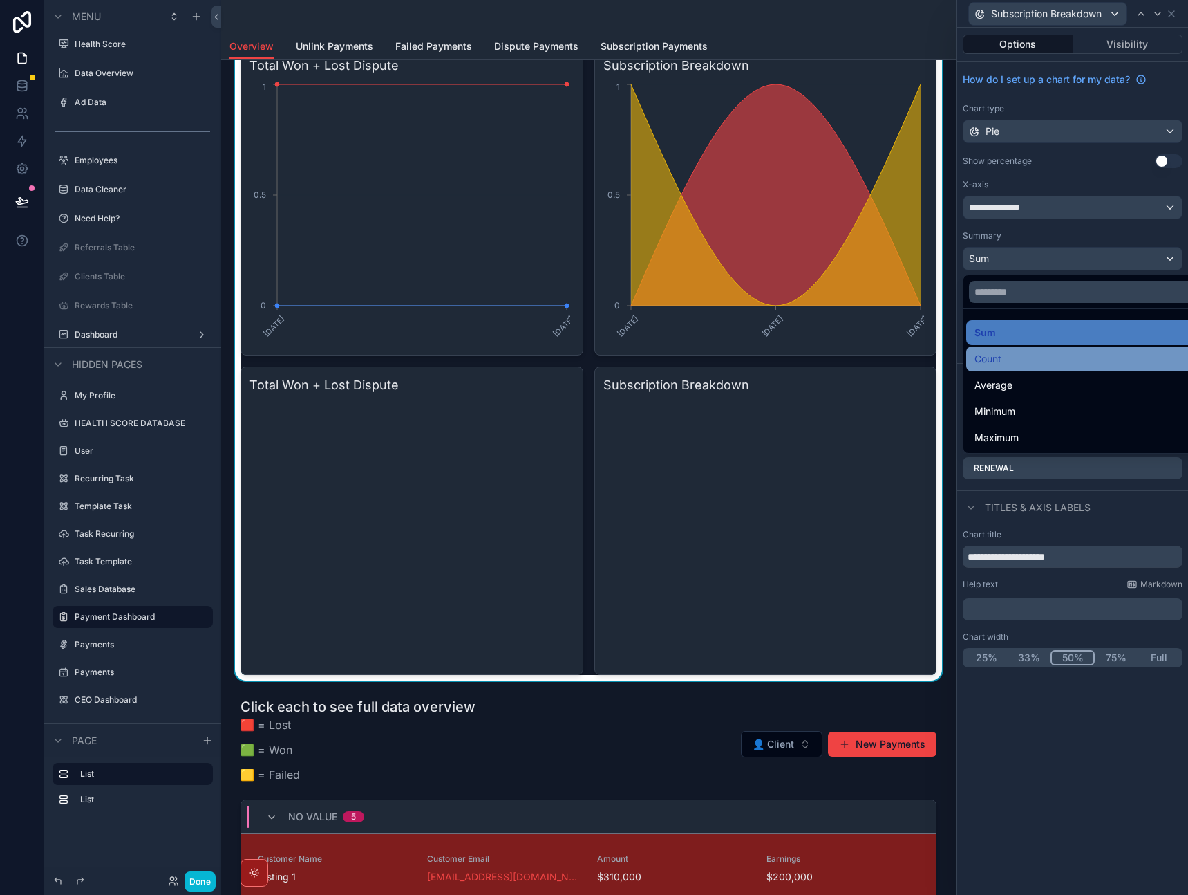
click at [1004, 364] on div "Count" at bounding box center [1089, 359] width 228 height 17
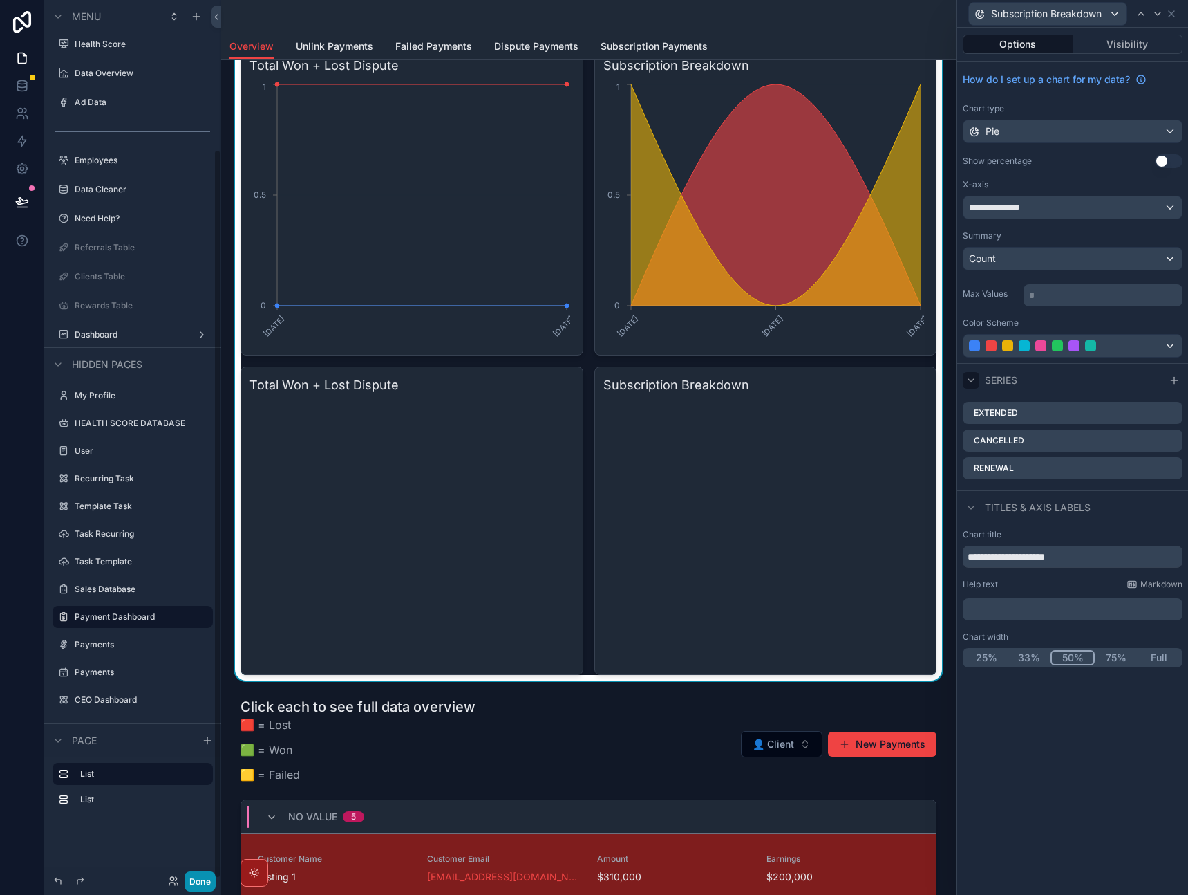
click at [205, 875] on button "Done" at bounding box center [200, 881] width 31 height 20
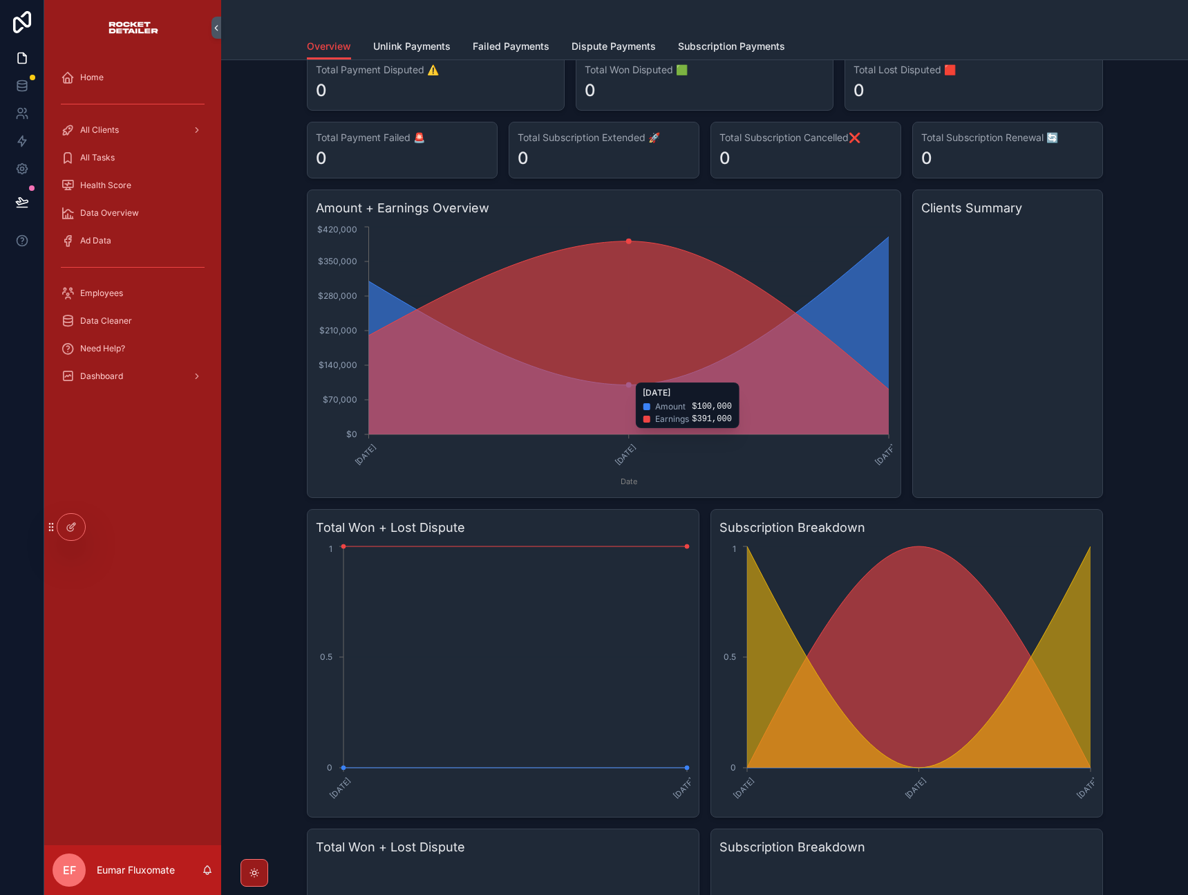
scroll to position [180, 0]
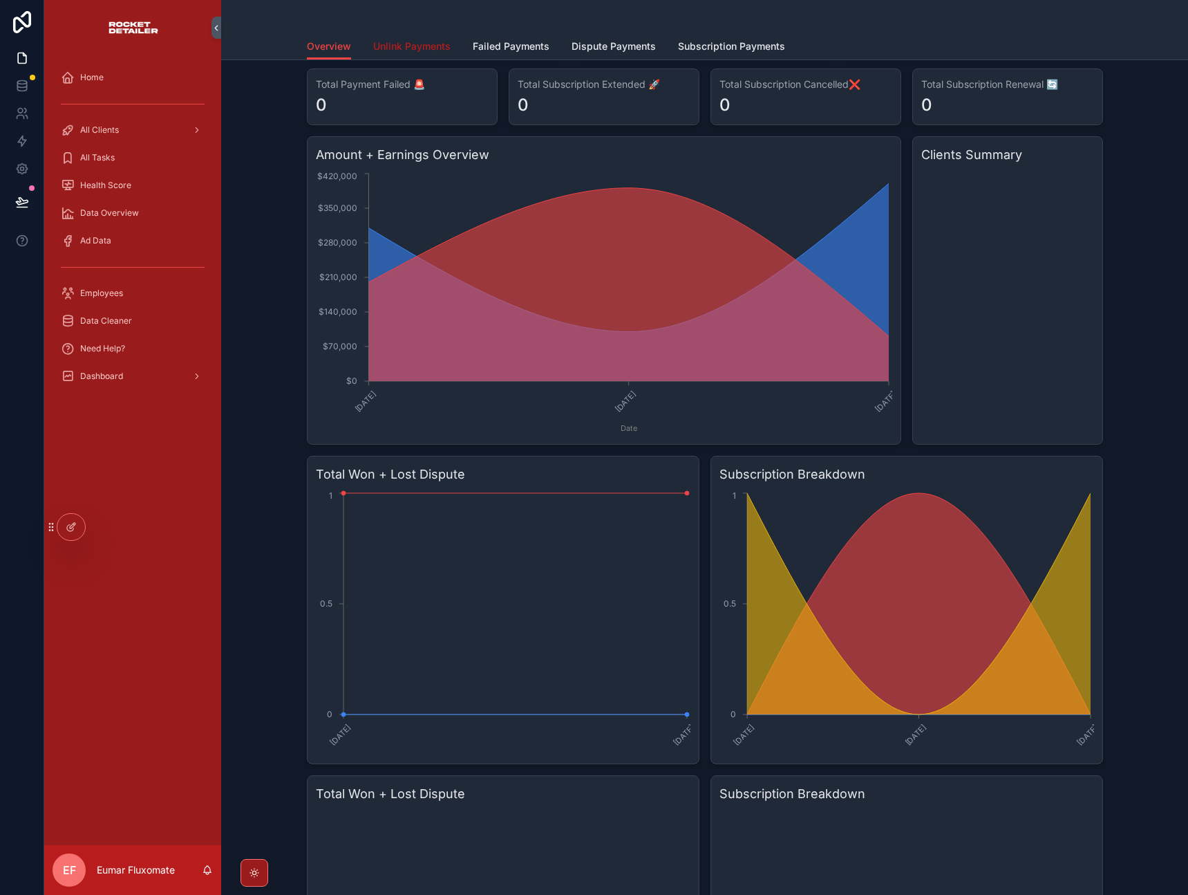
click at [413, 55] on link "Unlink Payments" at bounding box center [411, 48] width 77 height 28
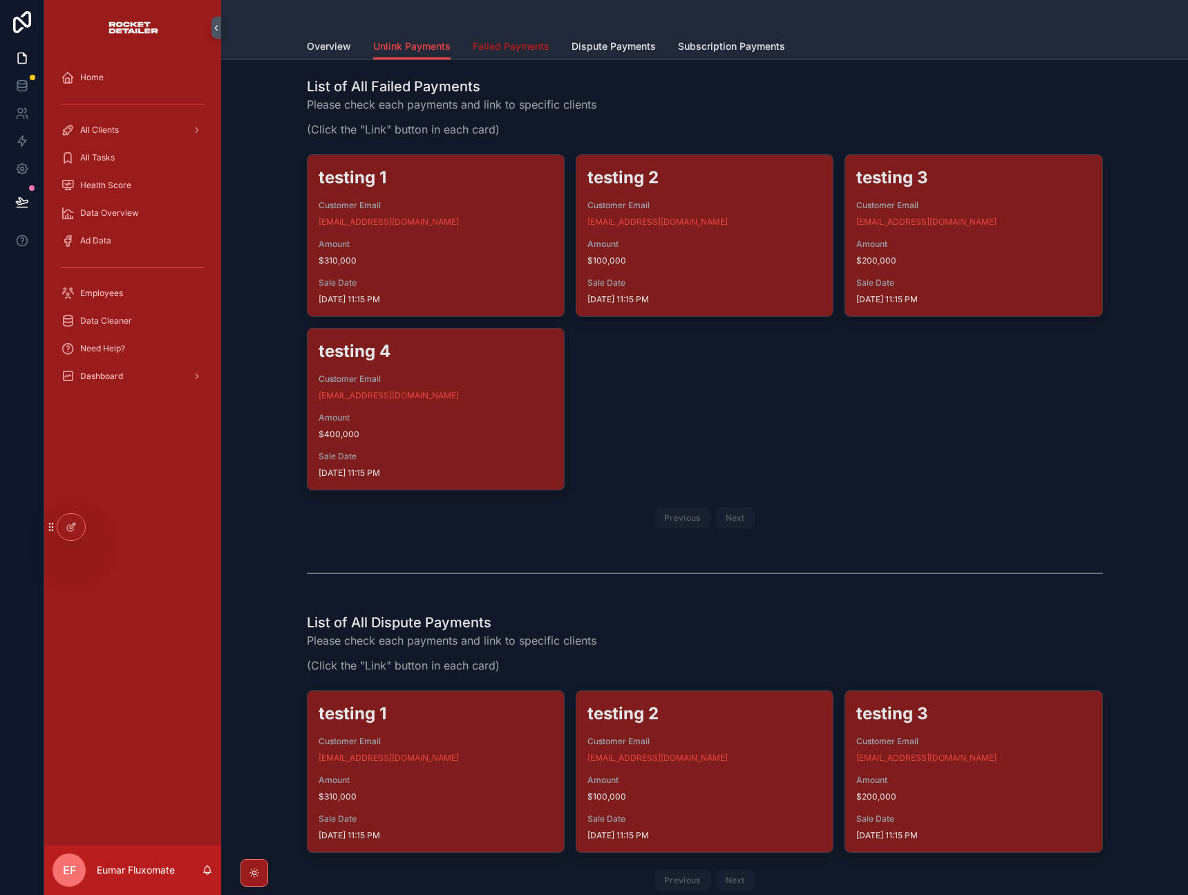
click at [496, 47] on span "Failed Payments" at bounding box center [511, 46] width 77 height 14
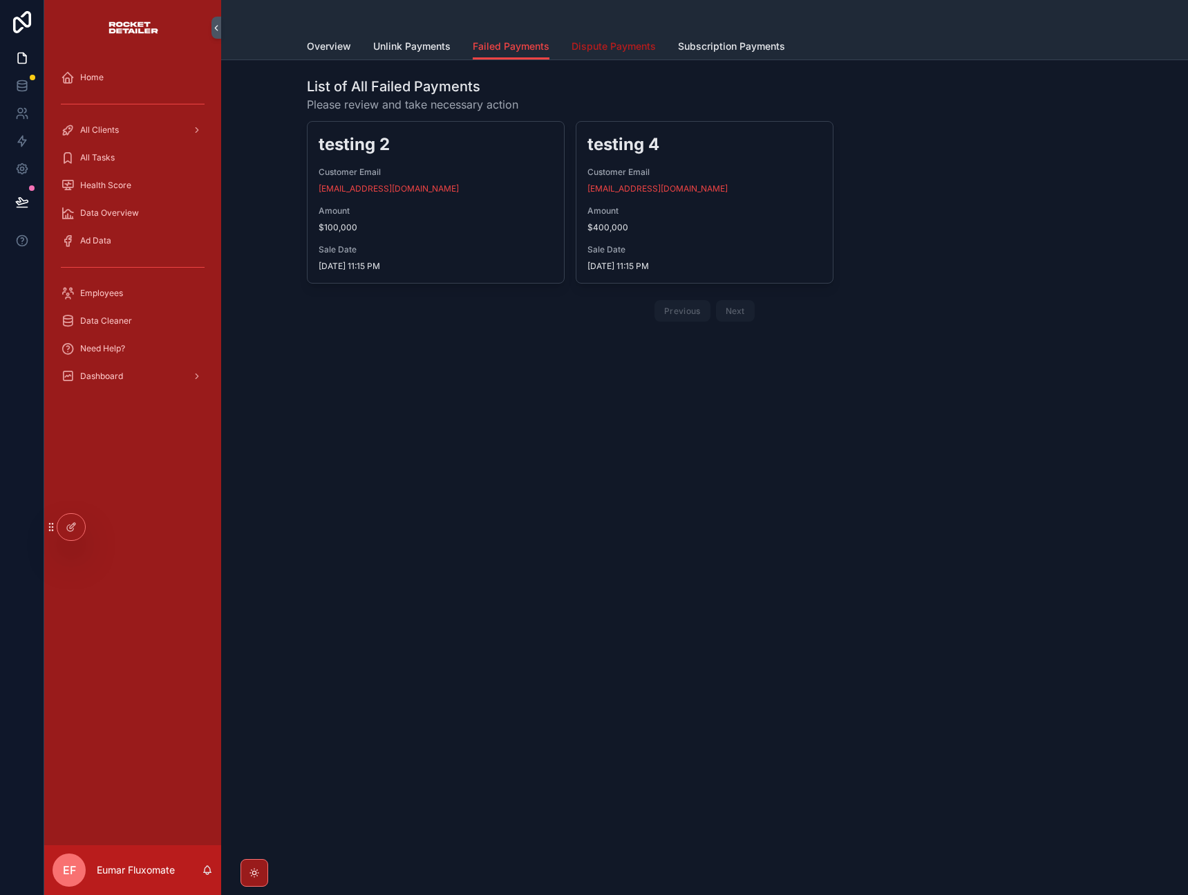
click at [590, 39] on span "Dispute Payments" at bounding box center [614, 46] width 84 height 14
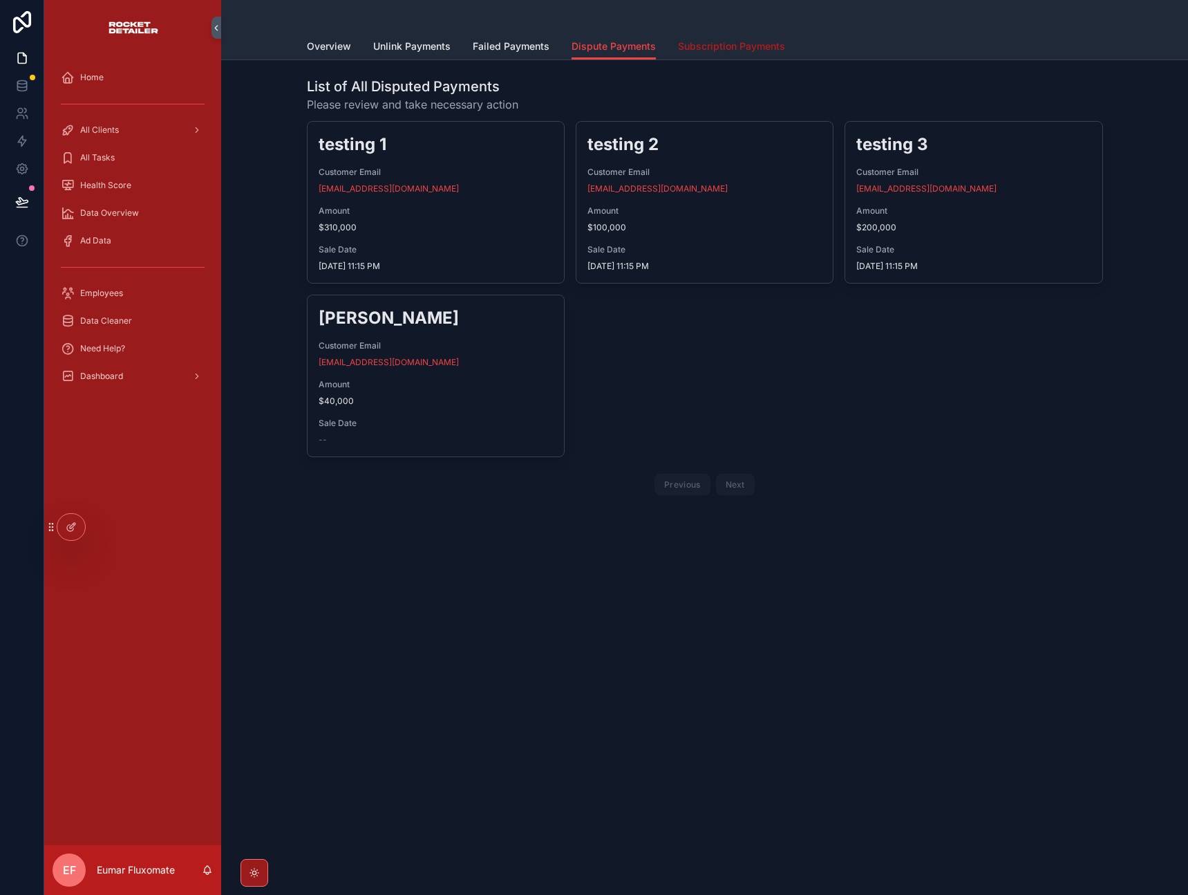
click at [737, 53] on span "Subscription Payments" at bounding box center [731, 46] width 107 height 14
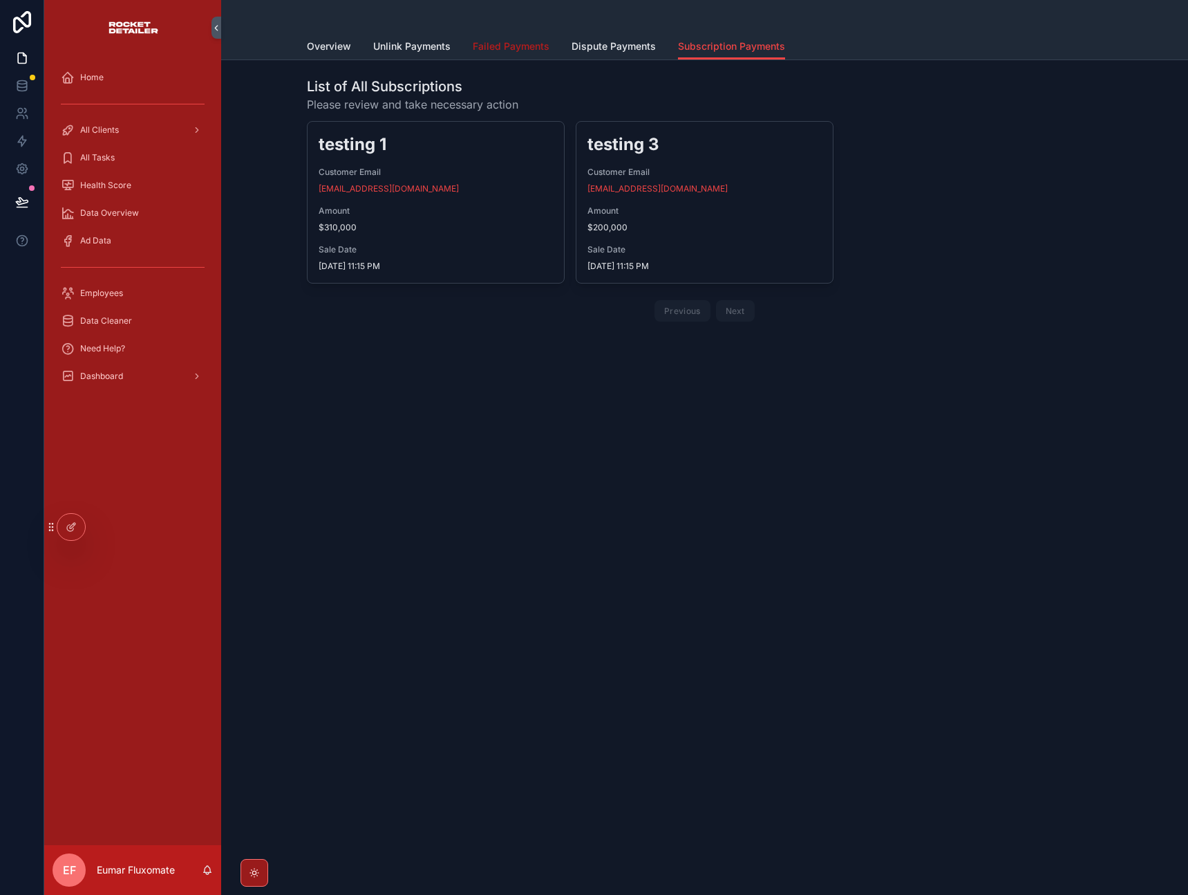
click at [505, 48] on span "Failed Payments" at bounding box center [511, 46] width 77 height 14
click at [437, 49] on span "Unlink Payments" at bounding box center [411, 46] width 77 height 14
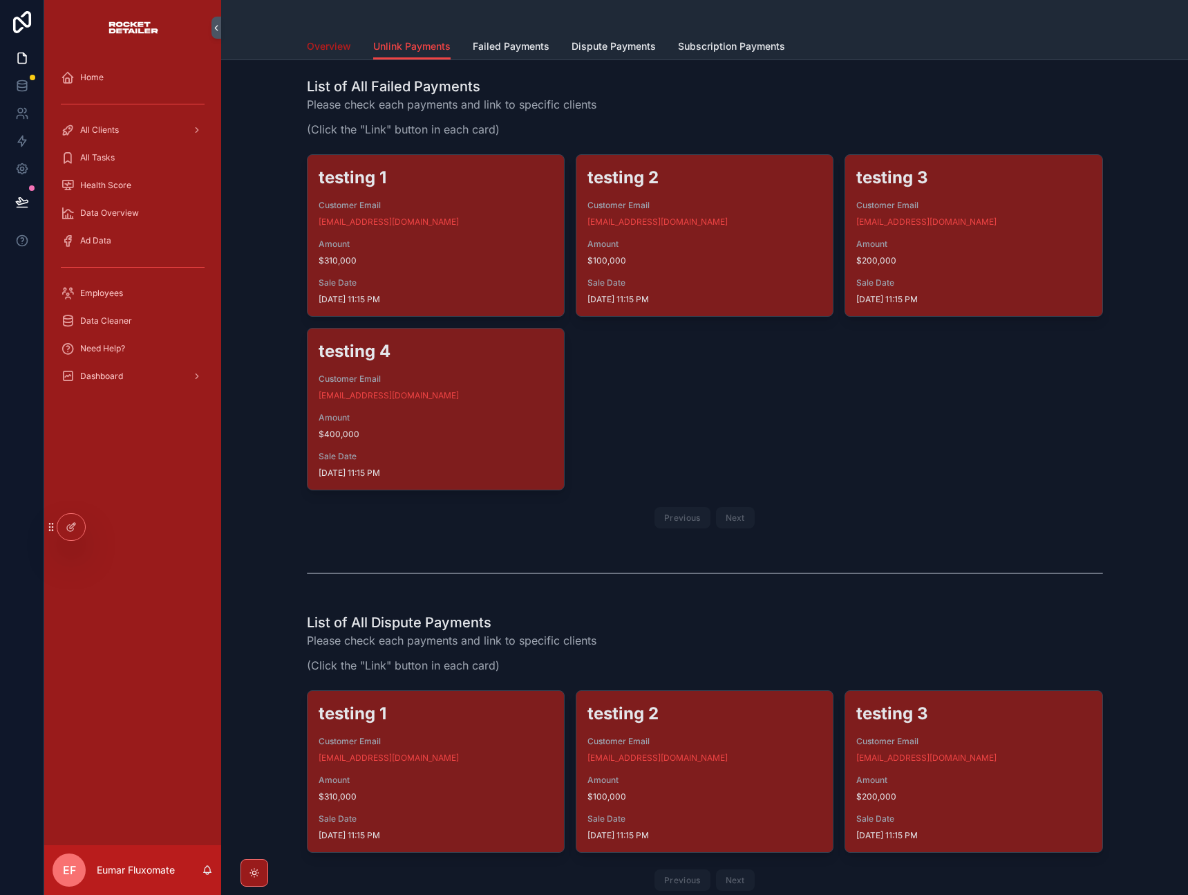
click at [330, 48] on span "Overview" at bounding box center [329, 46] width 44 height 14
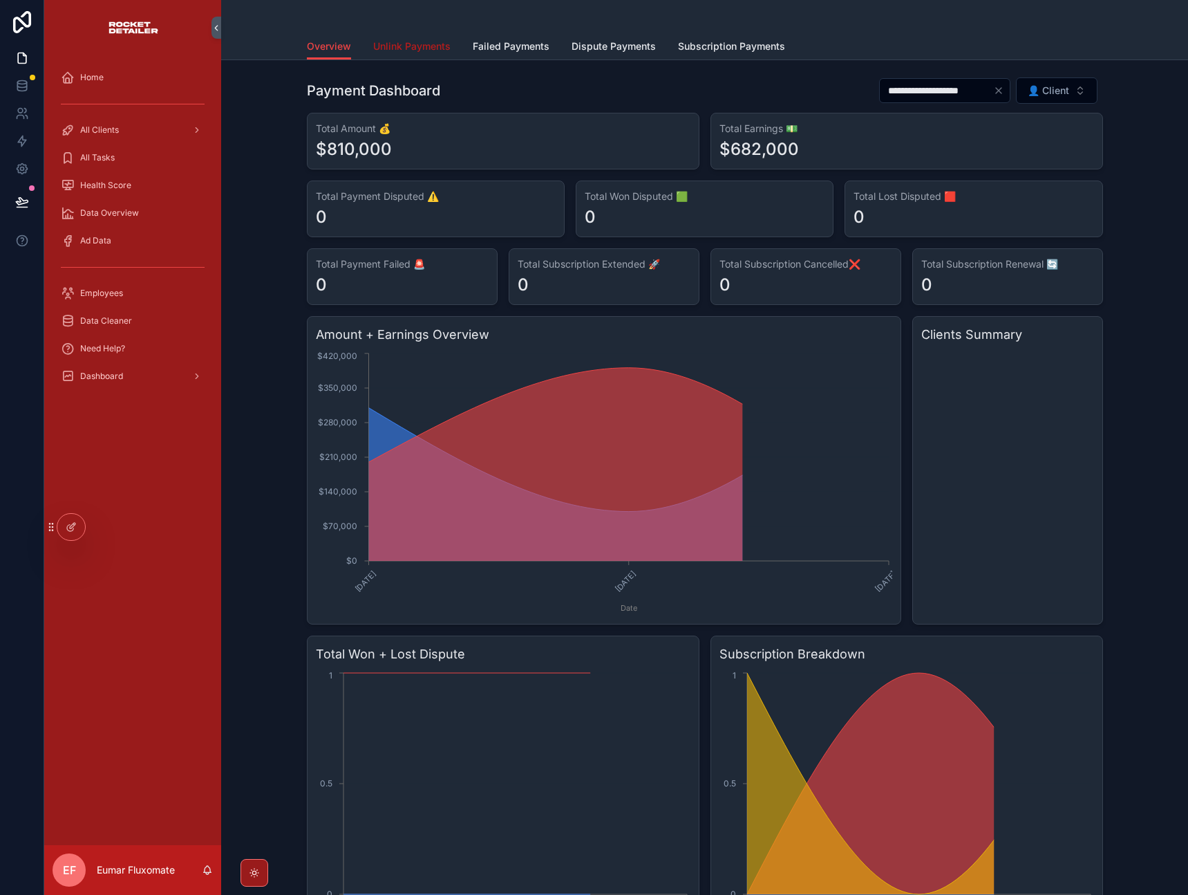
click at [431, 44] on span "Unlink Payments" at bounding box center [411, 46] width 77 height 14
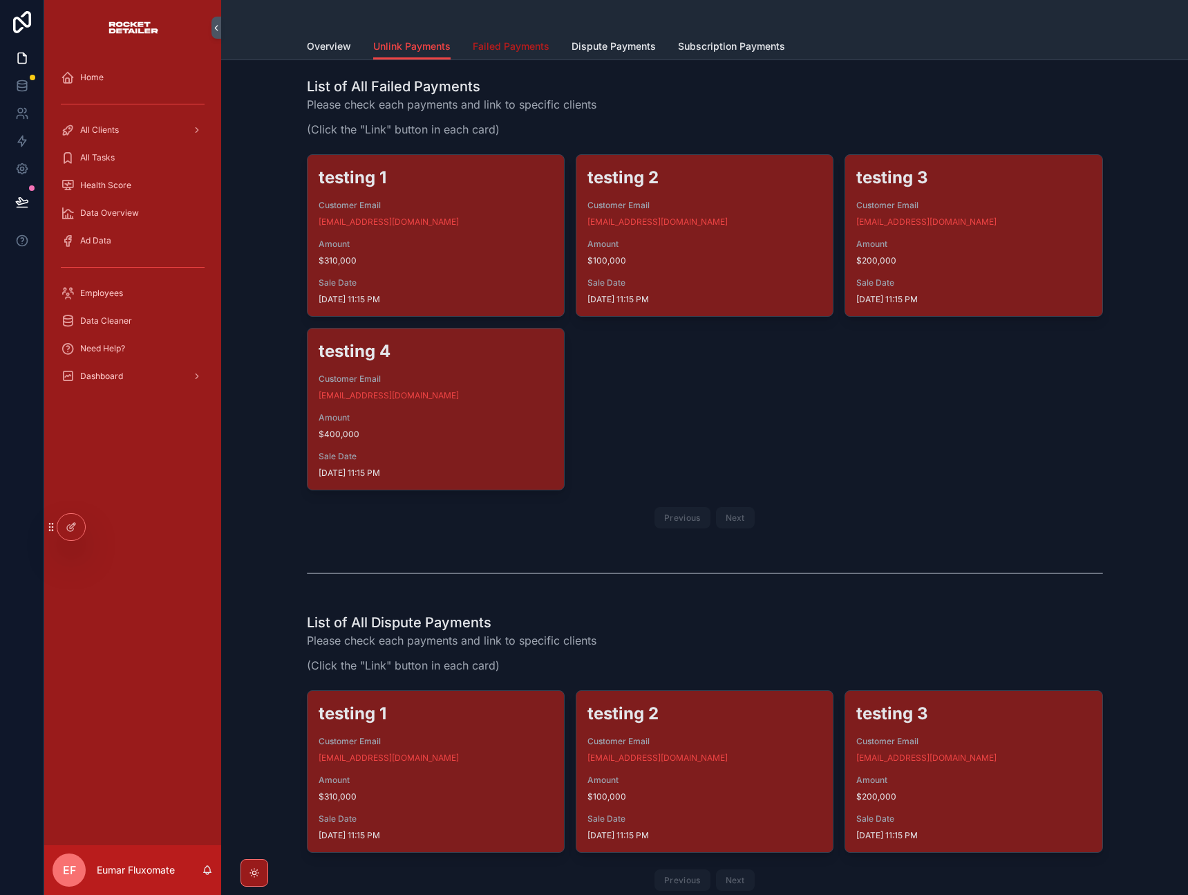
click at [487, 45] on span "Failed Payments" at bounding box center [511, 46] width 77 height 14
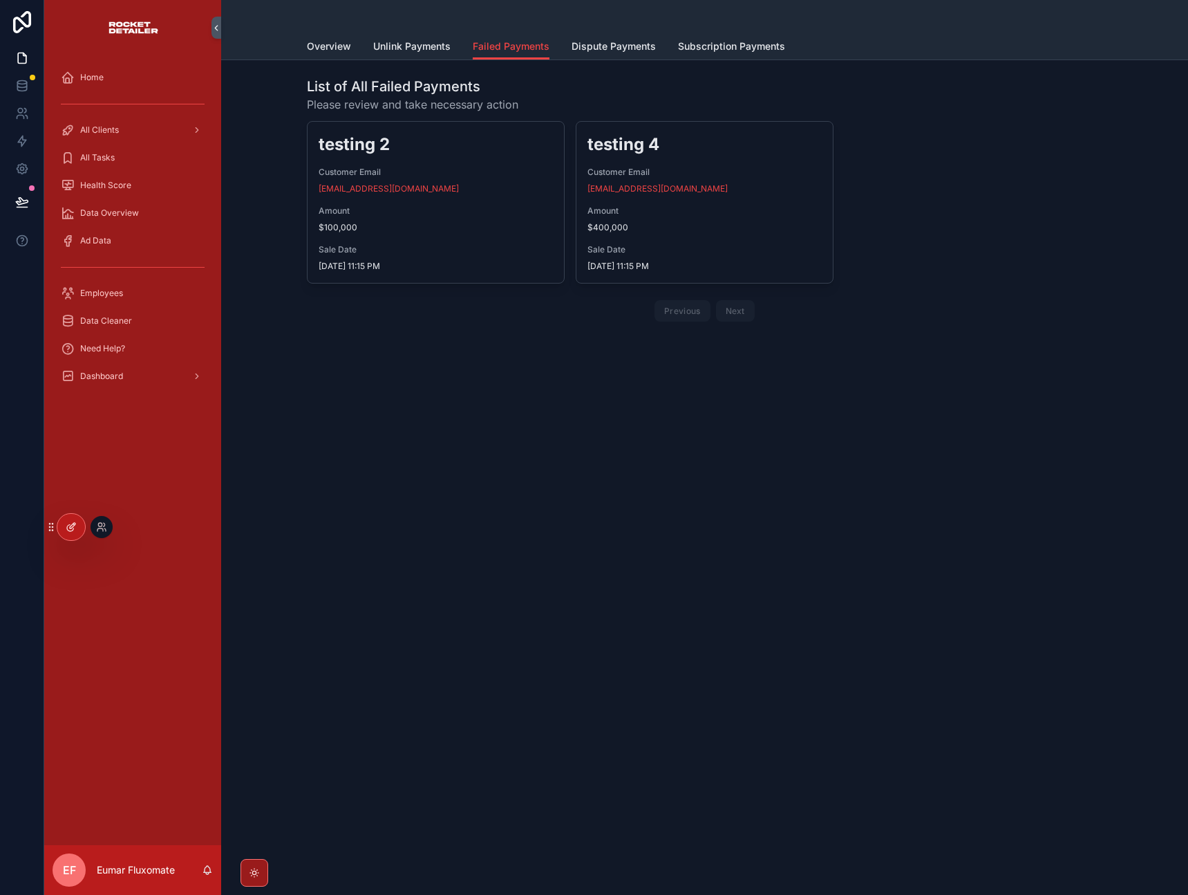
click at [64, 529] on div at bounding box center [71, 527] width 28 height 26
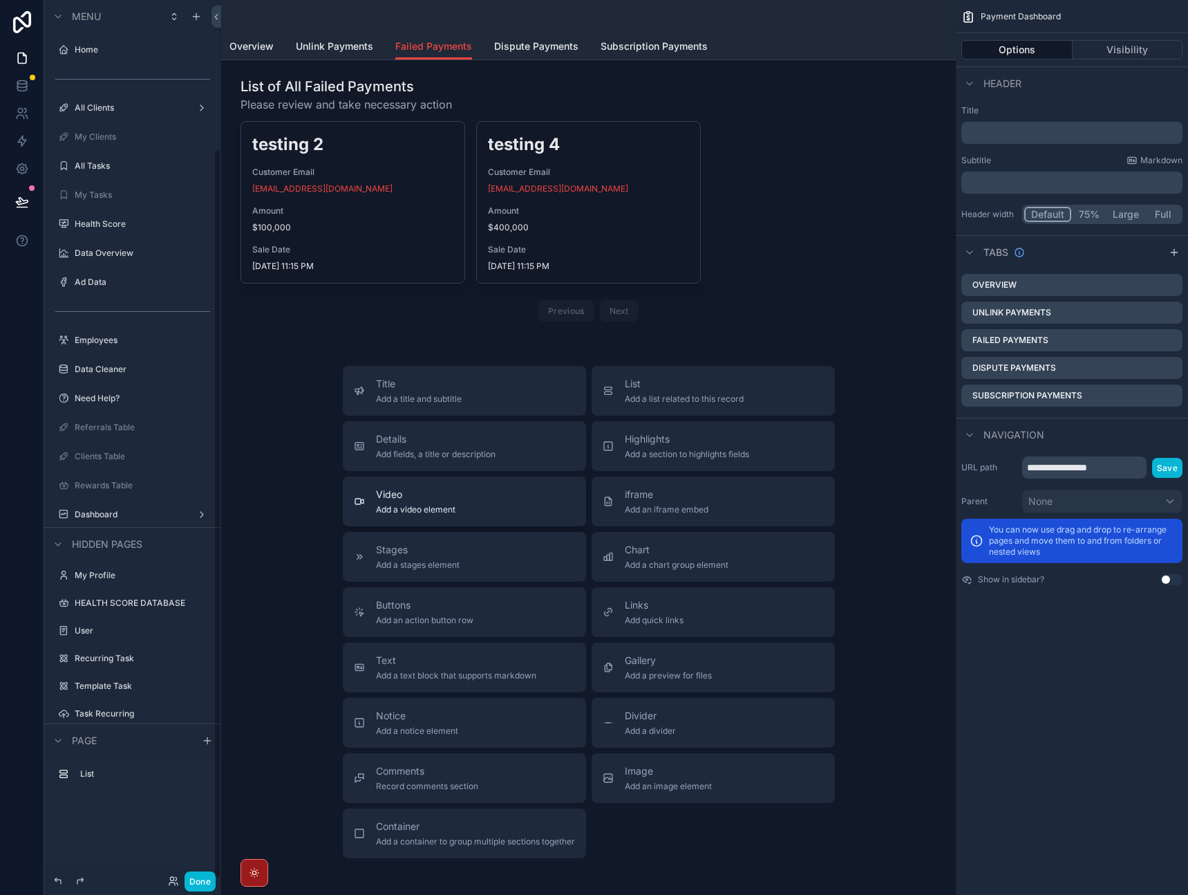
scroll to position [180, 0]
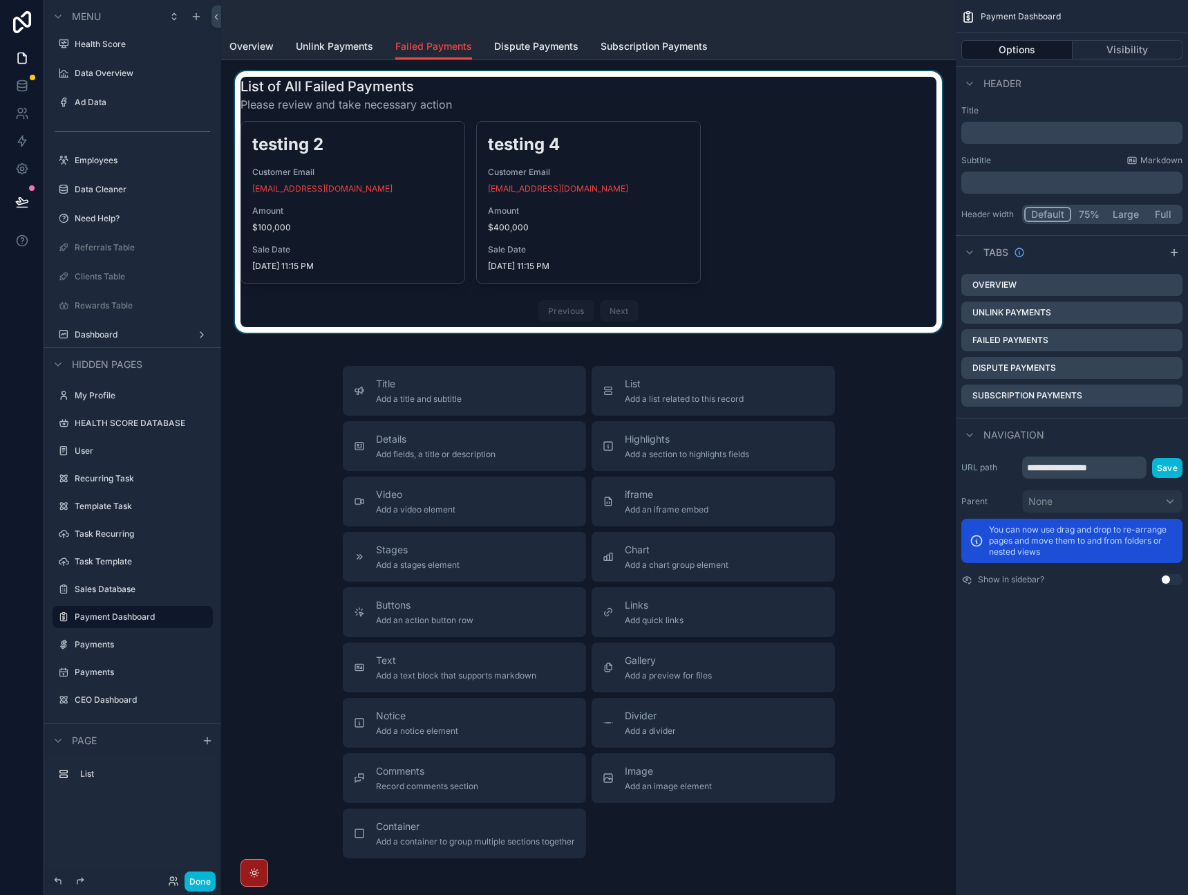
click at [776, 172] on div "scrollable content" at bounding box center [588, 201] width 713 height 261
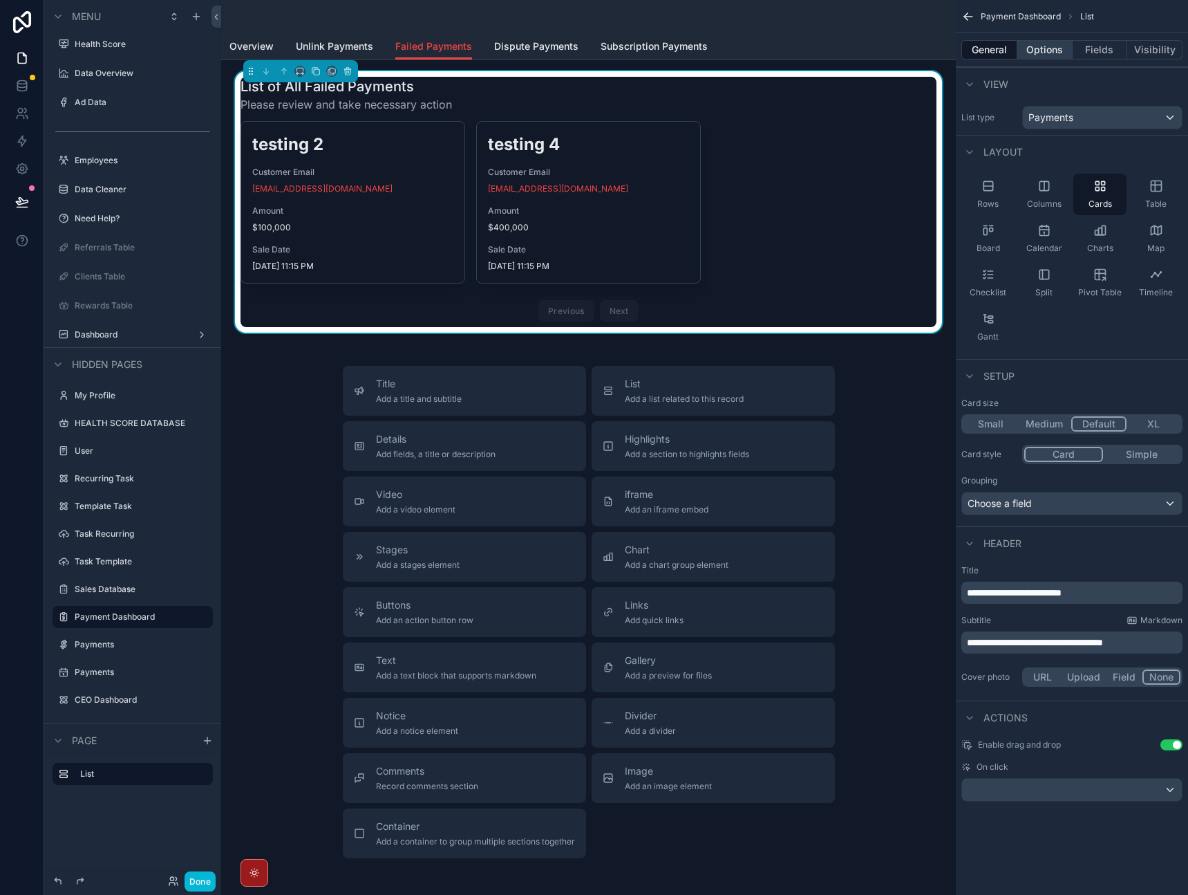
click at [1049, 52] on button "Options" at bounding box center [1045, 49] width 55 height 19
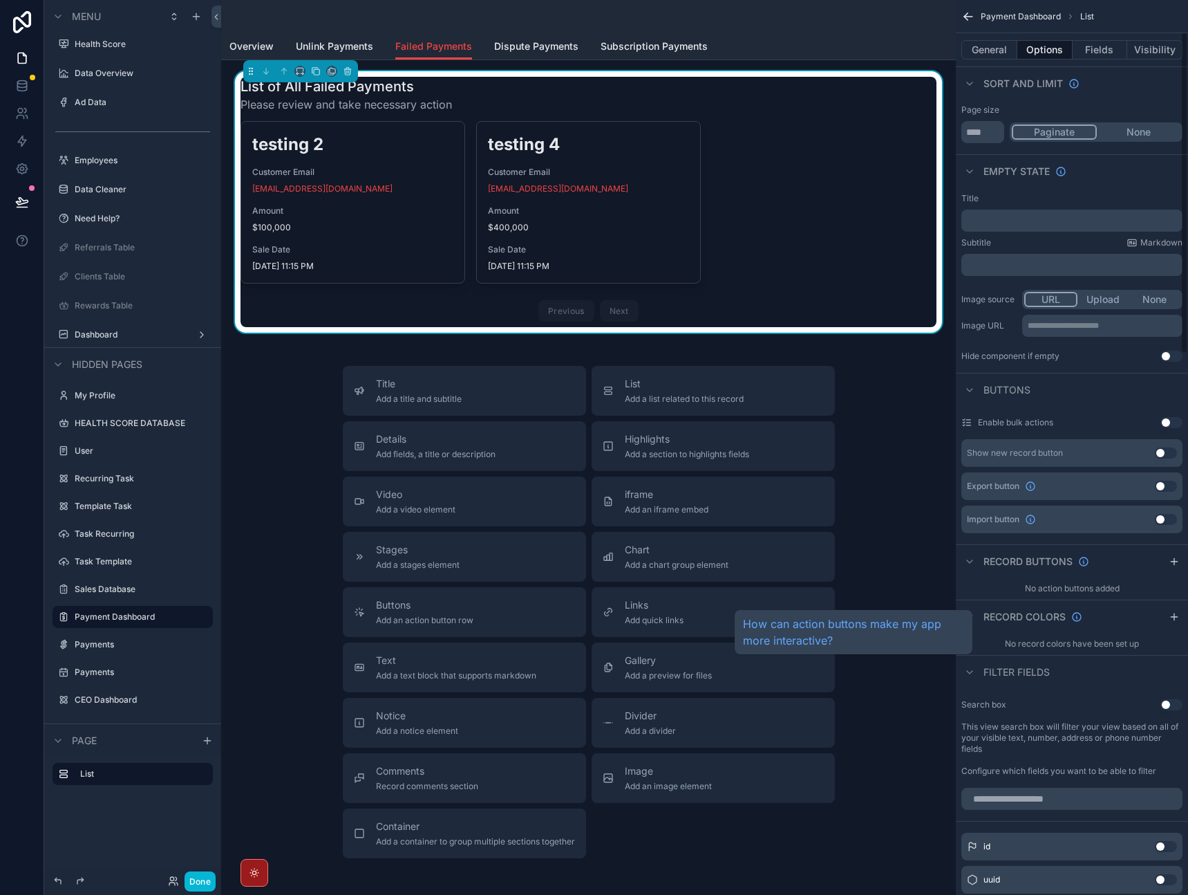
scroll to position [208, 0]
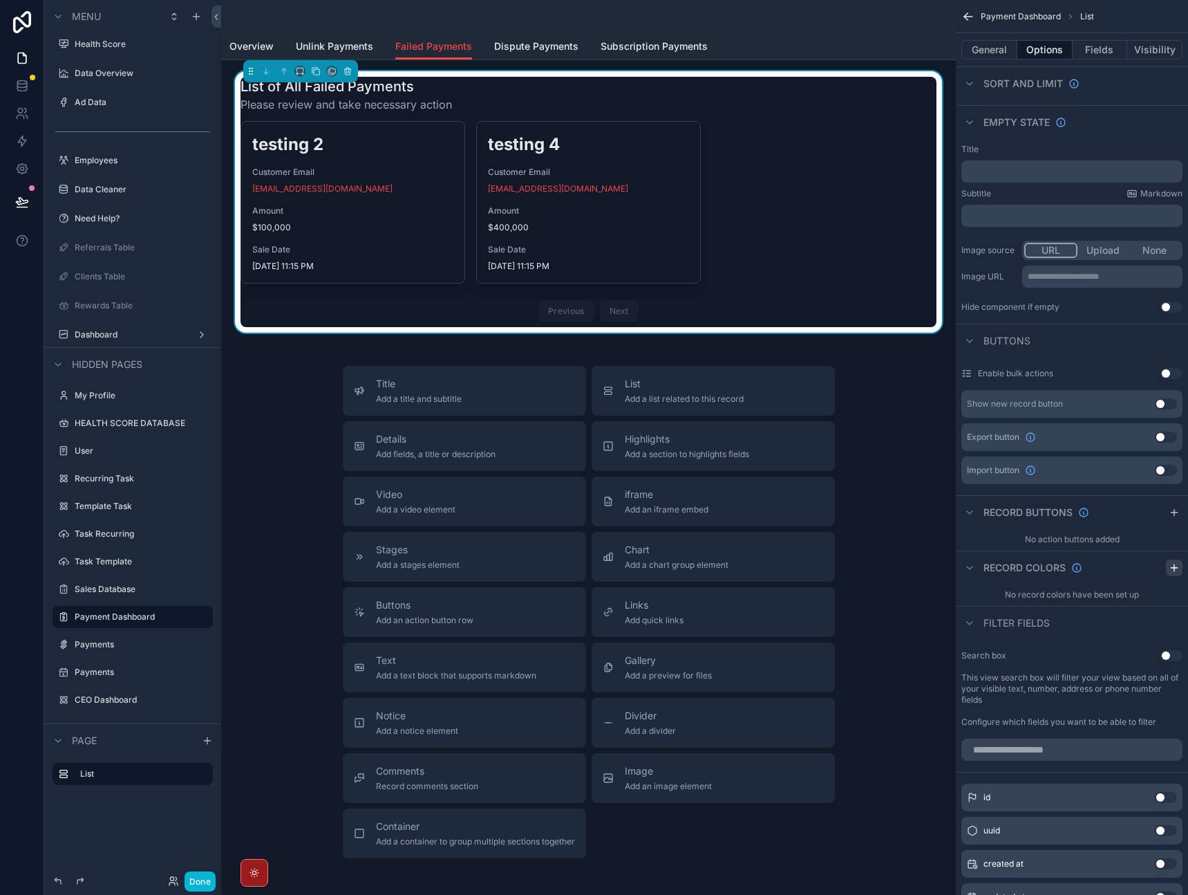
click at [1171, 569] on icon "scrollable content" at bounding box center [1174, 567] width 11 height 11
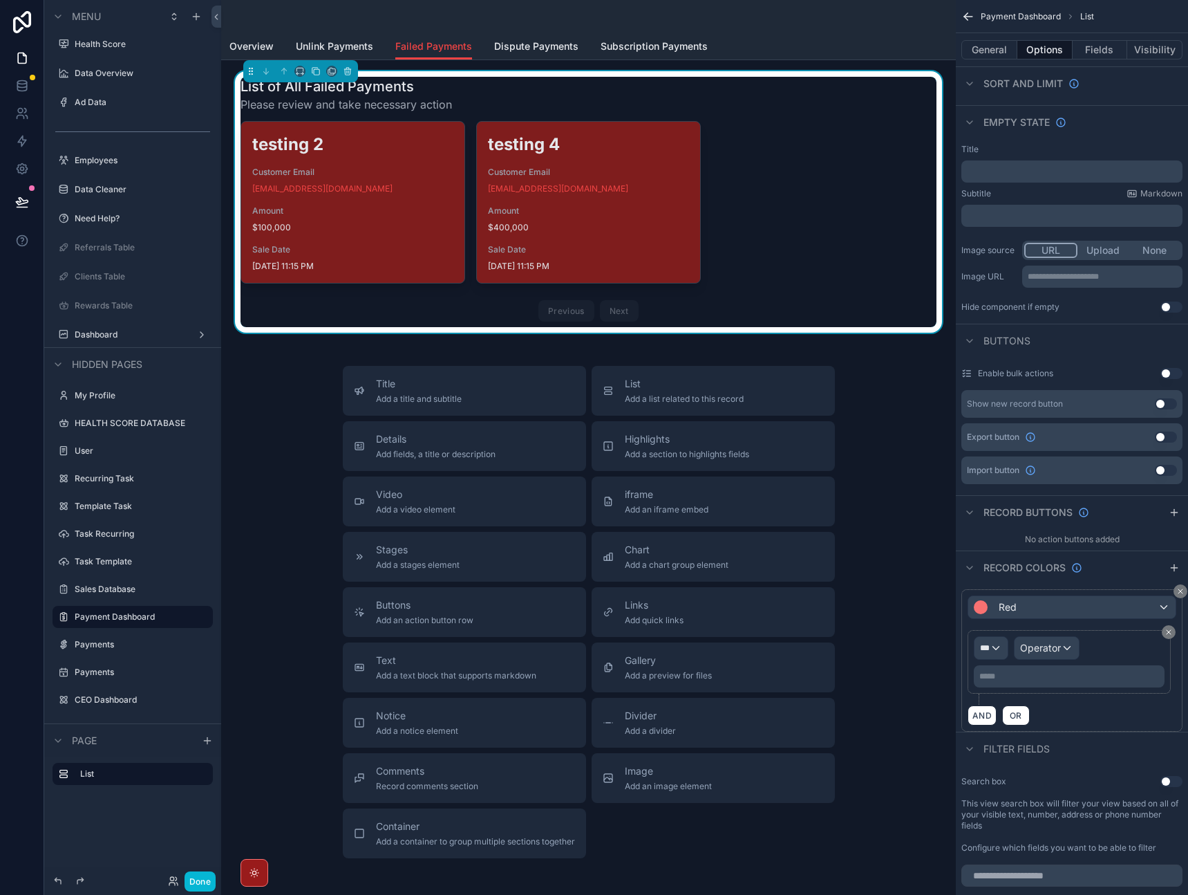
click at [1071, 619] on div "Red *** Operator ***** ﻿ AND OR" at bounding box center [1072, 660] width 221 height 142
click at [1081, 599] on div "Red" at bounding box center [1072, 607] width 207 height 22
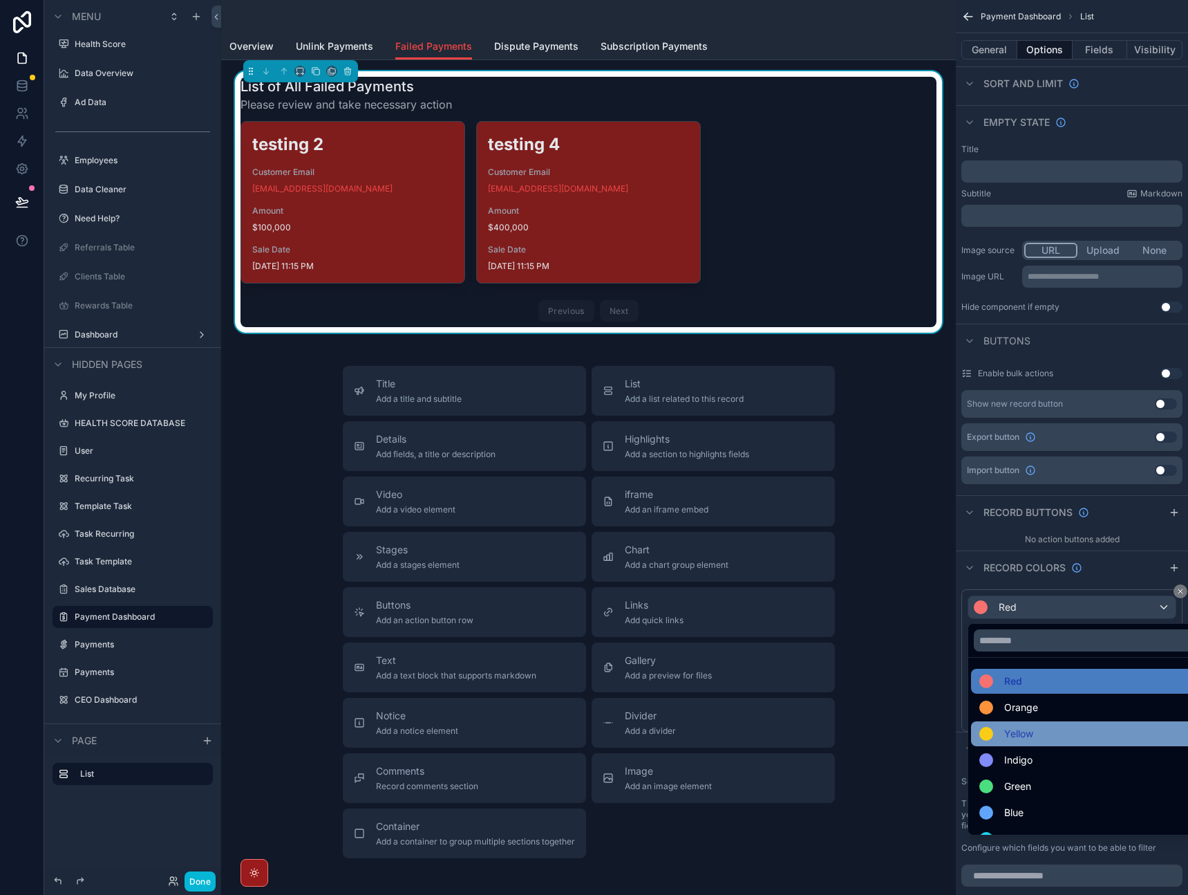
click at [1045, 734] on div "Yellow" at bounding box center [1088, 733] width 217 height 17
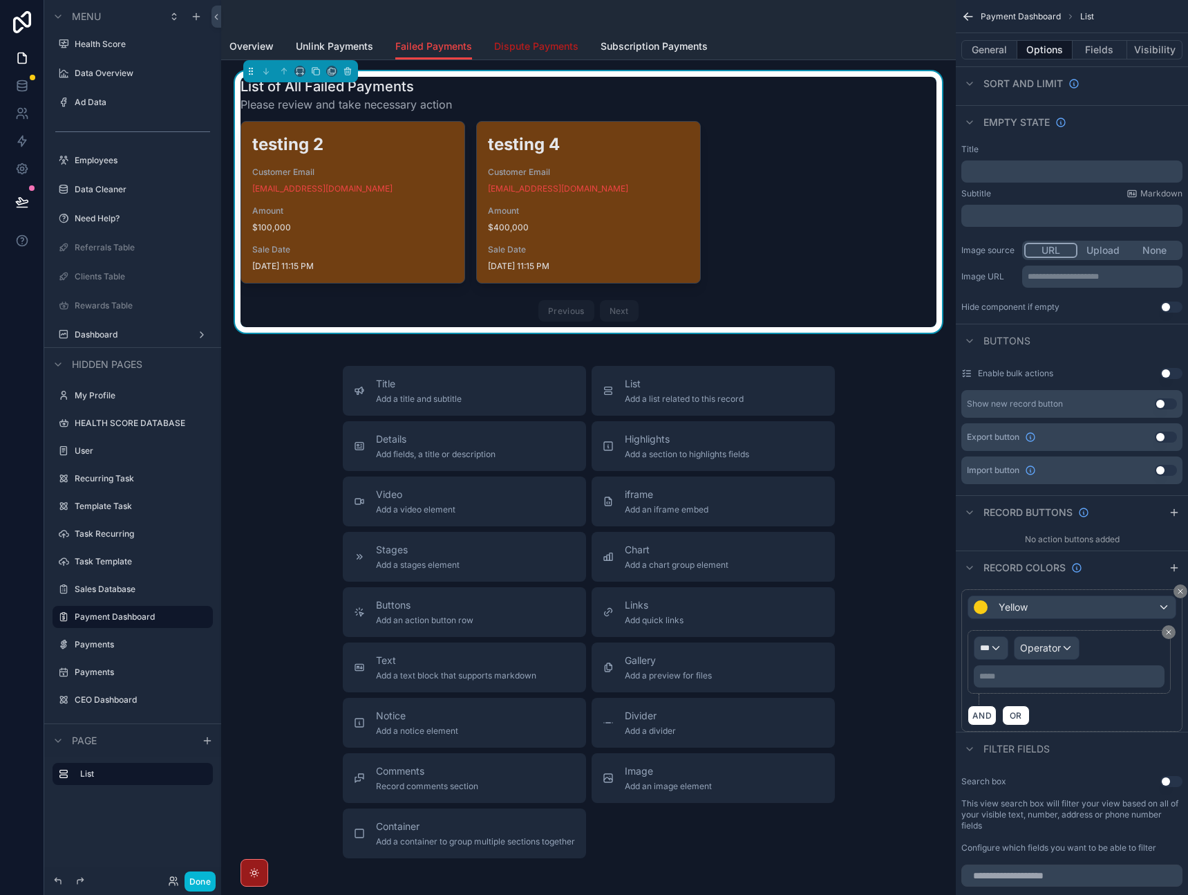
click at [530, 42] on span "Dispute Payments" at bounding box center [536, 46] width 84 height 14
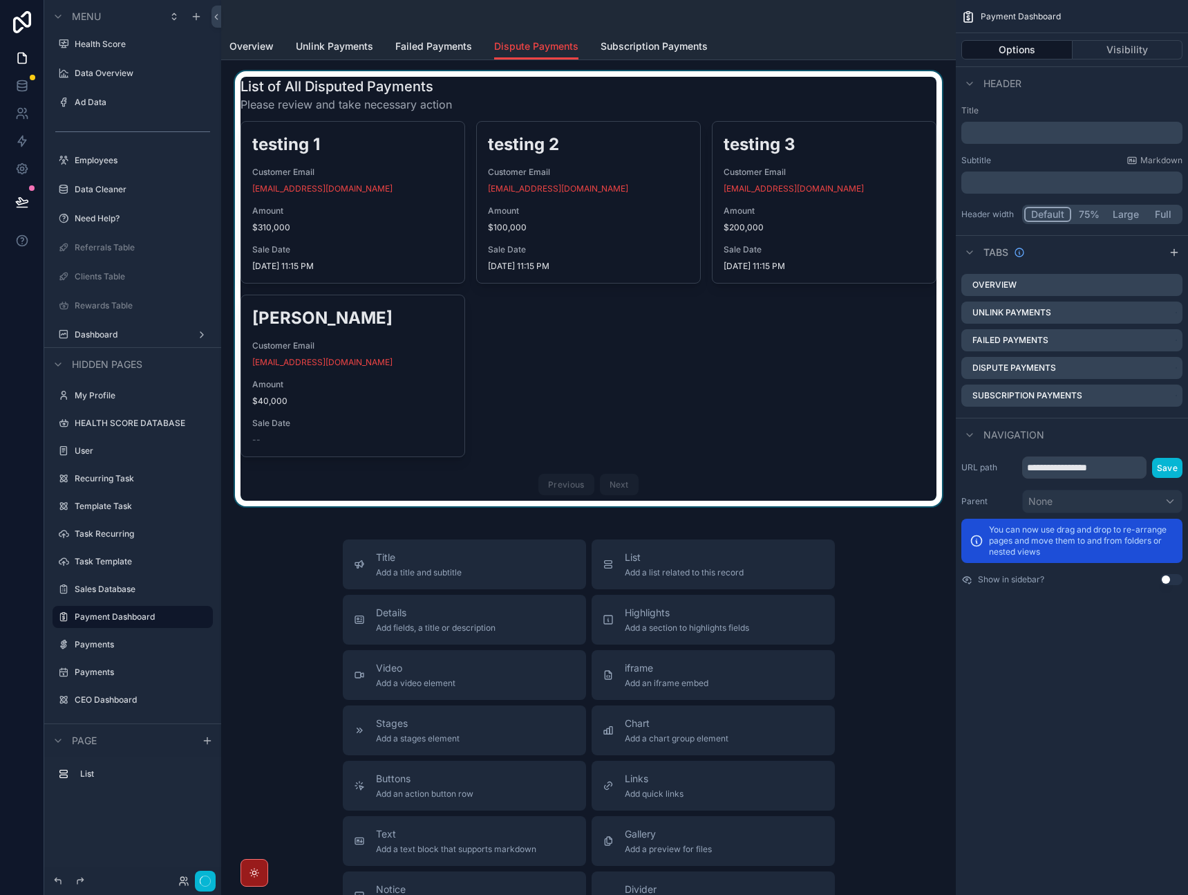
click at [690, 103] on div "scrollable content" at bounding box center [588, 288] width 713 height 435
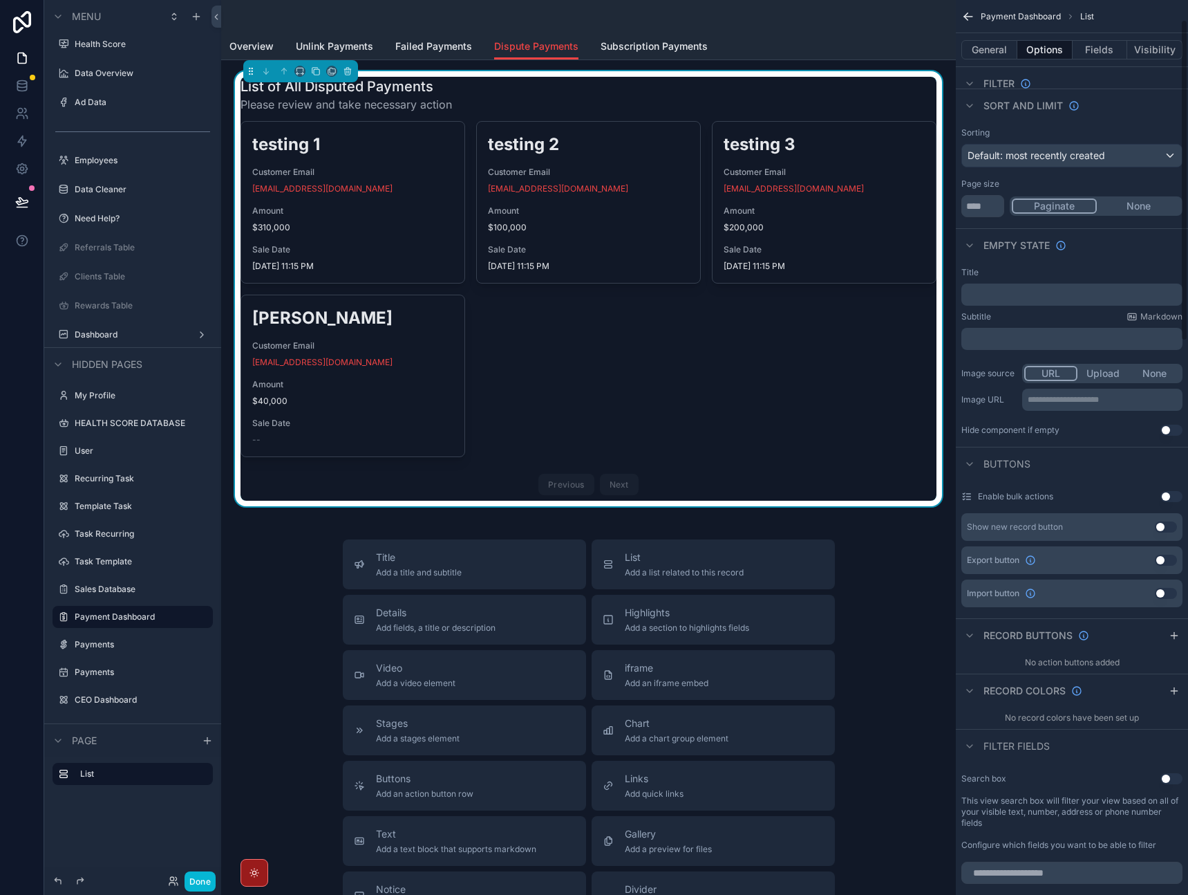
scroll to position [89, 0]
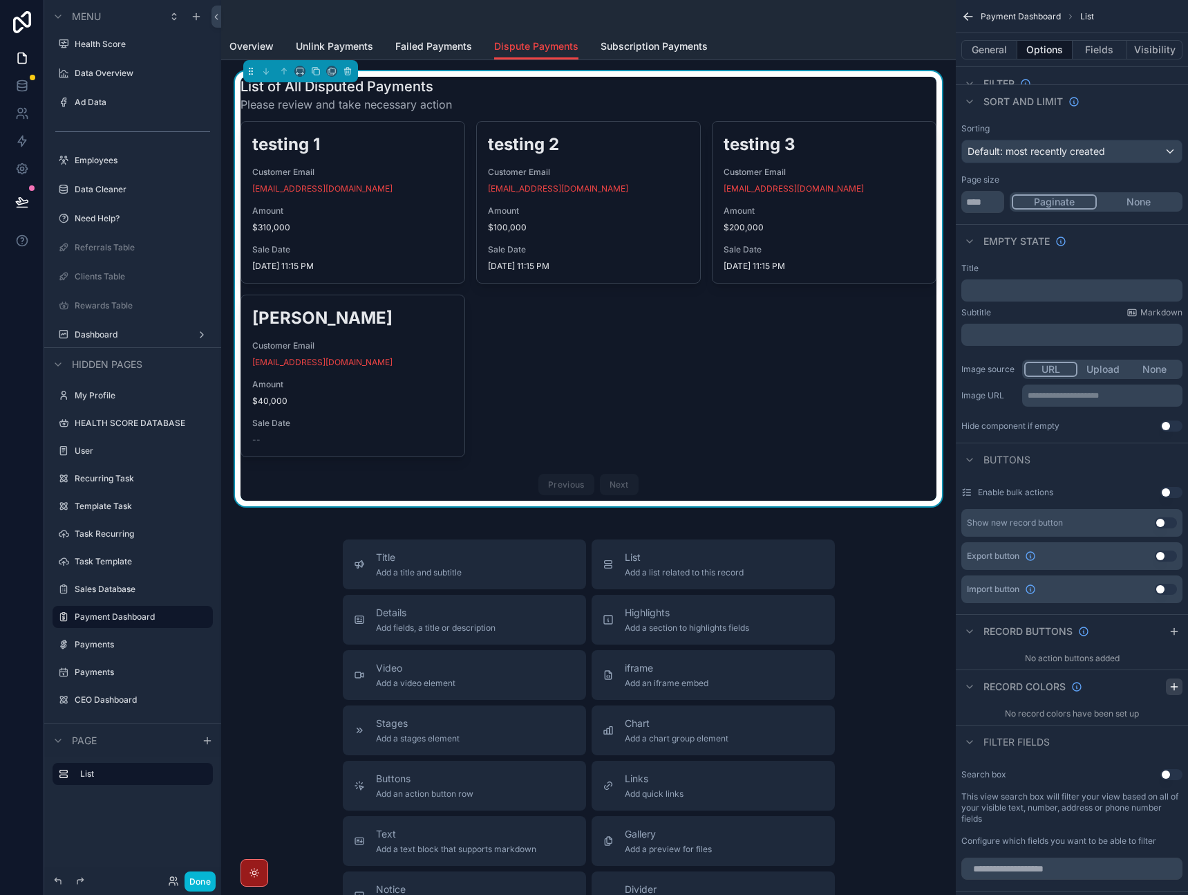
drag, startPoint x: 1171, startPoint y: 632, endPoint x: 1175, endPoint y: 681, distance: 49.2
click at [1173, 678] on div "Enable bulk actions Use setting Show new record button Use setting Export butto…" at bounding box center [1072, 600] width 232 height 249
click at [1175, 685] on icon "scrollable content" at bounding box center [1174, 686] width 11 height 11
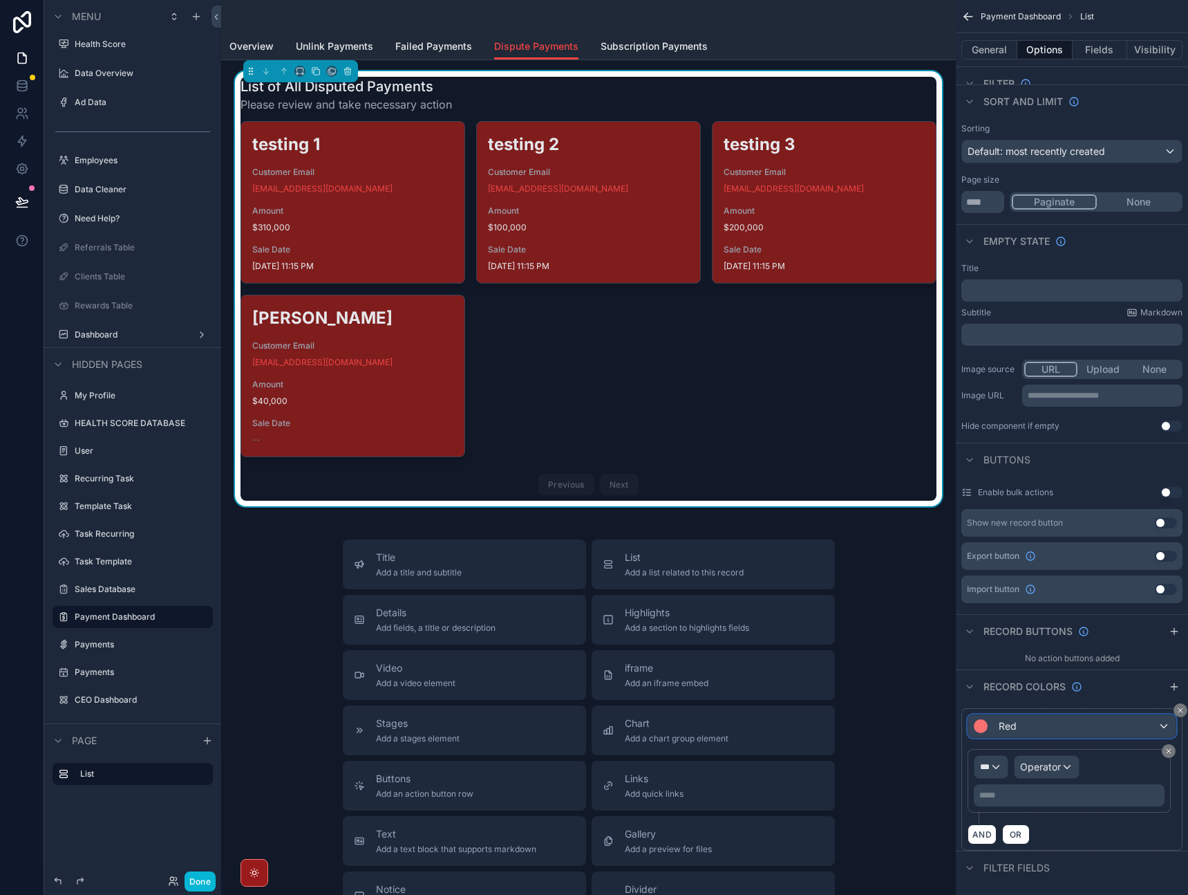
click at [1079, 721] on div "Red" at bounding box center [1072, 726] width 207 height 22
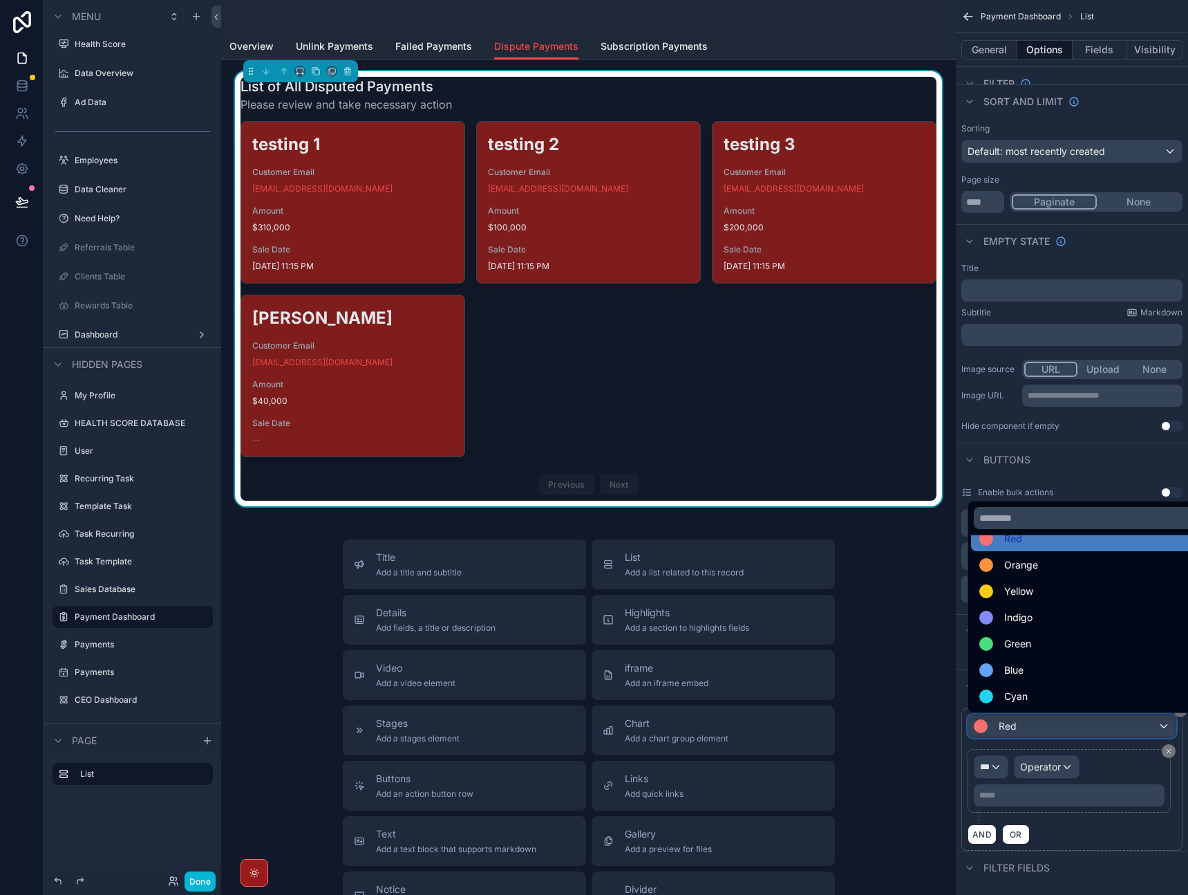
scroll to position [22, 0]
click at [1030, 561] on span "Orange" at bounding box center [1022, 562] width 34 height 17
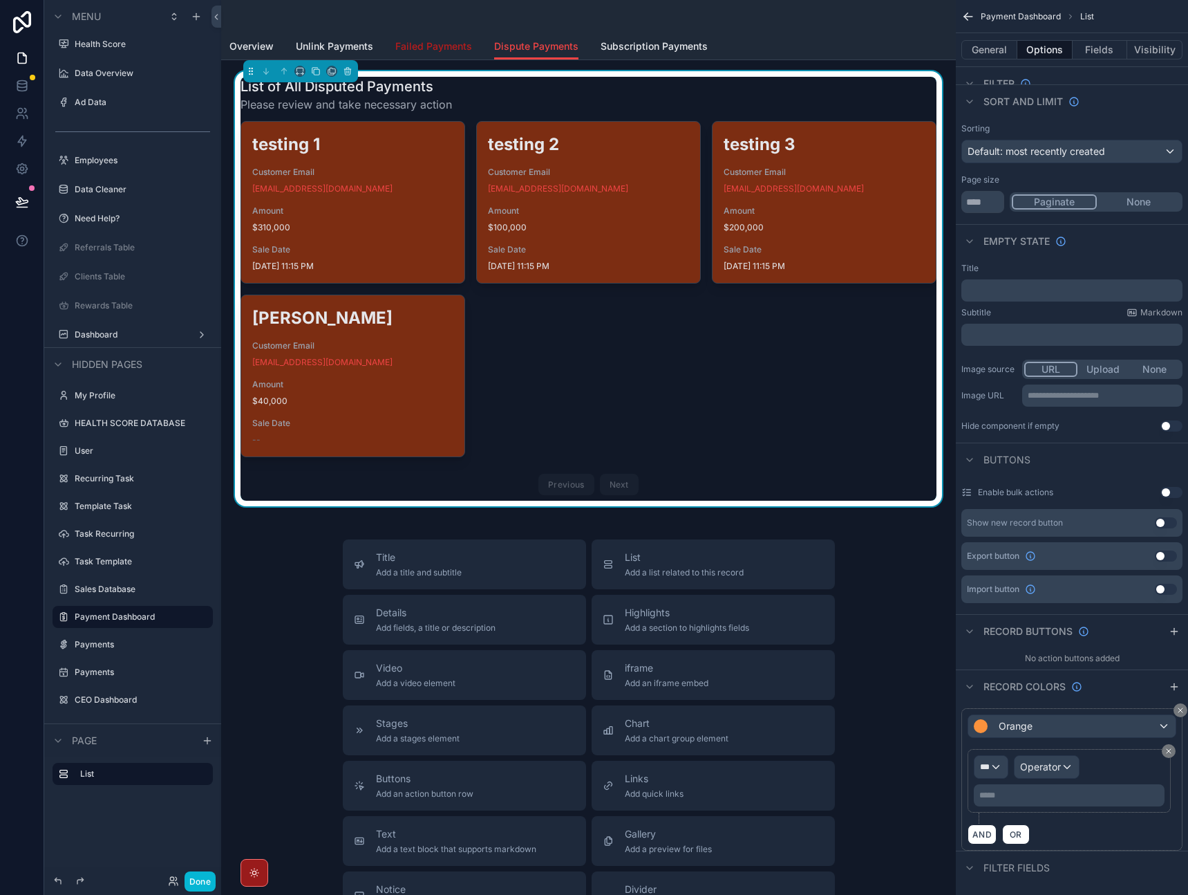
click at [436, 49] on span "Failed Payments" at bounding box center [433, 46] width 77 height 14
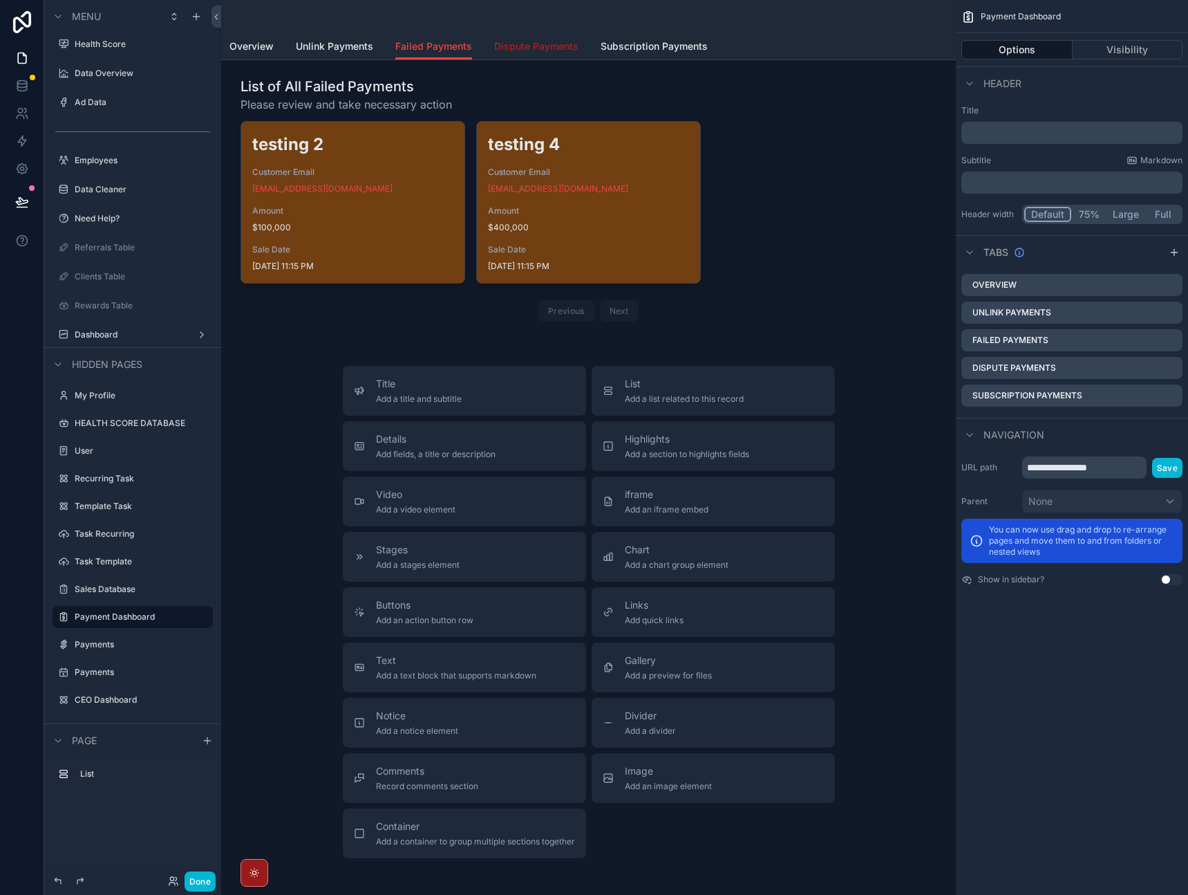
click at [514, 50] on span "Dispute Payments" at bounding box center [536, 46] width 84 height 14
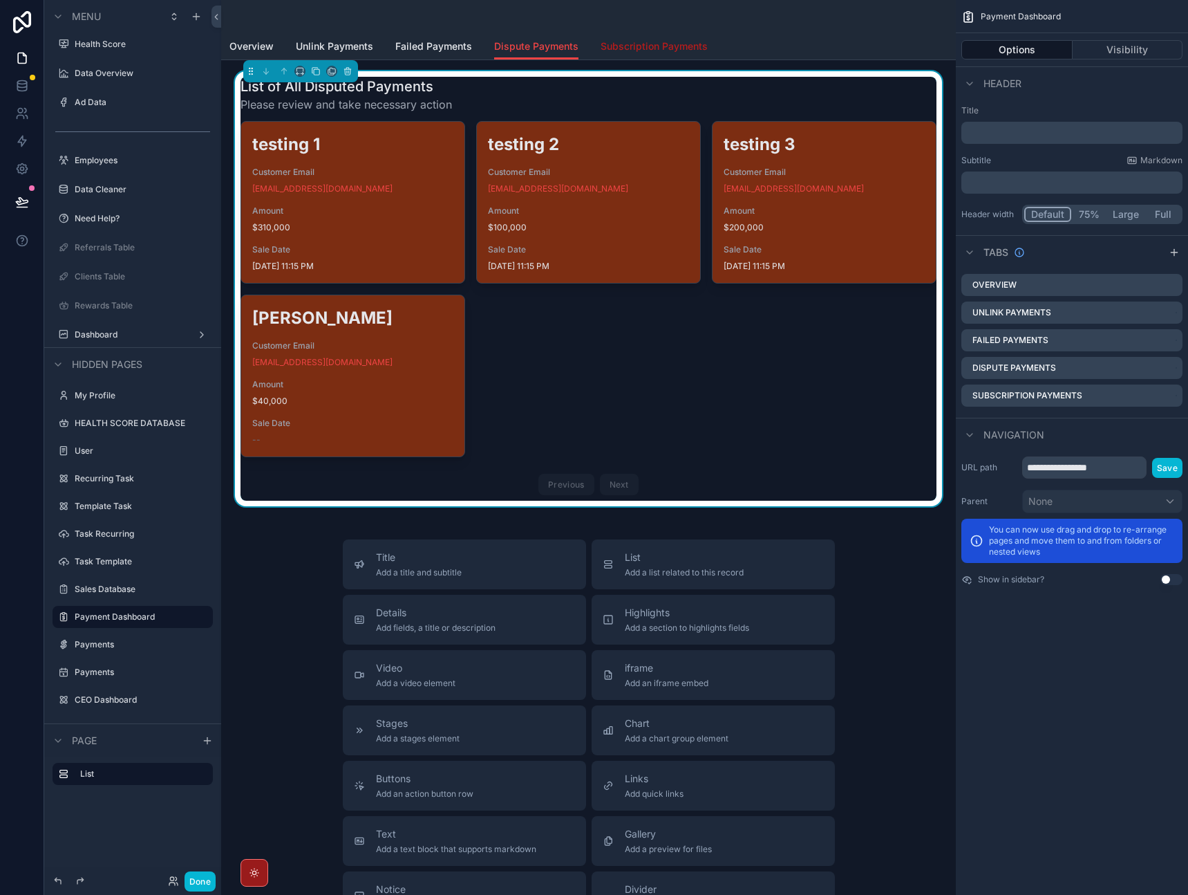
click at [655, 51] on span "Subscription Payments" at bounding box center [654, 46] width 107 height 14
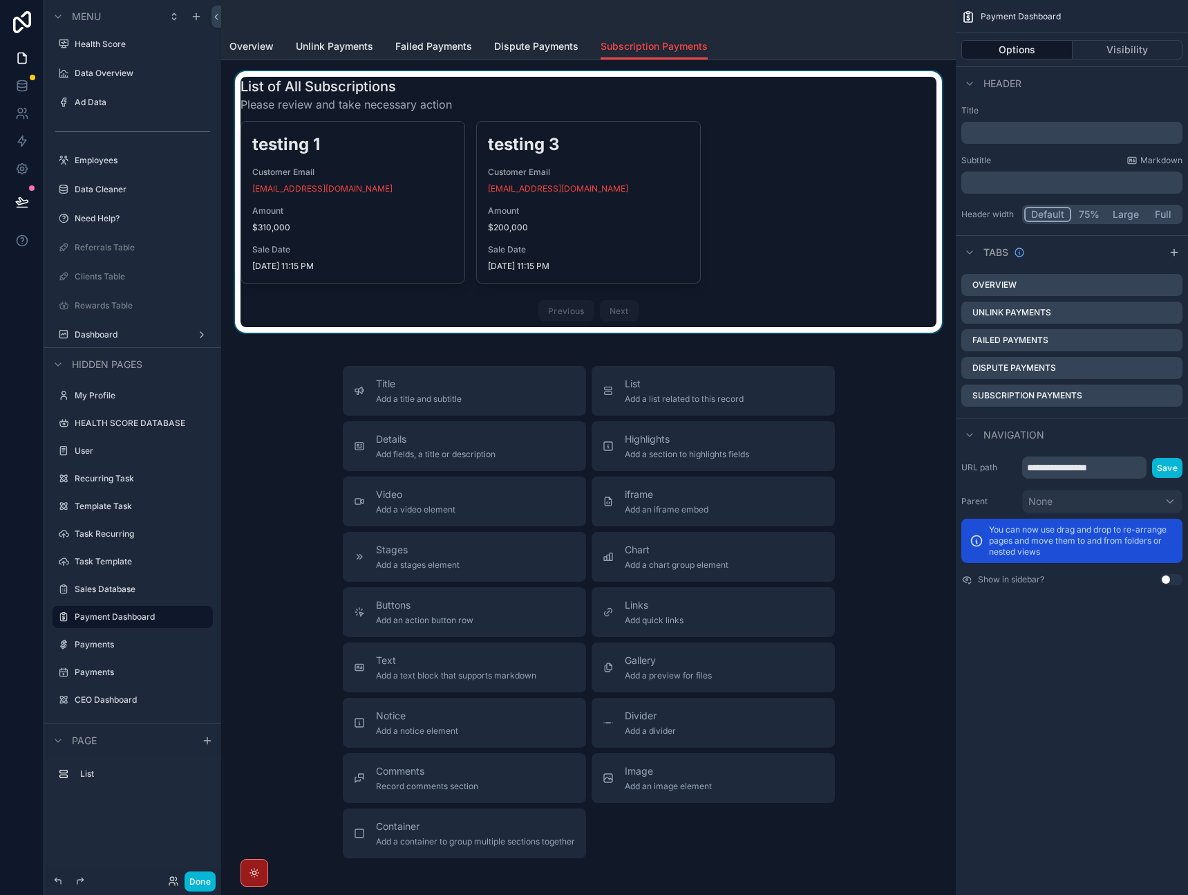
click at [774, 252] on div "scrollable content" at bounding box center [588, 201] width 713 height 261
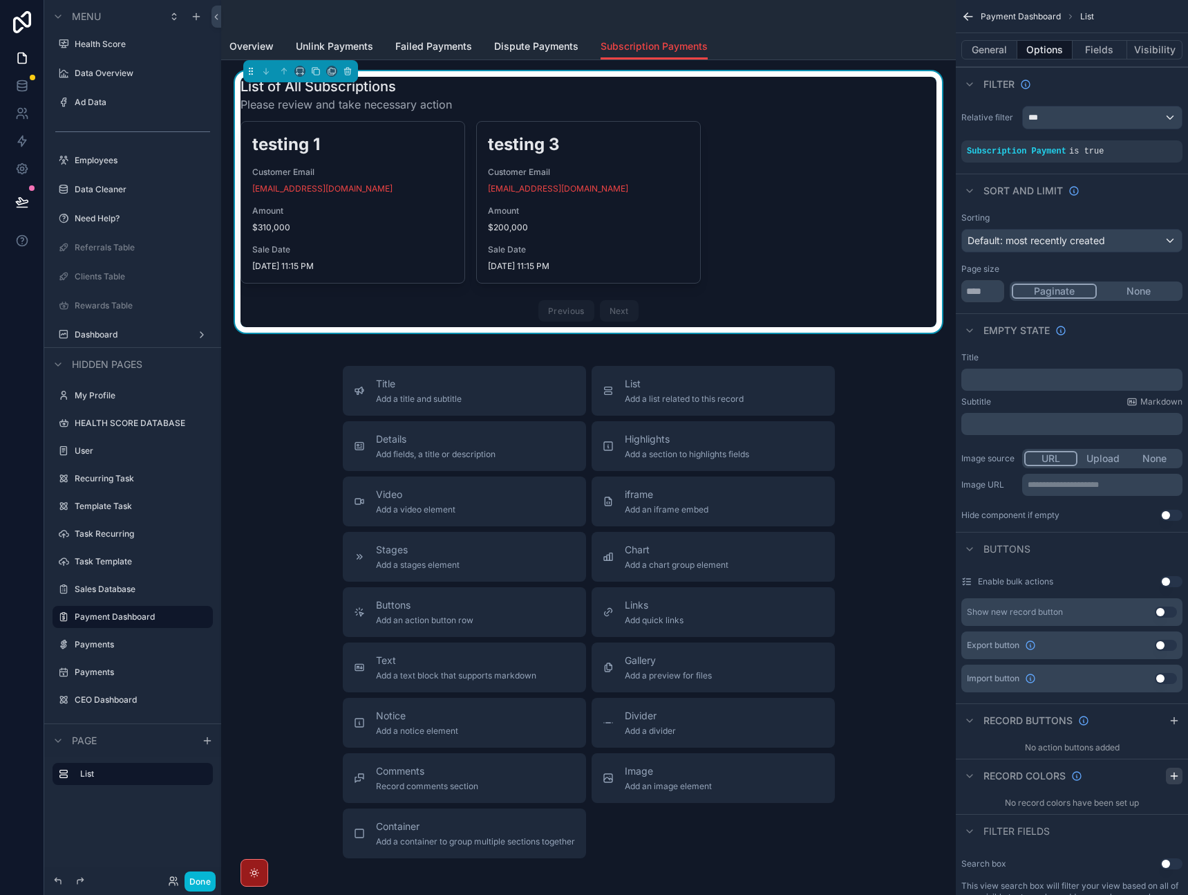
click at [1173, 776] on icon "scrollable content" at bounding box center [1174, 776] width 6 height 0
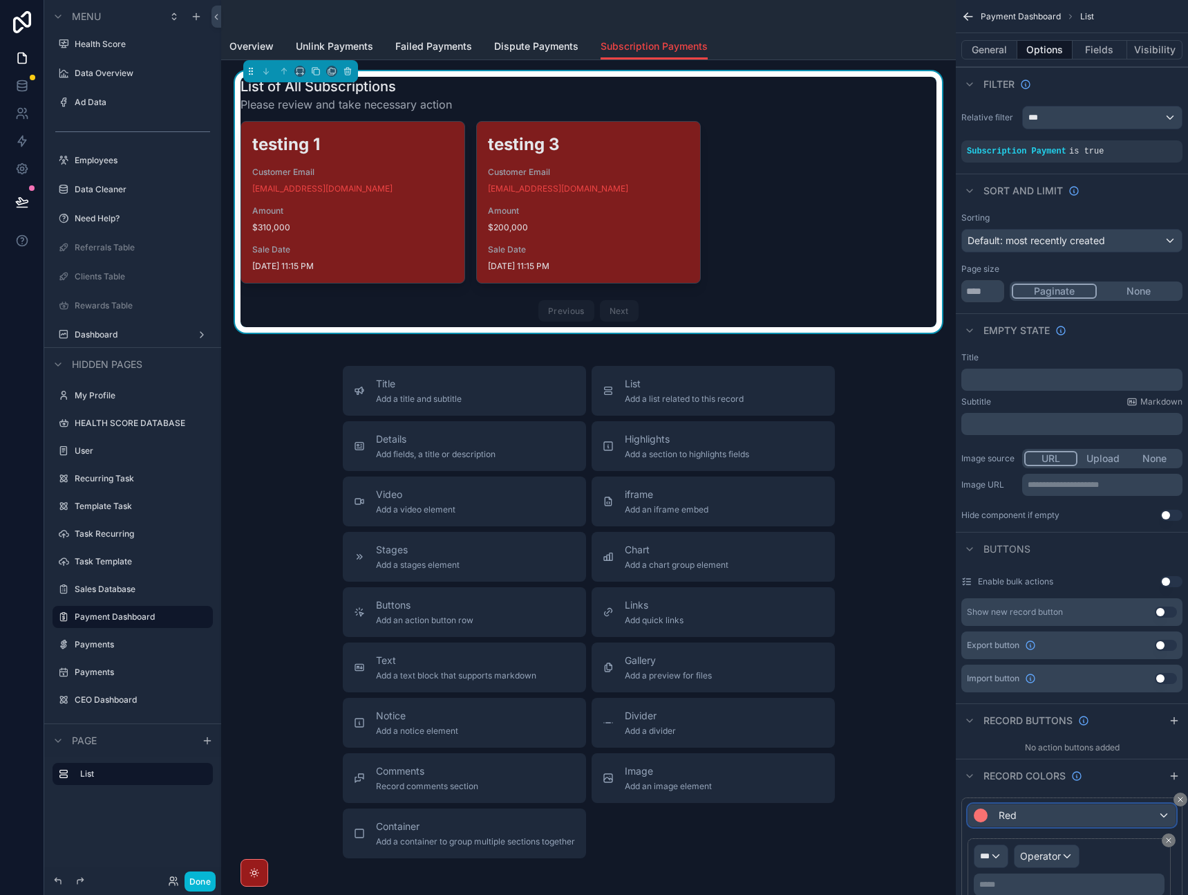
click at [1083, 825] on div "Red" at bounding box center [1072, 815] width 207 height 22
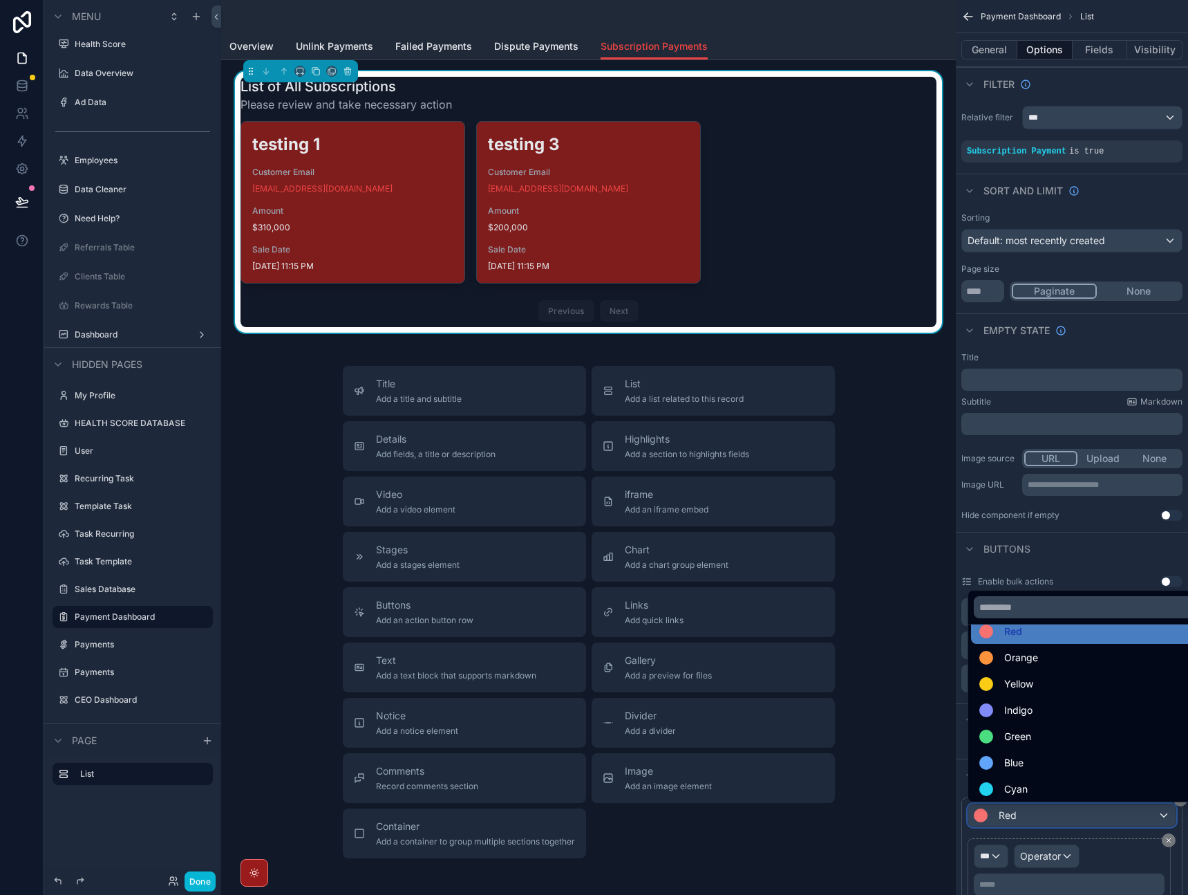
scroll to position [20, 0]
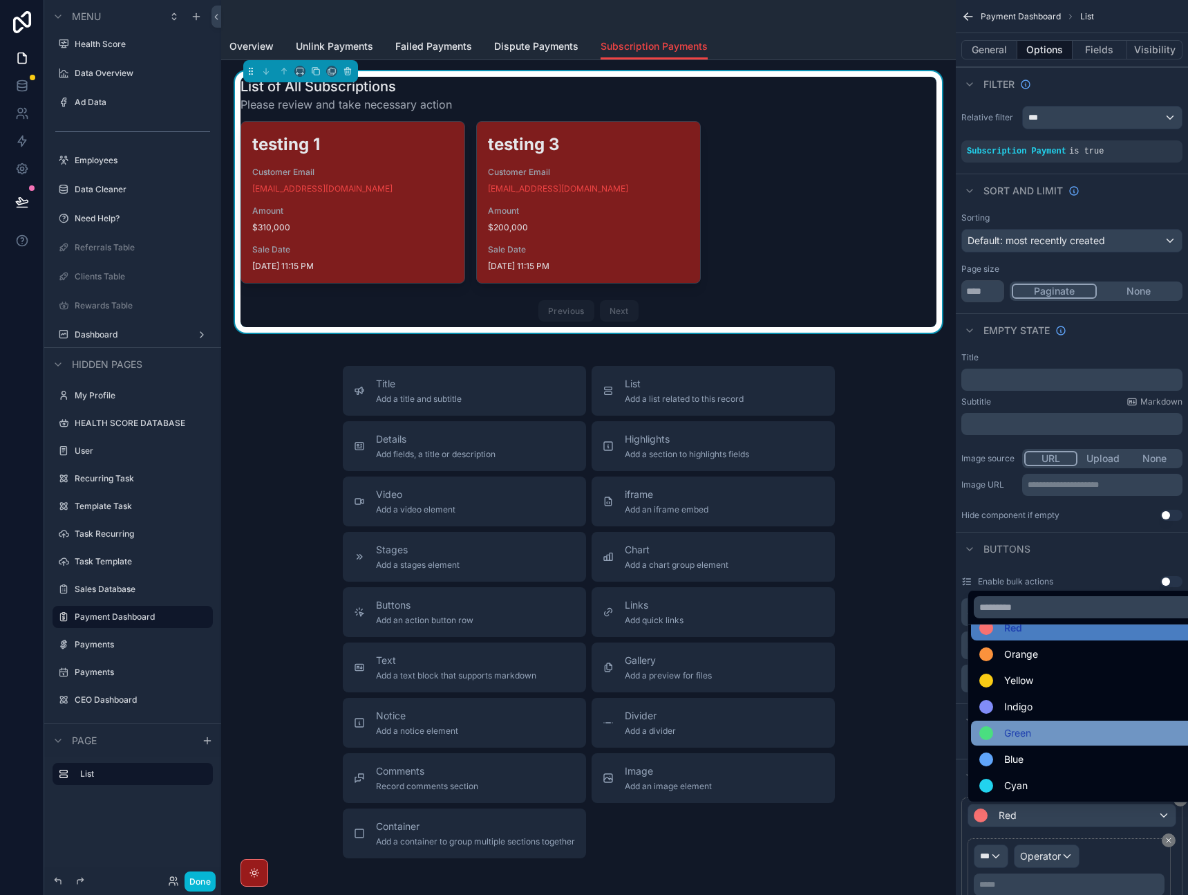
click at [1074, 729] on div "Green" at bounding box center [1088, 733] width 217 height 17
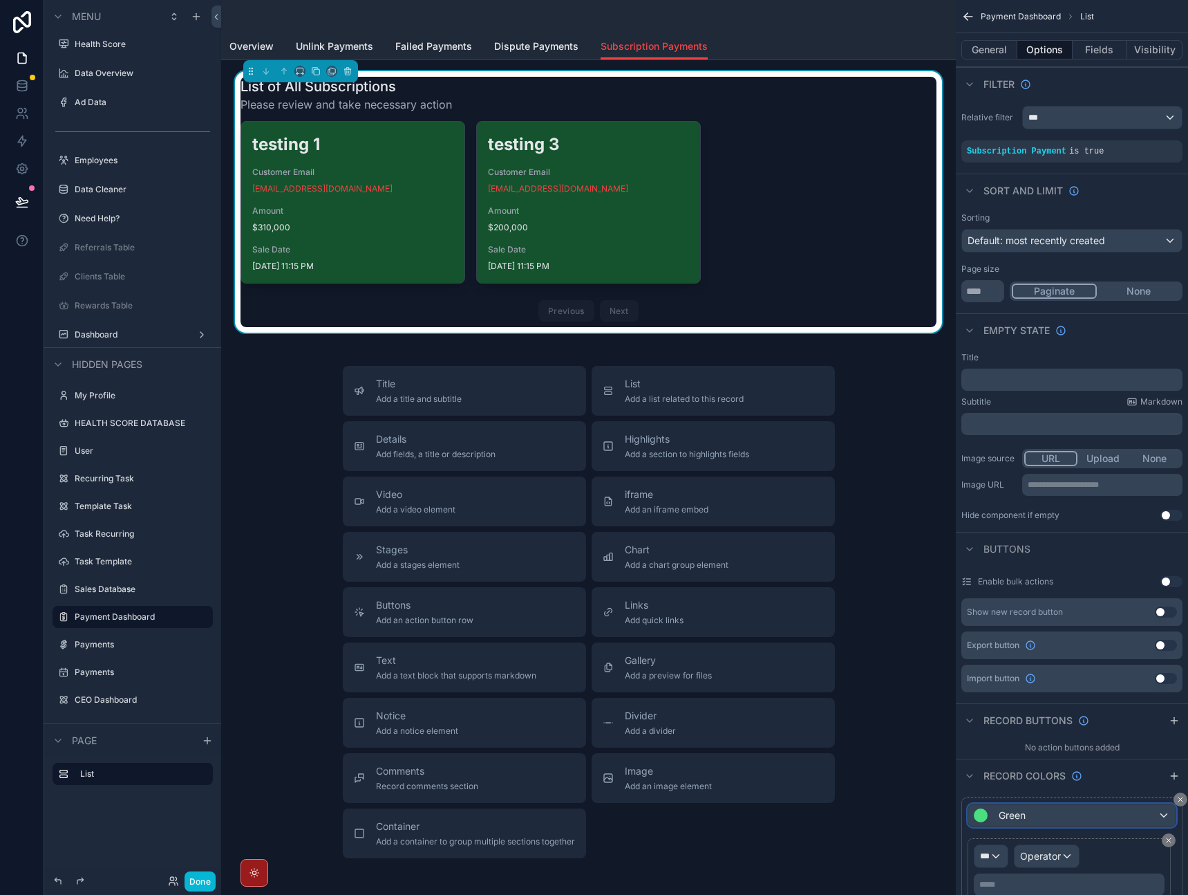
click at [1070, 811] on div "Green" at bounding box center [1072, 815] width 207 height 22
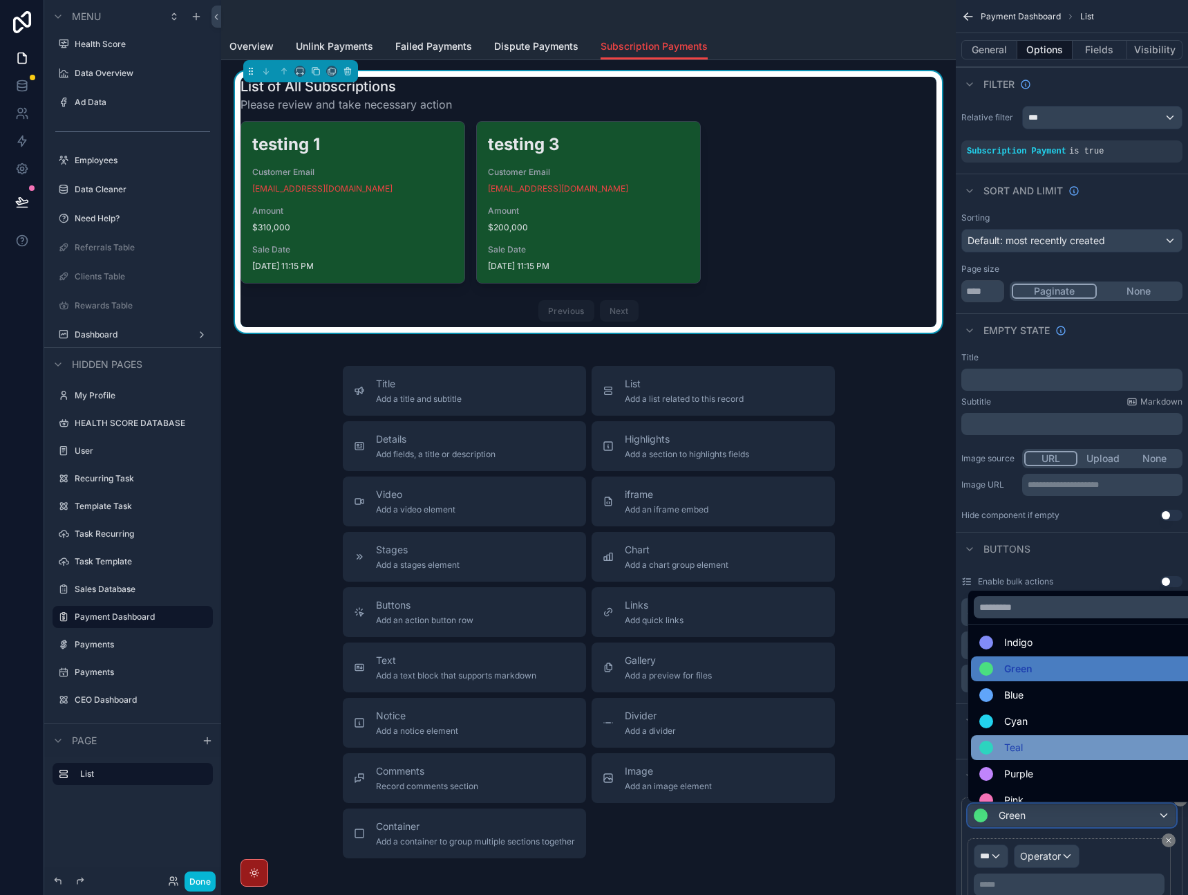
scroll to position [98, 0]
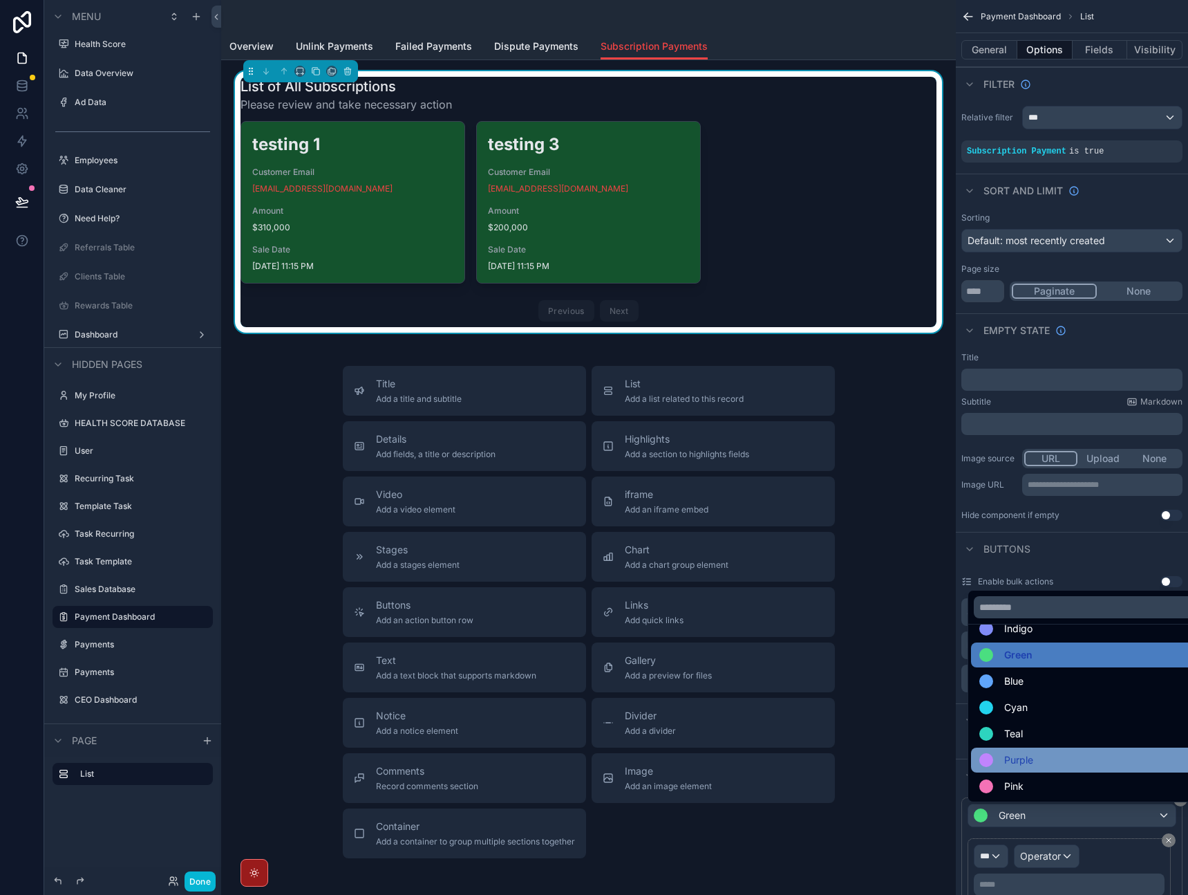
click at [1067, 763] on div "Purple" at bounding box center [1088, 759] width 217 height 17
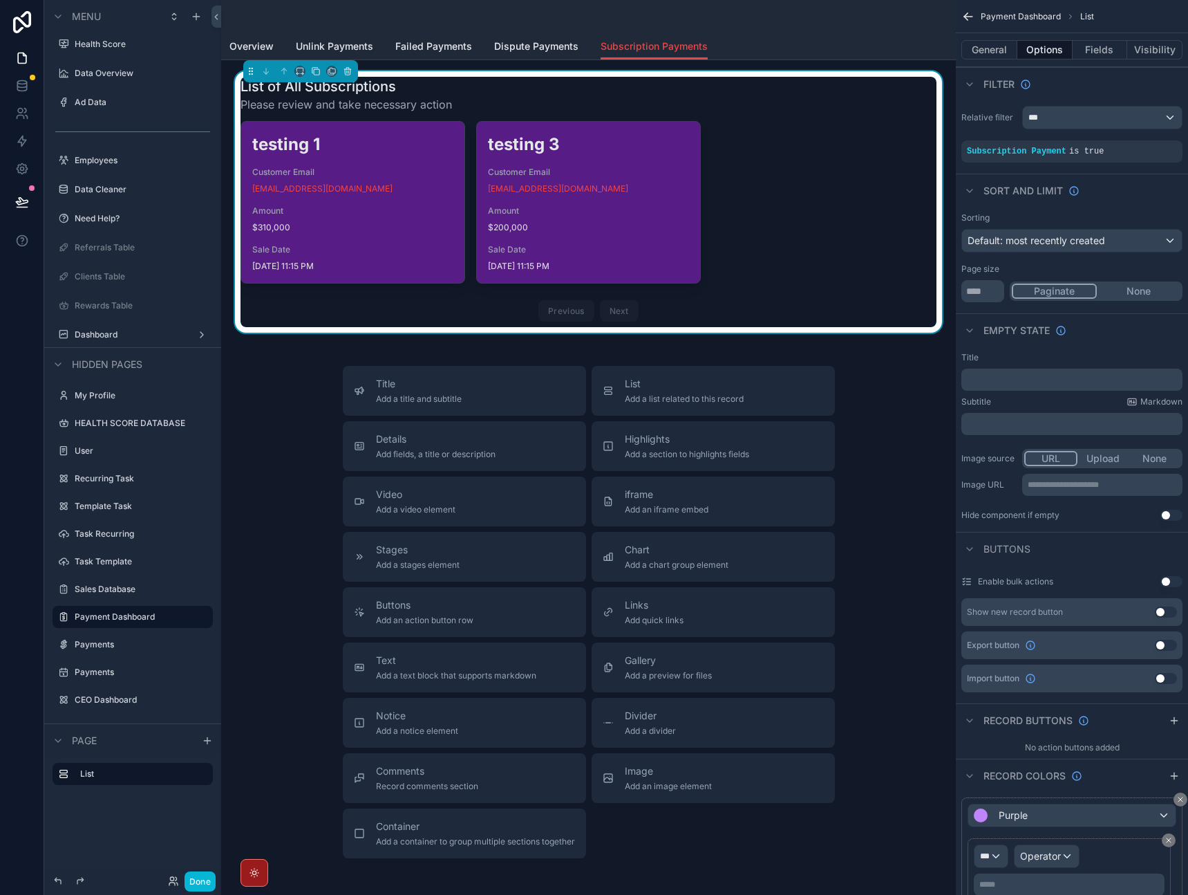
click at [890, 634] on div "Title Add a title and subtitle List Add a list related to this record Details A…" at bounding box center [588, 612] width 713 height 492
click at [207, 878] on button "Done" at bounding box center [200, 881] width 31 height 20
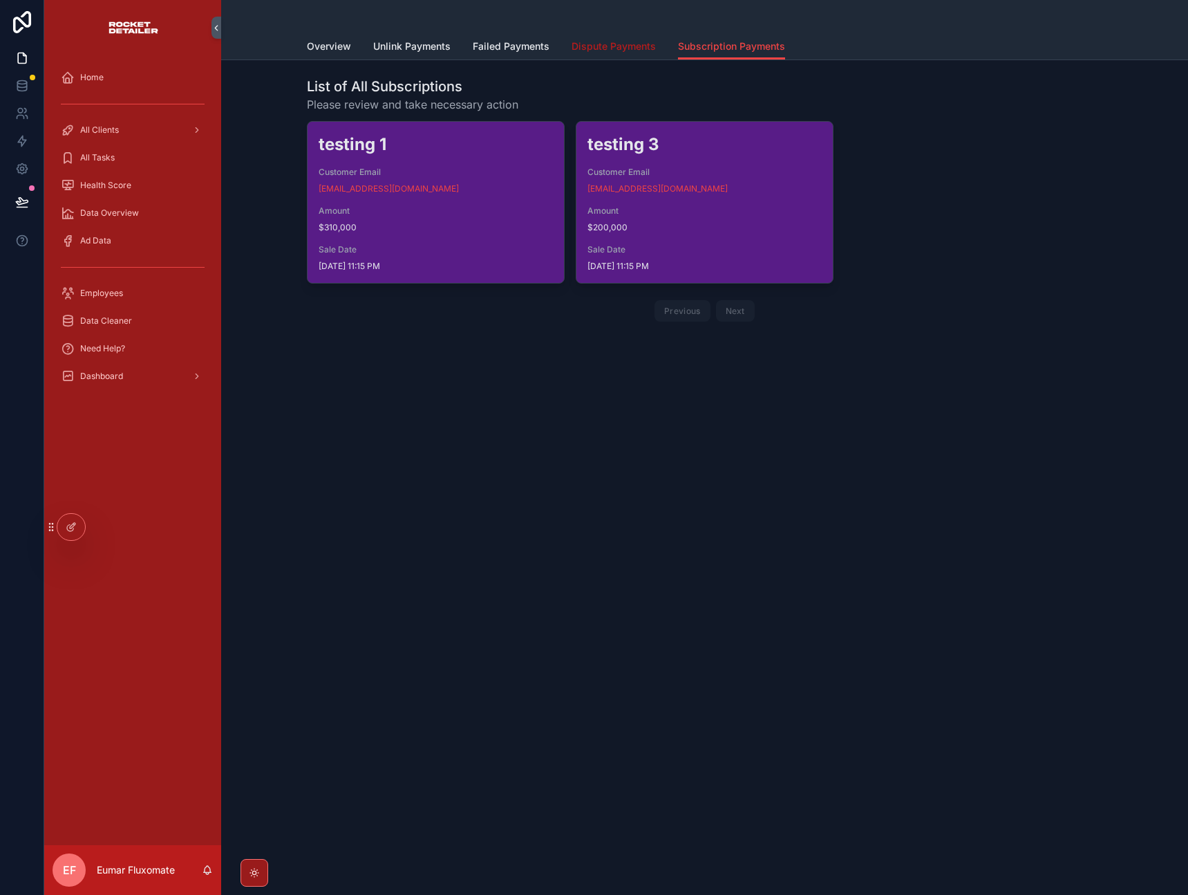
click at [625, 45] on span "Dispute Payments" at bounding box center [614, 46] width 84 height 14
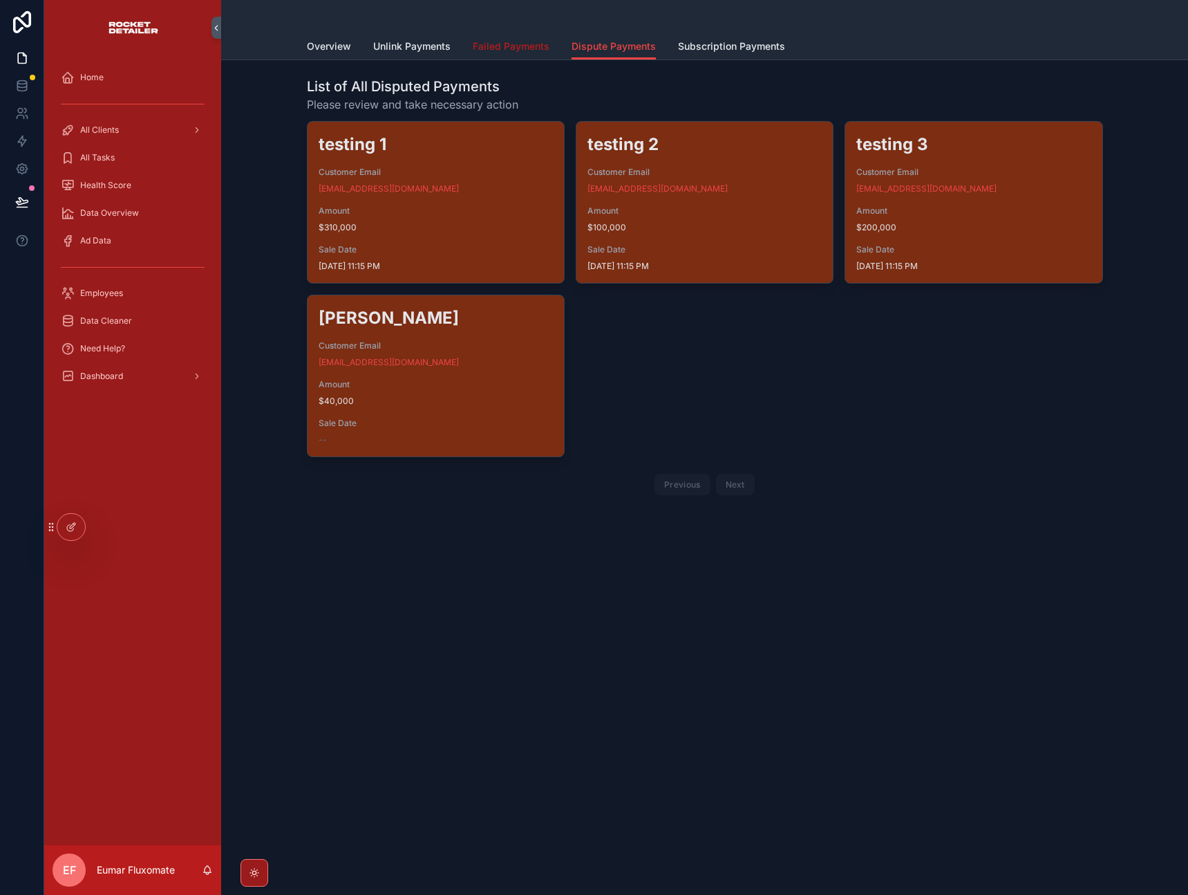
click at [512, 49] on span "Failed Payments" at bounding box center [511, 46] width 77 height 14
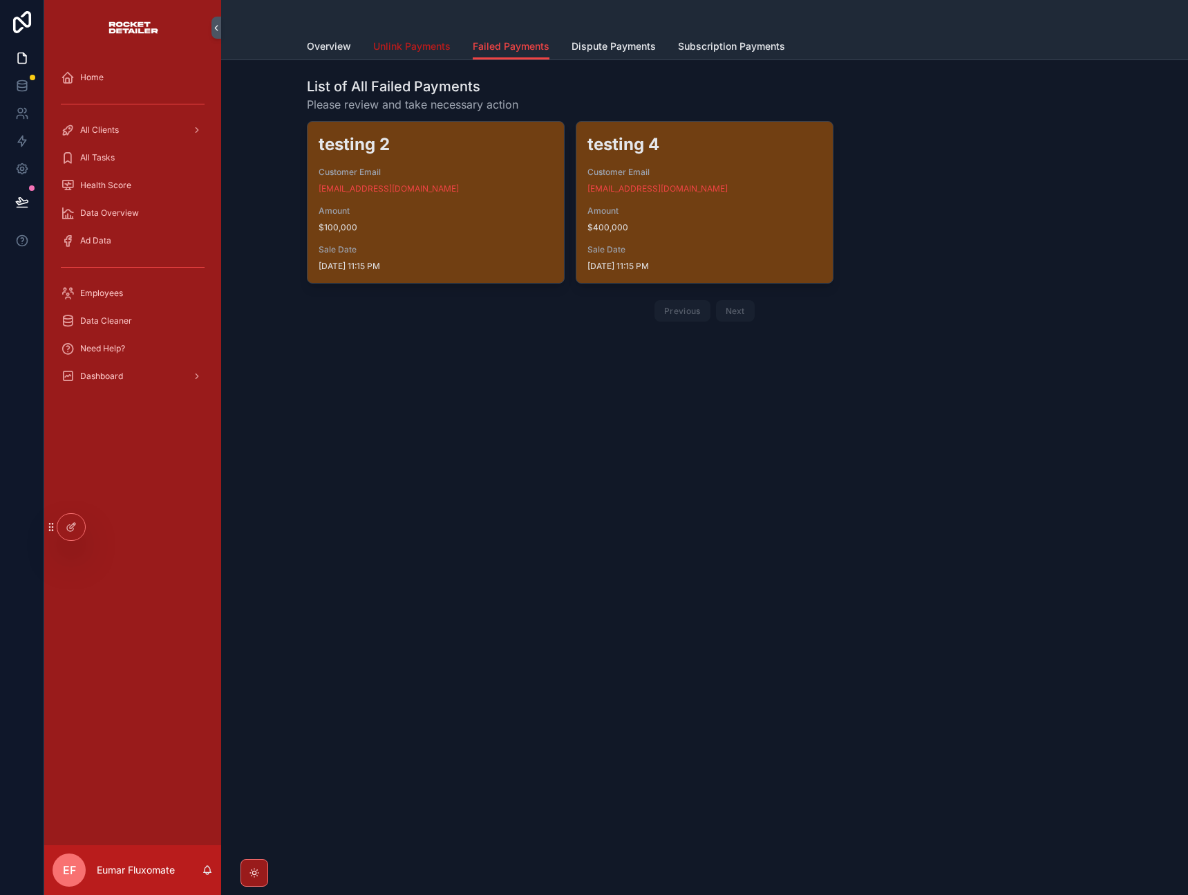
click at [433, 50] on span "Unlink Payments" at bounding box center [411, 46] width 77 height 14
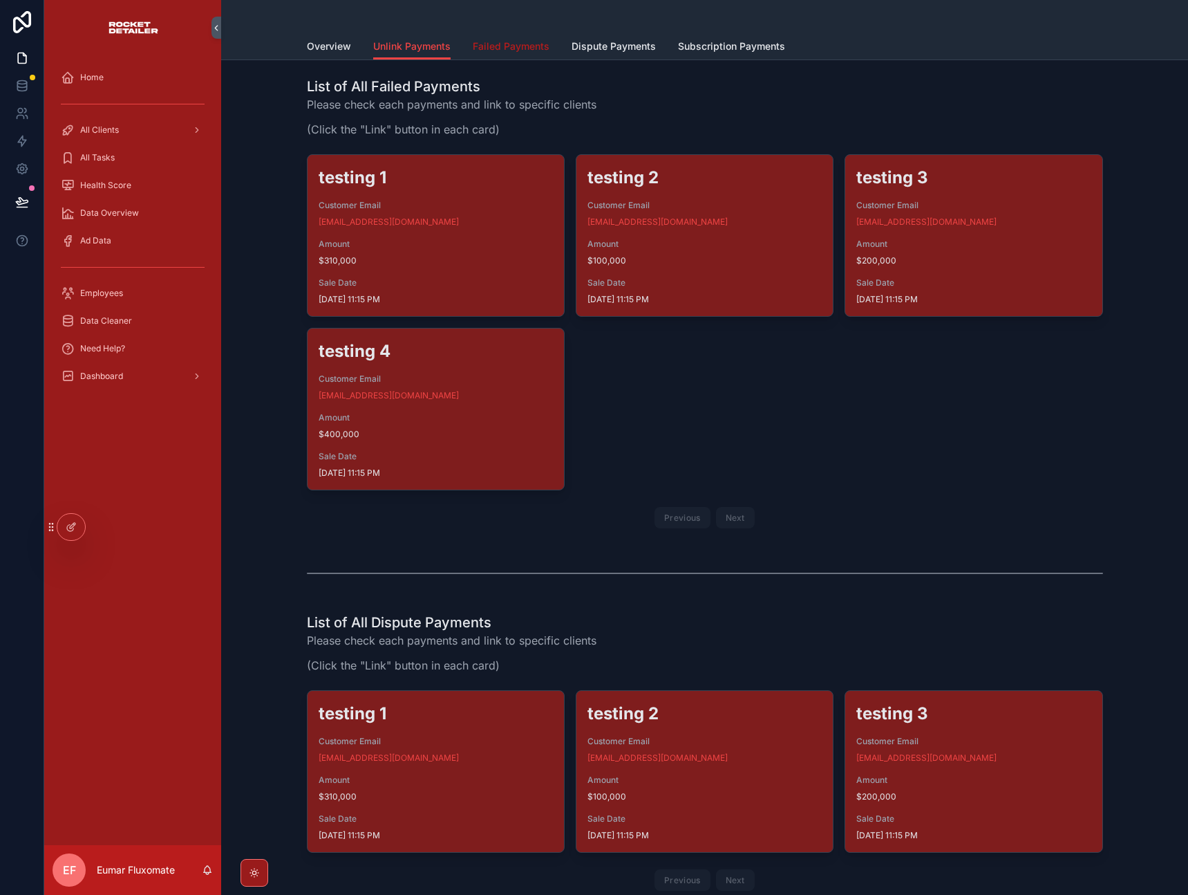
click at [503, 55] on link "Failed Payments" at bounding box center [511, 48] width 77 height 28
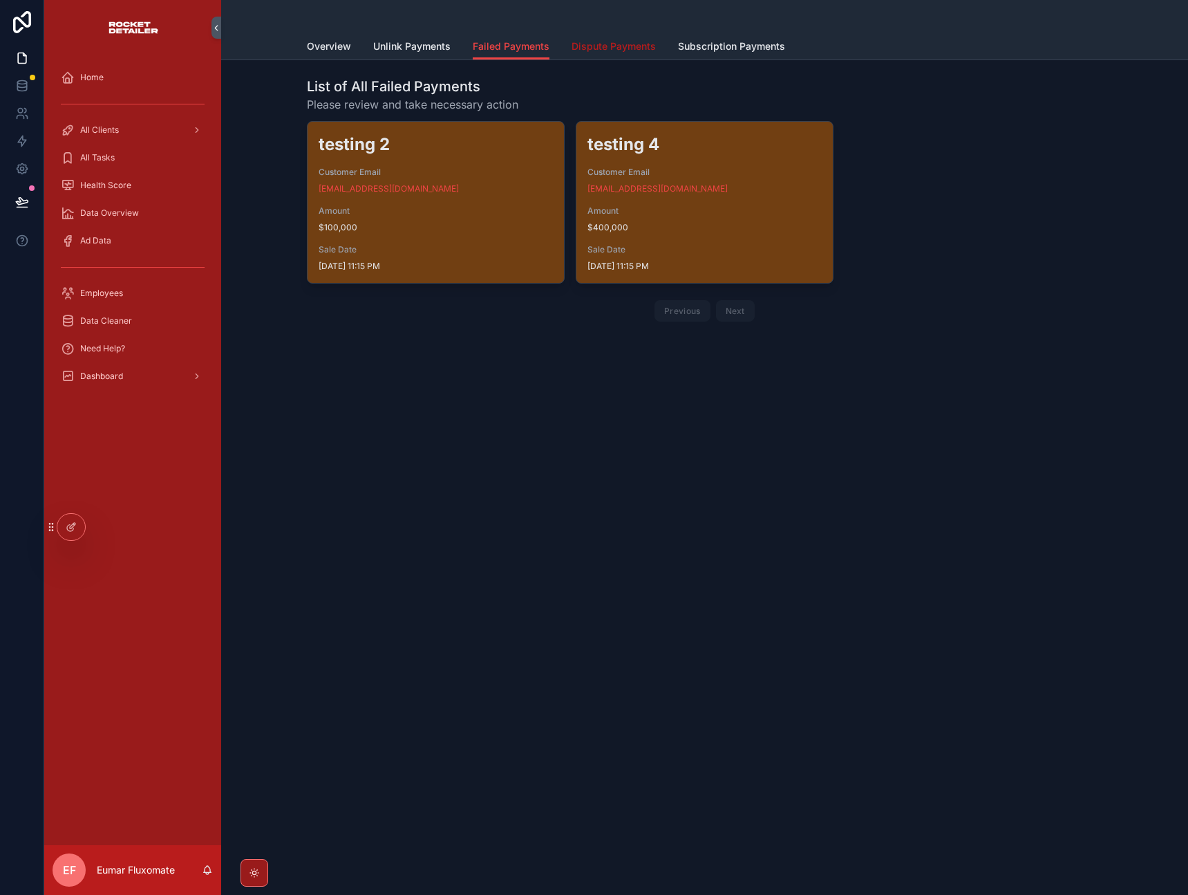
click at [585, 44] on span "Dispute Payments" at bounding box center [614, 46] width 84 height 14
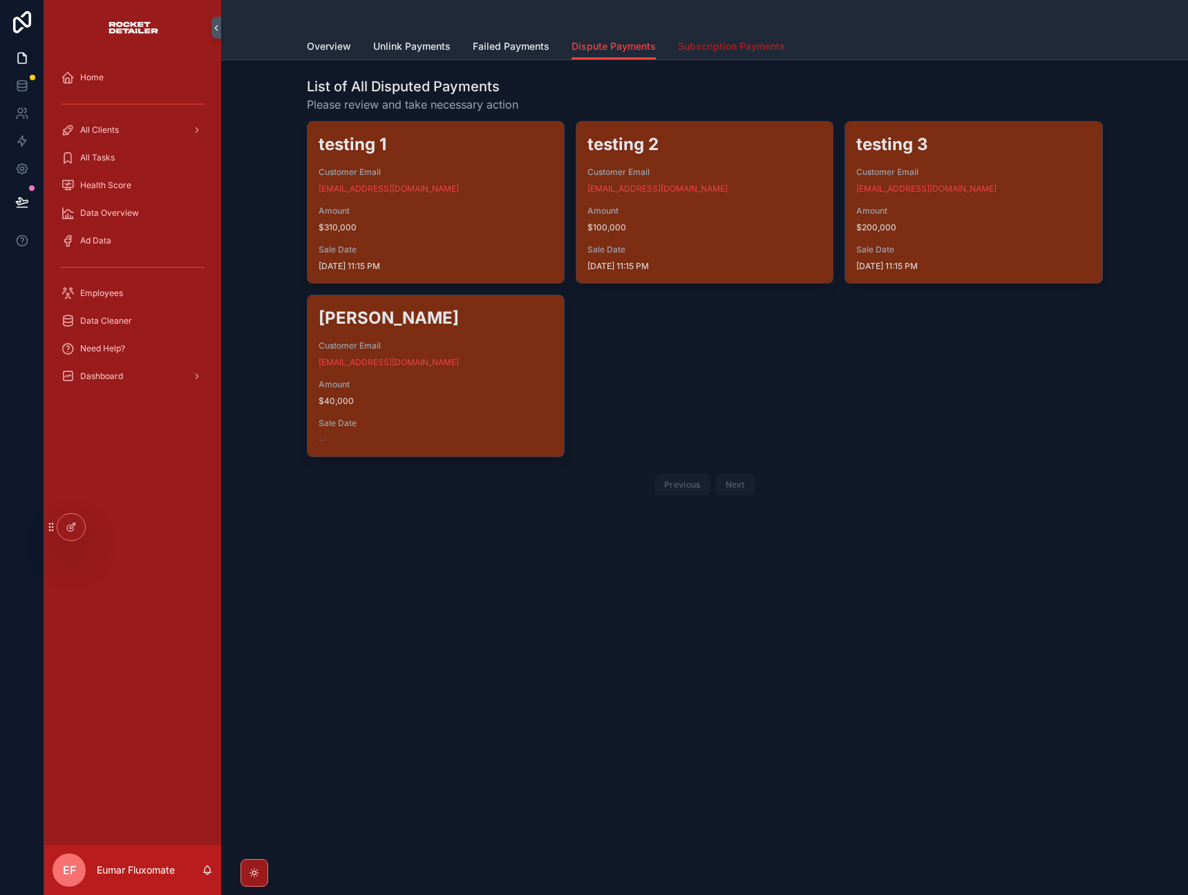
click at [709, 44] on span "Subscription Payments" at bounding box center [731, 46] width 107 height 14
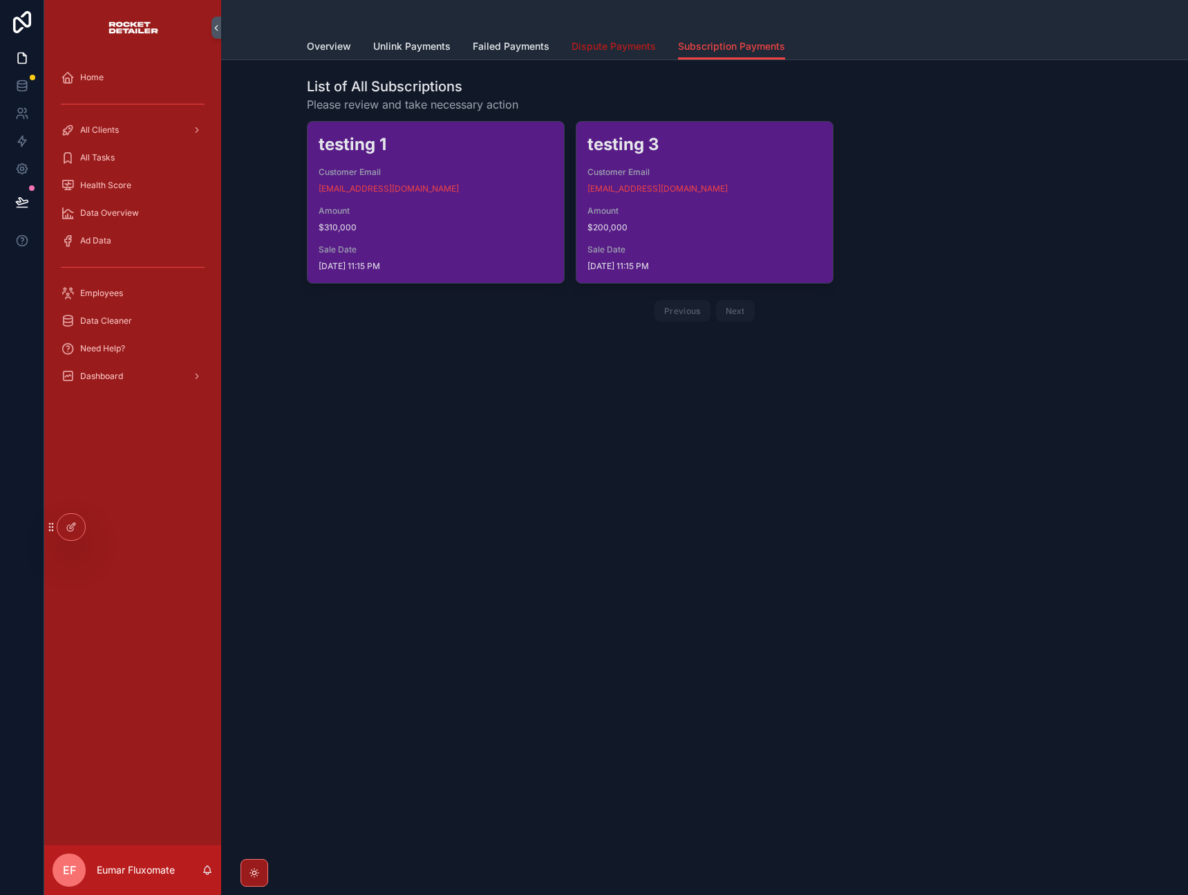
click at [608, 52] on span "Dispute Payments" at bounding box center [614, 46] width 84 height 14
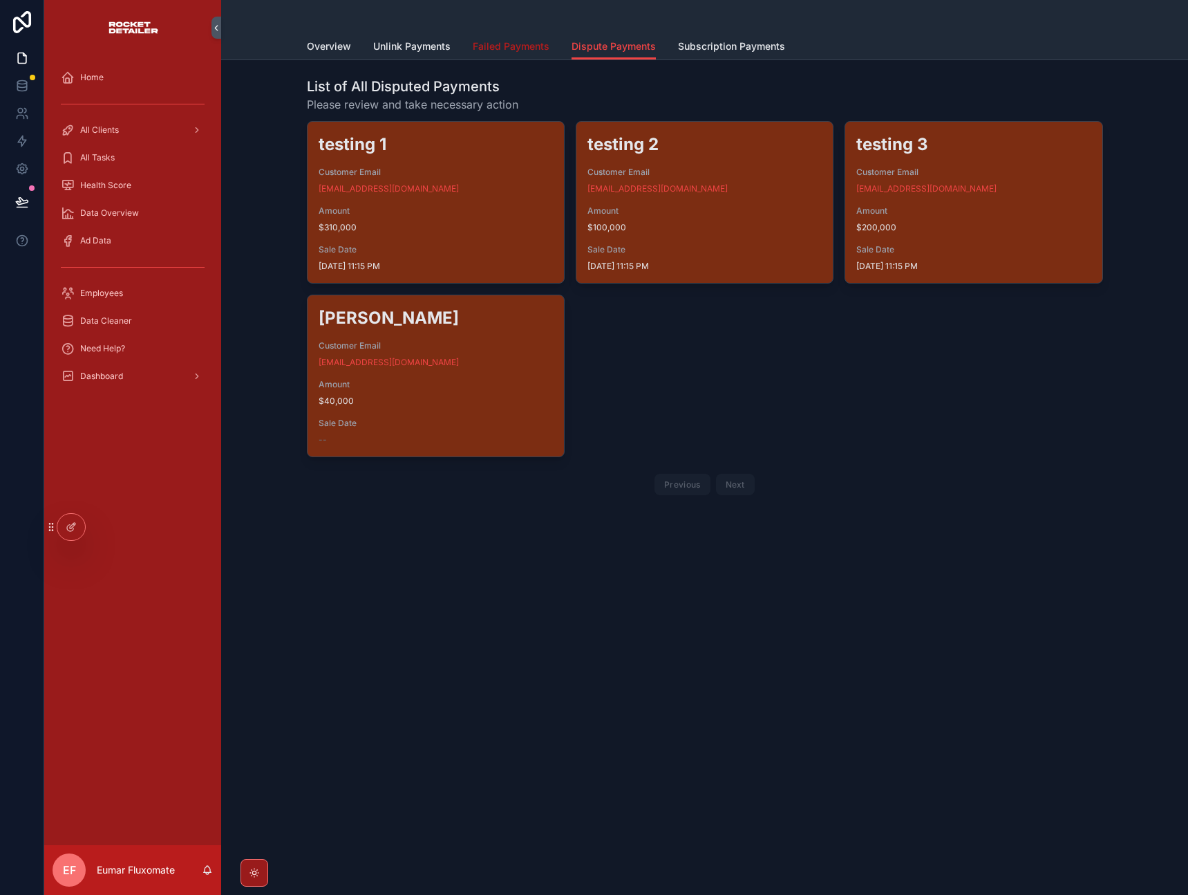
click at [534, 48] on span "Failed Payments" at bounding box center [511, 46] width 77 height 14
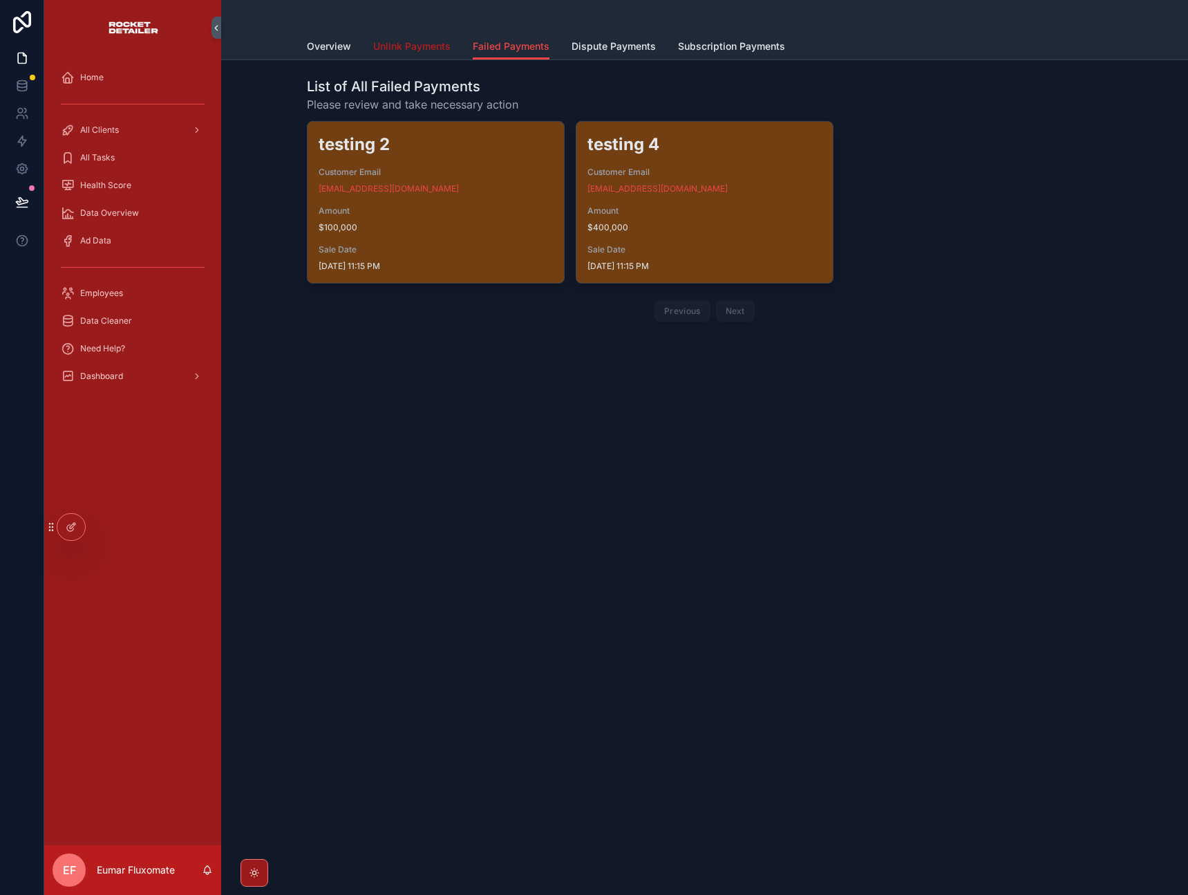
click at [439, 53] on span "Unlink Payments" at bounding box center [411, 46] width 77 height 14
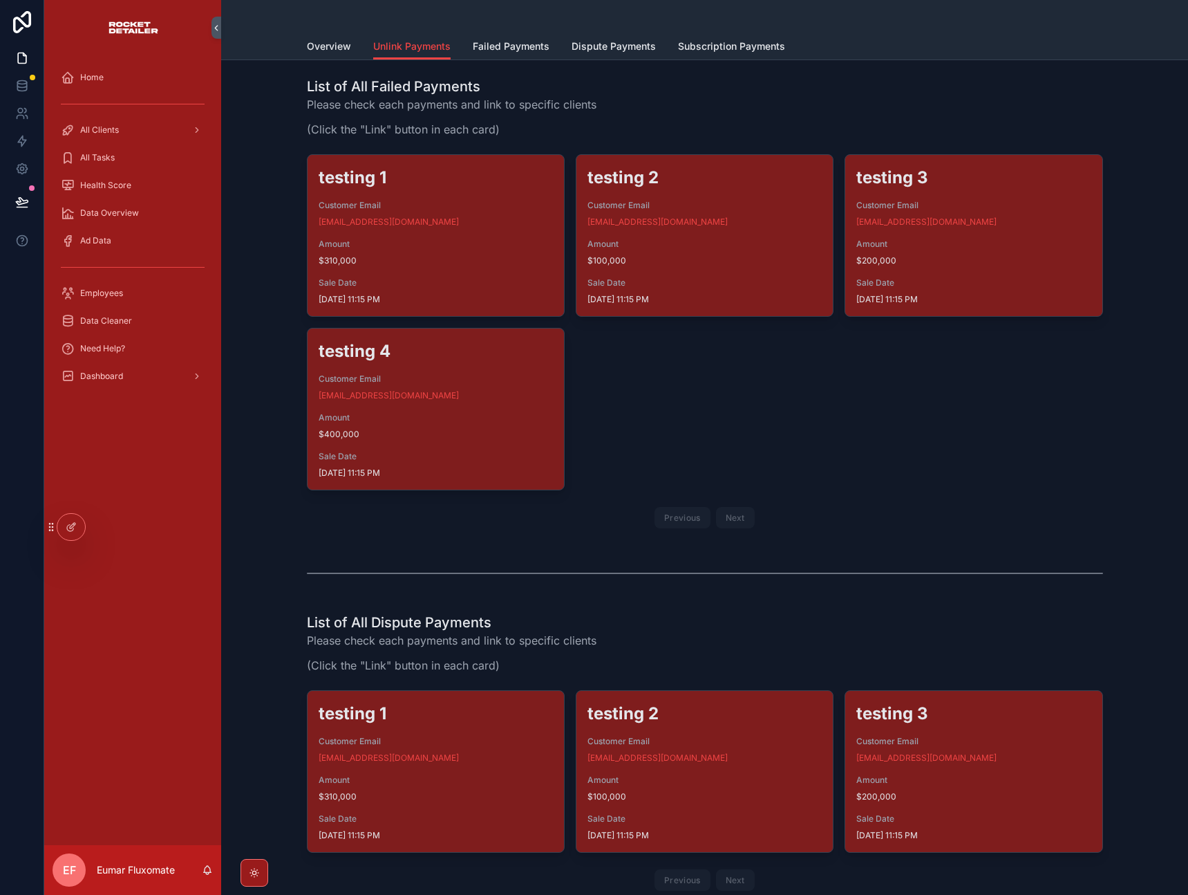
click at [633, 85] on div "List of All Failed Payments Please check each payments and link to specific cli…" at bounding box center [705, 111] width 796 height 69
click at [341, 46] on span "Overview" at bounding box center [329, 46] width 44 height 14
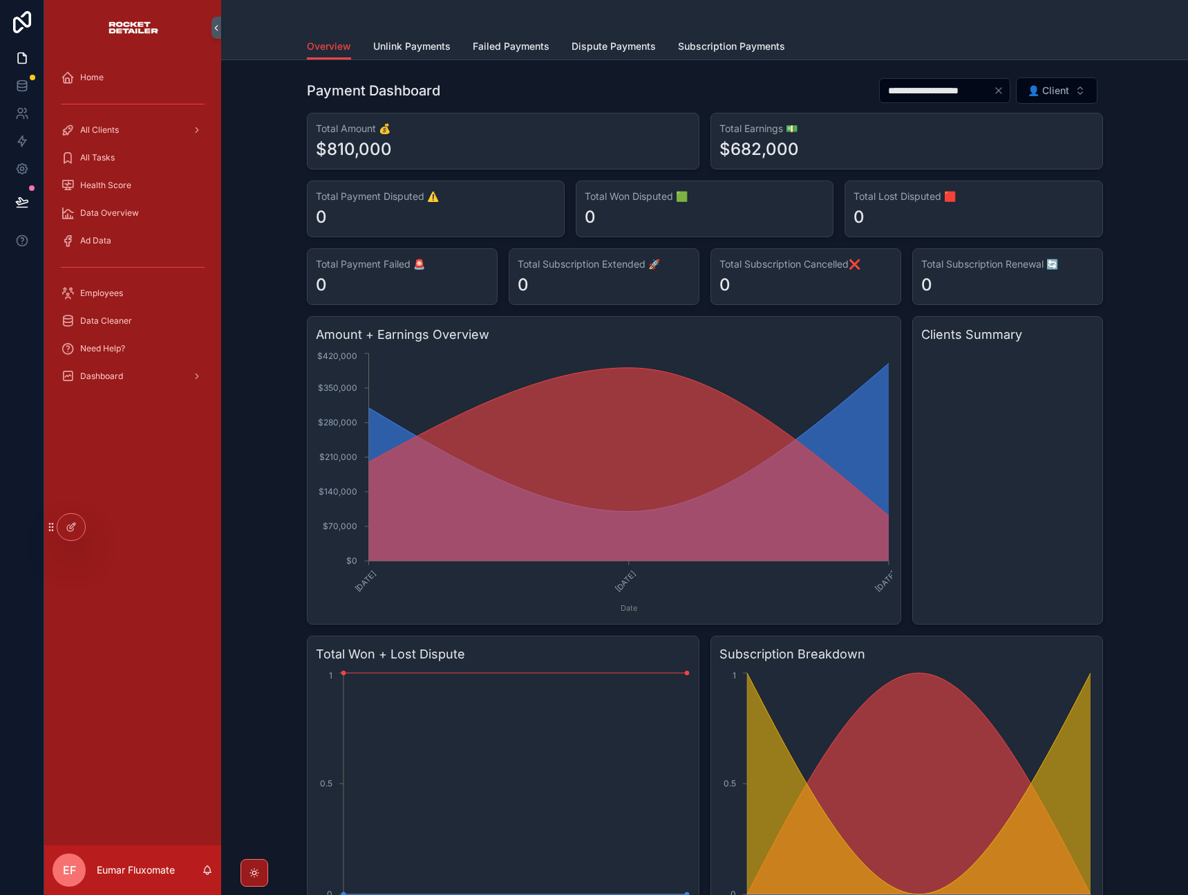
click at [994, 93] on icon "Clear" at bounding box center [998, 90] width 11 height 11
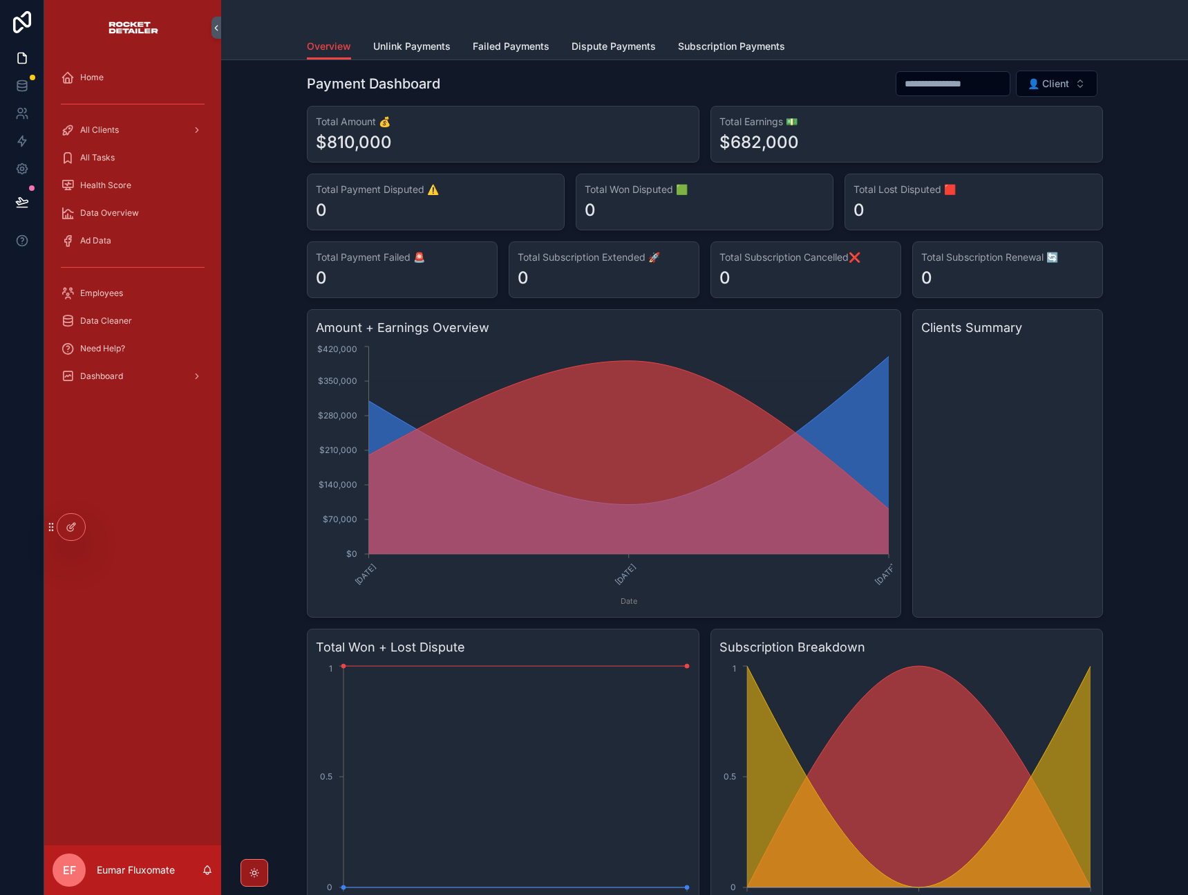
scroll to position [494, 0]
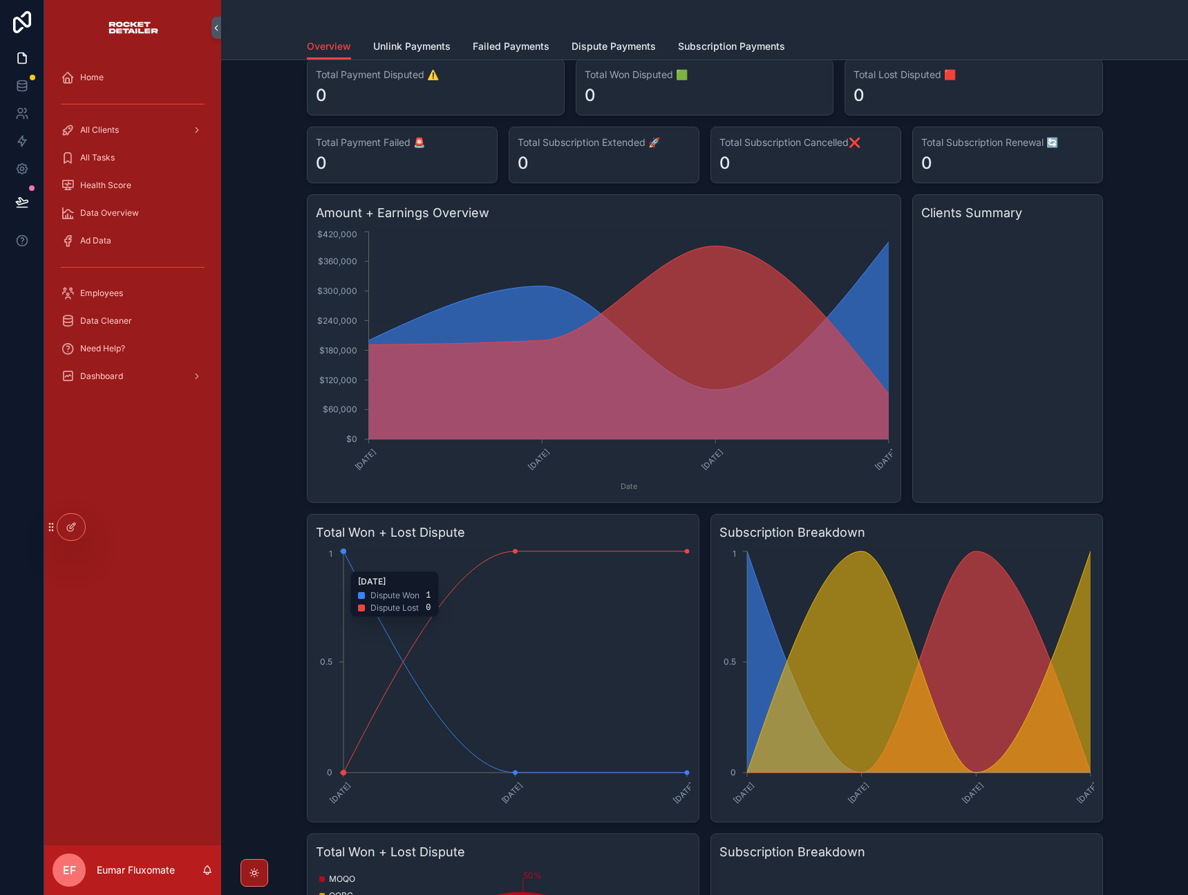
scroll to position [408, 0]
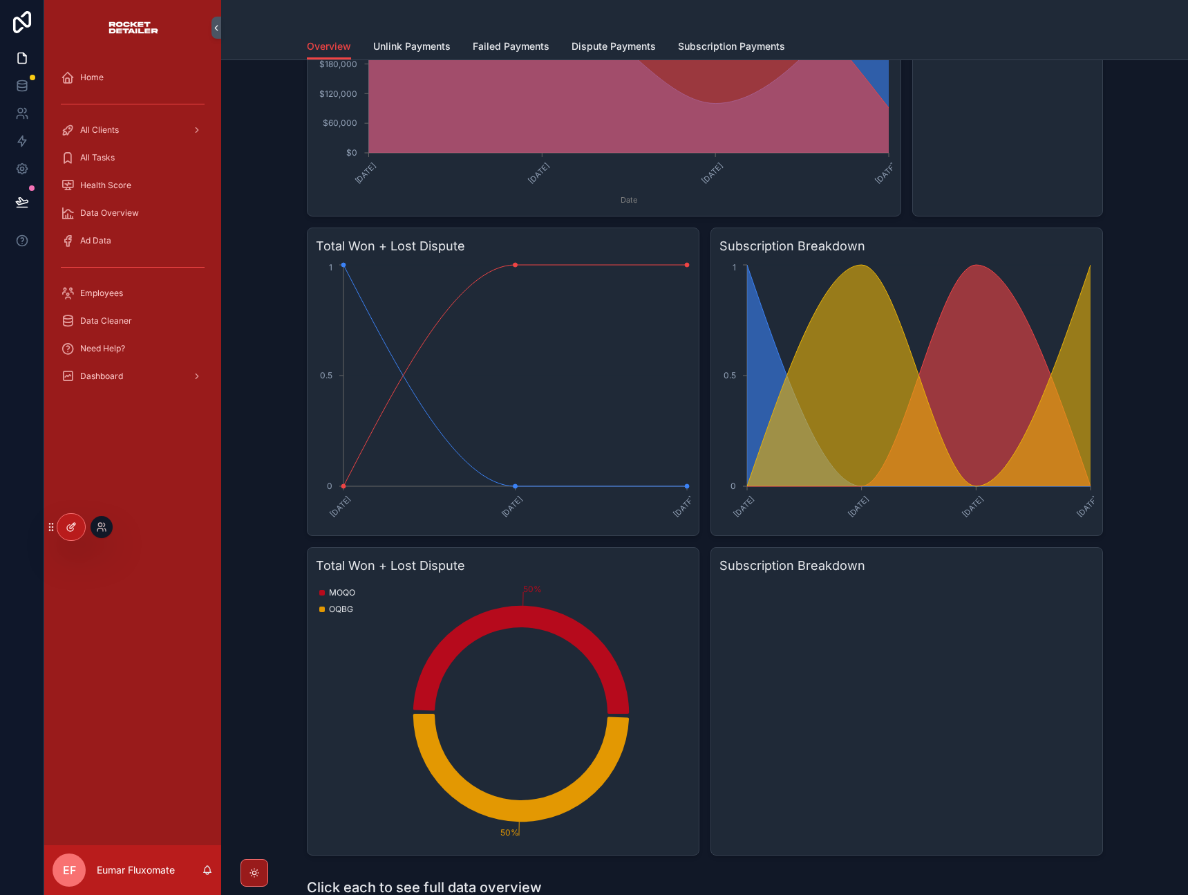
click at [77, 538] on div at bounding box center [71, 527] width 28 height 26
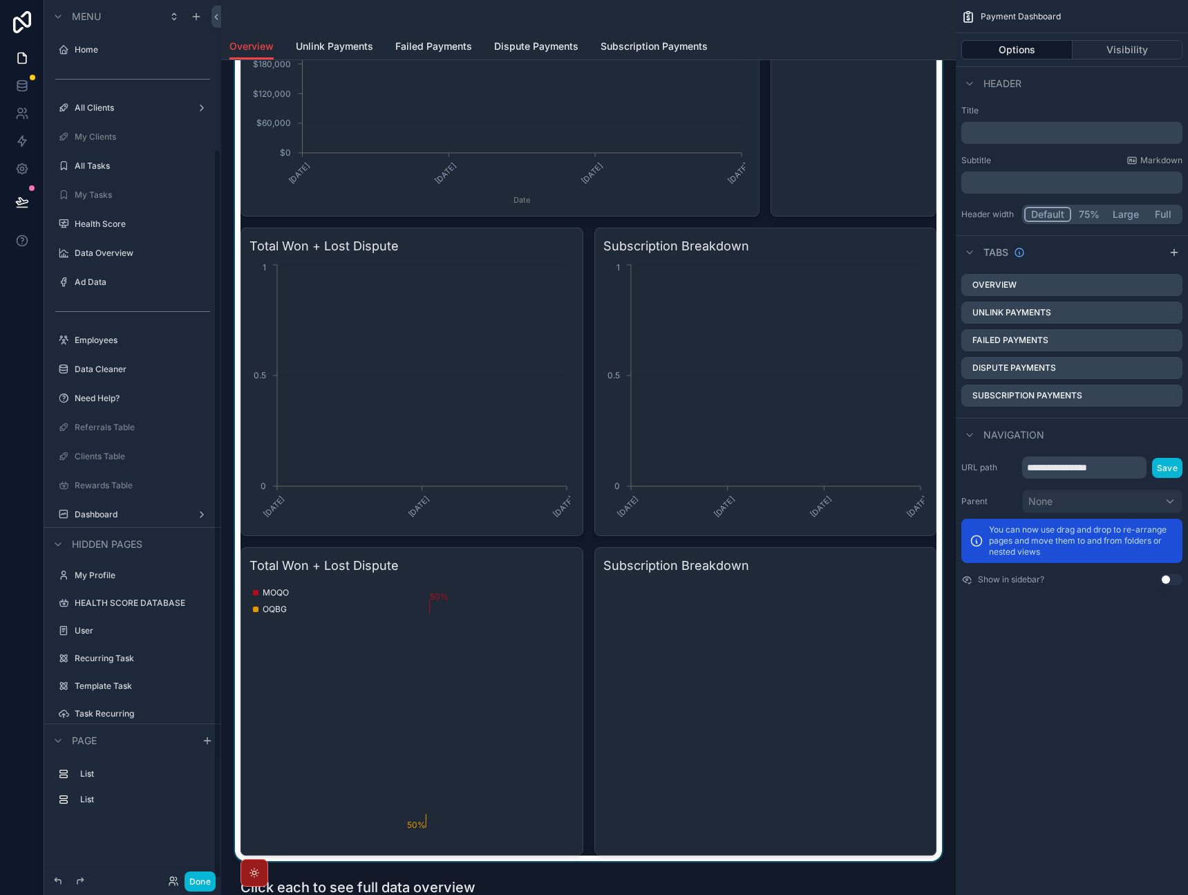
scroll to position [180, 0]
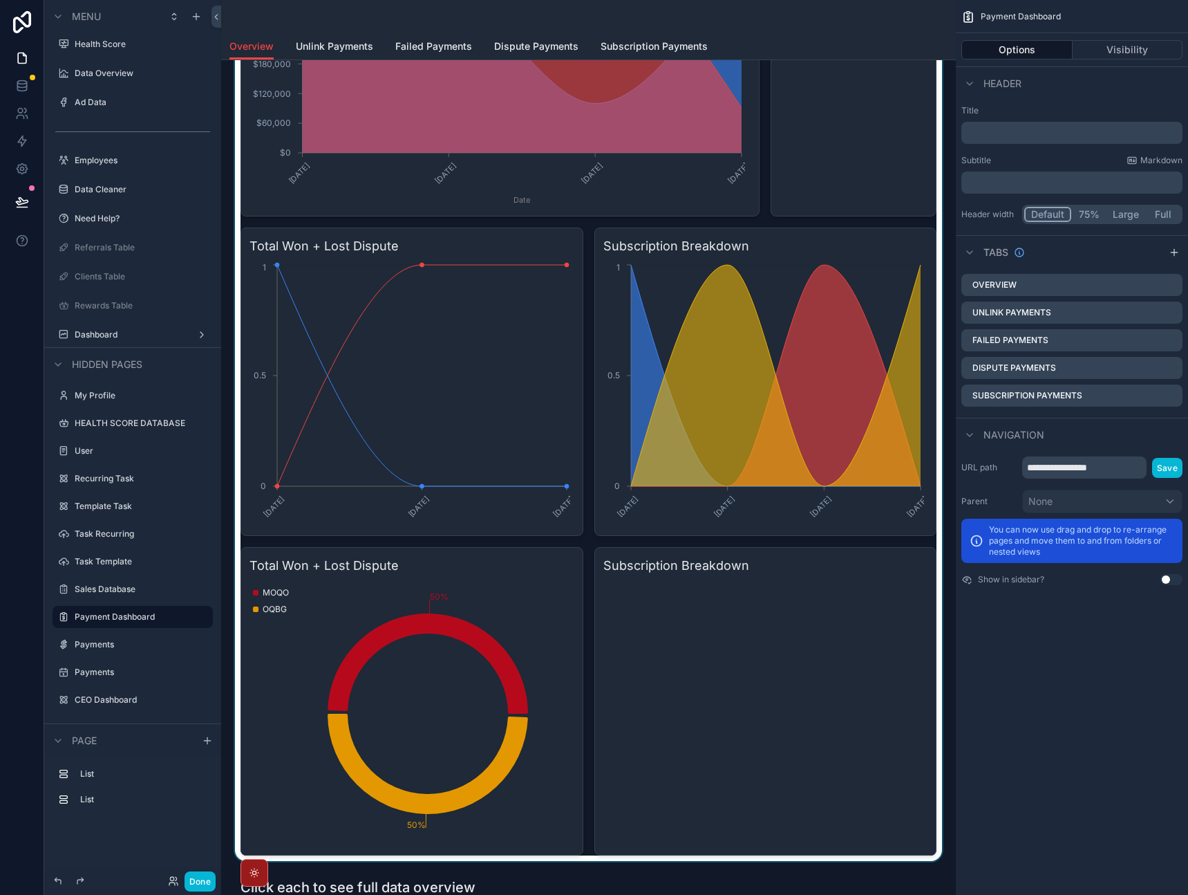
click at [651, 626] on div "scrollable content" at bounding box center [588, 261] width 713 height 1197
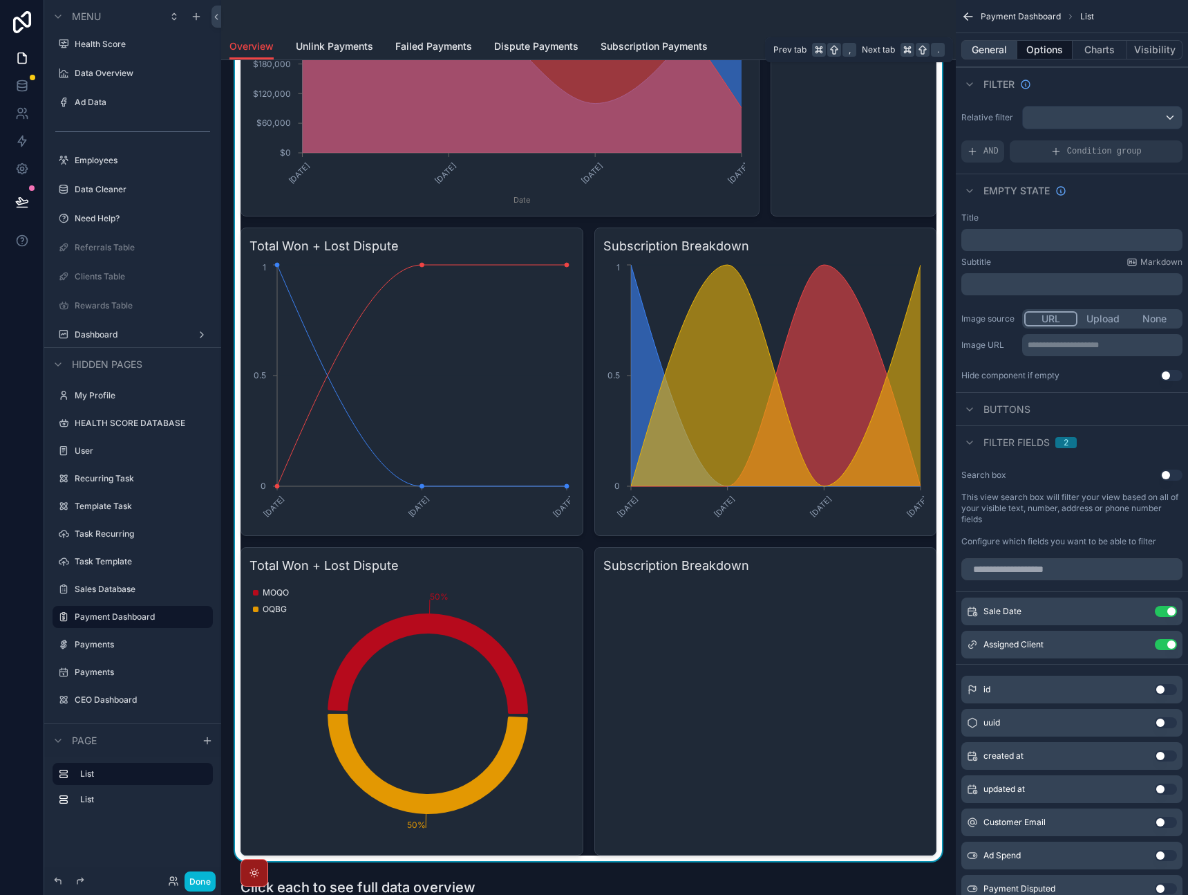
click at [993, 57] on button "General" at bounding box center [990, 49] width 56 height 19
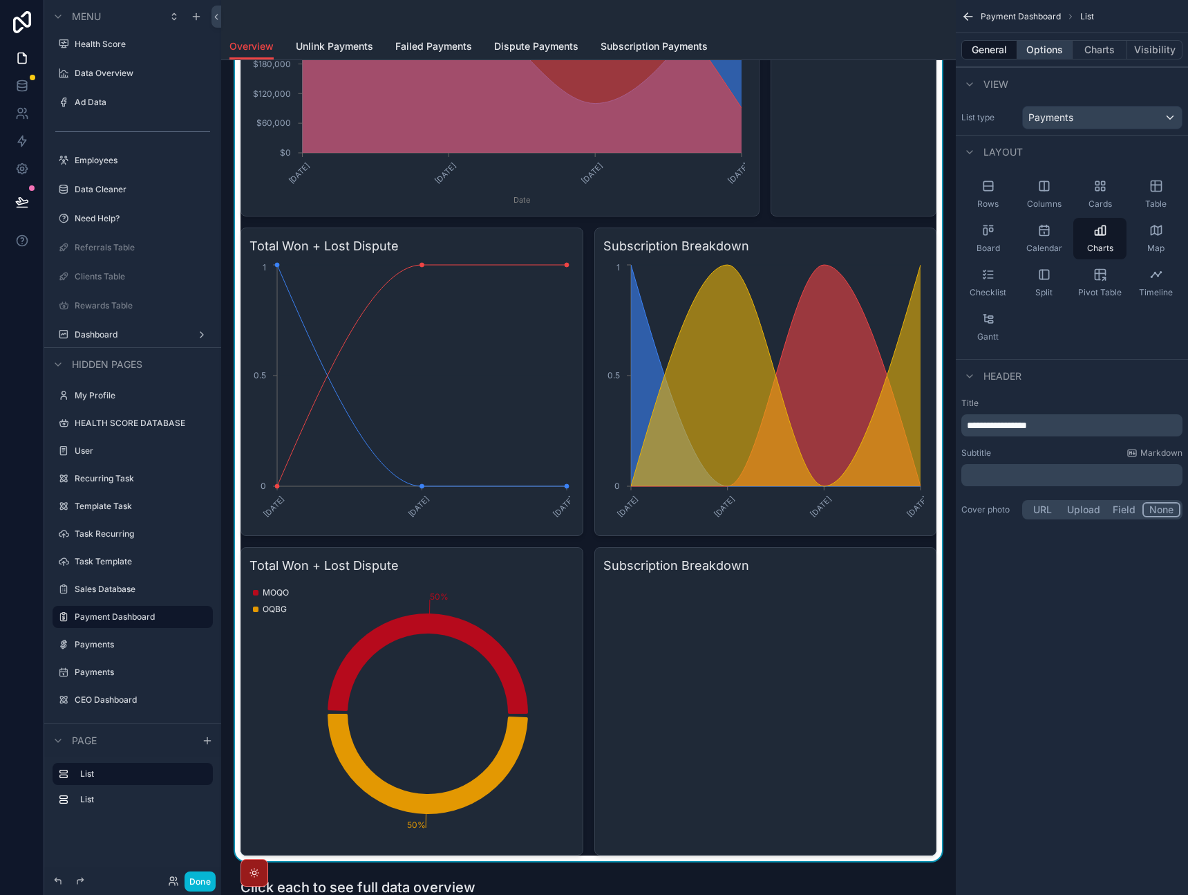
click at [1043, 54] on button "Options" at bounding box center [1045, 49] width 55 height 19
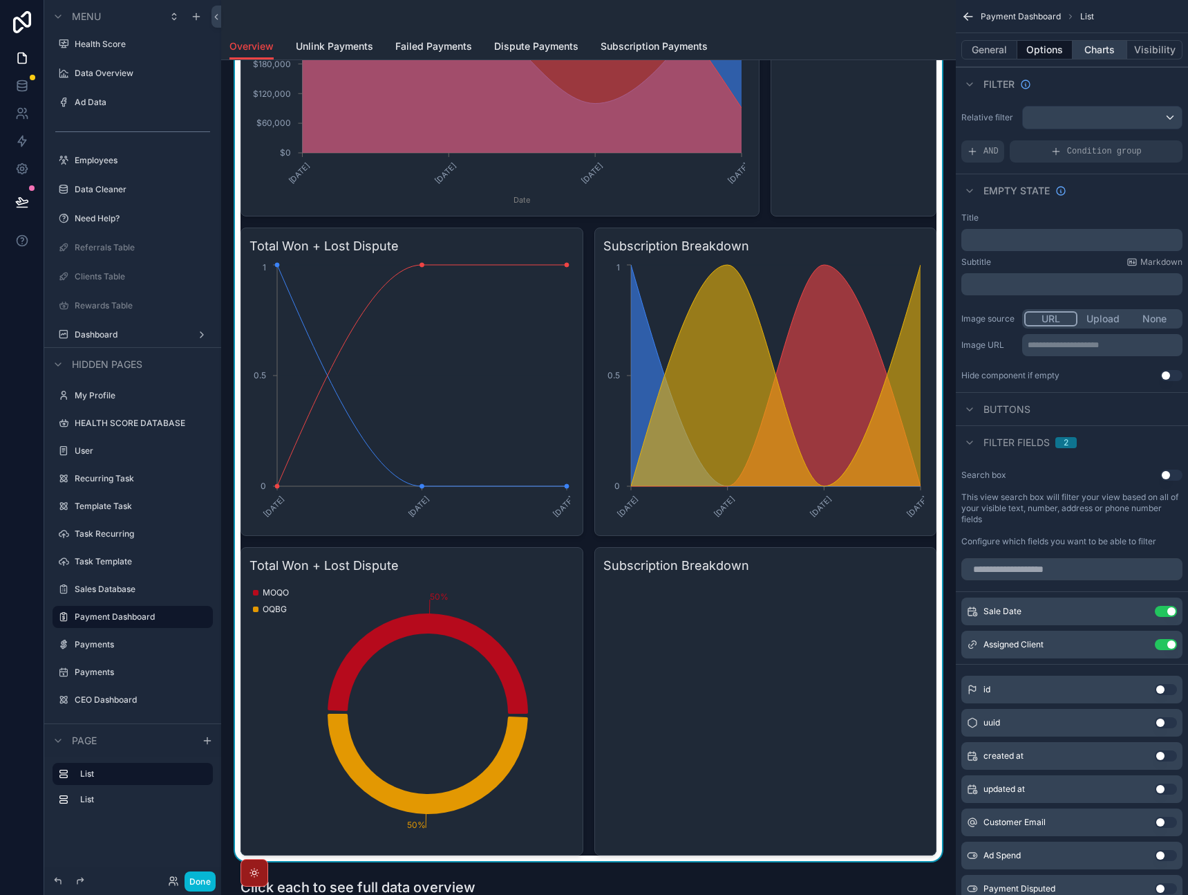
click at [1103, 46] on button "Charts" at bounding box center [1100, 49] width 55 height 19
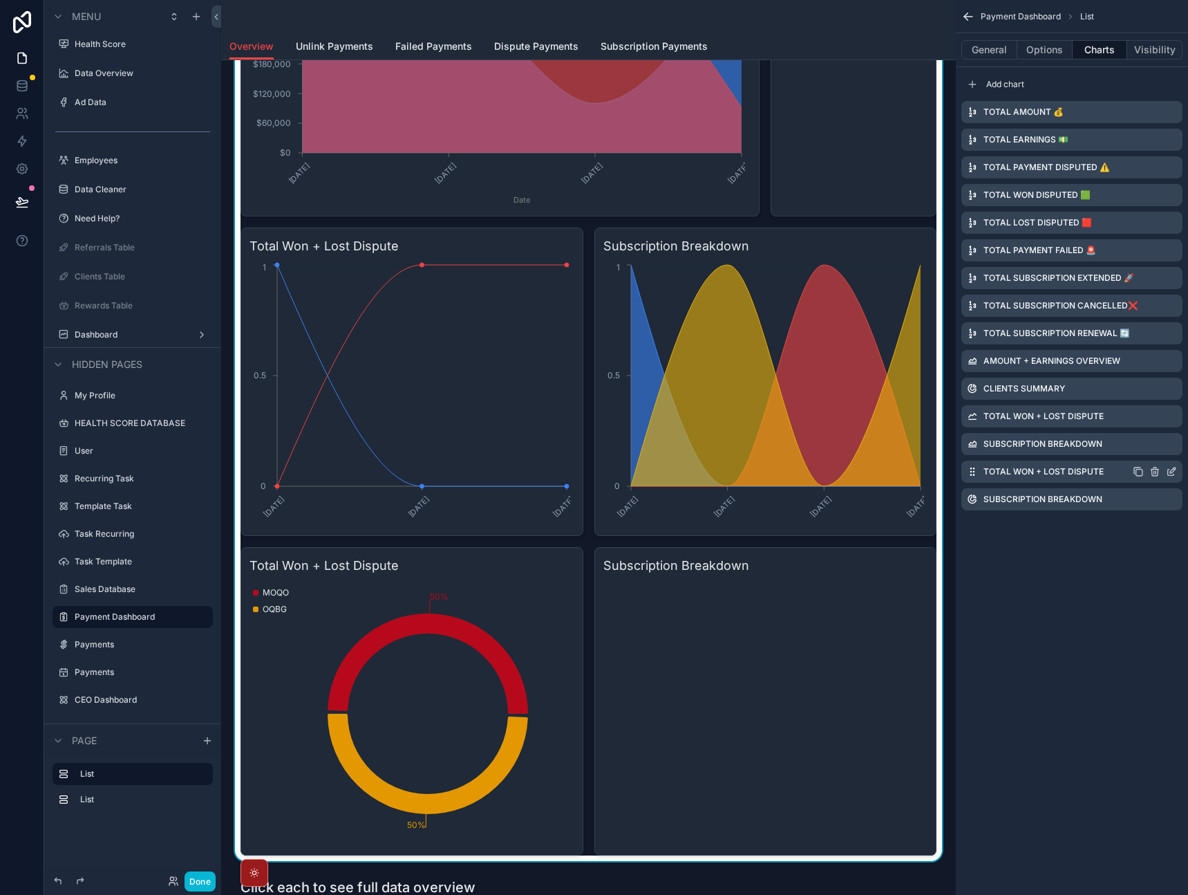
click at [1172, 471] on icon "scrollable content" at bounding box center [1171, 471] width 11 height 11
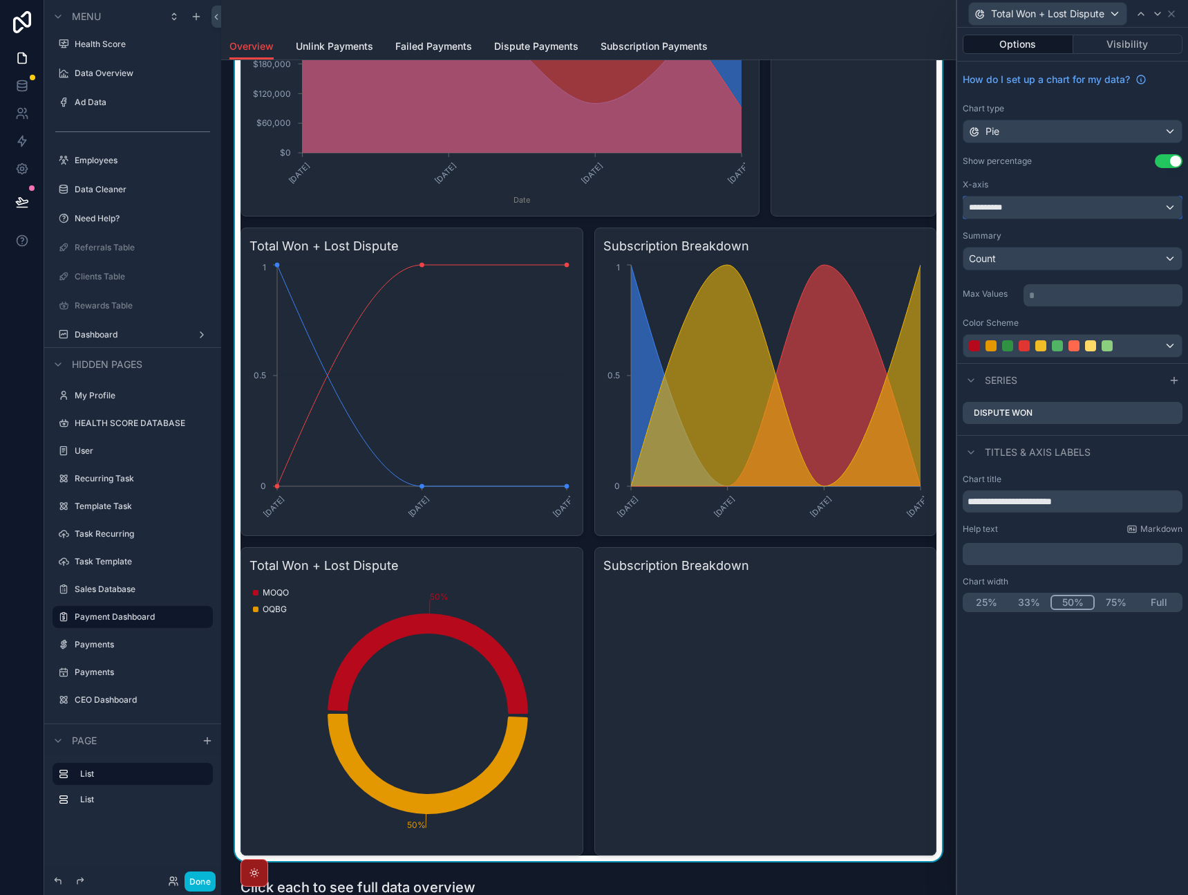
click at [1017, 214] on div "**********" at bounding box center [1073, 207] width 218 height 22
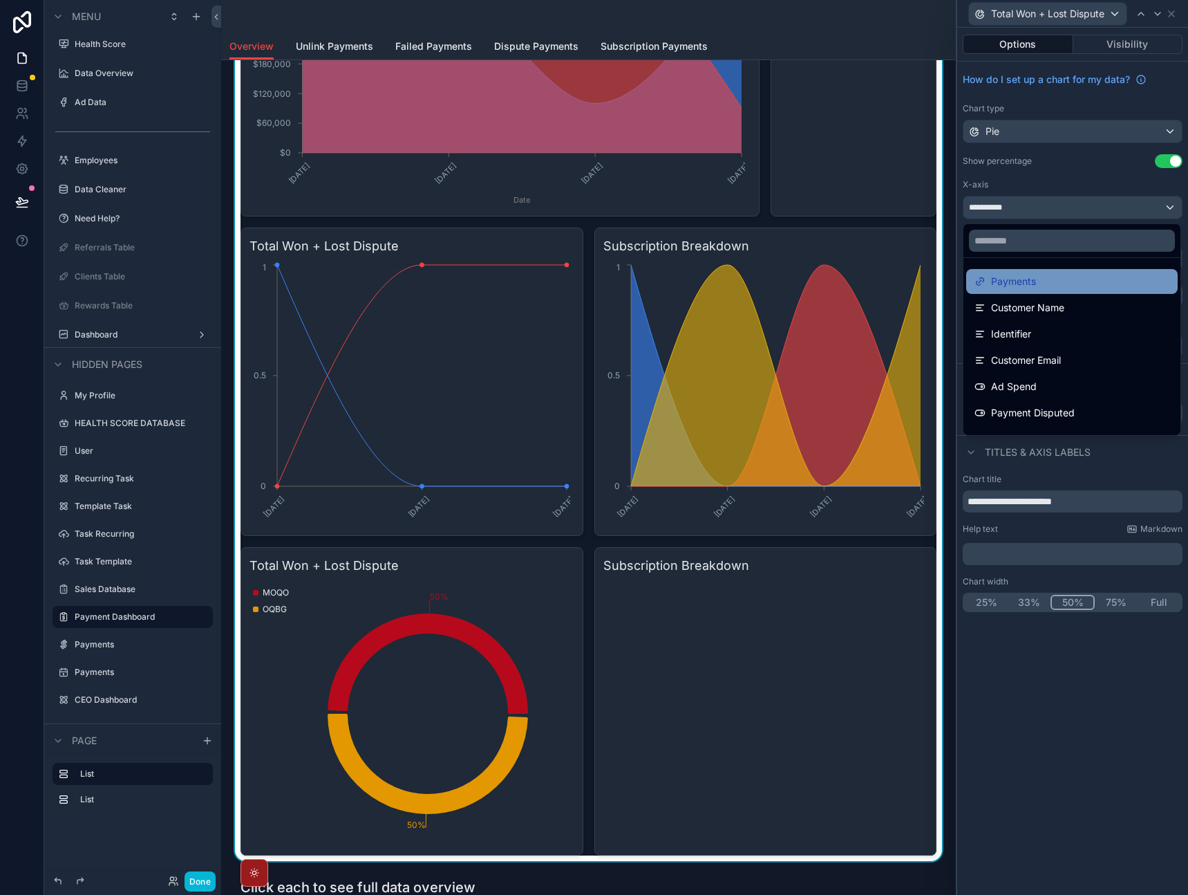
click at [1021, 281] on span "Payments" at bounding box center [1013, 281] width 45 height 17
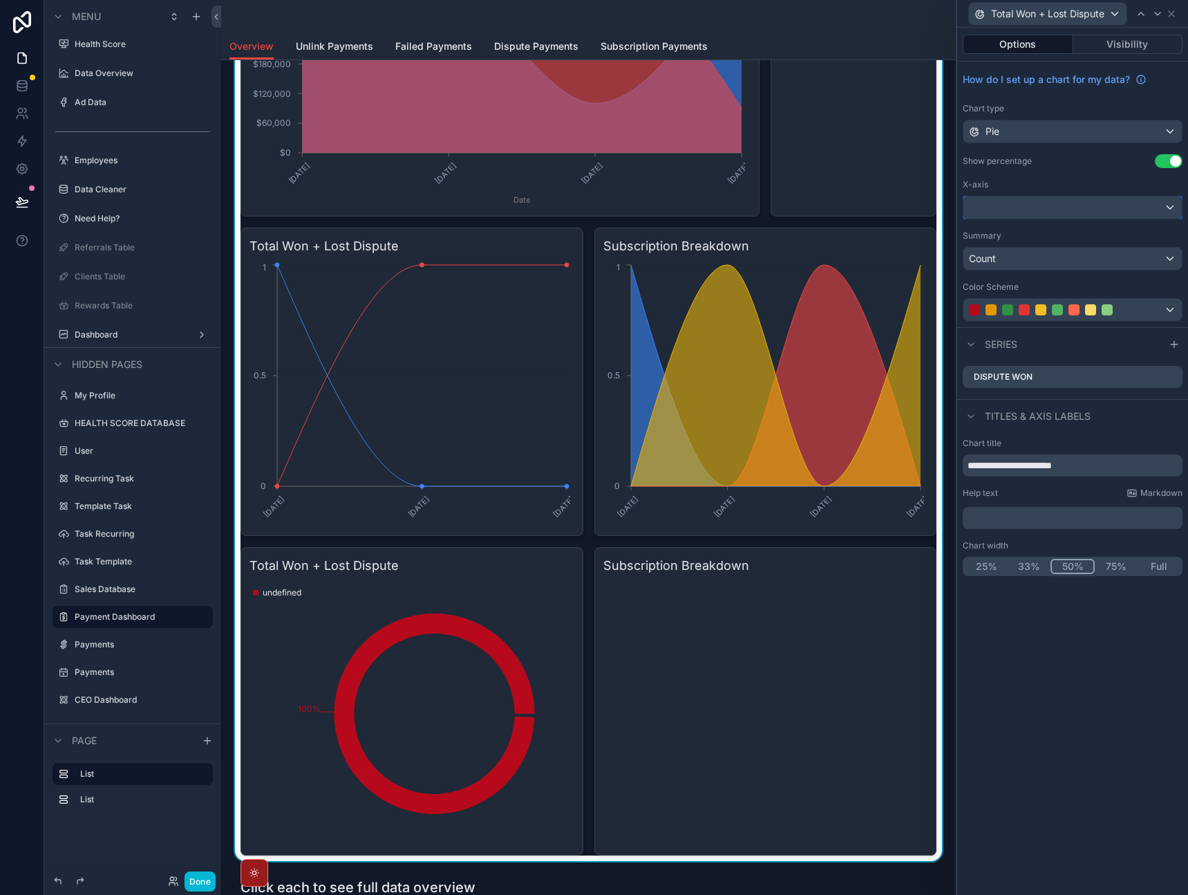
click at [1002, 209] on div at bounding box center [1073, 207] width 218 height 22
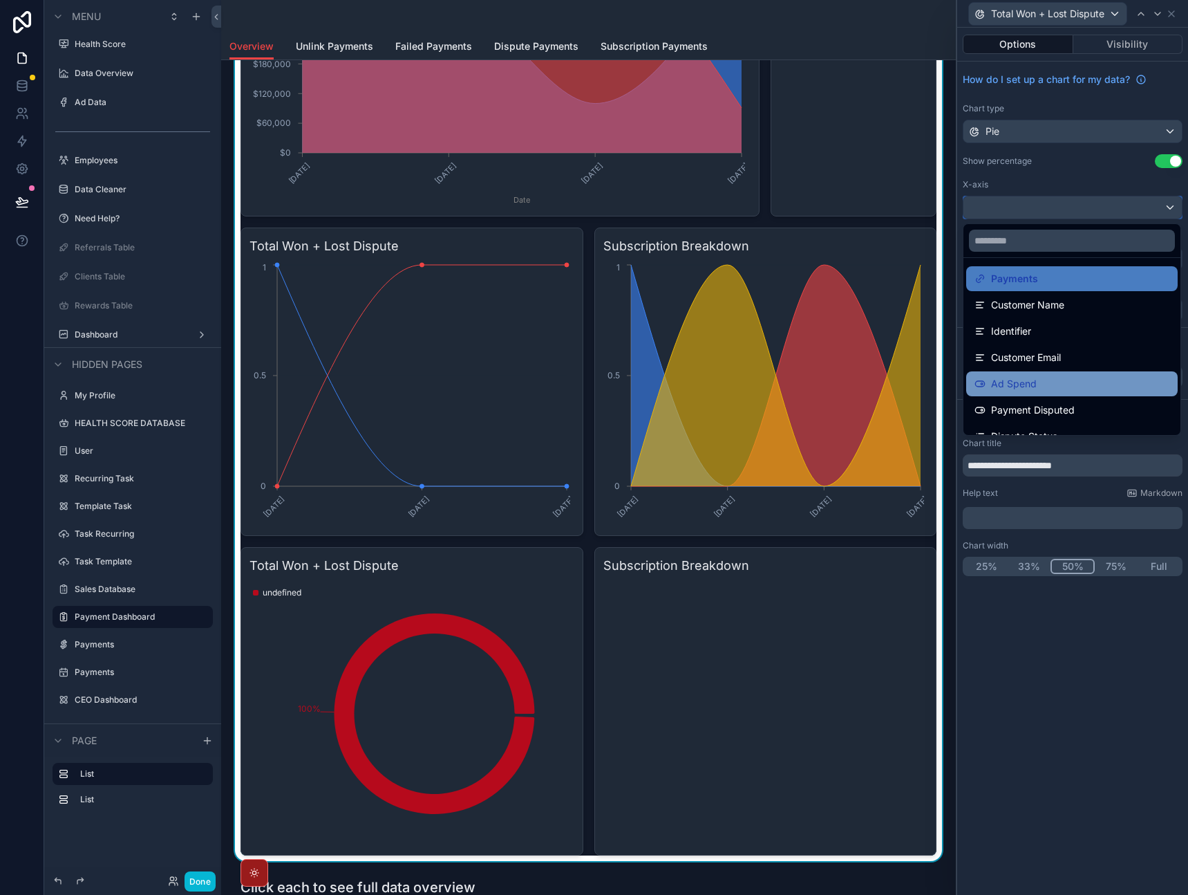
scroll to position [23, 0]
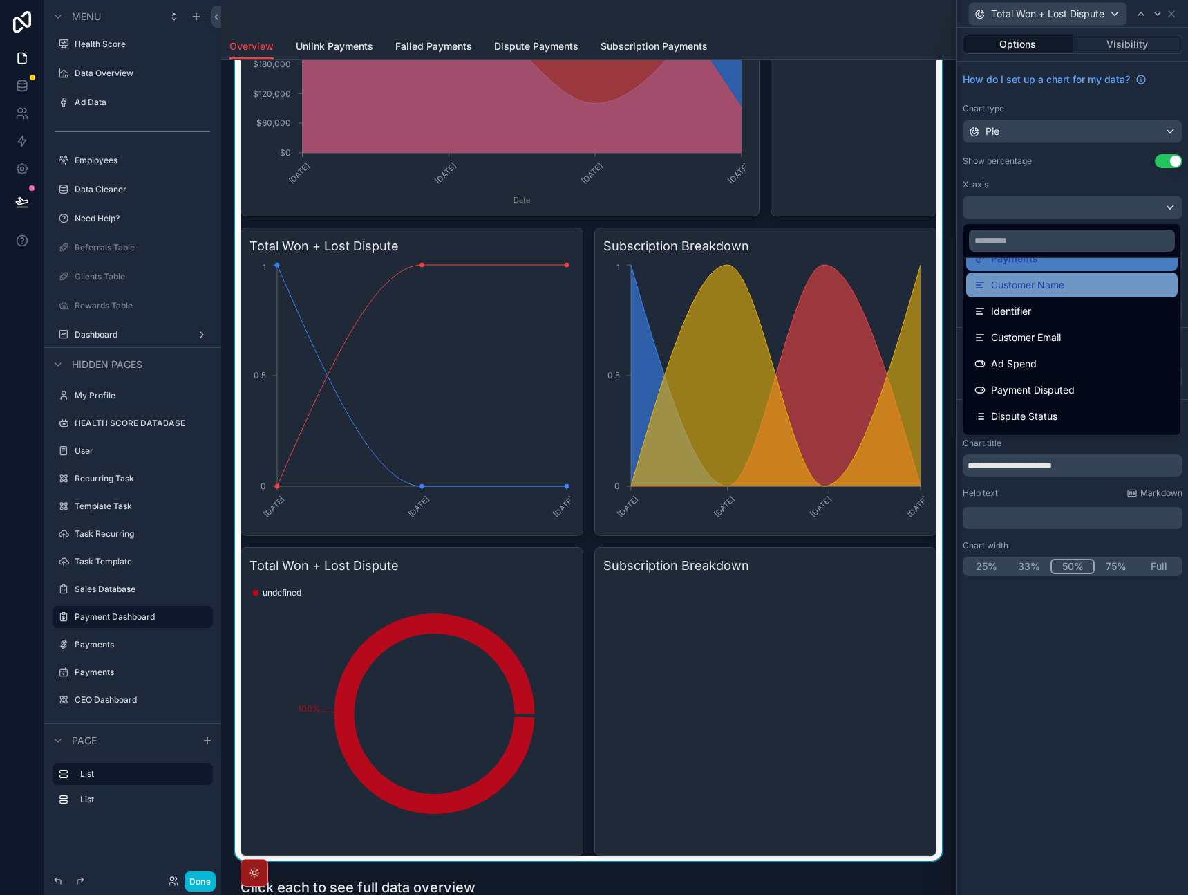
click at [1047, 294] on div "Customer Name" at bounding box center [1073, 284] width 212 height 25
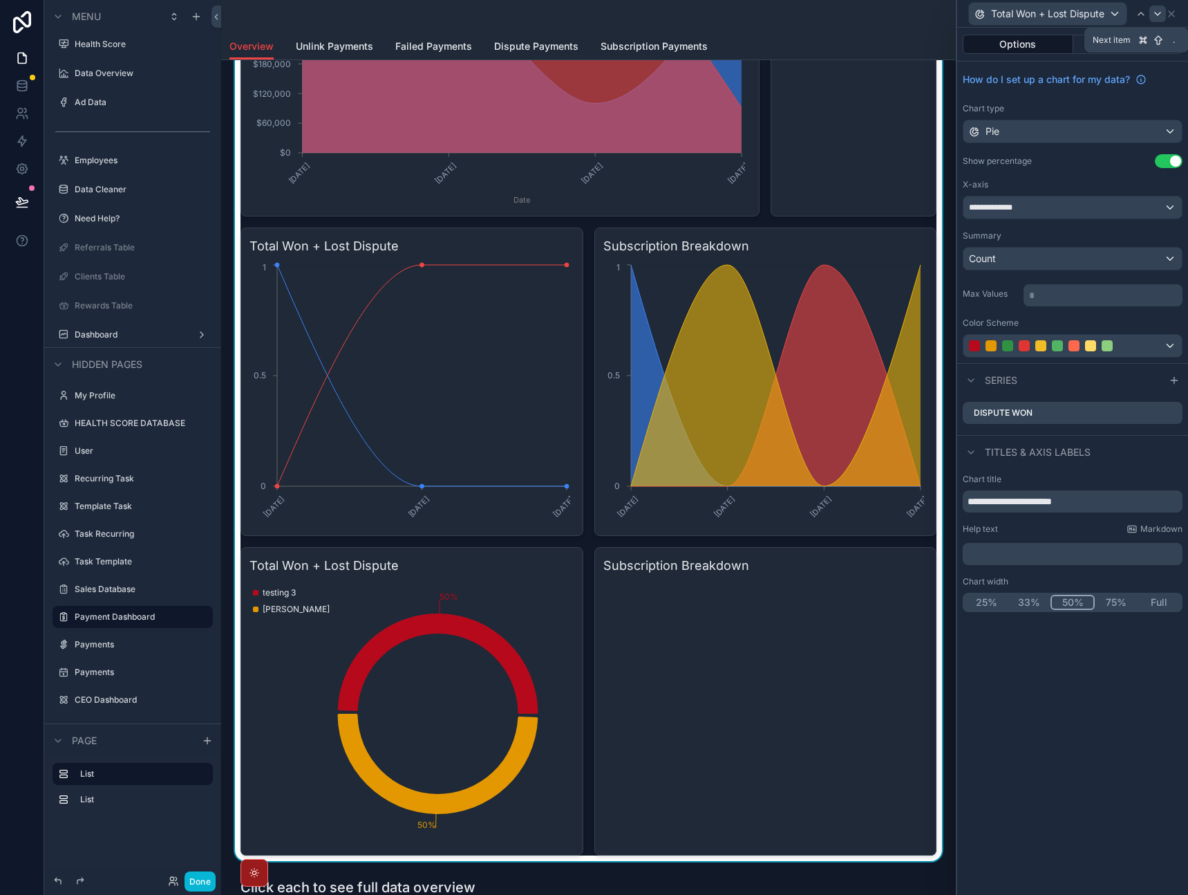
click at [1159, 16] on icon at bounding box center [1157, 13] width 11 height 11
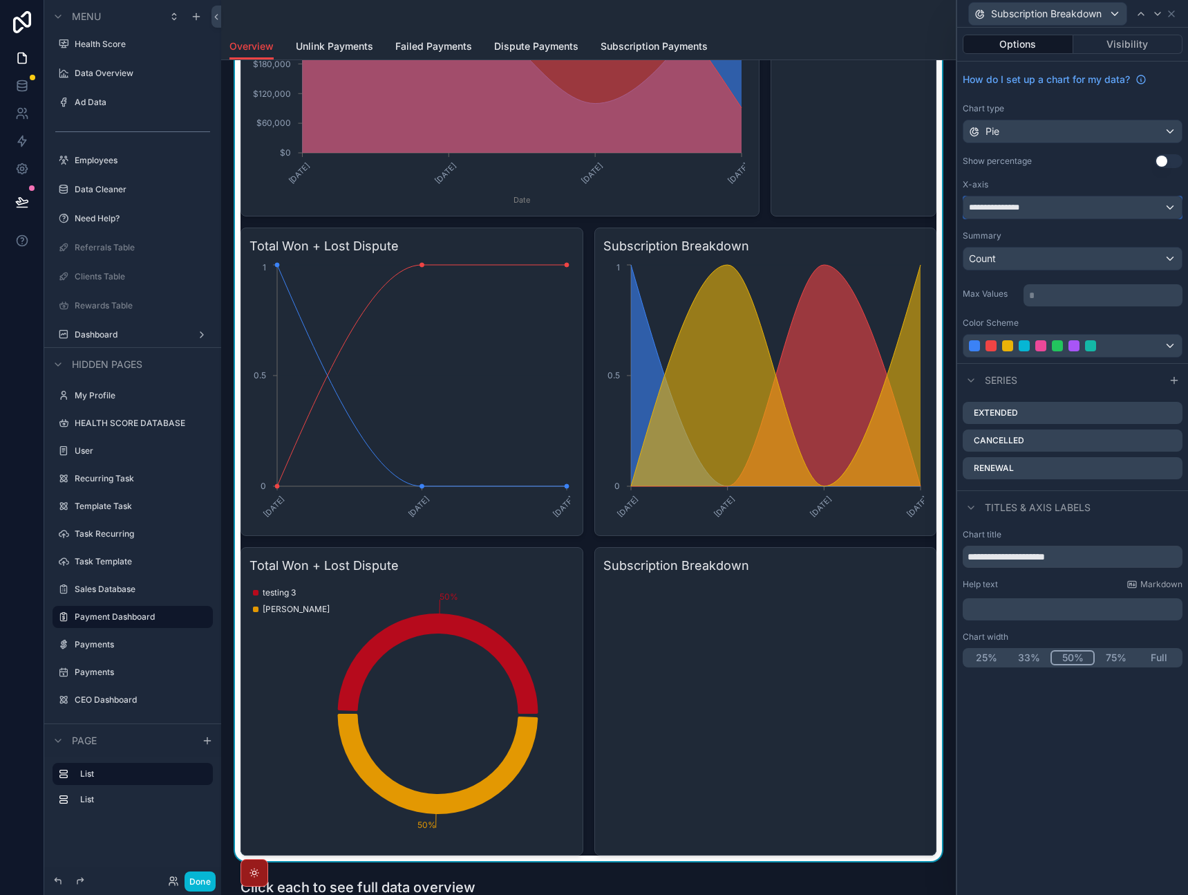
click at [1051, 205] on div "**********" at bounding box center [1073, 207] width 218 height 22
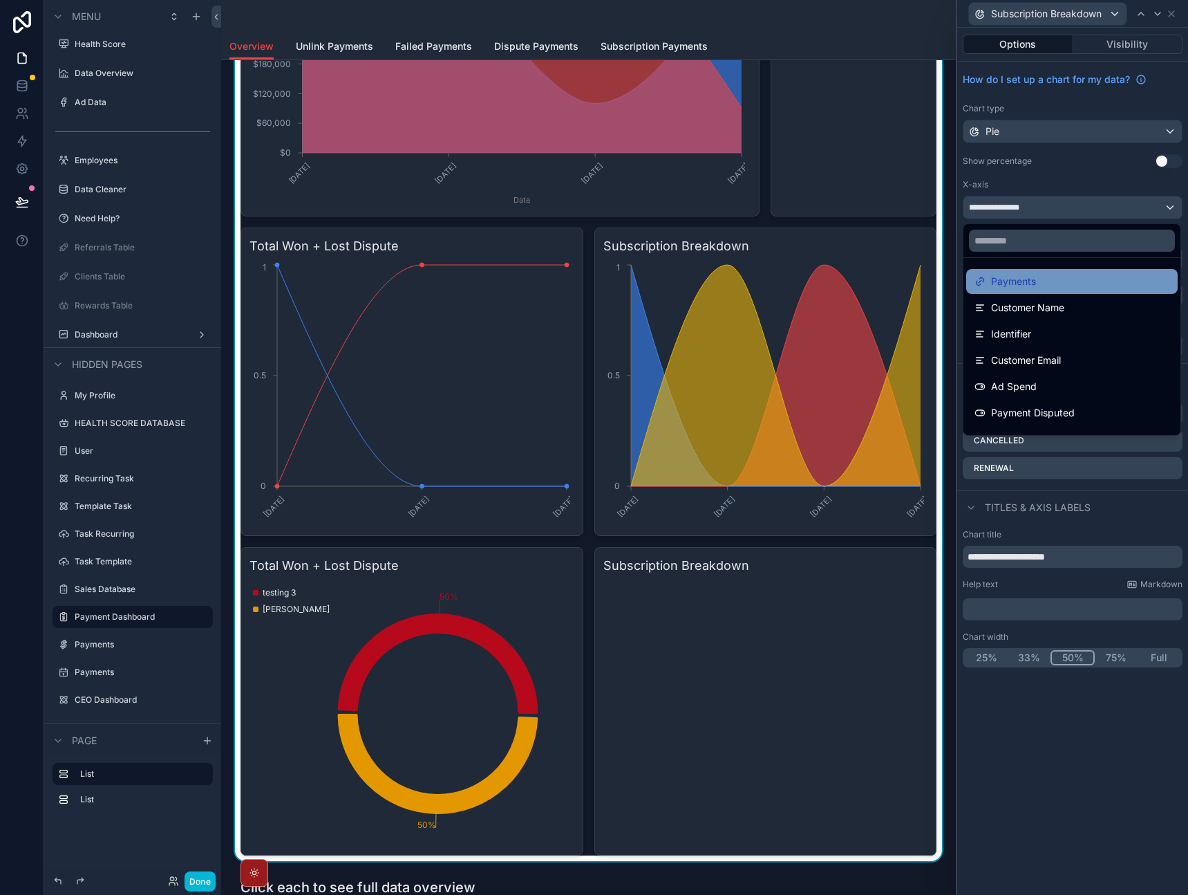
click at [1021, 283] on span "Payments" at bounding box center [1013, 281] width 45 height 17
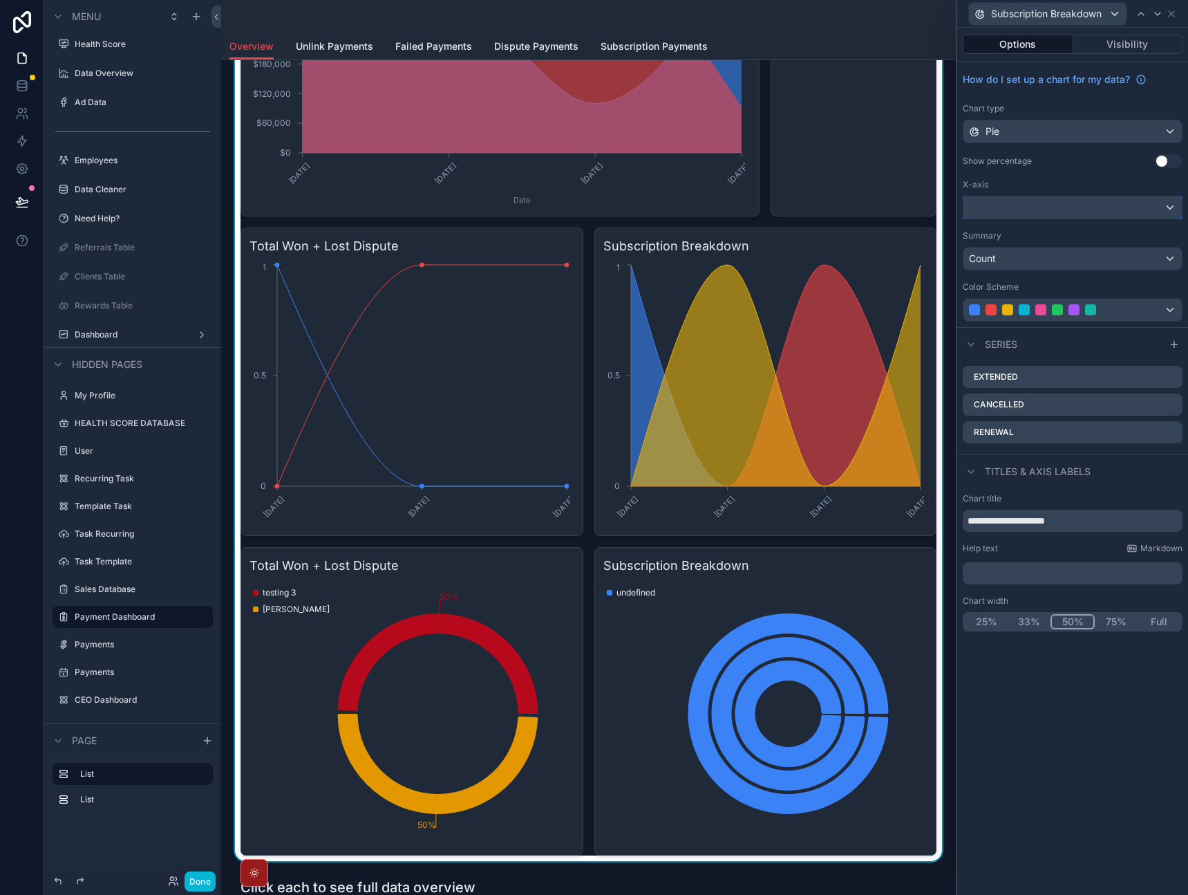
click at [1042, 212] on div at bounding box center [1073, 207] width 218 height 22
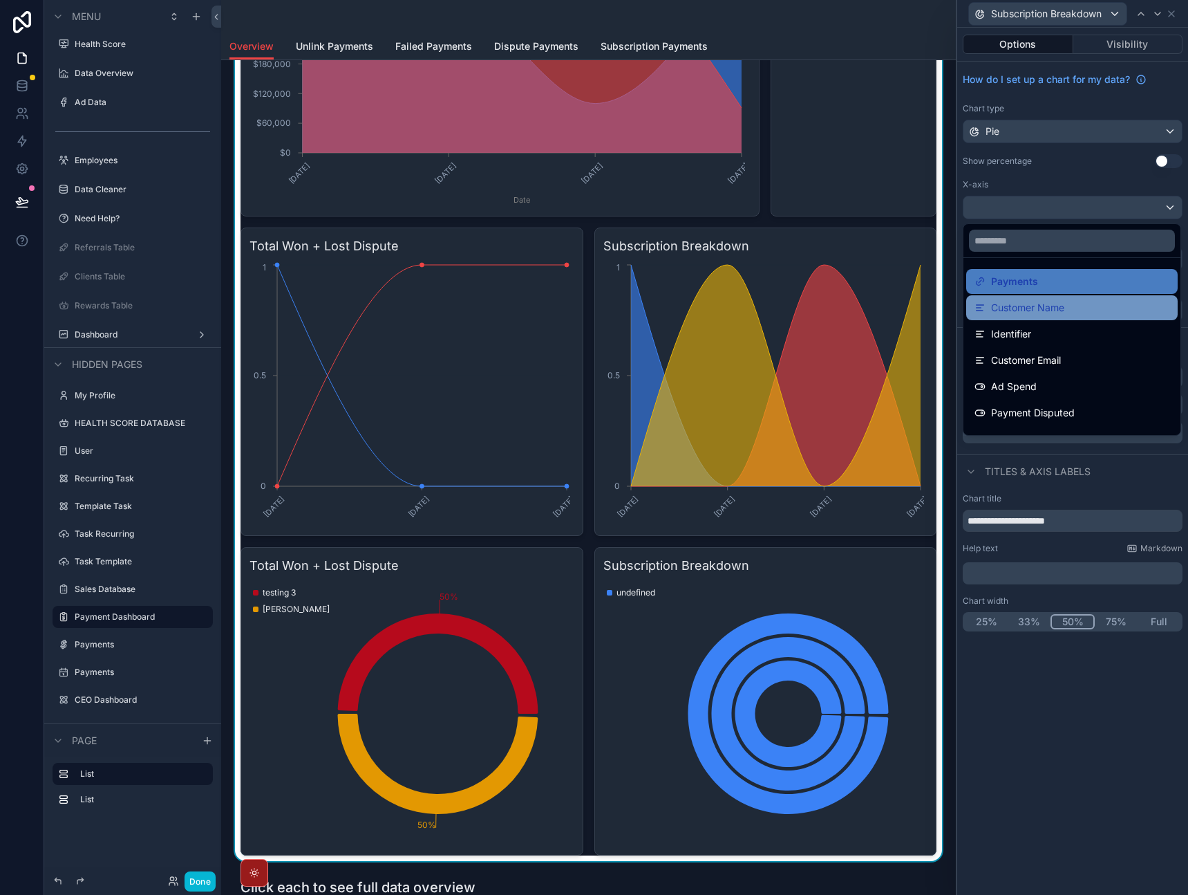
click at [1034, 312] on span "Customer Name" at bounding box center [1027, 307] width 73 height 17
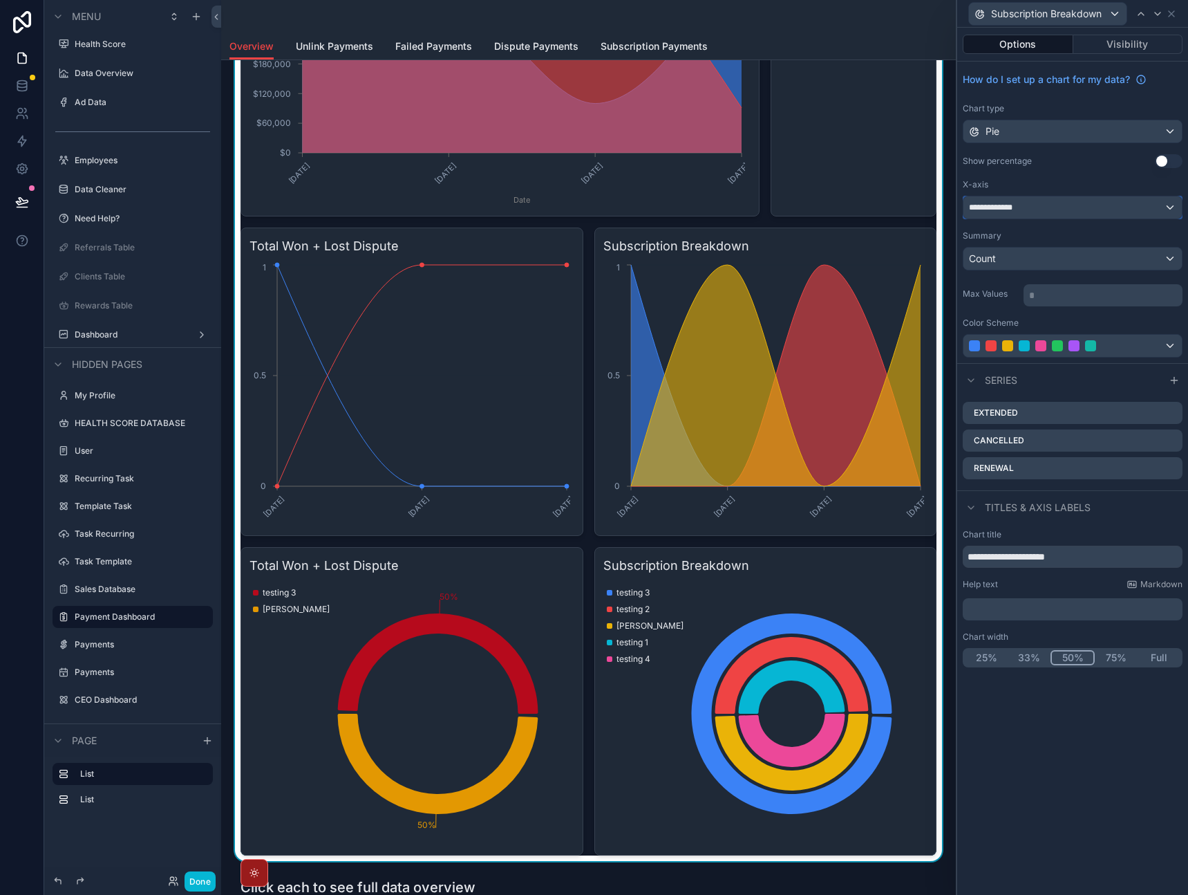
click at [1071, 212] on div "**********" at bounding box center [1073, 207] width 218 height 22
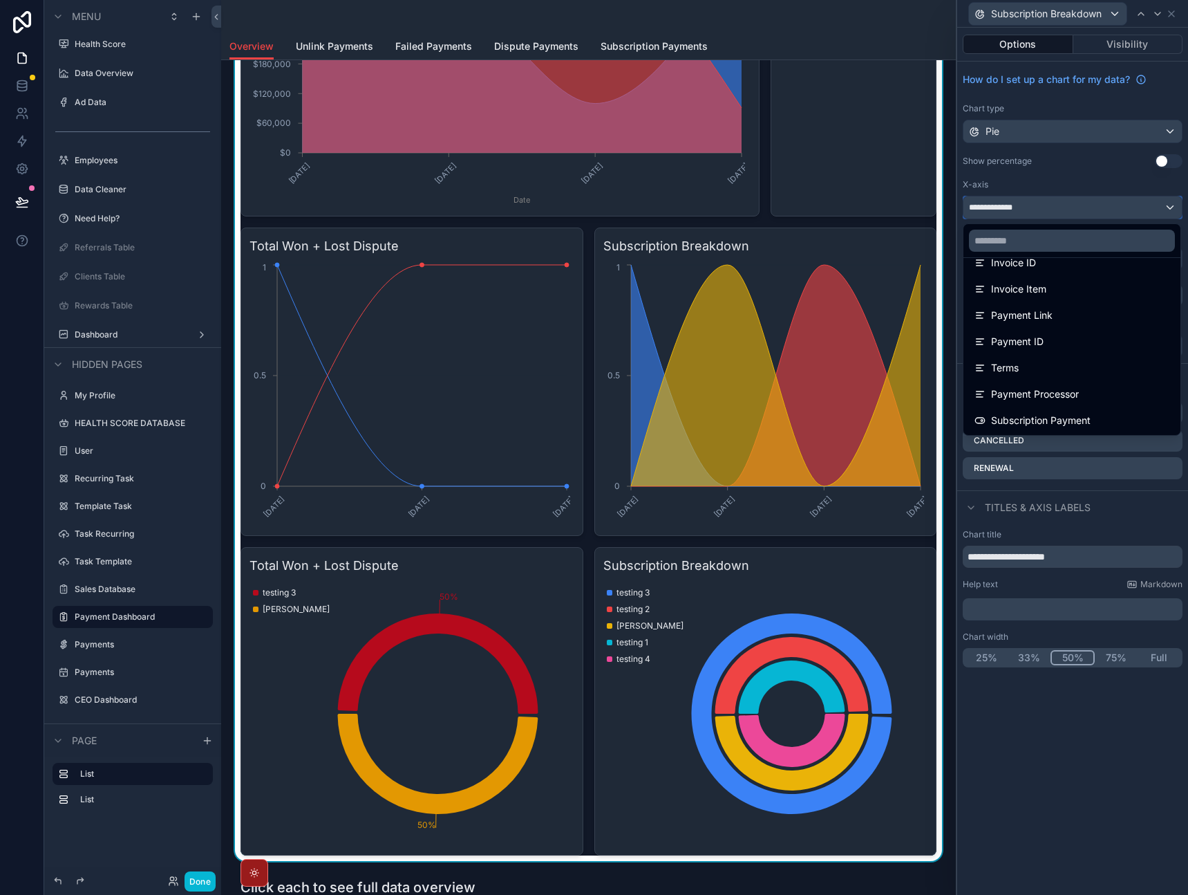
scroll to position [374, 0]
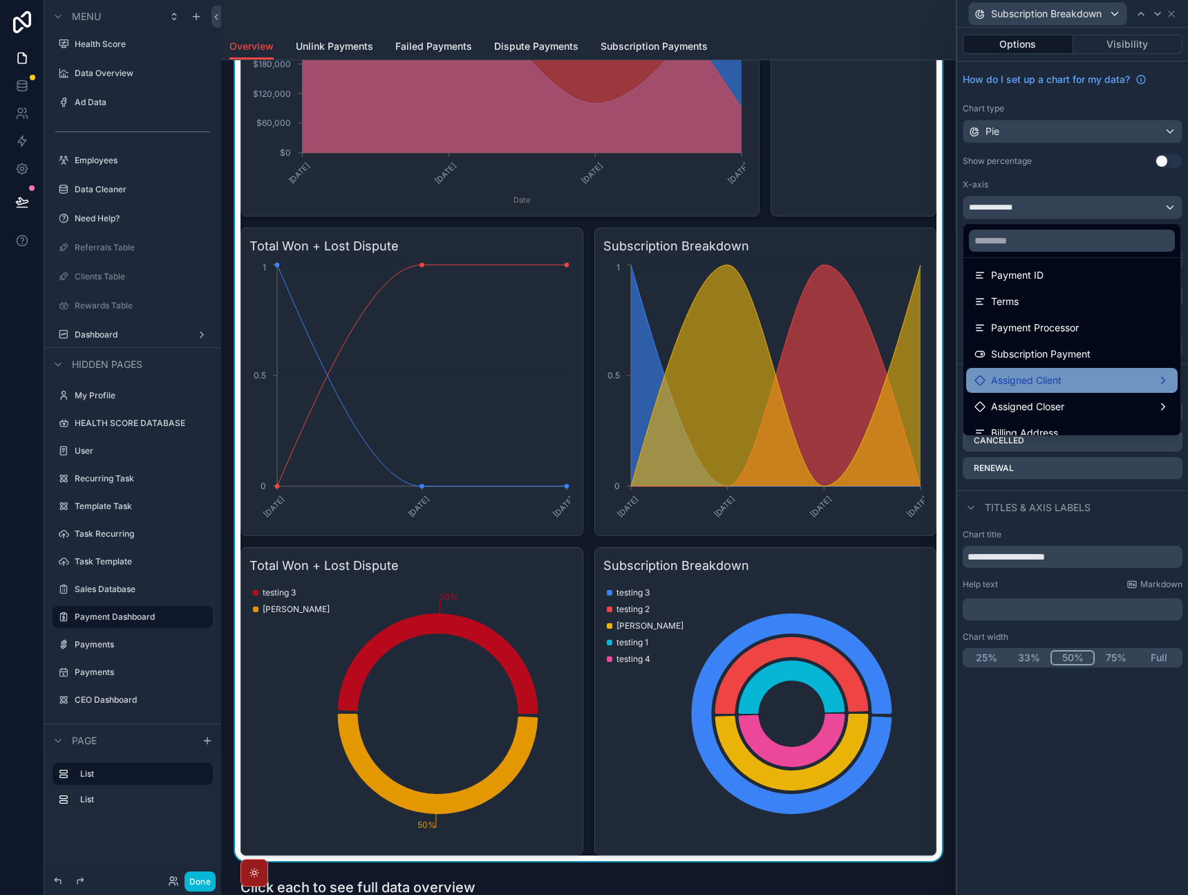
click at [1038, 387] on span "Assigned Client" at bounding box center [1026, 380] width 71 height 17
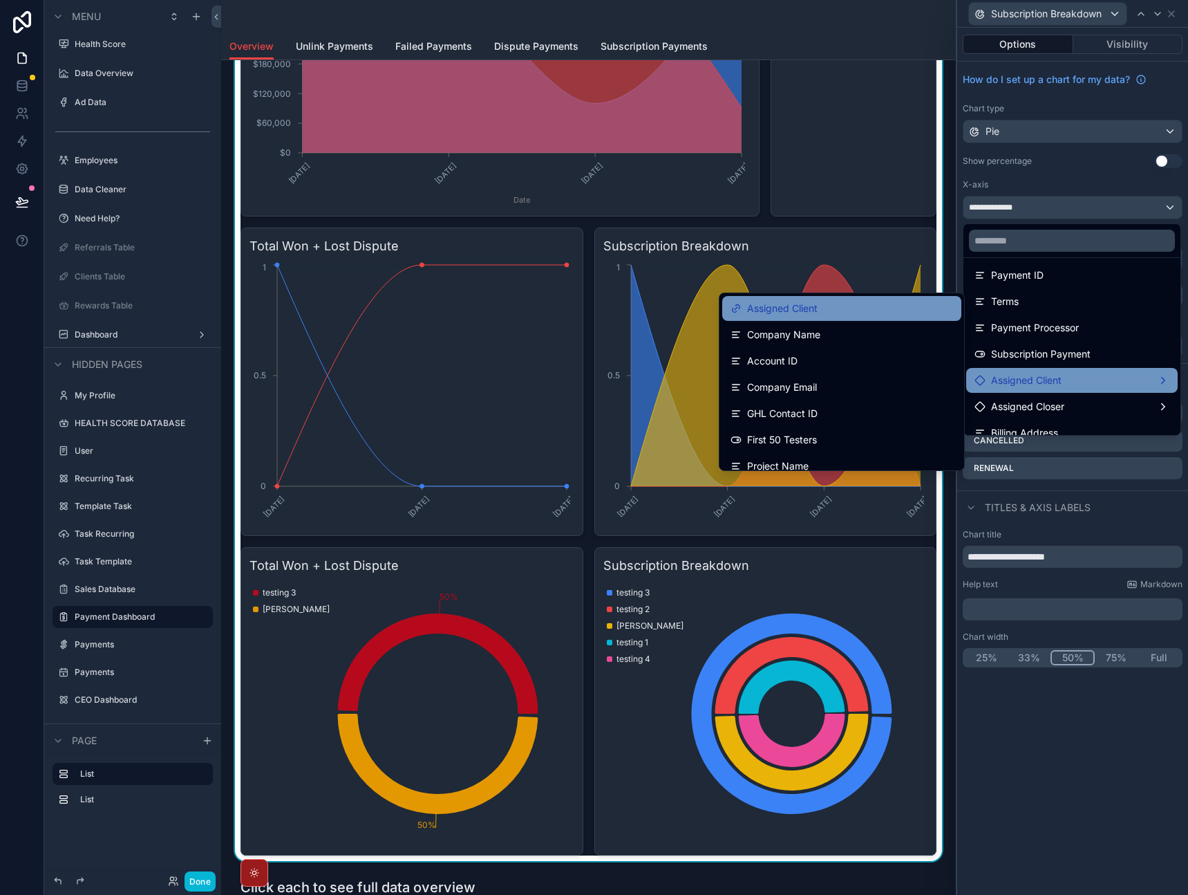
click at [859, 308] on div "Assigned Client" at bounding box center [842, 308] width 223 height 17
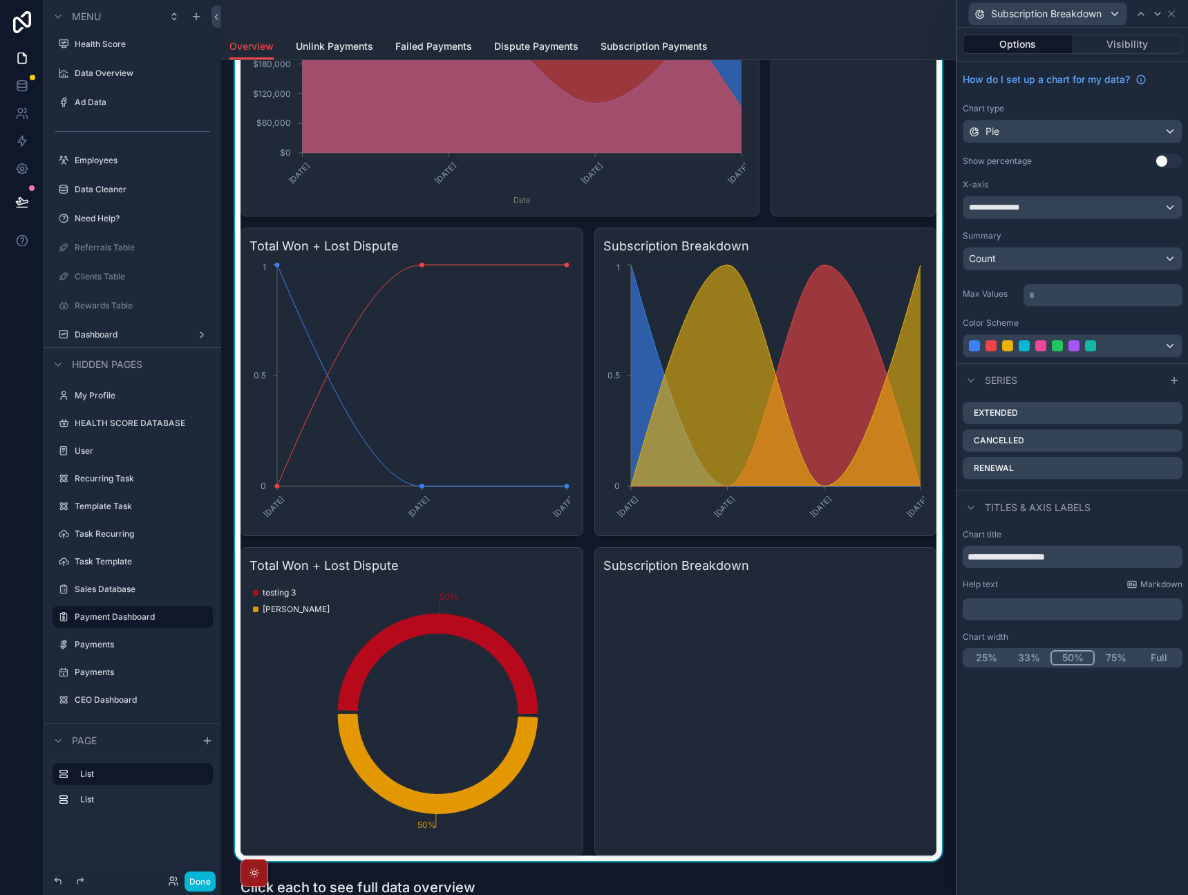
click at [1056, 742] on div "**********" at bounding box center [1073, 461] width 231 height 867
click at [1171, 443] on icon at bounding box center [1171, 441] width 6 height 6
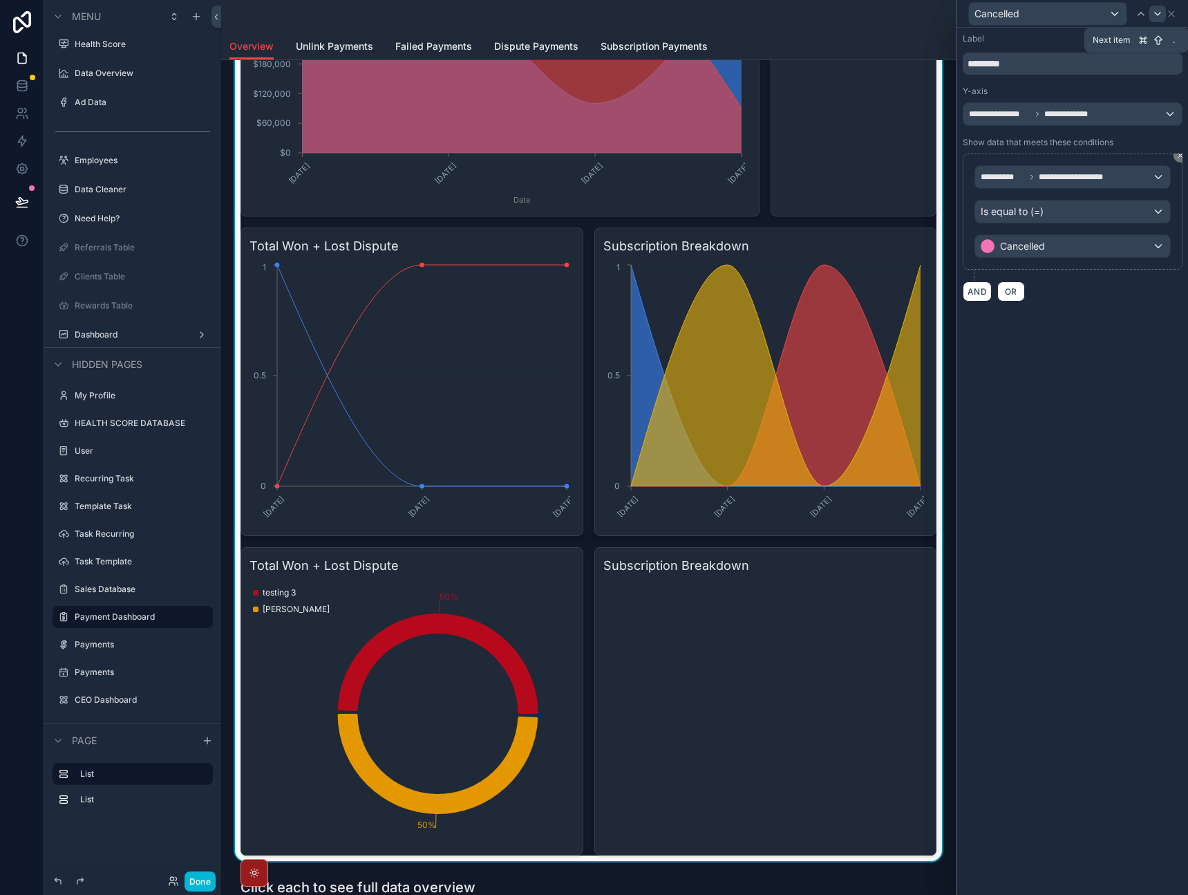
click at [1159, 21] on div at bounding box center [1158, 14] width 17 height 17
click at [1171, 15] on icon at bounding box center [1171, 13] width 11 height 11
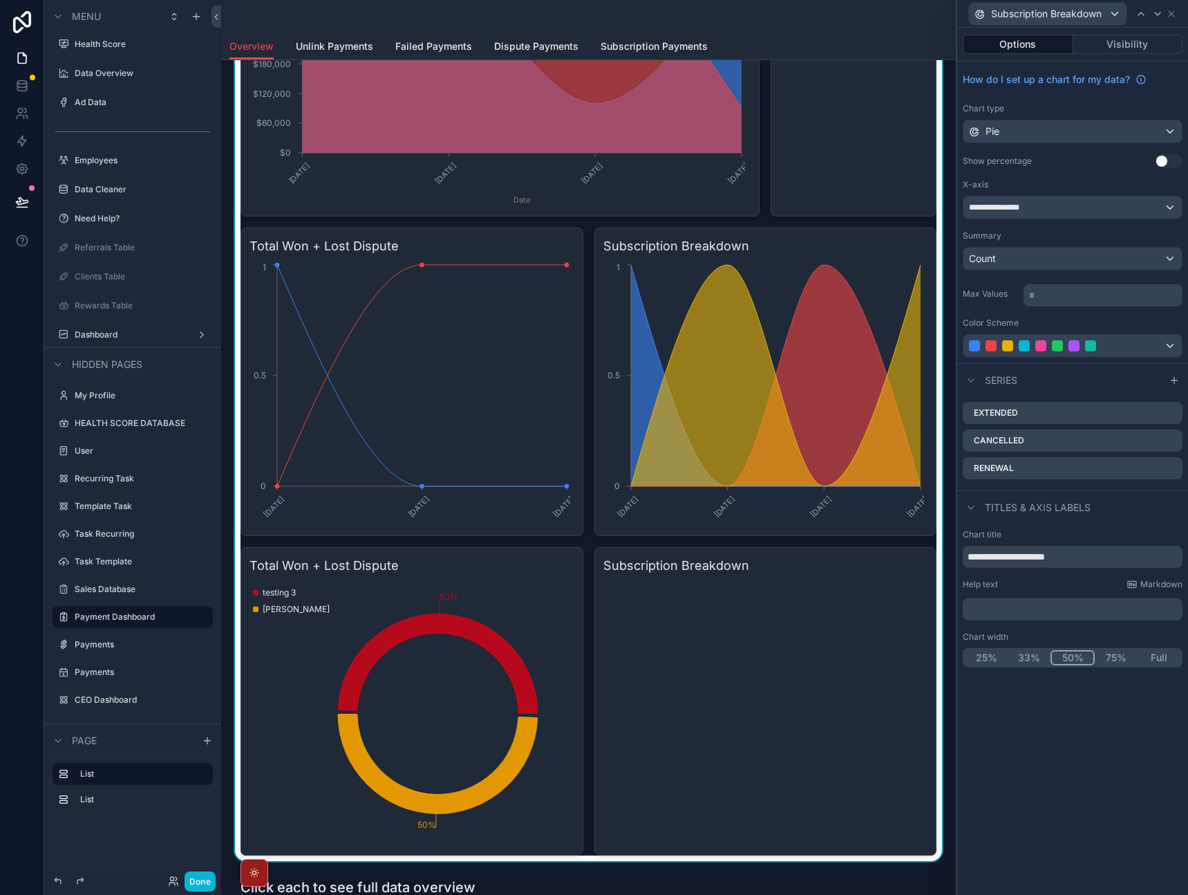
click at [1121, 532] on div "Chart title" at bounding box center [1073, 534] width 220 height 11
click at [1068, 265] on div "Count" at bounding box center [1073, 259] width 218 height 22
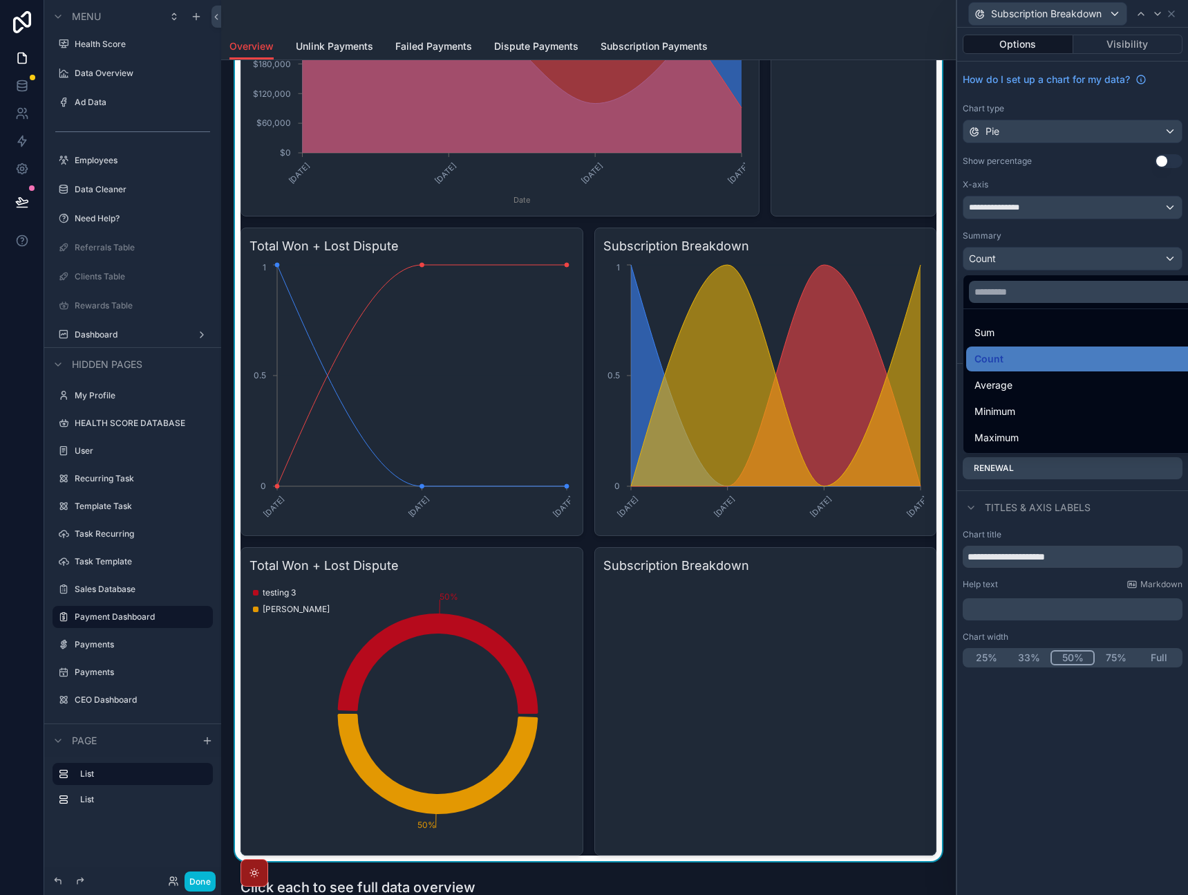
click at [1087, 238] on div at bounding box center [1073, 447] width 231 height 895
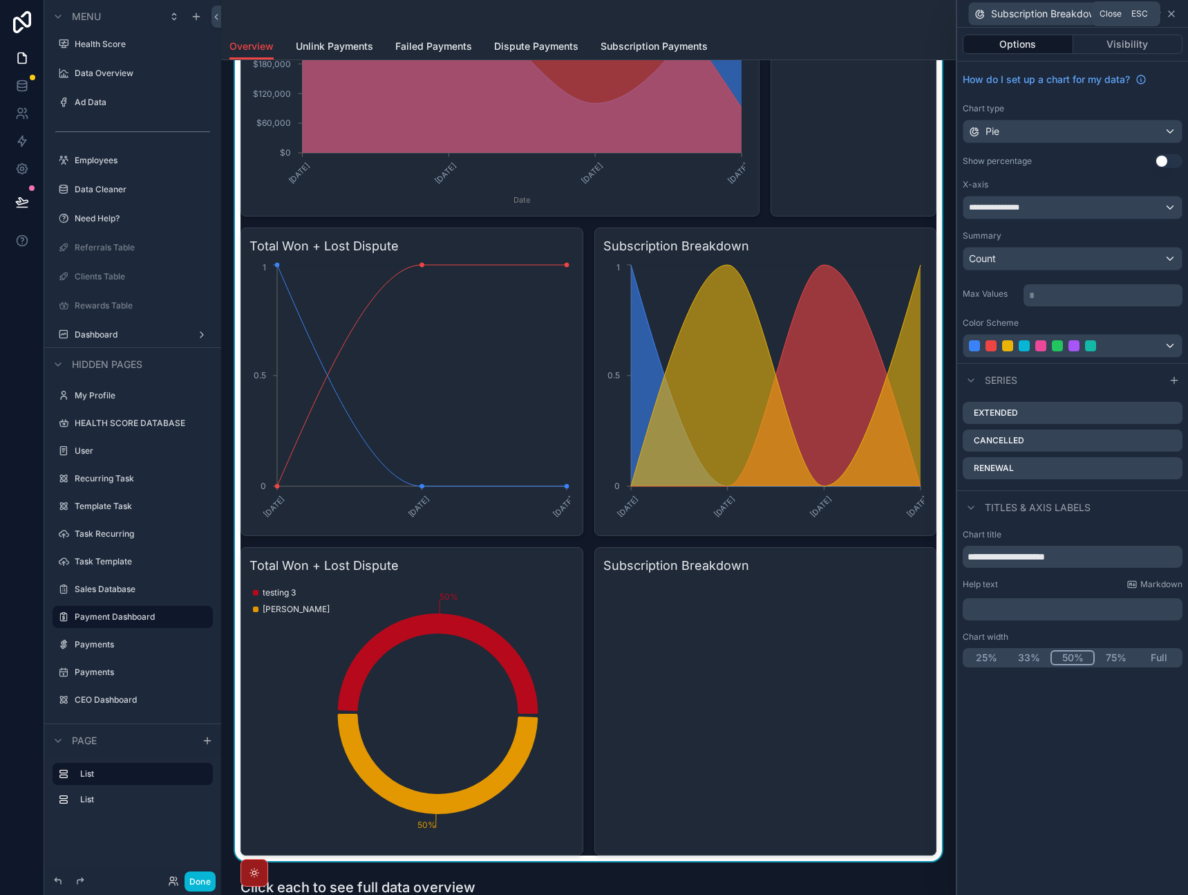
click at [1175, 15] on icon at bounding box center [1171, 13] width 11 height 11
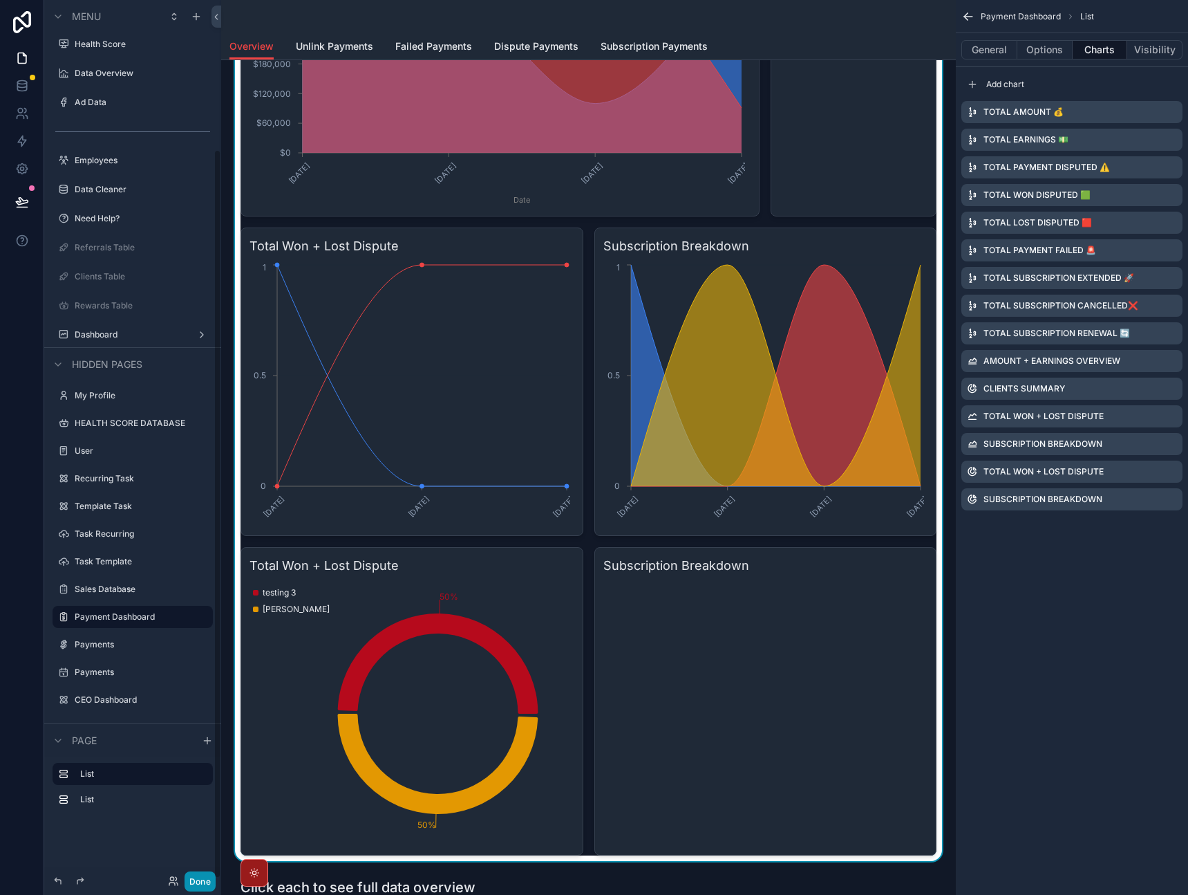
click at [207, 881] on button "Done" at bounding box center [200, 881] width 31 height 20
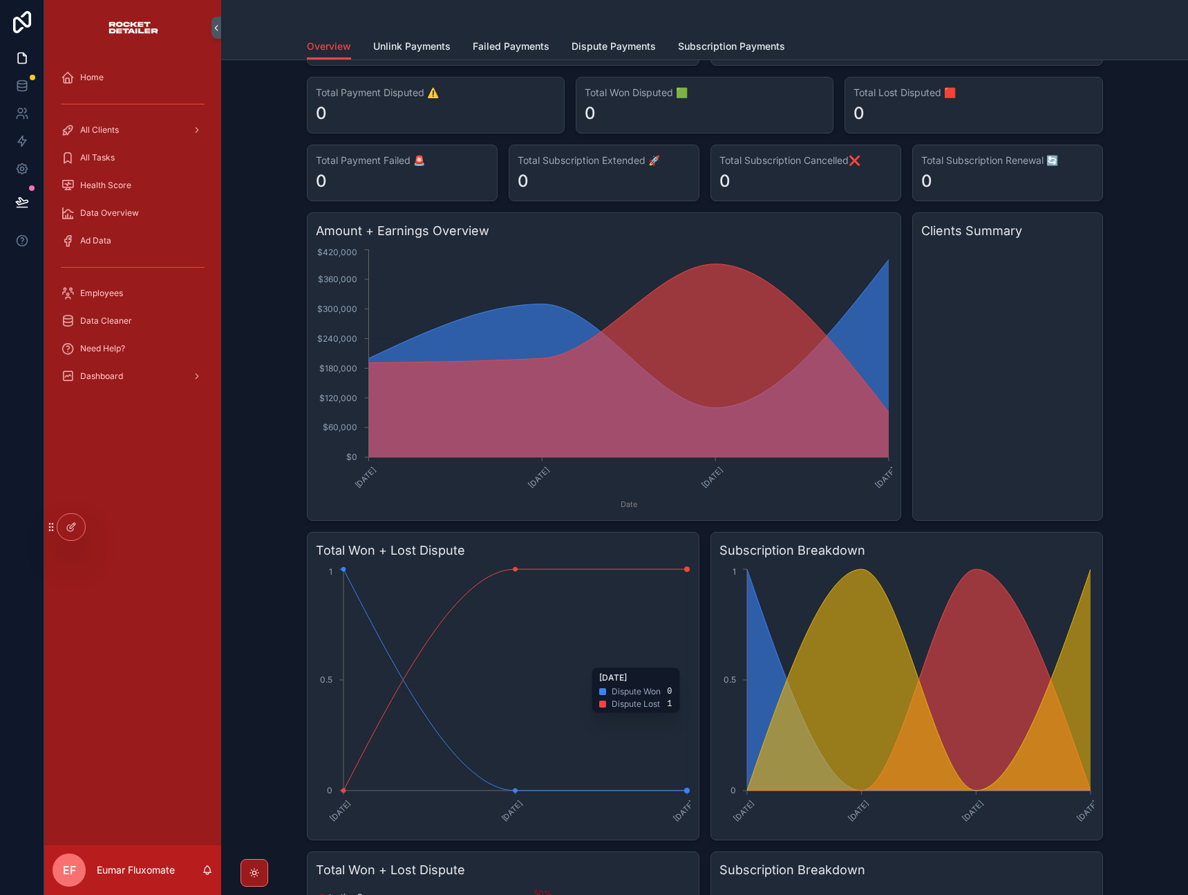
scroll to position [0, 0]
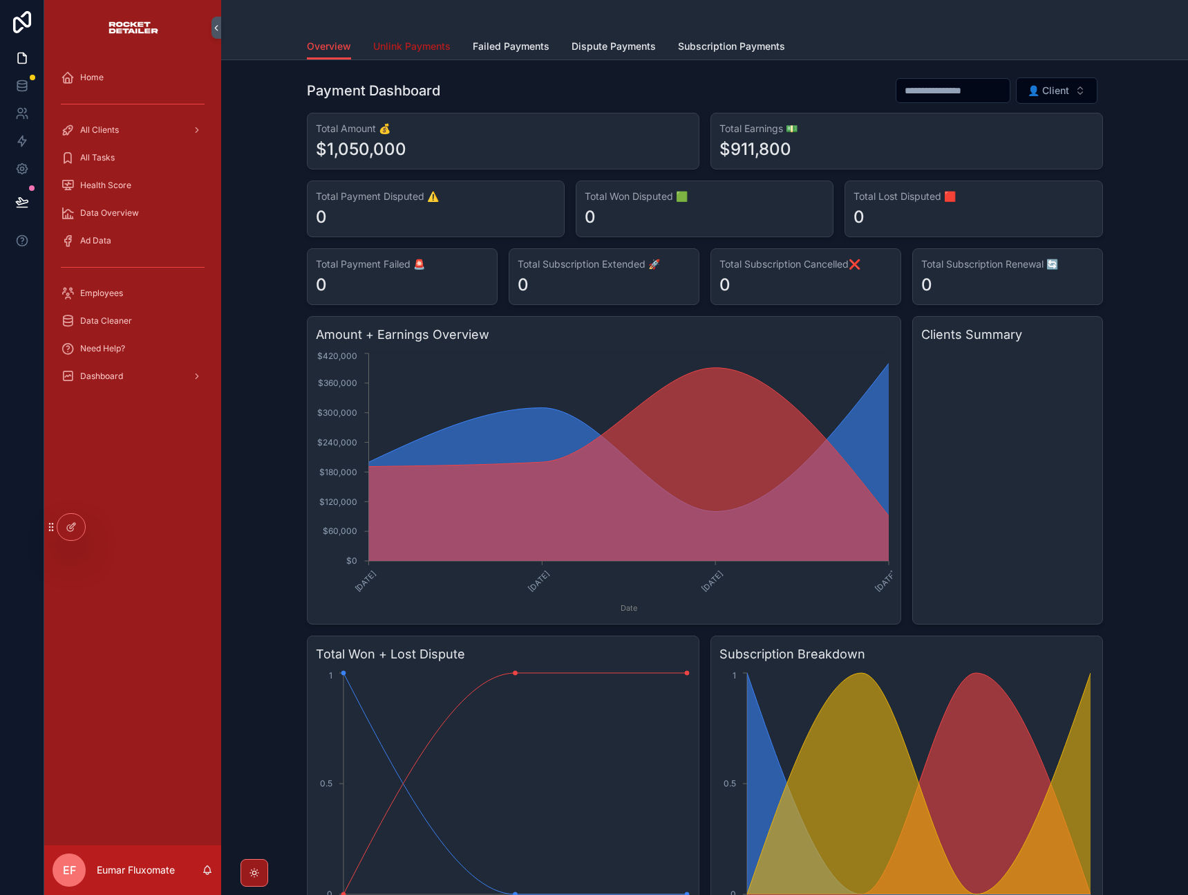
click at [383, 48] on span "Unlink Payments" at bounding box center [411, 46] width 77 height 14
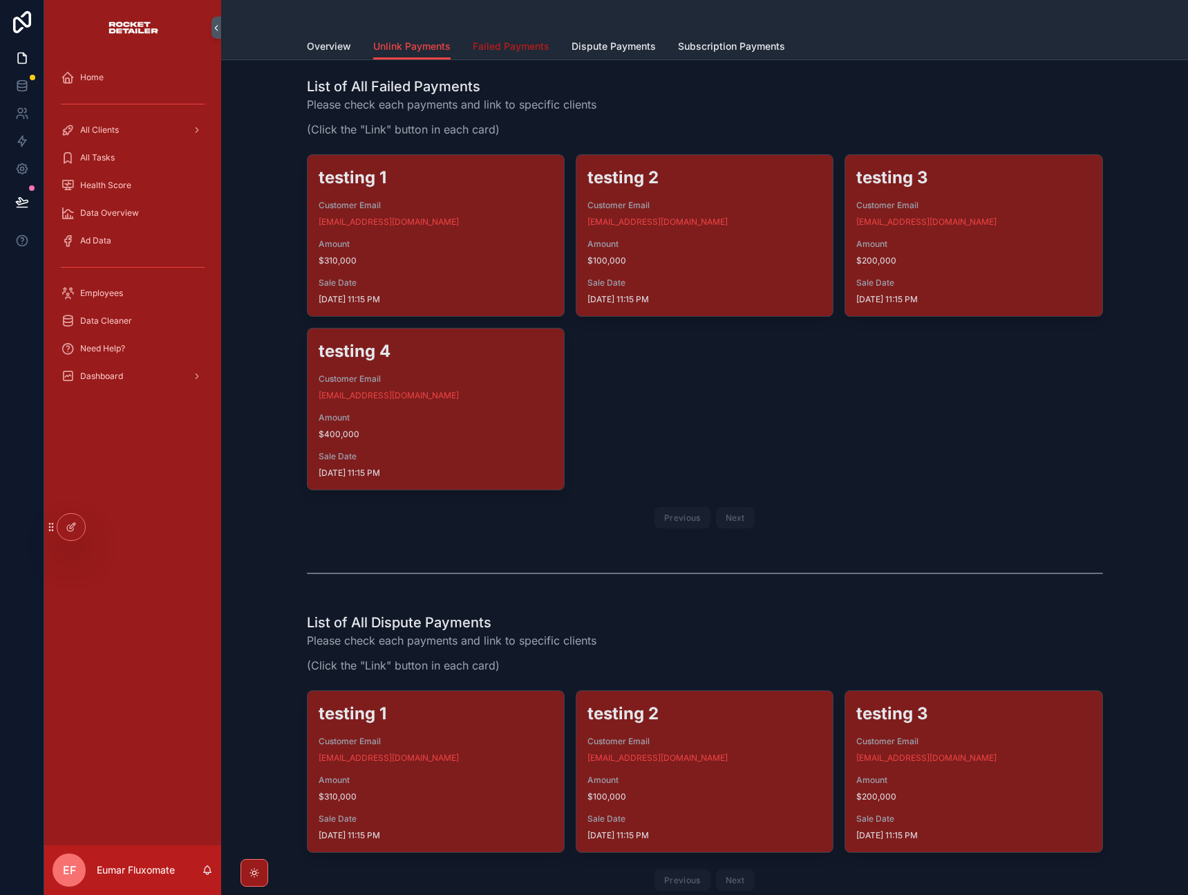
click at [485, 44] on span "Failed Payments" at bounding box center [511, 46] width 77 height 14
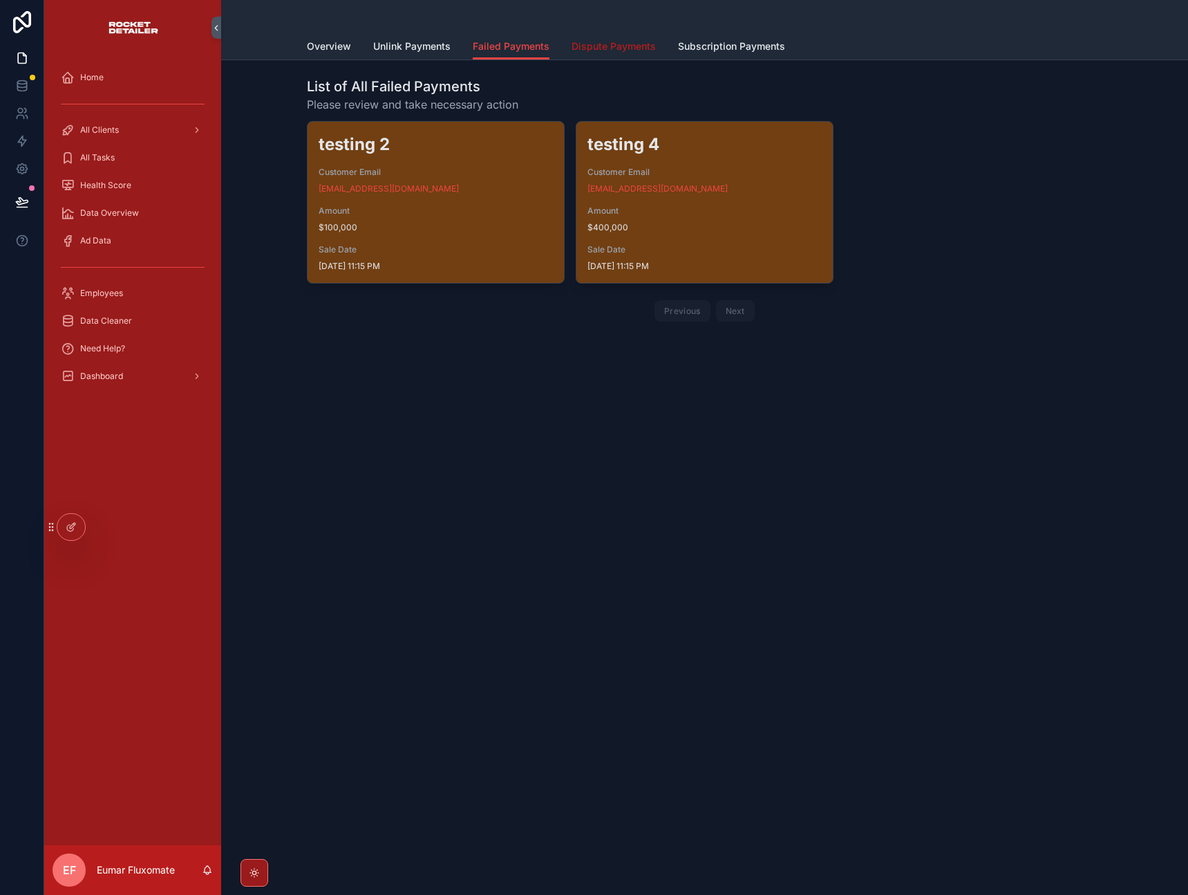
click at [606, 38] on link "Dispute Payments" at bounding box center [614, 48] width 84 height 28
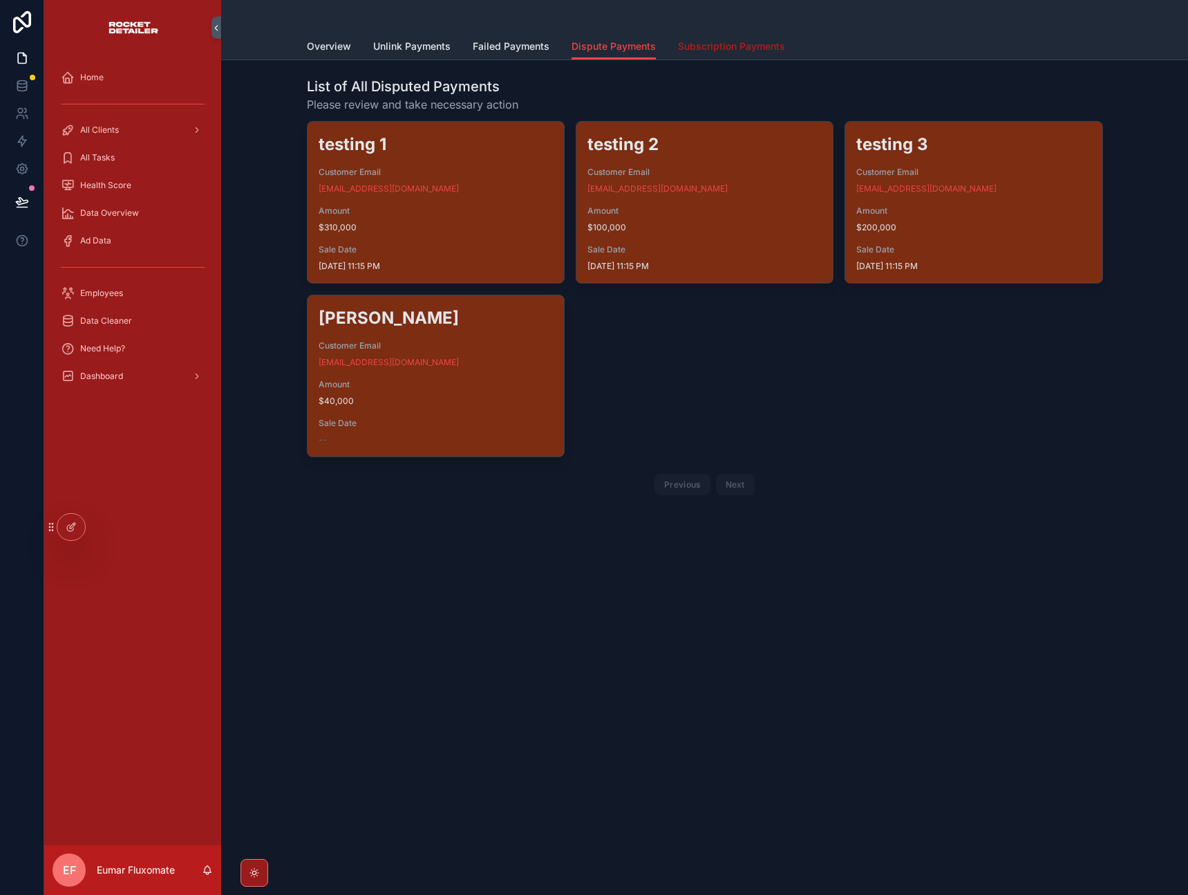
click at [738, 47] on span "Subscription Payments" at bounding box center [731, 46] width 107 height 14
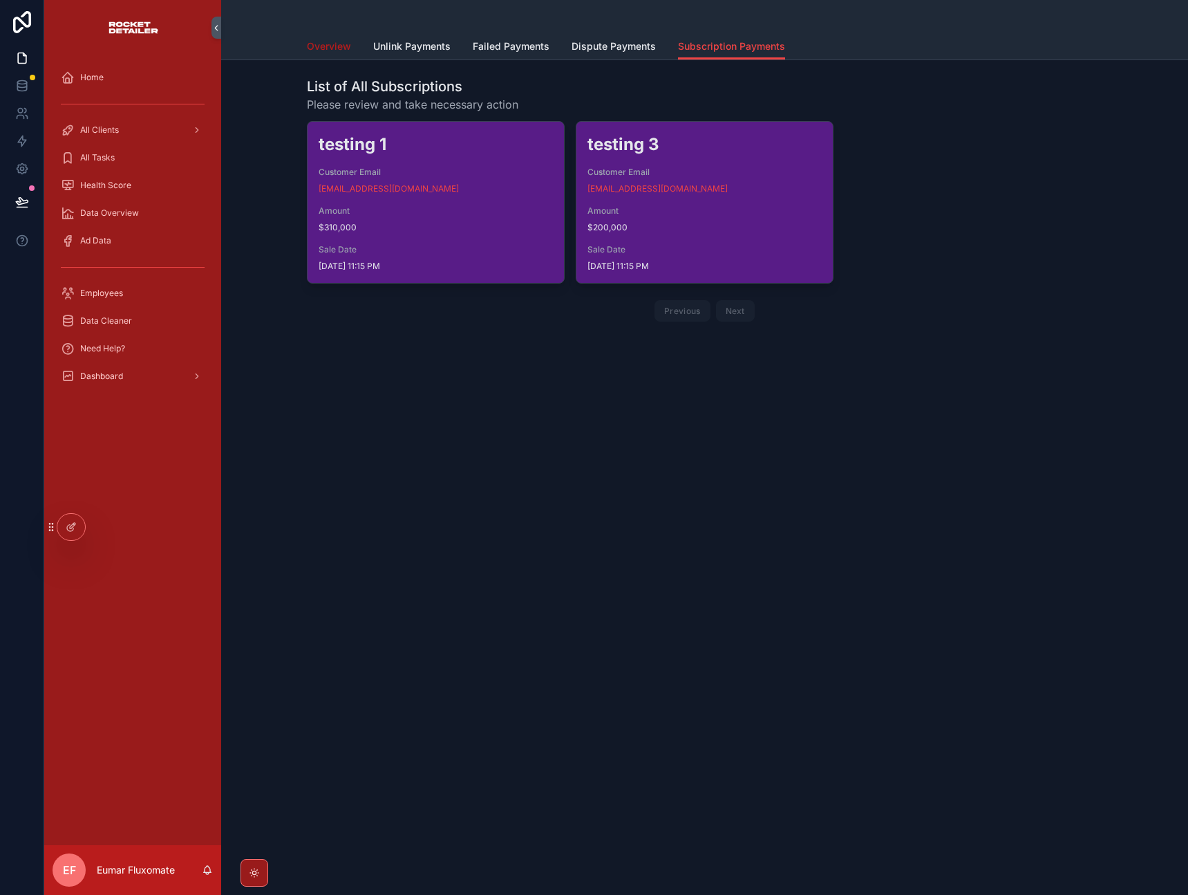
click at [328, 44] on span "Overview" at bounding box center [329, 46] width 44 height 14
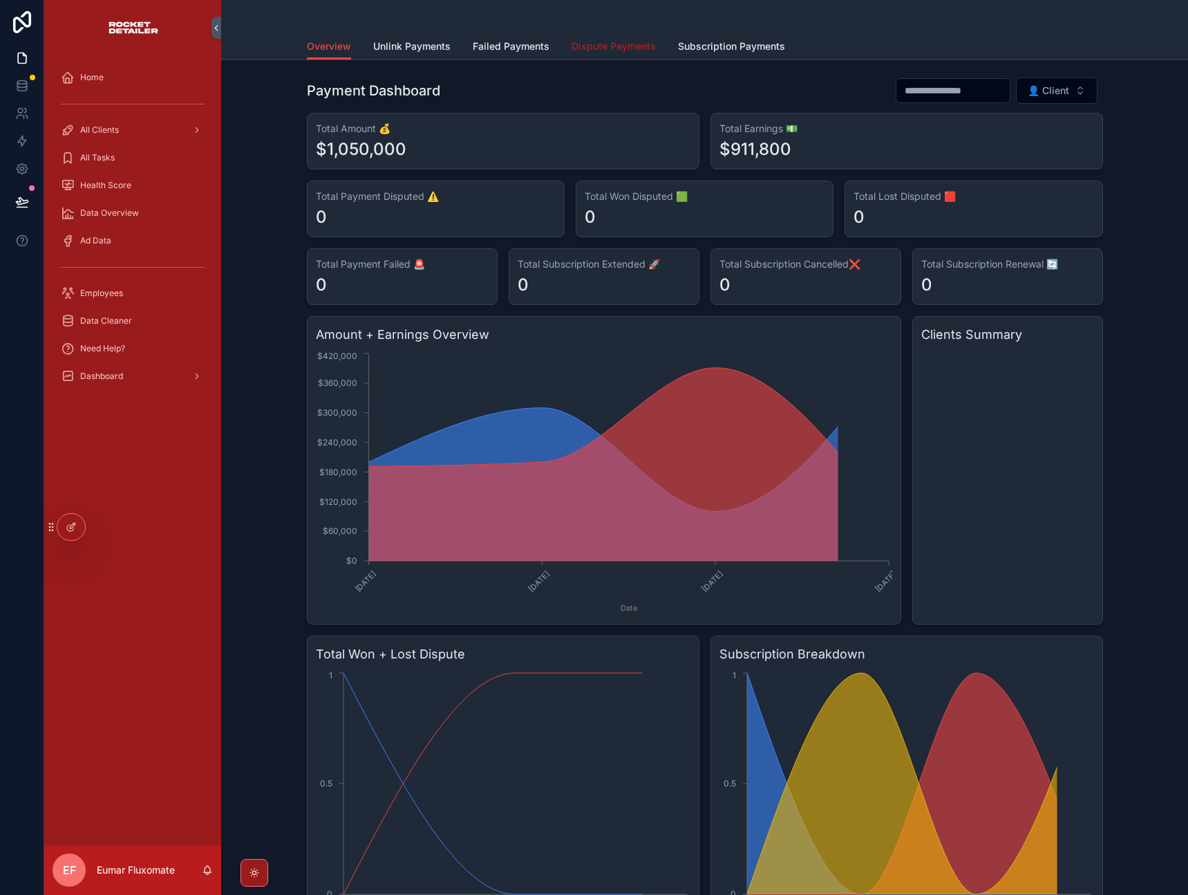
click at [585, 51] on span "Dispute Payments" at bounding box center [614, 46] width 84 height 14
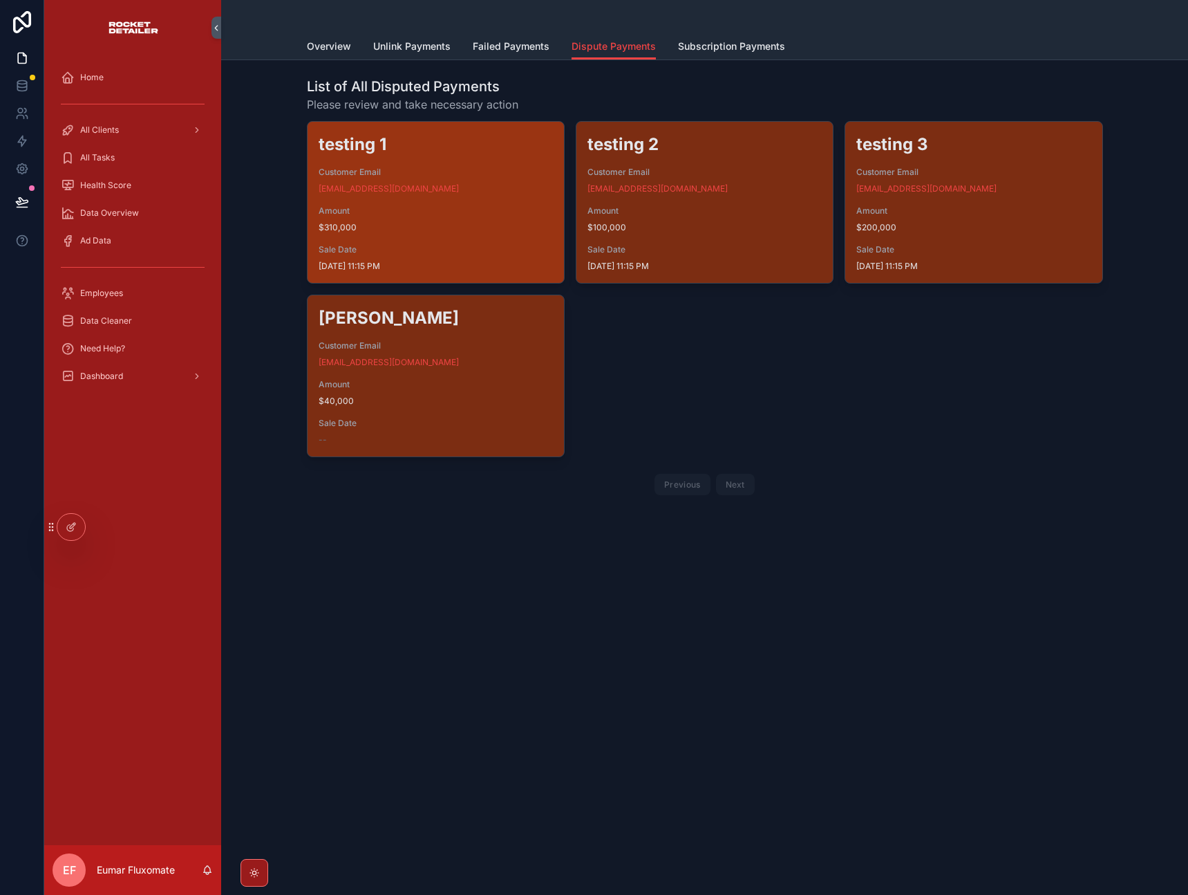
click at [473, 227] on span "$310,000" at bounding box center [436, 227] width 234 height 11
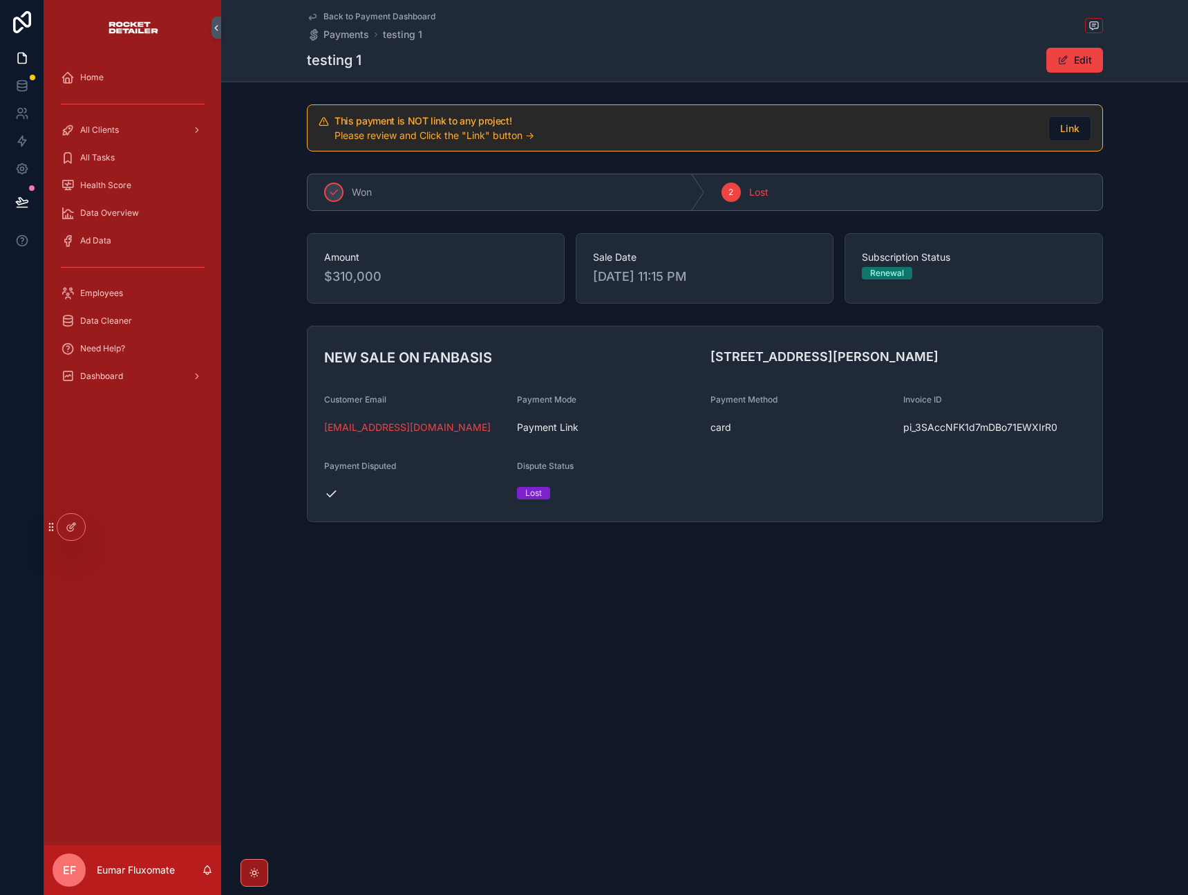
click at [336, 12] on span "Back to Payment Dashboard" at bounding box center [380, 16] width 112 height 11
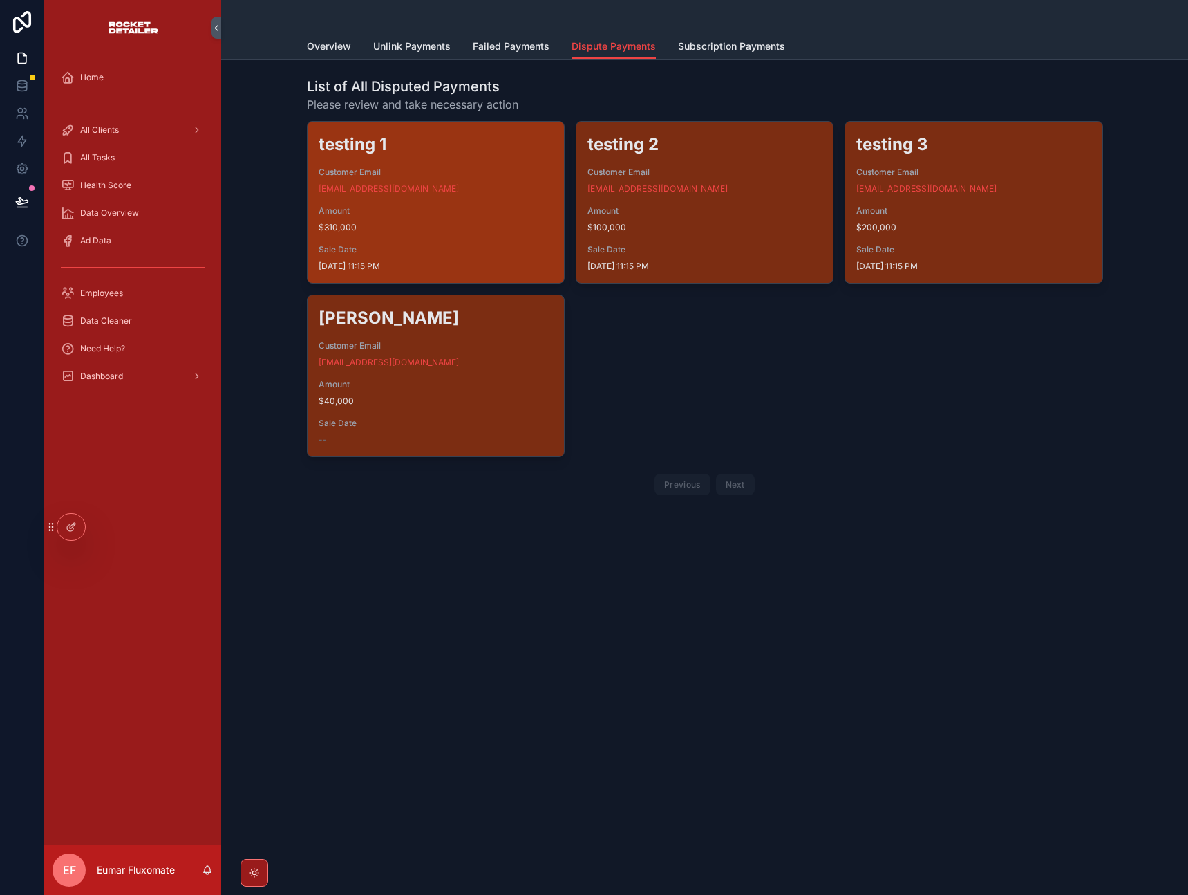
click at [454, 203] on div "testing 1 Customer Email [EMAIL_ADDRESS][DOMAIN_NAME] Amount $310,000 Sale Date…" at bounding box center [436, 202] width 256 height 161
click at [491, 232] on span "$310,000" at bounding box center [436, 227] width 234 height 11
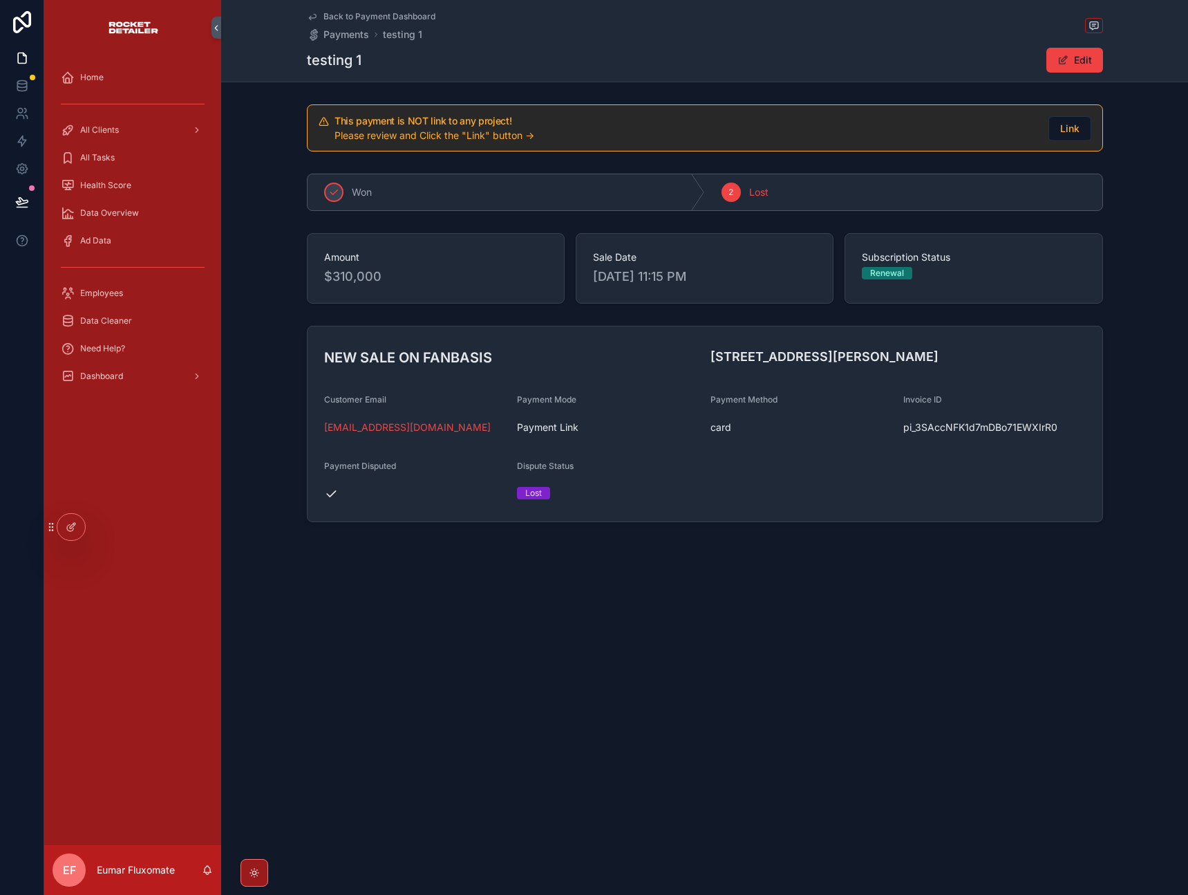
click at [351, 18] on span "Back to Payment Dashboard" at bounding box center [380, 16] width 112 height 11
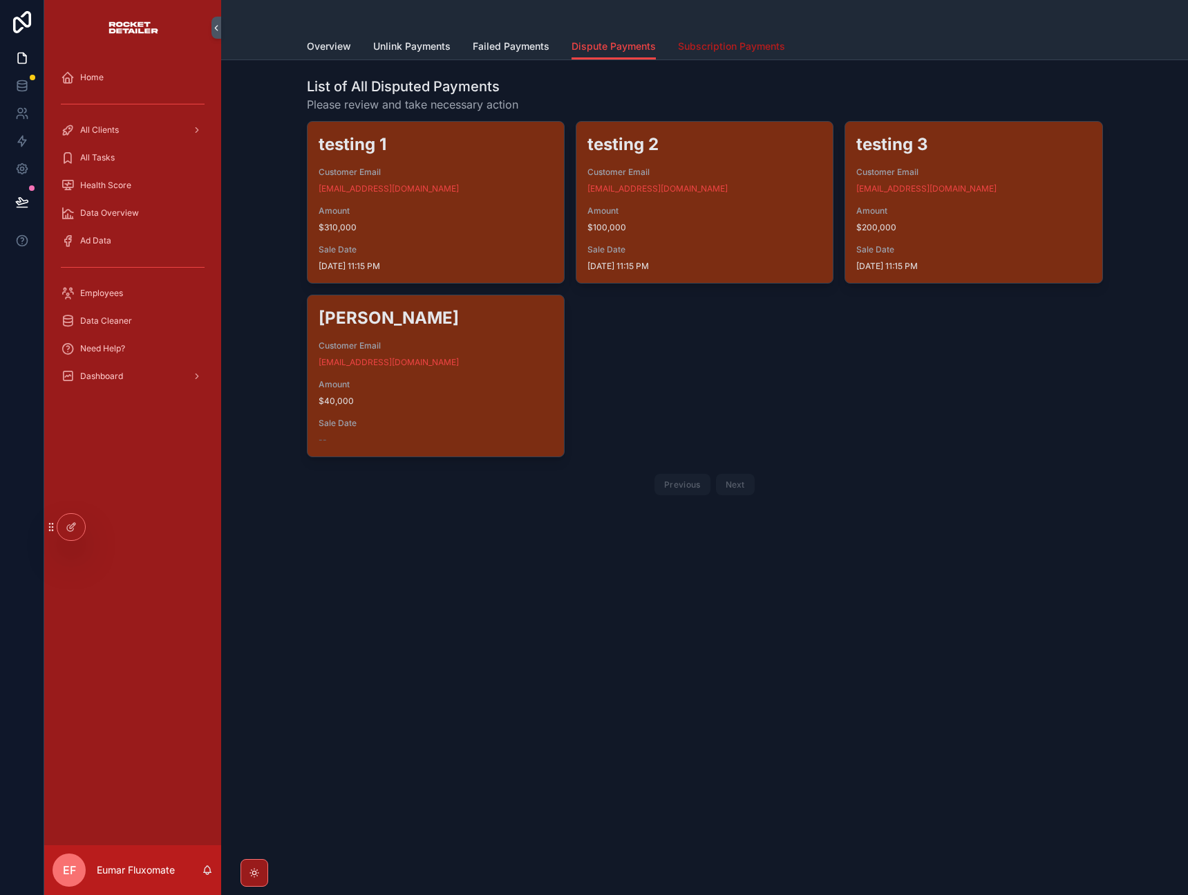
click at [734, 45] on span "Subscription Payments" at bounding box center [731, 46] width 107 height 14
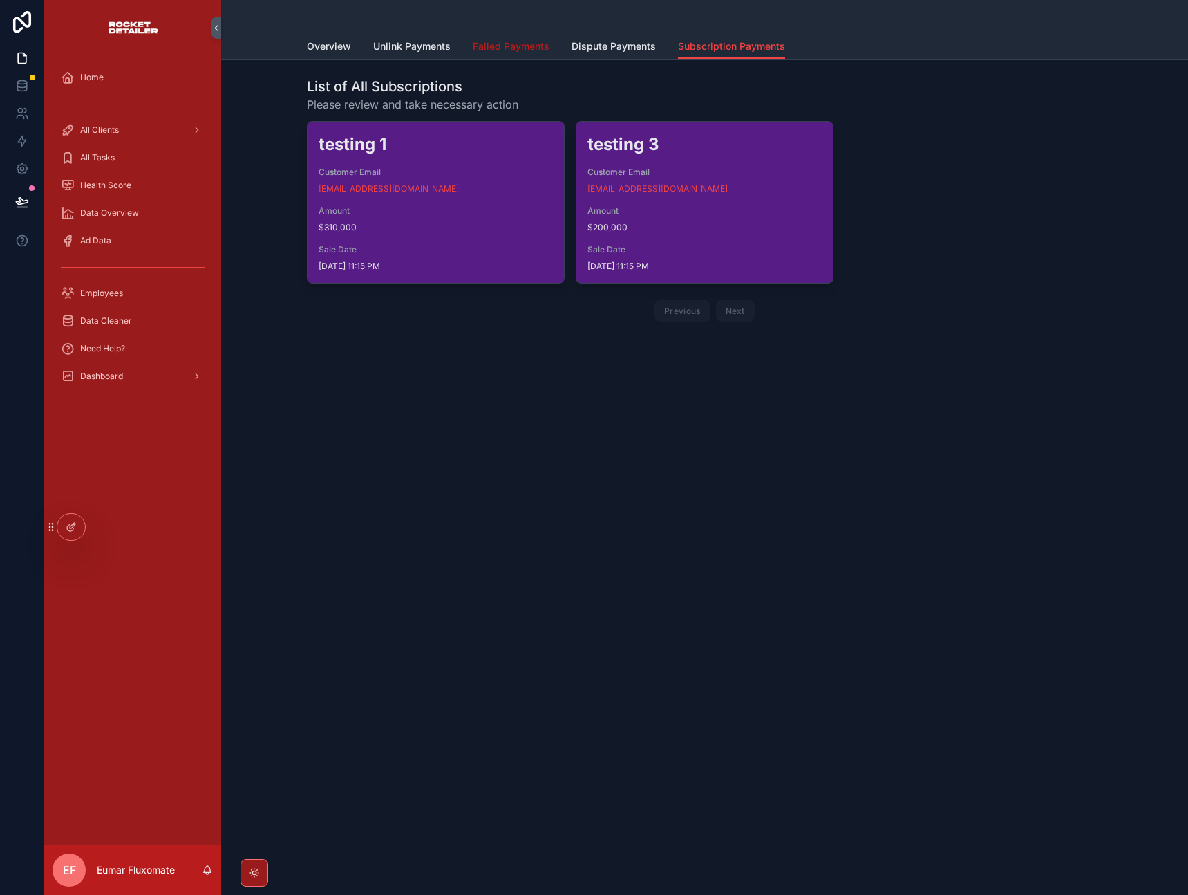
click at [494, 45] on span "Failed Payments" at bounding box center [511, 46] width 77 height 14
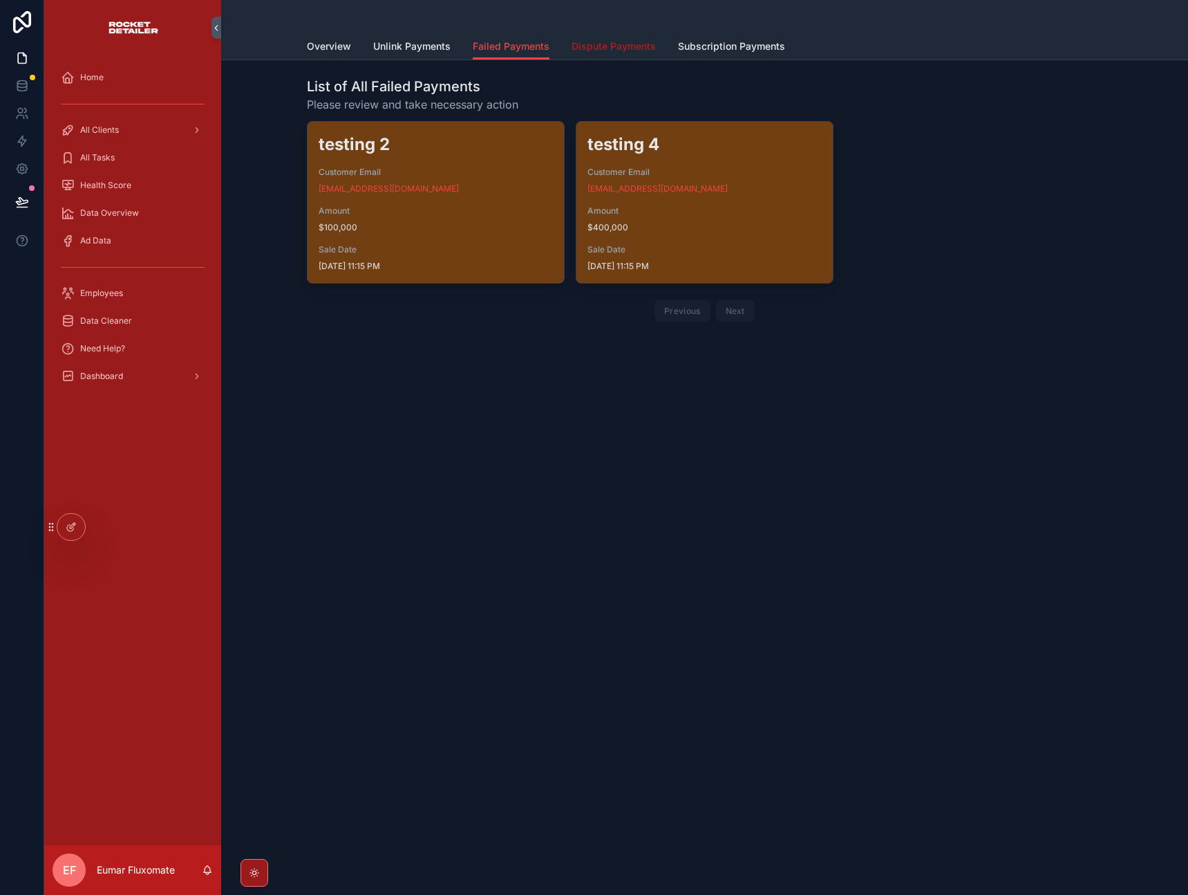
click at [615, 46] on span "Dispute Payments" at bounding box center [614, 46] width 84 height 14
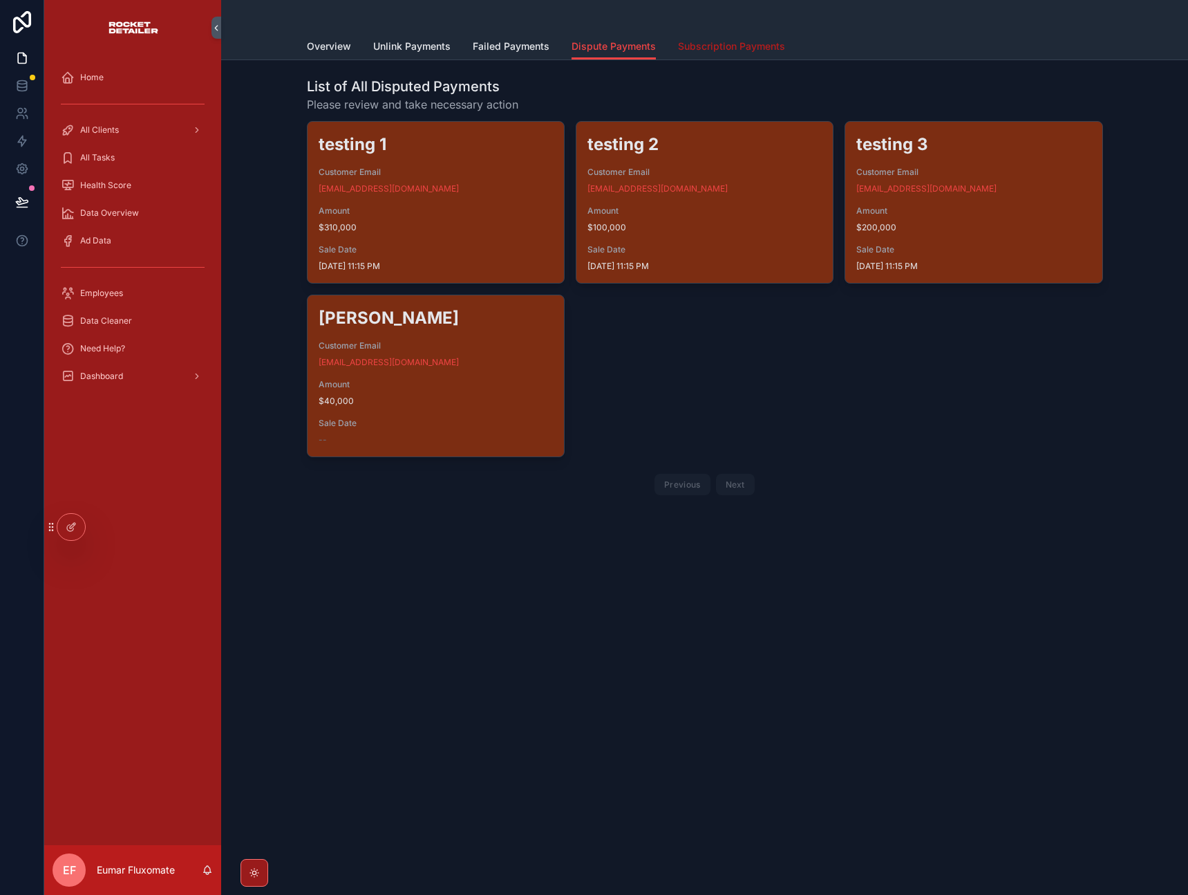
click at [707, 42] on span "Subscription Payments" at bounding box center [731, 46] width 107 height 14
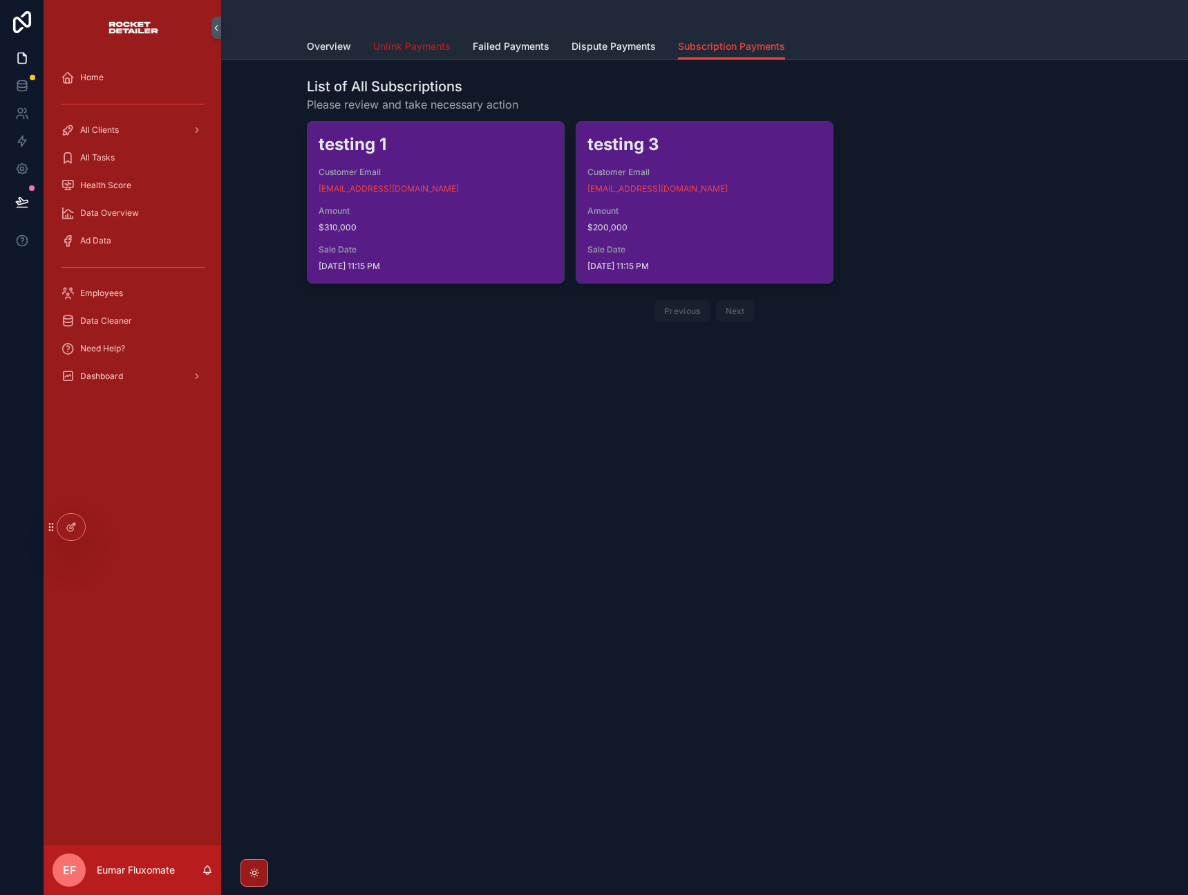
click at [426, 44] on span "Unlink Payments" at bounding box center [411, 46] width 77 height 14
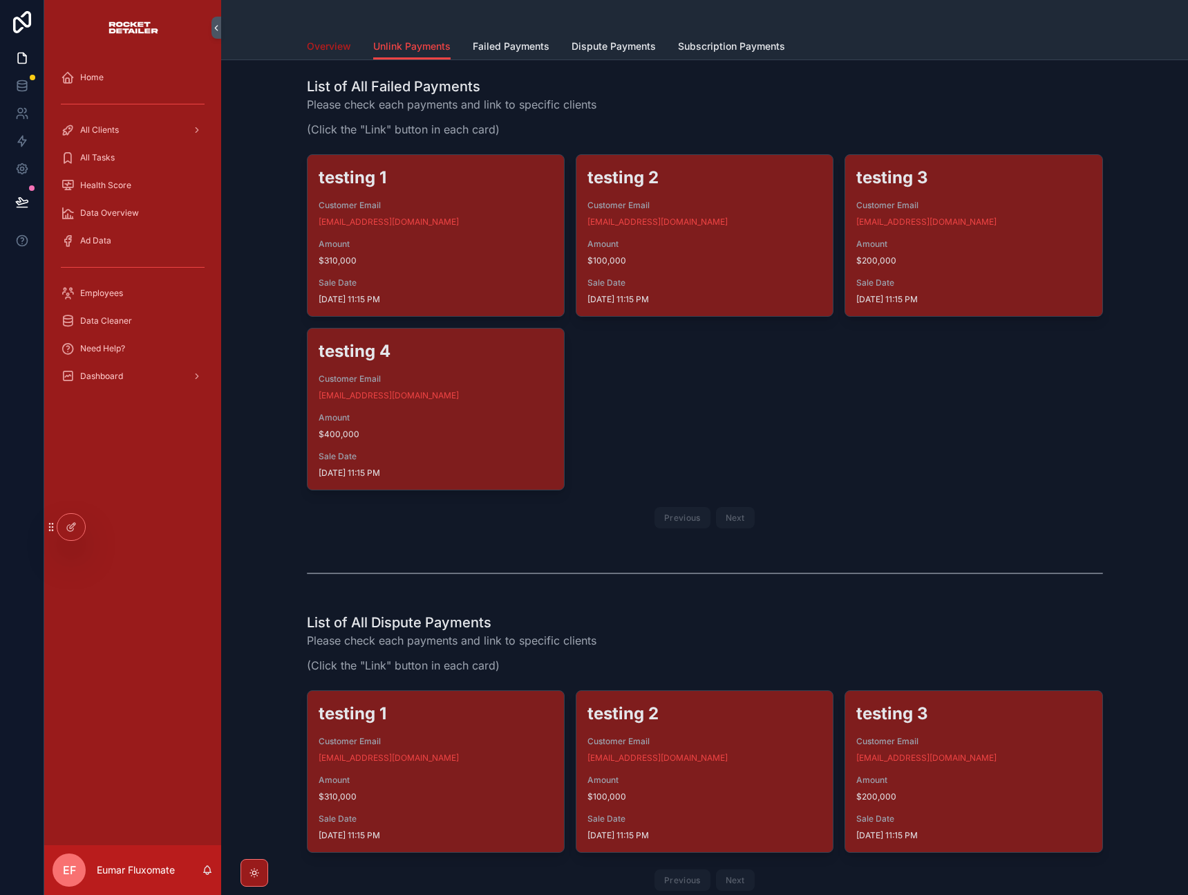
click at [322, 46] on span "Overview" at bounding box center [329, 46] width 44 height 14
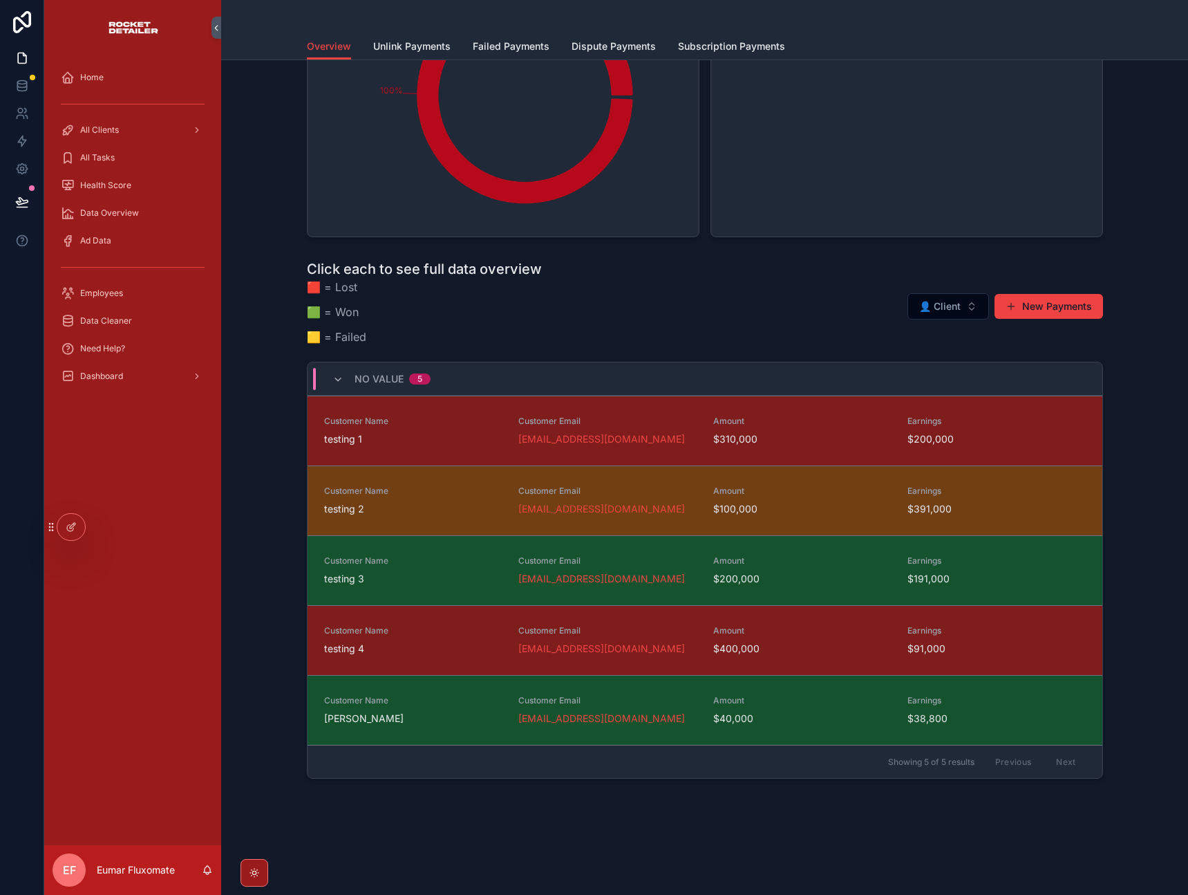
scroll to position [546, 0]
